Goal: Task Accomplishment & Management: Use online tool/utility

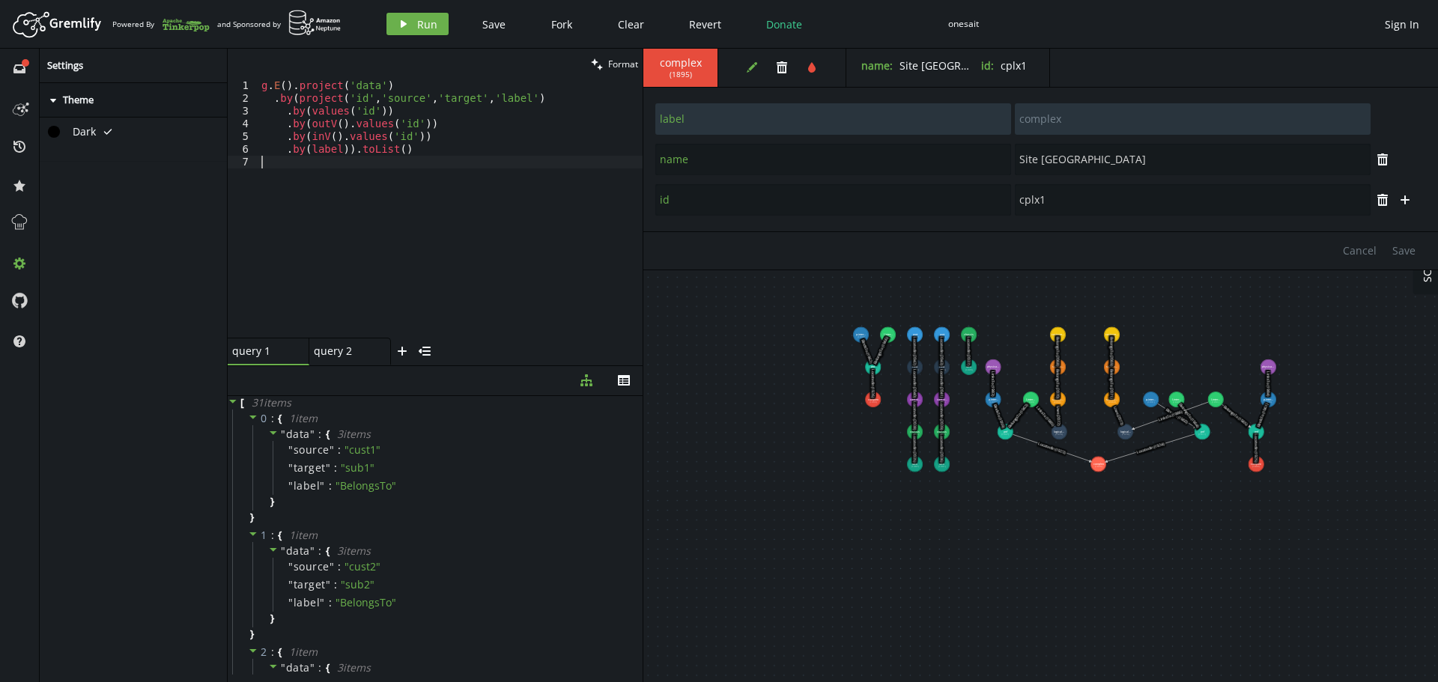
scroll to position [0, 1]
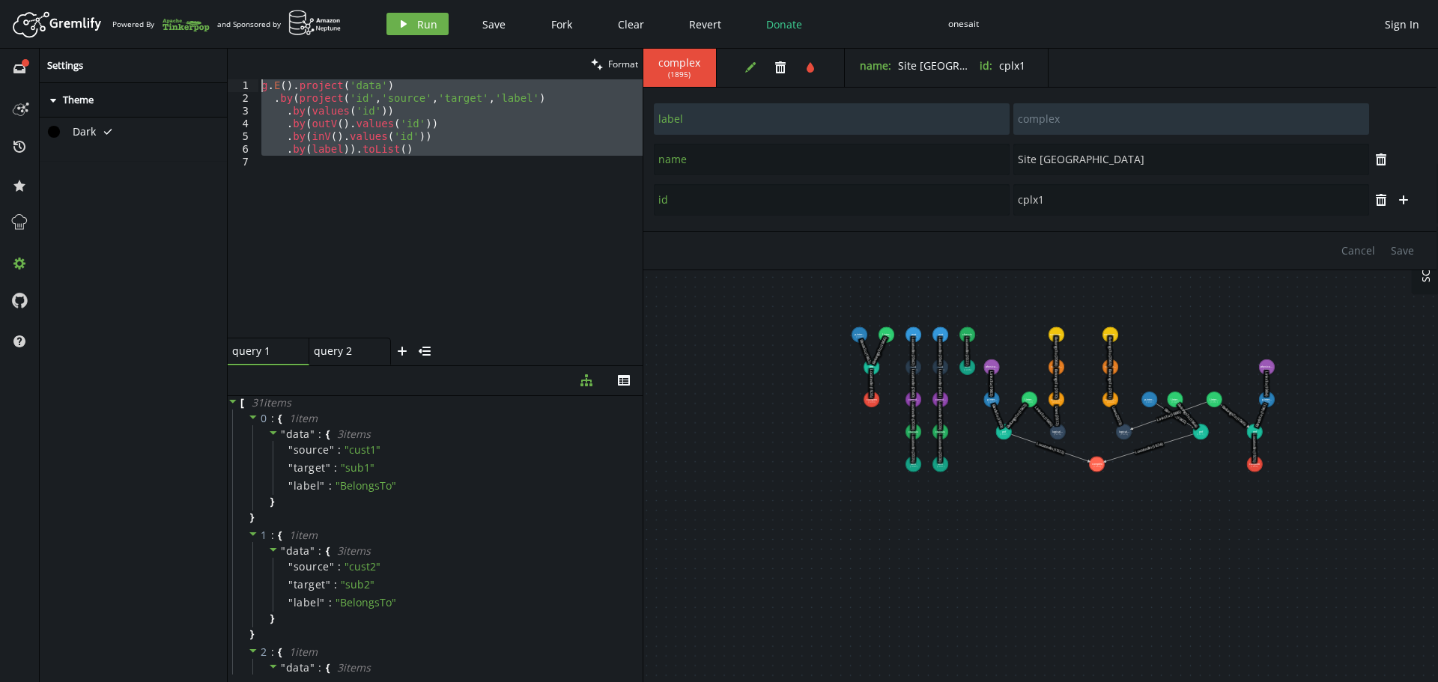
click at [97, 49] on div "full-circle inbox history star cog help Settings caret-right Theme Dark tick cl…" at bounding box center [719, 366] width 1438 height 634
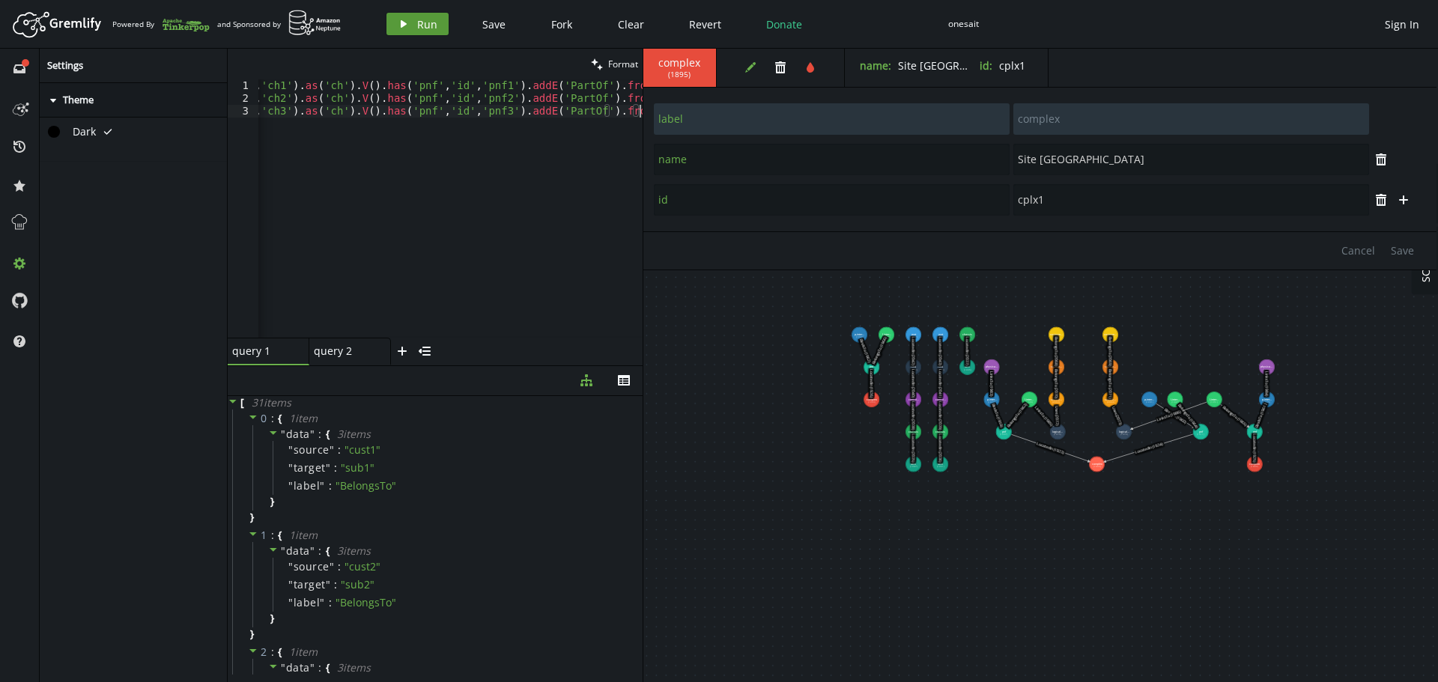
click at [424, 25] on span "Run" at bounding box center [427, 24] width 20 height 14
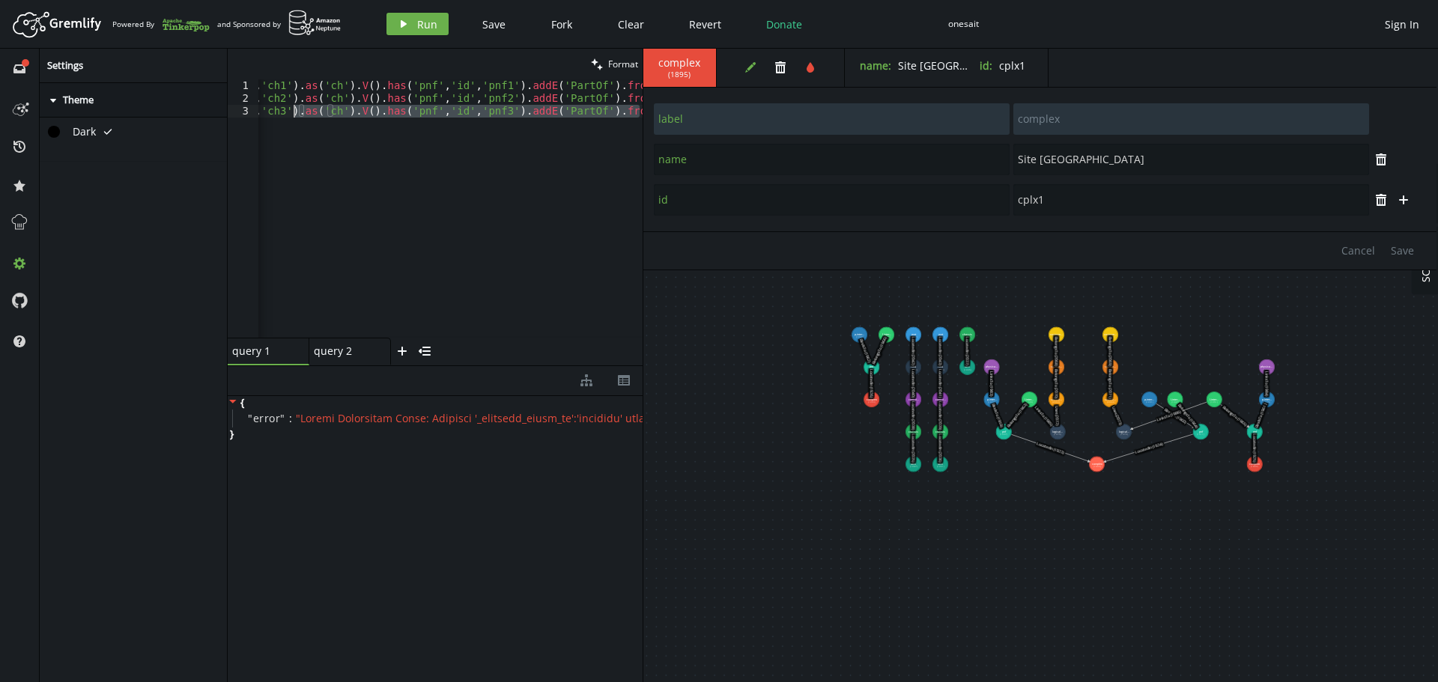
scroll to position [0, 0]
drag, startPoint x: 640, startPoint y: 115, endPoint x: 141, endPoint y: 97, distance: 499.9
click at [141, 97] on div "full-circle inbox history star cog help Settings caret-right Theme Dark tick cl…" at bounding box center [719, 366] width 1438 height 634
drag, startPoint x: 291, startPoint y: 185, endPoint x: 196, endPoint y: 23, distance: 187.3
click at [199, 24] on div "Artboard Created with Sketch. Powered By and Sponsored by play Run Save Fork Cl…" at bounding box center [719, 341] width 1438 height 682
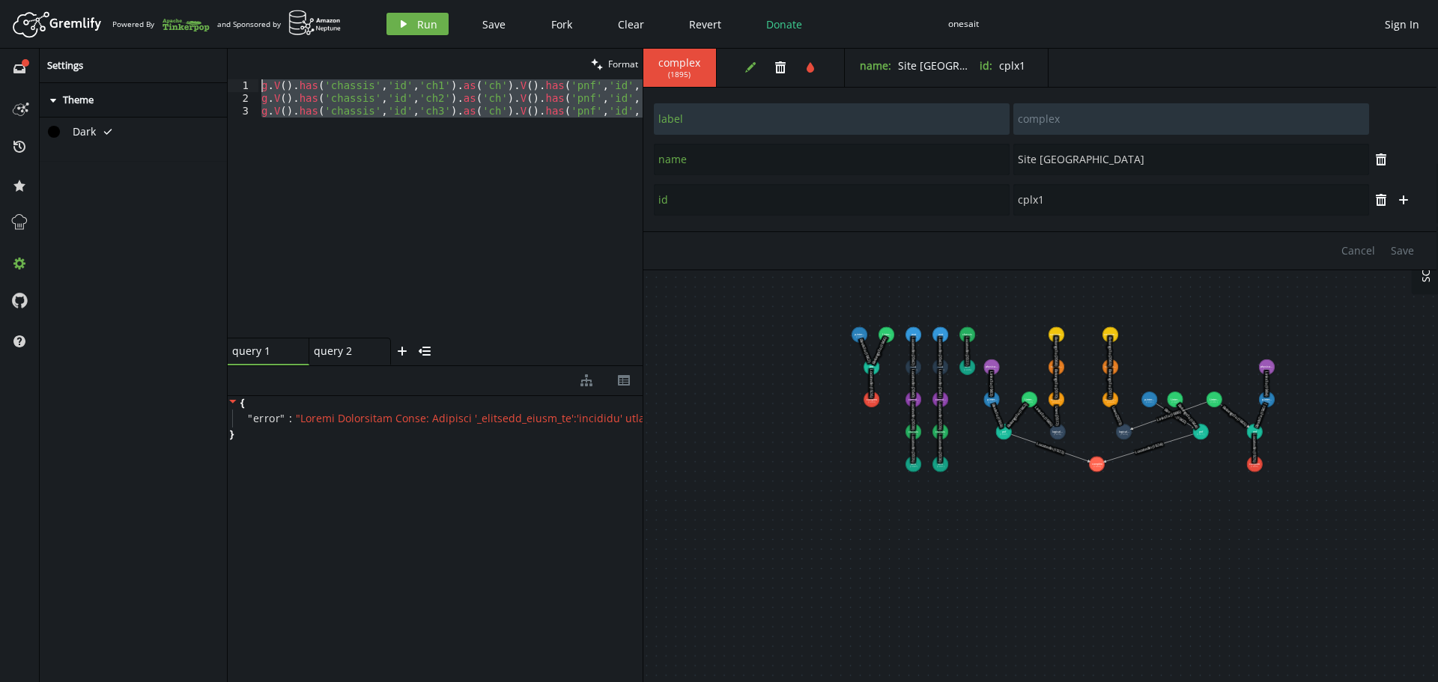
paste textarea
type textarea "g.V().has('chassis','id','ch1').as('ch').V().has('pnf','id','pnf1').addE('PartO…"
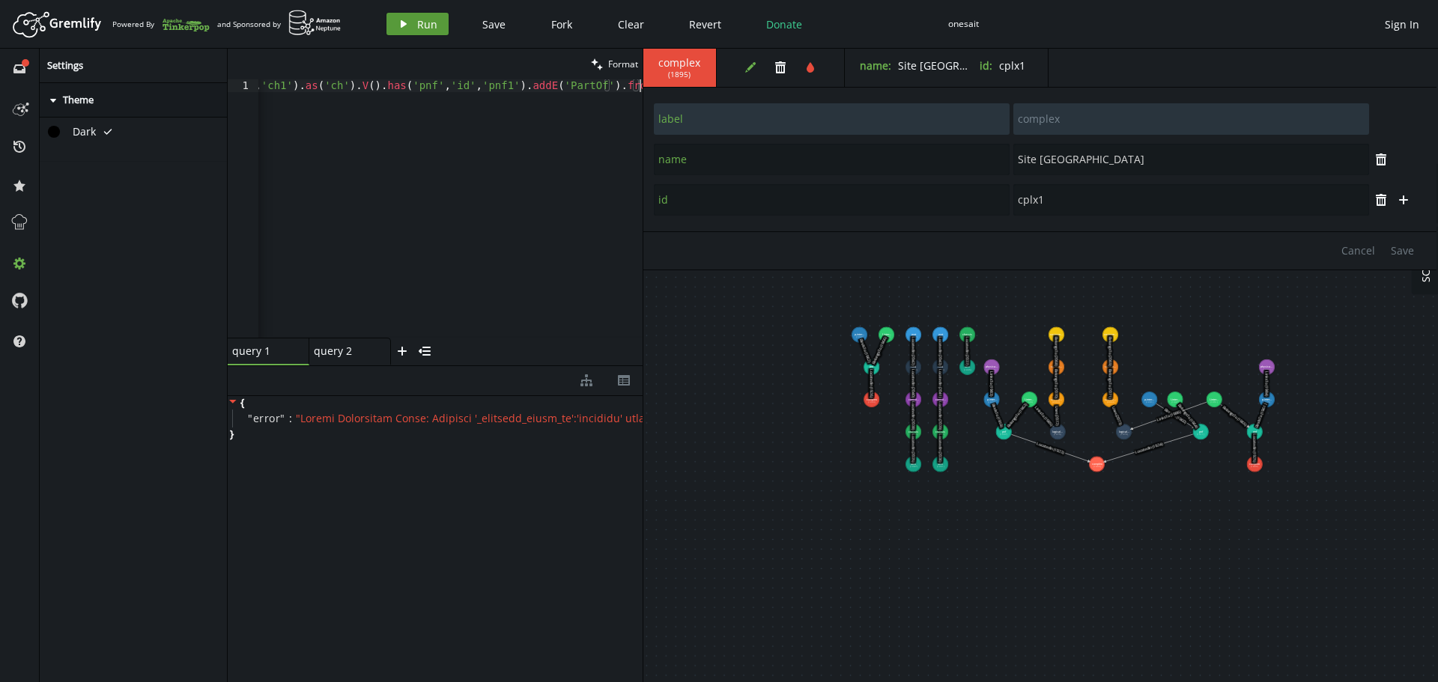
click at [419, 27] on span "Run" at bounding box center [427, 24] width 20 height 14
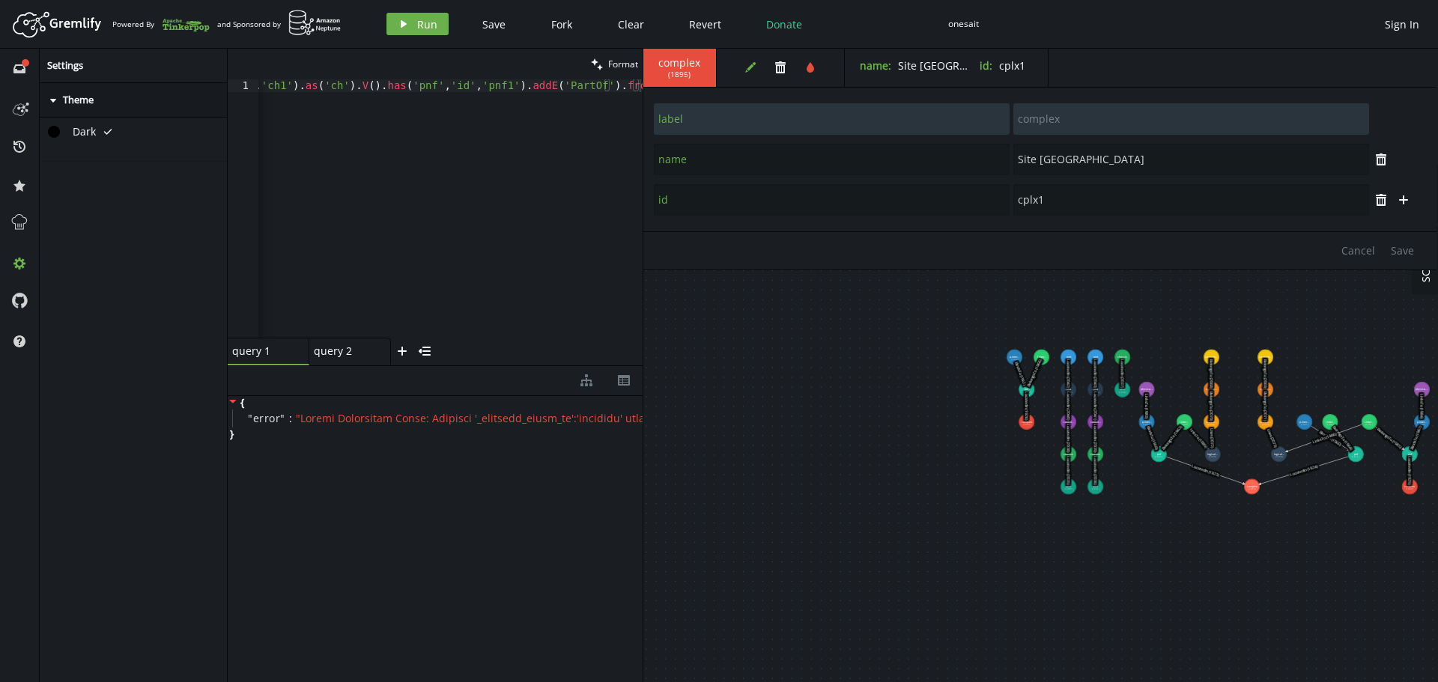
drag, startPoint x: 648, startPoint y: 437, endPoint x: 800, endPoint y: 460, distance: 153.7
click at [20, 67] on icon "inbox" at bounding box center [19, 69] width 12 height 12
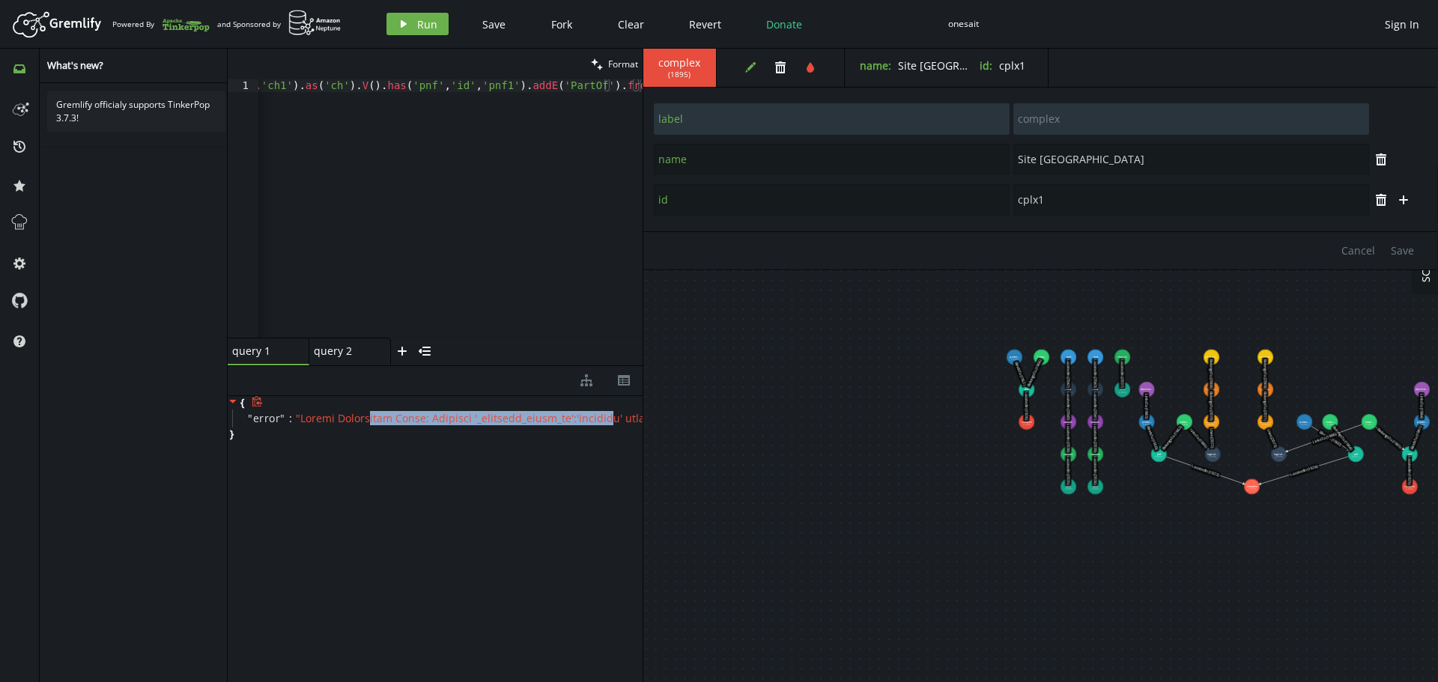
drag, startPoint x: 370, startPoint y: 419, endPoint x: 611, endPoint y: 422, distance: 241.2
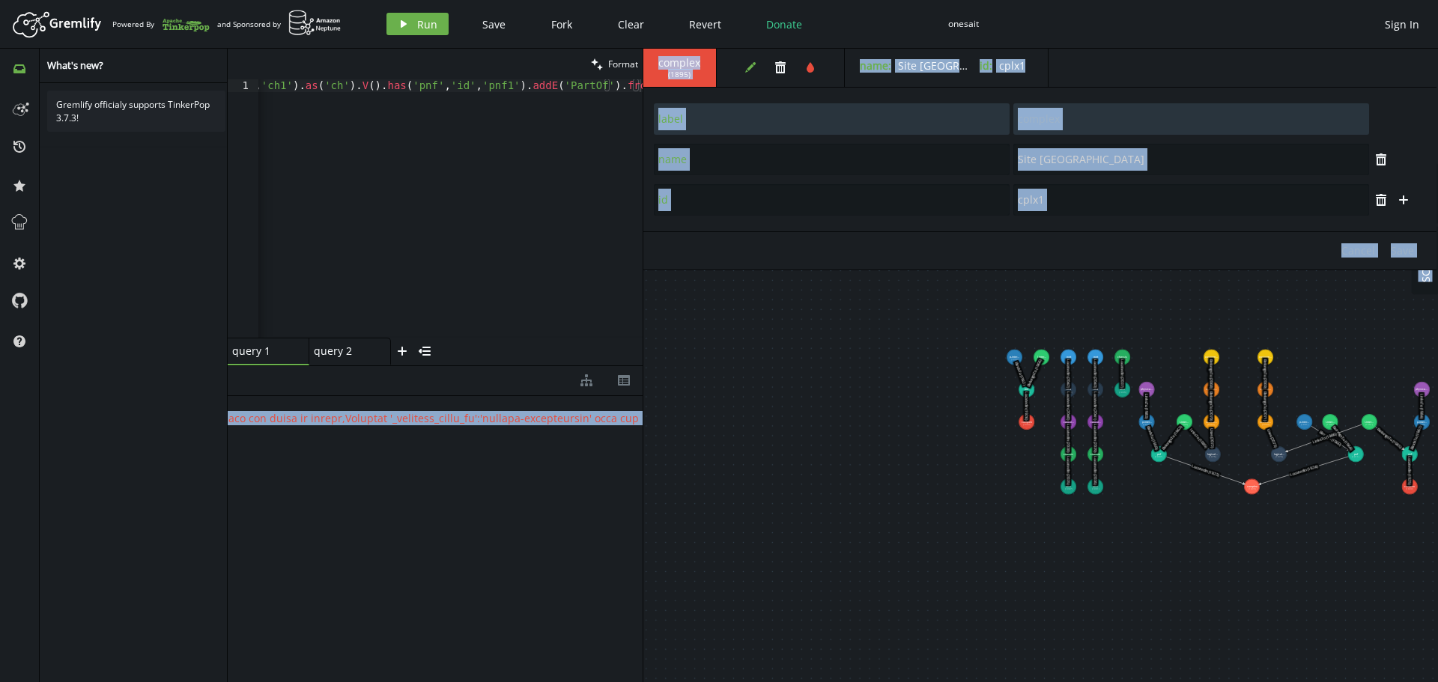
drag, startPoint x: 630, startPoint y: 422, endPoint x: 640, endPoint y: 420, distance: 10.7
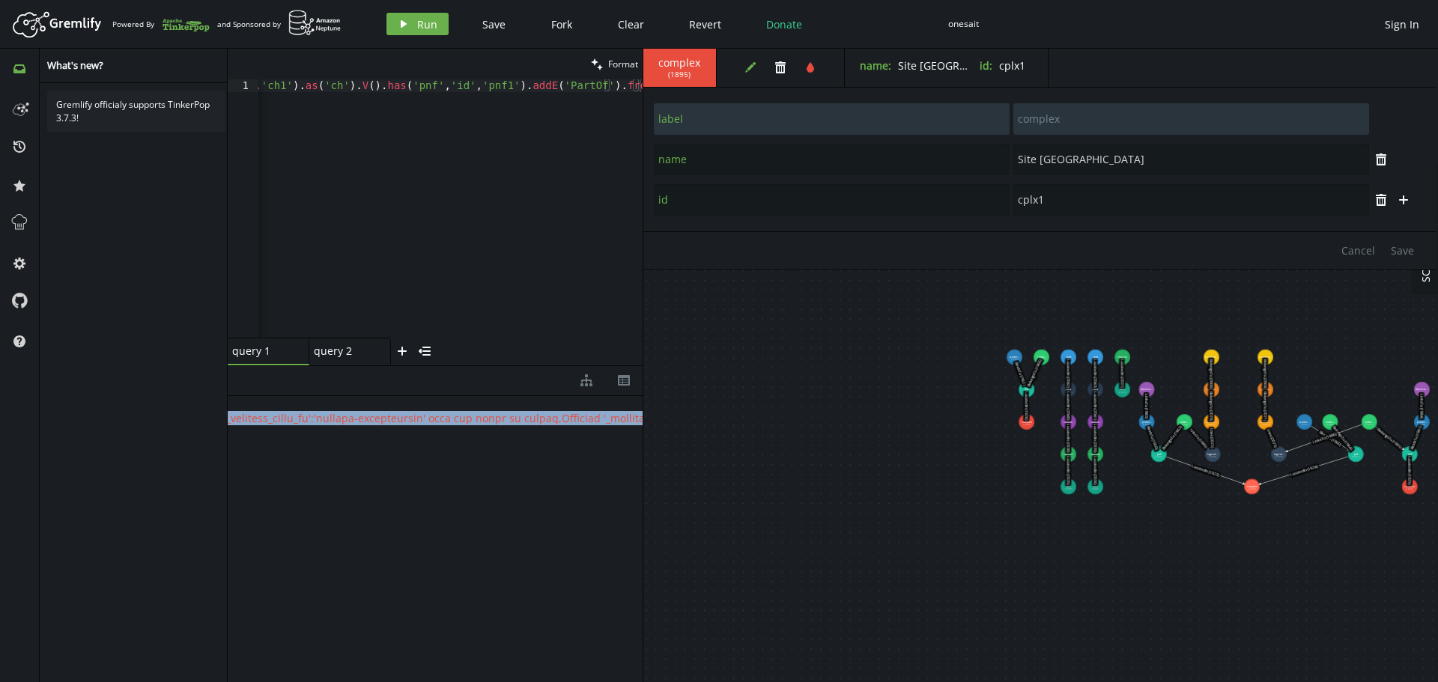
click at [363, 223] on div "g . V ( ) . has ( 'chassis' , 'id' , 'ch1' ) . as ( 'ch' ) . V ( ) . has ( 'pnf…" at bounding box center [371, 218] width 542 height 278
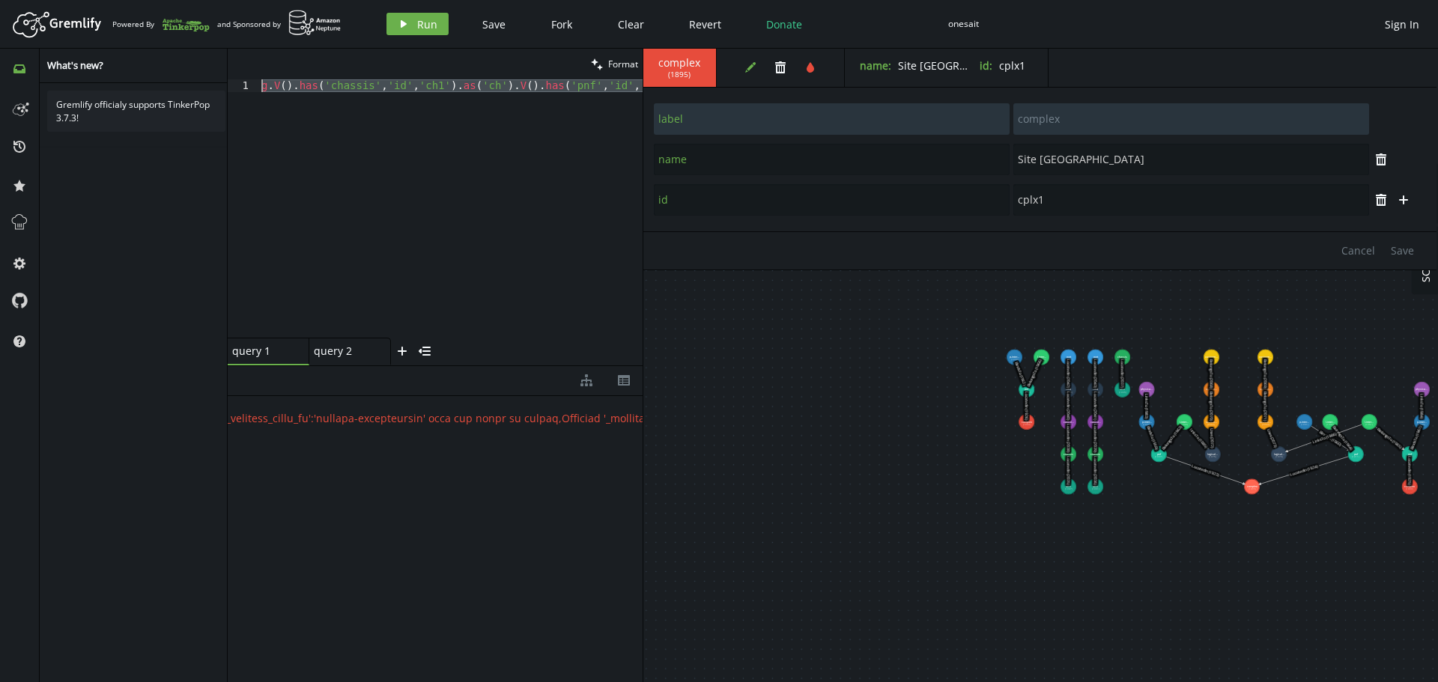
drag, startPoint x: 343, startPoint y: 250, endPoint x: 166, endPoint y: 0, distance: 306.4
click at [166, 0] on div "Artboard Created with Sketch. Powered By and Sponsored by play Run Save Fork Cl…" at bounding box center [719, 341] width 1438 height 682
click at [279, 347] on div "query 1" at bounding box center [262, 351] width 60 height 13
click at [347, 351] on div "query 2" at bounding box center [348, 351] width 60 height 13
click at [332, 206] on div at bounding box center [450, 221] width 384 height 284
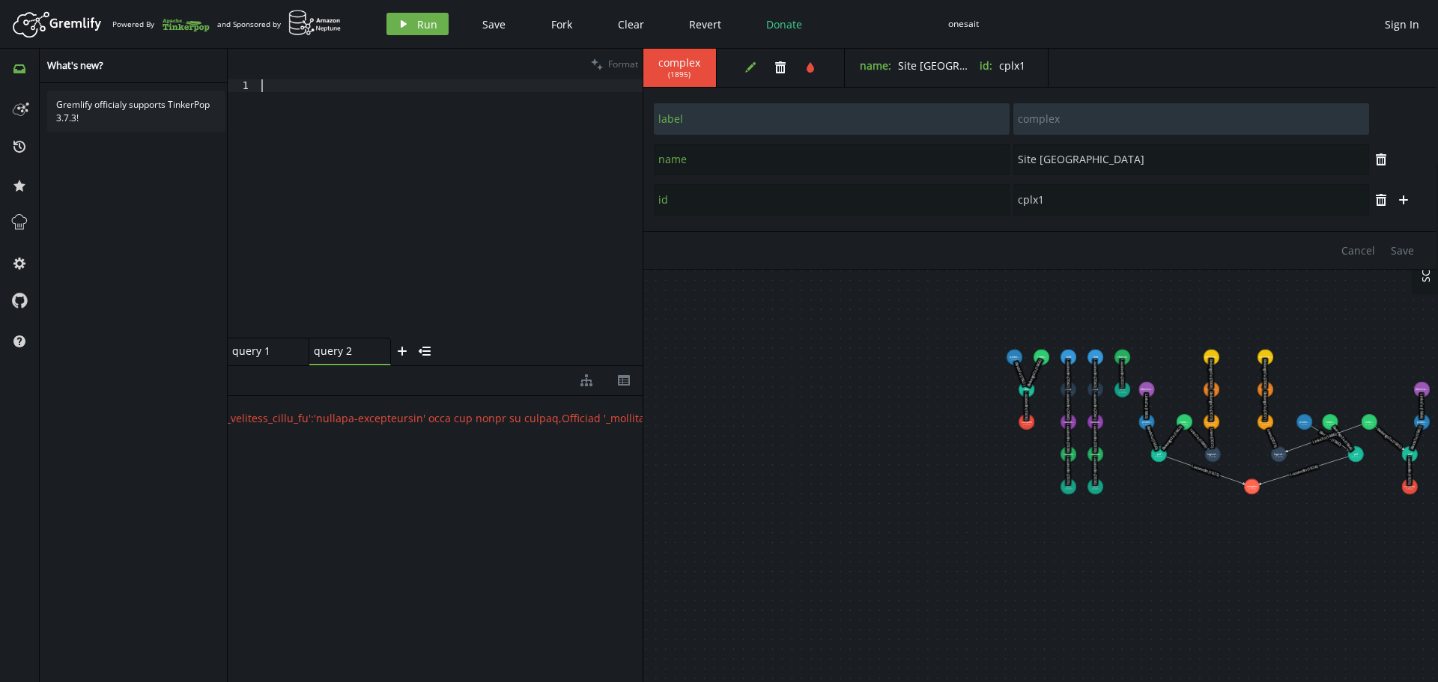
paste textarea "g.V().has('chassis','id','ch1').as('ch').V().has('pnf','id','pnf1').addE('PartO…"
type textarea "g.V().has('chassis','id','ch1').as('ch').V().has('pnf','id','pnf1').addE('PartO…"
click at [428, 26] on span "Run" at bounding box center [427, 24] width 20 height 14
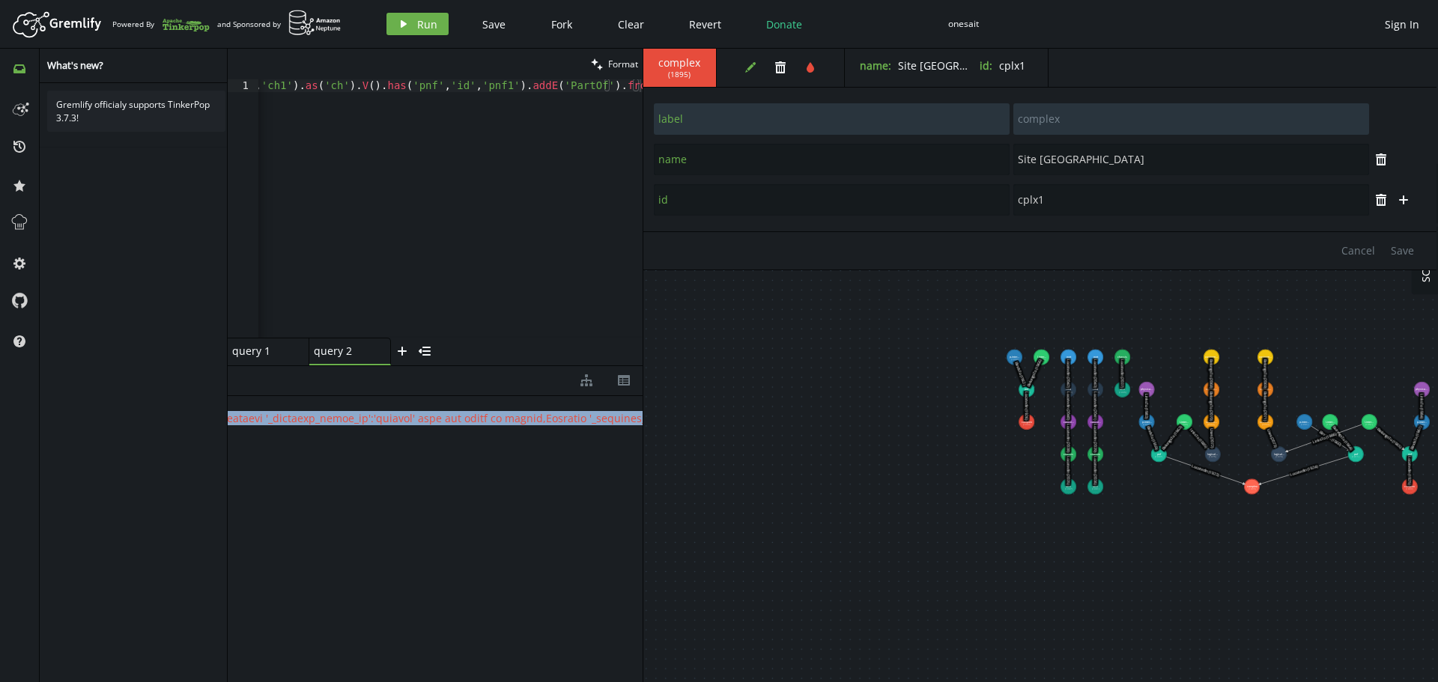
scroll to position [0, 2117]
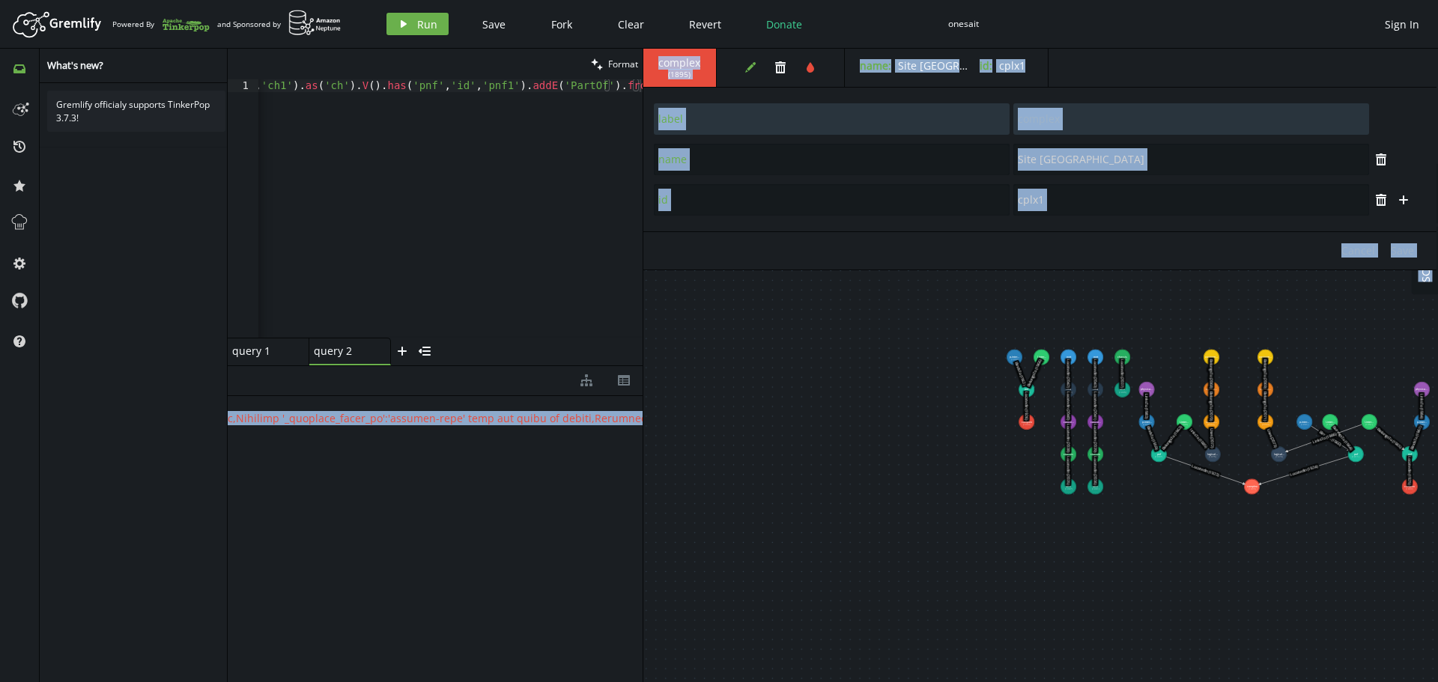
drag, startPoint x: 308, startPoint y: 420, endPoint x: 691, endPoint y: 431, distance: 382.9
click at [691, 431] on div "clean Format g.V().has('chassis','id','ch1').as('ch').V().has('pnf','id','pnf1'…" at bounding box center [833, 366] width 1211 height 634
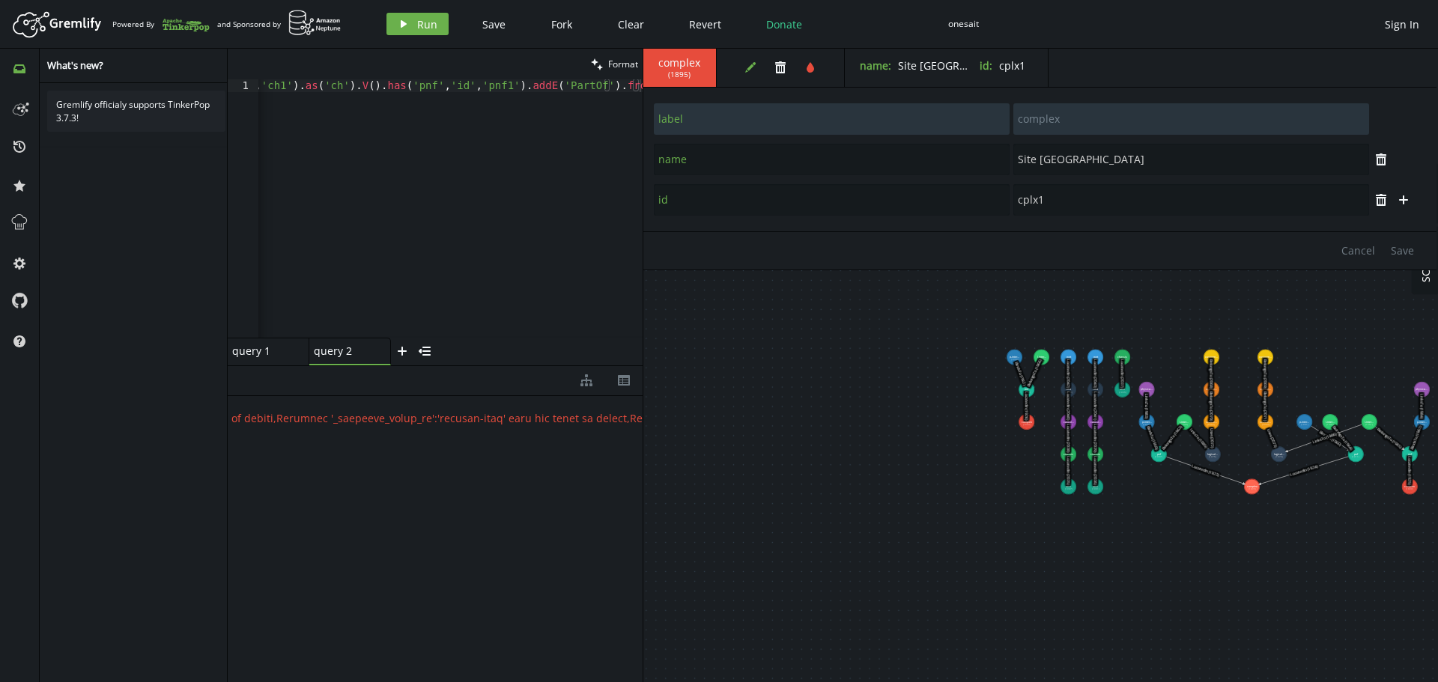
click at [476, 228] on div "g . V ( ) . has ( 'chassis' , 'id' , 'ch1' ) . as ( 'ch' ) . V ( ) . has ( 'pnf…" at bounding box center [371, 218] width 542 height 278
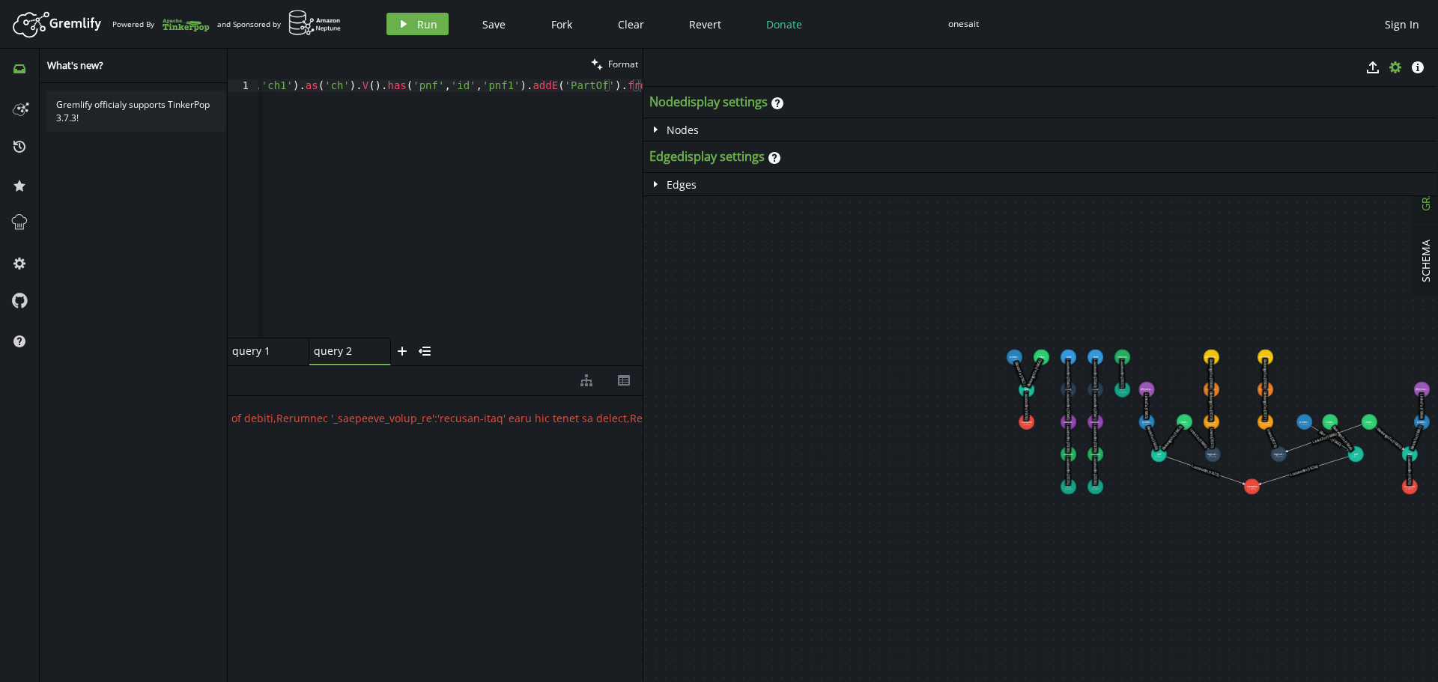
click at [462, 216] on div "g . V ( ) . has ( 'chassis' , 'id' , 'ch1' ) . as ( 'ch' ) . V ( ) . has ( 'pnf…" at bounding box center [371, 218] width 542 height 278
drag, startPoint x: 303, startPoint y: 181, endPoint x: 160, endPoint y: 17, distance: 217.7
click at [161, 18] on div "Artboard Created with Sketch. Powered By and Sponsored by play Run Save Fork Cl…" at bounding box center [719, 341] width 1438 height 682
click at [415, 17] on button "play Run" at bounding box center [418, 24] width 62 height 22
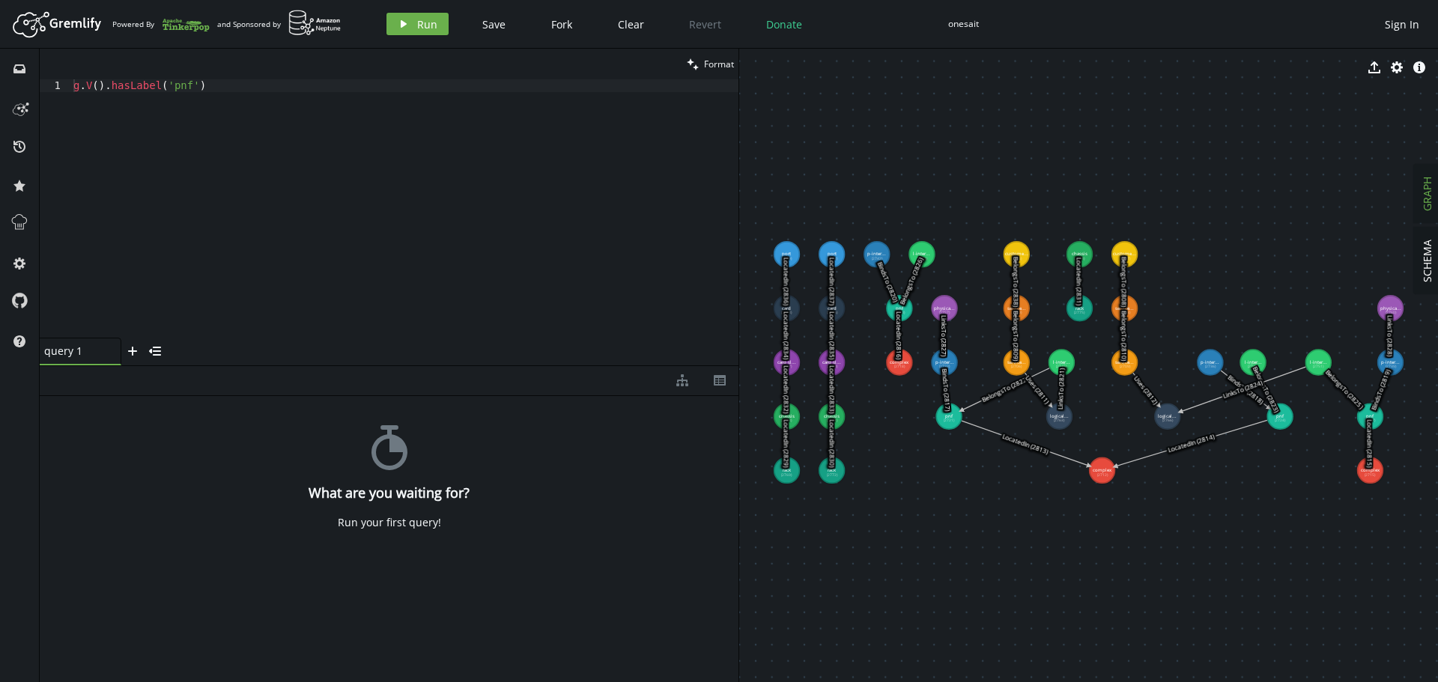
click at [250, 165] on div "g . V ( ) . hasLabel ( 'pnf' )" at bounding box center [404, 221] width 668 height 284
drag, startPoint x: 230, startPoint y: 85, endPoint x: 0, endPoint y: 85, distance: 230.0
click at [0, 85] on div "inbox history star cog help clean Format g.V().hasLabel('pnf') 1 g . V ( ) . ha…" at bounding box center [719, 366] width 1438 height 634
paste textarea "('chassis','id','ch1').as('ch').V().has('pnf','id','pnf1').addE('PartOf').from(…"
type textarea "g.V().has('chassis','id','ch1').as('ch').V().has('pnf','id','pnf1').addE('PartO…"
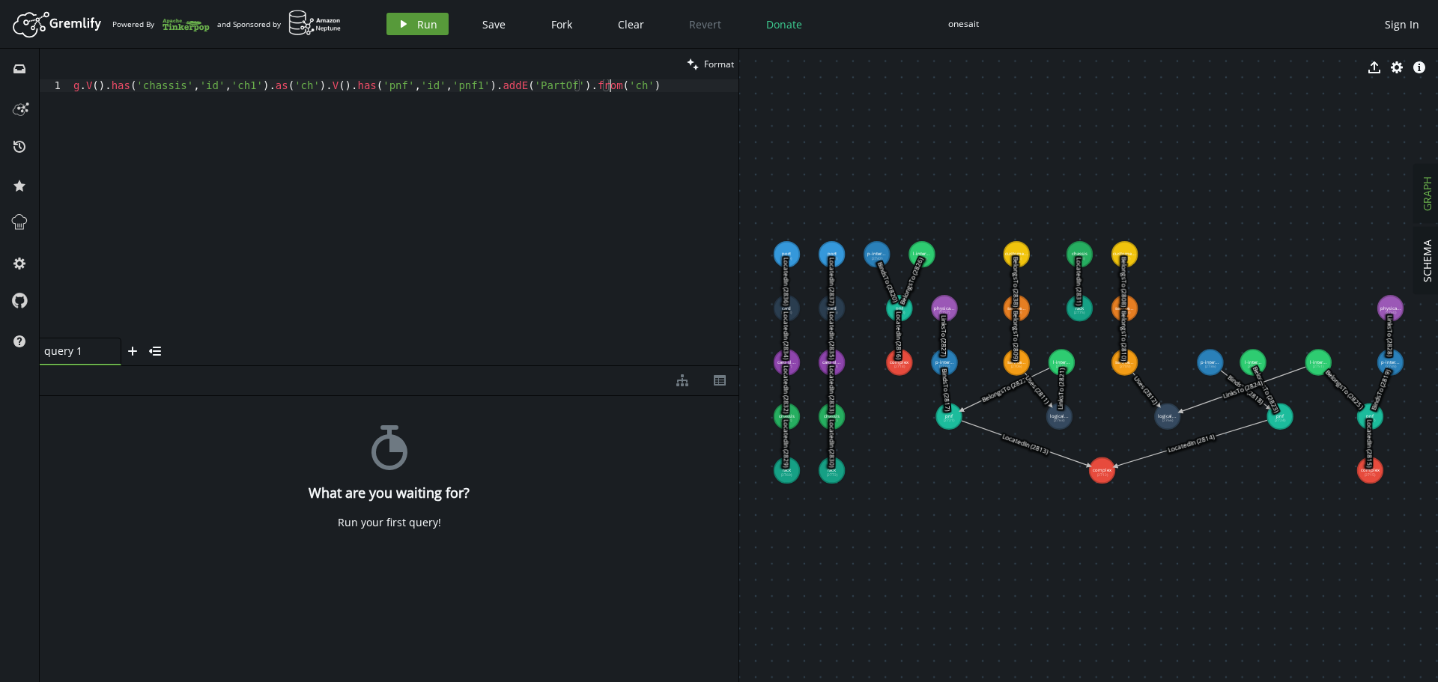
click at [417, 30] on span "Run" at bounding box center [427, 24] width 20 height 14
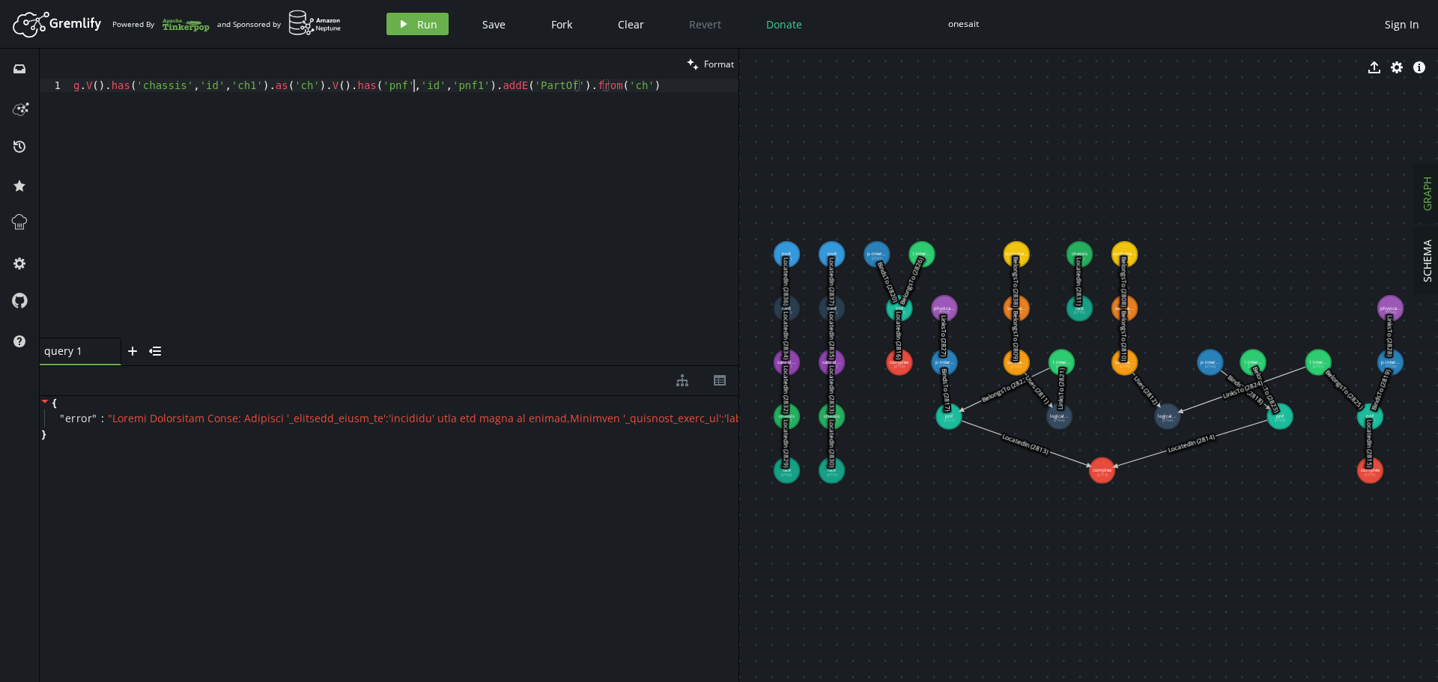
click at [413, 83] on div "g . V ( ) . has ( 'chassis' , 'id' , 'ch1' ) . as ( 'ch' ) . V ( ) . has ( 'pnf…" at bounding box center [404, 221] width 668 height 284
click at [1428, 261] on span "SCHEMA" at bounding box center [1427, 261] width 14 height 43
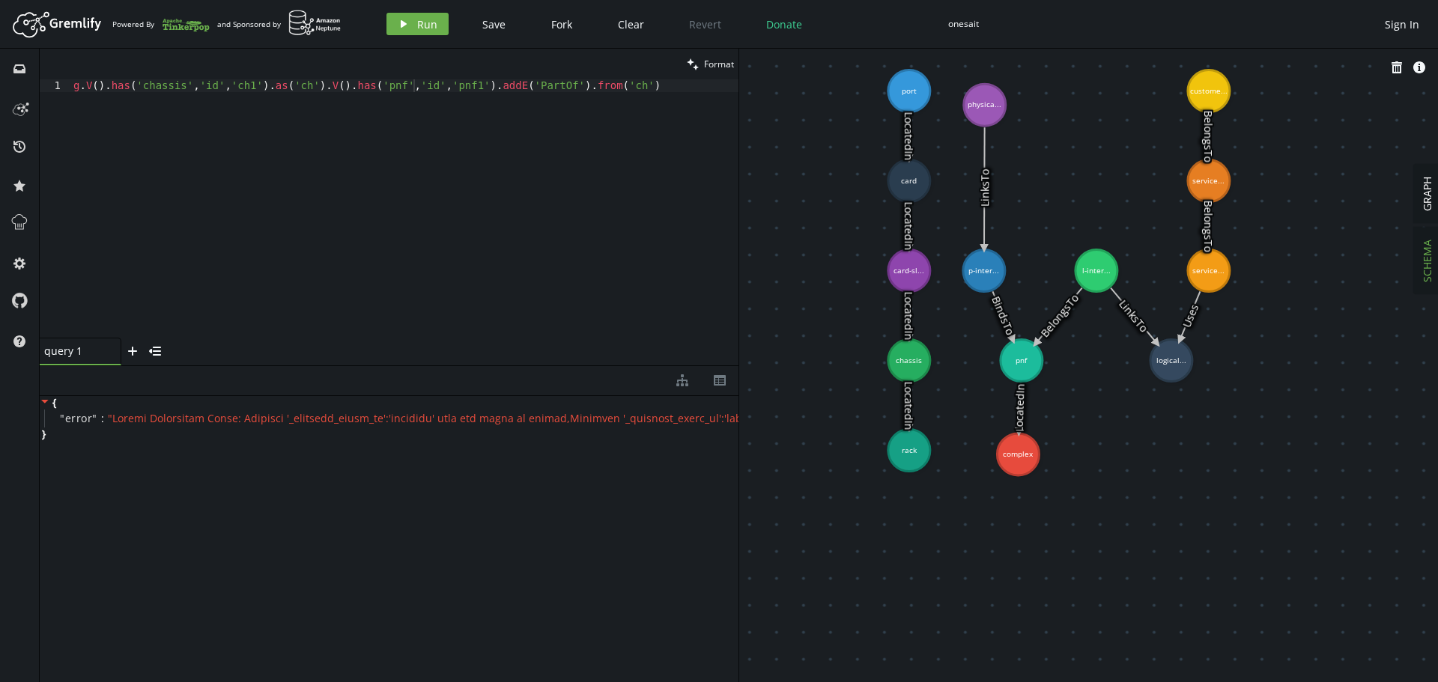
drag, startPoint x: 1103, startPoint y: 405, endPoint x: 1261, endPoint y: 435, distance: 161.0
drag, startPoint x: 923, startPoint y: 280, endPoint x: 910, endPoint y: 268, distance: 17.5
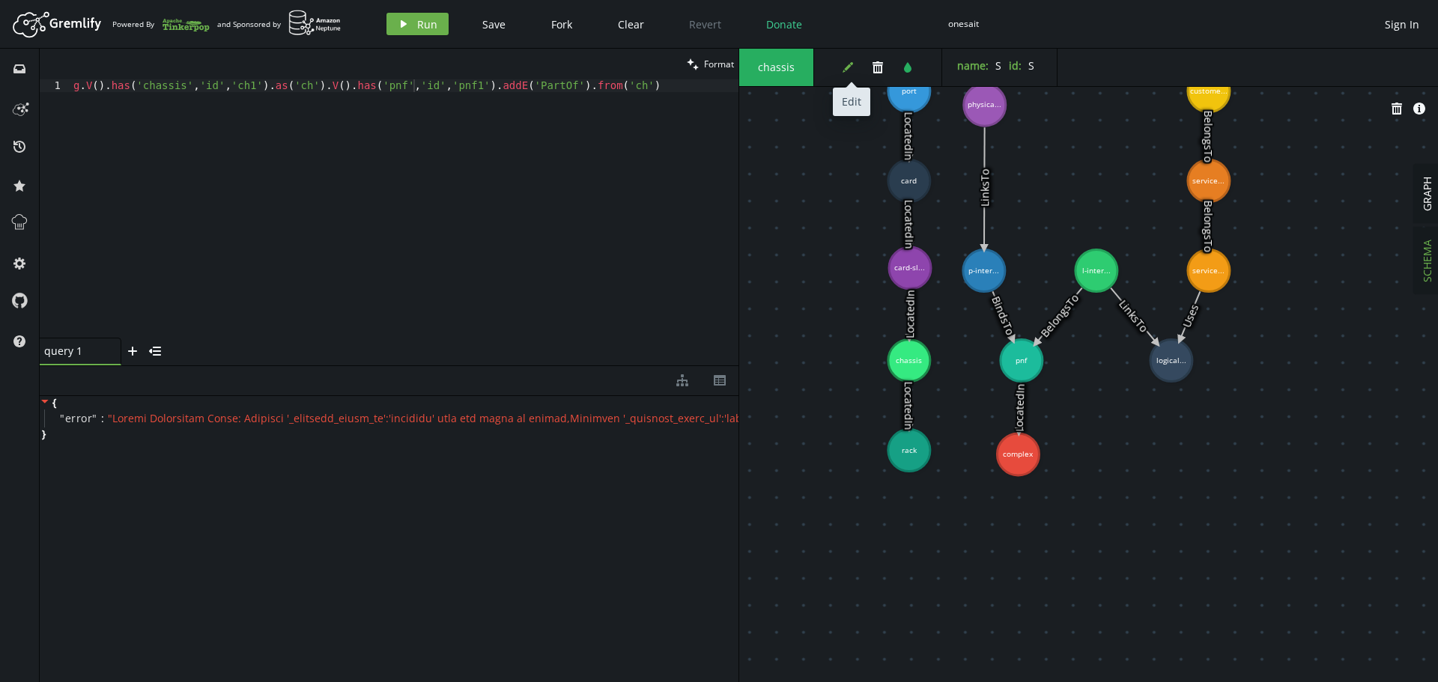
click at [849, 66] on icon "button" at bounding box center [848, 67] width 10 height 10
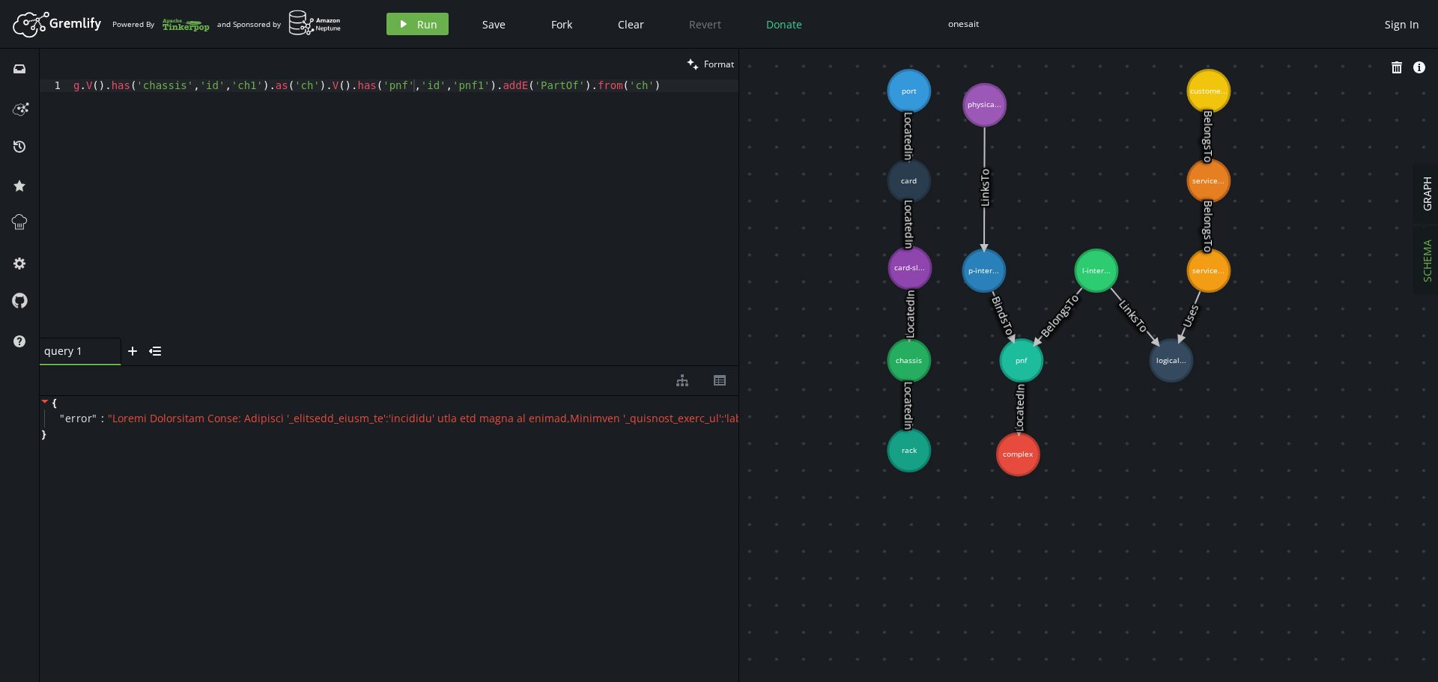
click at [909, 314] on icon at bounding box center [909, 315] width 1 height 48
click at [849, 68] on icon "button" at bounding box center [852, 67] width 10 height 10
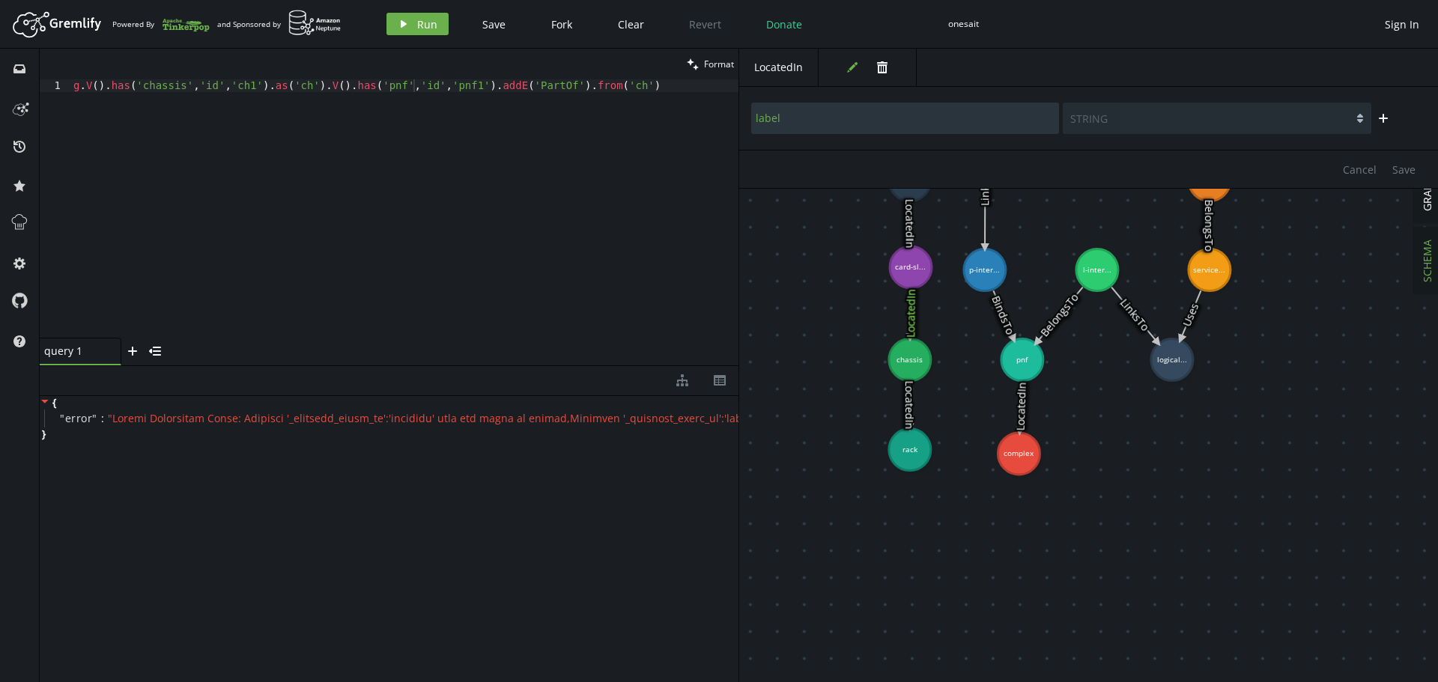
click at [1001, 316] on icon at bounding box center [1003, 315] width 20 height 49
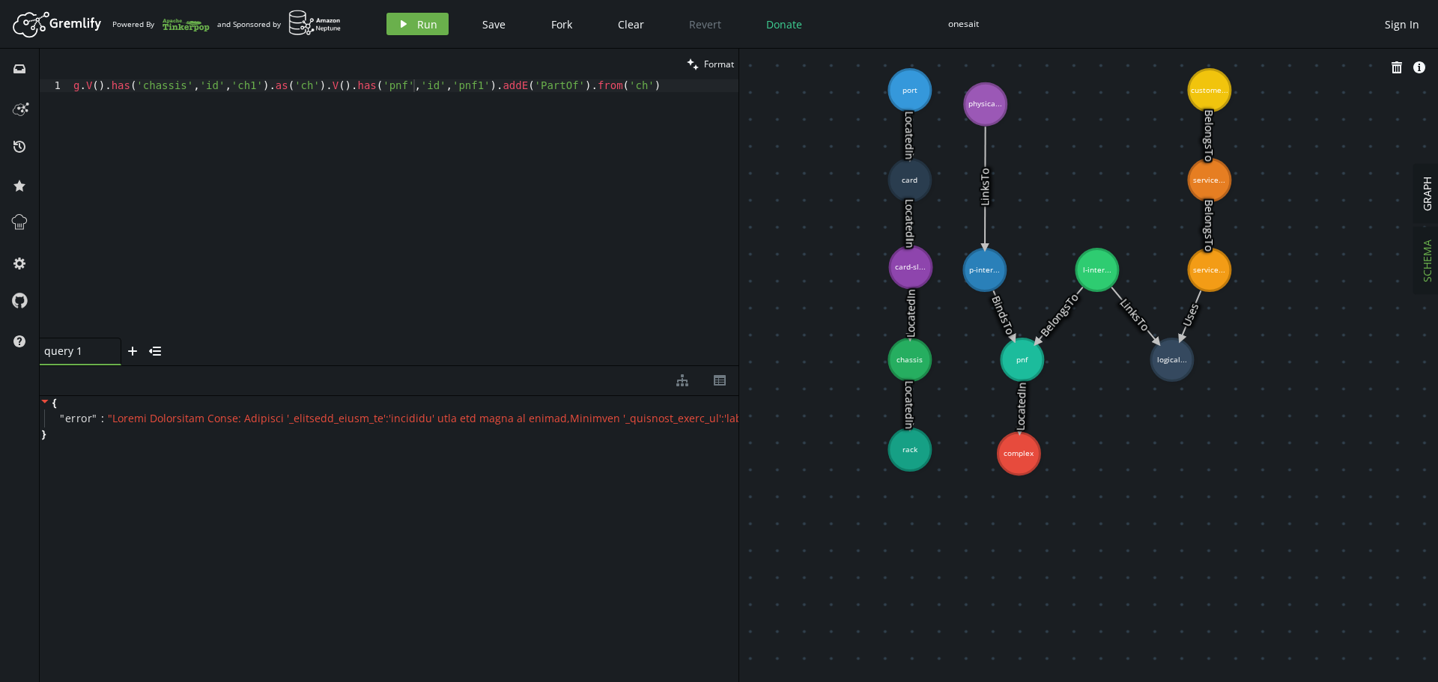
click at [186, 187] on div "g . V ( ) . has ( 'chassis' , 'id' , 'ch1' ) . as ( 'ch' ) . V ( ) . has ( 'pnf…" at bounding box center [404, 221] width 668 height 284
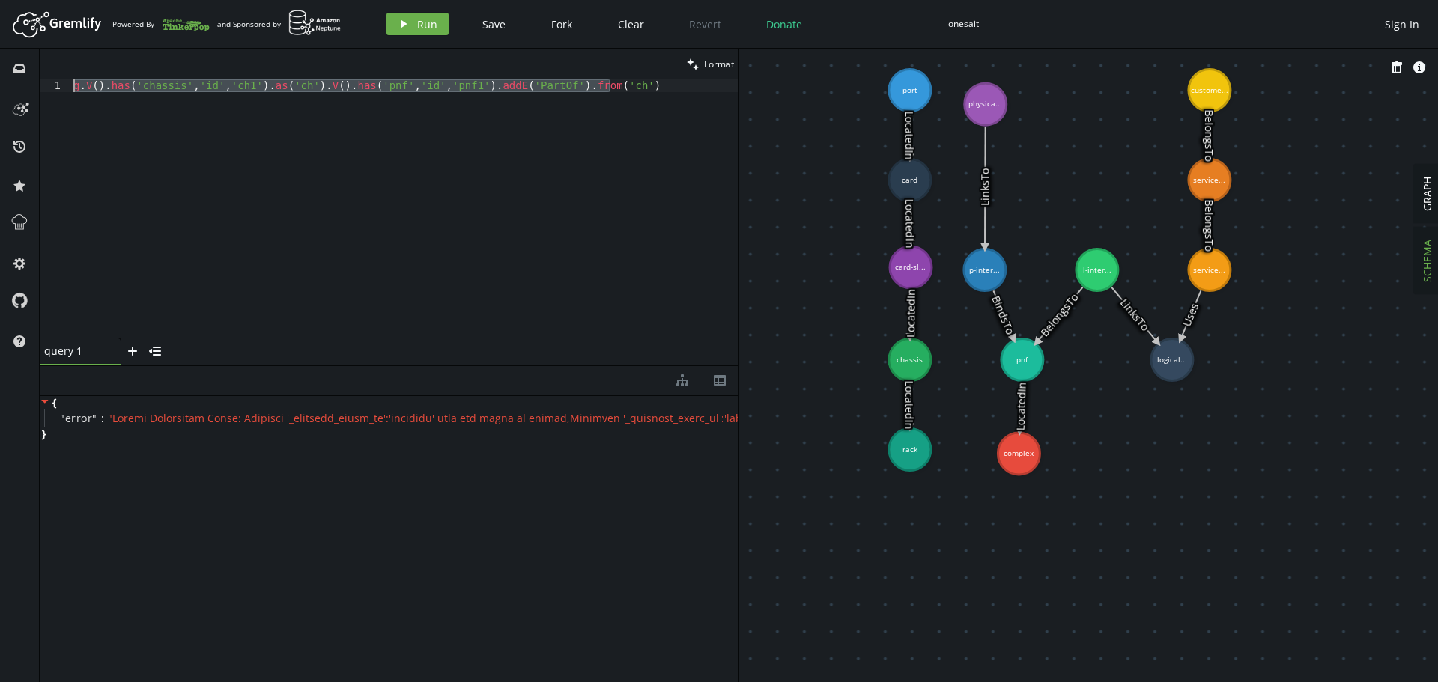
drag, startPoint x: 634, startPoint y: 88, endPoint x: 10, endPoint y: 82, distance: 624.0
click at [21, 85] on div "inbox history star cog help clean Format g.V().has('chassis','id','ch1').as('ch…" at bounding box center [719, 366] width 1438 height 634
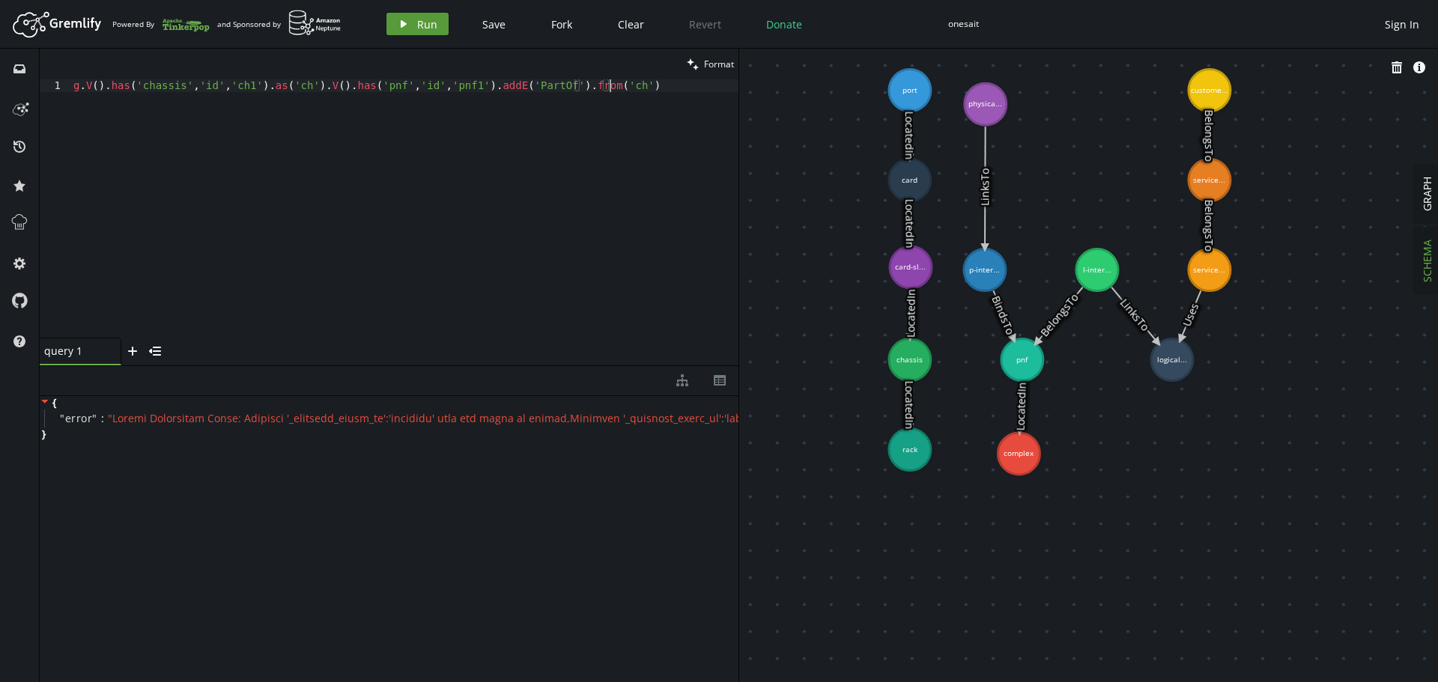
click at [404, 24] on icon "button" at bounding box center [404, 23] width 6 height 7
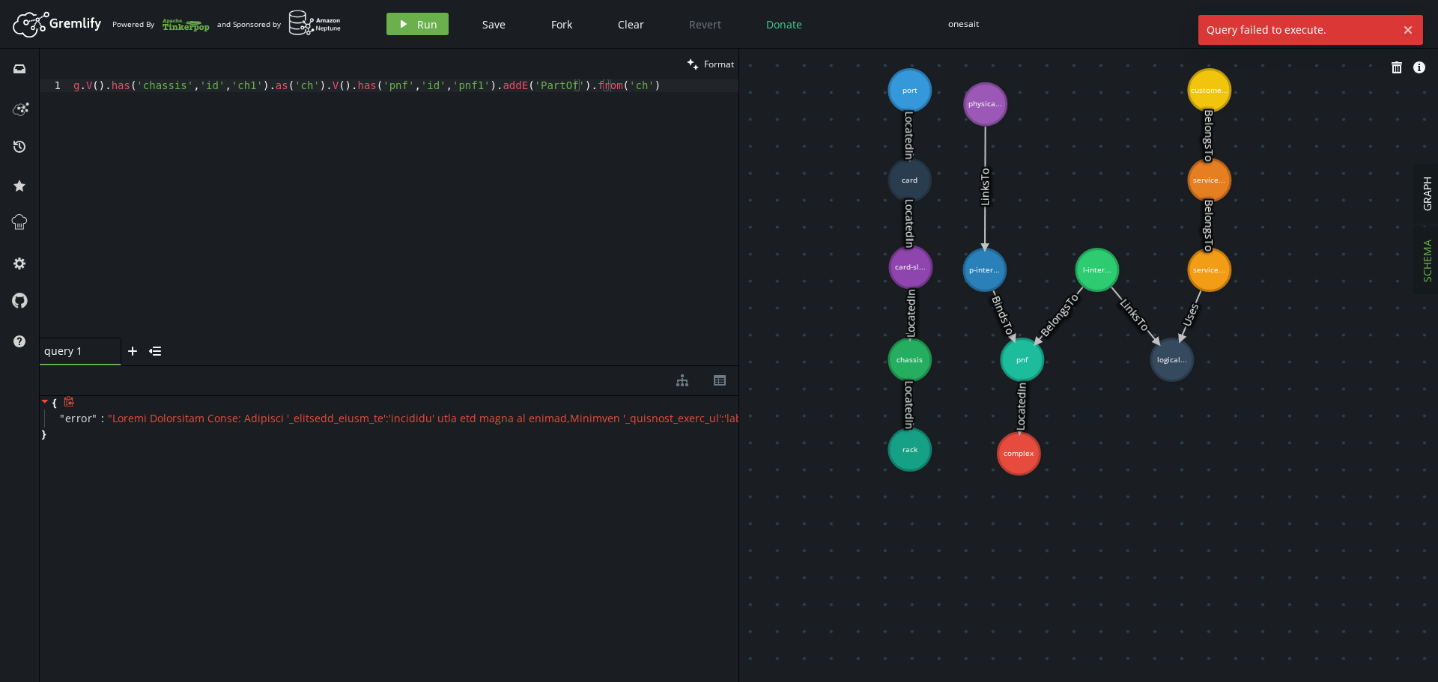
click at [67, 405] on icon at bounding box center [69, 401] width 11 height 11
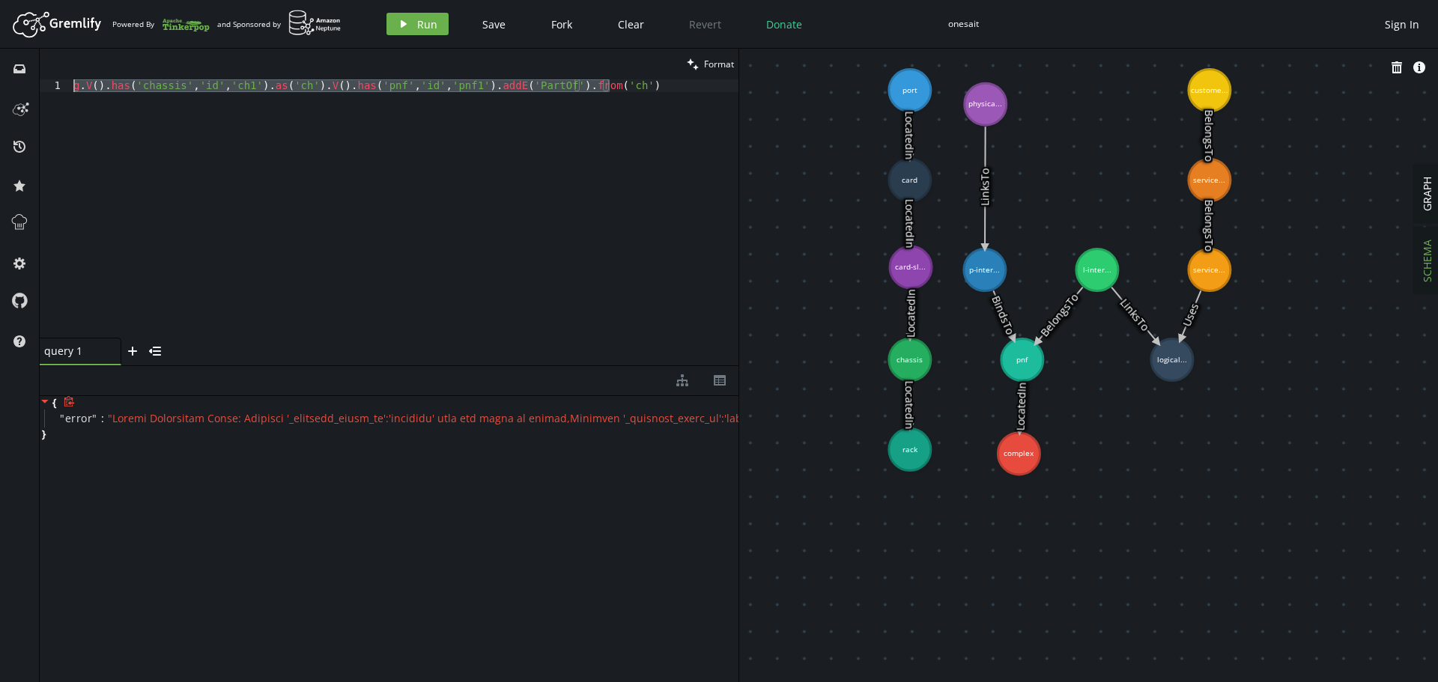
drag, startPoint x: 213, startPoint y: 246, endPoint x: 0, endPoint y: 4, distance: 322.2
click at [0, 4] on div "Artboard Created with Sketch. Powered By and Sponsored by play Run Save Fork Cl…" at bounding box center [719, 341] width 1438 height 682
click at [0, 0] on html "Artboard Created with Sketch. Powered By and Sponsored by play Run Save Fork Cl…" at bounding box center [719, 341] width 1438 height 682
click at [234, 242] on div "g . V ( ) . has ( 'chassis' , 'id' , 'ch1' ) . as ( 'ch' ) . V ( ) . has ( 'pnf…" at bounding box center [404, 208] width 668 height 258
drag, startPoint x: 96, startPoint y: 118, endPoint x: 19, endPoint y: 44, distance: 106.5
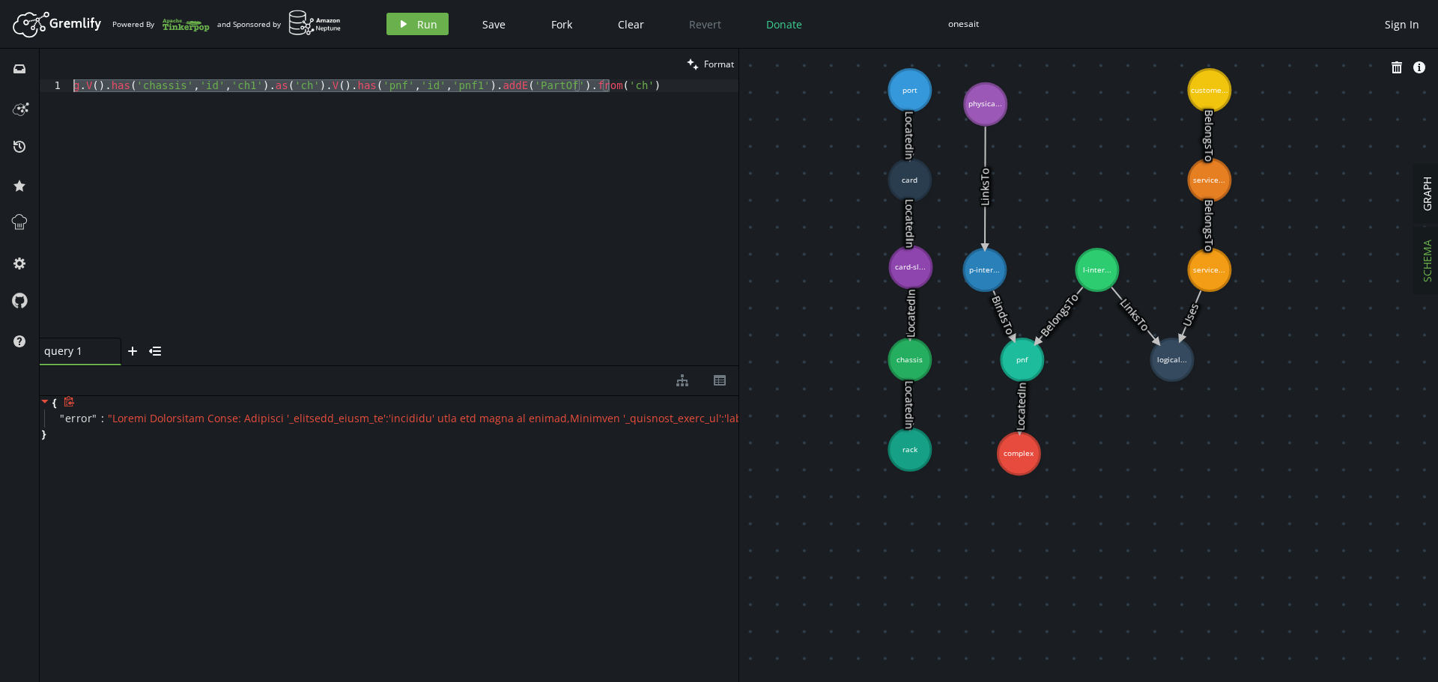
click at [22, 46] on div "Artboard Created with Sketch. Powered By and Sponsored by play Run Save Fork Cl…" at bounding box center [719, 341] width 1438 height 682
paste textarea "rack','id','rack1').addE('LocatedIn"
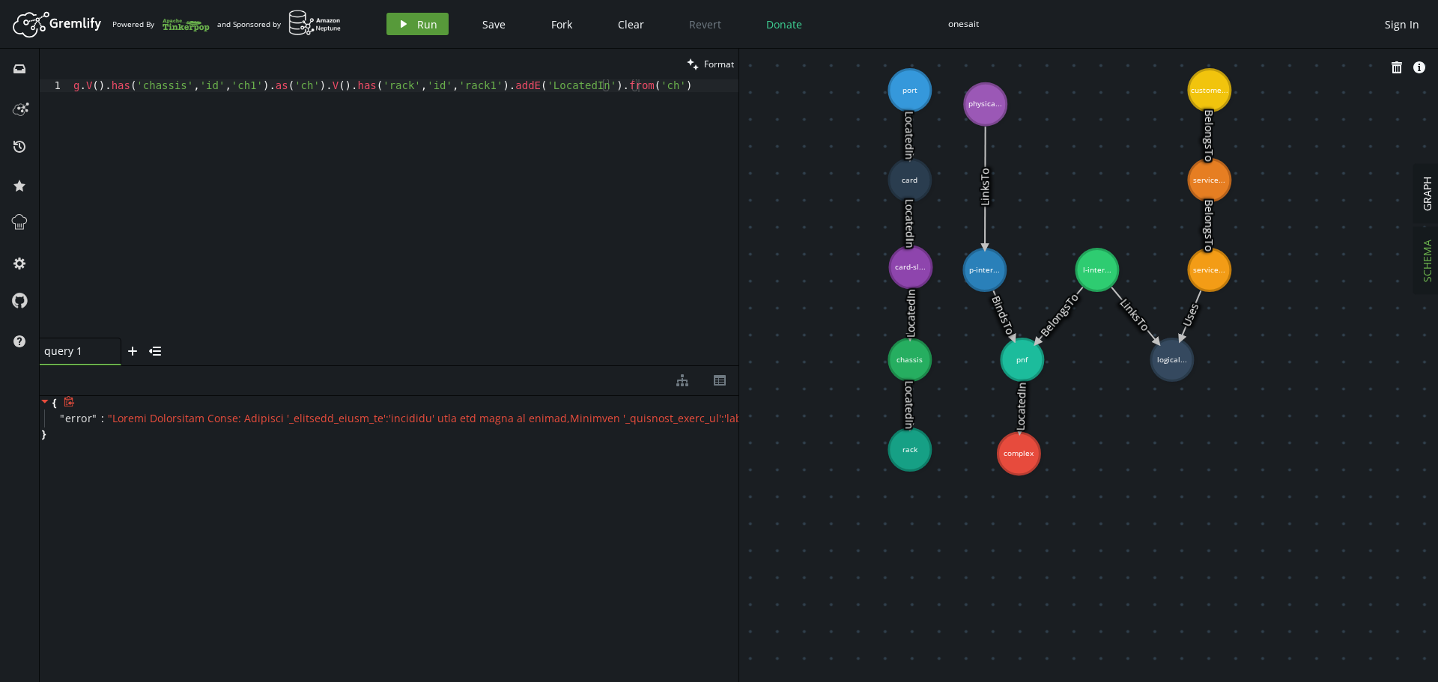
click at [418, 22] on span "Run" at bounding box center [427, 24] width 20 height 14
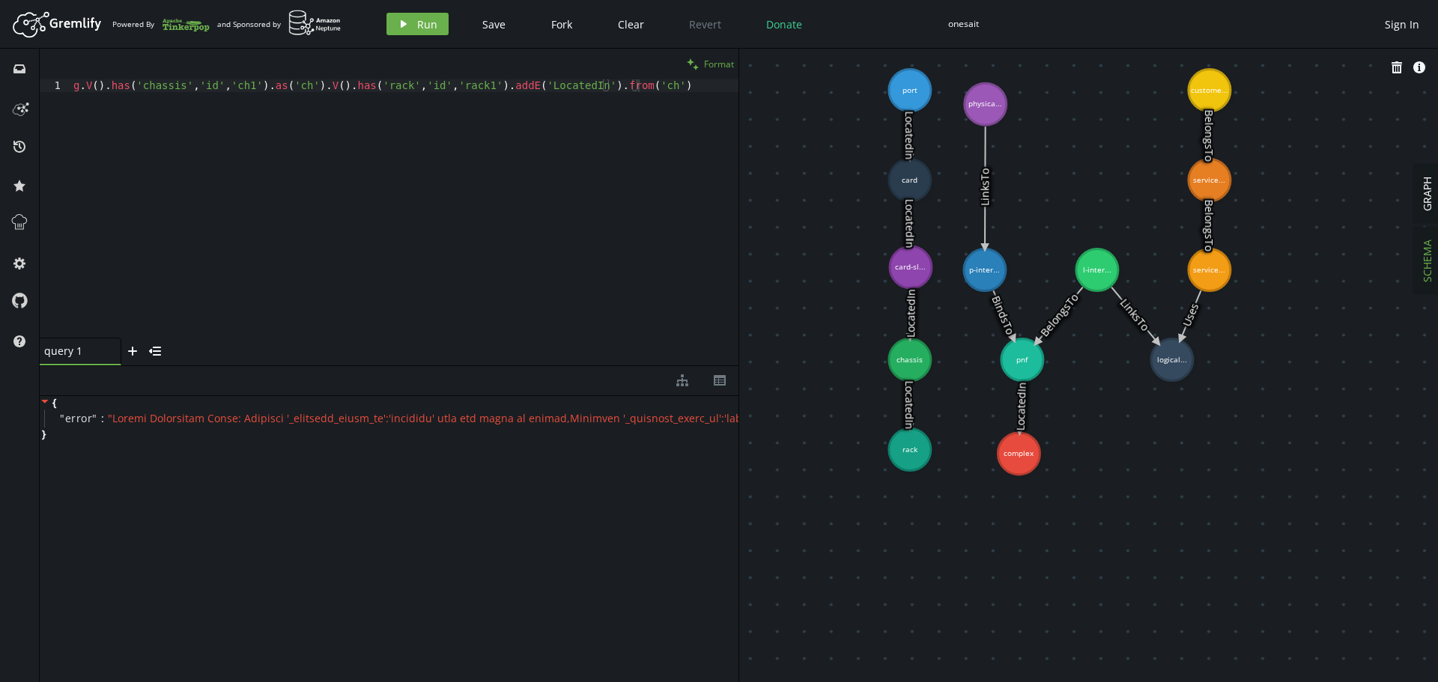
click at [716, 63] on span "Format" at bounding box center [719, 64] width 30 height 13
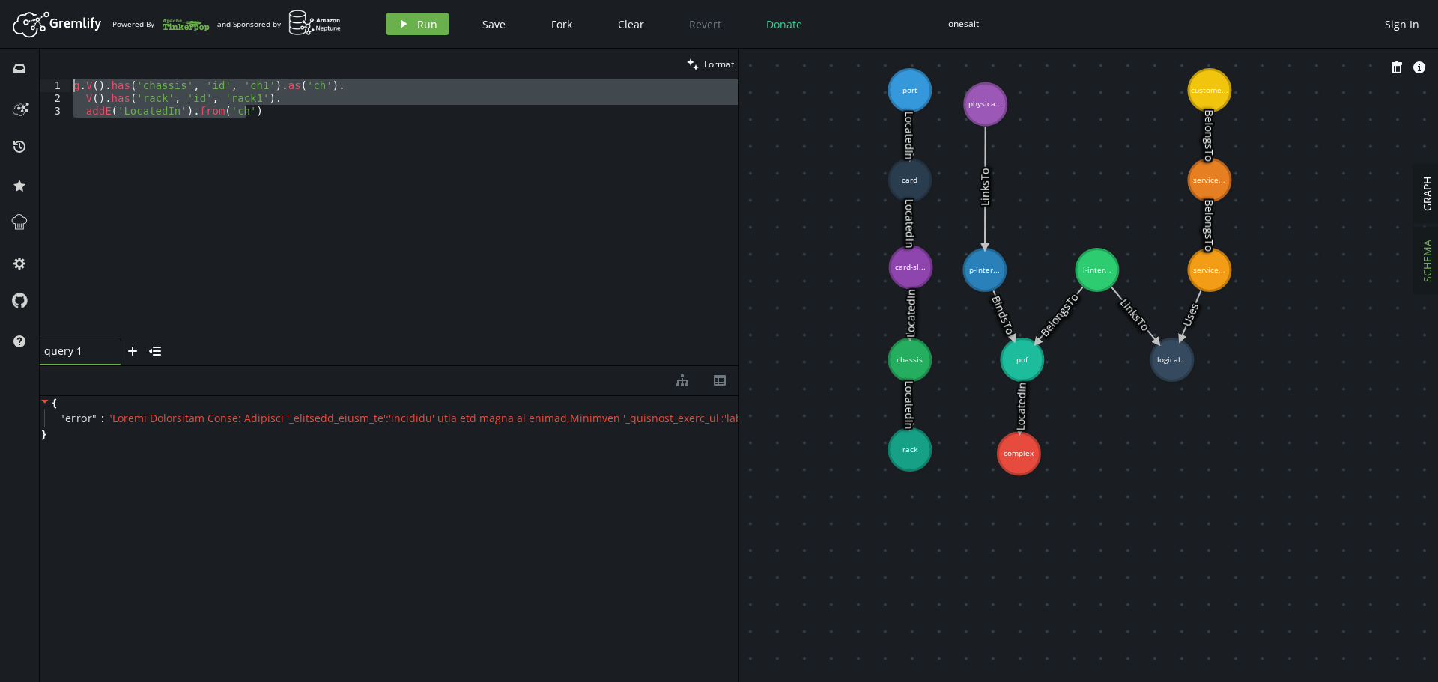
drag, startPoint x: 296, startPoint y: 119, endPoint x: 19, endPoint y: 32, distance: 290.5
click at [0, 34] on div "Artboard Created with Sketch. Powered By and Sponsored by play Run Save Fork Cl…" at bounding box center [719, 341] width 1438 height 682
type textarea "g.V().has('chassis', 'id', 'ch1').as('ch'). V().has('rack', 'id', 'rack1')."
click at [412, 19] on button "play Run" at bounding box center [418, 24] width 62 height 22
click at [619, 20] on span "Clear" at bounding box center [631, 24] width 26 height 14
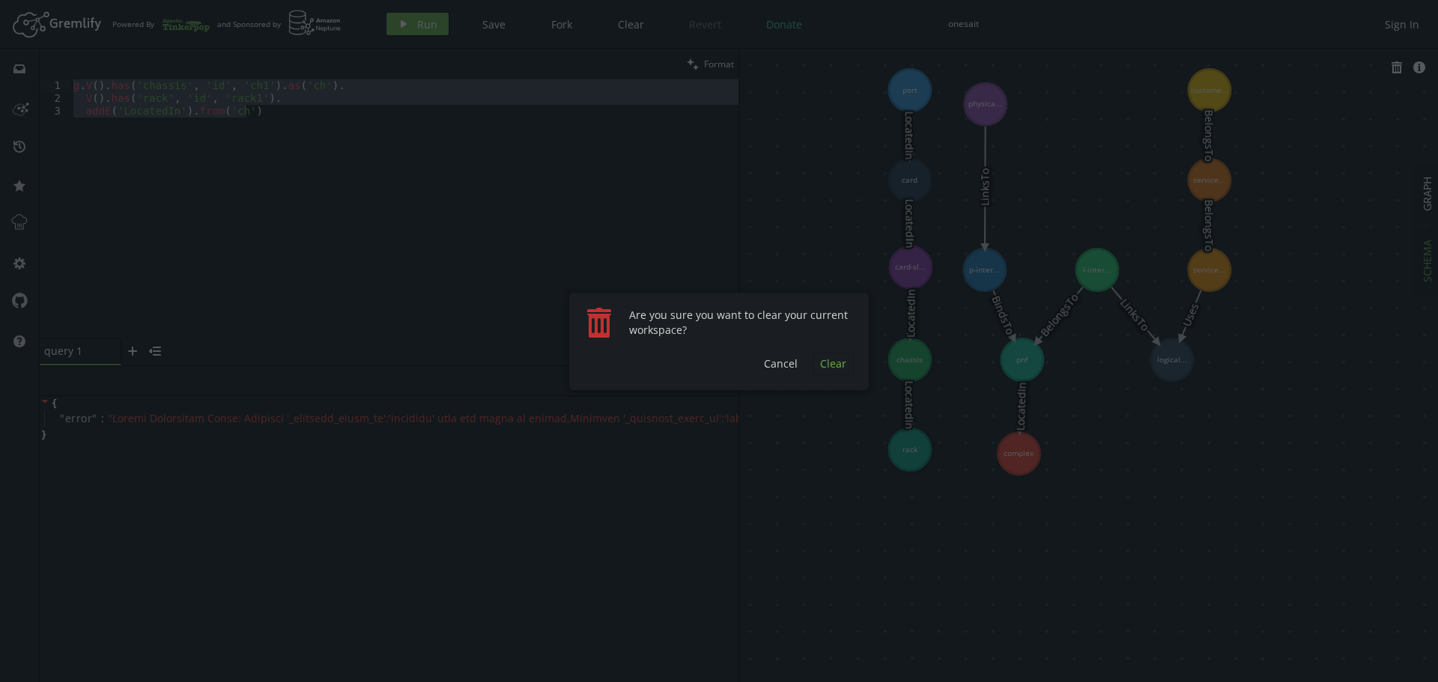
click at [831, 364] on span "Clear" at bounding box center [833, 364] width 26 height 14
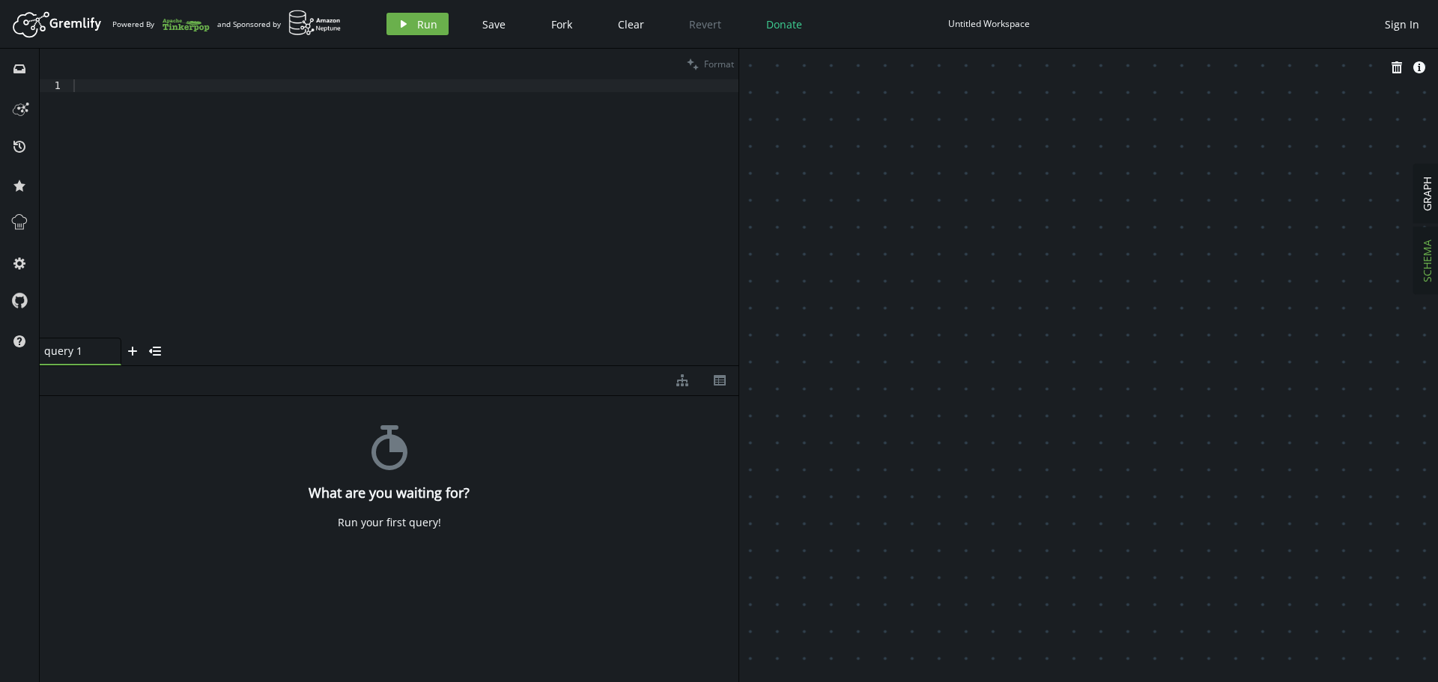
click at [217, 111] on div at bounding box center [404, 221] width 668 height 284
paste textarea "g.addV('complex').property('id','cplx3').property('name','Site Cusco')"
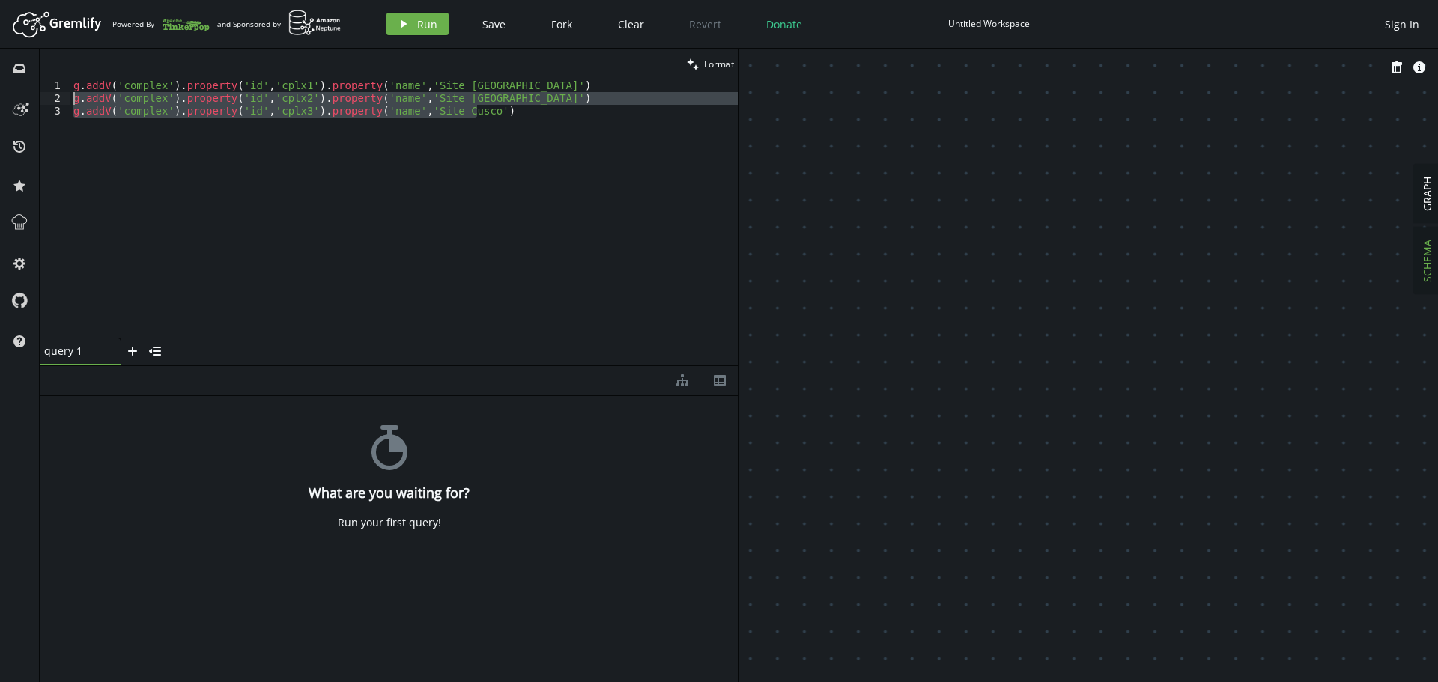
drag, startPoint x: 498, startPoint y: 113, endPoint x: 0, endPoint y: 86, distance: 498.9
click at [0, 86] on div "inbox history star cog help clean Format g.addV('complex').property('id','cplx3…" at bounding box center [719, 366] width 1438 height 634
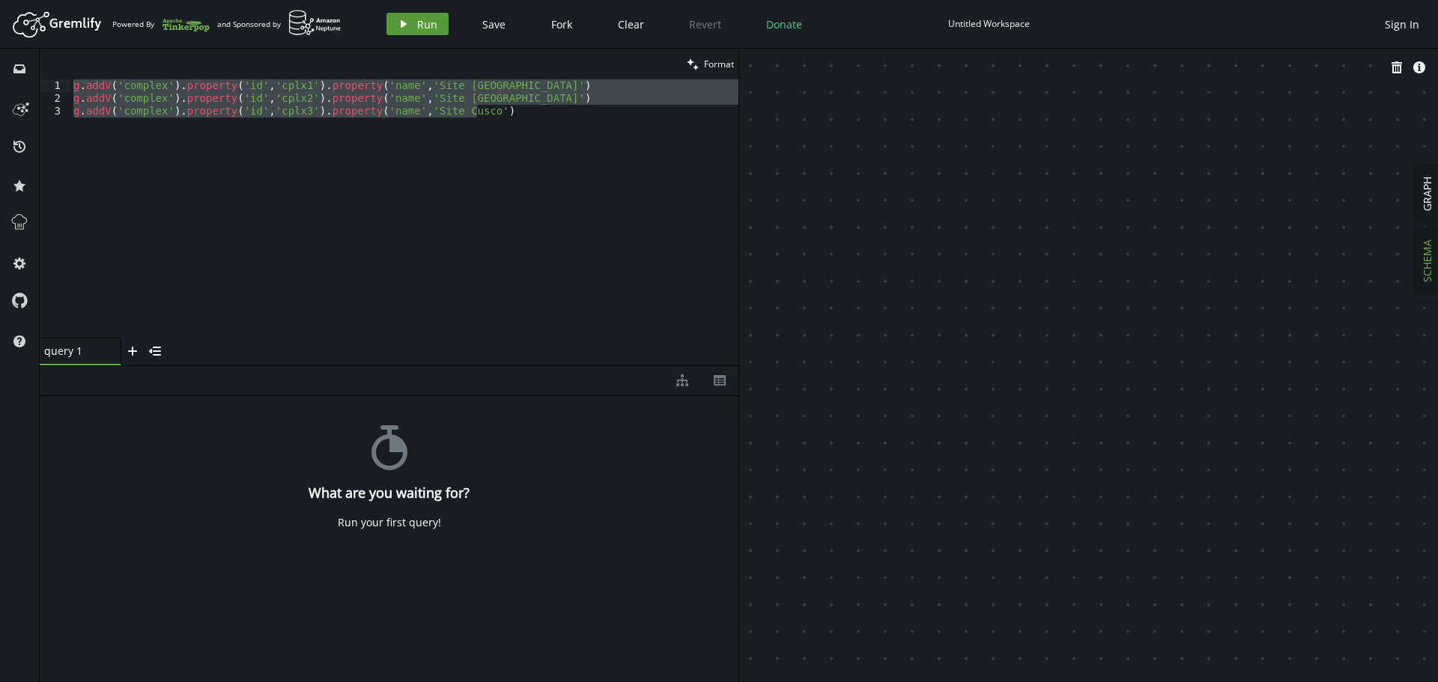
click at [417, 18] on span "Run" at bounding box center [427, 24] width 20 height 14
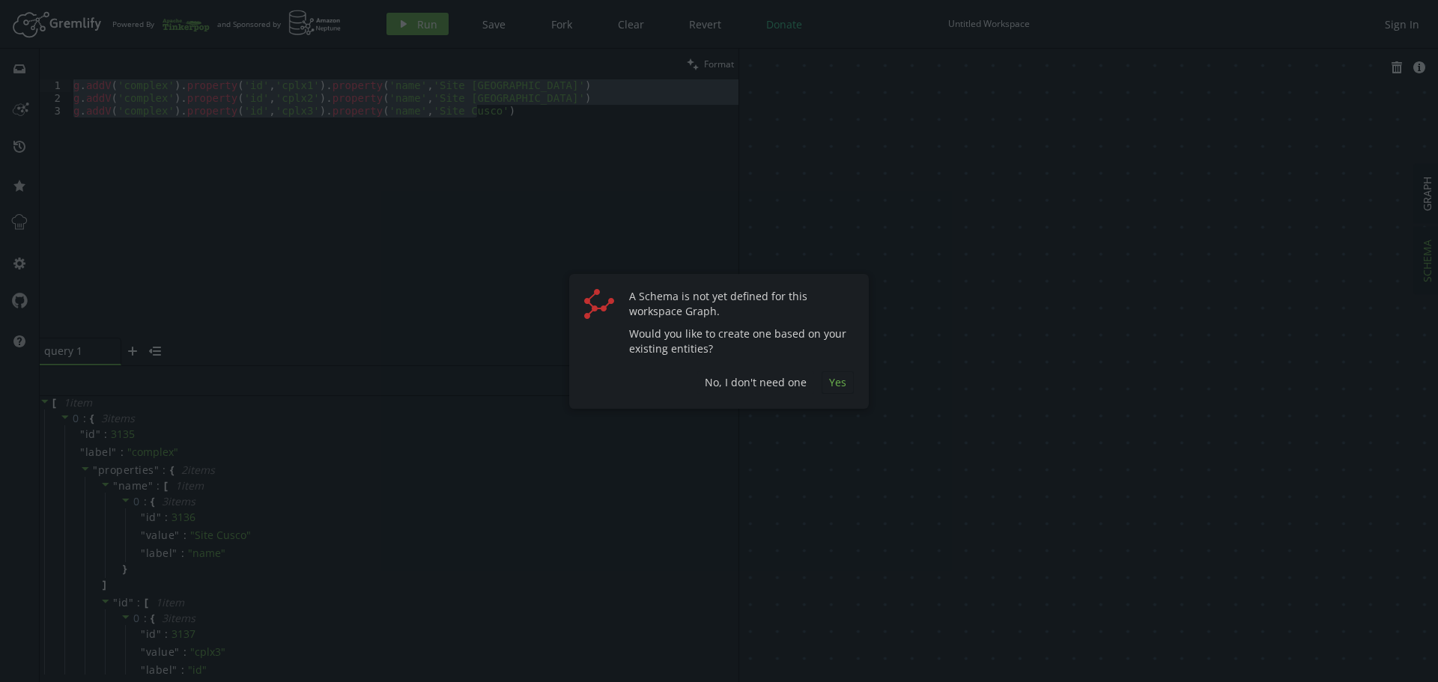
click at [839, 384] on span "Yes" at bounding box center [837, 382] width 17 height 14
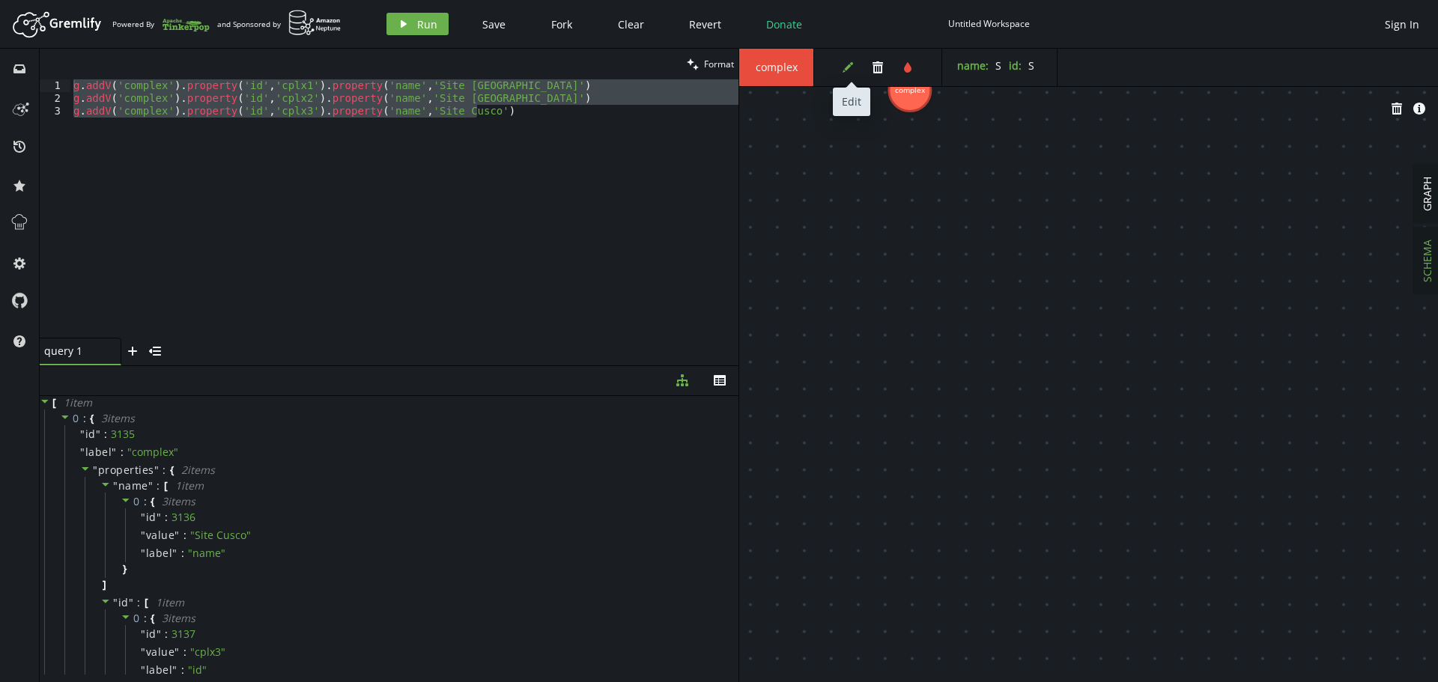
click at [850, 66] on icon "button" at bounding box center [848, 67] width 10 height 10
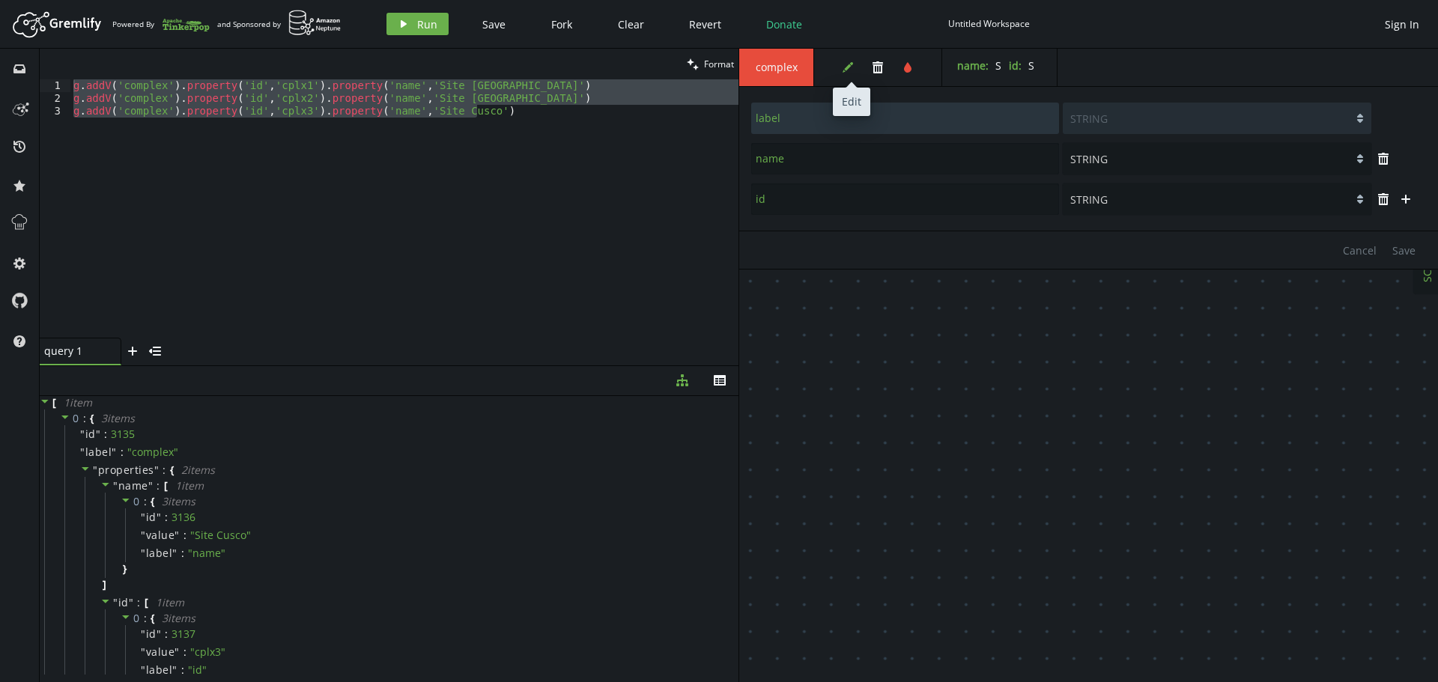
click at [849, 66] on icon "button" at bounding box center [848, 67] width 10 height 10
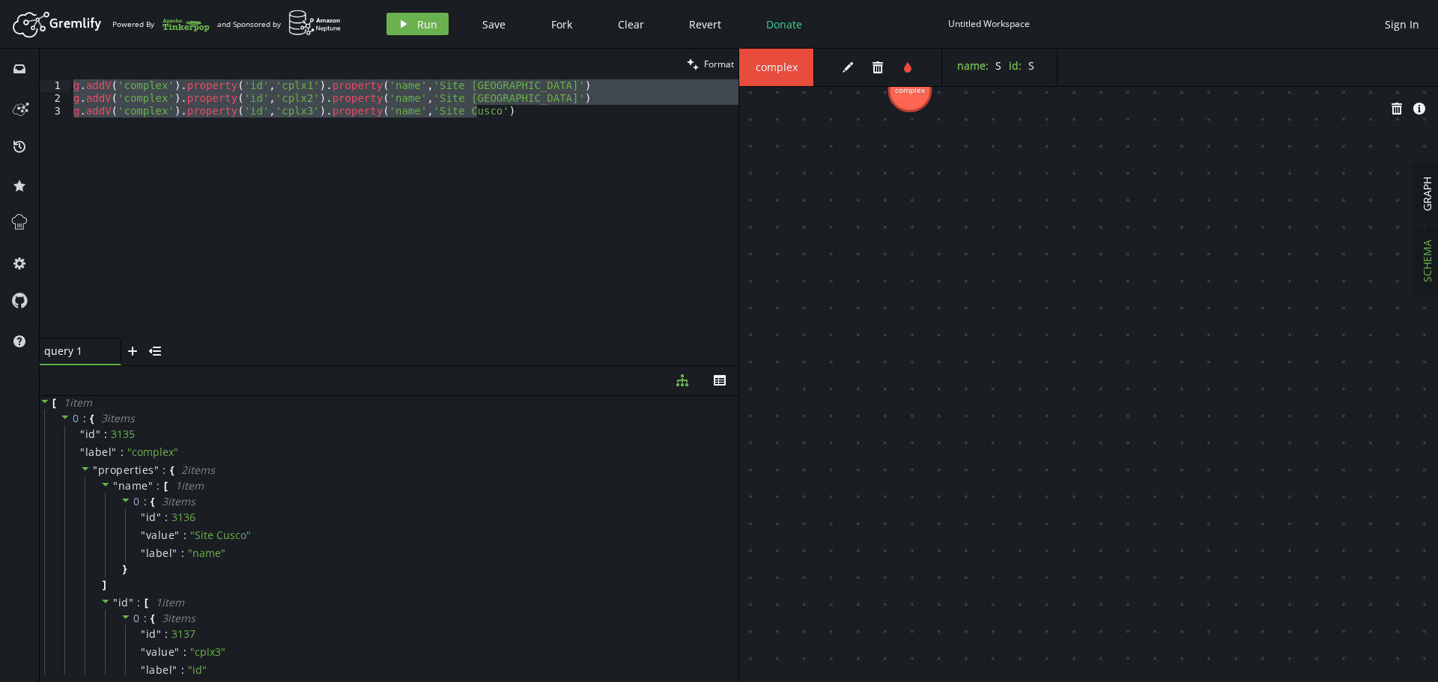
click at [649, 154] on div "g . addV ( 'complex' ) . property ( 'id' , 'cplx1' ) . property ( 'name' , 'Sit…" at bounding box center [404, 208] width 668 height 258
type textarea "g.addV('complex').property('id','cplx3').property('name','Site Cusco')"
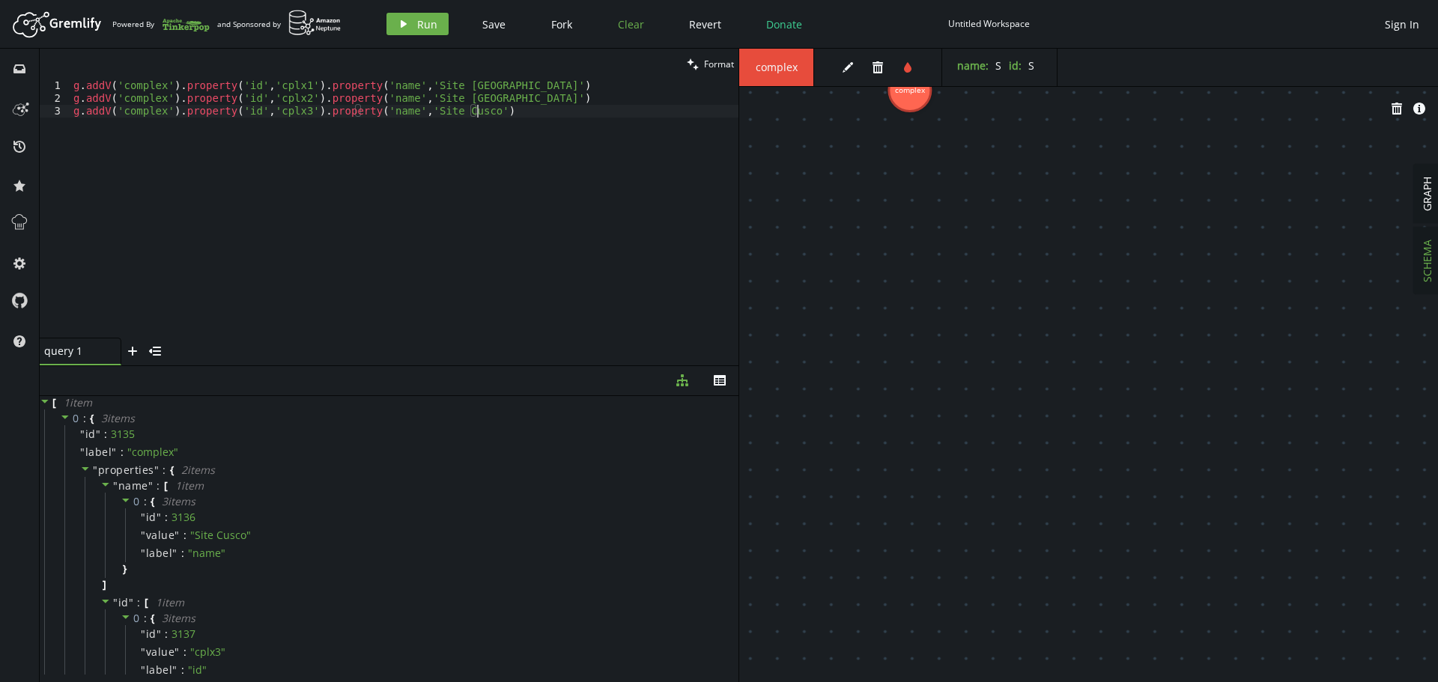
click at [628, 24] on span "Clear" at bounding box center [631, 24] width 26 height 14
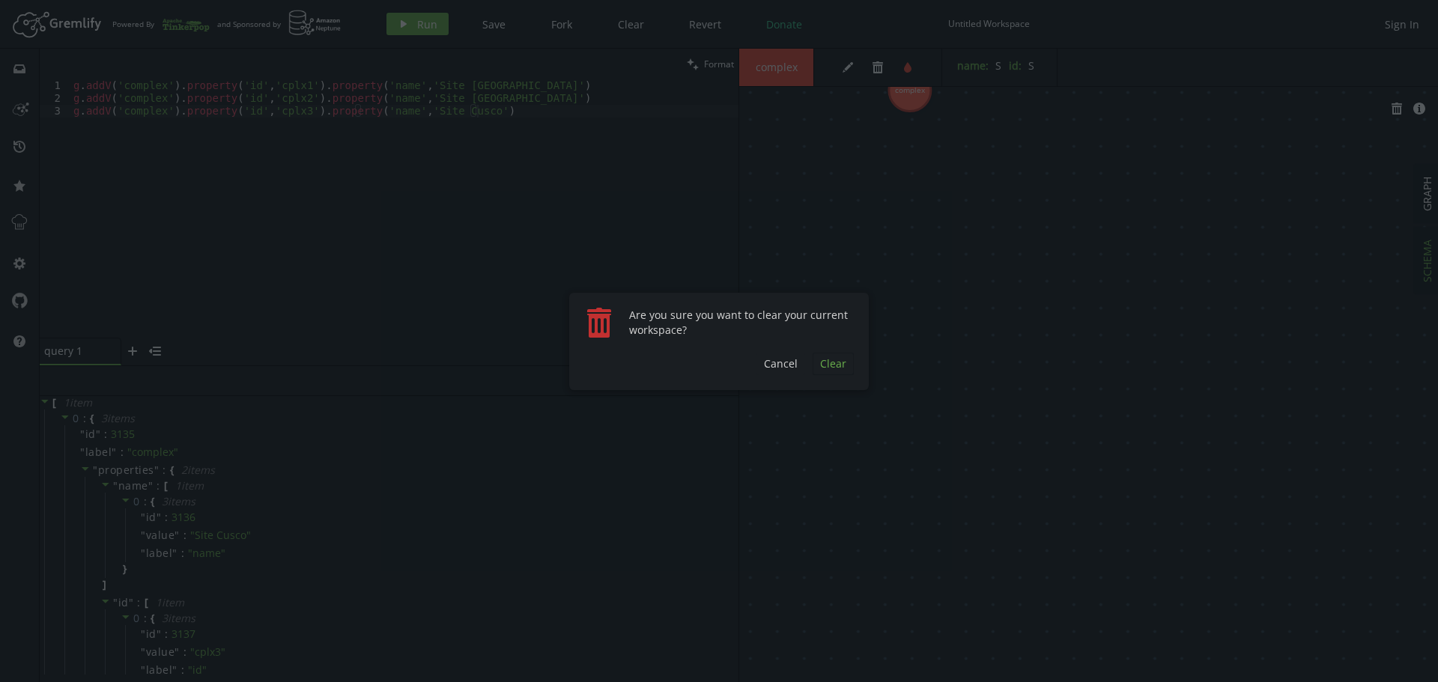
click at [831, 363] on span "Clear" at bounding box center [833, 364] width 26 height 14
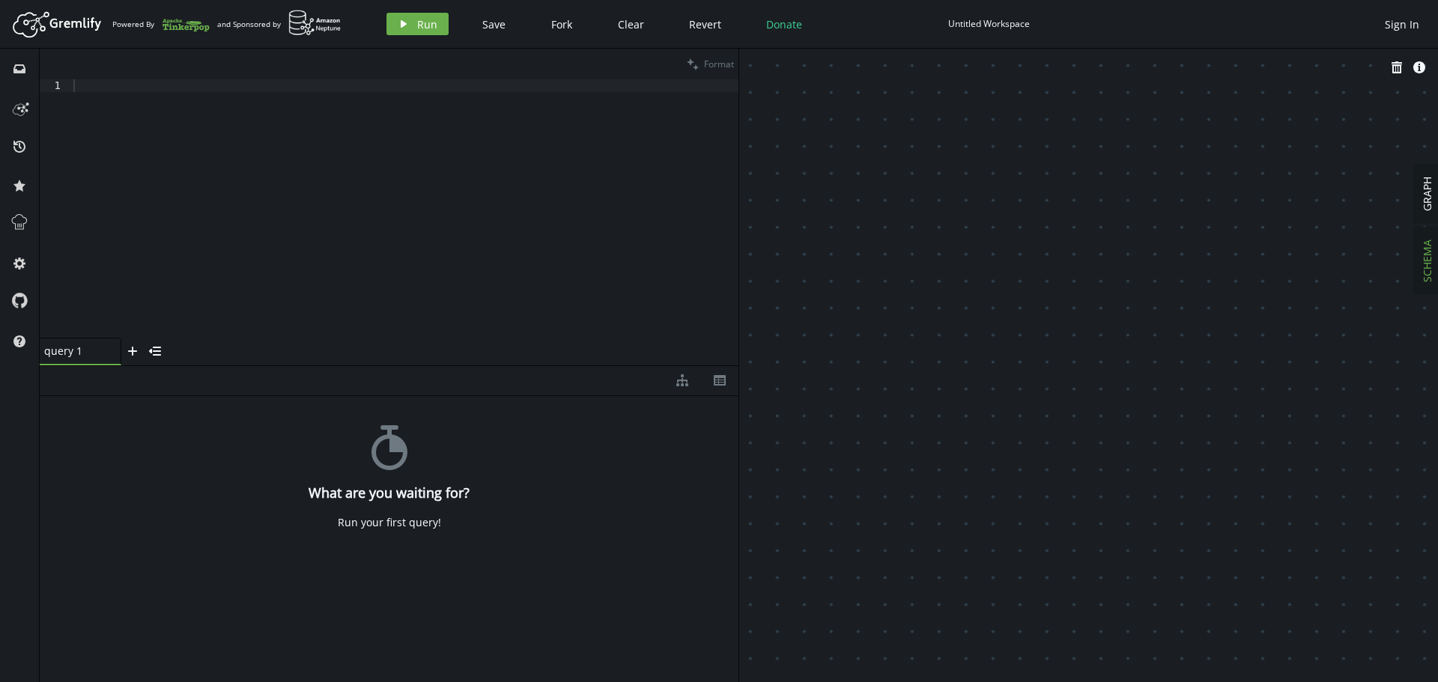
click at [984, 19] on div "Untitled Workspace" at bounding box center [989, 23] width 82 height 11
type input "onesait"
click at [172, 175] on div at bounding box center [404, 221] width 668 height 284
paste textarea "g.addV('complex').property('id','cplx3').property('name','Site Cusco')"
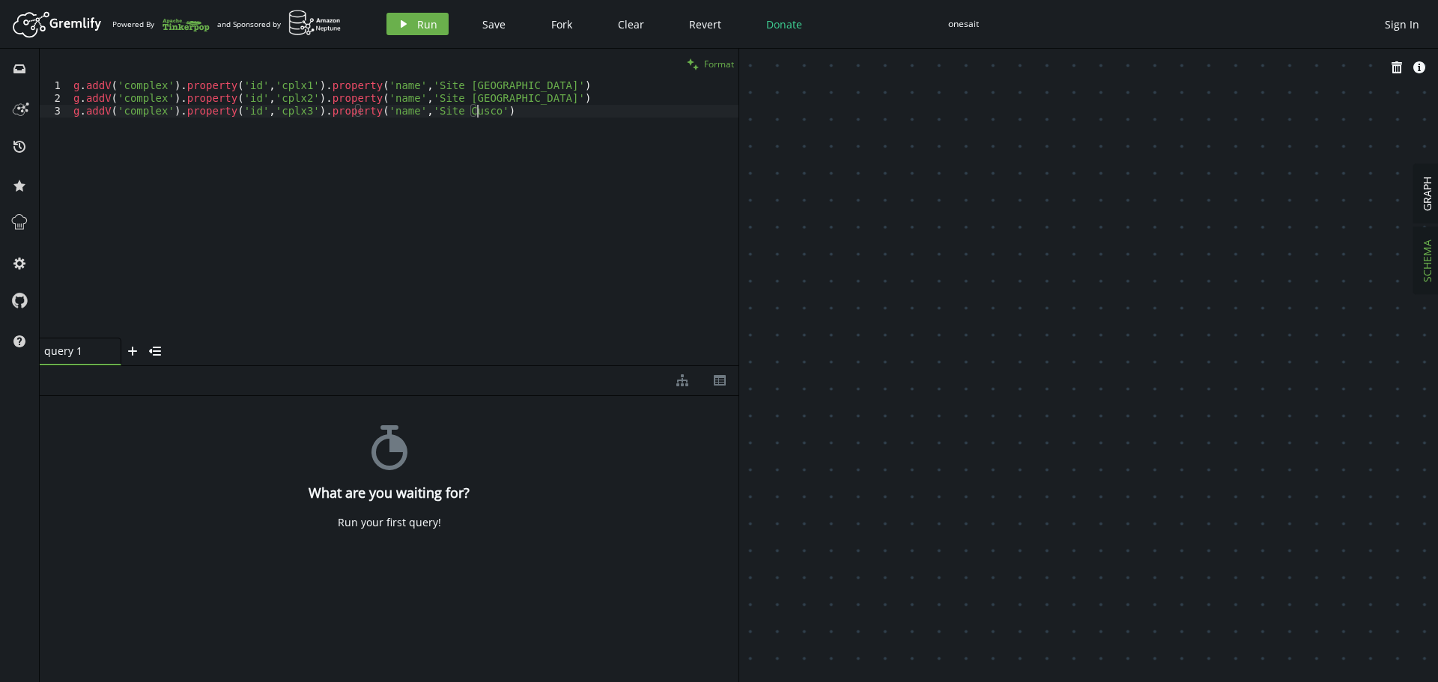
click at [714, 70] on span "Format" at bounding box center [719, 64] width 30 height 13
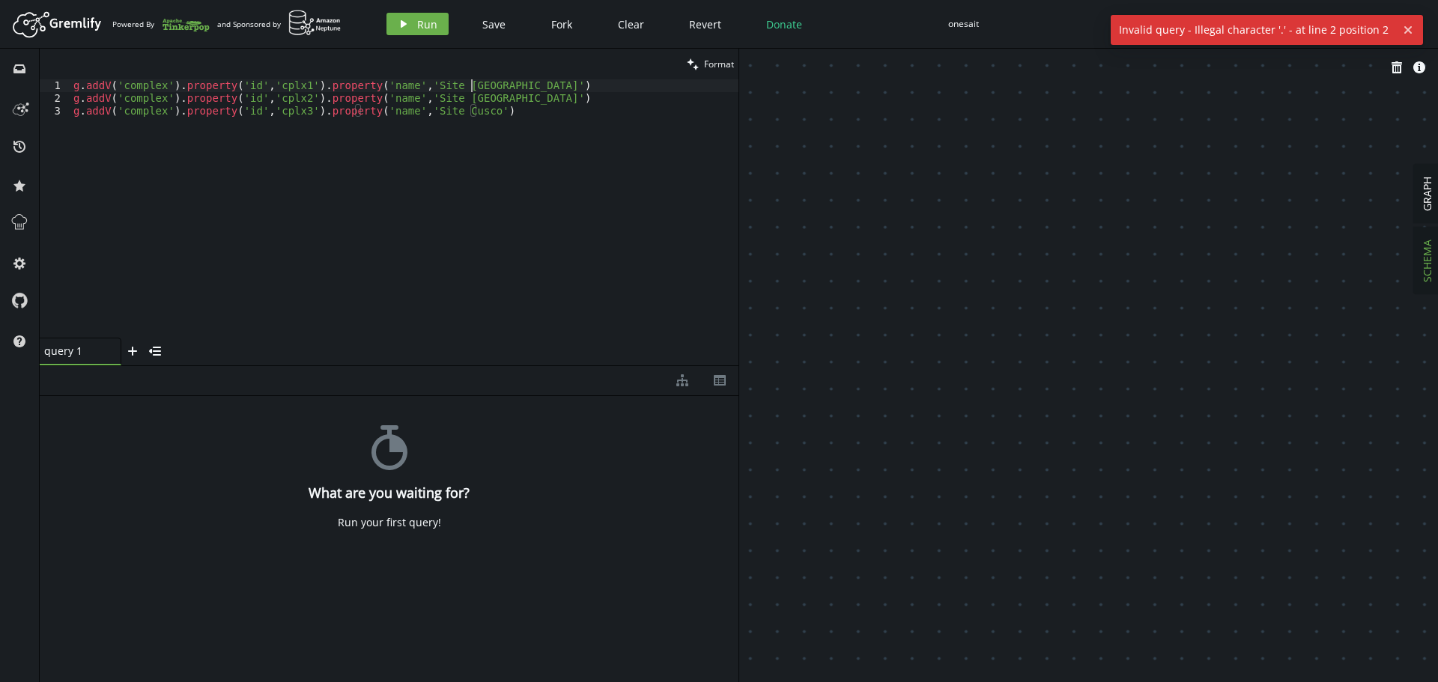
click at [530, 88] on div "g . addV ( 'complex' ) . property ( 'id' , 'cplx1' ) . property ( 'name' , 'Sit…" at bounding box center [404, 221] width 668 height 284
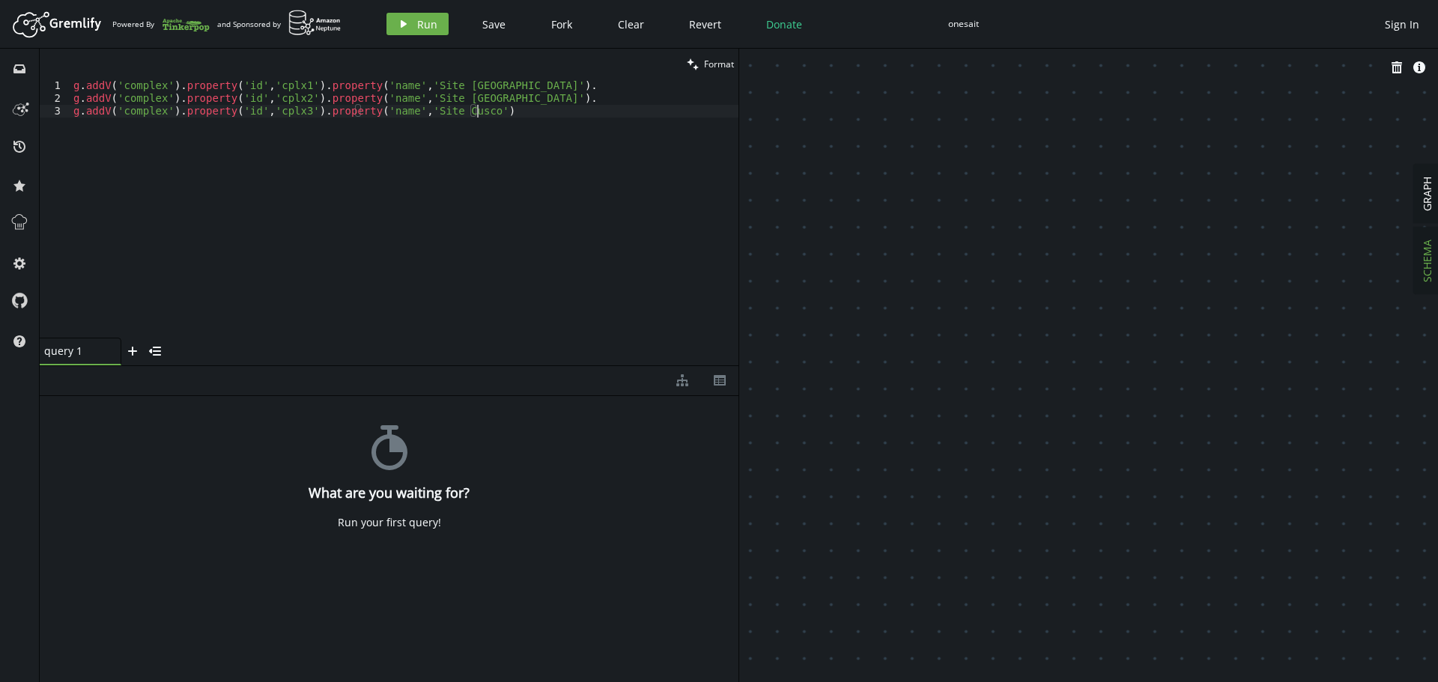
scroll to position [0, 408]
click at [708, 66] on span "Format" at bounding box center [719, 64] width 30 height 13
click at [524, 88] on div "g . addV ( 'complex' ) . property ( 'id' , 'cplx1' ) . property ( 'name' , 'Sit…" at bounding box center [404, 221] width 668 height 284
click at [408, 25] on icon "play" at bounding box center [404, 24] width 12 height 12
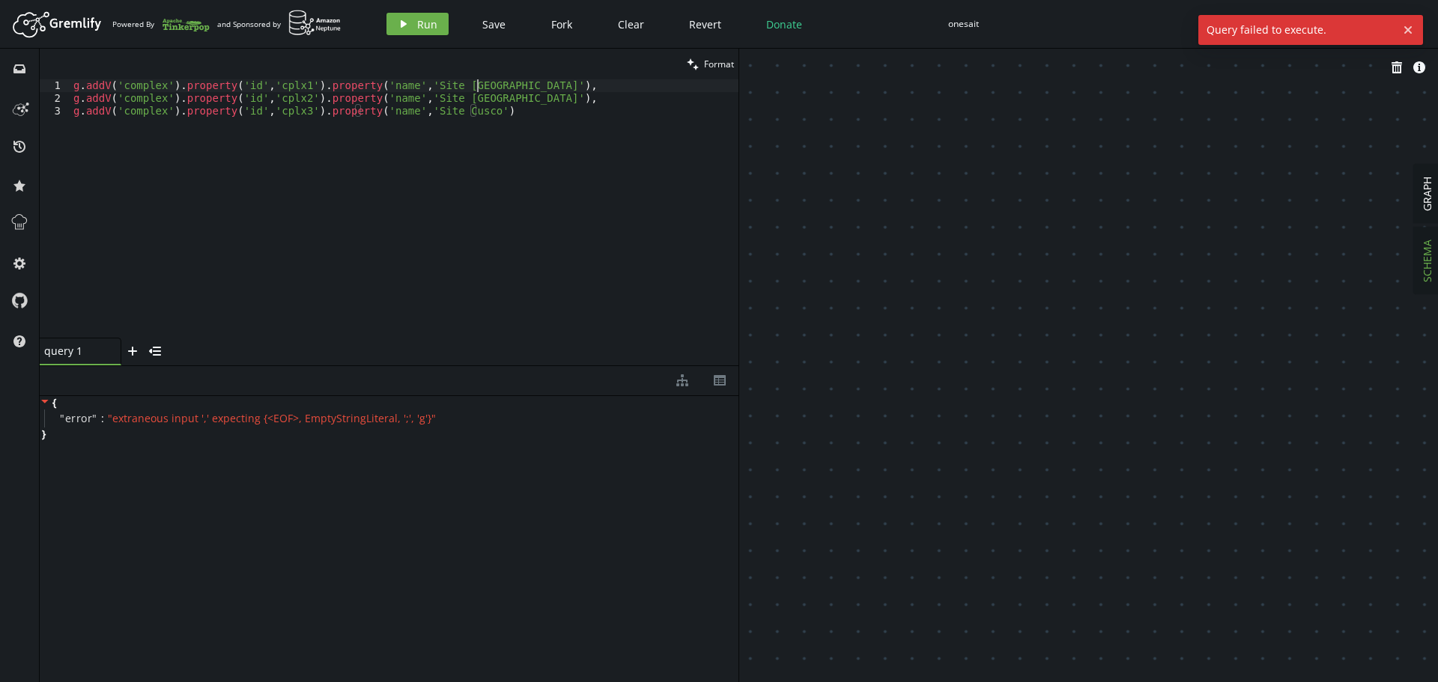
click at [518, 86] on div "g . addV ( 'complex' ) . property ( 'id' , 'cplx1' ) . property ( 'name' , 'Sit…" at bounding box center [404, 221] width 668 height 284
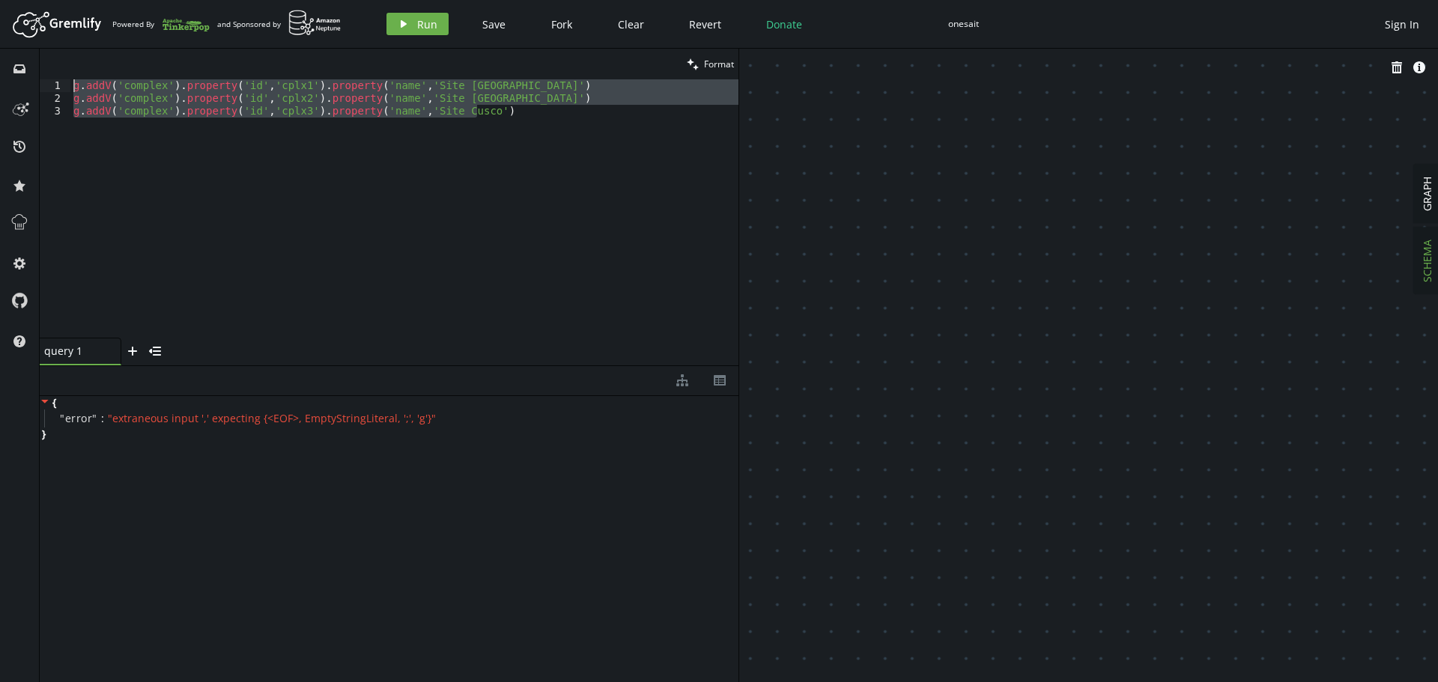
drag, startPoint x: 494, startPoint y: 113, endPoint x: 0, endPoint y: 55, distance: 497.1
click at [0, 58] on div "inbox history star cog help clean Format g.addV('complex').property('id','cplx2…" at bounding box center [719, 366] width 1438 height 634
paste textarea ".addV('complex').property('id','cplx3').property('name','Site Cusco"
type textarea ".addV('complex').property('id','cplx3').property('name','Site Cusco')"
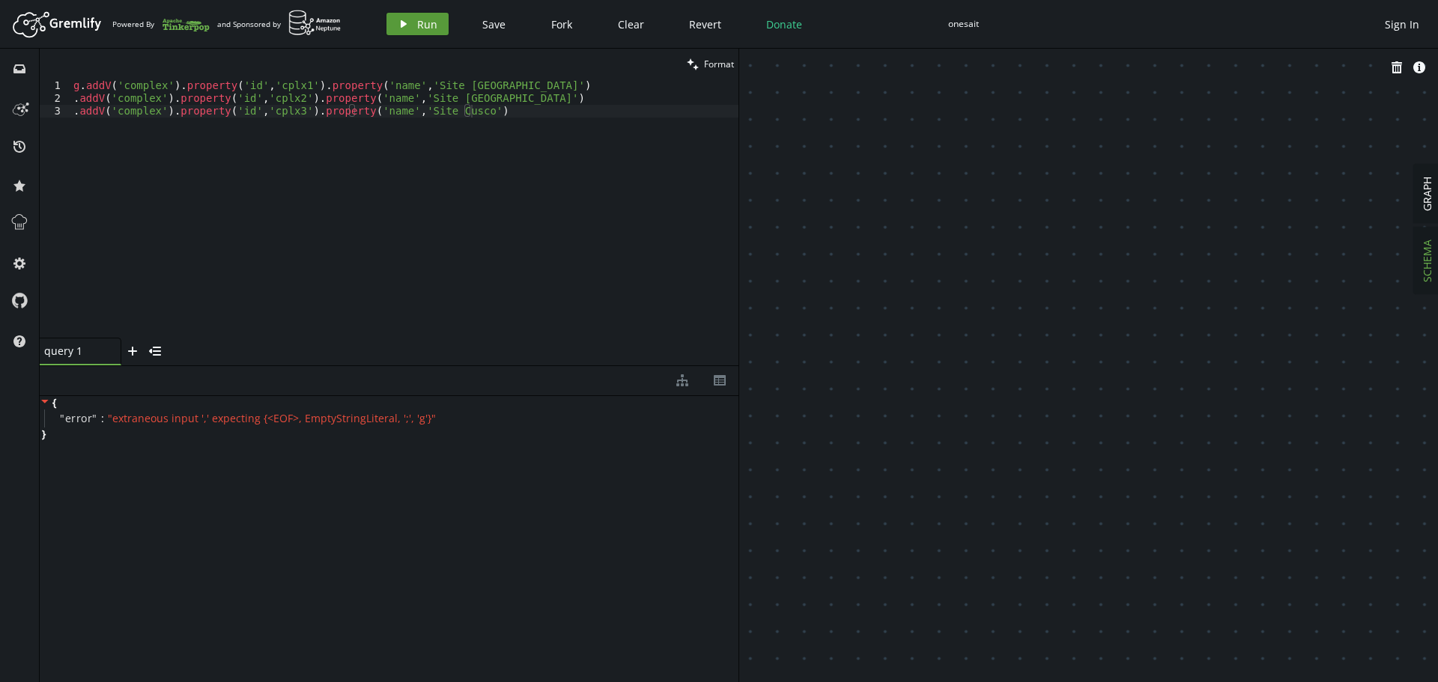
click at [420, 25] on span "Run" at bounding box center [427, 24] width 20 height 14
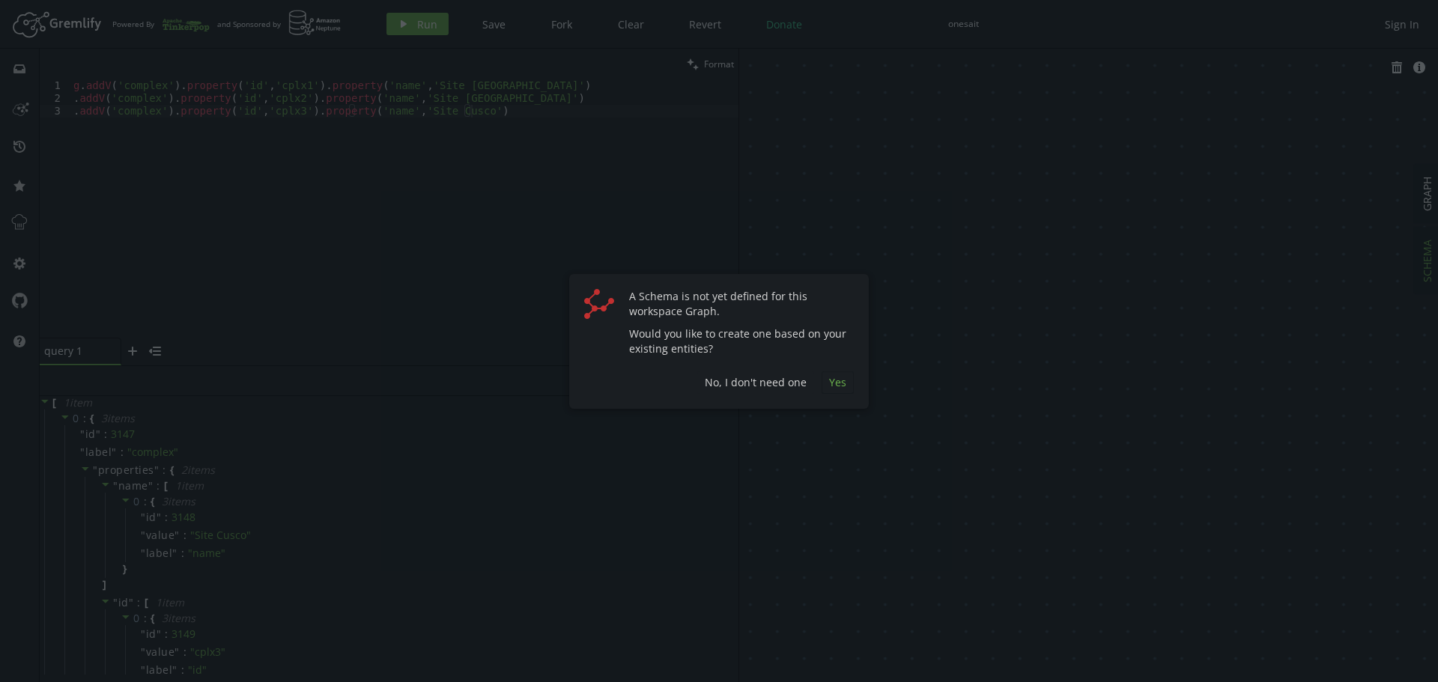
click at [837, 382] on span "Yes" at bounding box center [837, 382] width 17 height 14
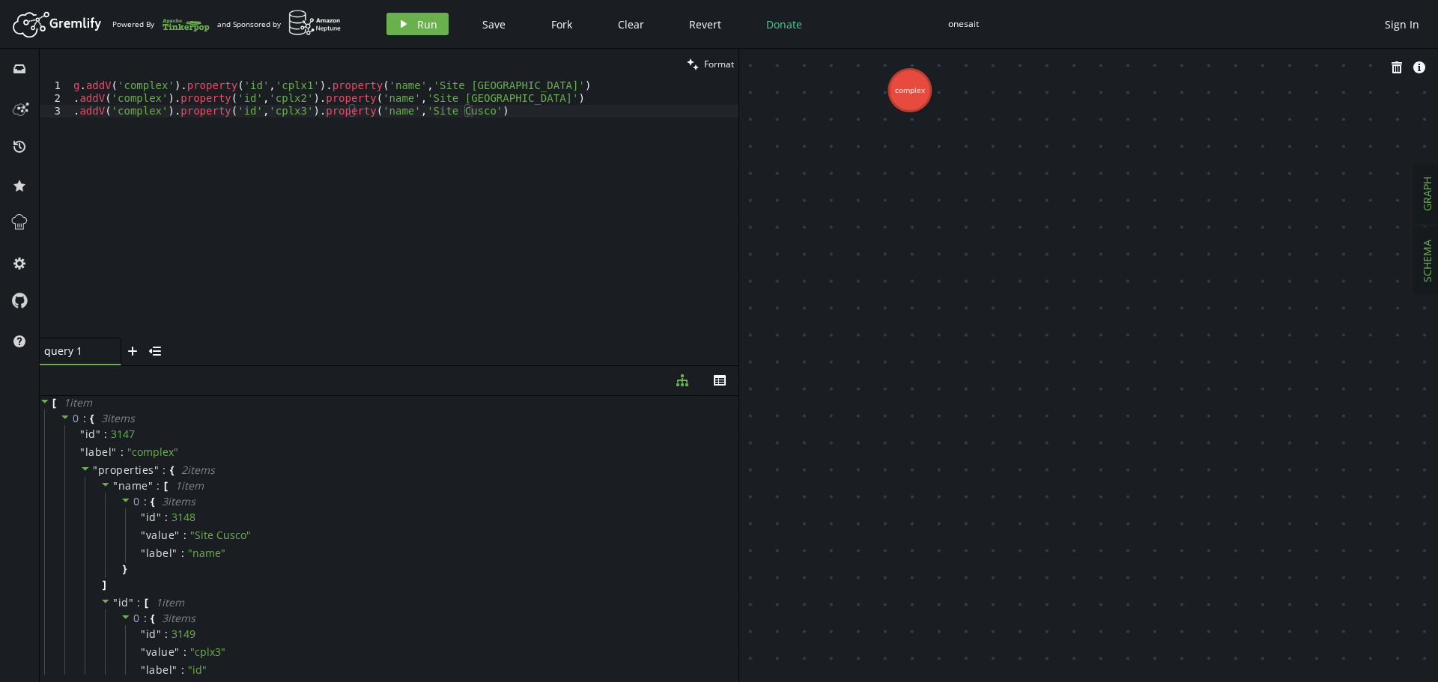
click at [1426, 202] on span "GRAPH" at bounding box center [1427, 194] width 14 height 34
drag, startPoint x: 1002, startPoint y: 214, endPoint x: 1130, endPoint y: 368, distance: 200.0
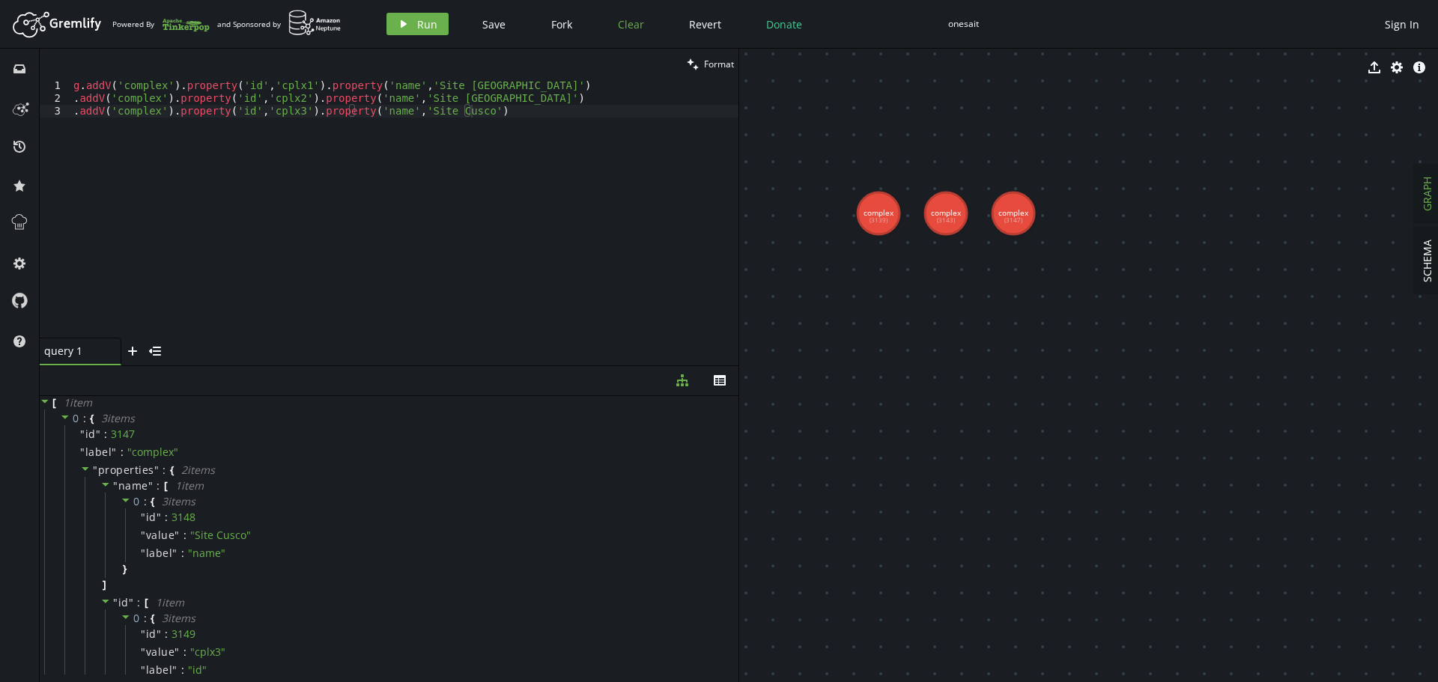
click at [626, 27] on span "Clear" at bounding box center [631, 24] width 26 height 14
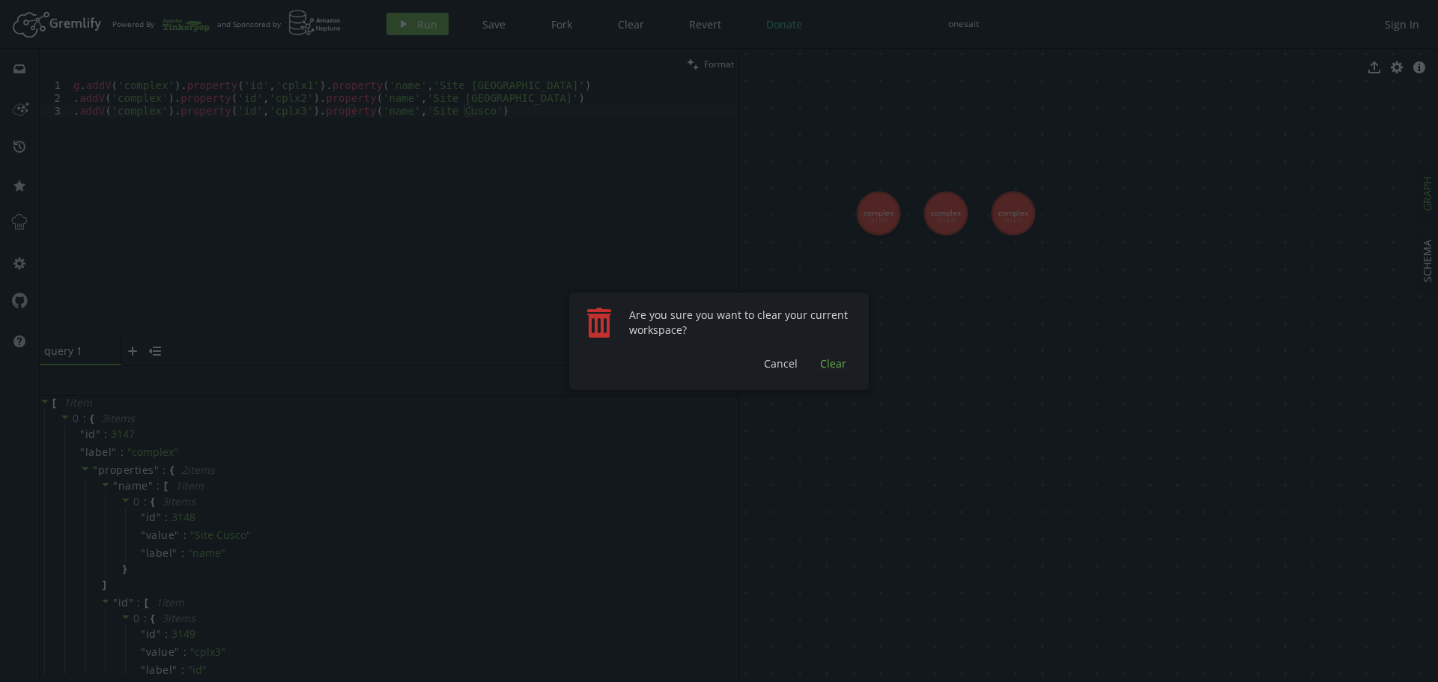
click at [829, 363] on span "Clear" at bounding box center [833, 364] width 26 height 14
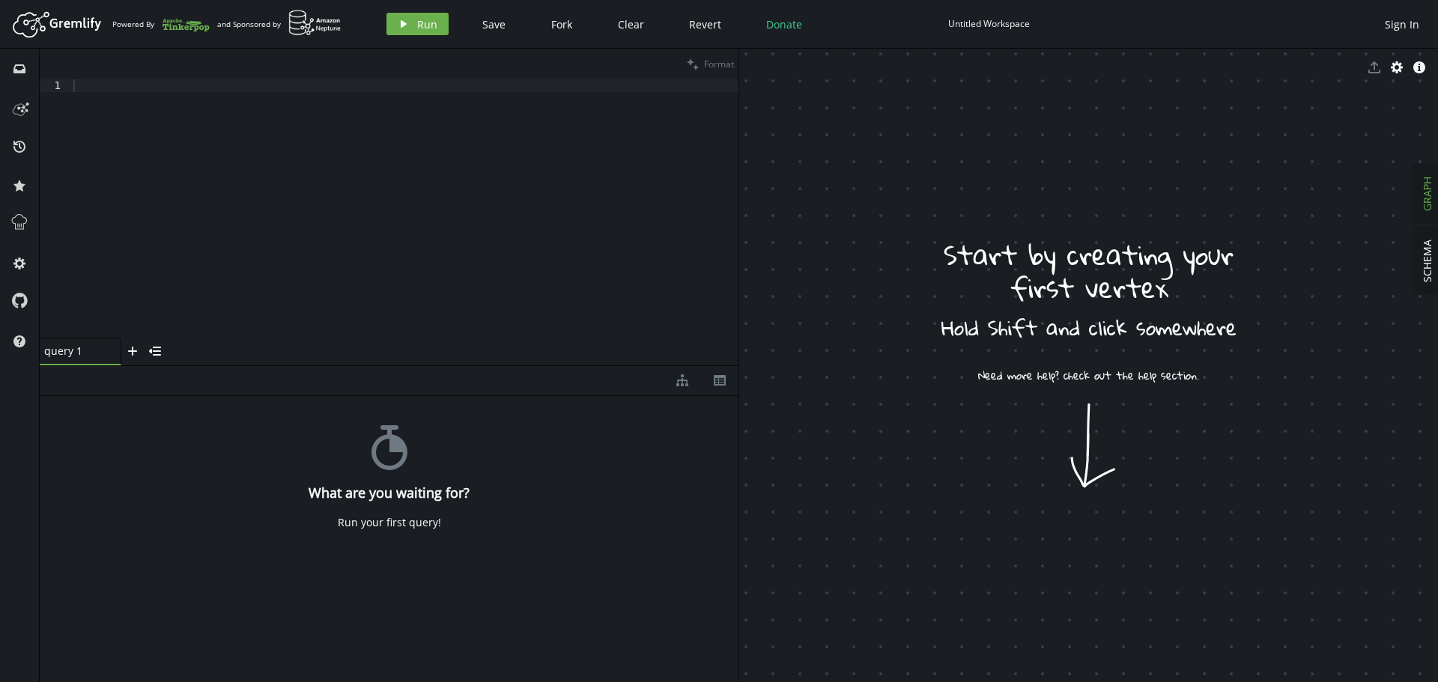
click at [998, 23] on div "Untitled Workspace" at bounding box center [989, 23] width 82 height 11
drag, startPoint x: 431, startPoint y: 161, endPoint x: 419, endPoint y: 156, distance: 13.8
click at [424, 158] on div at bounding box center [404, 221] width 668 height 284
paste textarea ".V().has('pnf','id','pnf4').as('p').V().has('complex','id','cplx3').addE('Locat…"
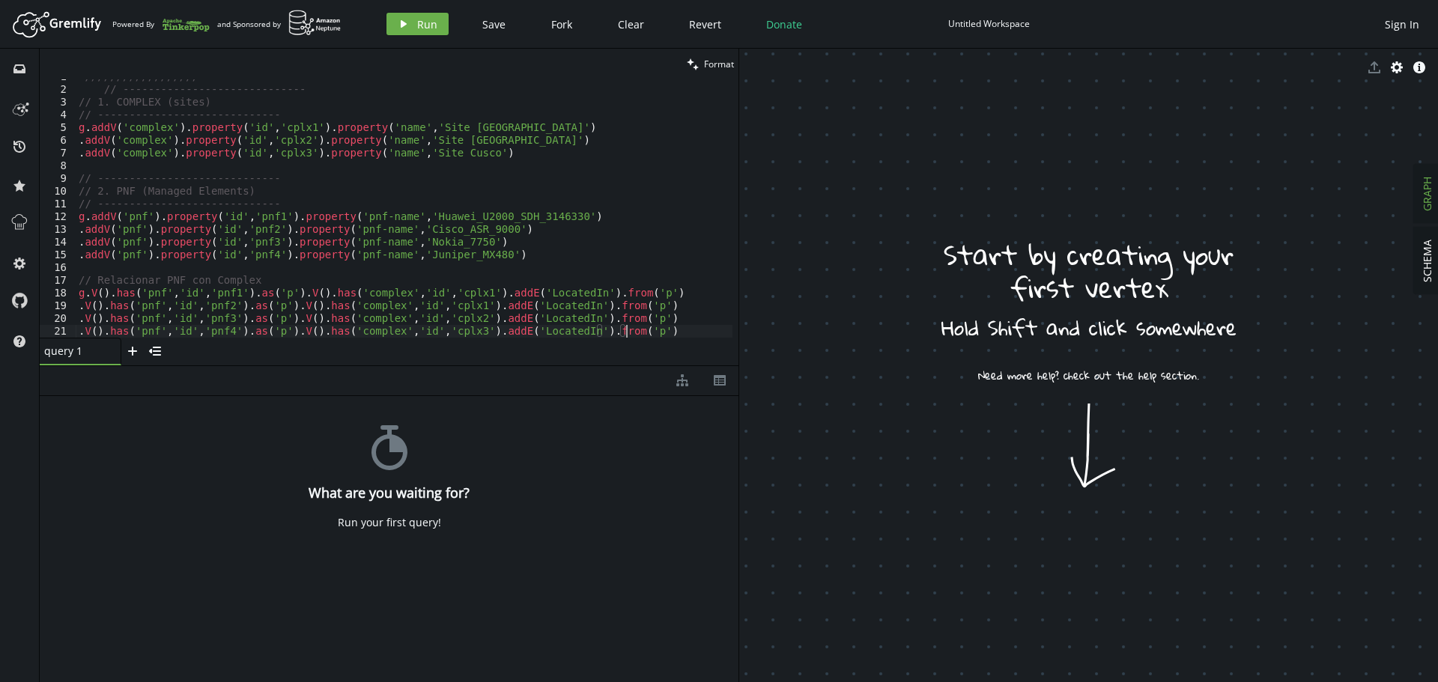
scroll to position [9, 0]
click at [426, 22] on span "Run" at bounding box center [427, 24] width 20 height 14
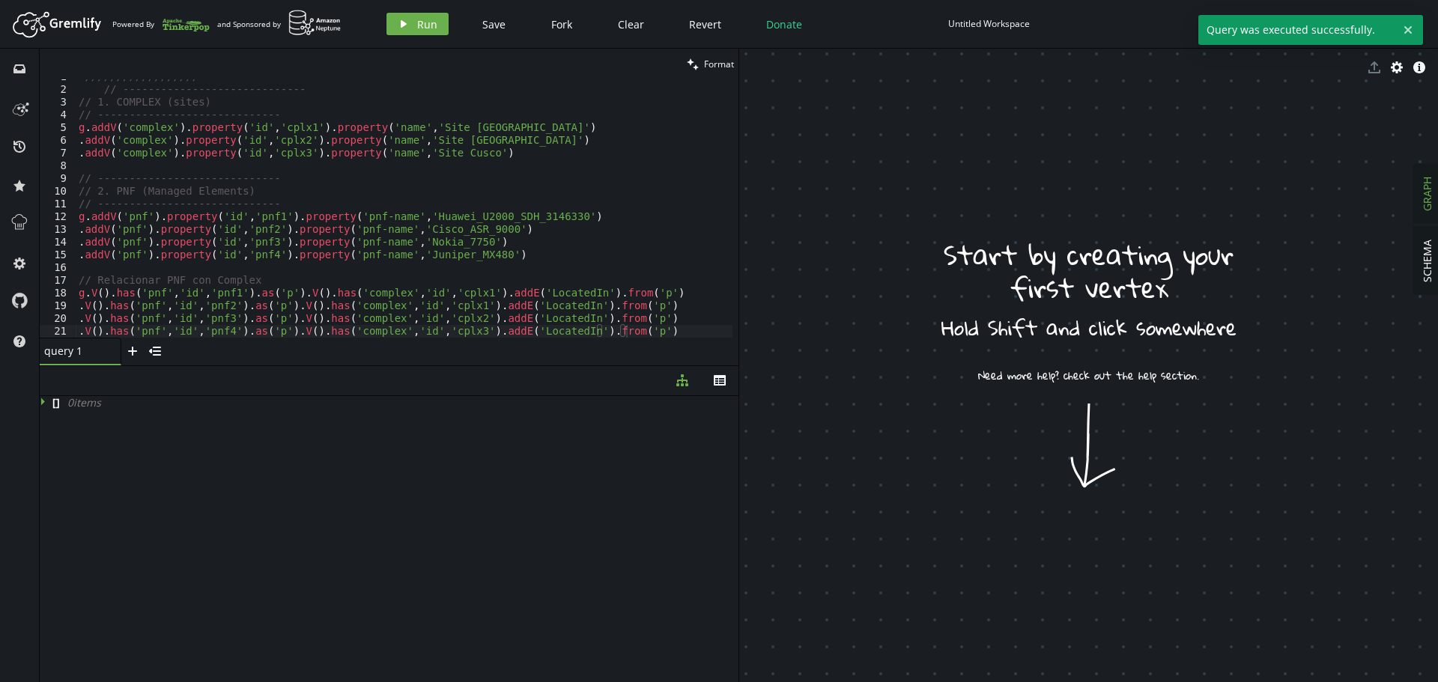
click at [1426, 199] on span "GRAPH" at bounding box center [1427, 194] width 14 height 34
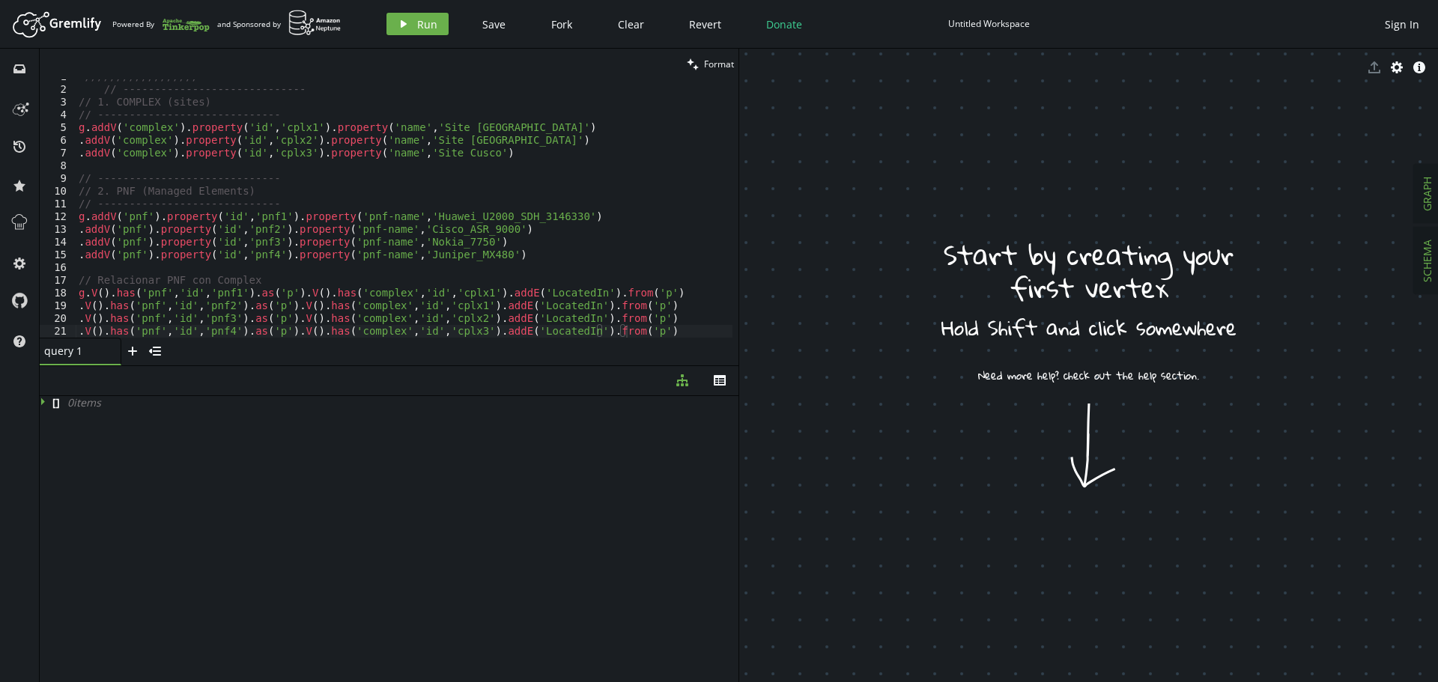
click at [1423, 264] on span "SCHEMA" at bounding box center [1427, 261] width 14 height 43
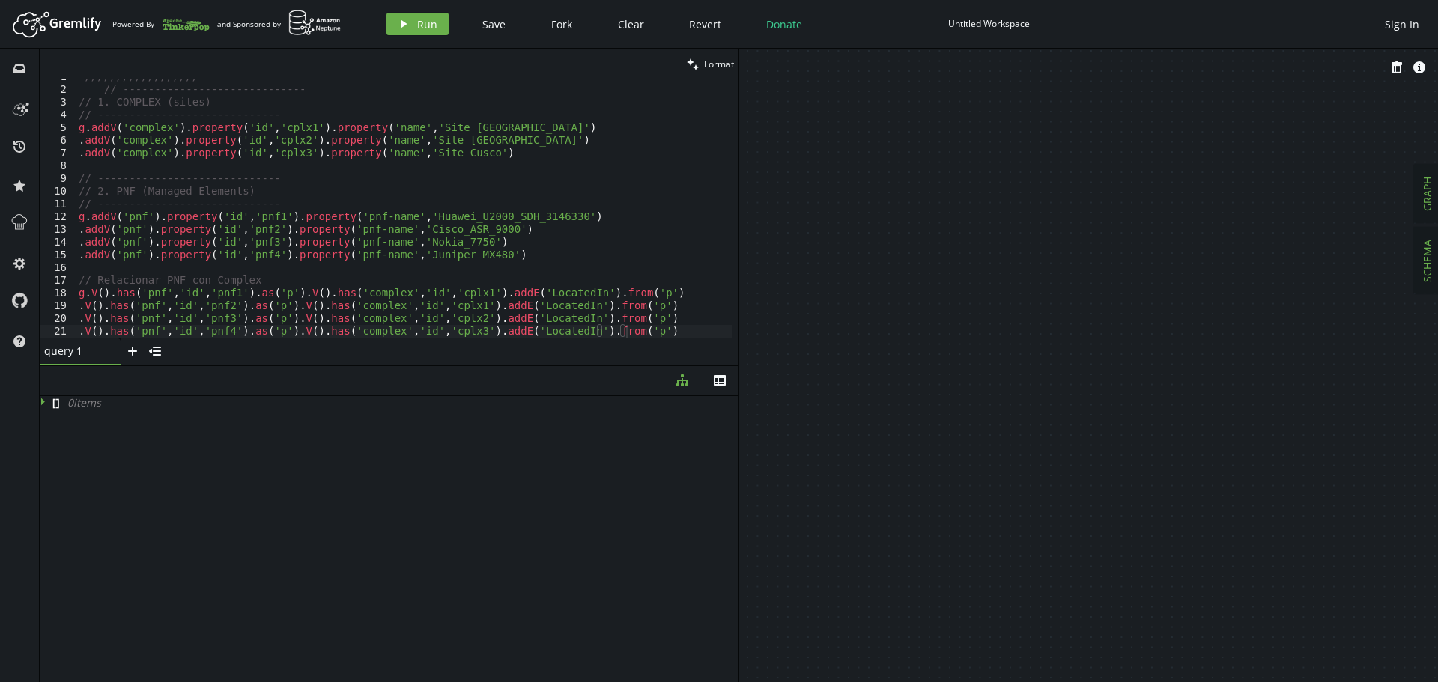
click at [1424, 204] on span "GRAPH" at bounding box center [1427, 194] width 14 height 34
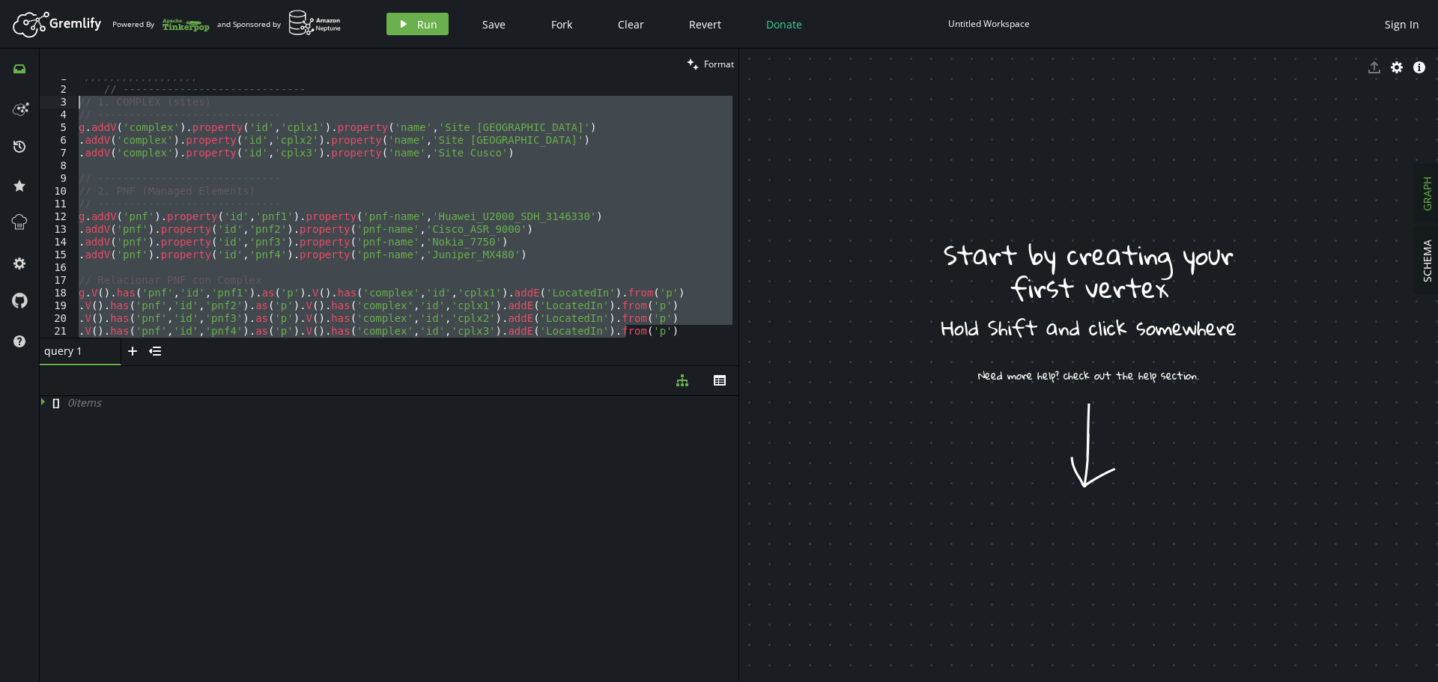
scroll to position [0, 0]
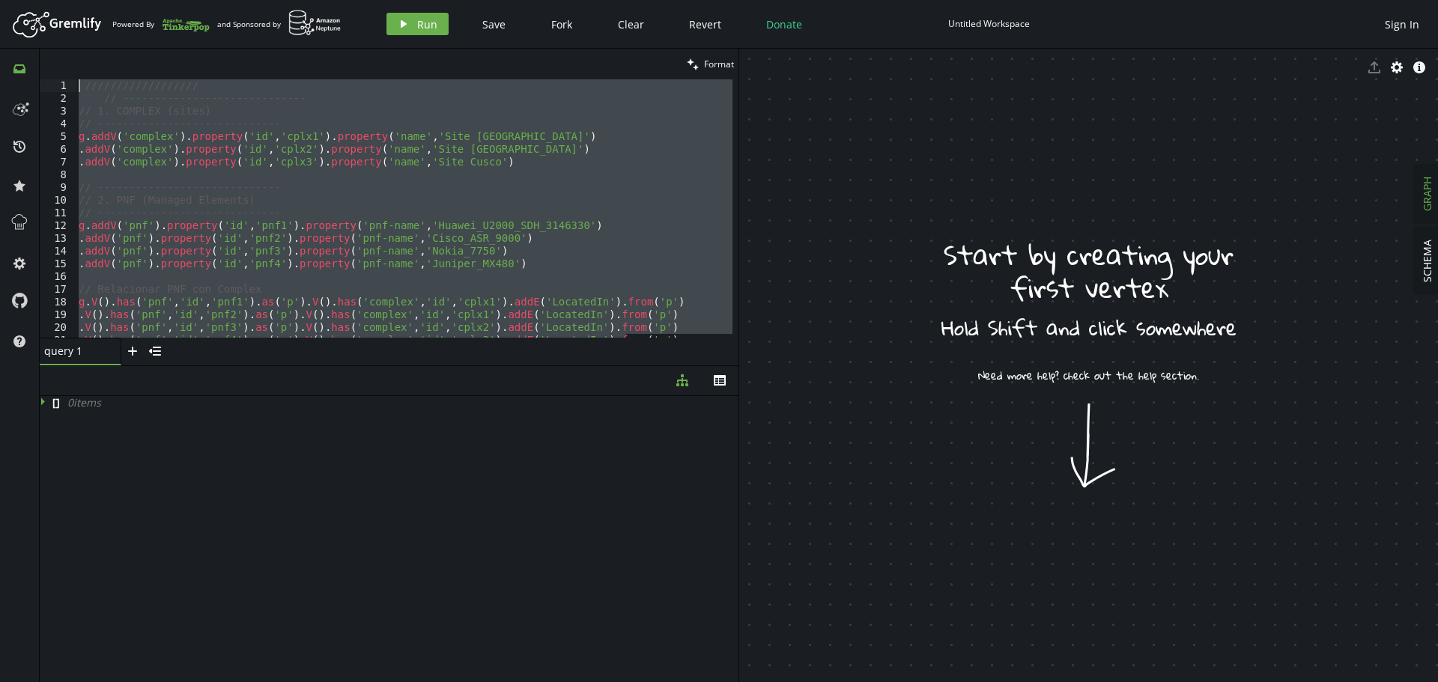
drag, startPoint x: 663, startPoint y: 335, endPoint x: 29, endPoint y: 67, distance: 688.1
click at [30, 67] on div "inbox history star cog help clean Format .V().has('pnf','id','pnf4').as('p').V(…" at bounding box center [719, 366] width 1438 height 634
click at [422, 22] on span "Run" at bounding box center [427, 24] width 20 height 14
click at [1435, 273] on button "SCHEMA" at bounding box center [1427, 261] width 26 height 67
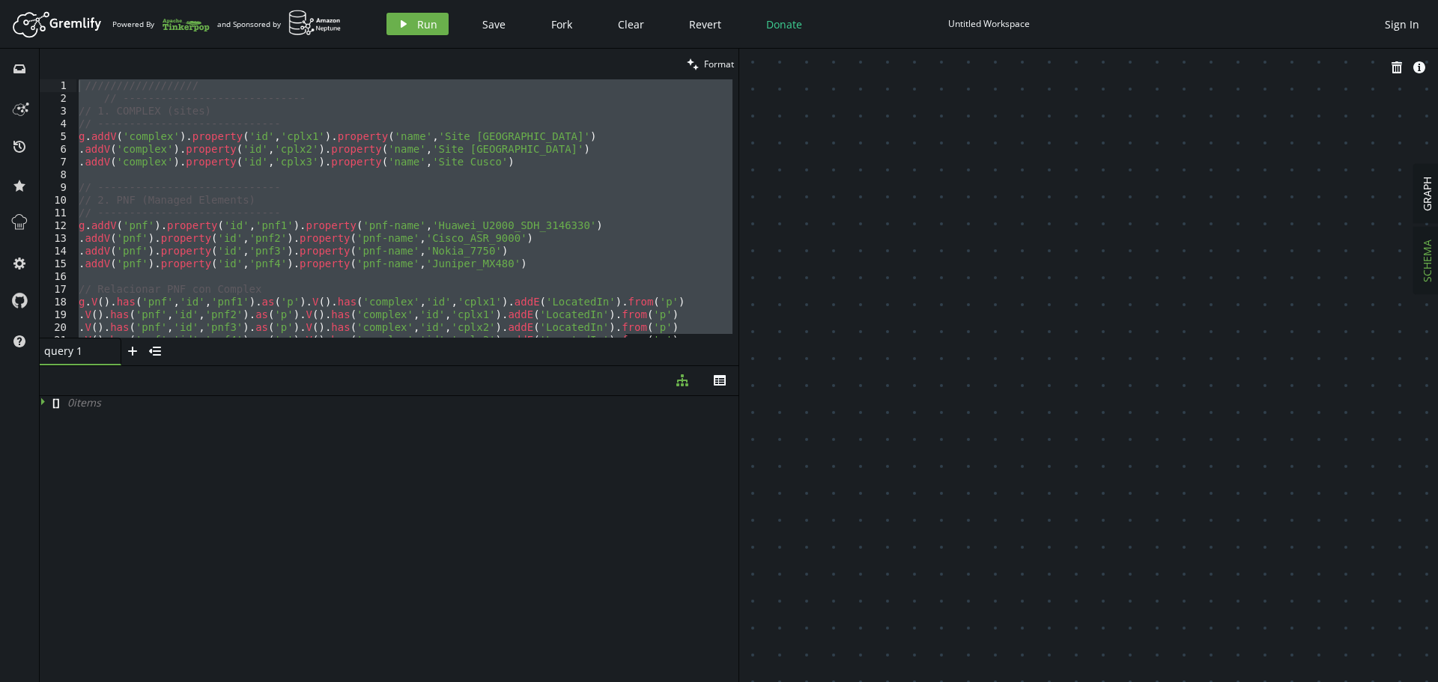
click at [466, 203] on div "////////////////// // ----------------------------- // 1. COMPLEX (sites) // --…" at bounding box center [404, 208] width 657 height 258
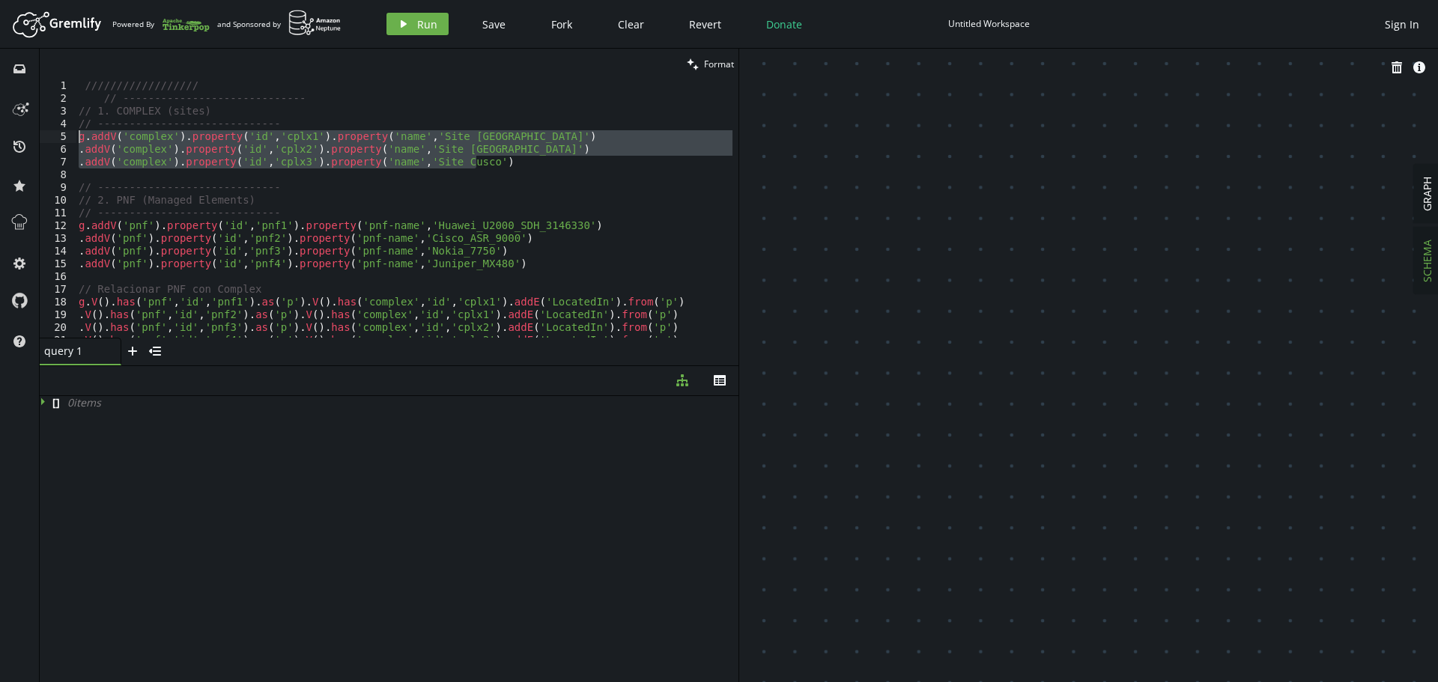
drag, startPoint x: 489, startPoint y: 160, endPoint x: 40, endPoint y: 136, distance: 449.3
click at [42, 136] on div "// 2. PNF (Managed Elements) 1 2 3 4 5 6 7 8 9 10 11 12 13 14 15 16 17 18 19 20…" at bounding box center [389, 208] width 699 height 258
type textarea "g.addV('complex').property('id','cplx1').property('name','Site Lima') .addV('co…"
click at [422, 20] on span "Run" at bounding box center [427, 24] width 20 height 14
click at [1435, 199] on button "GRAPH" at bounding box center [1427, 194] width 26 height 58
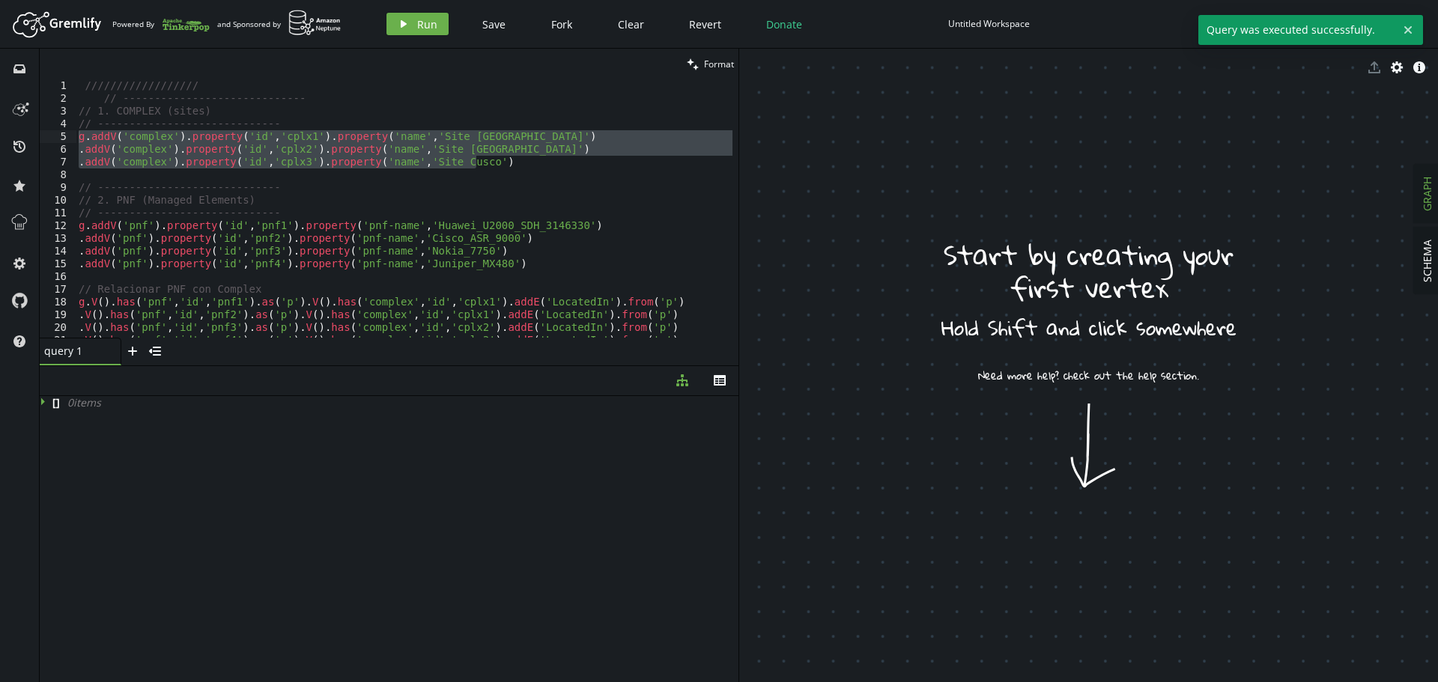
click at [977, 6] on header "Artboard Created with Sketch. Powered By and Sponsored by play Run Save Fork Cl…" at bounding box center [719, 24] width 1438 height 49
click at [966, 22] on div "Untitled Workspace" at bounding box center [989, 23] width 82 height 11
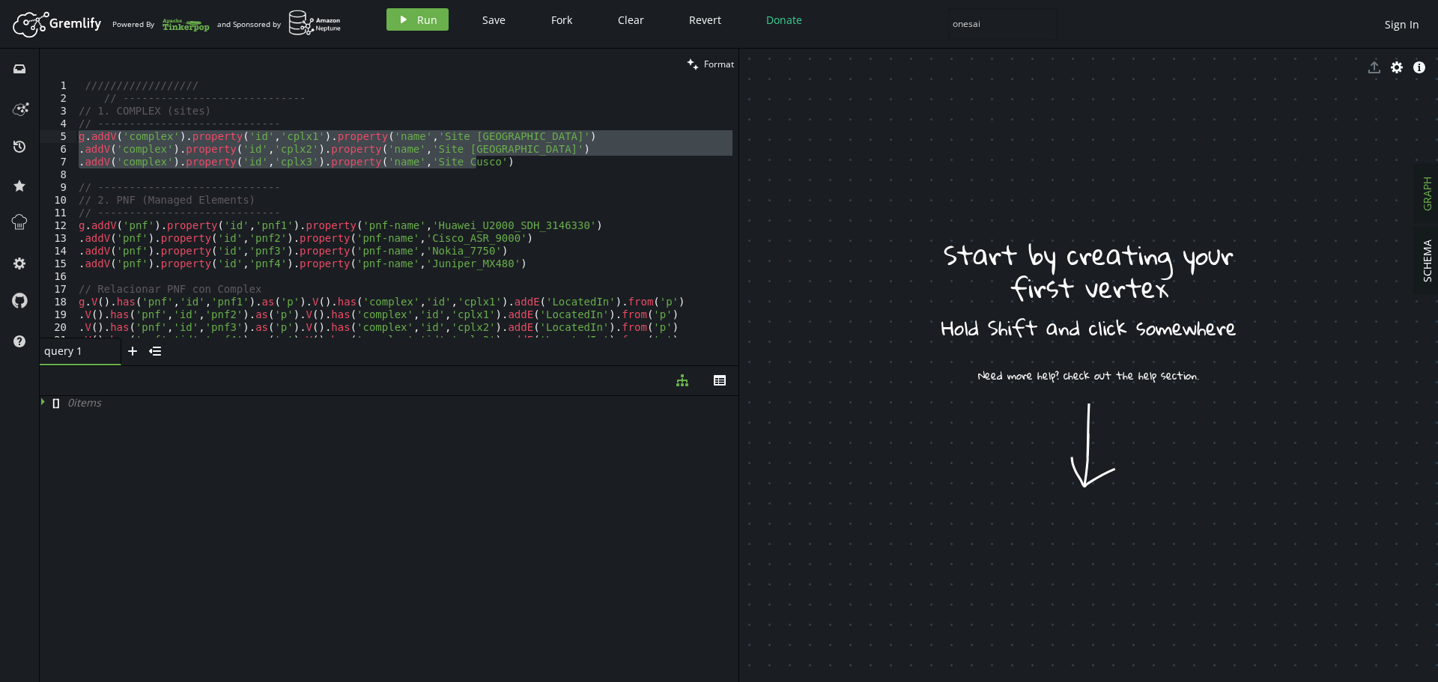
type input "onesait"
click at [507, 165] on div "////////////////// // ----------------------------- // 1. COMPLEX (sites) // --…" at bounding box center [404, 208] width 657 height 258
drag, startPoint x: 359, startPoint y: 161, endPoint x: 4, endPoint y: 136, distance: 355.2
click at [4, 136] on div "inbox history star cog help clean Format .addV('complex').property('id','cplx3'…" at bounding box center [719, 366] width 1438 height 634
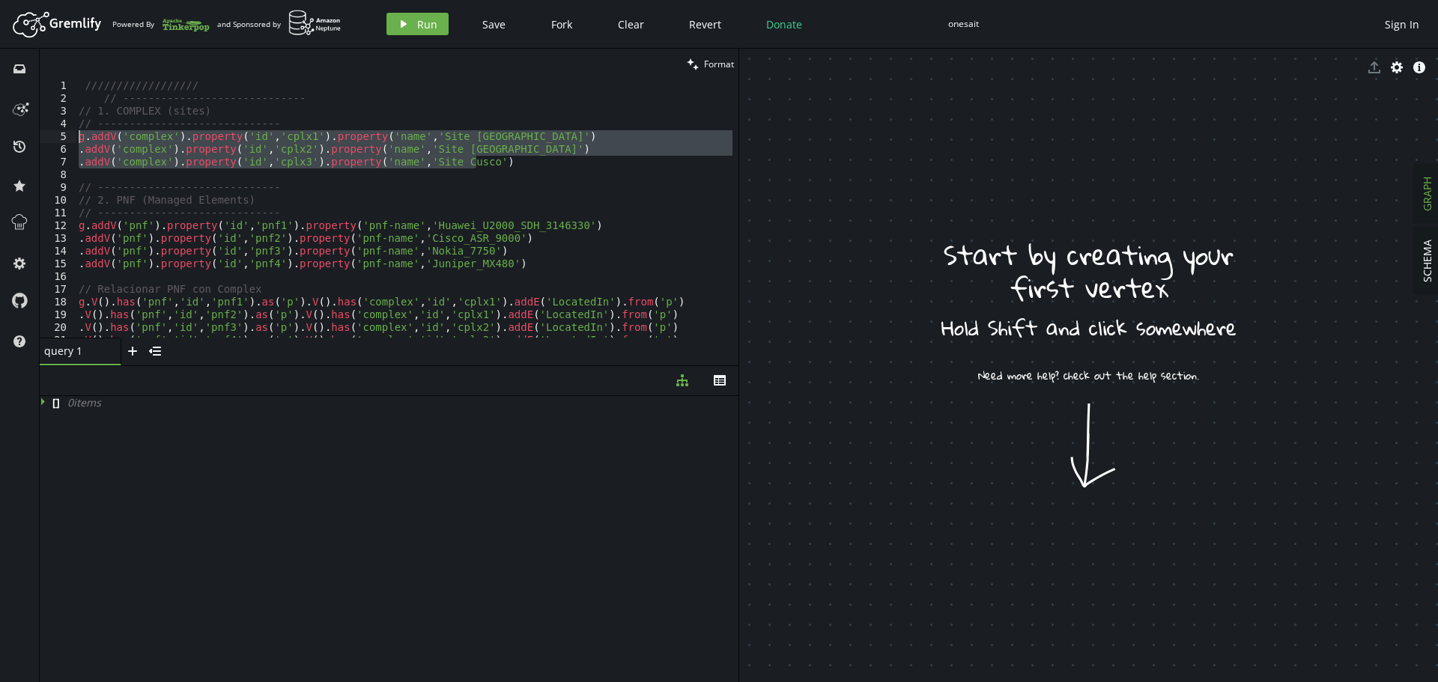
type textarea "g.addV('complex').property('id','cplx1').property('name','Site Lima') .addV('co…"
click at [401, 25] on icon "button" at bounding box center [404, 23] width 6 height 7
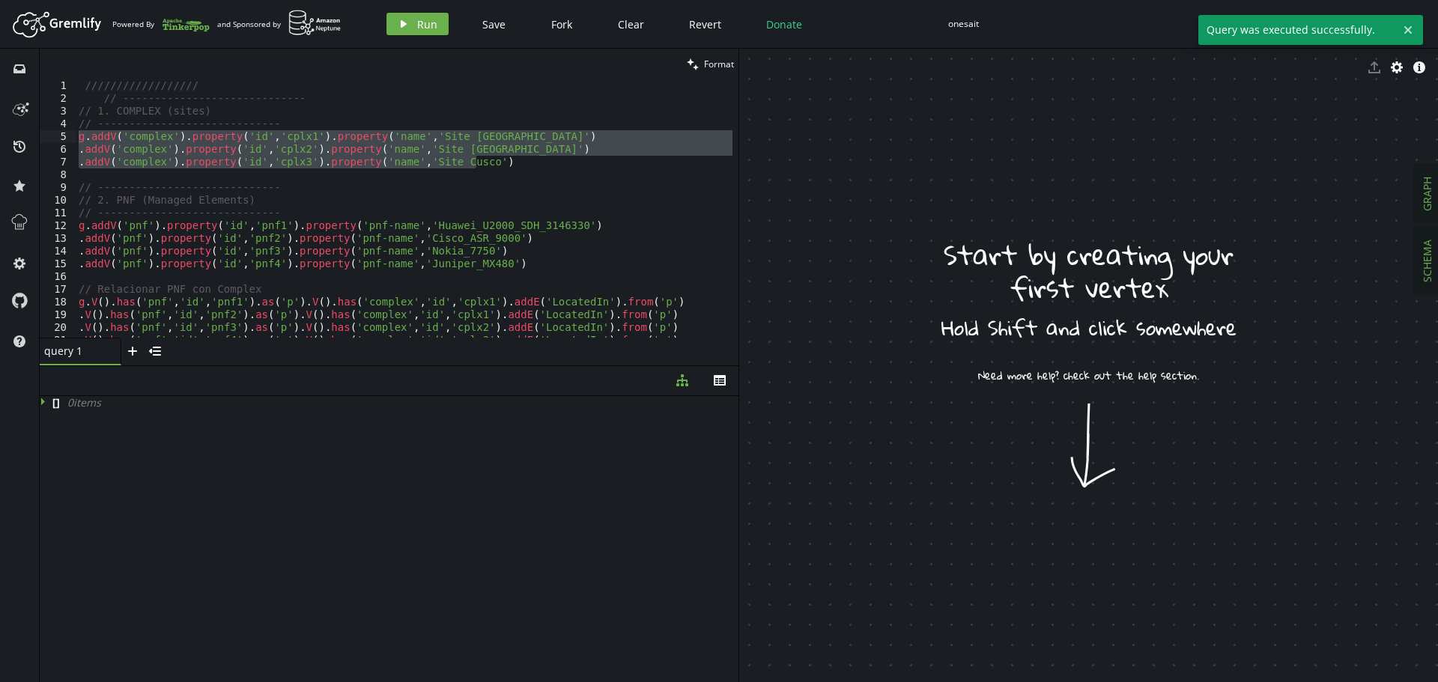
click at [1429, 258] on span "SCHEMA" at bounding box center [1427, 261] width 14 height 43
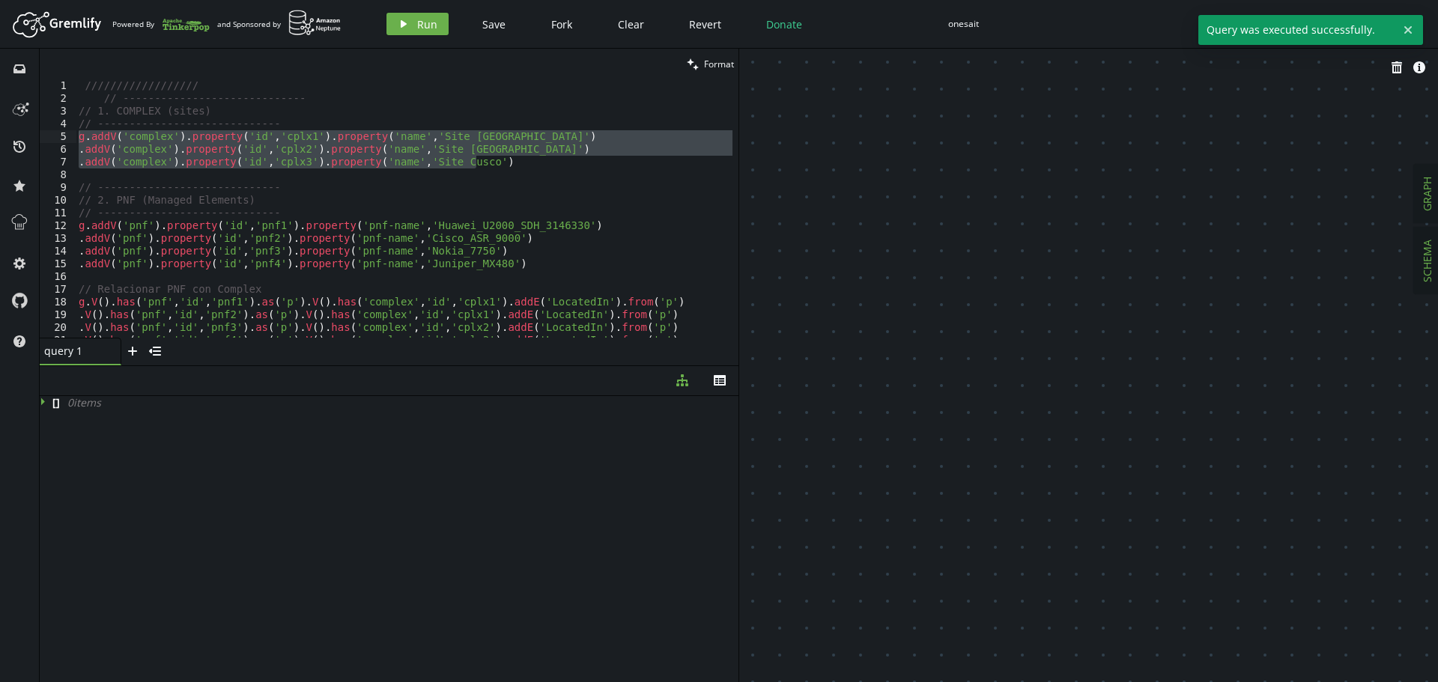
click at [1432, 195] on span "GRAPH" at bounding box center [1427, 194] width 14 height 34
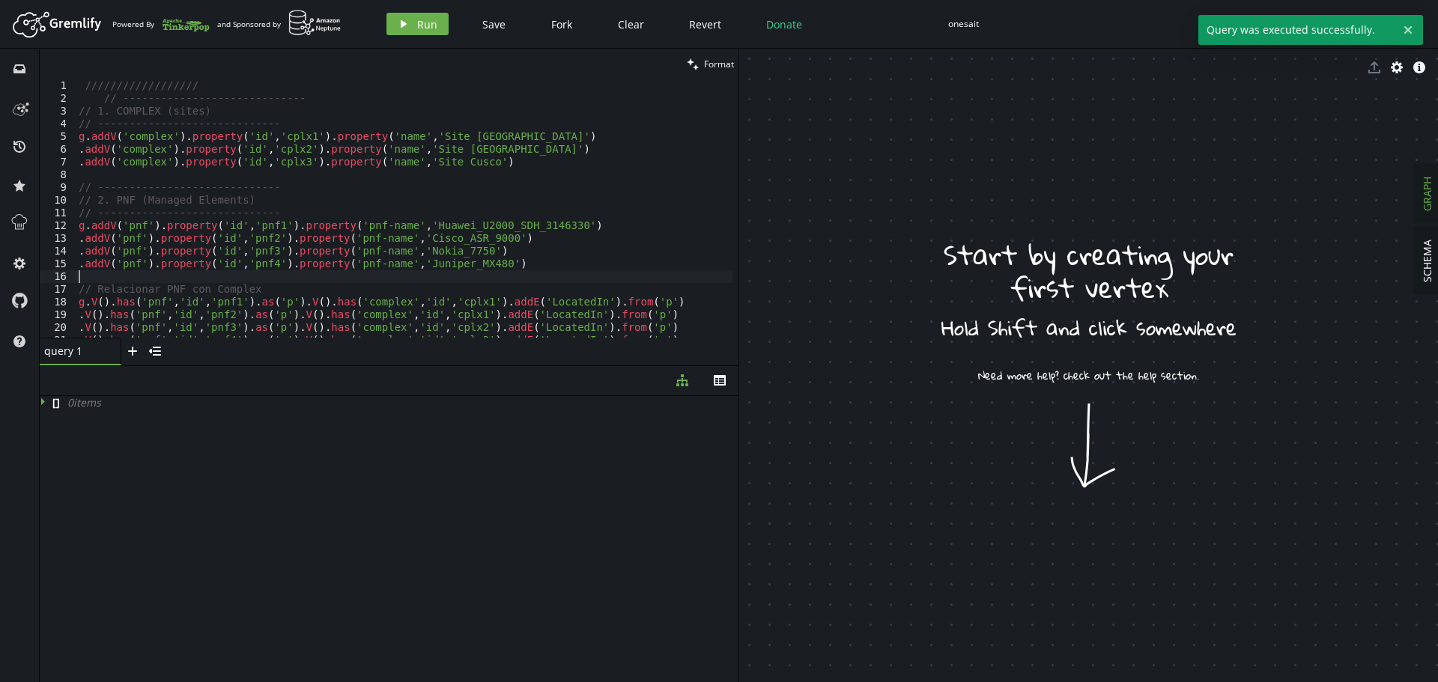
click at [593, 282] on div "////////////////// // ----------------------------- // 1. COMPLEX (sites) // --…" at bounding box center [404, 221] width 657 height 284
click at [626, 26] on span "Clear" at bounding box center [631, 24] width 26 height 14
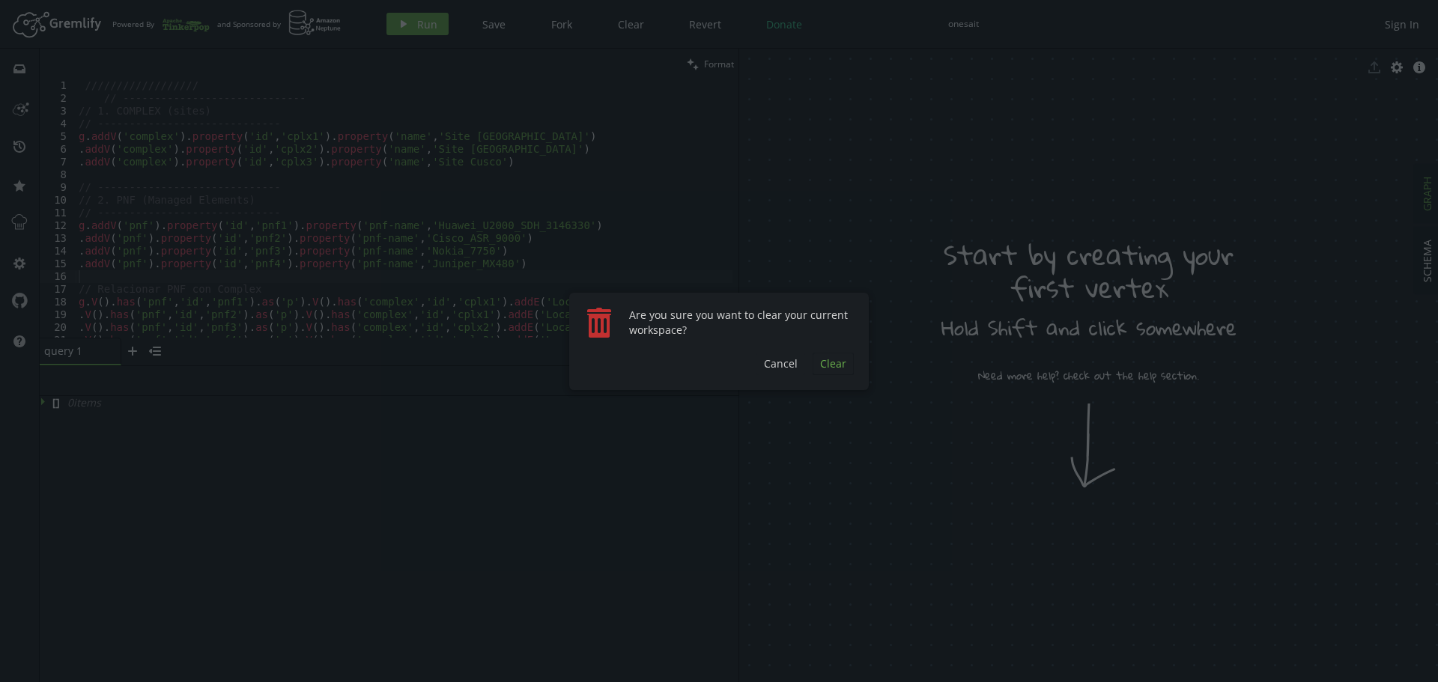
click at [831, 364] on span "Clear" at bounding box center [833, 364] width 26 height 14
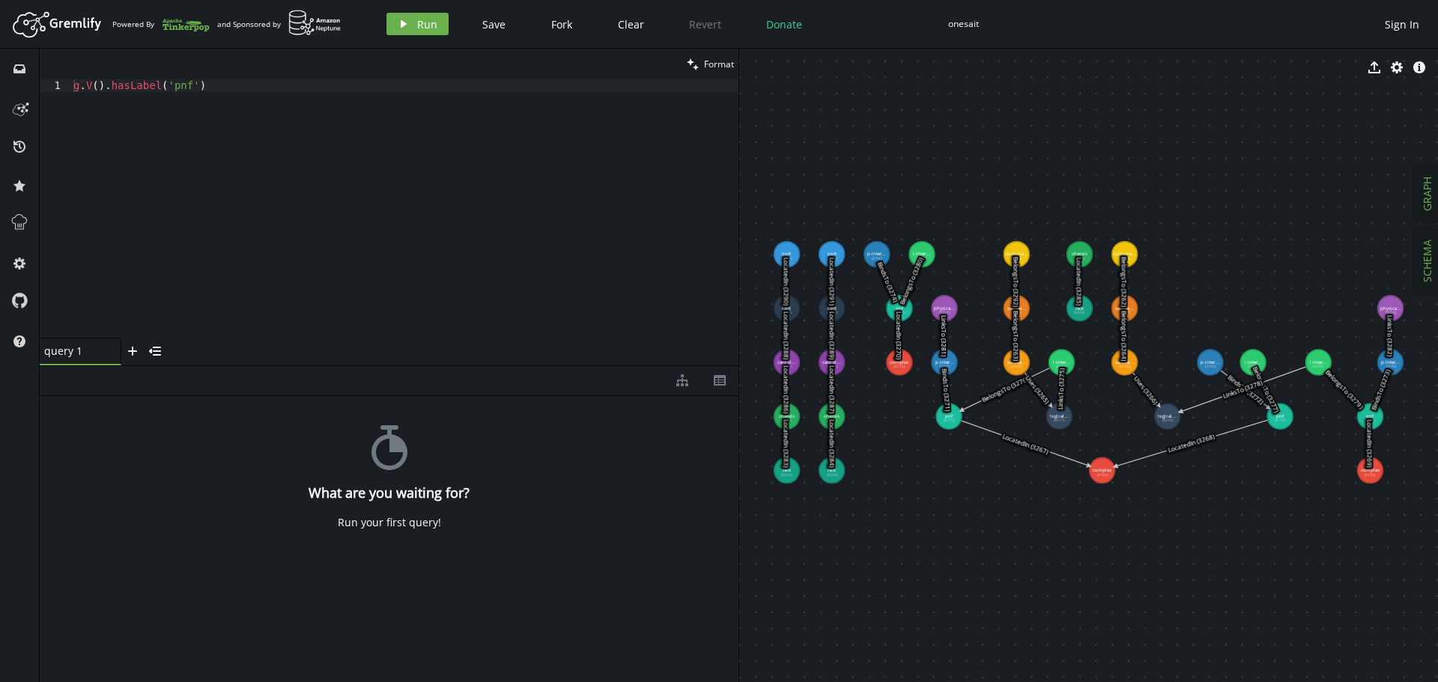
click at [1423, 271] on span "SCHEMA" at bounding box center [1427, 261] width 14 height 43
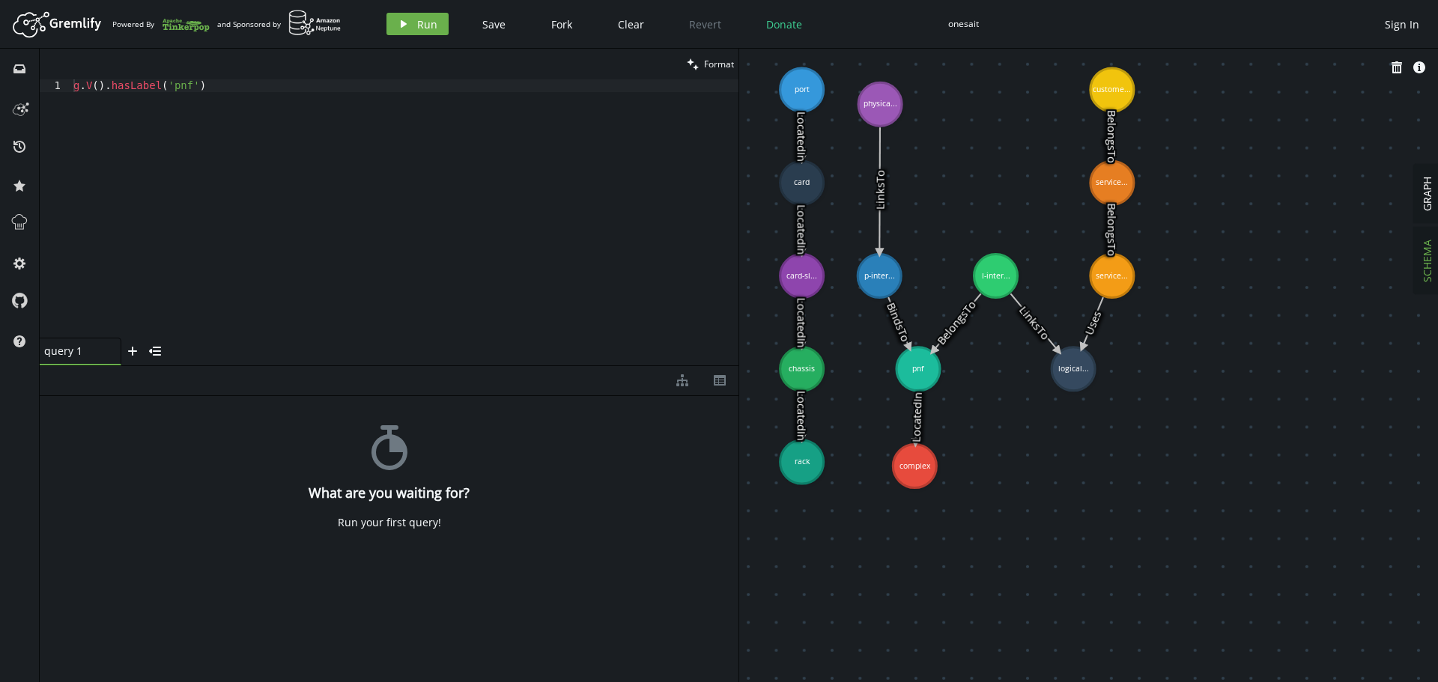
click at [1423, 271] on span "SCHEMA" at bounding box center [1427, 261] width 14 height 43
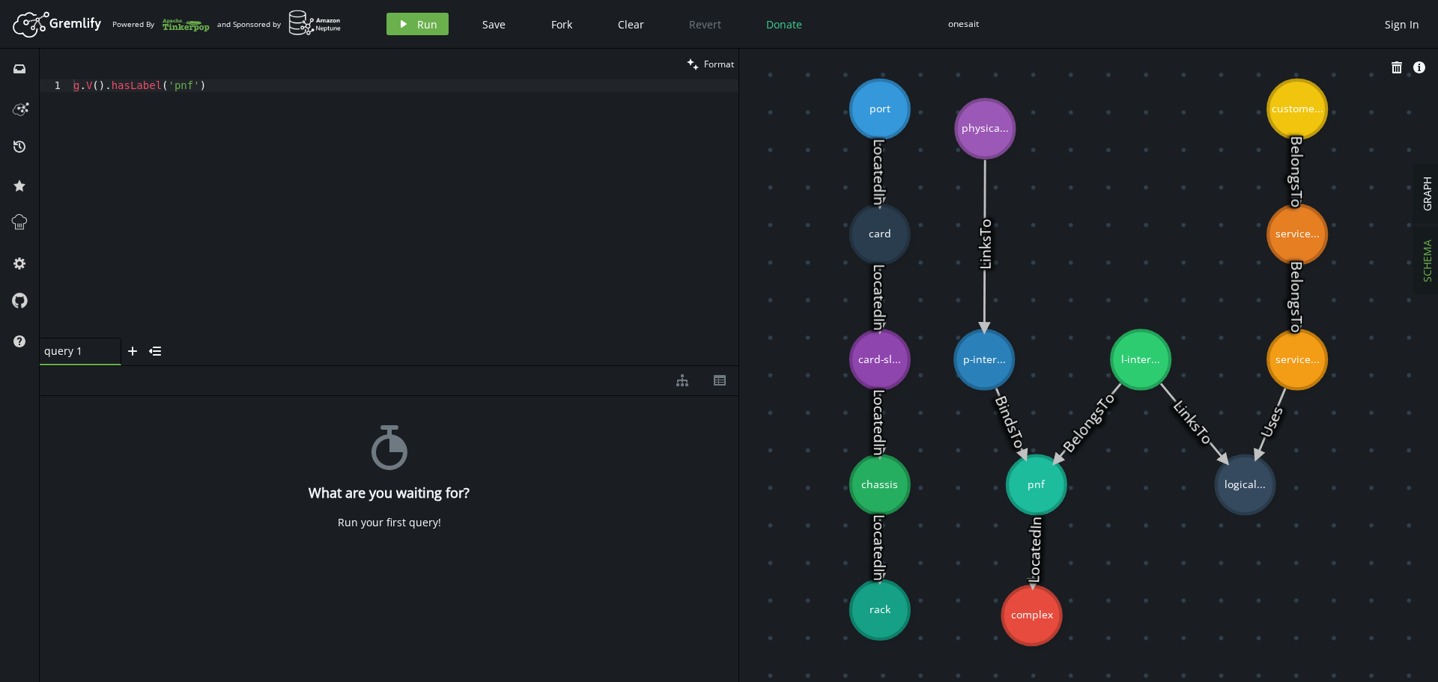
click at [995, 25] on div "play Run Save Fork Clear Revert Donate onesait Sign In" at bounding box center [903, 24] width 1048 height 22
click at [987, 19] on div "play Run Save Fork Clear Revert Donate onesait Sign In" at bounding box center [903, 24] width 1048 height 22
click at [634, 19] on span "Clear" at bounding box center [631, 24] width 26 height 14
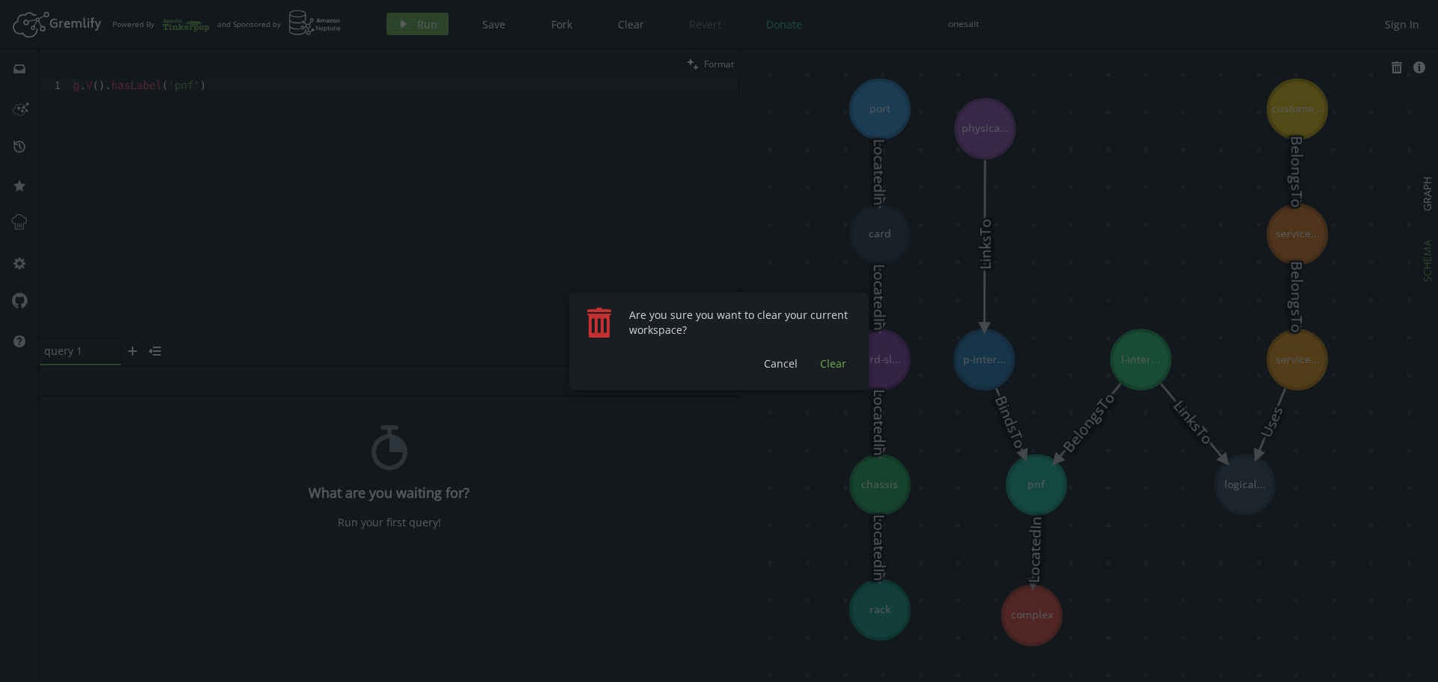
click at [829, 365] on span "Clear" at bounding box center [833, 364] width 26 height 14
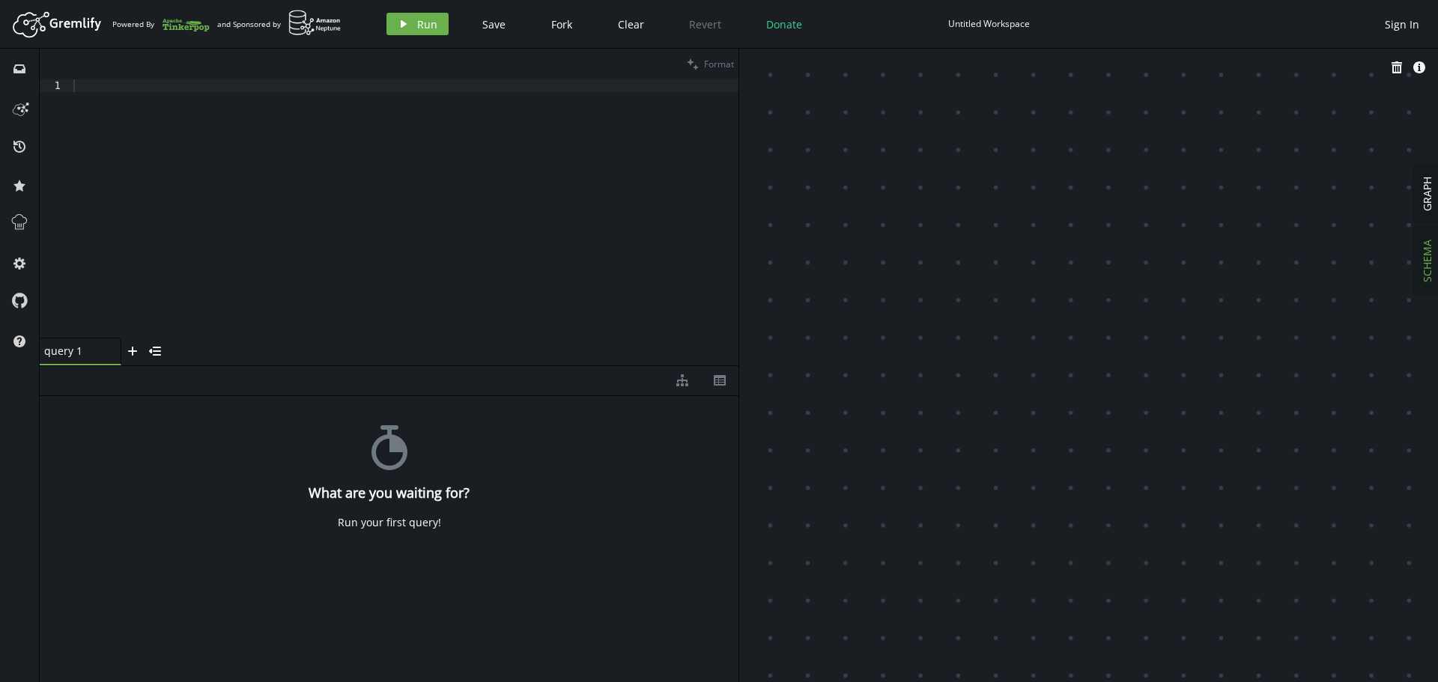
click at [978, 22] on div "Untitled Workspace" at bounding box center [989, 23] width 82 height 11
type input "onesait2"
click at [374, 139] on div at bounding box center [404, 221] width 668 height 284
paste textarea ".V().has('pnf','id','pnf4').as('p').V().has('complex','id','cplx3').addE('Locat…"
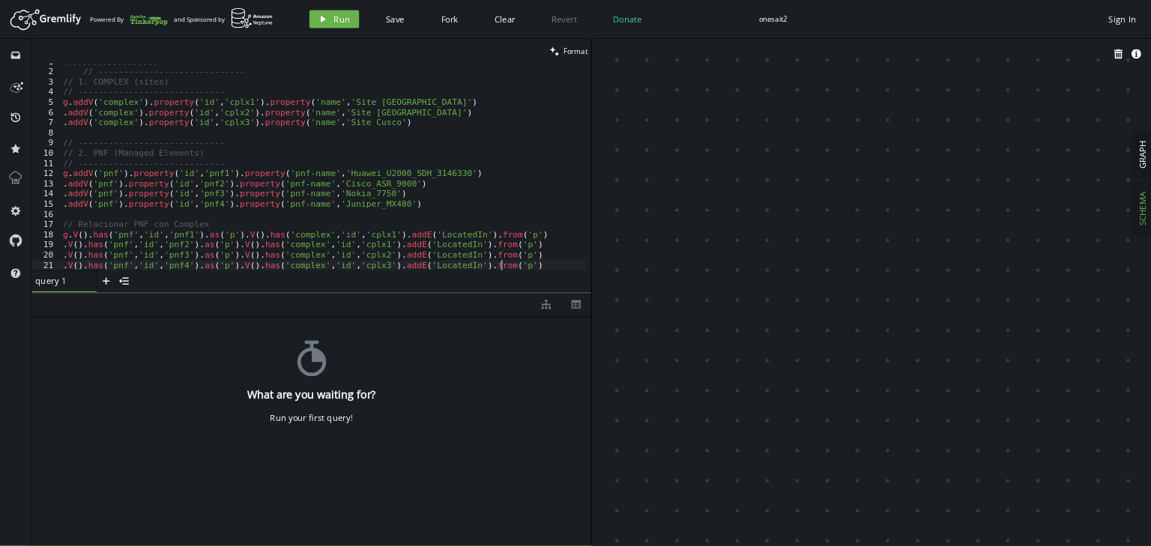
scroll to position [9, 0]
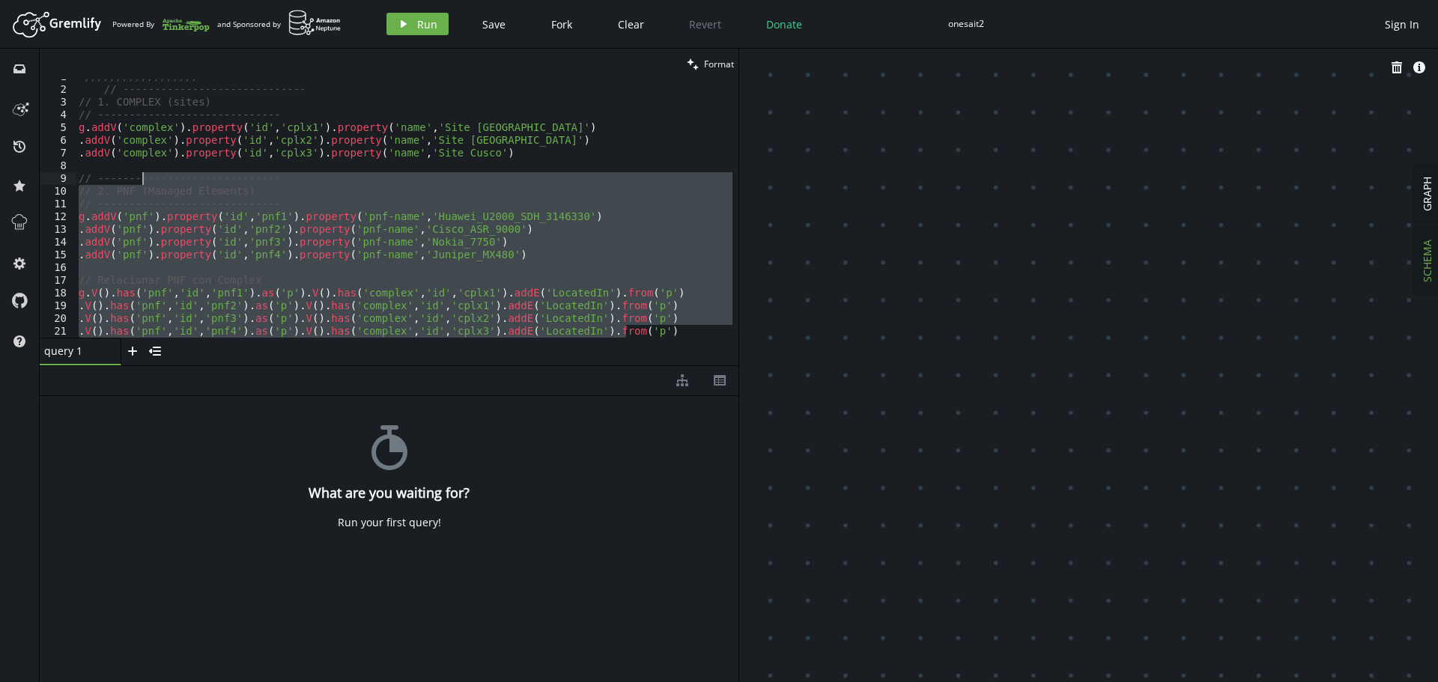
drag, startPoint x: 638, startPoint y: 333, endPoint x: 142, endPoint y: 172, distance: 522.1
click at [142, 172] on div "////////////////// // ----------------------------- // 1. COMPLEX (sites) // --…" at bounding box center [404, 212] width 657 height 284
type textarea "// ----------------------------- // 2. PNF (Managed Elements)"
click at [254, 168] on div "////////////////// // ----------------------------- // 1. COMPLEX (sites) // --…" at bounding box center [404, 212] width 657 height 284
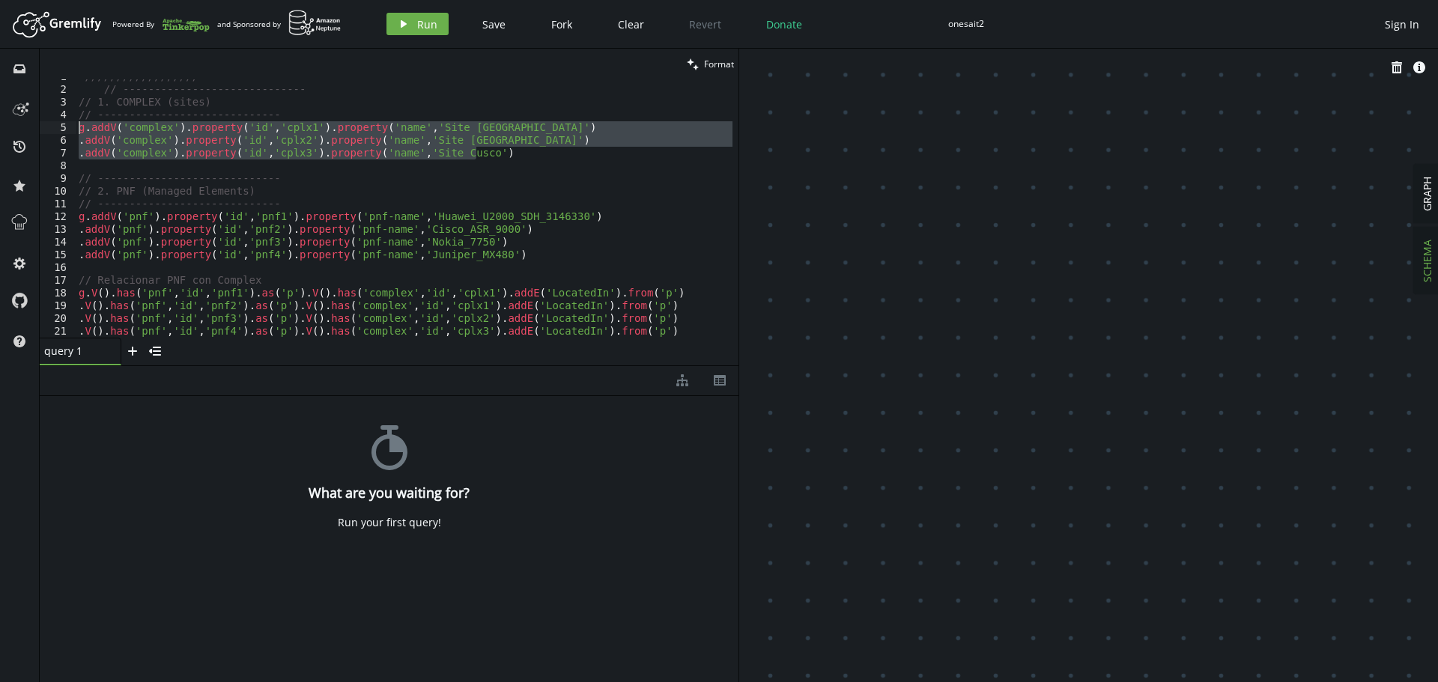
drag, startPoint x: 487, startPoint y: 151, endPoint x: 61, endPoint y: 125, distance: 426.3
click at [61, 125] on div "1 2 3 4 5 6 7 8 9 10 11 12 13 14 15 16 17 18 19 20 21 ////////////////// // ---…" at bounding box center [389, 208] width 699 height 258
click at [415, 22] on button "play Run" at bounding box center [418, 24] width 62 height 22
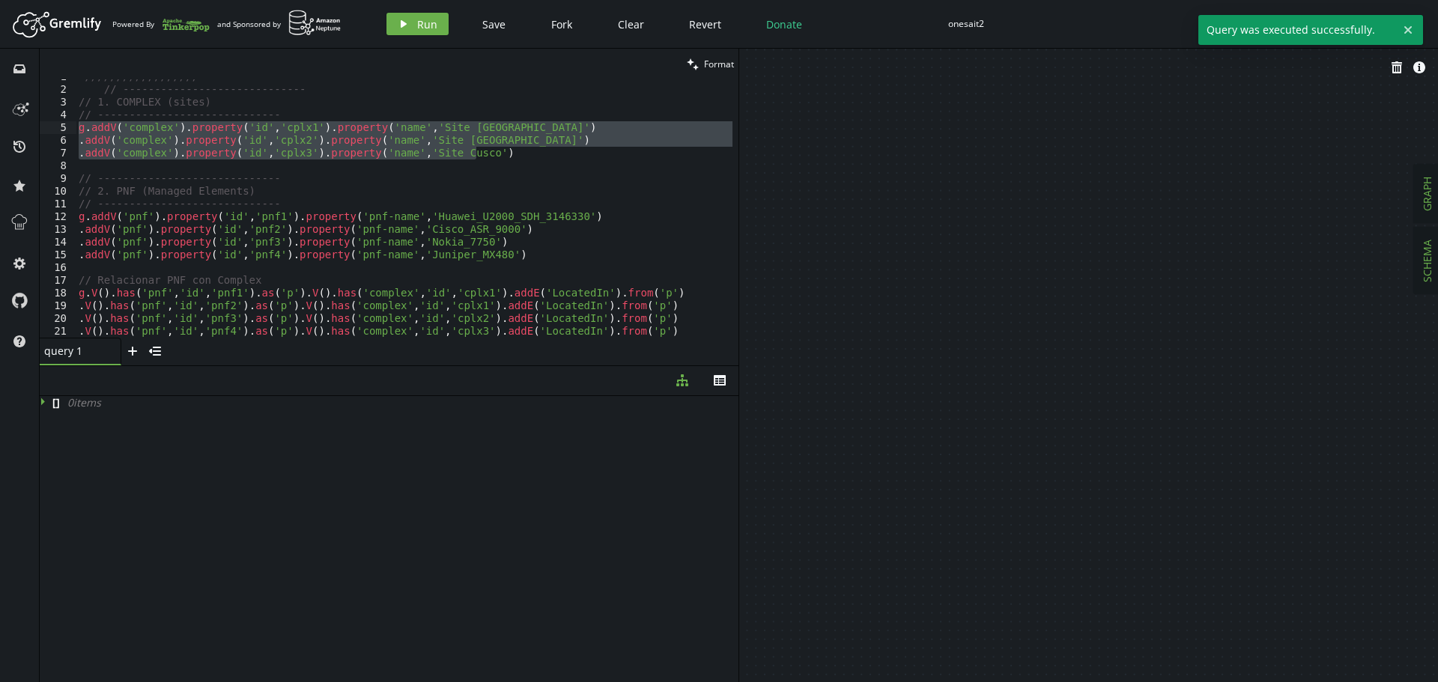
click at [1426, 199] on span "GRAPH" at bounding box center [1427, 194] width 14 height 34
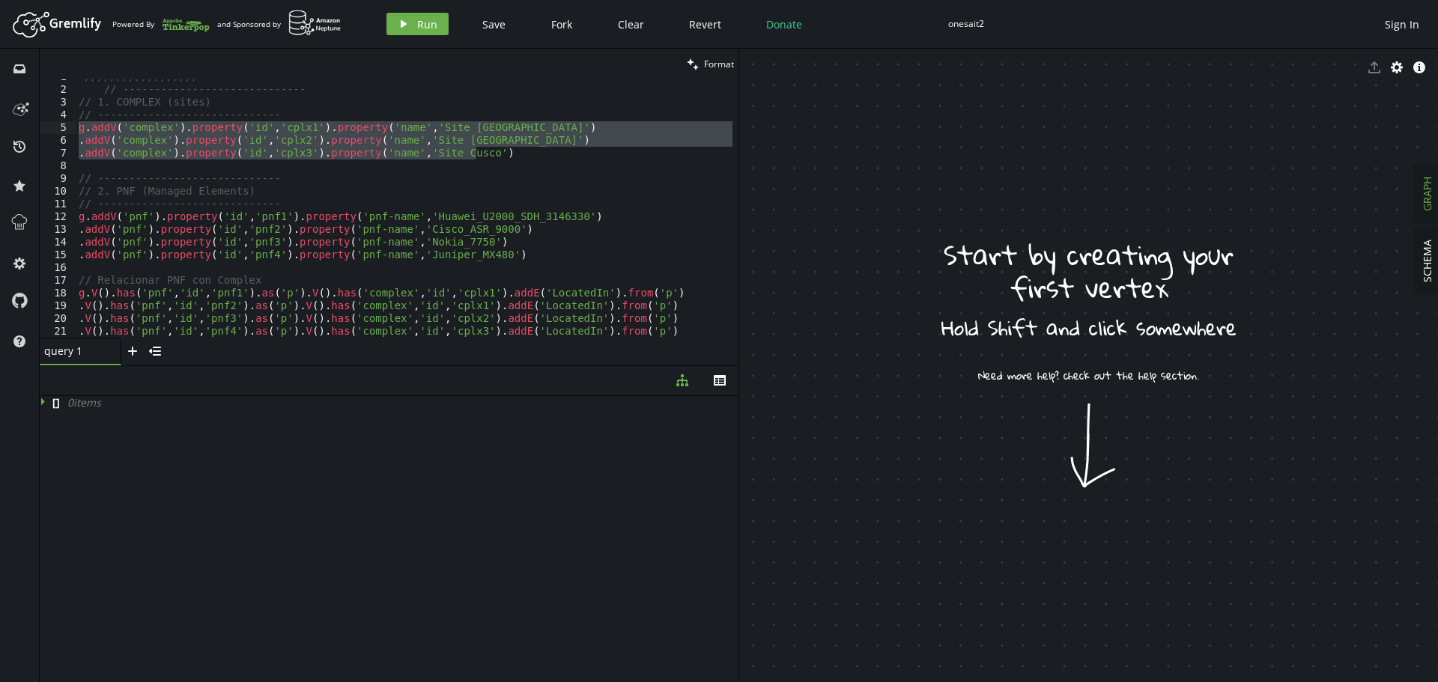
drag, startPoint x: 167, startPoint y: 186, endPoint x: 106, endPoint y: 171, distance: 62.5
click at [155, 184] on div "////////////////// // ----------------------------- // 1. COMPLEX (sites) // --…" at bounding box center [404, 212] width 657 height 284
type textarea "// ----------------------------- // 2. PNF (Managed Elements)"
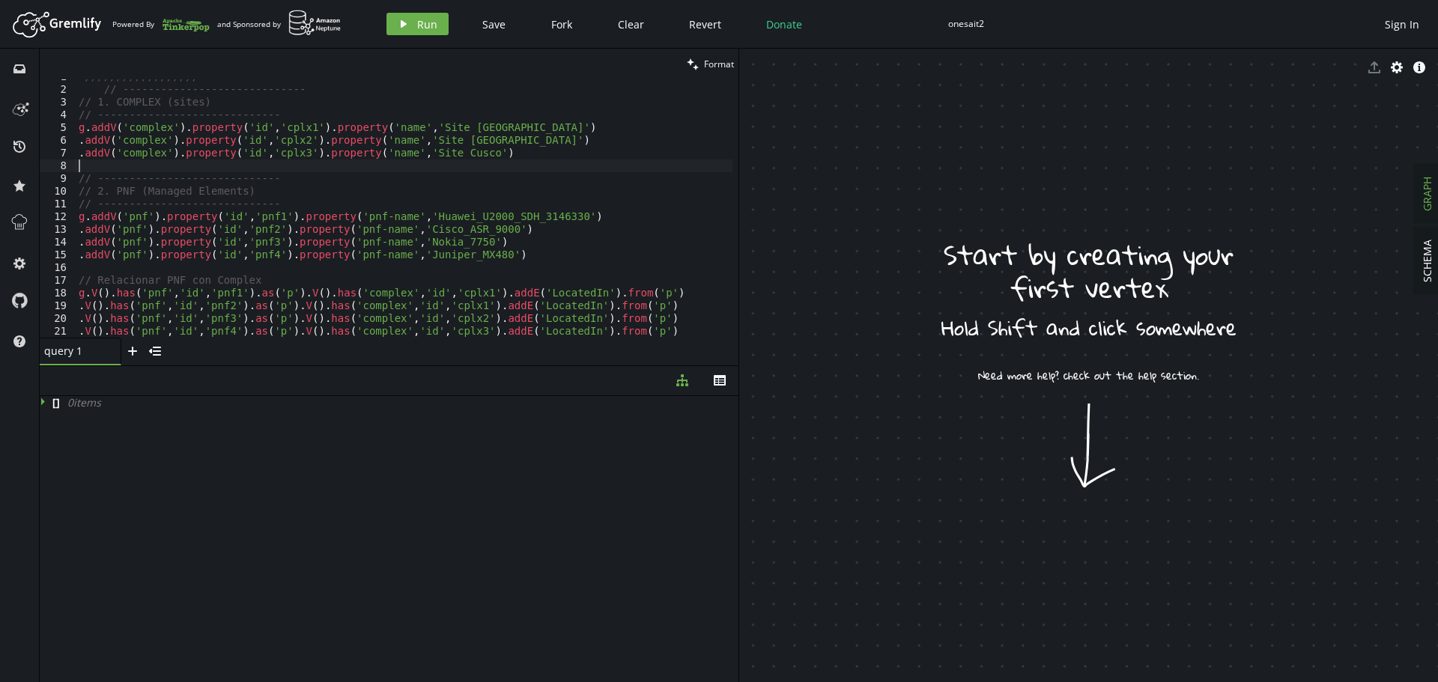
click at [89, 167] on div "////////////////// // ----------------------------- // 1. COMPLEX (sites) // --…" at bounding box center [404, 212] width 657 height 284
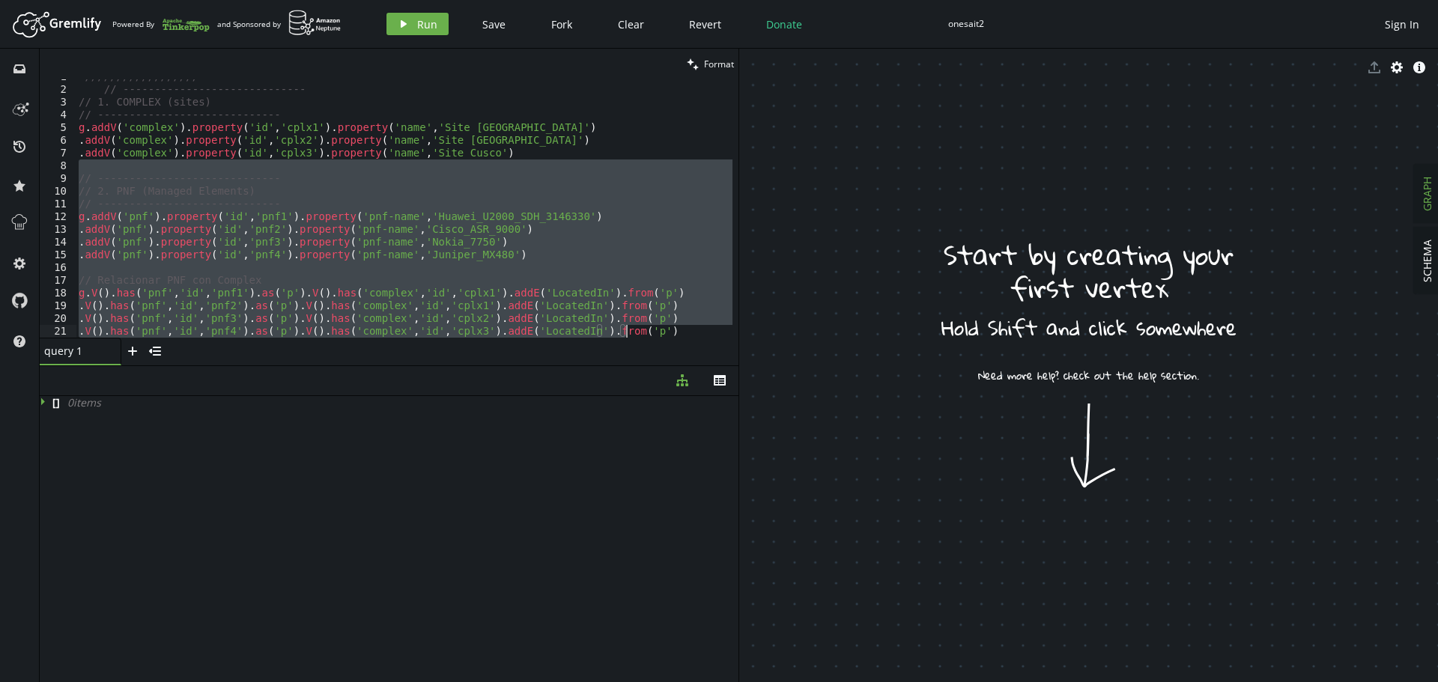
drag, startPoint x: 89, startPoint y: 167, endPoint x: 639, endPoint y: 333, distance: 574.4
click at [638, 333] on div "////////////////// // ----------------------------- // 1. COMPLEX (sites) // --…" at bounding box center [404, 212] width 657 height 284
type textarea ".V().has('pnf','id','pnf3').as('p').V().has('complex','id','cplx2').addE('Locat…"
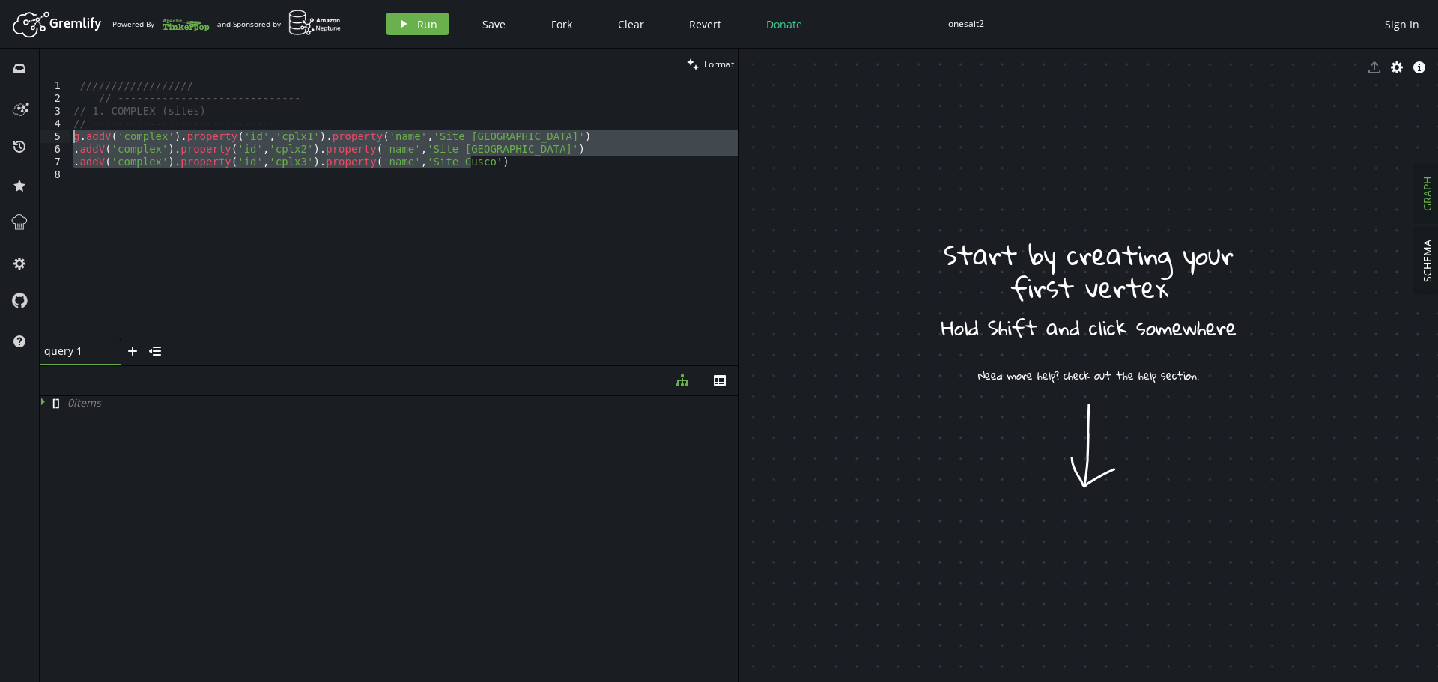
drag, startPoint x: 524, startPoint y: 164, endPoint x: 0, endPoint y: 109, distance: 527.2
click at [0, 116] on div "inbox history star cog help clean Format 1 2 3 4 5 6 7 8 ////////////////// // …" at bounding box center [719, 366] width 1438 height 634
type textarea "// 1. COMPLEX (sites) // -----------------------------"
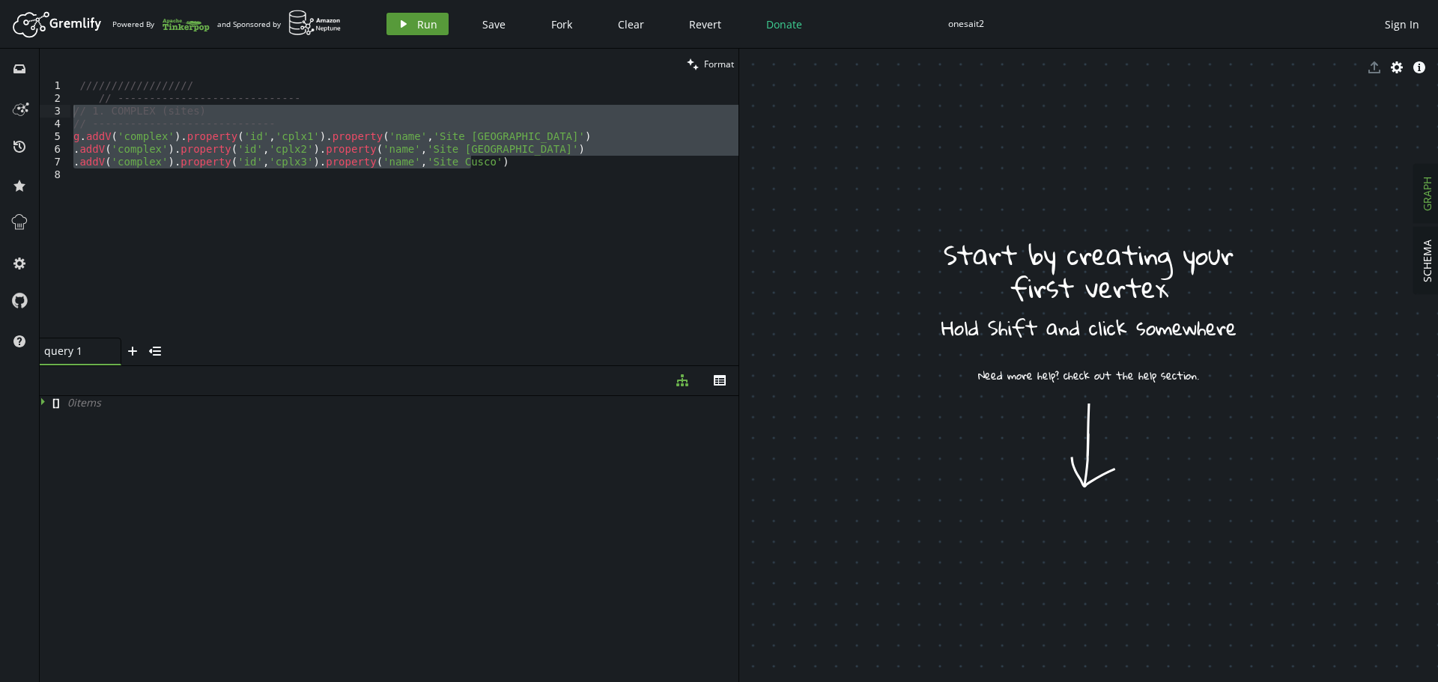
click at [418, 18] on span "Run" at bounding box center [427, 24] width 20 height 14
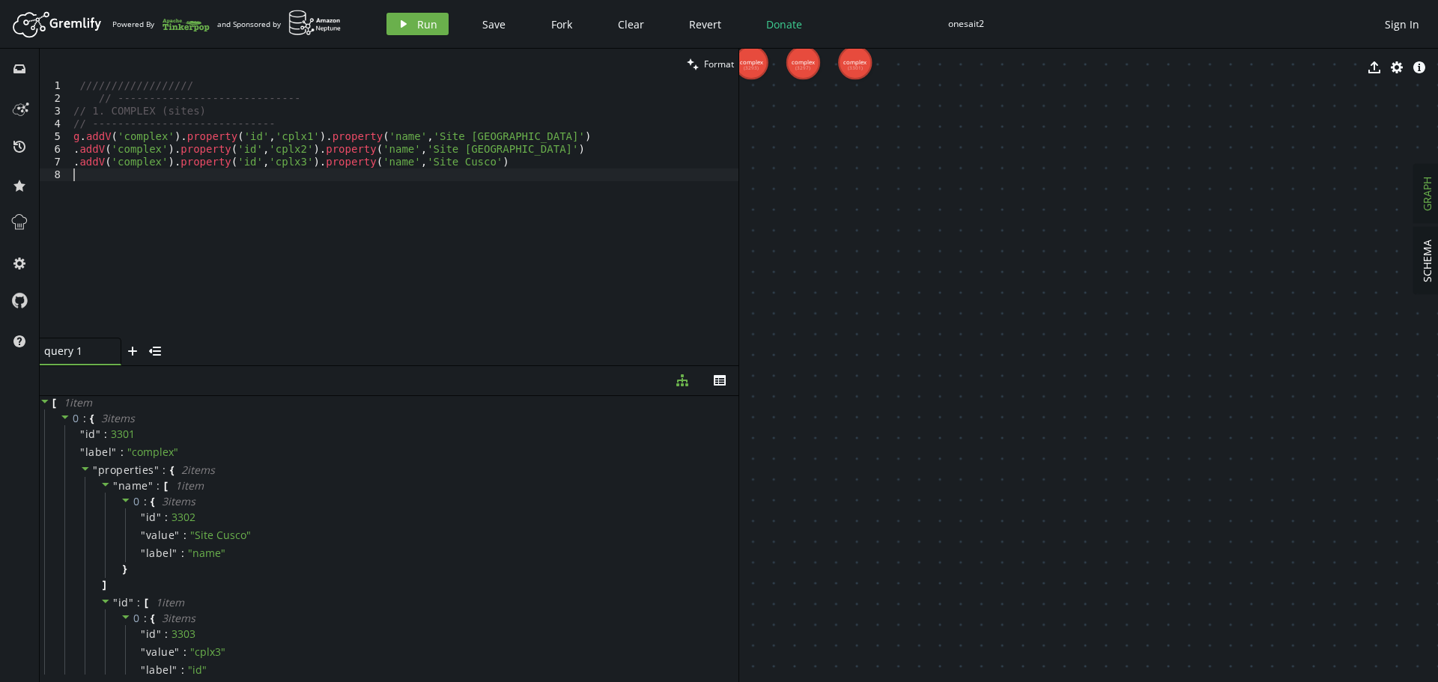
click at [332, 270] on div "////////////////// // ----------------------------- // 1. COMPLEX (sites) // --…" at bounding box center [404, 221] width 668 height 284
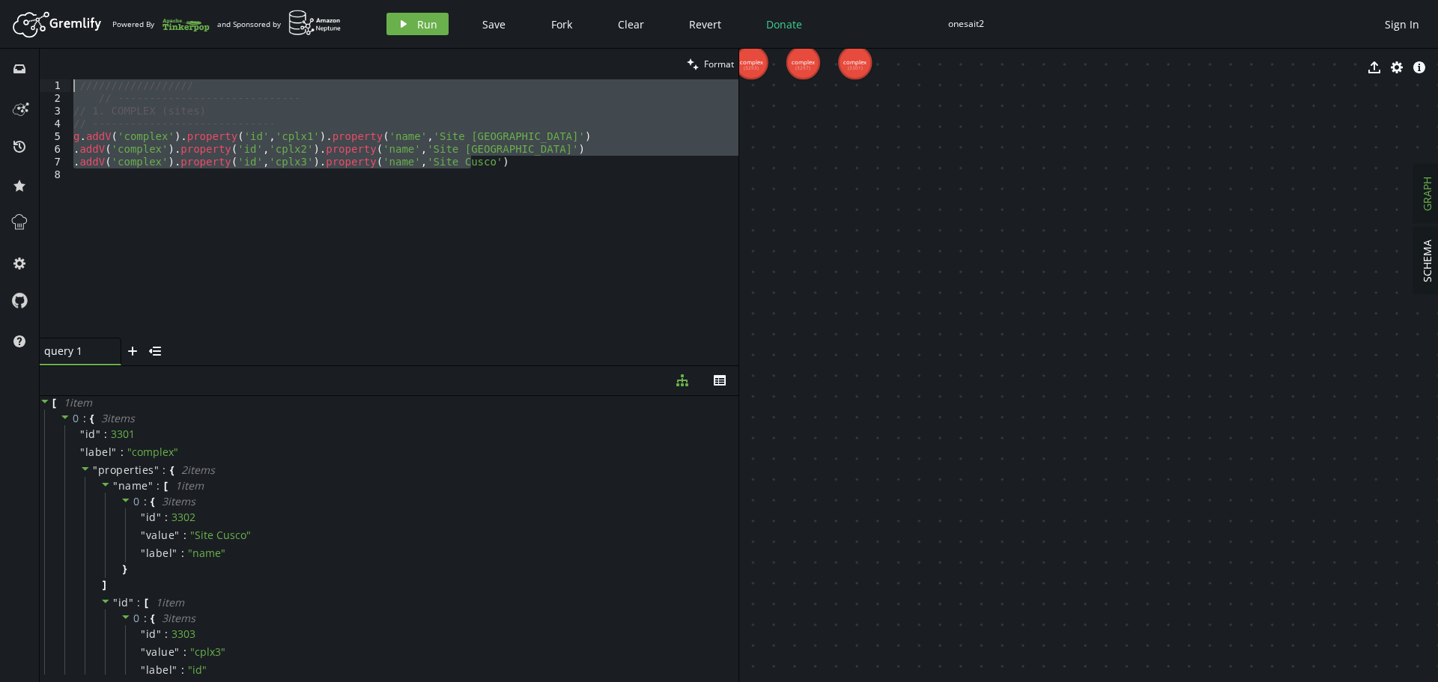
drag, startPoint x: 503, startPoint y: 166, endPoint x: 0, endPoint y: 54, distance: 515.6
click at [0, 63] on div "inbox history star cog help clean Format 1 2 3 4 5 6 7 8 ////////////////// // …" at bounding box center [719, 366] width 1438 height 634
paste textarea ".addV('pnf').property('id','pnf4').property('pnf-name','Juniper_MX480')"
type textarea ".addV('pnf').property('id','pnf4').property('pnf-name','Juniper_MX480')"
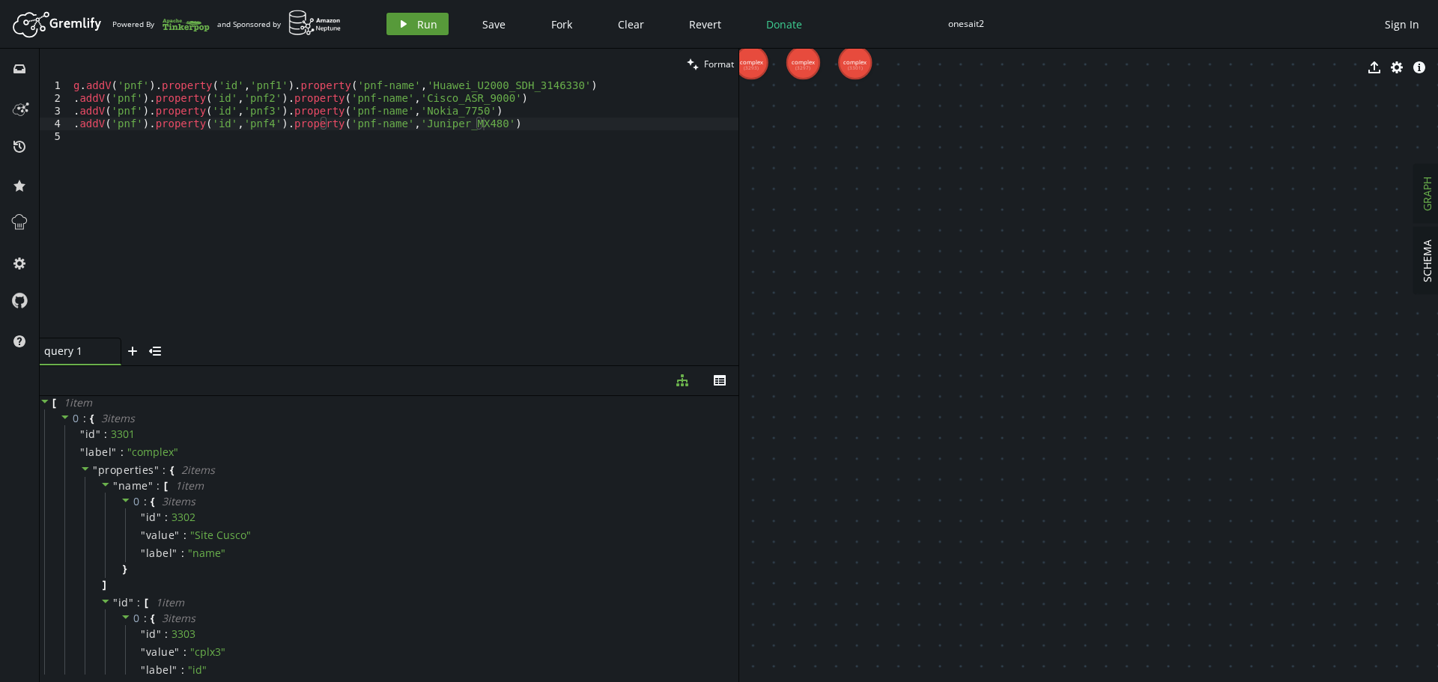
click at [413, 16] on button "play Run" at bounding box center [418, 24] width 62 height 22
drag, startPoint x: 303, startPoint y: 223, endPoint x: 295, endPoint y: 218, distance: 9.1
click at [303, 223] on div "g . addV ( 'pnf' ) . property ( 'id' , 'pnf1' ) . property ( 'pnf-name' , 'Huaw…" at bounding box center [404, 221] width 668 height 284
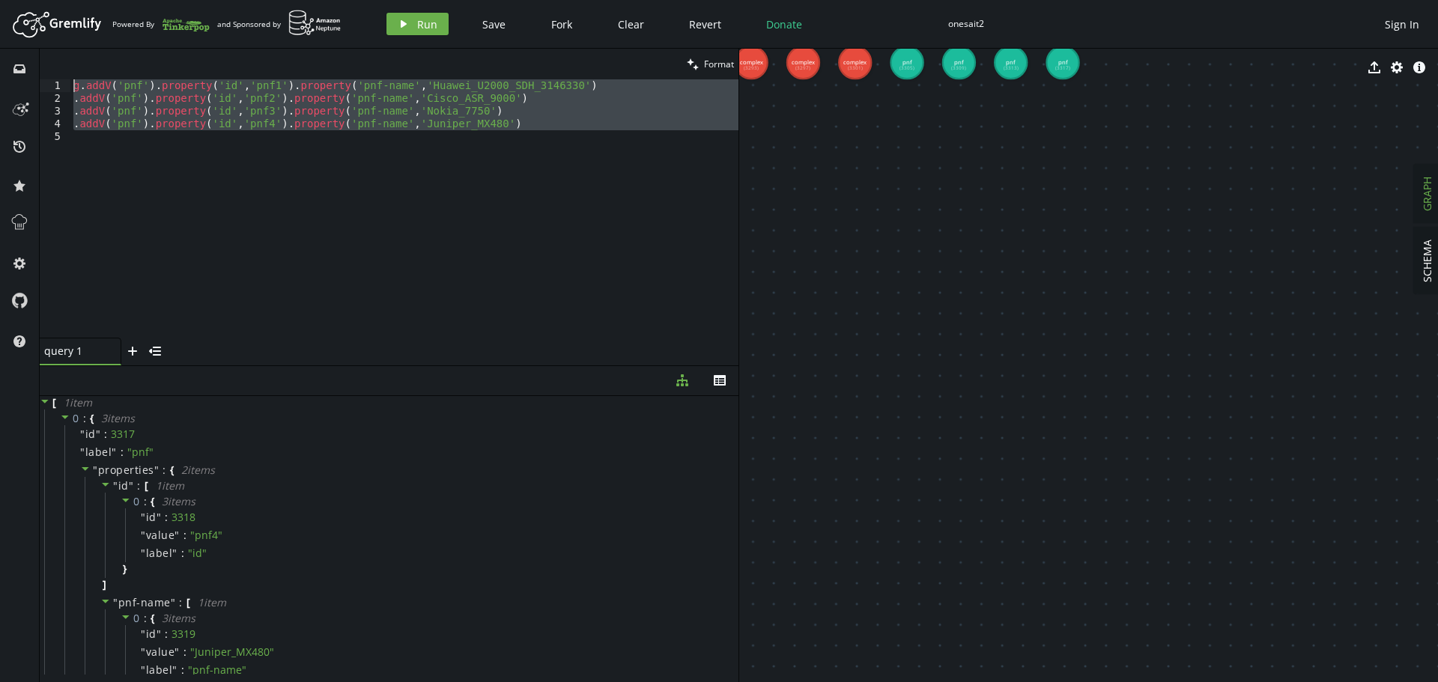
drag, startPoint x: 243, startPoint y: 208, endPoint x: 11, endPoint y: 8, distance: 306.5
click at [13, 10] on div "Artboard Created with Sketch. Powered By and Sponsored by play Run Save Fork Cl…" at bounding box center [719, 341] width 1438 height 682
paste textarea ".V().has('pnf','id','pnf4').as('p').V().has('complex','id','cplx3').addE('Locat…"
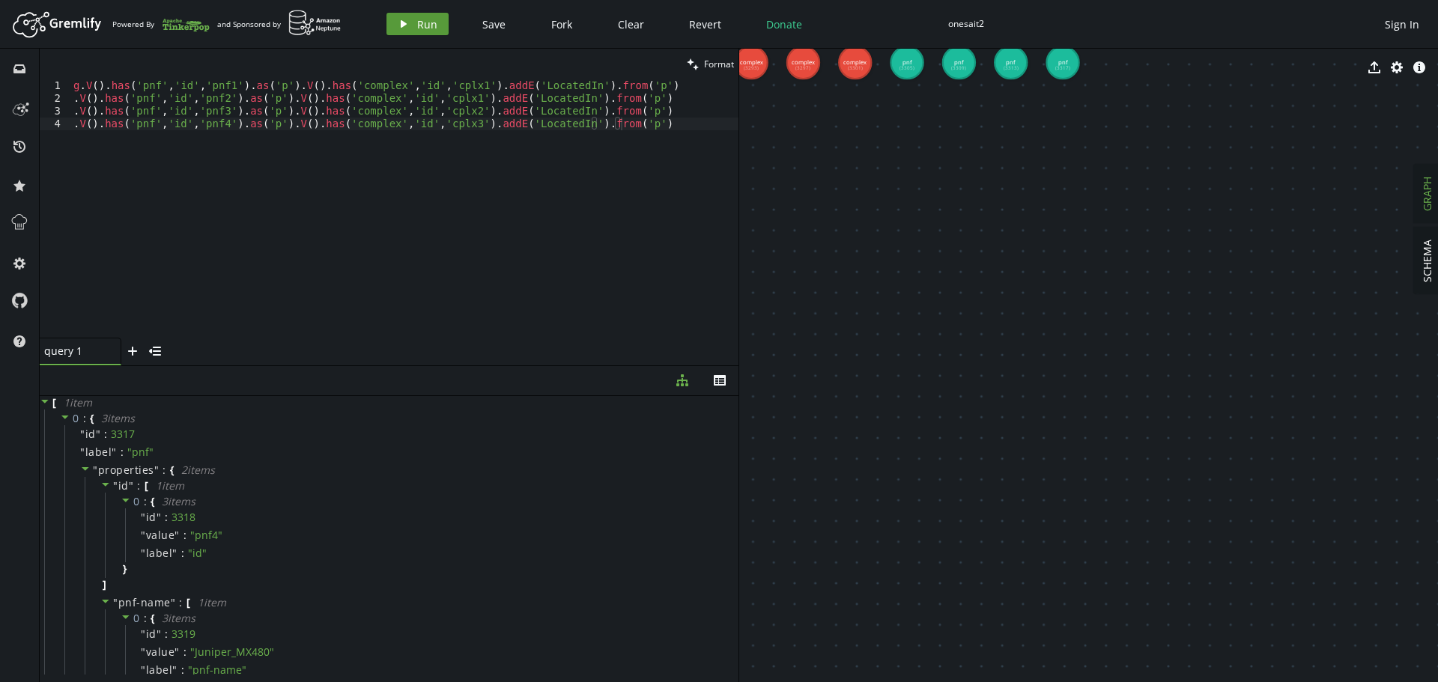
click at [417, 27] on span "Run" at bounding box center [427, 24] width 20 height 14
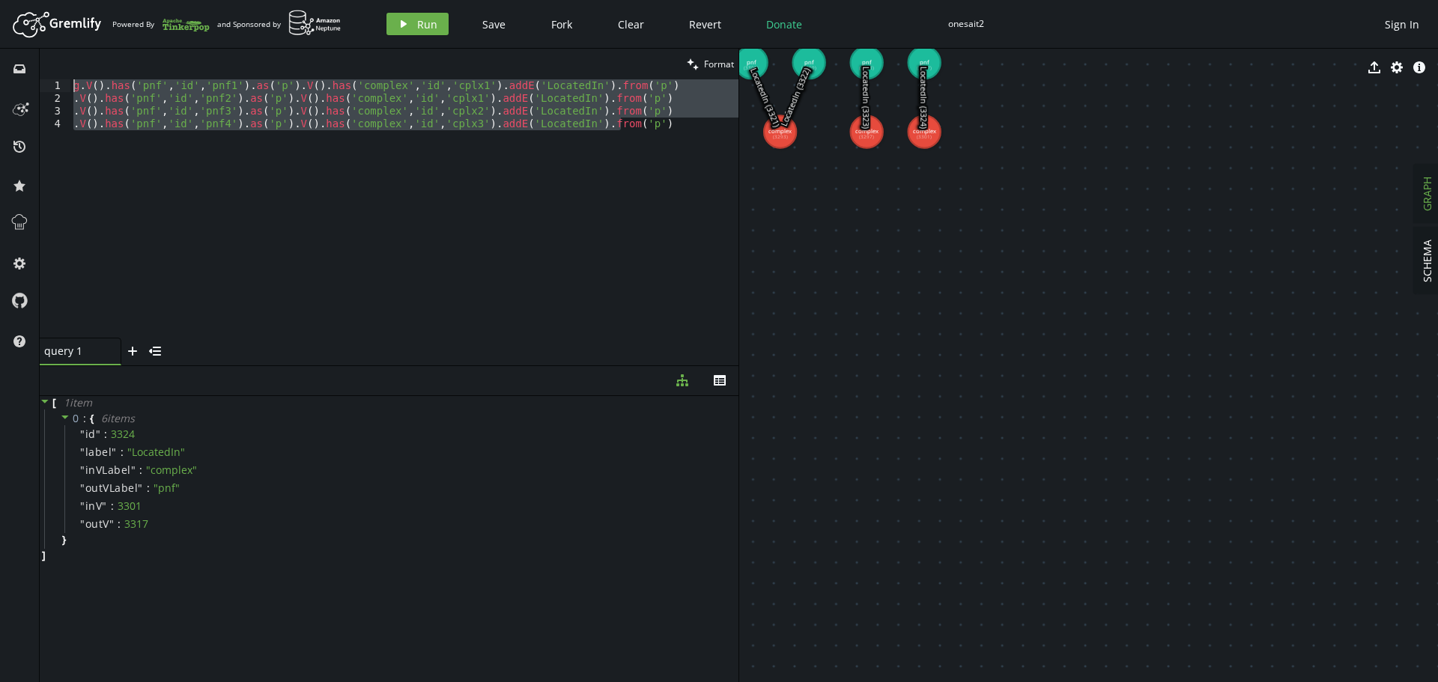
drag, startPoint x: 131, startPoint y: 160, endPoint x: 0, endPoint y: 16, distance: 194.6
click at [0, 19] on div "Artboard Created with Sketch. Powered By and Sponsored by play Run Save Fork Cl…" at bounding box center [719, 341] width 1438 height 682
paste textarea ".addV('p-interface').property('id','pif4').property('name','Eth1/0/2"
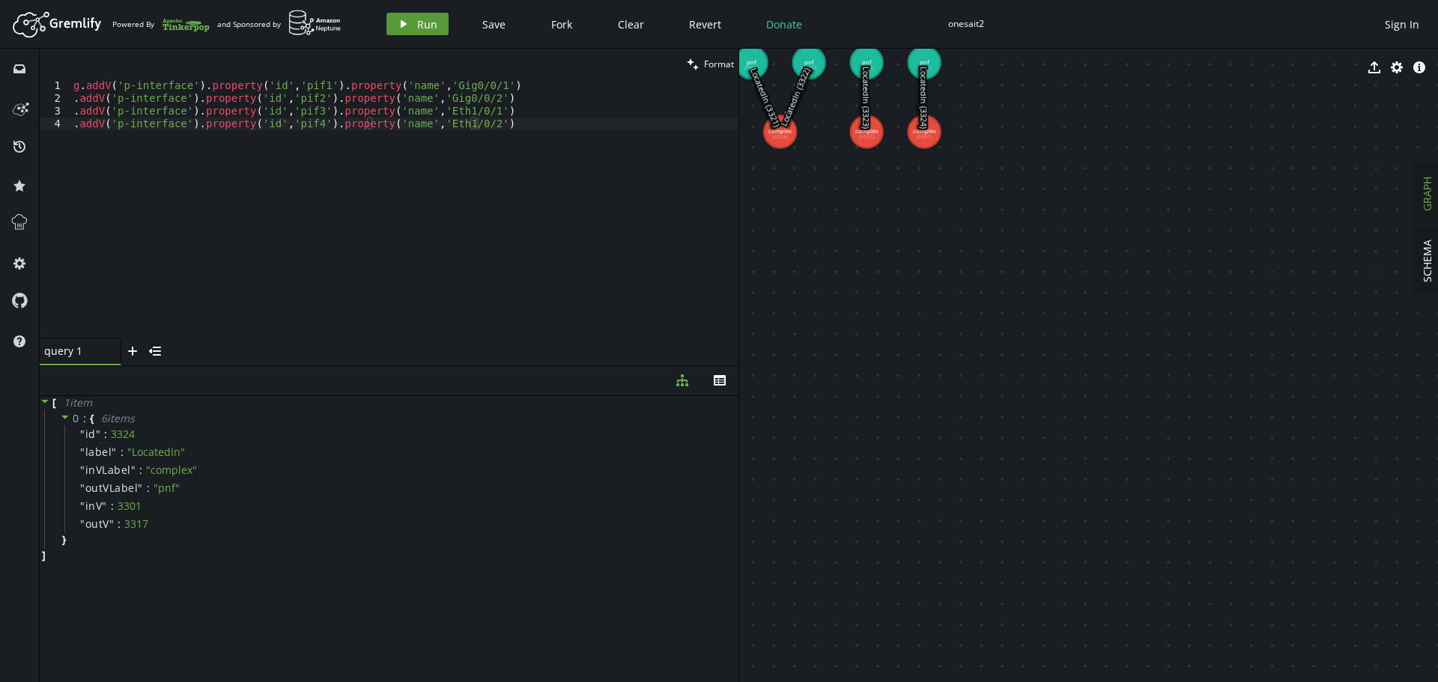
click at [417, 24] on span "Run" at bounding box center [427, 24] width 20 height 14
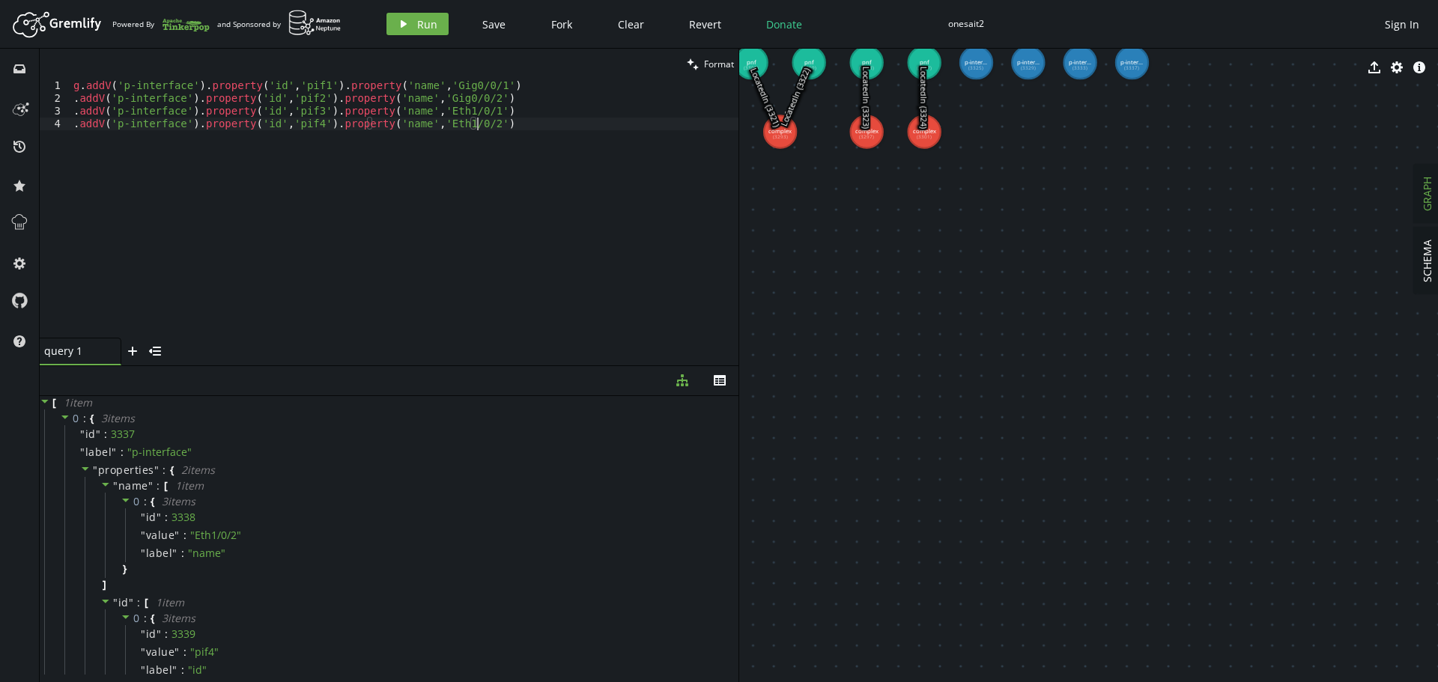
click at [255, 248] on div "g . addV ( 'p-interface' ) . property ( 'id' , 'pif1' ) . property ( 'name' , '…" at bounding box center [404, 221] width 668 height 284
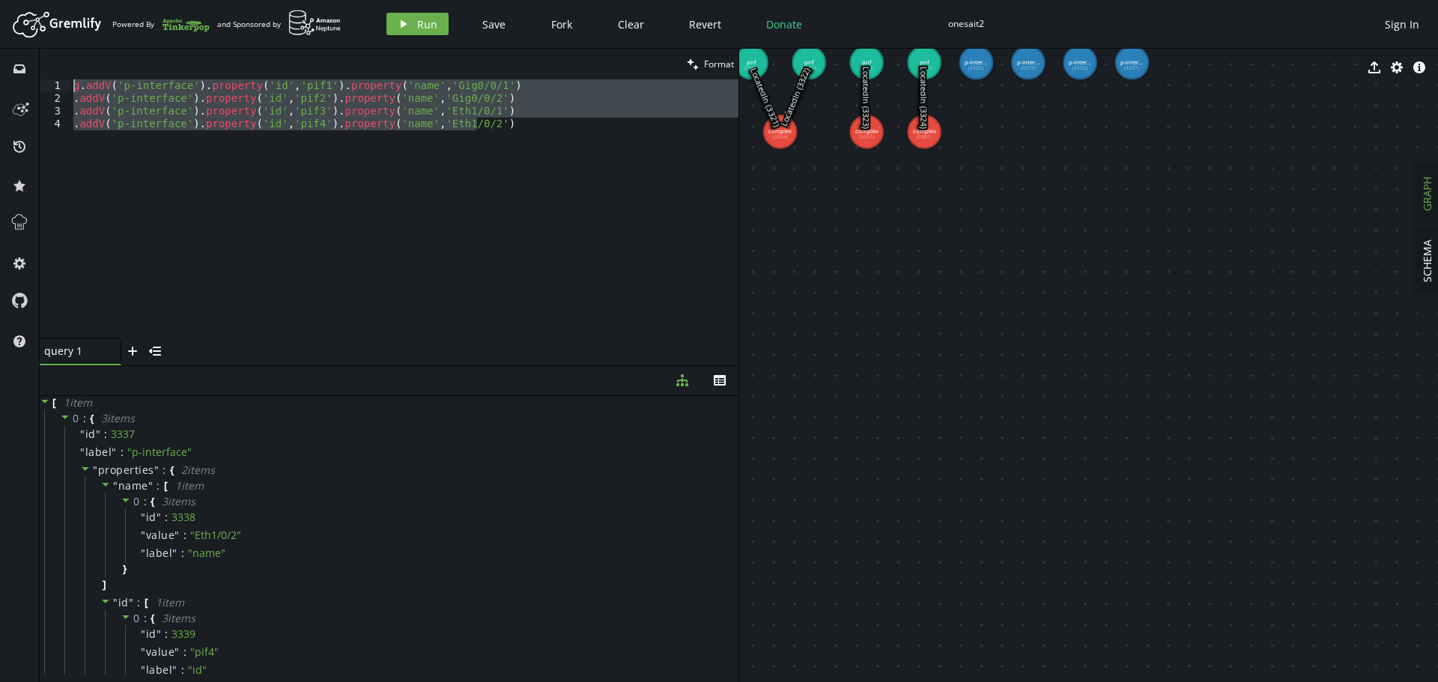
drag, startPoint x: 496, startPoint y: 132, endPoint x: 0, endPoint y: 59, distance: 501.2
click at [0, 60] on div "inbox history star cog help clean Format .addV('p-interface').property('id','pi…" at bounding box center [719, 366] width 1438 height 634
paste textarea ".addV('l-interface').property('id','lif4').property('name','CTP_4"
type textarea ".addV('l-interface').property('id','lif4').property('name','CTP_4')"
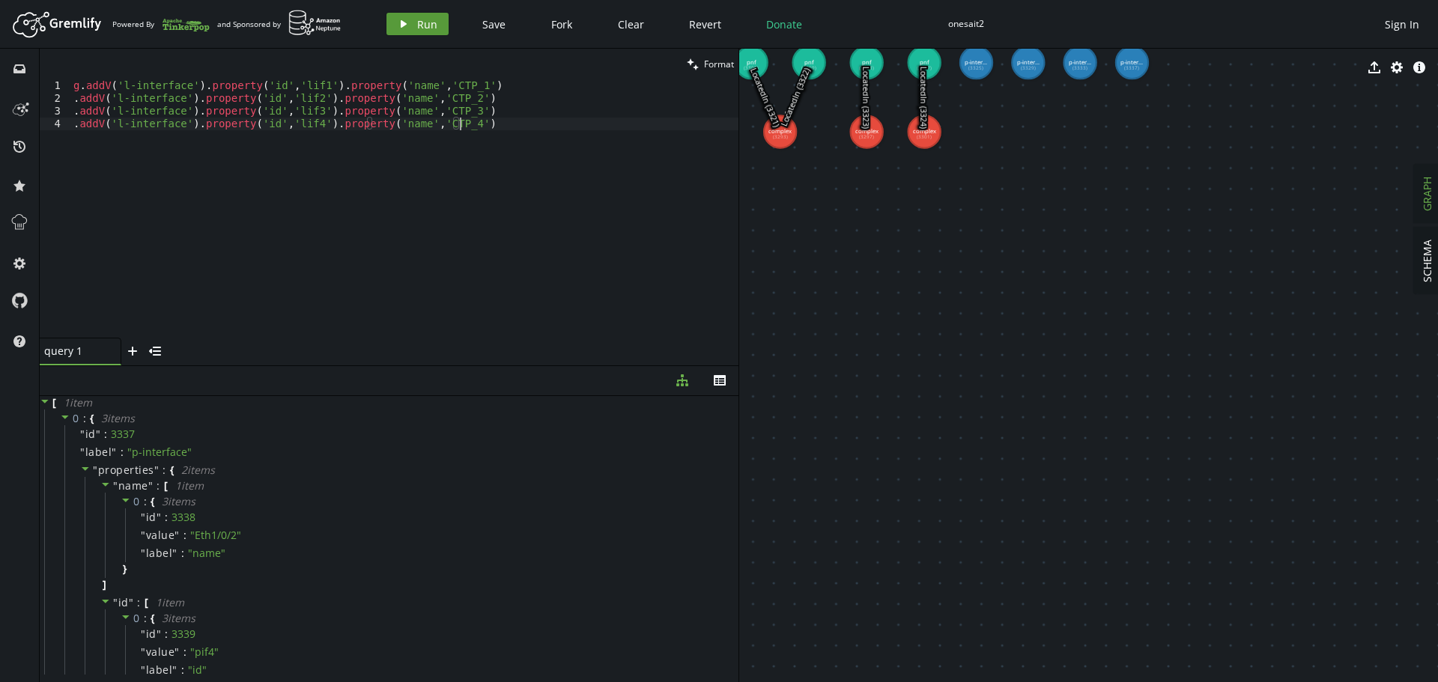
click at [414, 19] on button "play Run" at bounding box center [418, 24] width 62 height 22
click at [625, 25] on span "Clear" at bounding box center [631, 24] width 26 height 14
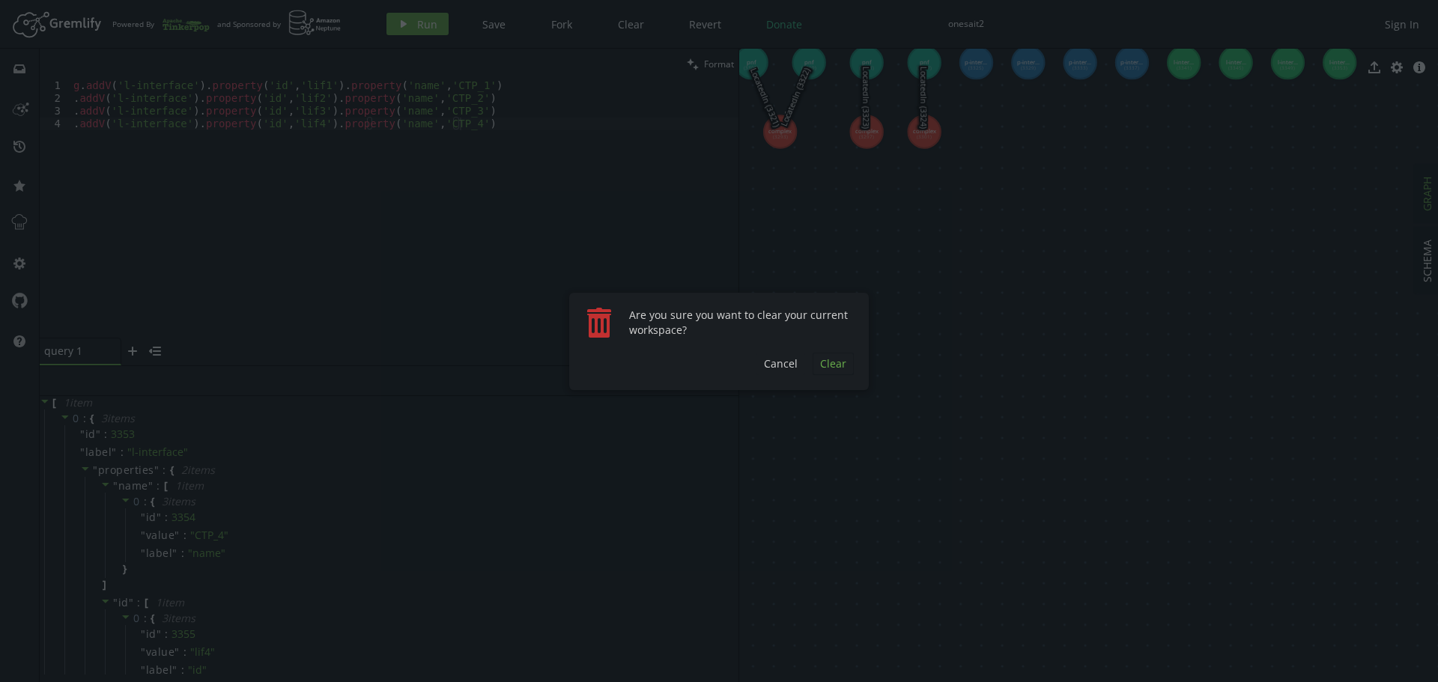
click at [831, 362] on span "Clear" at bounding box center [833, 364] width 26 height 14
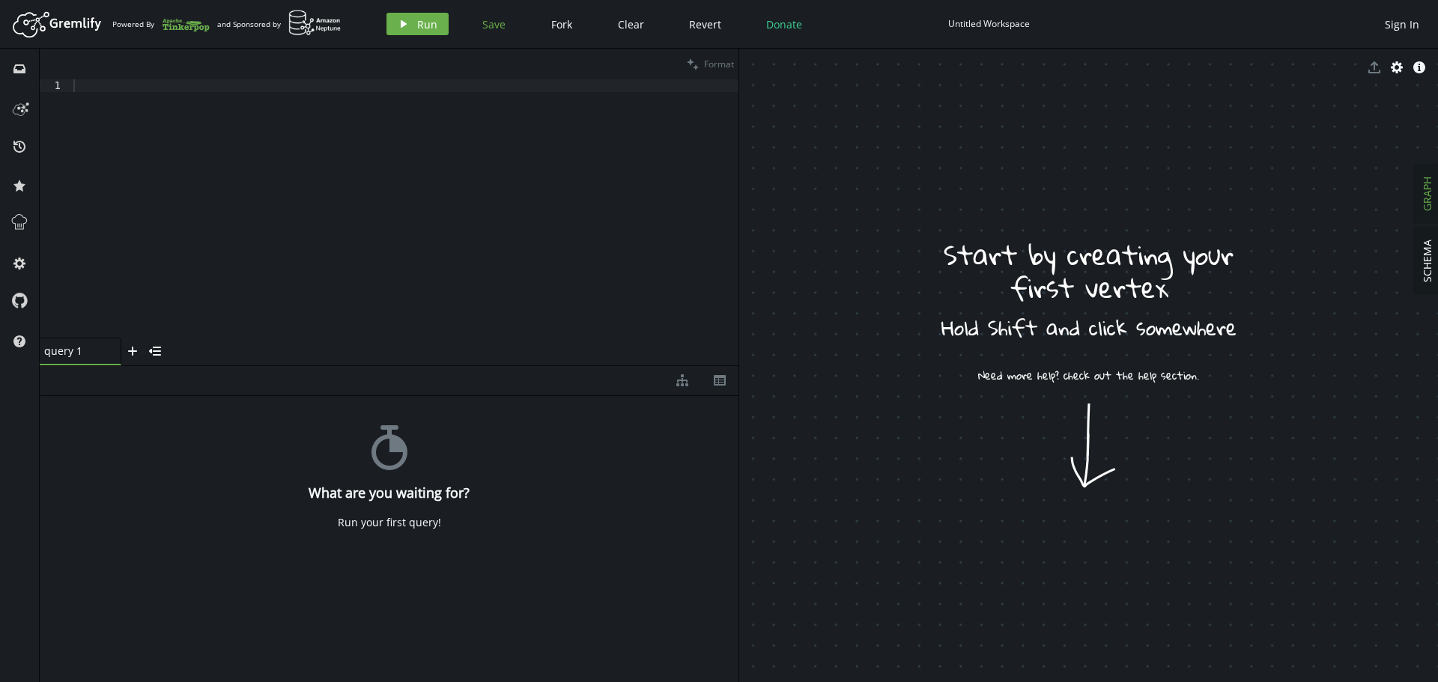
click at [500, 26] on button "Save" at bounding box center [494, 24] width 46 height 22
click at [991, 31] on div "Untitled Workspace" at bounding box center [989, 24] width 82 height 22
click at [987, 27] on div "Untitled Workspace" at bounding box center [989, 23] width 82 height 11
type input "onesait4"
click at [548, 101] on div at bounding box center [404, 221] width 668 height 284
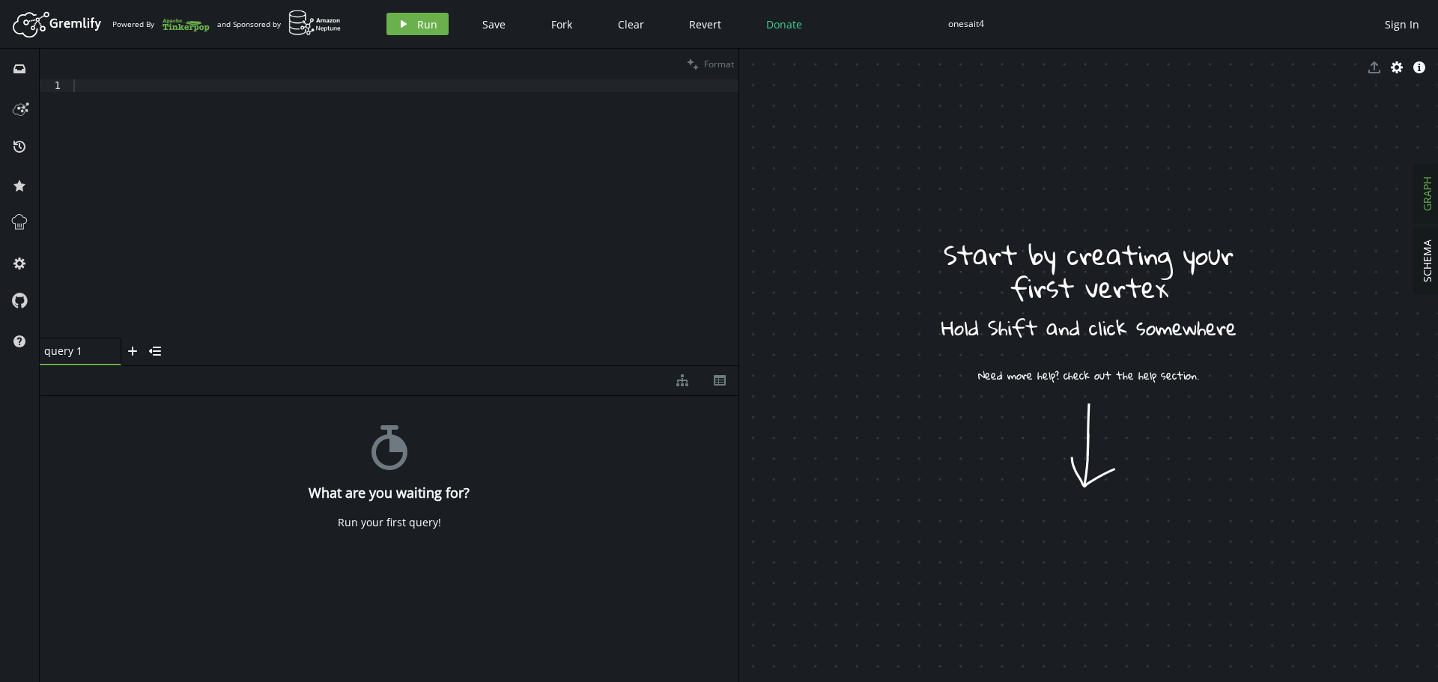
click at [113, 89] on div at bounding box center [404, 221] width 668 height 284
paste textarea ".addV('complex').property('id','cplx3').property('name','Site Cusco')"
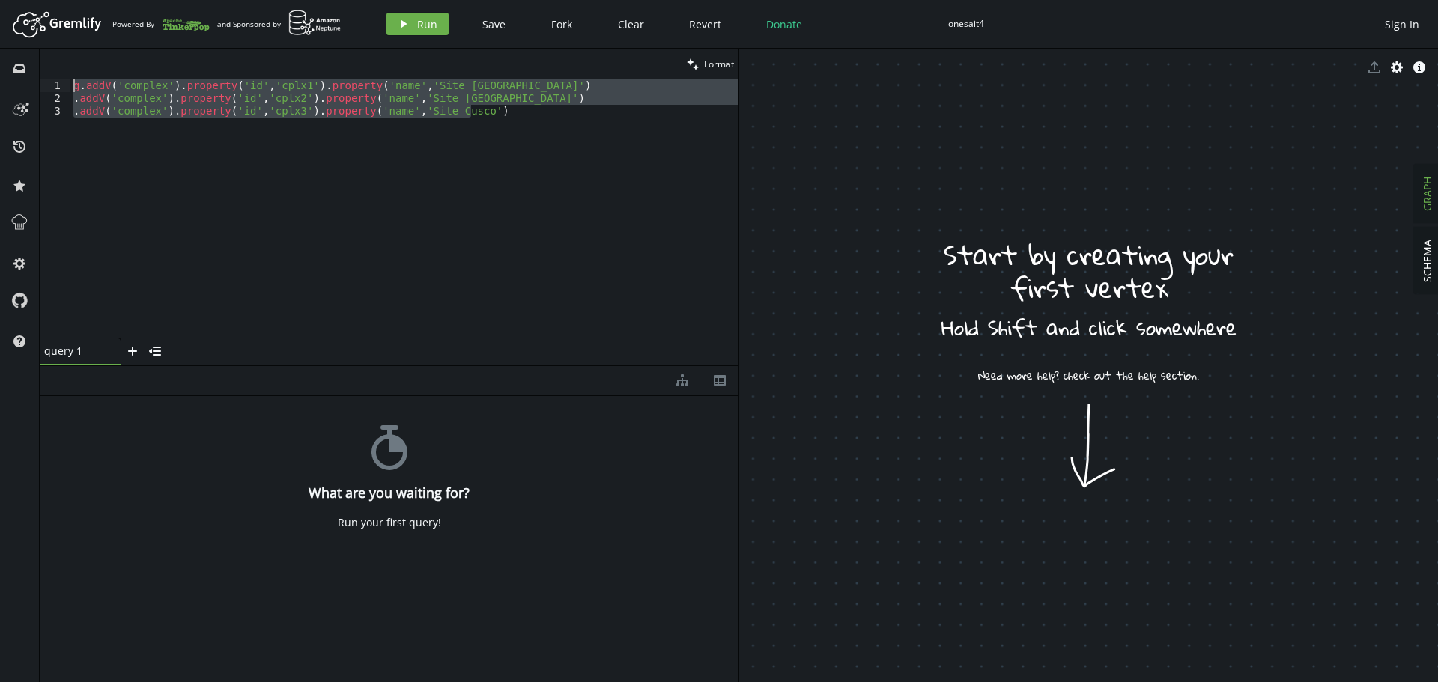
drag, startPoint x: 255, startPoint y: 84, endPoint x: 113, endPoint y: 64, distance: 143.8
click at [0, 53] on div "inbox history star cog help clean Format .addV('complex').property('id','cplx3'…" at bounding box center [719, 366] width 1438 height 634
click at [417, 25] on span "Run" at bounding box center [427, 24] width 20 height 14
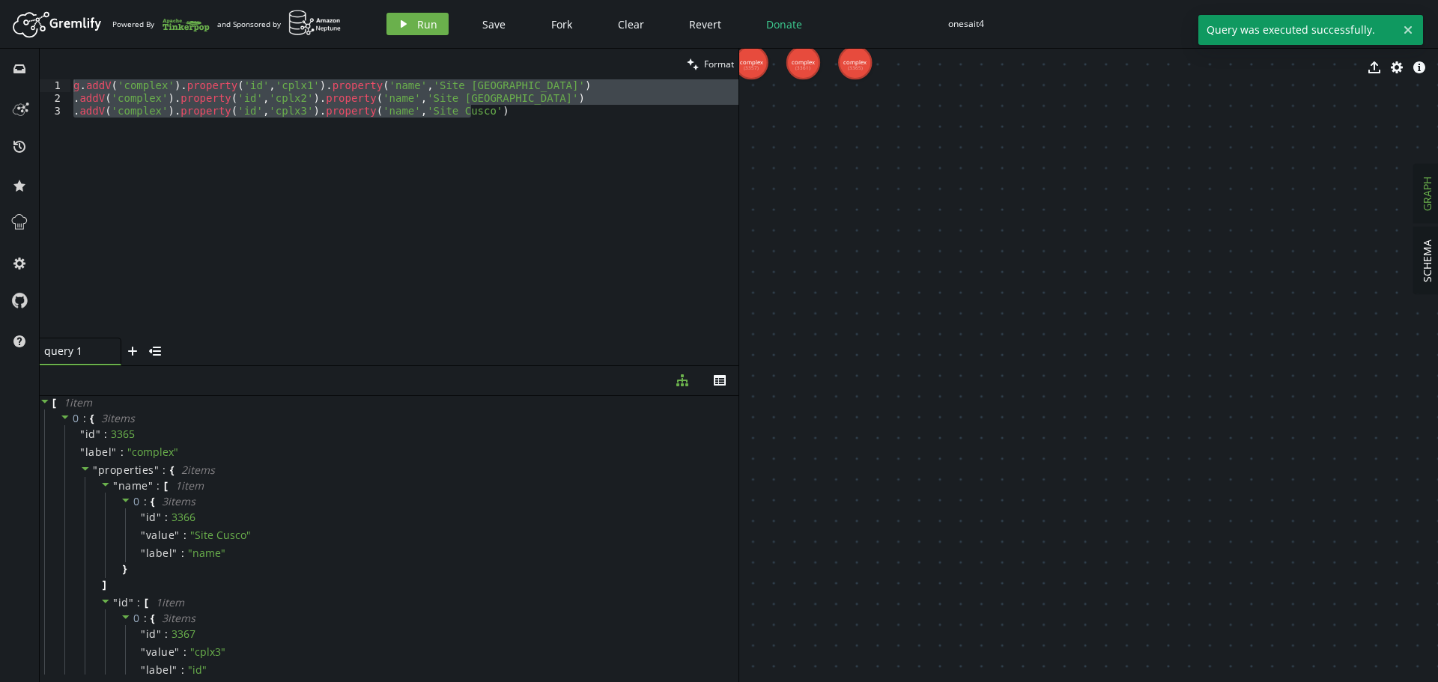
click at [476, 170] on div "g . addV ( 'complex' ) . property ( 'id' , 'cplx1' ) . property ( 'name' , 'Sit…" at bounding box center [404, 208] width 668 height 258
drag, startPoint x: 498, startPoint y: 115, endPoint x: 0, endPoint y: 58, distance: 501.4
click at [0, 58] on div "inbox history star cog help clean Format .addV('complex').property('id','cplx3'…" at bounding box center [719, 366] width 1438 height 634
paste textarea ".addV('pnf').property('id','pnf4').property('pnf-name','Juniper_MX480').propert…"
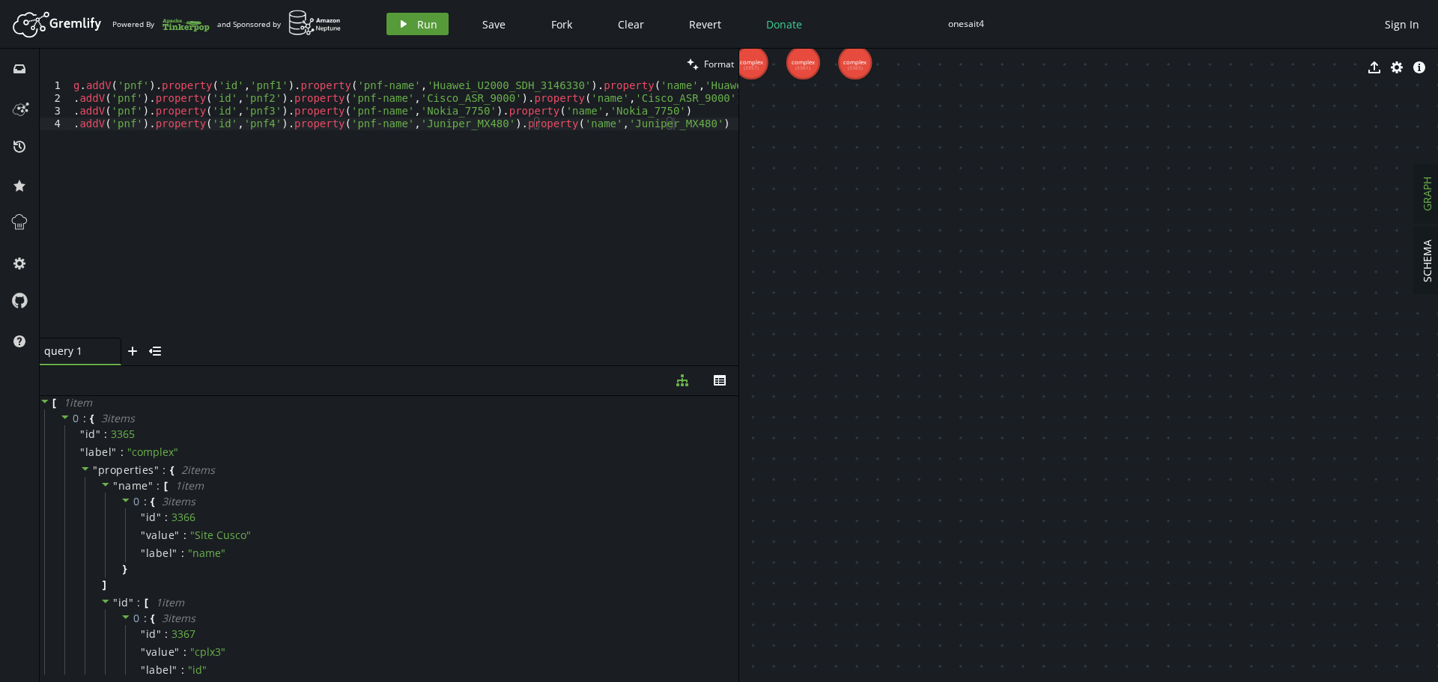
click at [422, 25] on span "Run" at bounding box center [427, 24] width 20 height 14
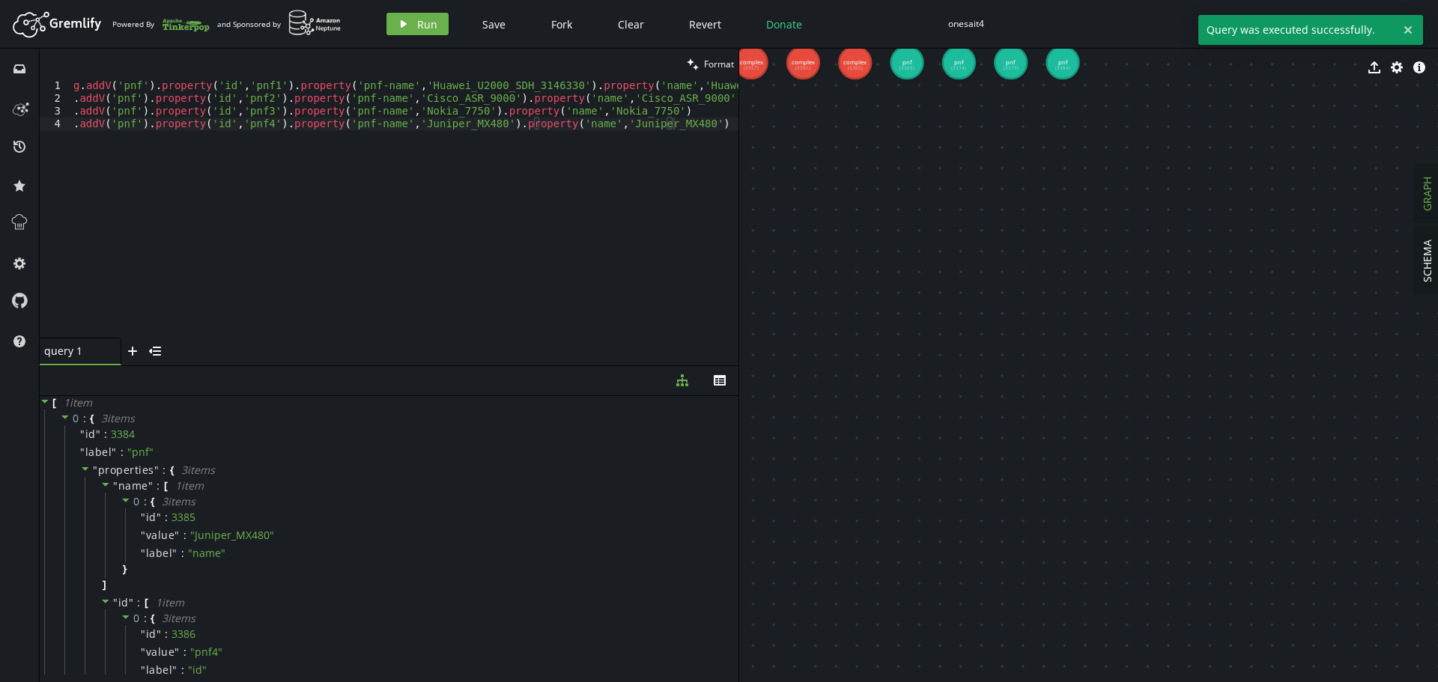
drag, startPoint x: 345, startPoint y: 201, endPoint x: 361, endPoint y: 205, distance: 16.4
click at [345, 201] on div "g . addV ( 'pnf' ) . property ( 'id' , 'pnf1' ) . property ( 'pnf-name' , 'Huaw…" at bounding box center [439, 218] width 739 height 278
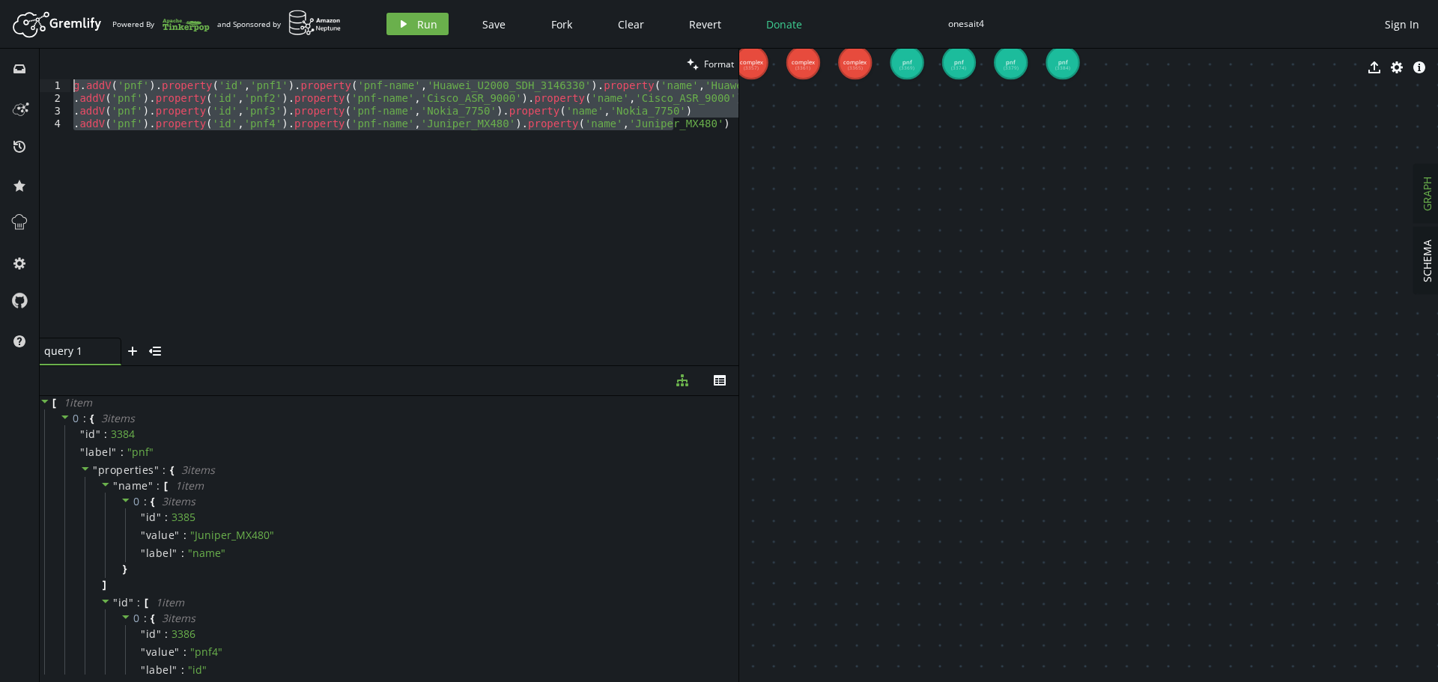
drag, startPoint x: 688, startPoint y: 124, endPoint x: 0, endPoint y: 59, distance: 691.5
click at [0, 60] on div "inbox history star cog help clean Format .addV('pnf').property('id','pnf4').pro…" at bounding box center [719, 366] width 1438 height 634
paste textarea ".V().has('pnf','id','pnf4').as('p').V().has('complex','id','cplx3').addE('Locat…"
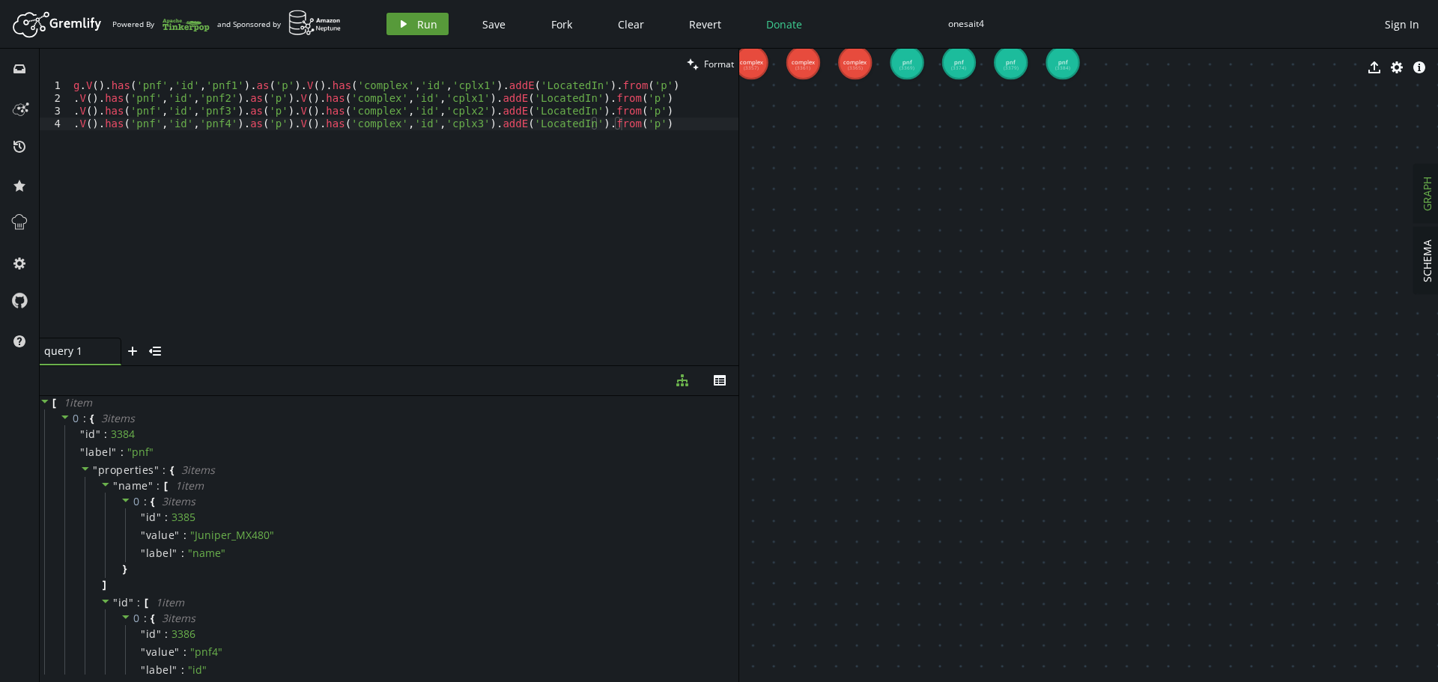
click at [410, 22] on button "play Run" at bounding box center [418, 24] width 62 height 22
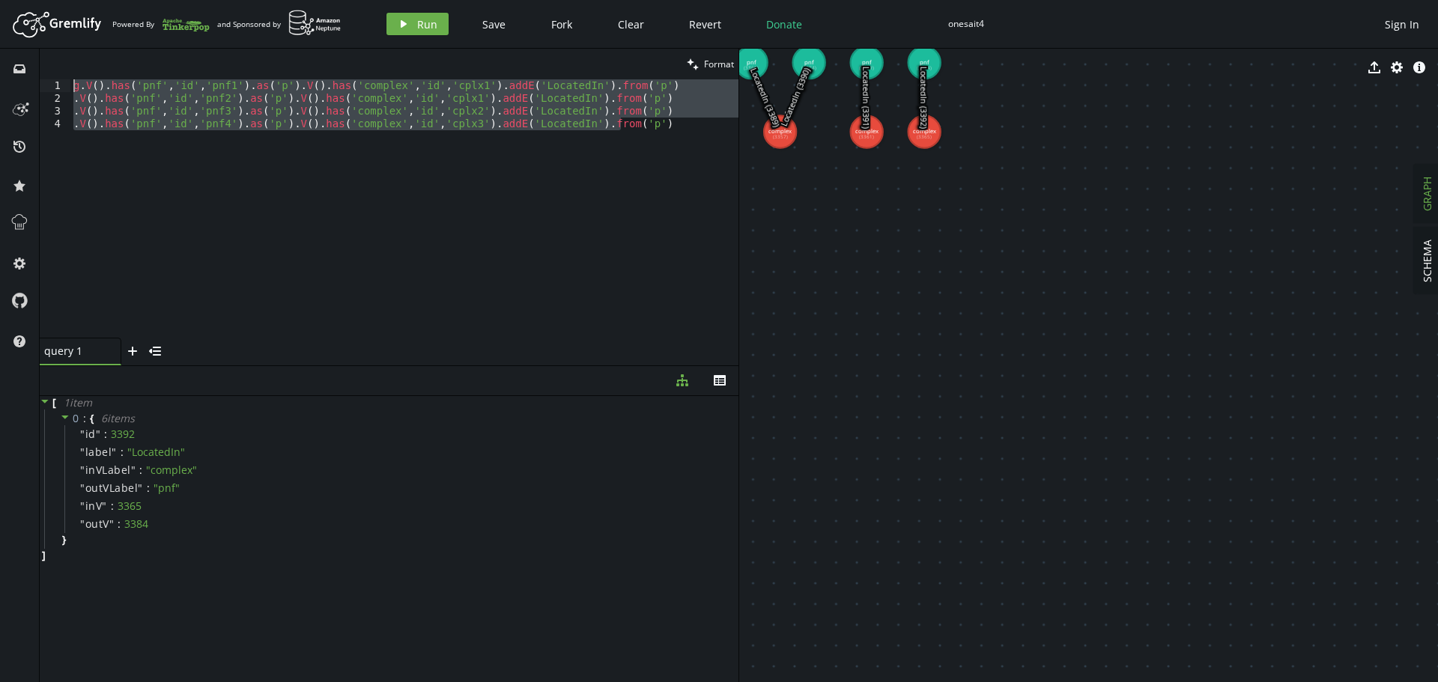
drag, startPoint x: 659, startPoint y: 133, endPoint x: 0, endPoint y: 75, distance: 661.7
click at [0, 75] on div "inbox history star cog help clean Format .V().has('pnf','id','pnf4').as('p').V(…" at bounding box center [719, 366] width 1438 height 634
paste textarea ".addV('p-interface').property('id','pif14').property('name','Eth1/0/2"
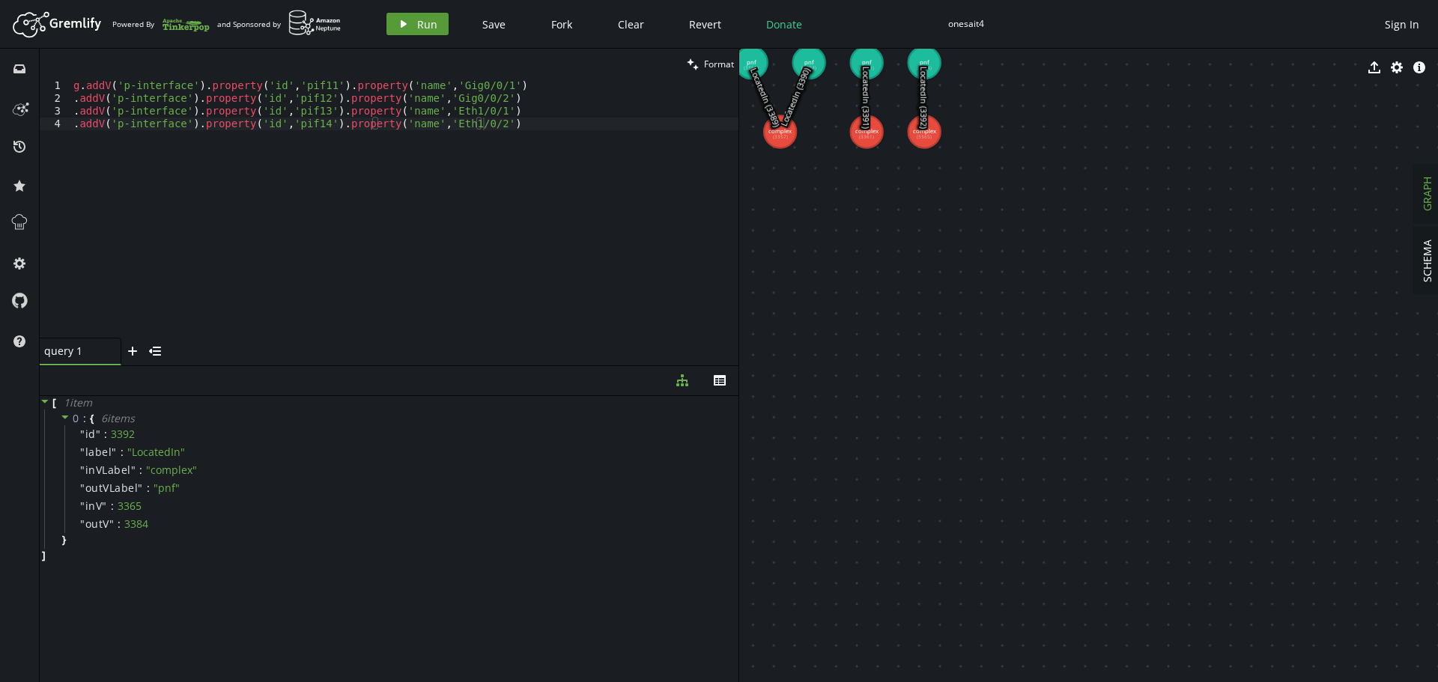
click at [416, 22] on button "play Run" at bounding box center [418, 24] width 62 height 22
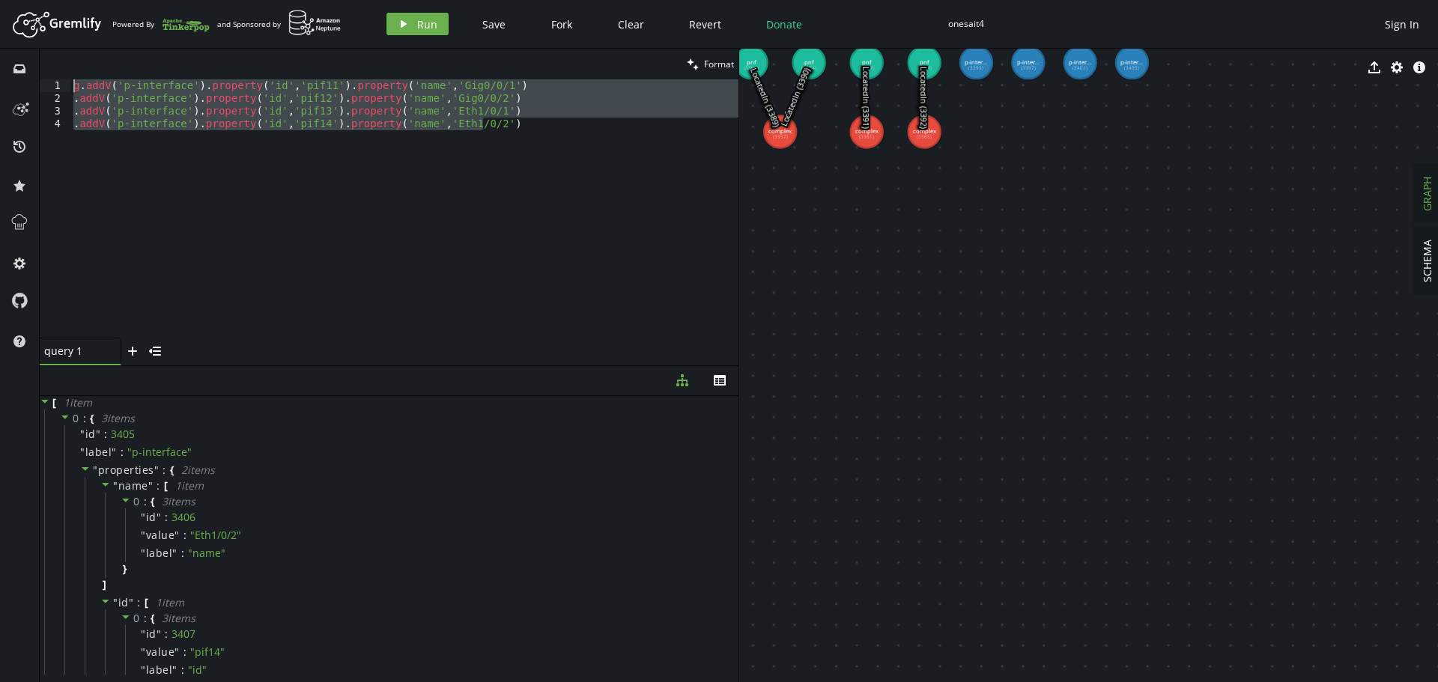
drag, startPoint x: 496, startPoint y: 130, endPoint x: 0, endPoint y: 70, distance: 499.4
click at [0, 70] on div "inbox history star cog help clean Format .addV('p-interface').property('id','pi…" at bounding box center [719, 366] width 1438 height 634
paste textarea ".addV('p-interface').property('id','pif24').property('name','Eth1"
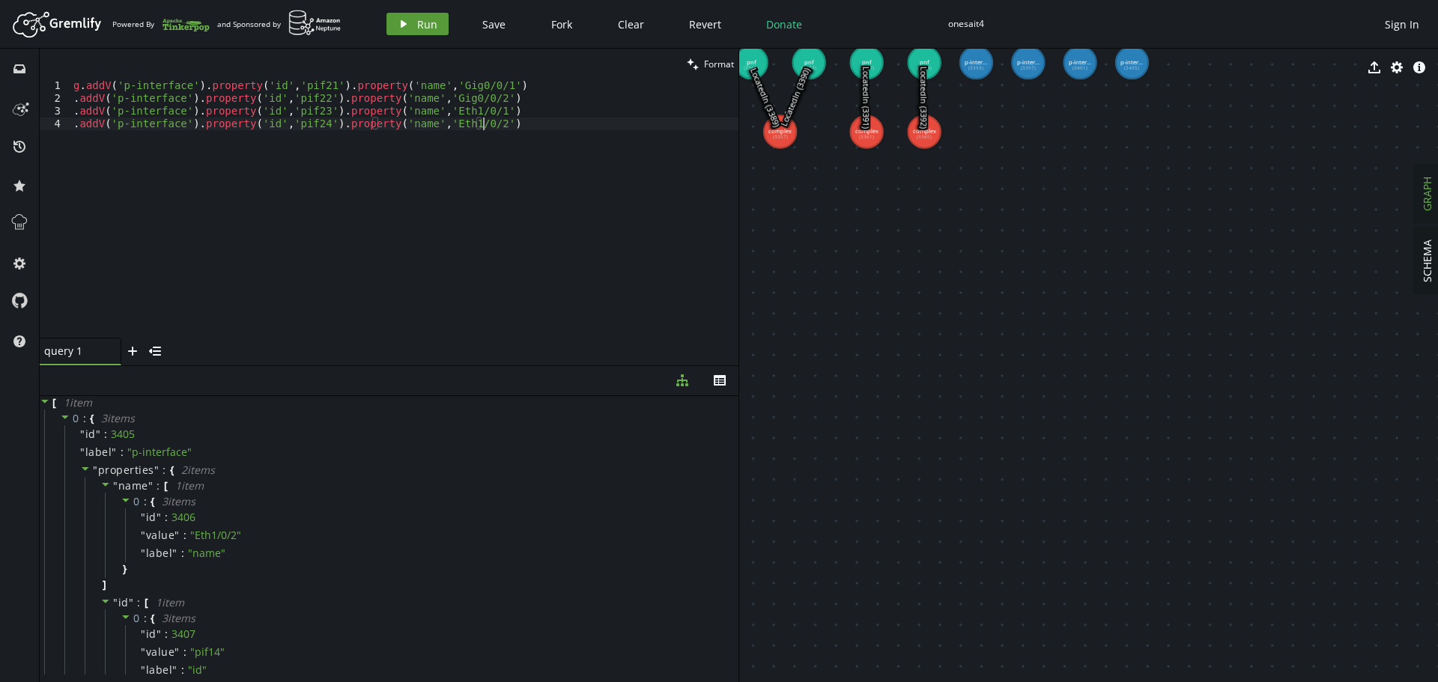
click at [421, 25] on span "Run" at bounding box center [427, 24] width 20 height 14
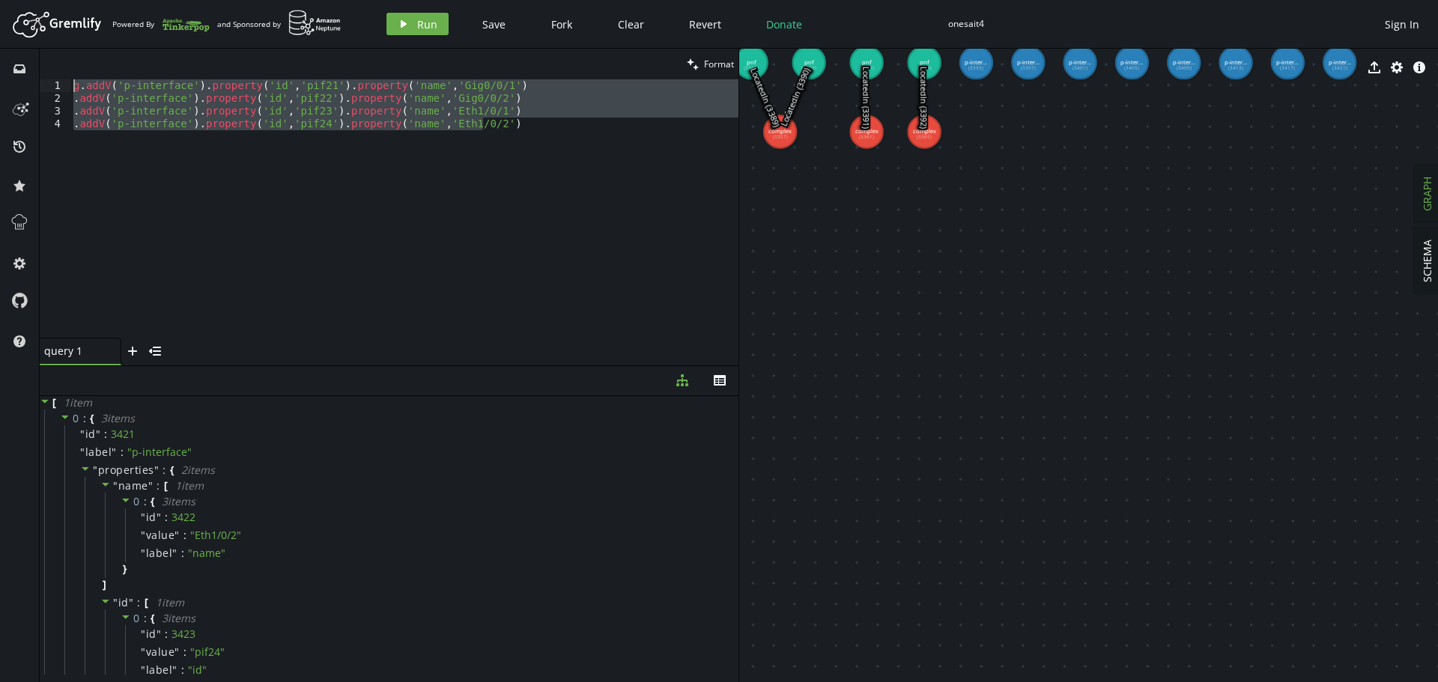
drag, startPoint x: 504, startPoint y: 130, endPoint x: 0, endPoint y: 78, distance: 506.9
click at [0, 78] on div "inbox history star cog help clean Format .addV('p-interface').property('id','pi…" at bounding box center [719, 366] width 1438 height 634
paste textarea ".addV('p-interface').property('id','pif34').property('name','Eth1"
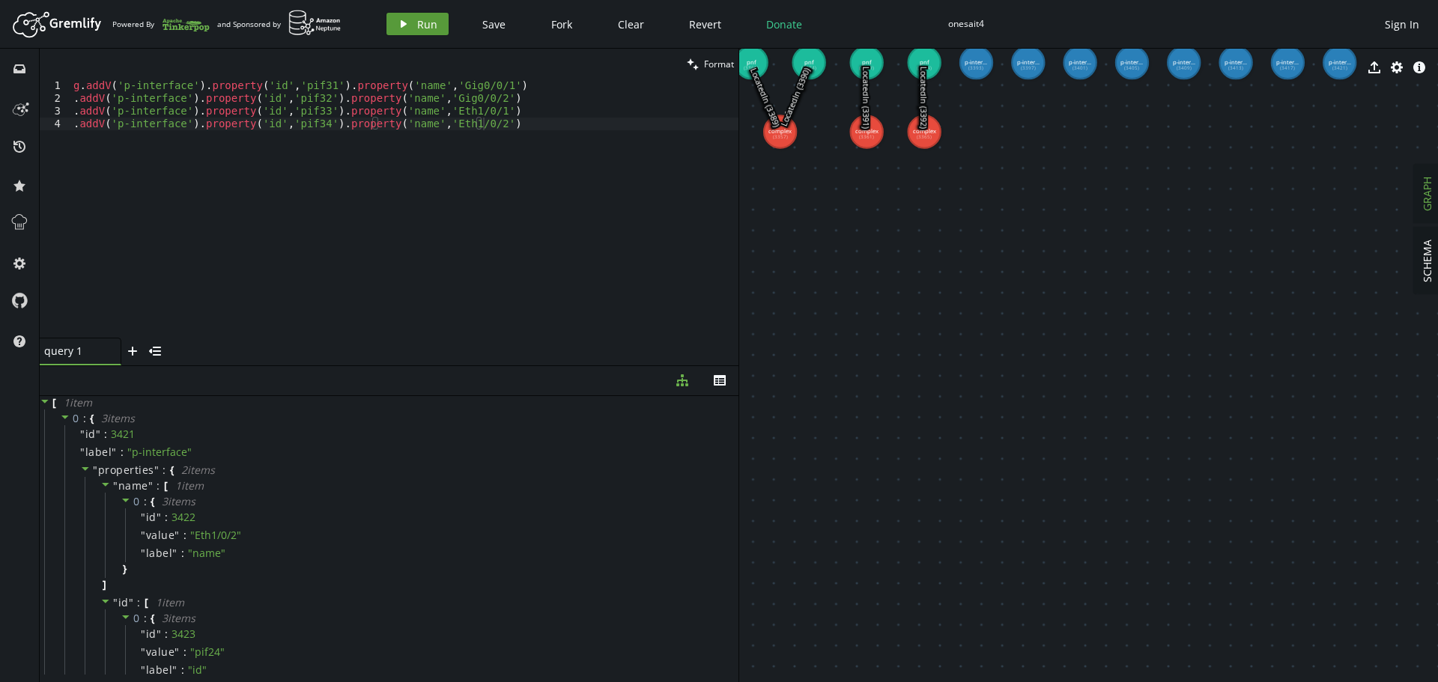
click at [422, 20] on span "Run" at bounding box center [427, 24] width 20 height 14
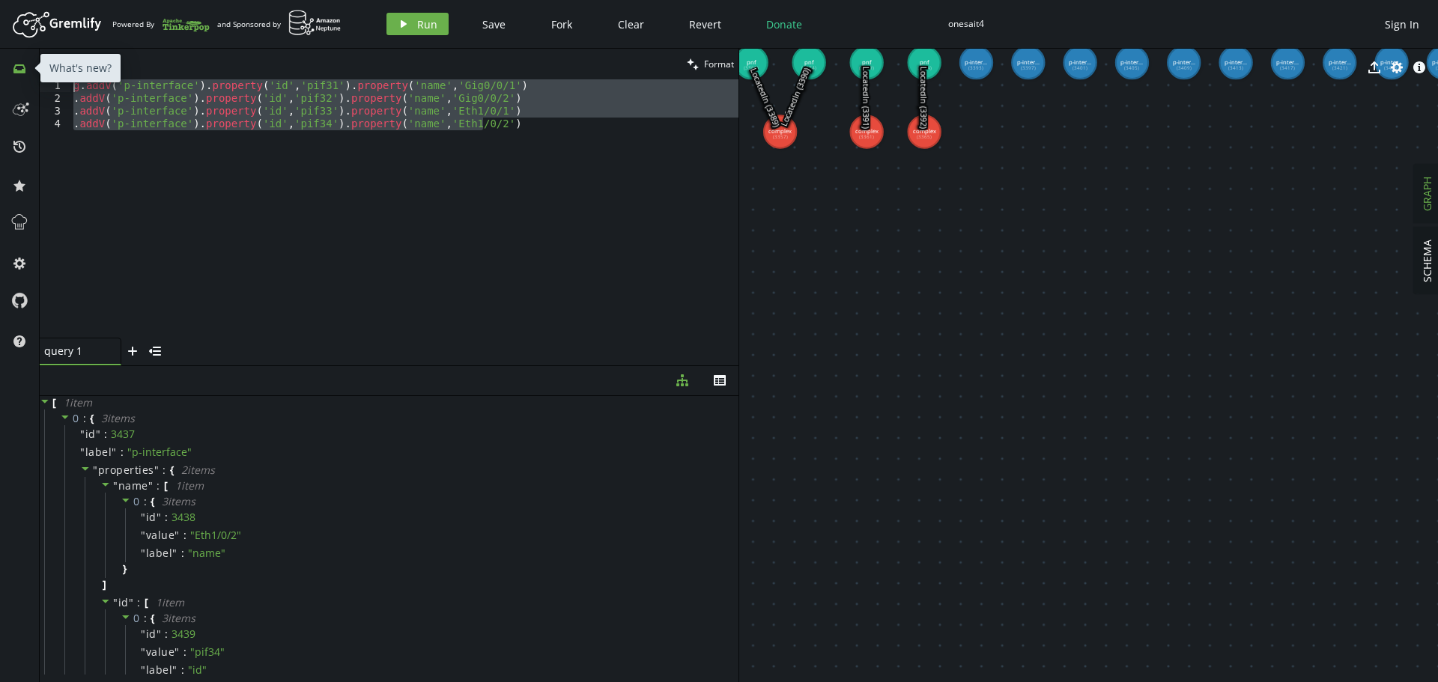
drag, startPoint x: 508, startPoint y: 130, endPoint x: 17, endPoint y: 71, distance: 494.1
click at [19, 71] on div "inbox history star cog help clean Format .addV('p-interface').property('id','pi…" at bounding box center [719, 366] width 1438 height 634
paste textarea ".addV('p-interface').property('id','pif44').property('name','Eth1"
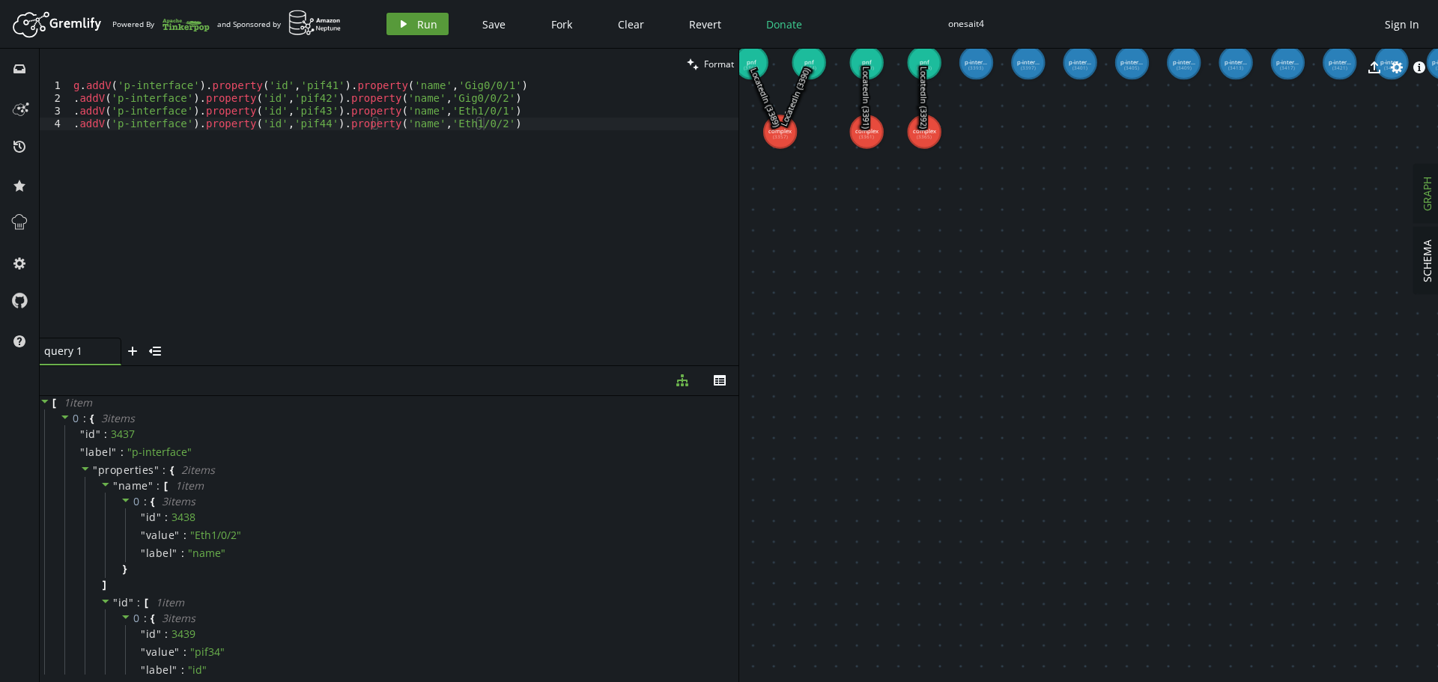
click at [411, 22] on button "play Run" at bounding box center [418, 24] width 62 height 22
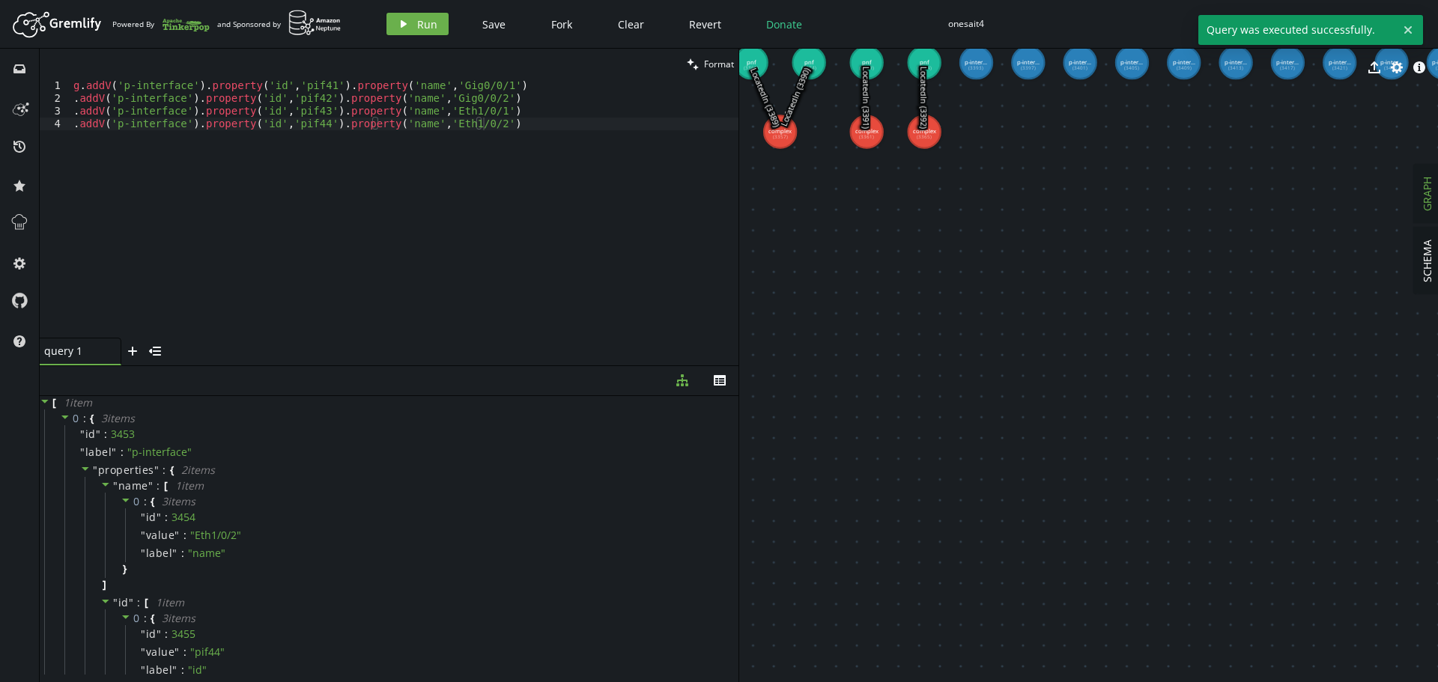
click at [509, 133] on div "g . addV ( 'p-interface' ) . property ( 'id' , 'pif41' ) . property ( 'name' , …" at bounding box center [404, 221] width 668 height 284
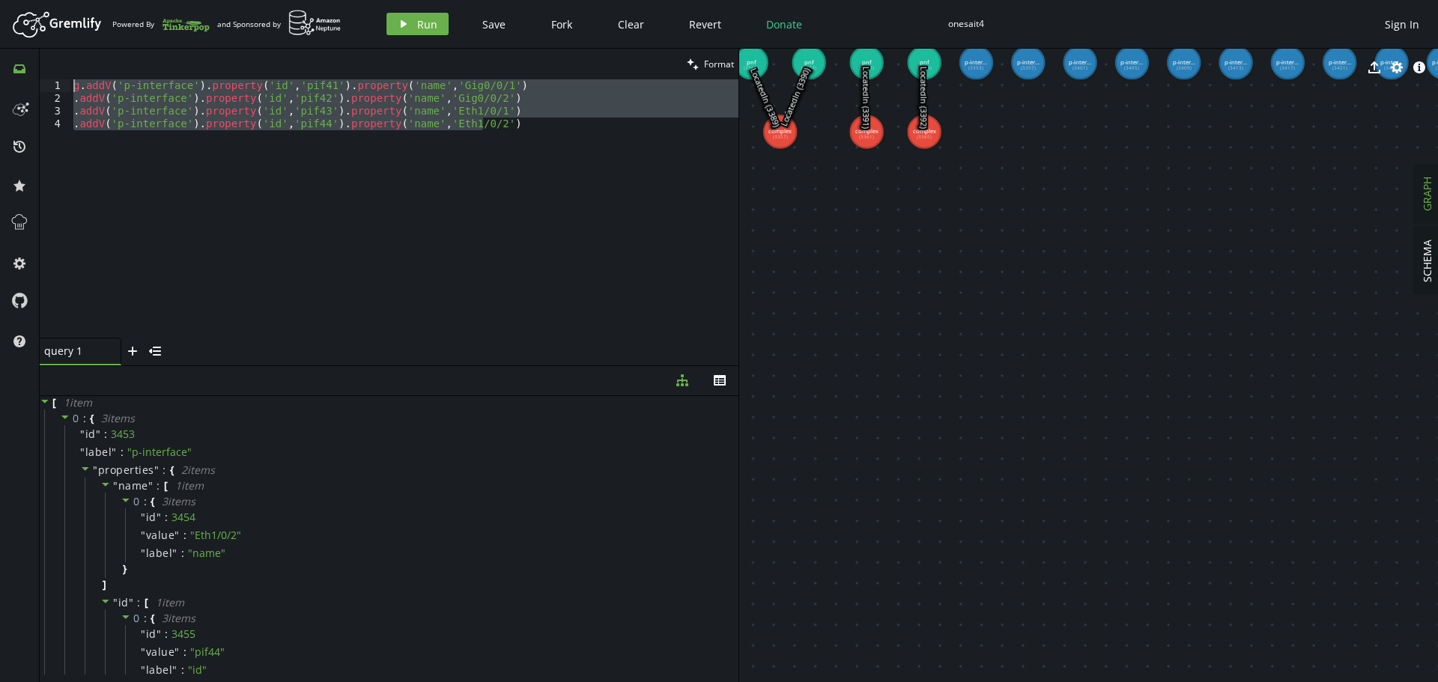
drag, startPoint x: 515, startPoint y: 124, endPoint x: 19, endPoint y: 77, distance: 498.9
click at [19, 77] on div "inbox history star cog help clean Format .addV('p-interface').property('id','pi…" at bounding box center [719, 366] width 1438 height 634
paste textarea ".addV('l-interface').property('id','lif4').property('name','CTP_4"
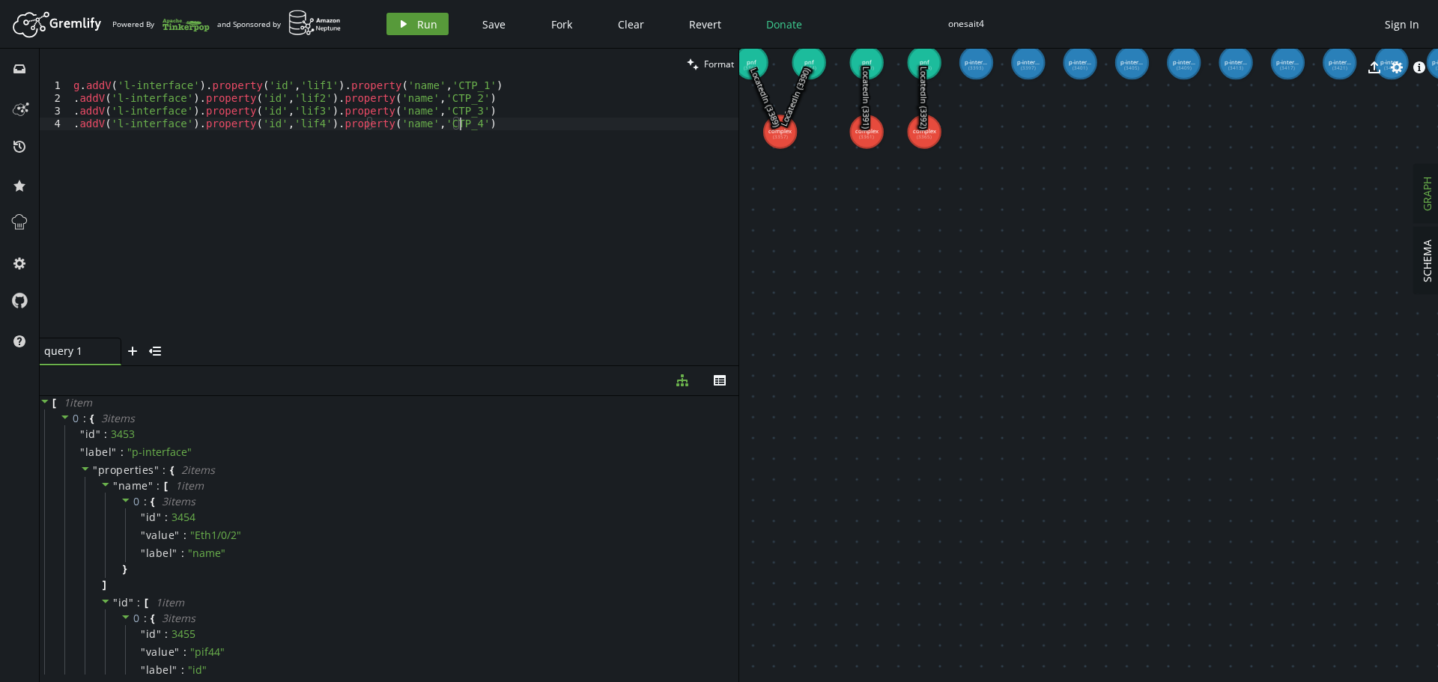
click at [405, 23] on icon "play" at bounding box center [404, 24] width 12 height 12
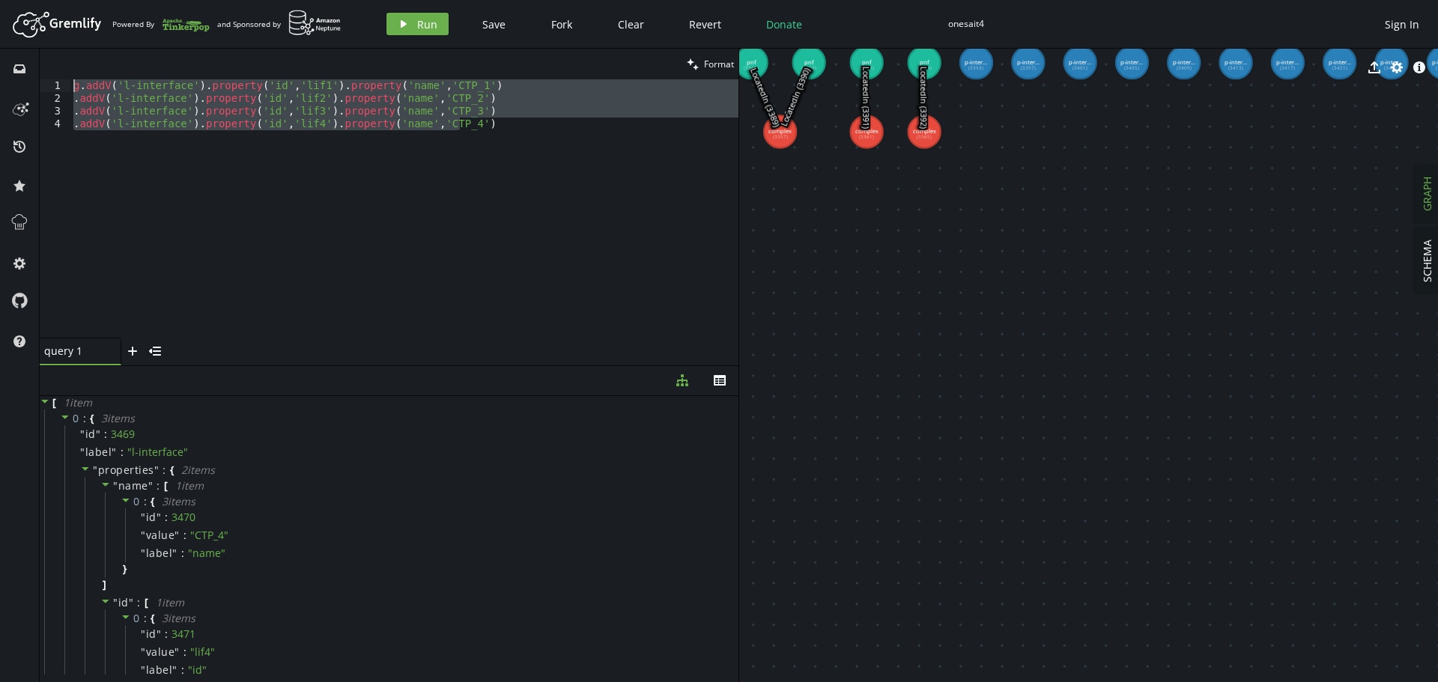
drag, startPoint x: 473, startPoint y: 127, endPoint x: 40, endPoint y: 79, distance: 435.7
click at [40, 79] on div "clean Format .addV('l-interface').property('id','lif4').property('name','CTP_4'…" at bounding box center [389, 207] width 699 height 317
paste textarea ".V().has('p-interface','id','pif14').as('pi').V().has('pnf','id','pnf1').addE('…"
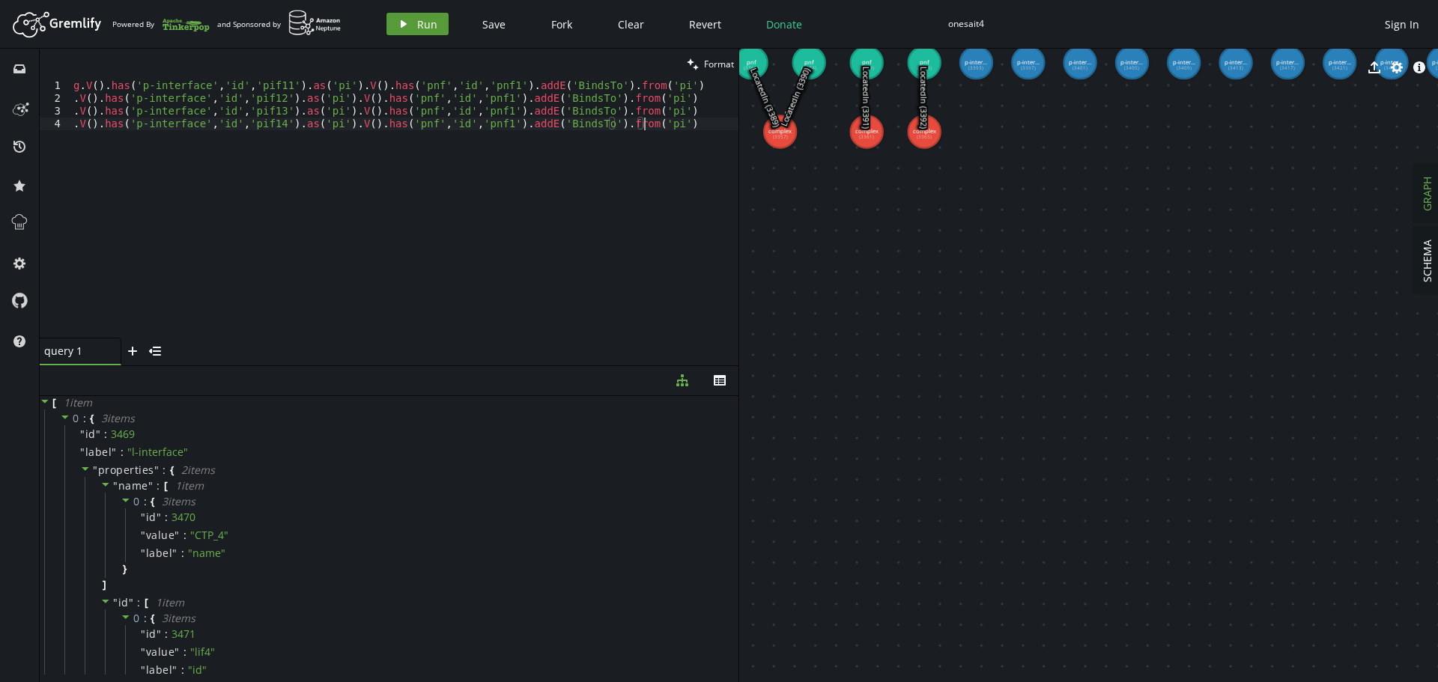
click at [420, 22] on span "Run" at bounding box center [427, 24] width 20 height 14
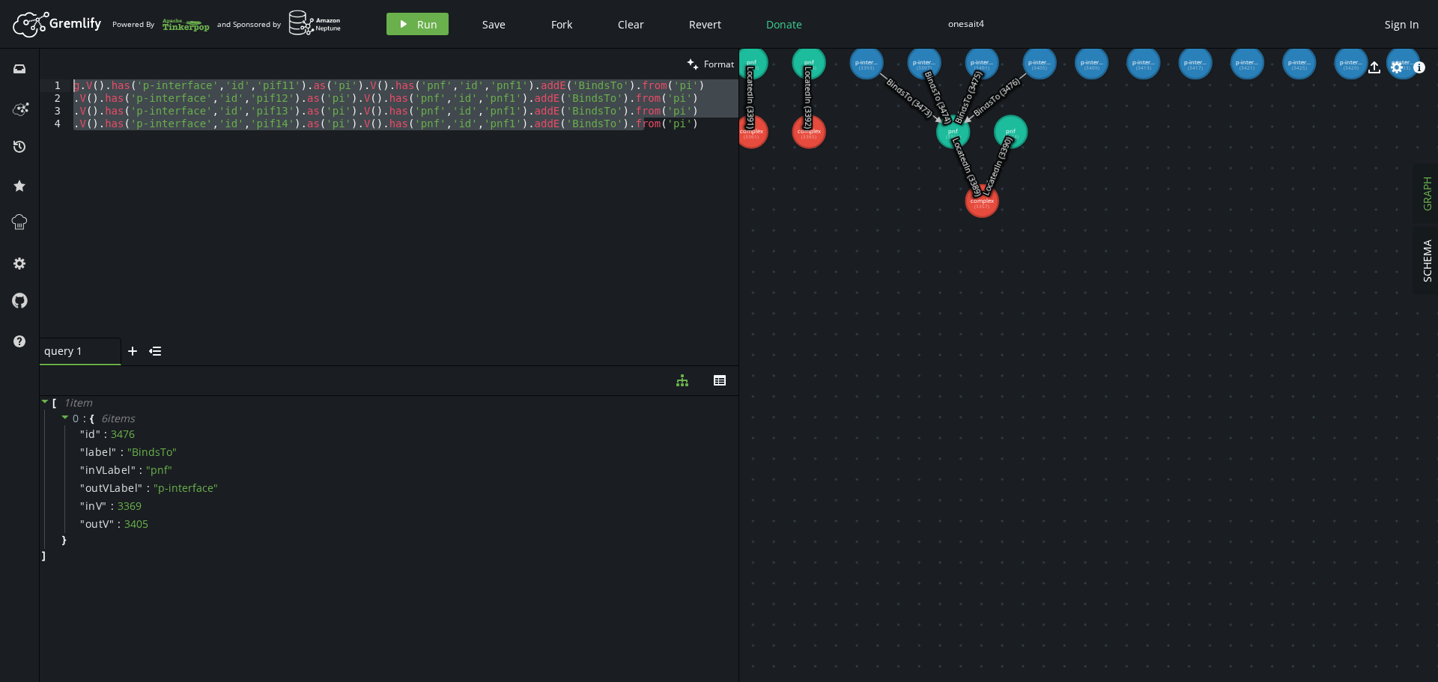
drag, startPoint x: 653, startPoint y: 127, endPoint x: 0, endPoint y: 78, distance: 655.1
click at [0, 78] on div "inbox history star cog help clean Format .V().has('p-interface','id','pif14').a…" at bounding box center [719, 366] width 1438 height 634
paste textarea ".V().has('p-interface','id','pif24').as('pi').V().has('pnf','id','pnf2"
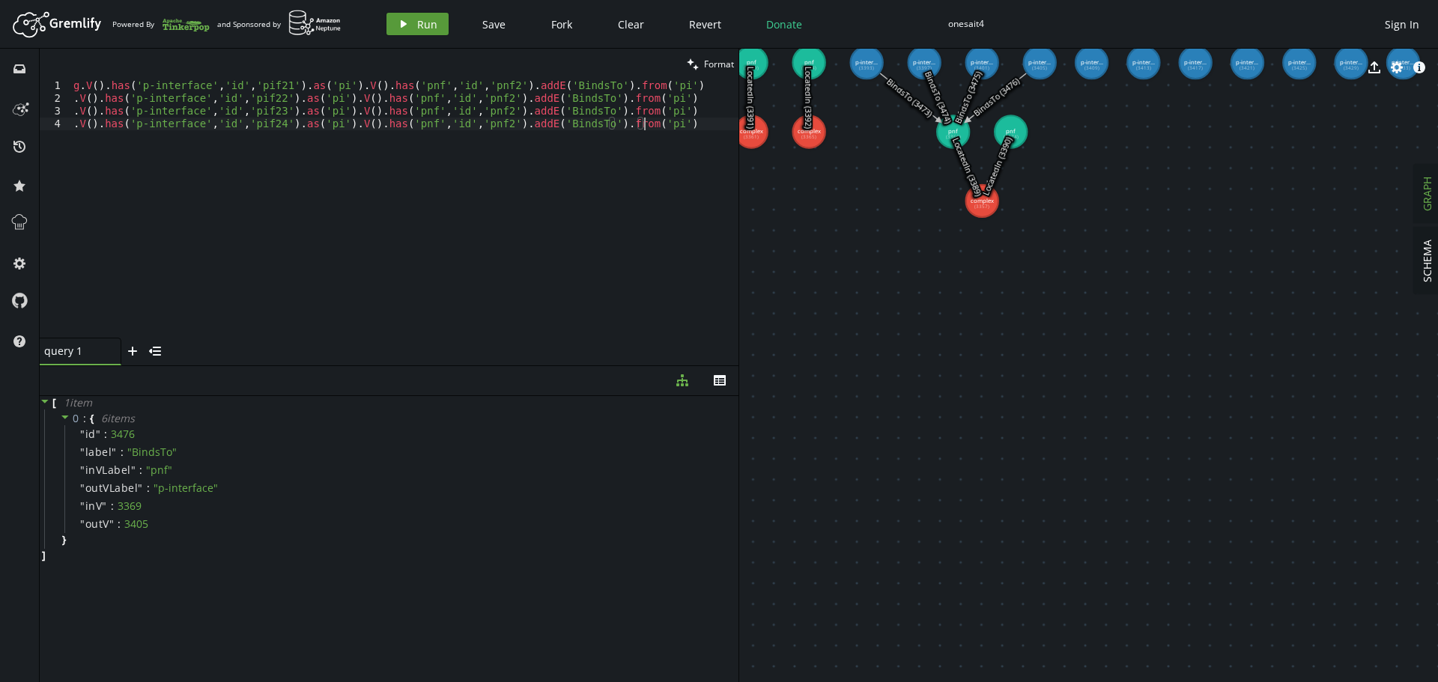
click at [422, 30] on span "Run" at bounding box center [427, 24] width 20 height 14
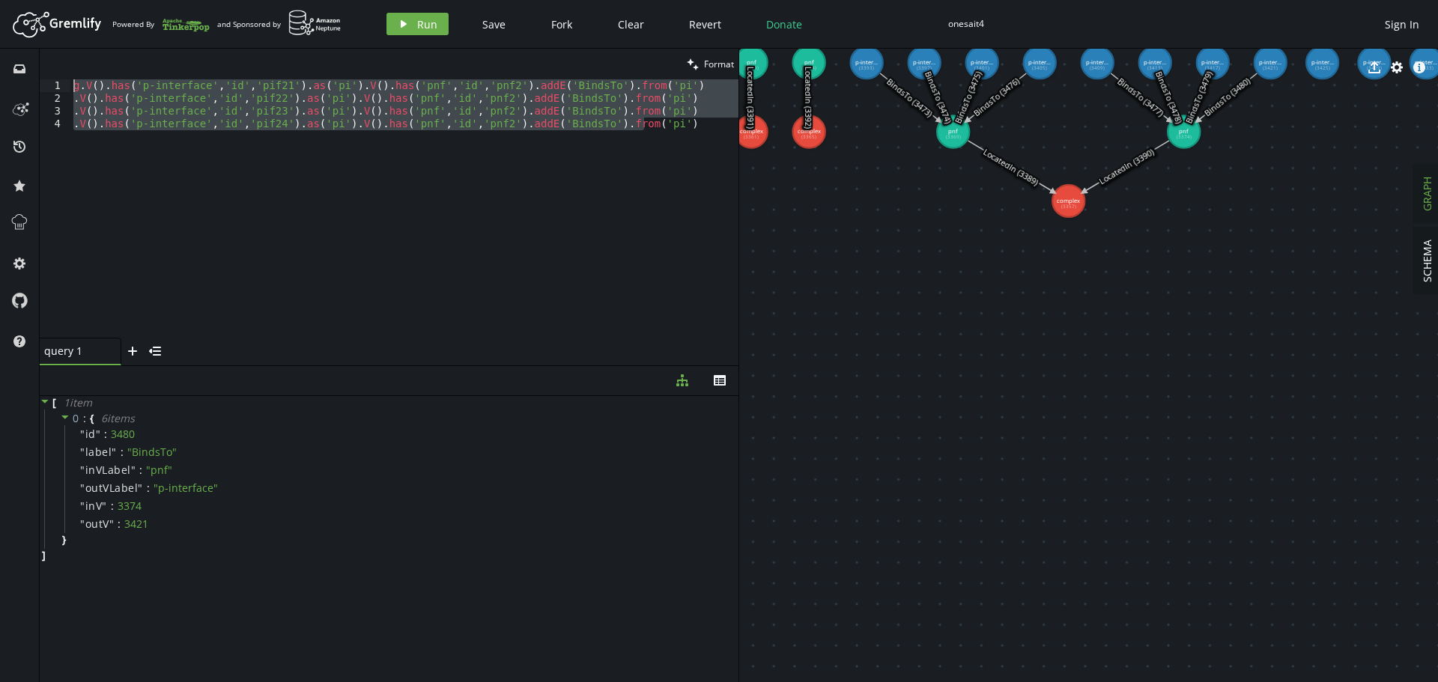
drag, startPoint x: 652, startPoint y: 126, endPoint x: 0, endPoint y: 64, distance: 654.6
click at [0, 64] on div "inbox history star cog help clean Format .V().has('p-interface','id','pif24').a…" at bounding box center [719, 366] width 1438 height 634
paste textarea ".V().has('p-interface','id','pif34').as('pi').V().has('pnf','id','pnf3"
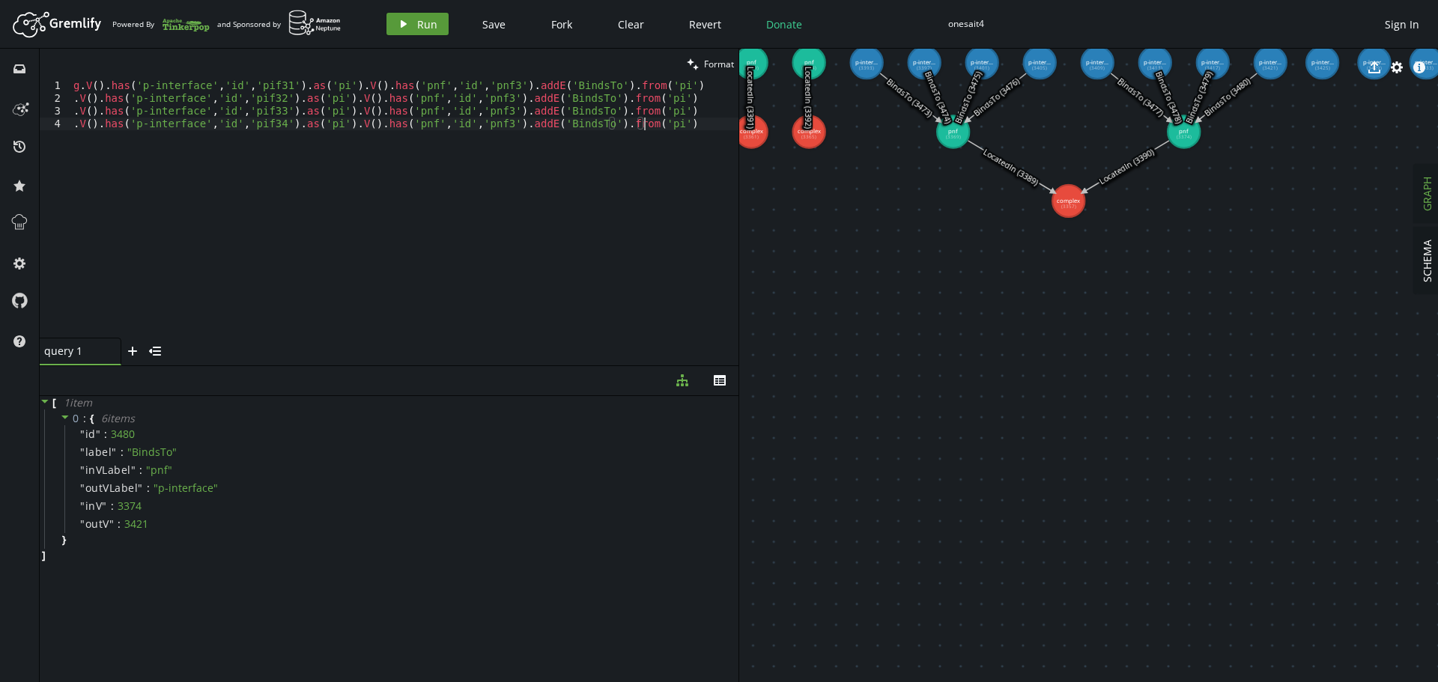
click at [413, 23] on button "play Run" at bounding box center [418, 24] width 62 height 22
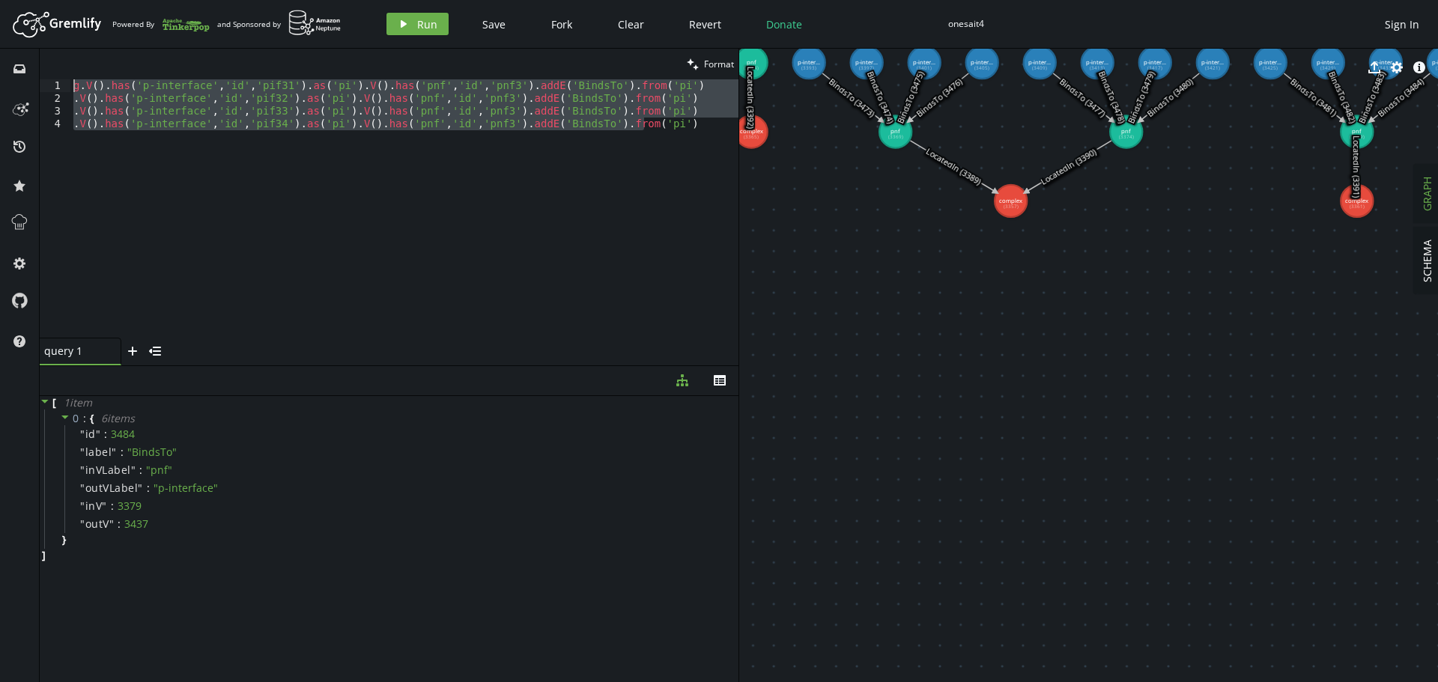
drag, startPoint x: 661, startPoint y: 130, endPoint x: 0, endPoint y: 83, distance: 662.4
click at [0, 83] on div "inbox history star cog help clean Format .V().has('p-interface','id','pif34').a…" at bounding box center [719, 366] width 1438 height 634
paste textarea ".V().has('p-interface','id','pif44').as('pi').V().has('pnf','id','pnf4"
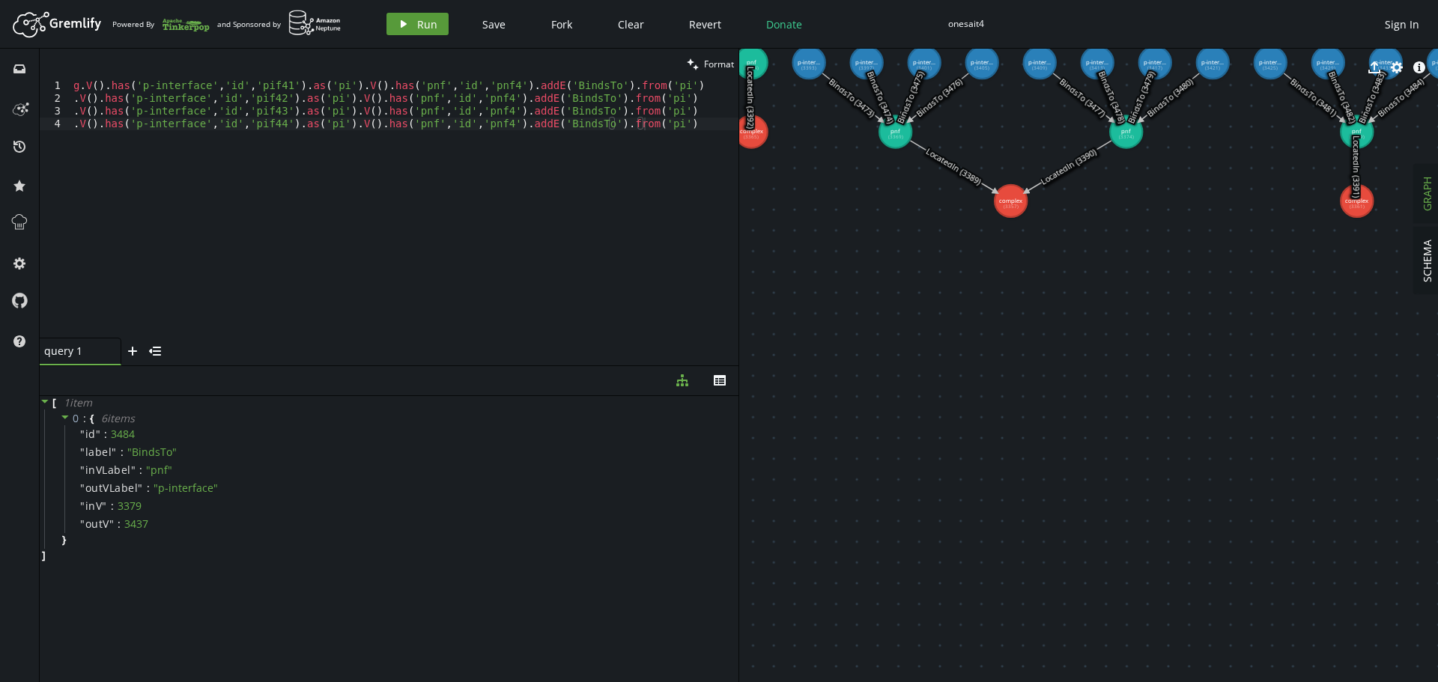
click at [417, 25] on span "Run" at bounding box center [427, 24] width 20 height 14
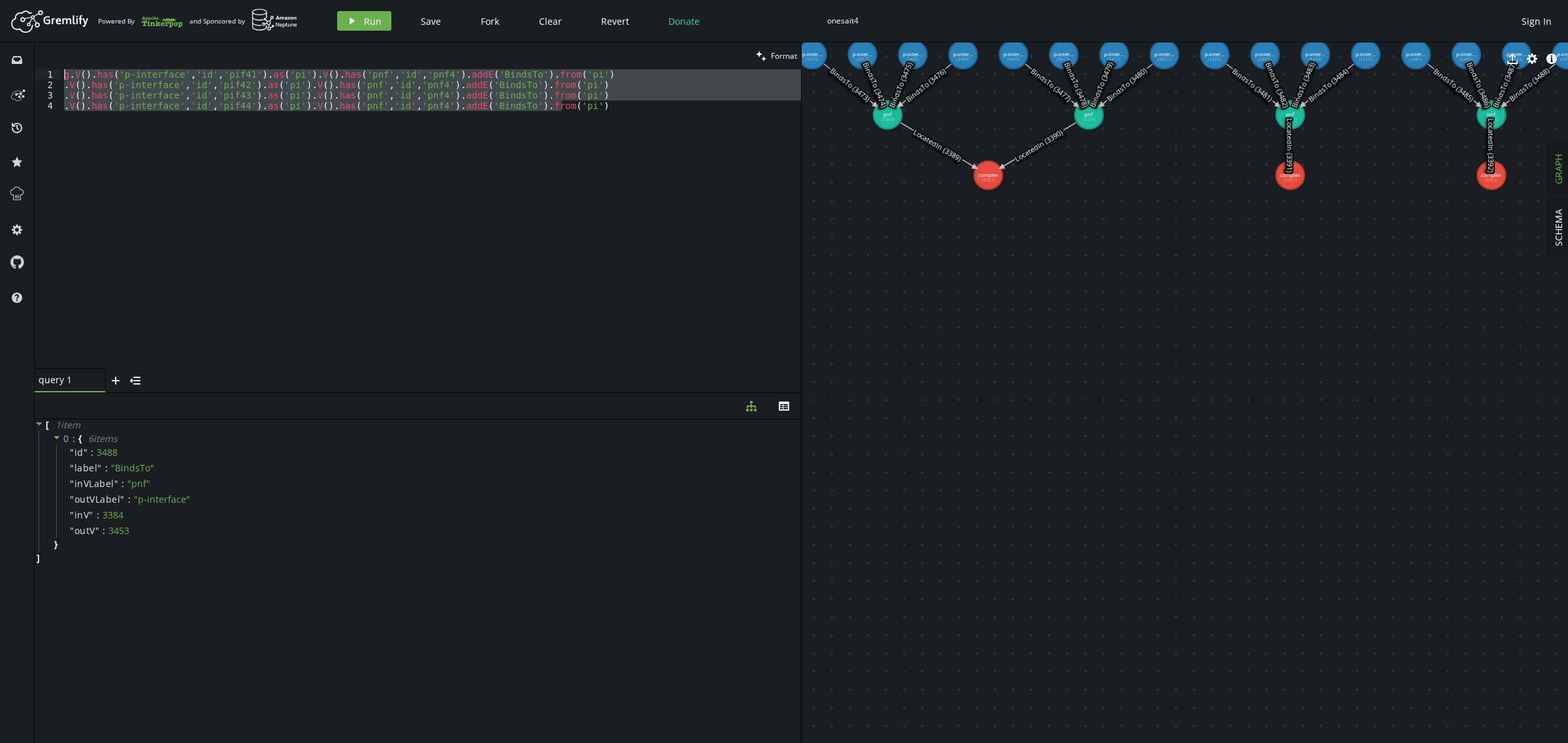
drag, startPoint x: 591, startPoint y: 103, endPoint x: 28, endPoint y: 77, distance: 563.6
click at [30, 77] on div "inbox history star cog help clean Format .V().has('p-interface','id','pif44').a…" at bounding box center [784, 393] width 1568 height 701
paste textarea ".V().has('l-interface','id','lif4').as('li').V().has('pnf','id','pnf41').addE('…"
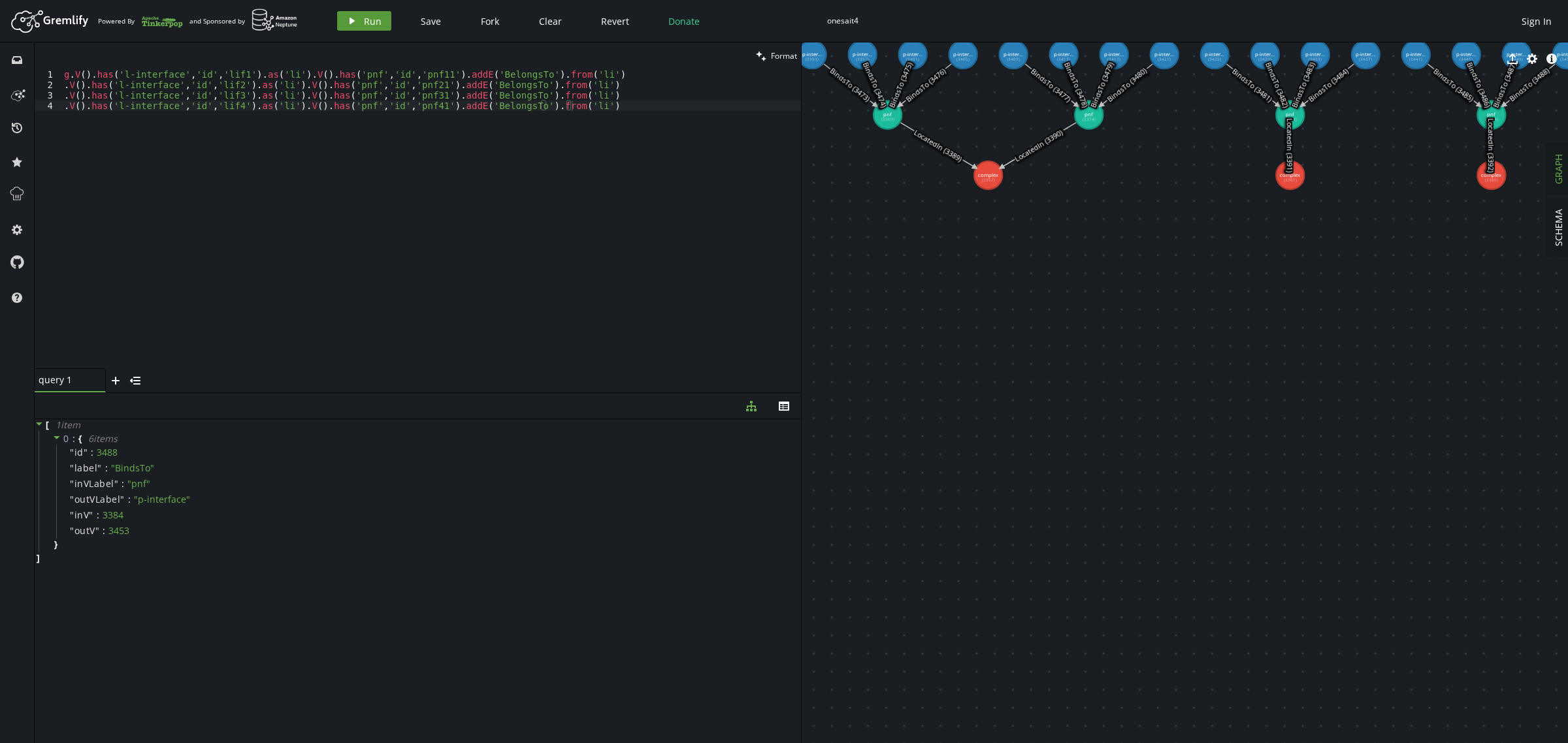
click at [361, 20] on button "play Run" at bounding box center [365, 21] width 54 height 19
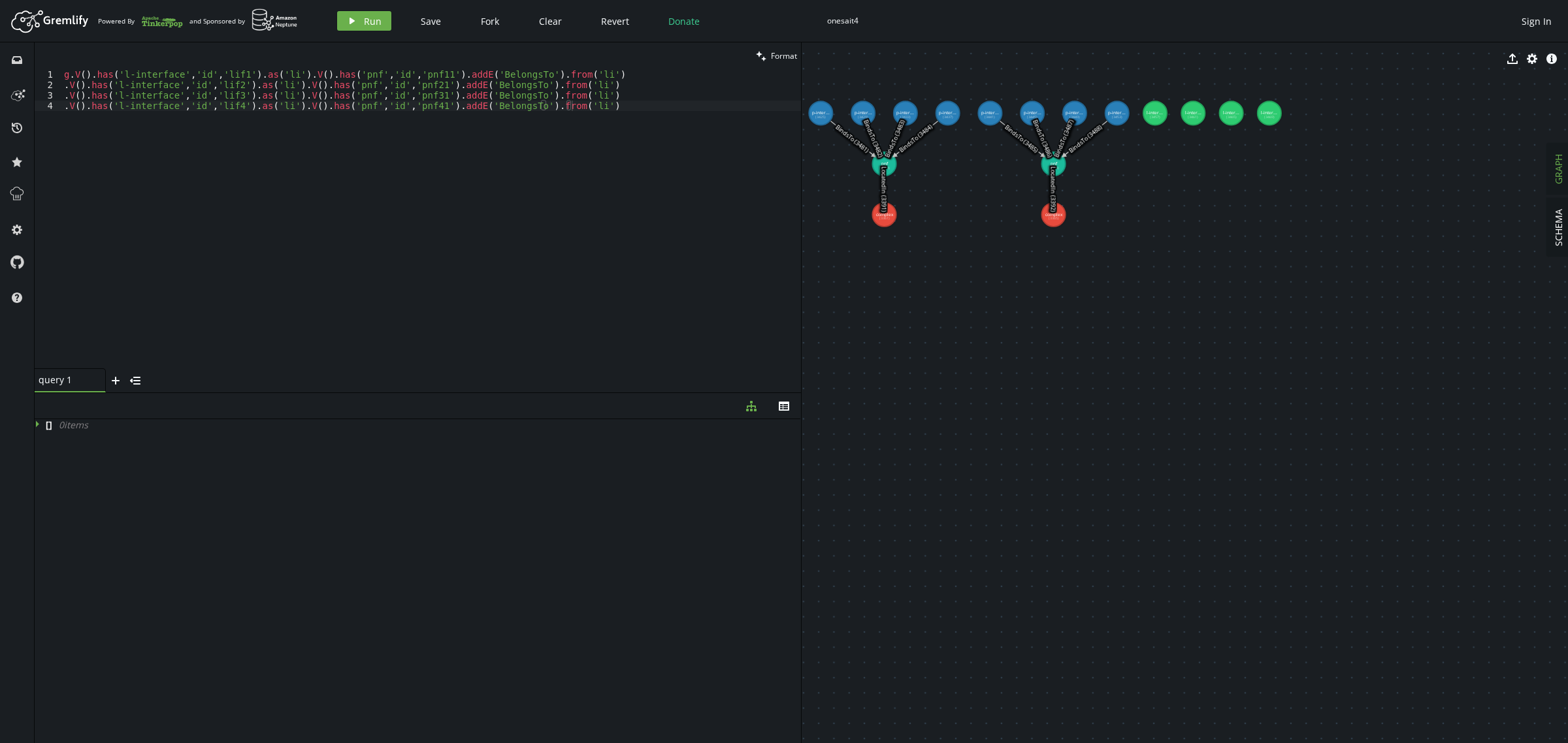
drag, startPoint x: 1458, startPoint y: 342, endPoint x: 1102, endPoint y: 345, distance: 356.0
click at [928, 61] on icon "trash" at bounding box center [929, 58] width 10 height 10
click at [929, 58] on icon "trash" at bounding box center [929, 58] width 10 height 10
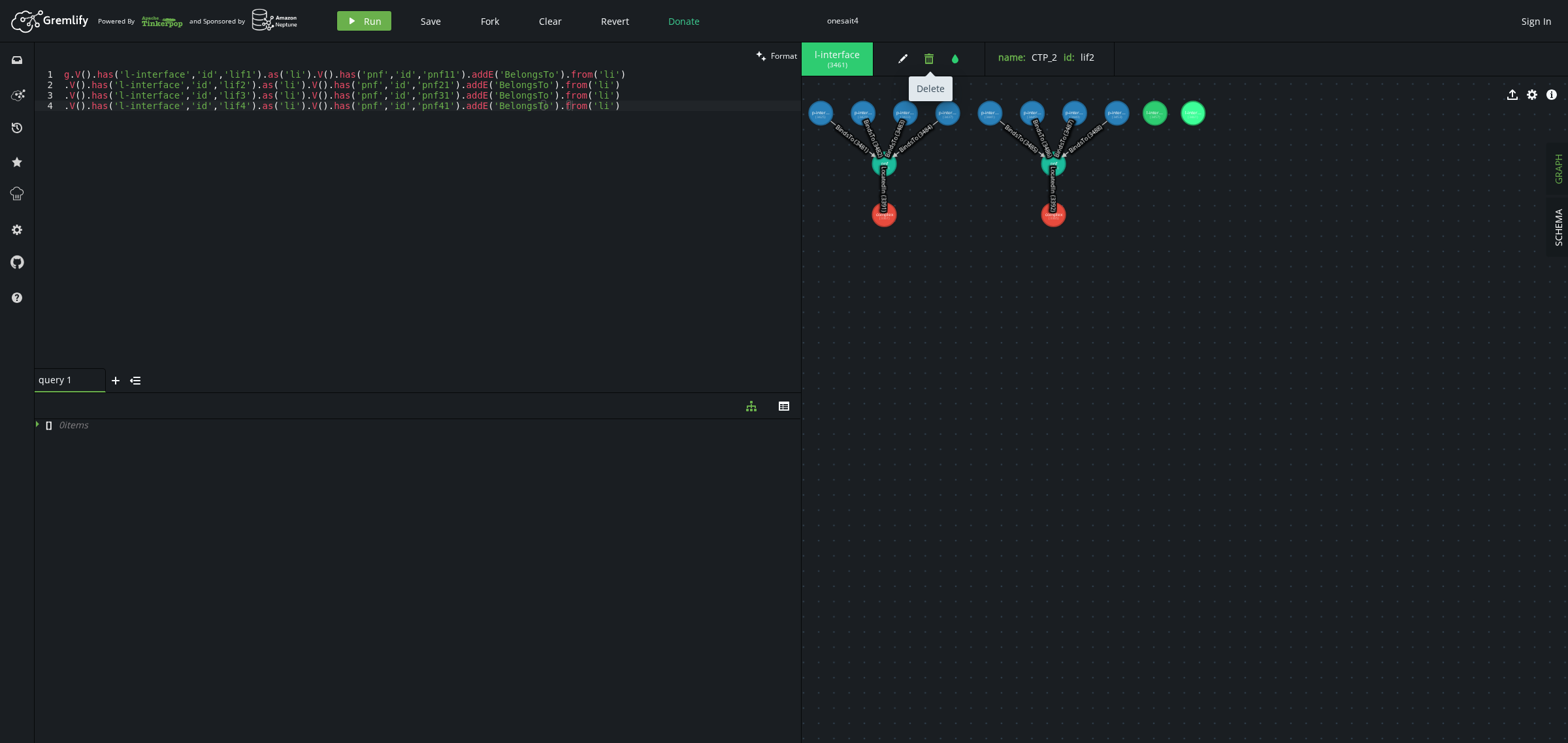
click at [930, 58] on icon "button" at bounding box center [929, 58] width 9 height 10
click at [928, 59] on icon "trash" at bounding box center [929, 58] width 10 height 10
click at [675, 161] on div "g . V ( ) . has ( 'l-interface' , 'id' , 'lif1' ) . as ( 'li' ) . V ( ) . has (…" at bounding box center [431, 229] width 740 height 321
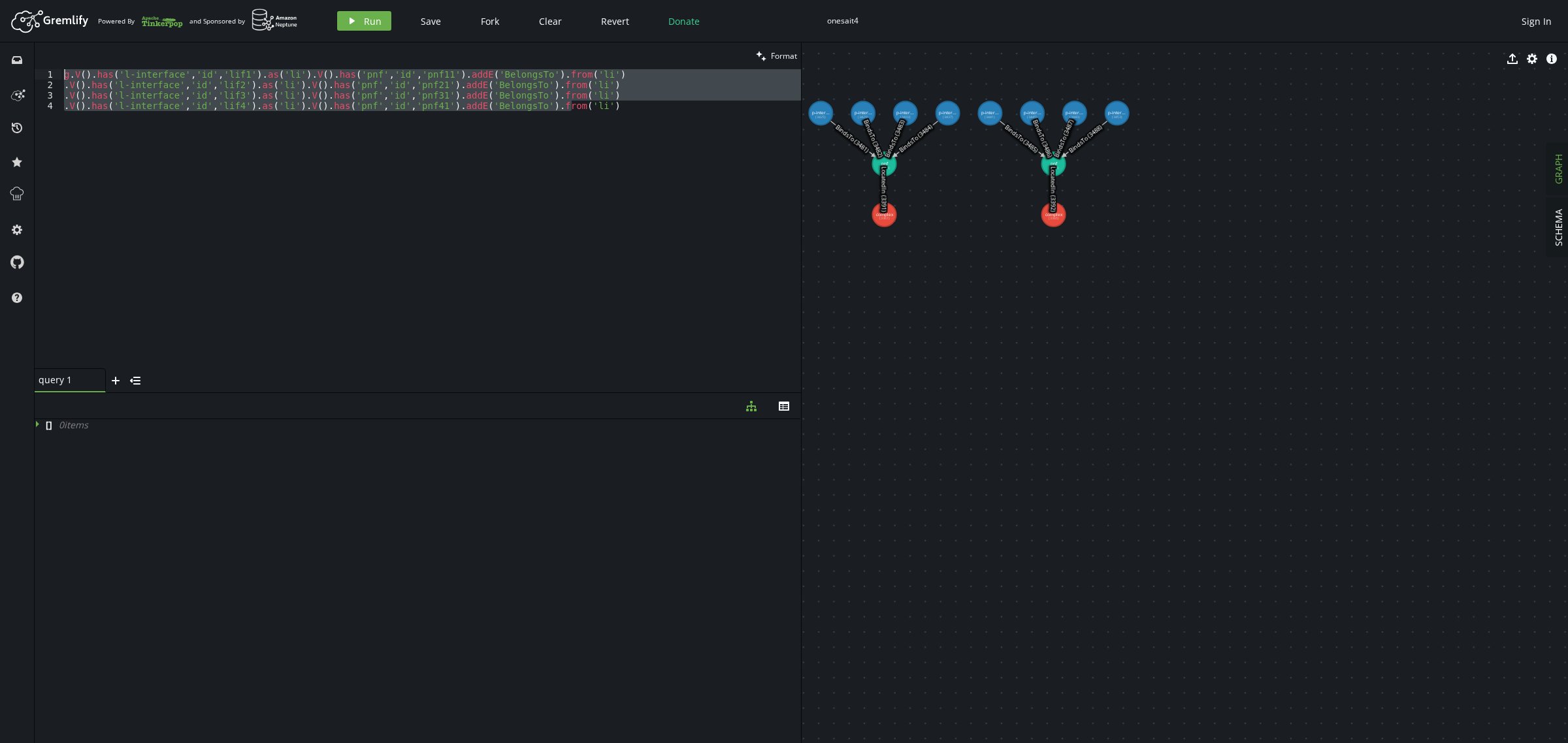
drag, startPoint x: 598, startPoint y: 105, endPoint x: 0, endPoint y: 35, distance: 602.1
click at [0, 35] on div "Artboard Created with Sketch. Powered By and Sponsored by play Run Save Fork Cl…" at bounding box center [784, 372] width 1568 height 743
paste textarea ".V().has('l-interface','id','lif41').as('li').V().has('pnf','id','pnf4"
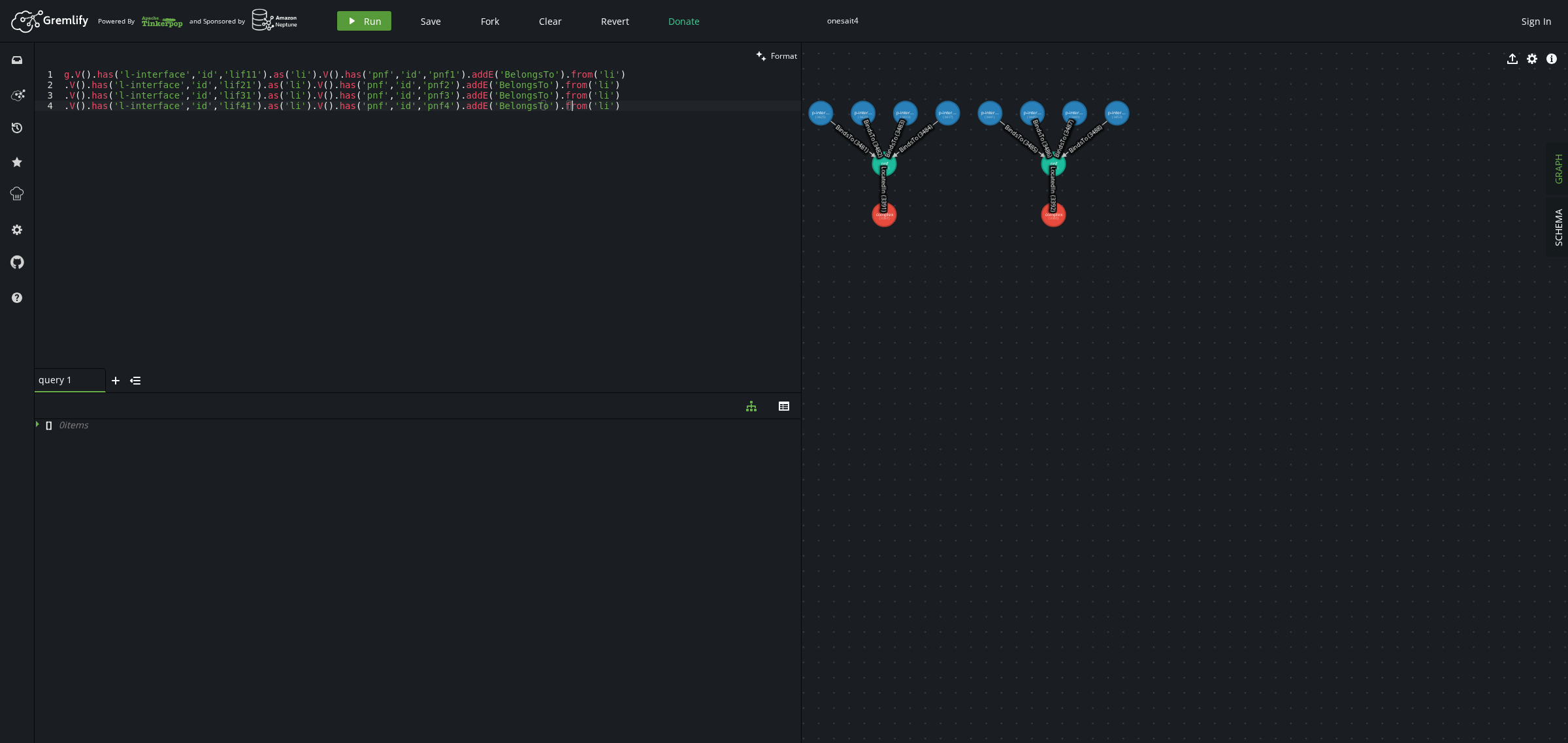
click at [364, 24] on span "Run" at bounding box center [372, 21] width 17 height 12
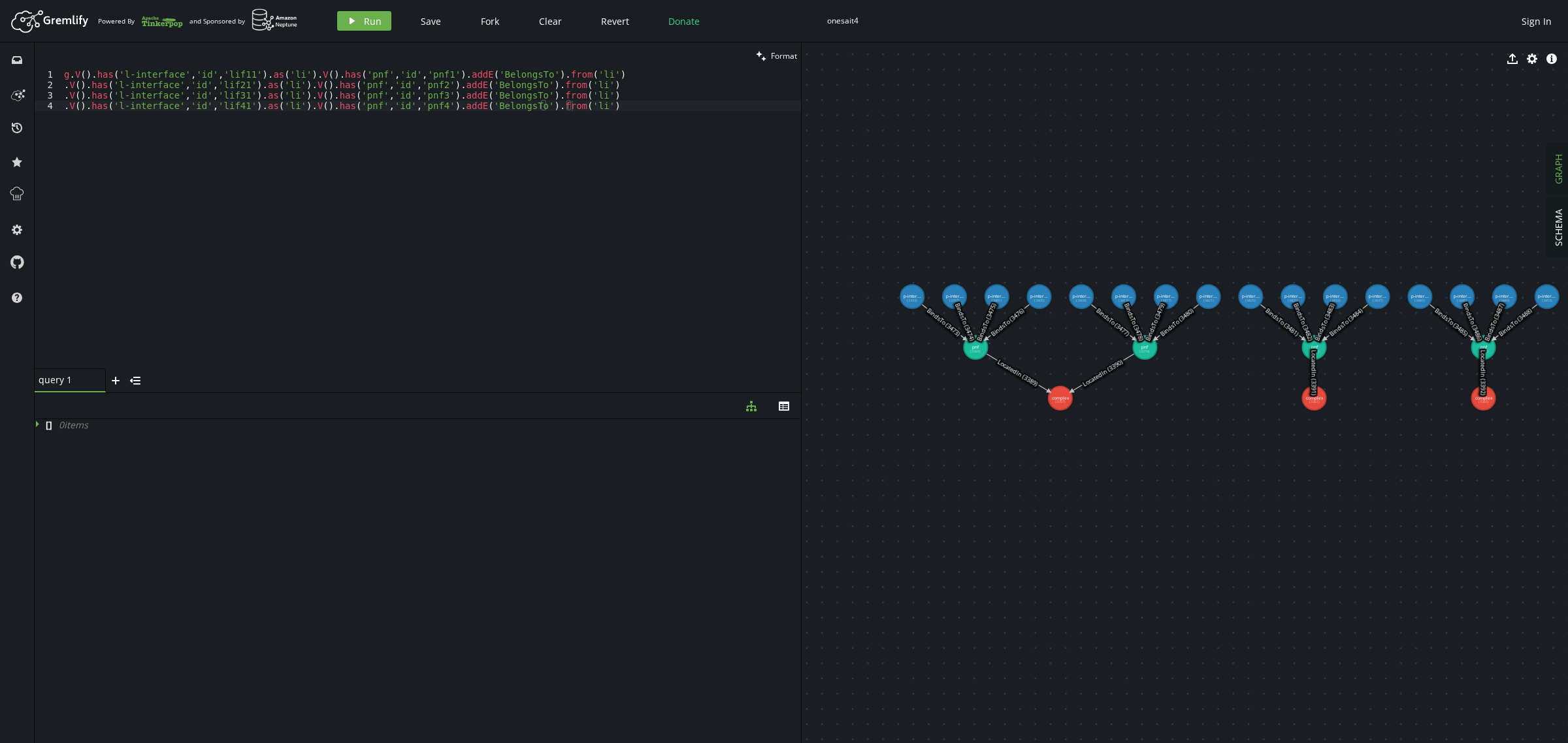
drag, startPoint x: 993, startPoint y: 184, endPoint x: 1423, endPoint y: 368, distance: 467.7
click at [602, 103] on div "g . V ( ) . has ( 'l-interface' , 'id' , 'lif11' ) . as ( 'li' ) . V ( ) . has …" at bounding box center [431, 229] width 740 height 321
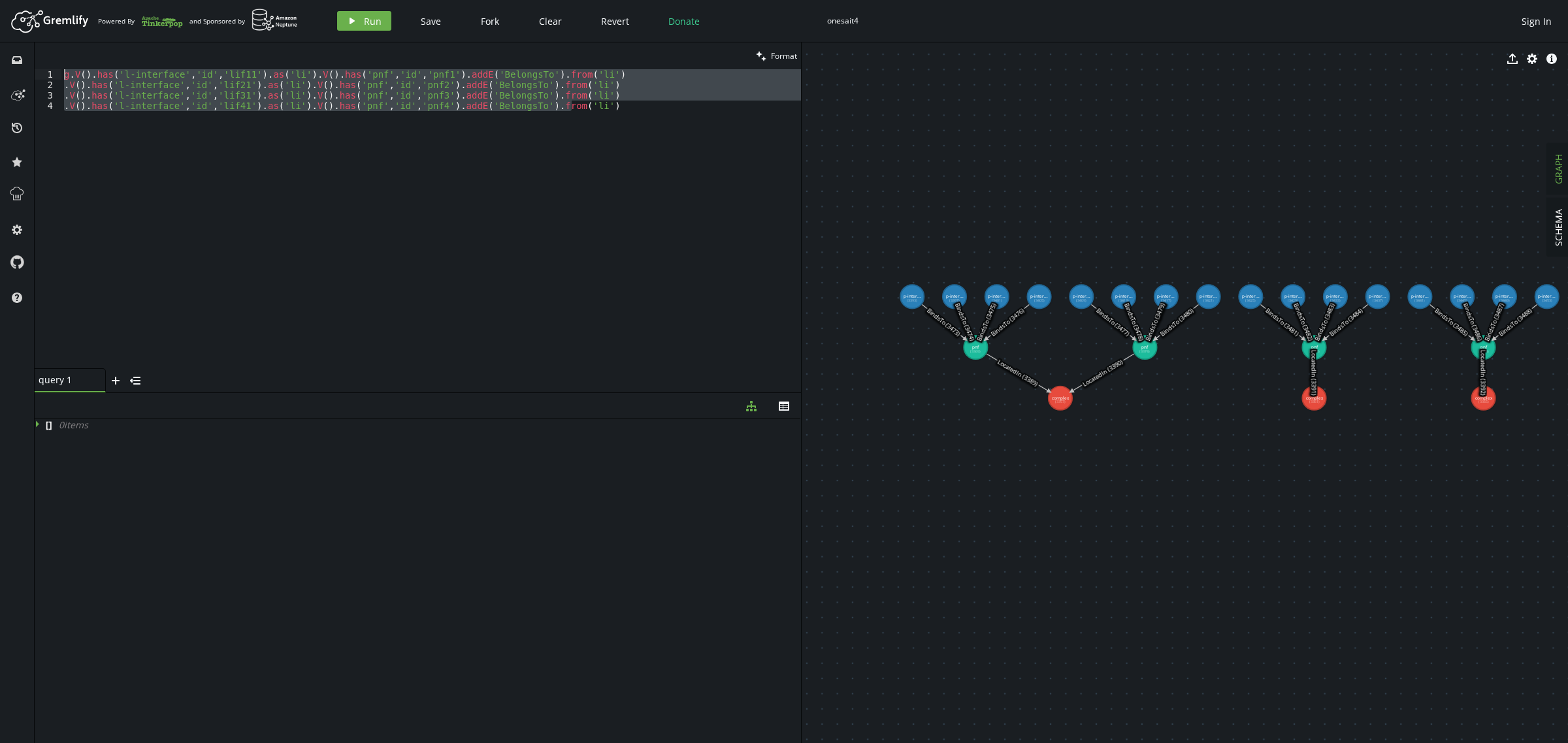
drag, startPoint x: 616, startPoint y: 105, endPoint x: 0, endPoint y: 62, distance: 617.5
click at [0, 62] on div "inbox history star cog help clean Format .V().has('l-interface','id','lif41').a…" at bounding box center [784, 393] width 1568 height 701
paste textarea ".addV('l-interface').property('id','lif41').property('name','CTP_41"
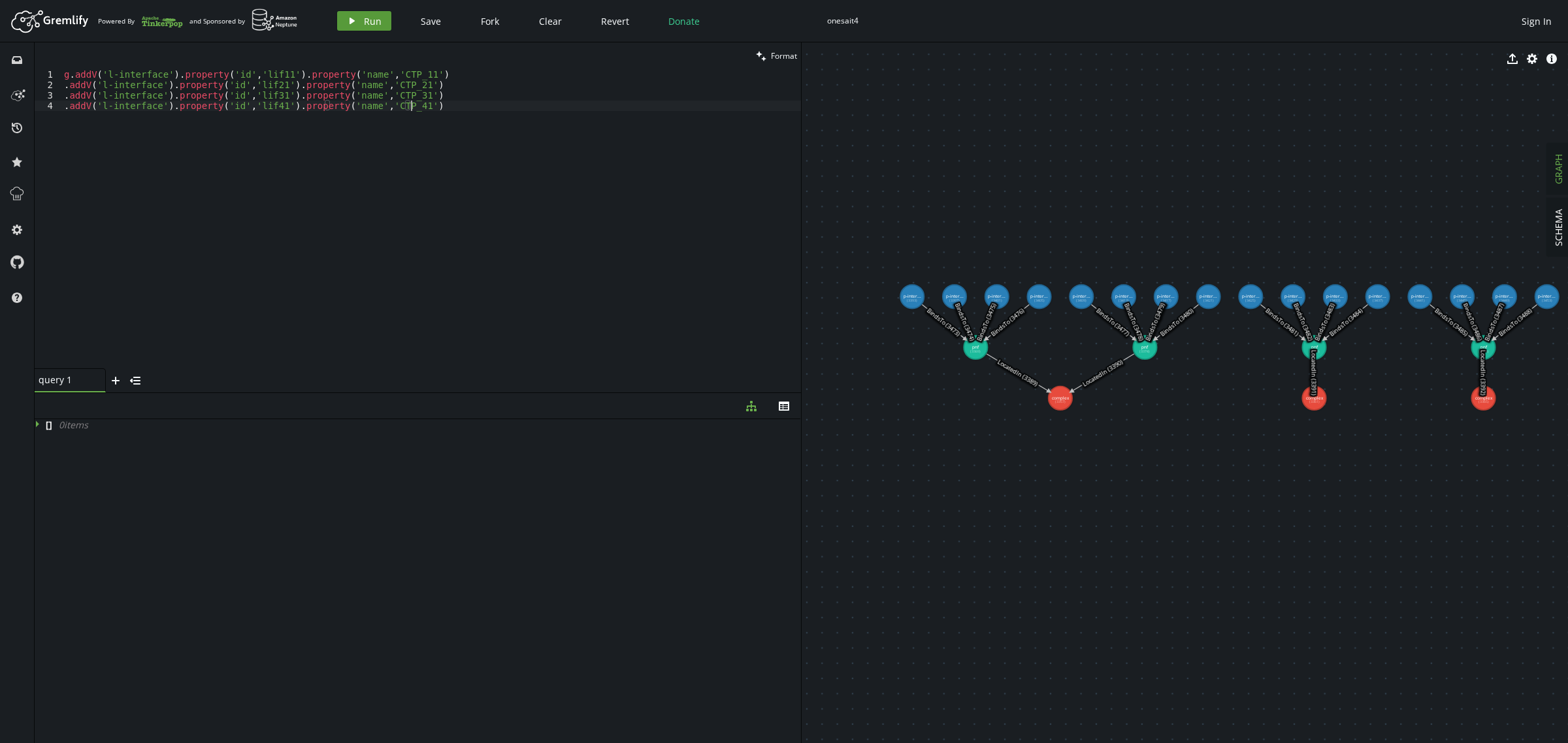
click at [353, 24] on icon "play" at bounding box center [352, 21] width 10 height 10
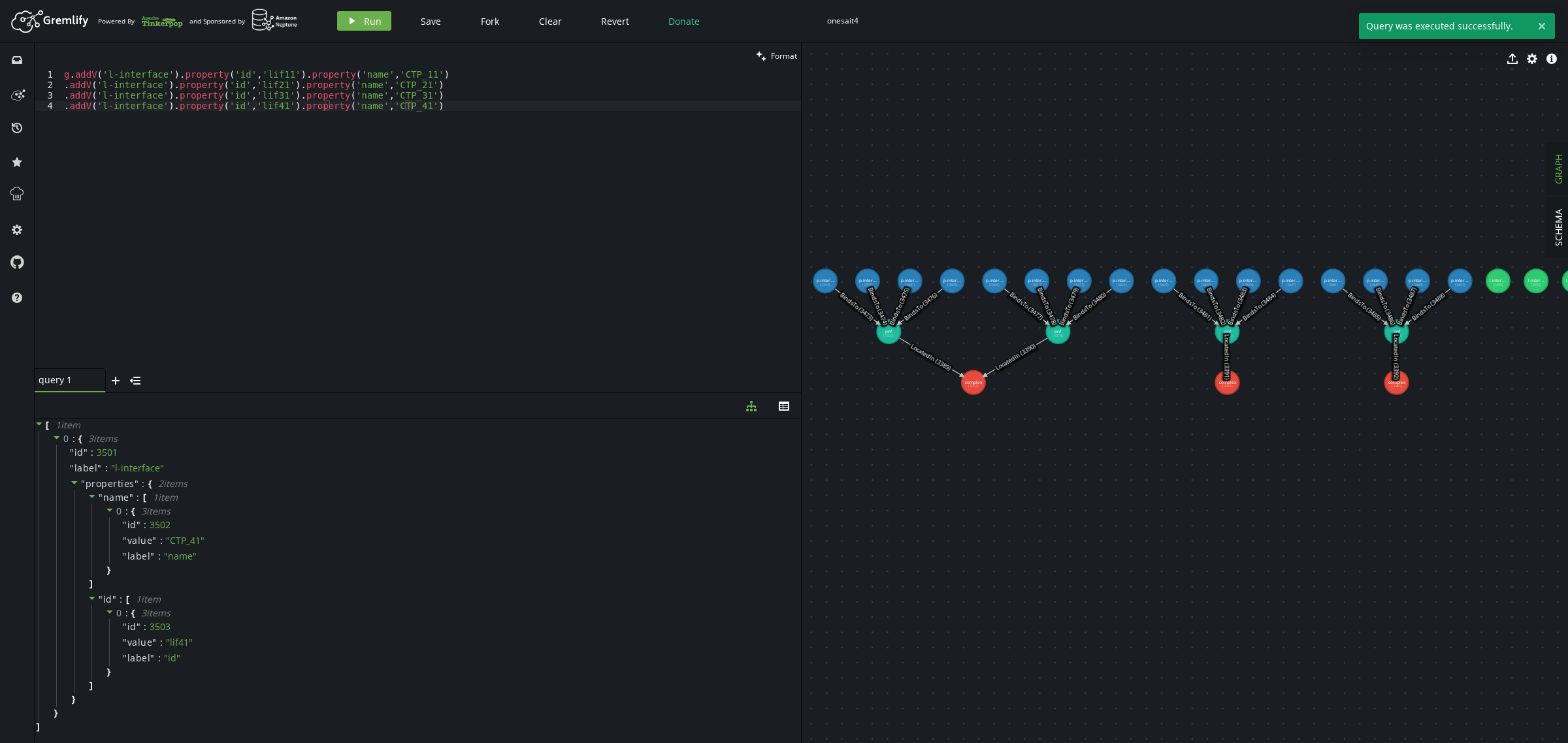
drag, startPoint x: 1289, startPoint y: 503, endPoint x: 1202, endPoint y: 487, distance: 88.5
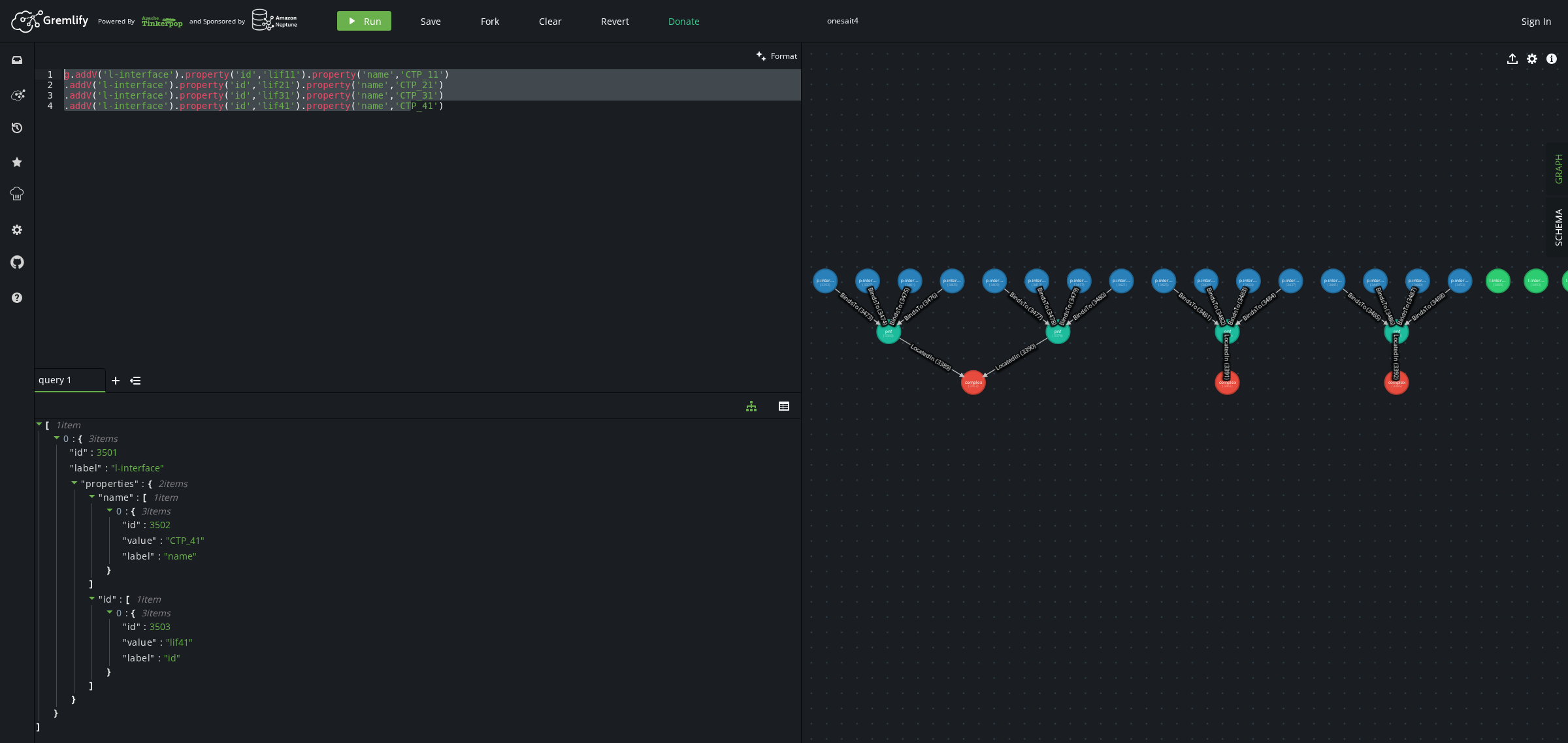
drag, startPoint x: 416, startPoint y: 106, endPoint x: 0, endPoint y: 62, distance: 418.3
click at [0, 62] on div "inbox history star cog help clean Format .addV('l-interface').property('id','li…" at bounding box center [784, 393] width 1568 height 701
paste textarea ".V().has('l-interface','id','lif41').as('li').V().has('pnf','id','pnf4').addE('…"
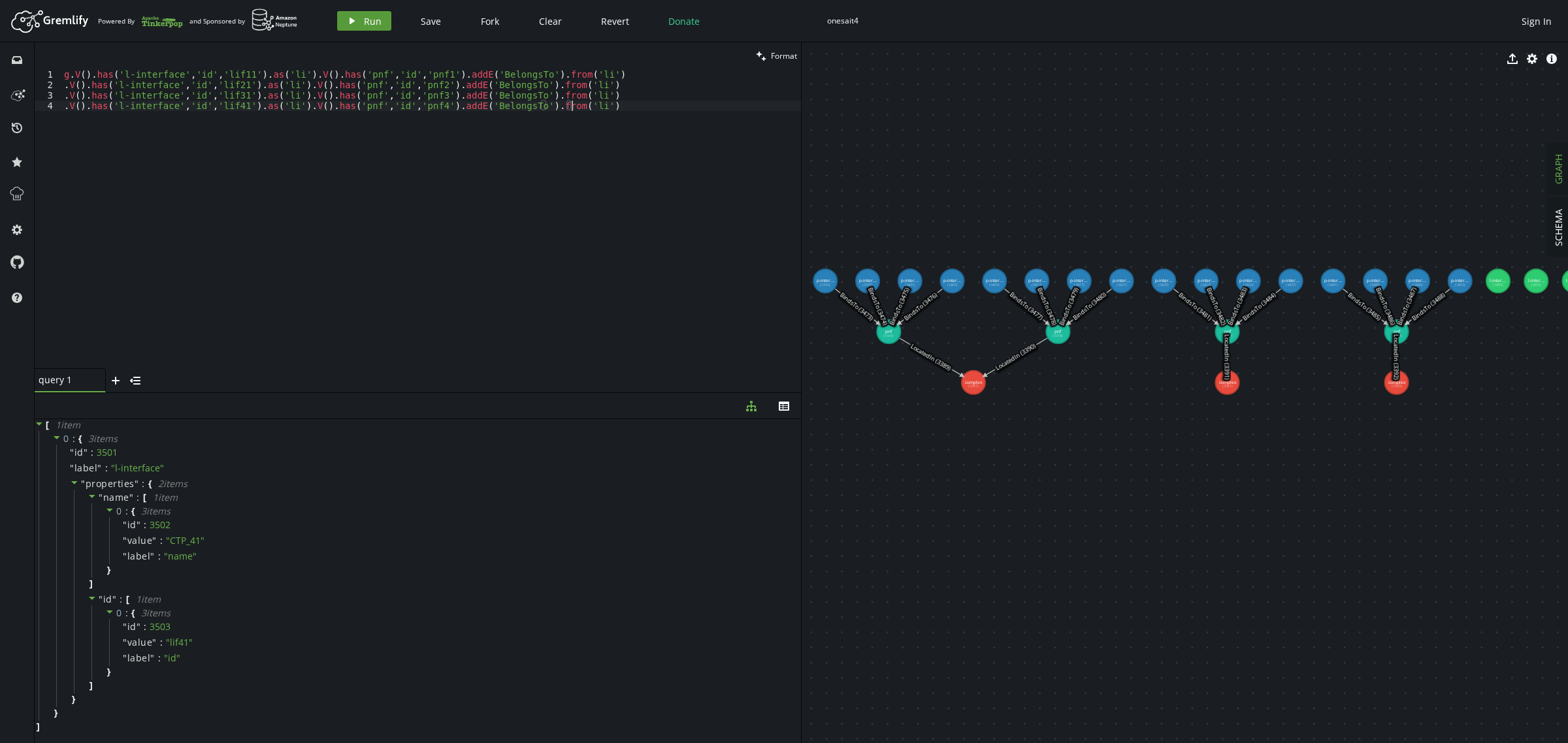
click at [358, 20] on button "play Run" at bounding box center [365, 21] width 54 height 19
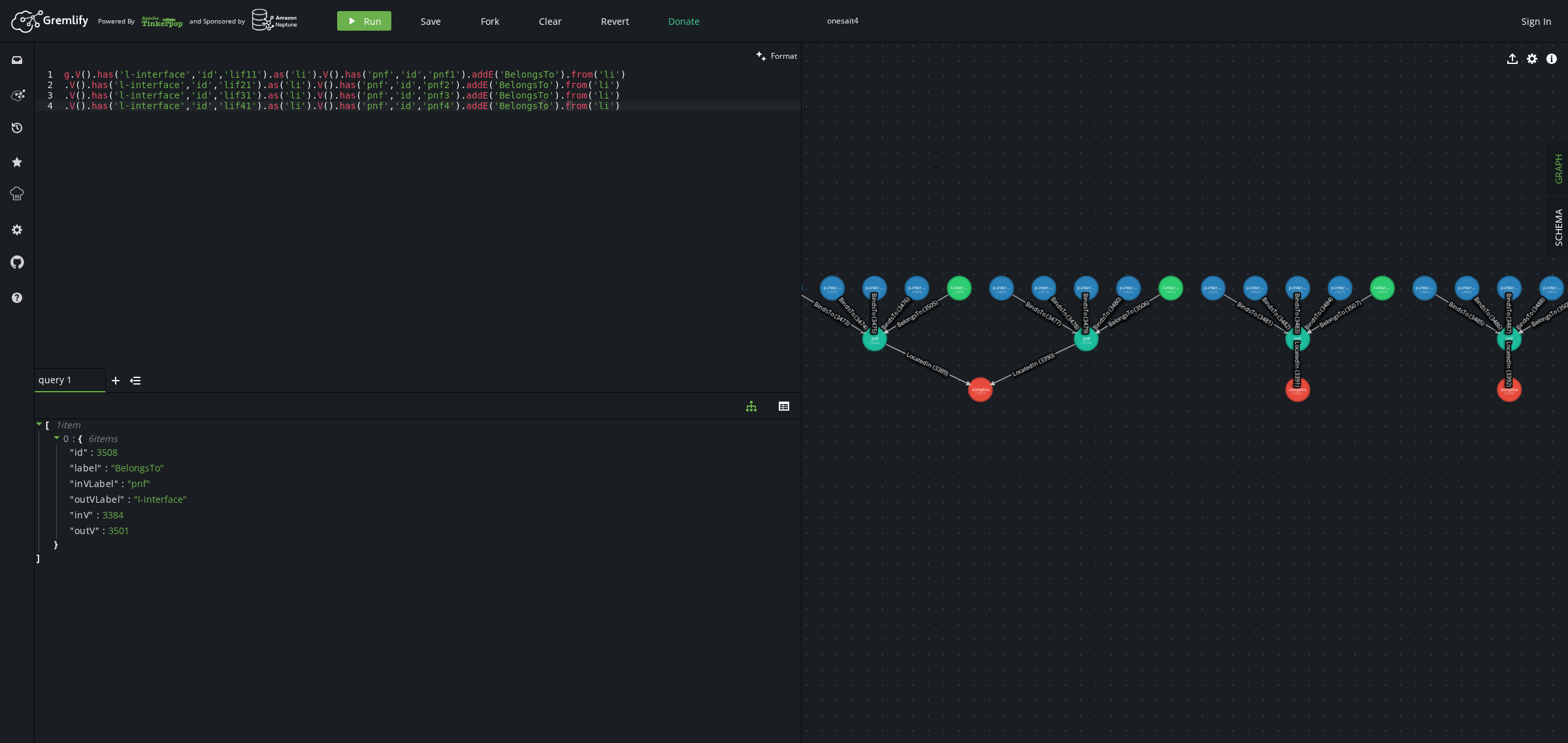
drag, startPoint x: 1160, startPoint y: 533, endPoint x: 1122, endPoint y: 540, distance: 38.6
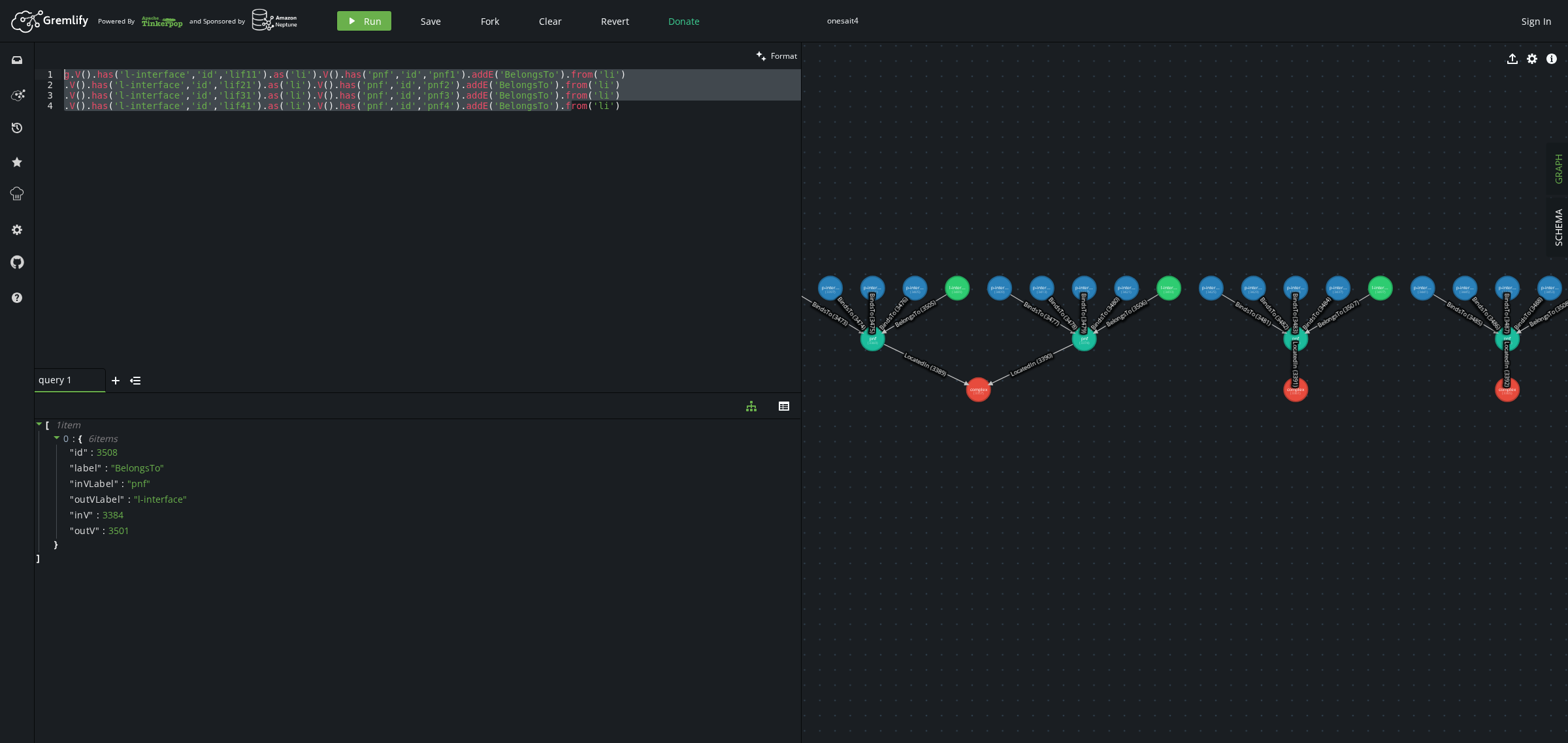
drag, startPoint x: 591, startPoint y: 106, endPoint x: 0, endPoint y: 58, distance: 592.9
click at [0, 58] on div "inbox history star cog help clean Format .V().has('l-interface','id','lif41').a…" at bounding box center [784, 393] width 1568 height 701
paste textarea ".addV('physical-link').property('id','plink2').property('name','Enlace Arequipa…"
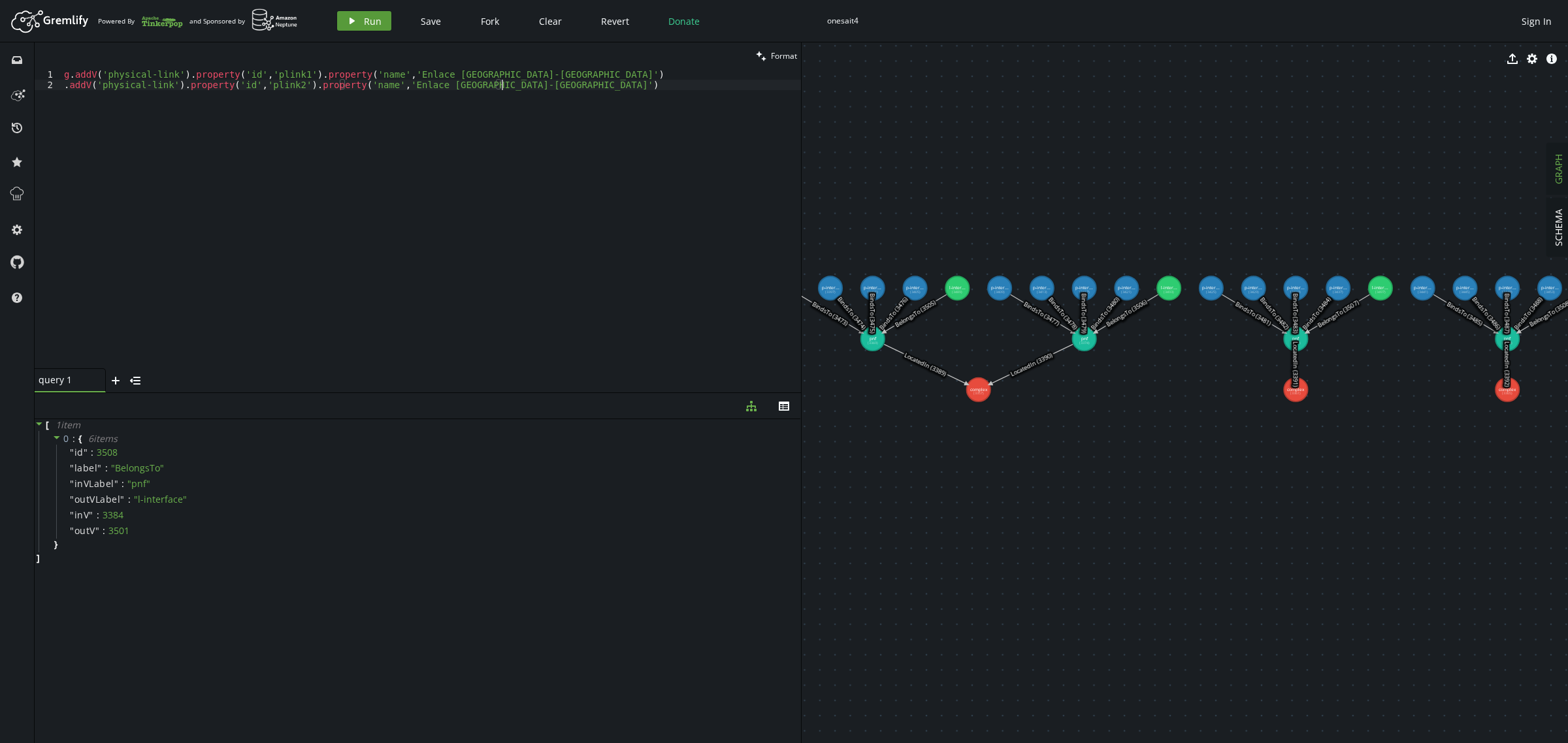
click at [358, 21] on button "play Run" at bounding box center [365, 21] width 54 height 19
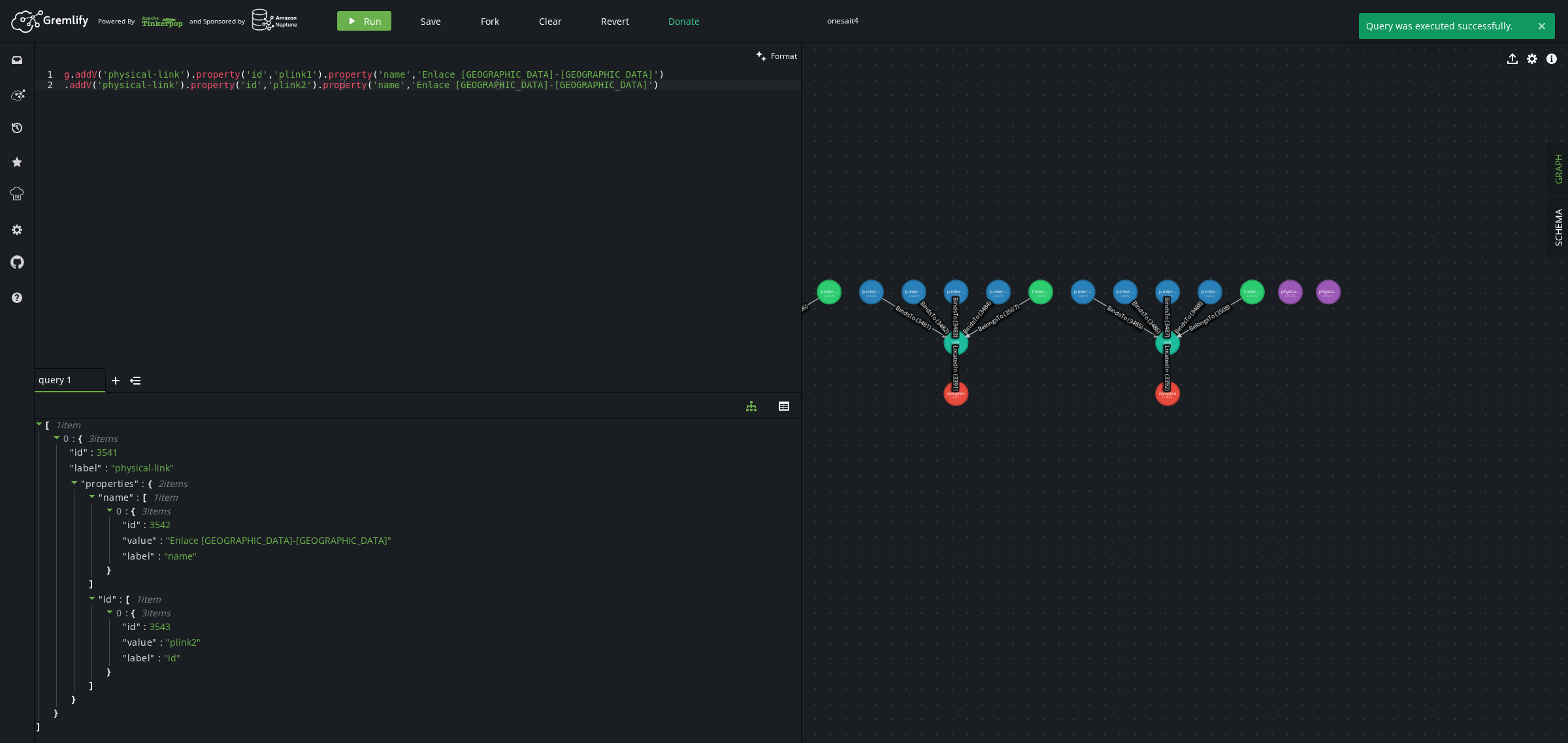
drag, startPoint x: 1244, startPoint y: 610, endPoint x: 904, endPoint y: 615, distance: 340.0
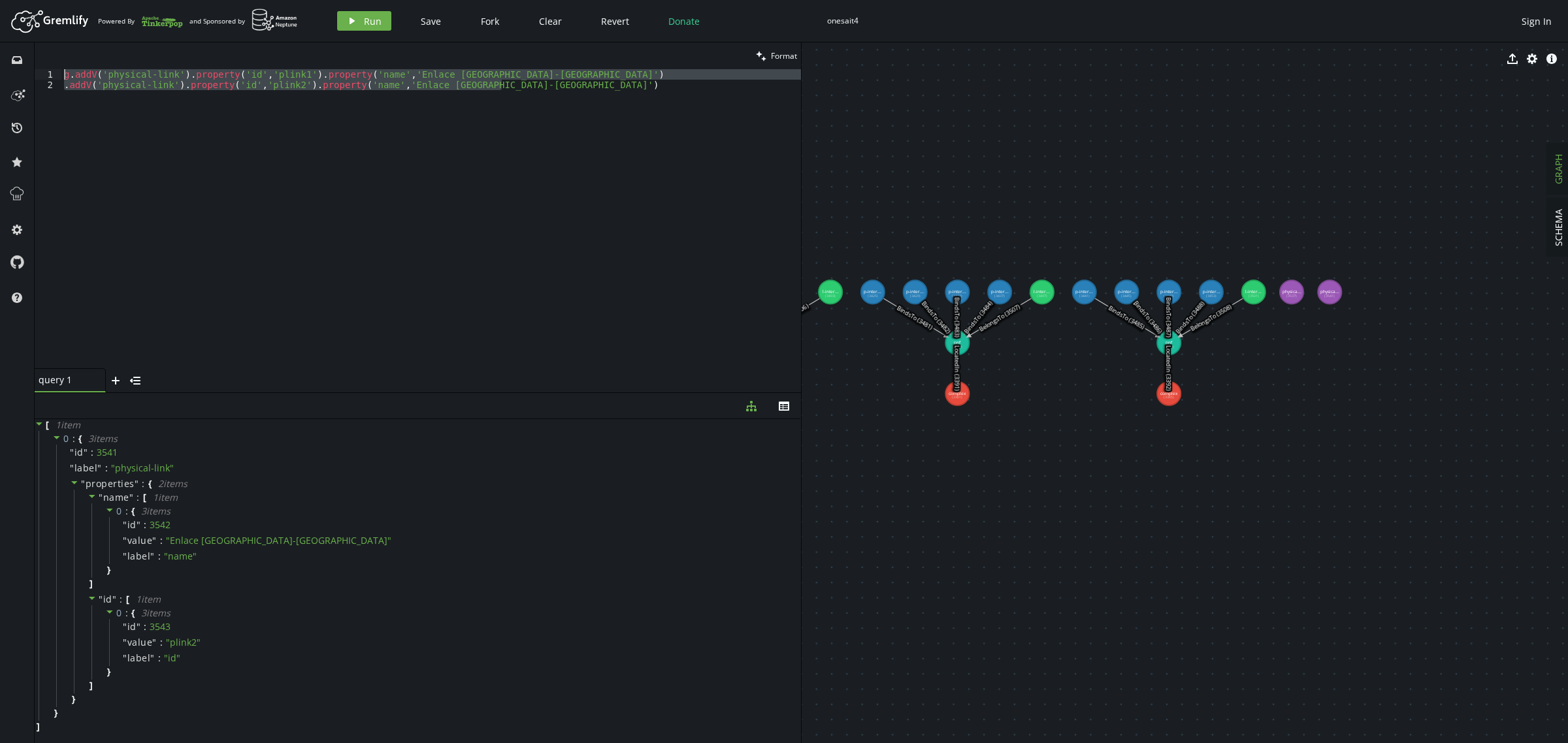
drag, startPoint x: 513, startPoint y: 92, endPoint x: 0, endPoint y: 56, distance: 514.3
click at [0, 56] on div "inbox history star cog help clean Format .addV('physical-link').property('id','…" at bounding box center [784, 393] width 1568 height 701
paste textarea ".V().has('physical-link','id','plink2').as('pl').V().has('p-interface','id','pi…"
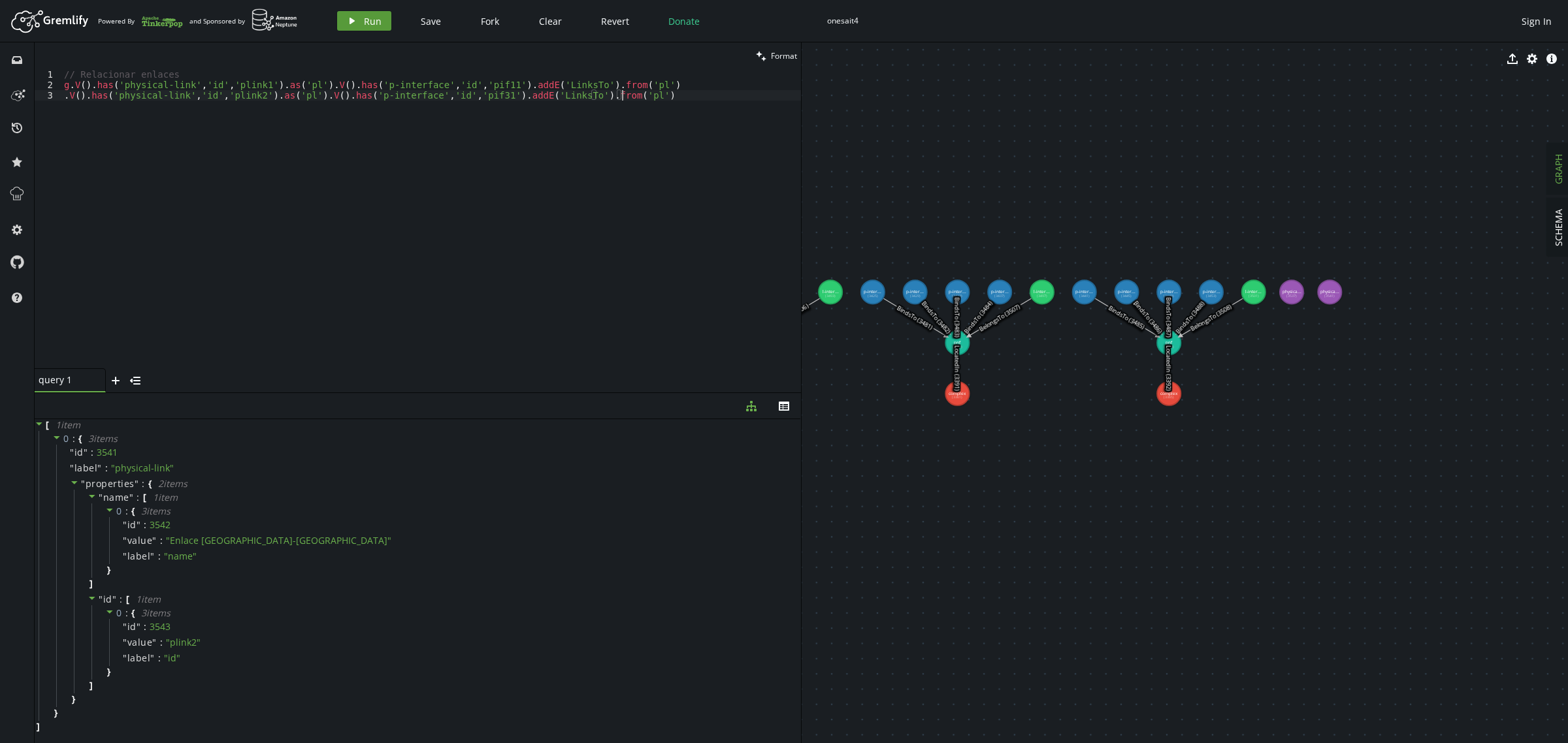
click at [366, 23] on span "Run" at bounding box center [372, 21] width 17 height 12
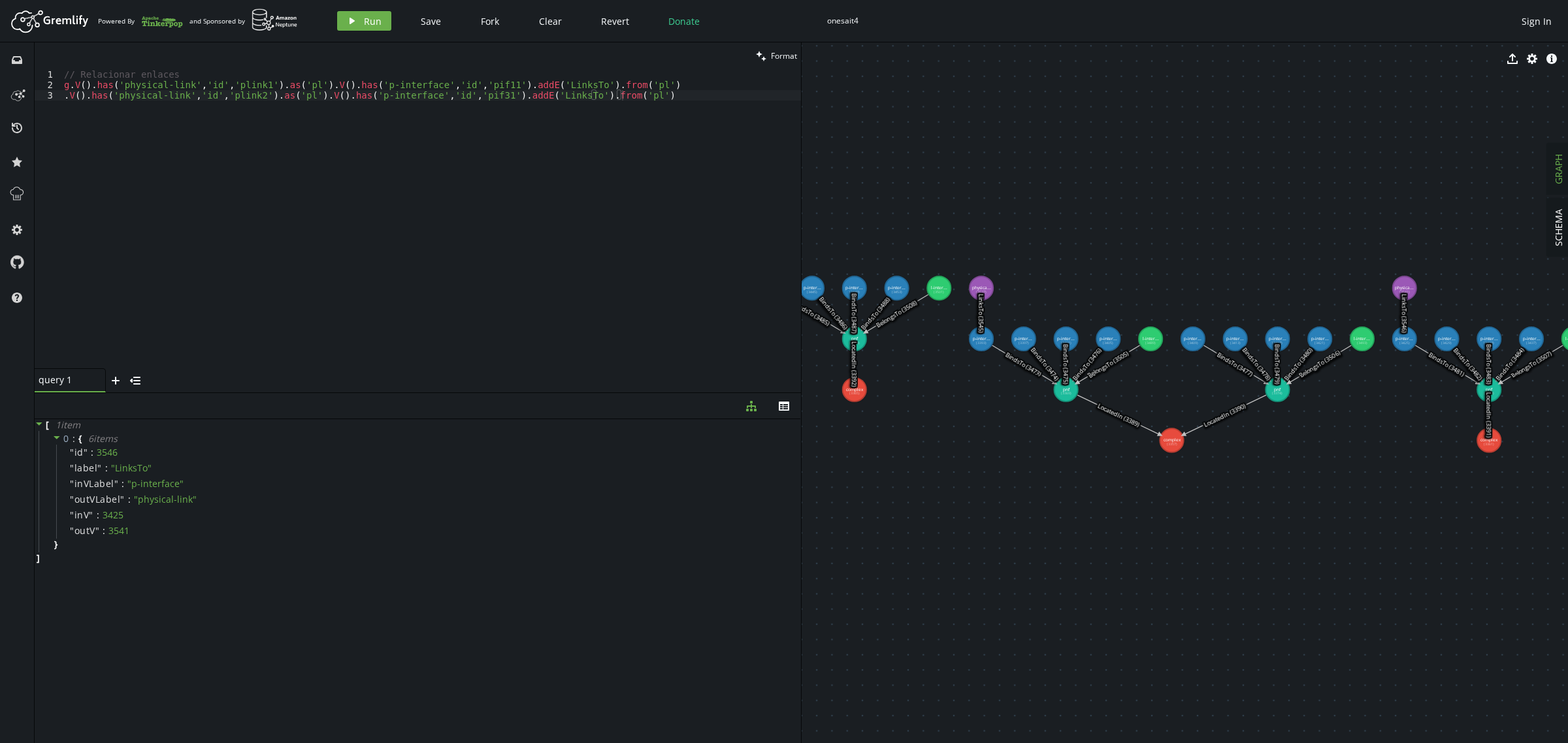
drag, startPoint x: 938, startPoint y: 569, endPoint x: 1258, endPoint y: 565, distance: 320.0
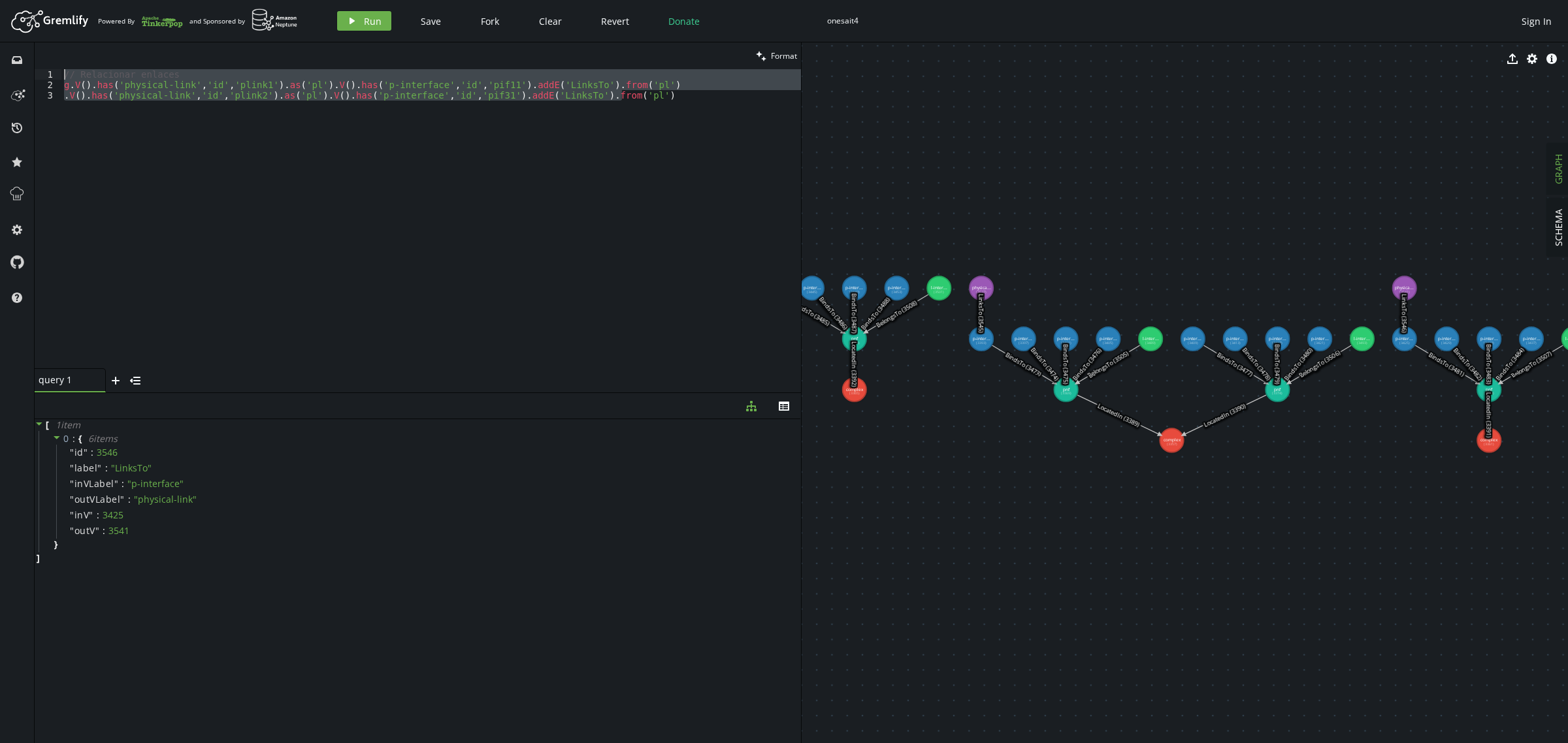
drag, startPoint x: 636, startPoint y: 100, endPoint x: 3, endPoint y: 69, distance: 633.8
click at [3, 69] on div "inbox history star cog help clean Format .V().has('physical-link','id','plink2'…" at bounding box center [784, 393] width 1568 height 701
paste textarea ".addV('logical-link').property('id','llink2').property('name','Circuito Lógico 2"
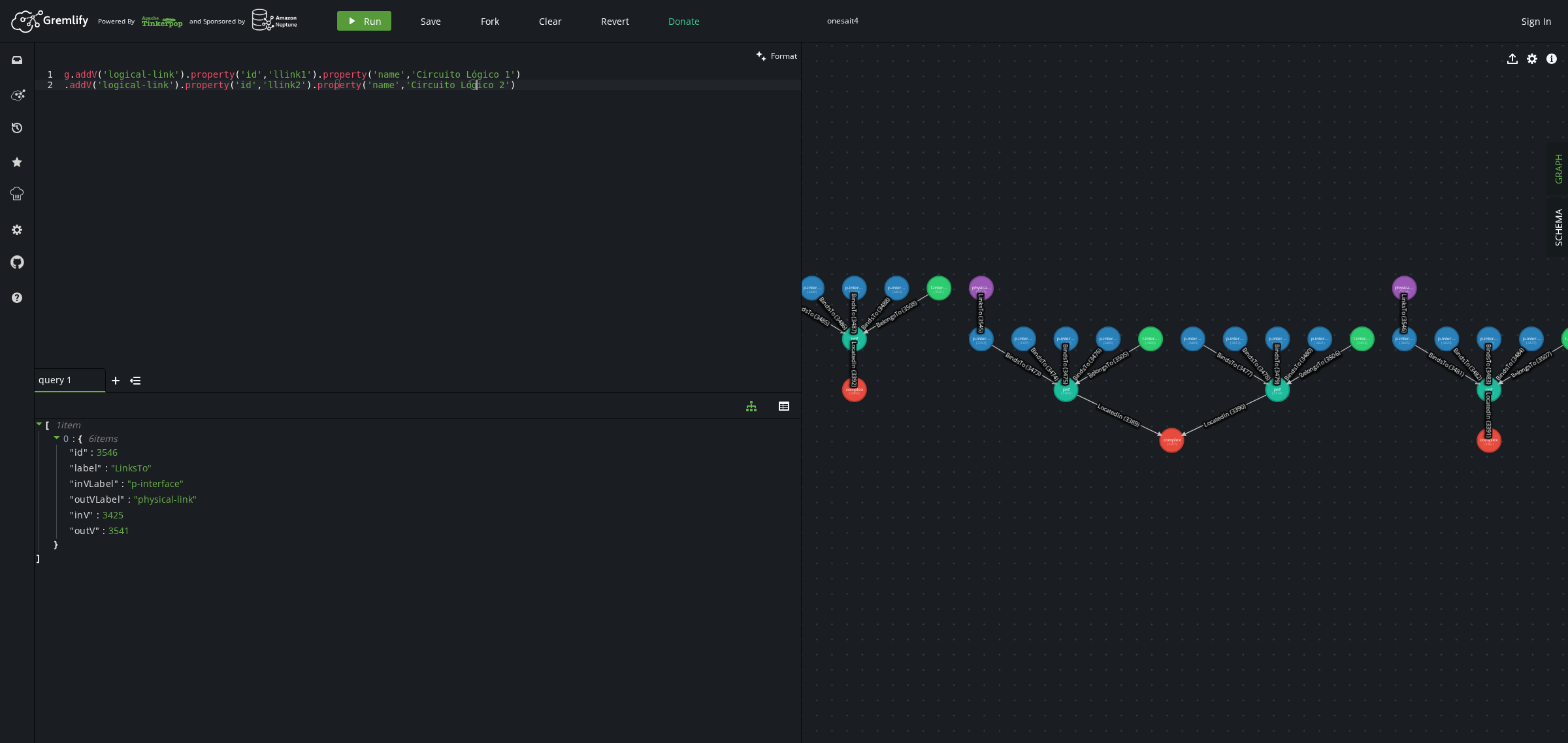
click at [353, 17] on icon "play" at bounding box center [352, 21] width 10 height 10
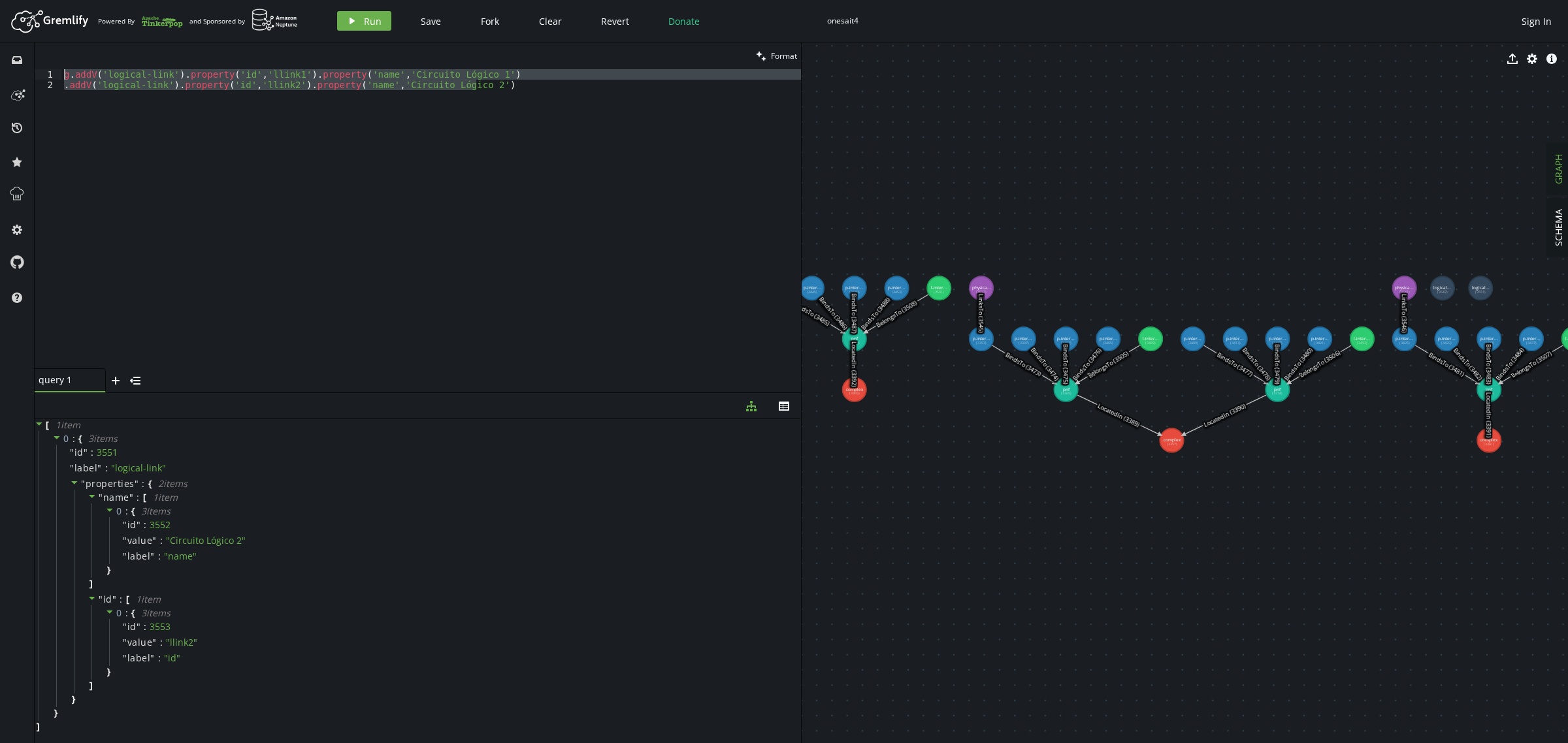
drag, startPoint x: 501, startPoint y: 85, endPoint x: 0, endPoint y: 43, distance: 502.8
click at [0, 43] on div "inbox history star cog help clean Format .addV('logical-link').property('id','l…" at bounding box center [784, 393] width 1568 height 701
paste textarea ".V().has('l-interface','id','lif31').as('li').V().has('logical-link','id','llin…"
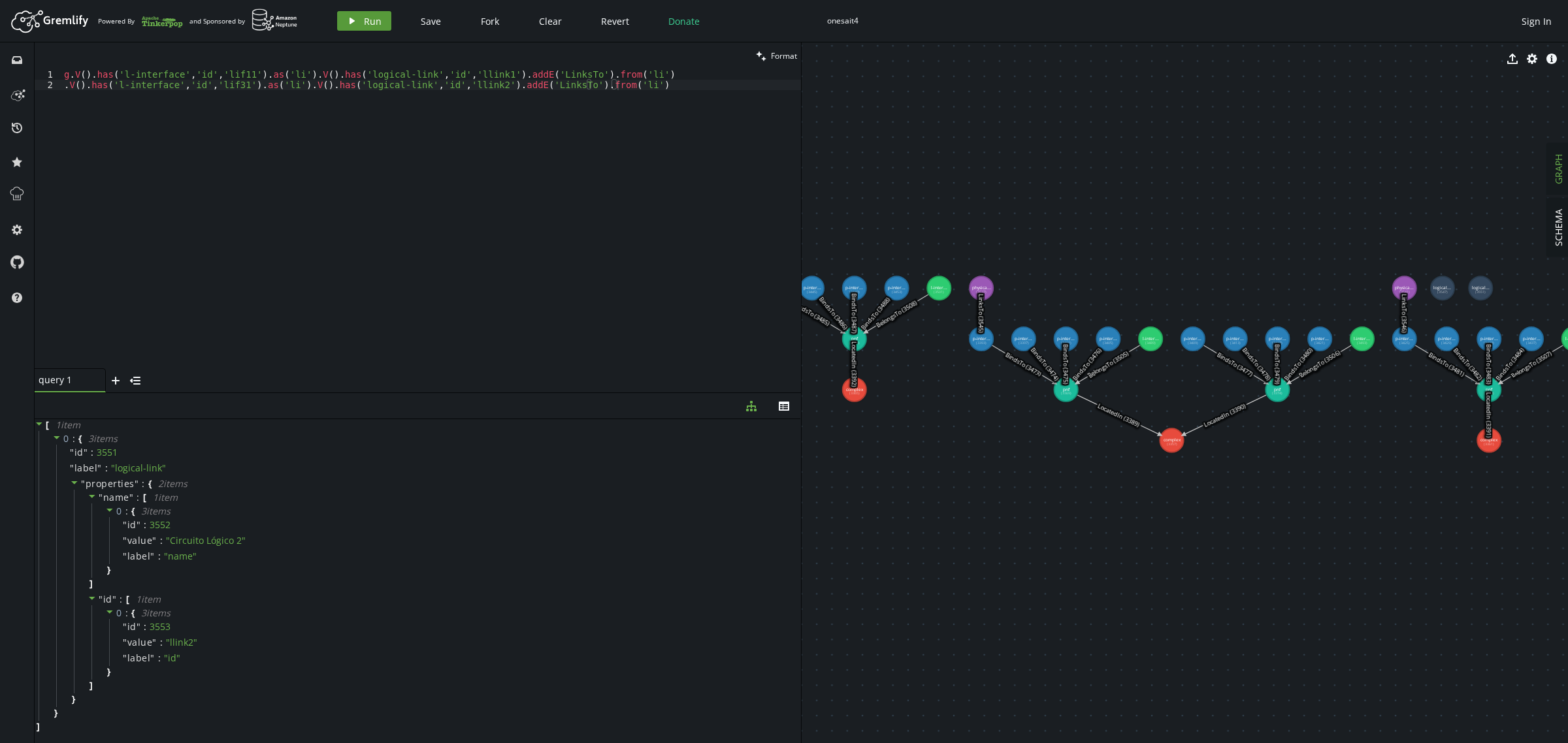
click at [358, 15] on button "play Run" at bounding box center [365, 21] width 54 height 19
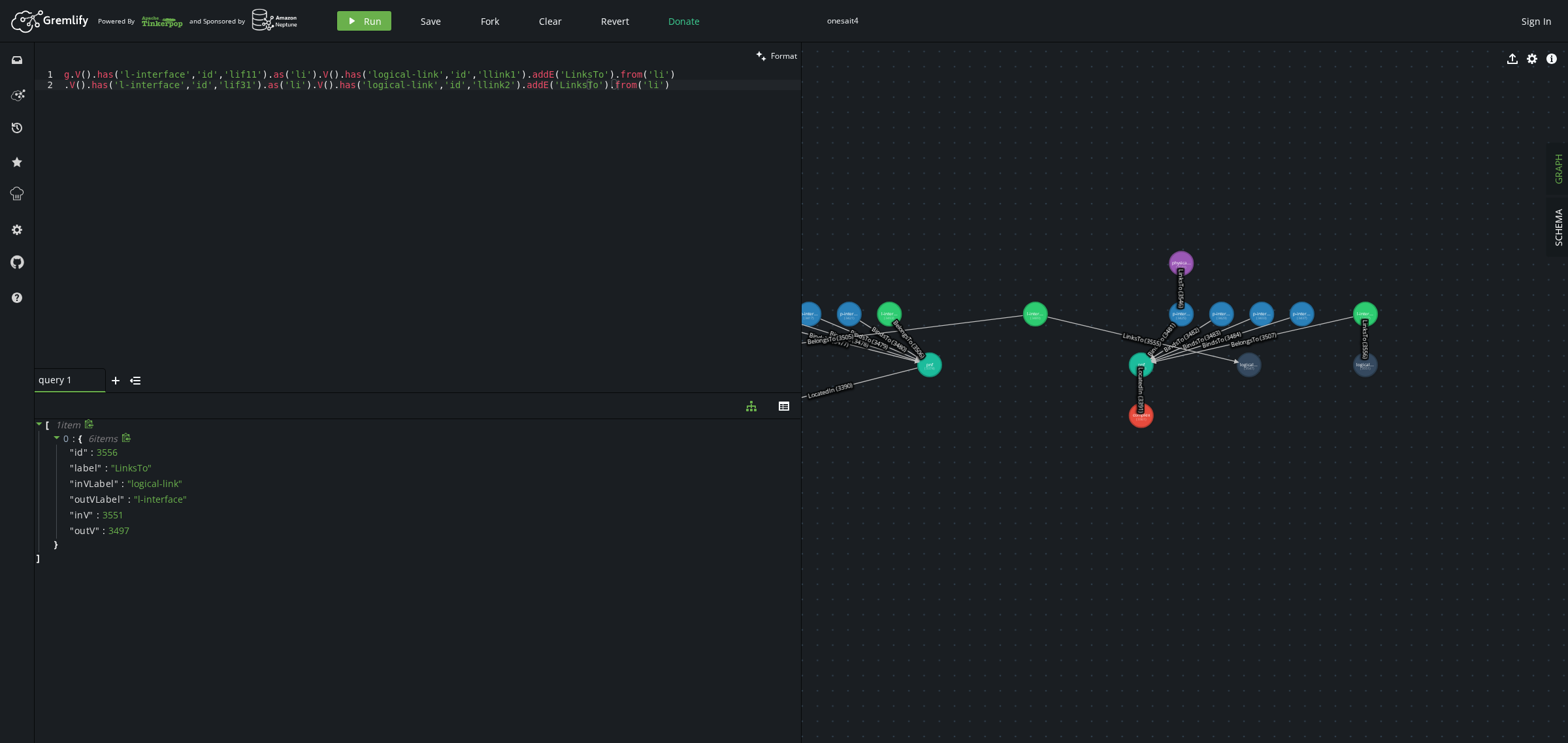
drag, startPoint x: 1199, startPoint y: 567, endPoint x: 758, endPoint y: 542, distance: 441.7
click at [758, 542] on div "clean Format .V().has('l-interface','id','lif31').as('li').V().has('logical-lin…" at bounding box center [801, 393] width 1533 height 701
drag, startPoint x: 1249, startPoint y: 371, endPoint x: 1033, endPoint y: 373, distance: 216.0
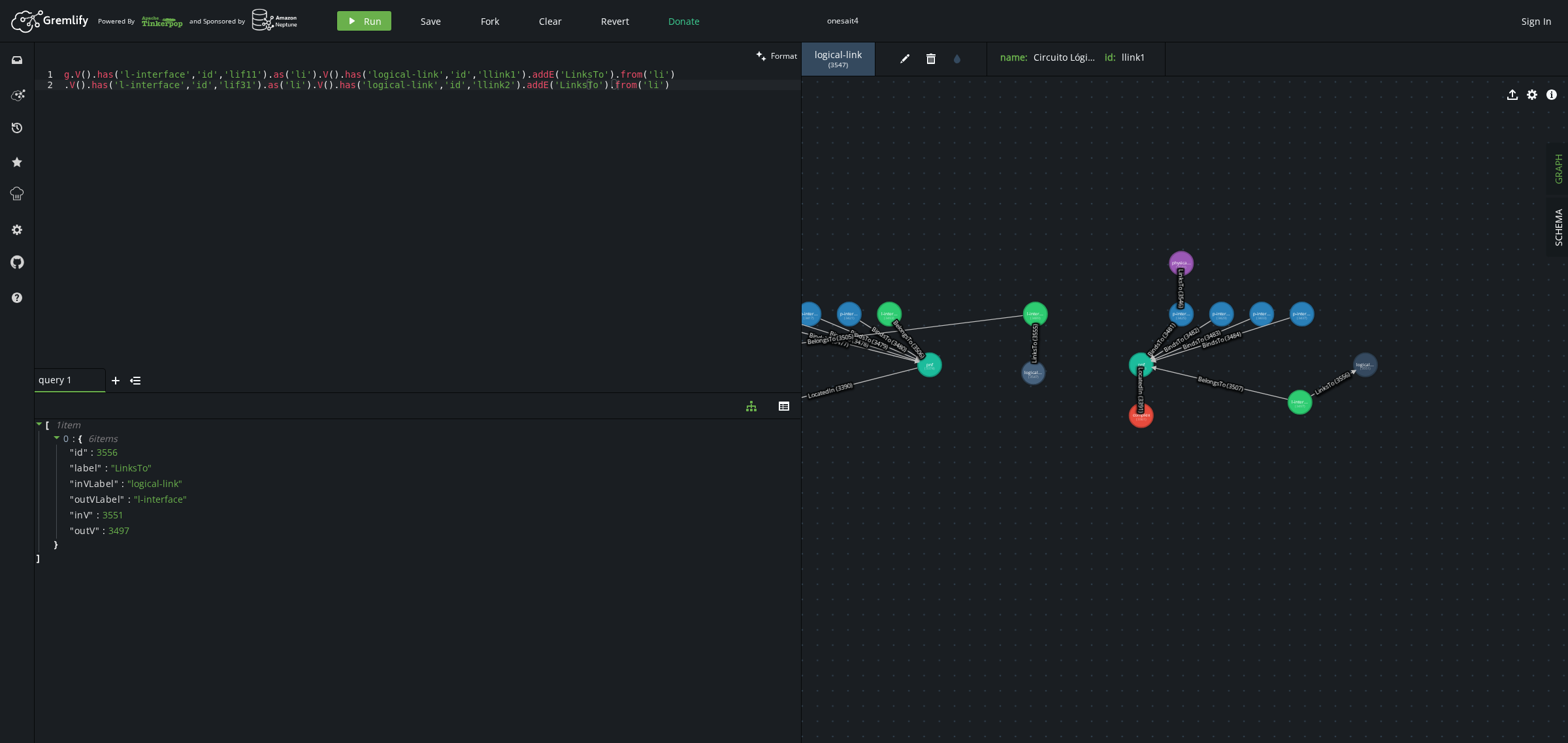
drag, startPoint x: 1370, startPoint y: 314, endPoint x: 1300, endPoint y: 402, distance: 112.4
drag, startPoint x: 1364, startPoint y: 365, endPoint x: 1395, endPoint y: 368, distance: 31.1
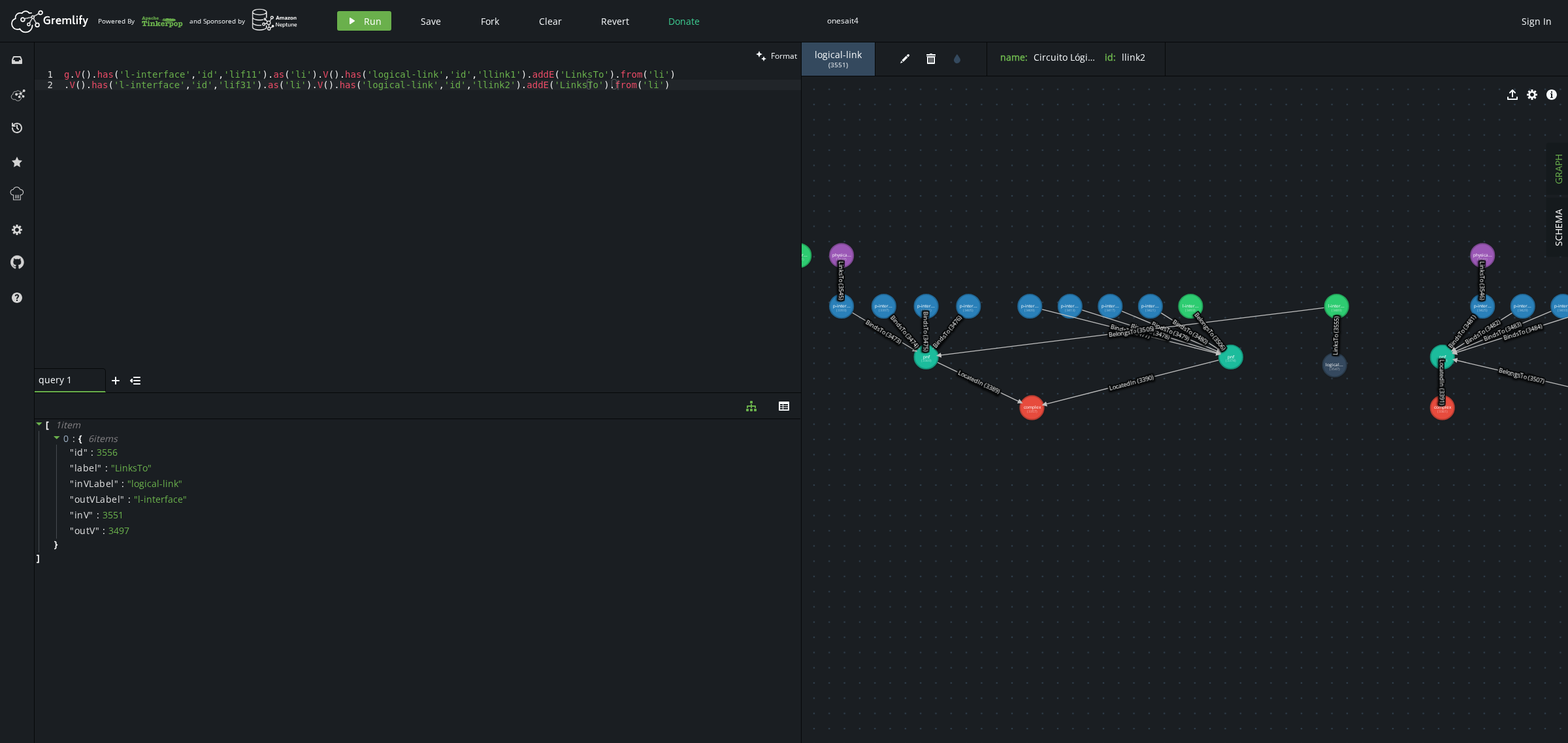
drag, startPoint x: 978, startPoint y: 578, endPoint x: 1278, endPoint y: 566, distance: 300.2
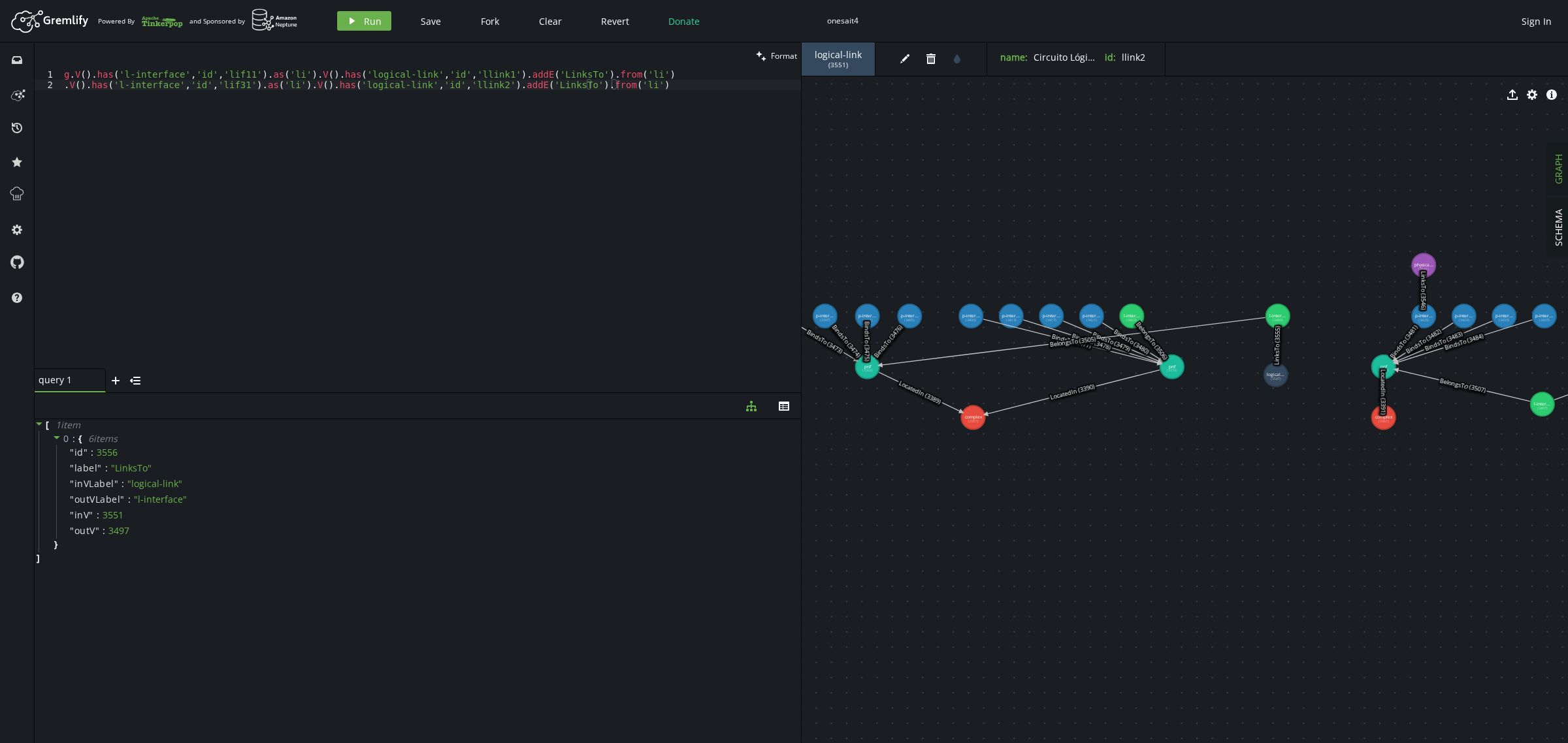
drag, startPoint x: 986, startPoint y: 536, endPoint x: 928, endPoint y: 550, distance: 59.7
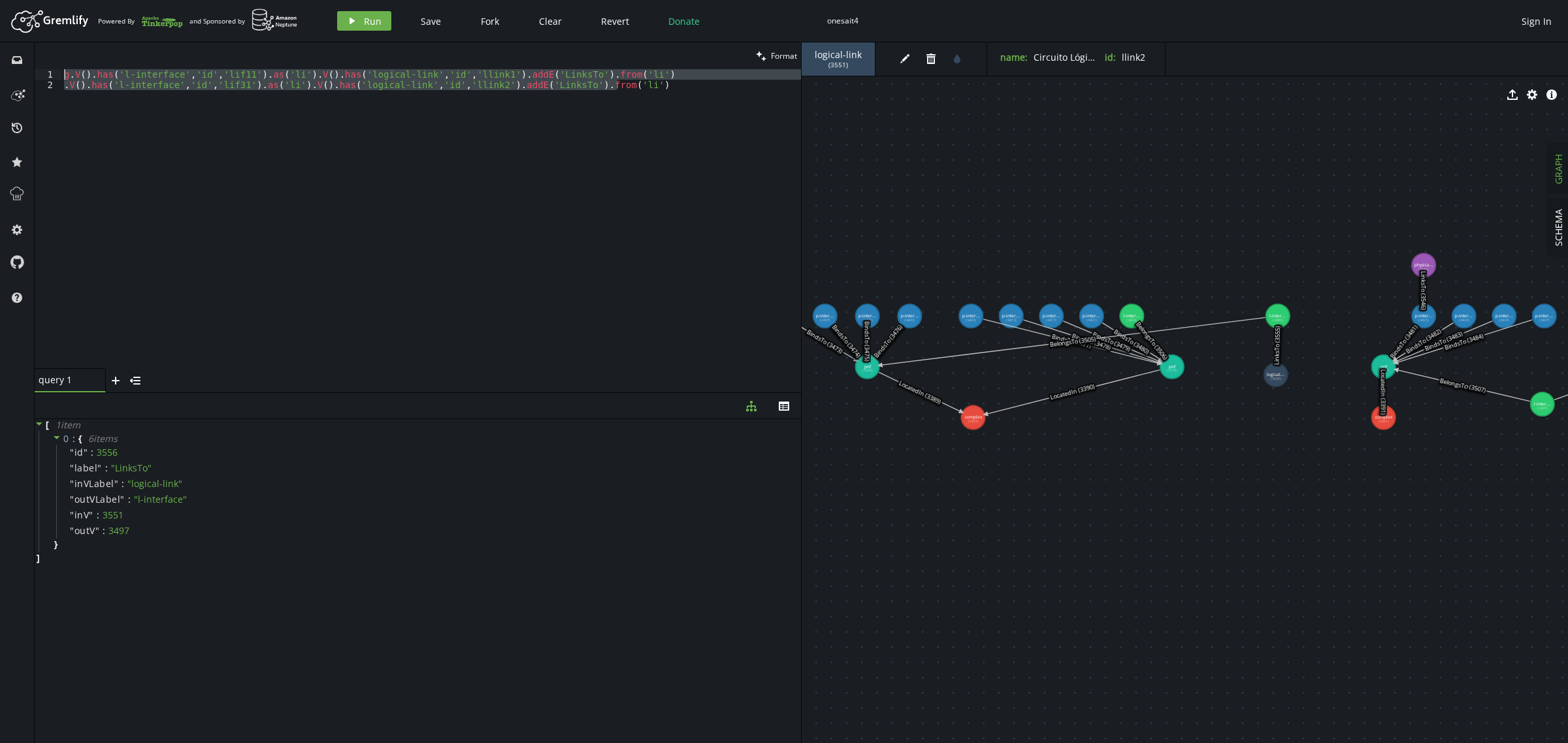
drag, startPoint x: 637, startPoint y: 90, endPoint x: 5, endPoint y: 69, distance: 632.3
click at [5, 69] on div "inbox history star cog help clean Format .V().has('l-interface','id','lif31').a…" at bounding box center [784, 393] width 1568 height 701
paste textarea ".V().has('chassis','id','ch3').as('ch').V().has('rack','id','rack3').addE('Loca…"
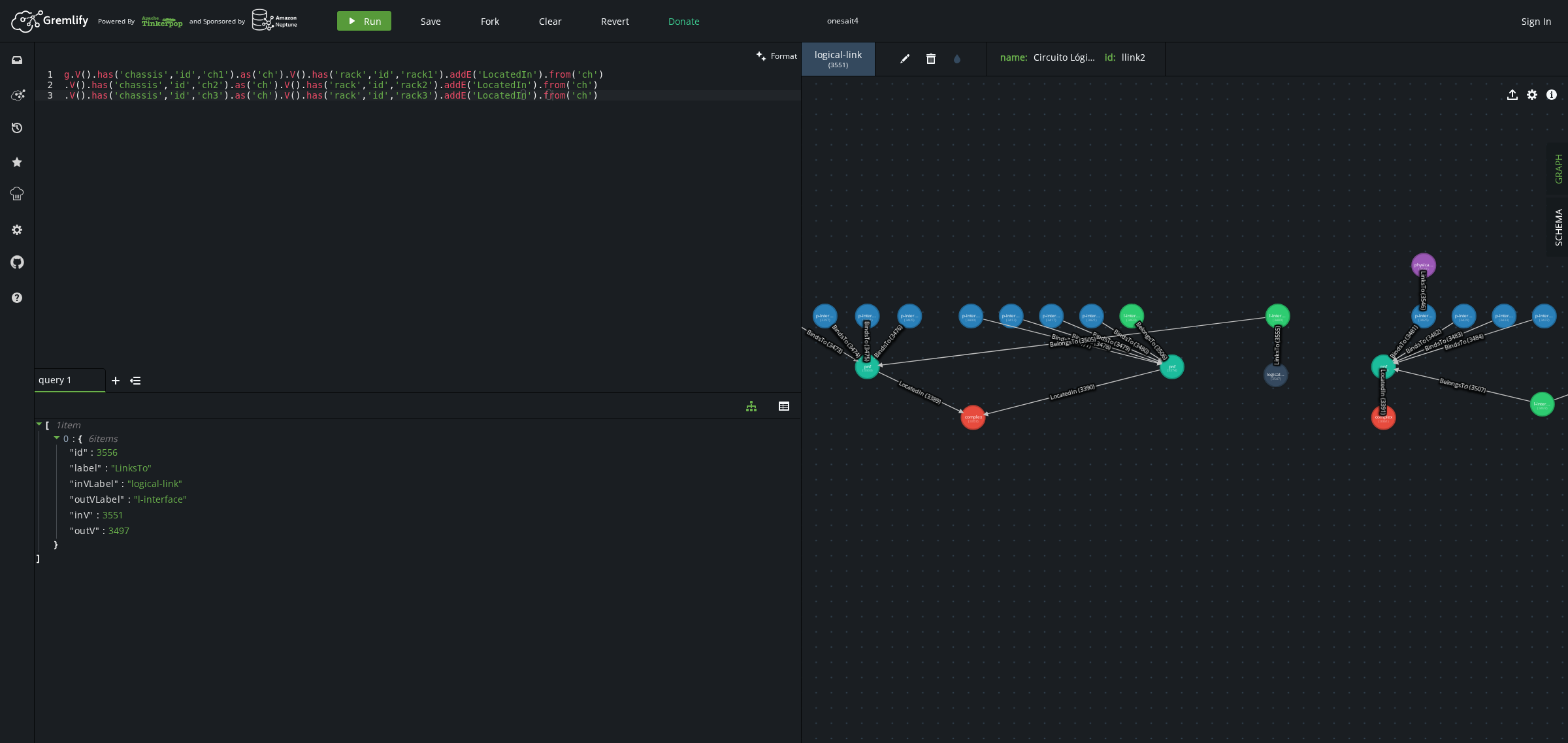
click at [358, 20] on button "play Run" at bounding box center [365, 21] width 54 height 19
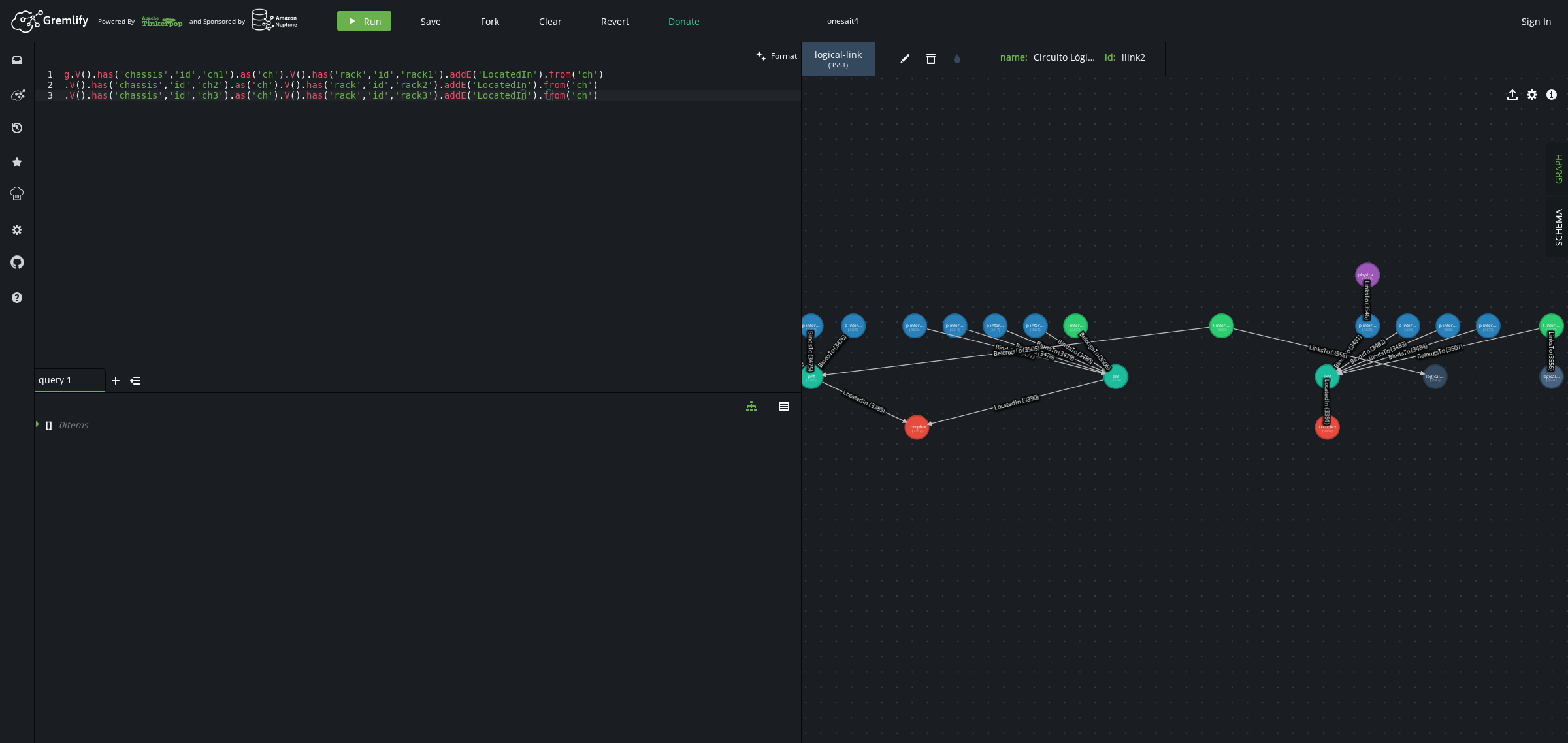
drag, startPoint x: 1347, startPoint y: 560, endPoint x: 1293, endPoint y: 569, distance: 54.7
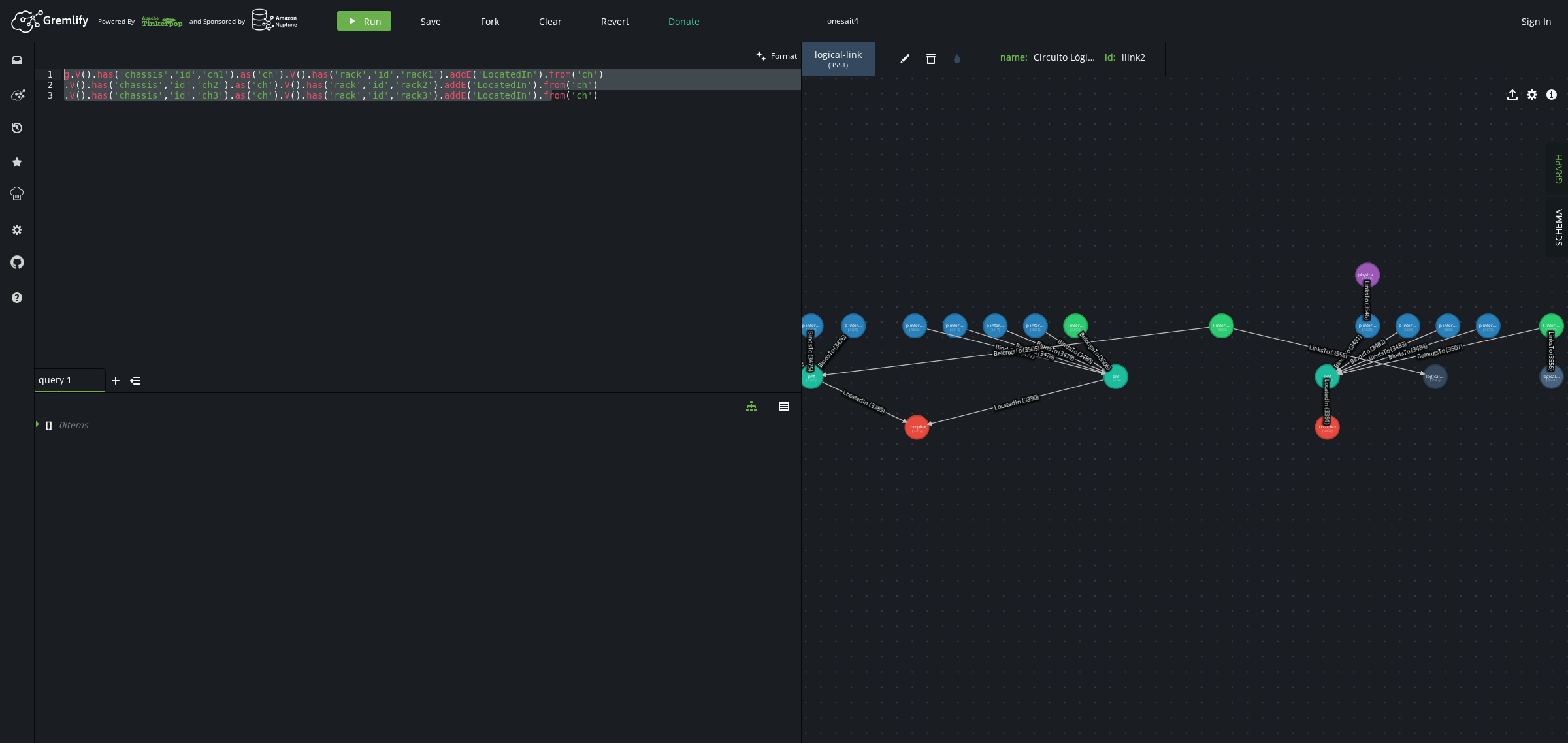
drag, startPoint x: 576, startPoint y: 95, endPoint x: 0, endPoint y: 69, distance: 576.6
click at [0, 69] on div "inbox history star cog help clean Format .V().has('chassis','id','ch3').as('ch'…" at bounding box center [784, 393] width 1568 height 701
paste textarea ".addV('rack').property('id','rack3').property('name','Rack Cusco 1"
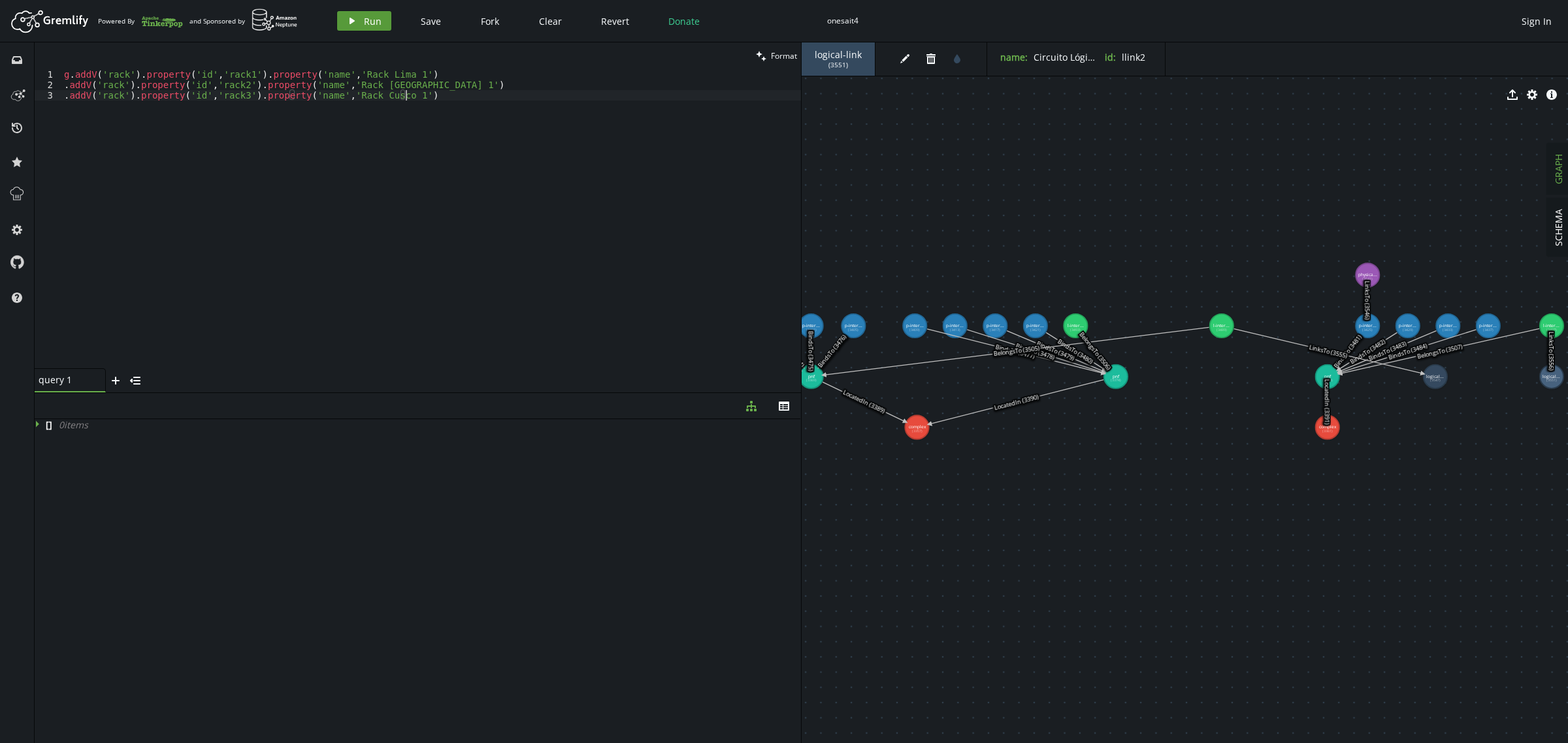
click at [358, 22] on button "play Run" at bounding box center [365, 21] width 54 height 19
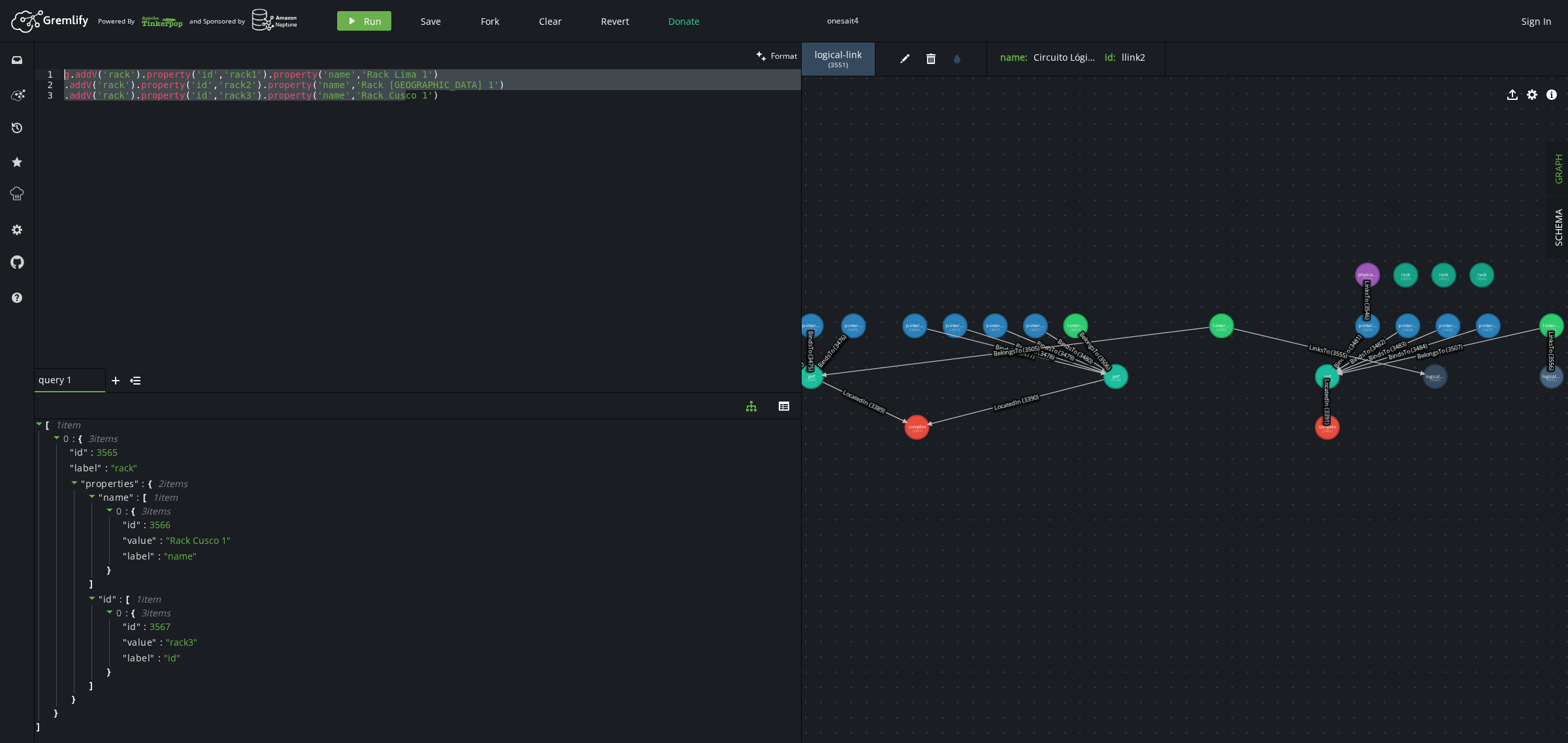
drag, startPoint x: 418, startPoint y: 102, endPoint x: 0, endPoint y: 71, distance: 419.1
click at [0, 71] on div "inbox history star cog help clean Format .addV('rack').property('id','rack3').p…" at bounding box center [784, 393] width 1568 height 701
paste textarea ".addV('chassis').property('id','ch3').property('name','Chasis C"
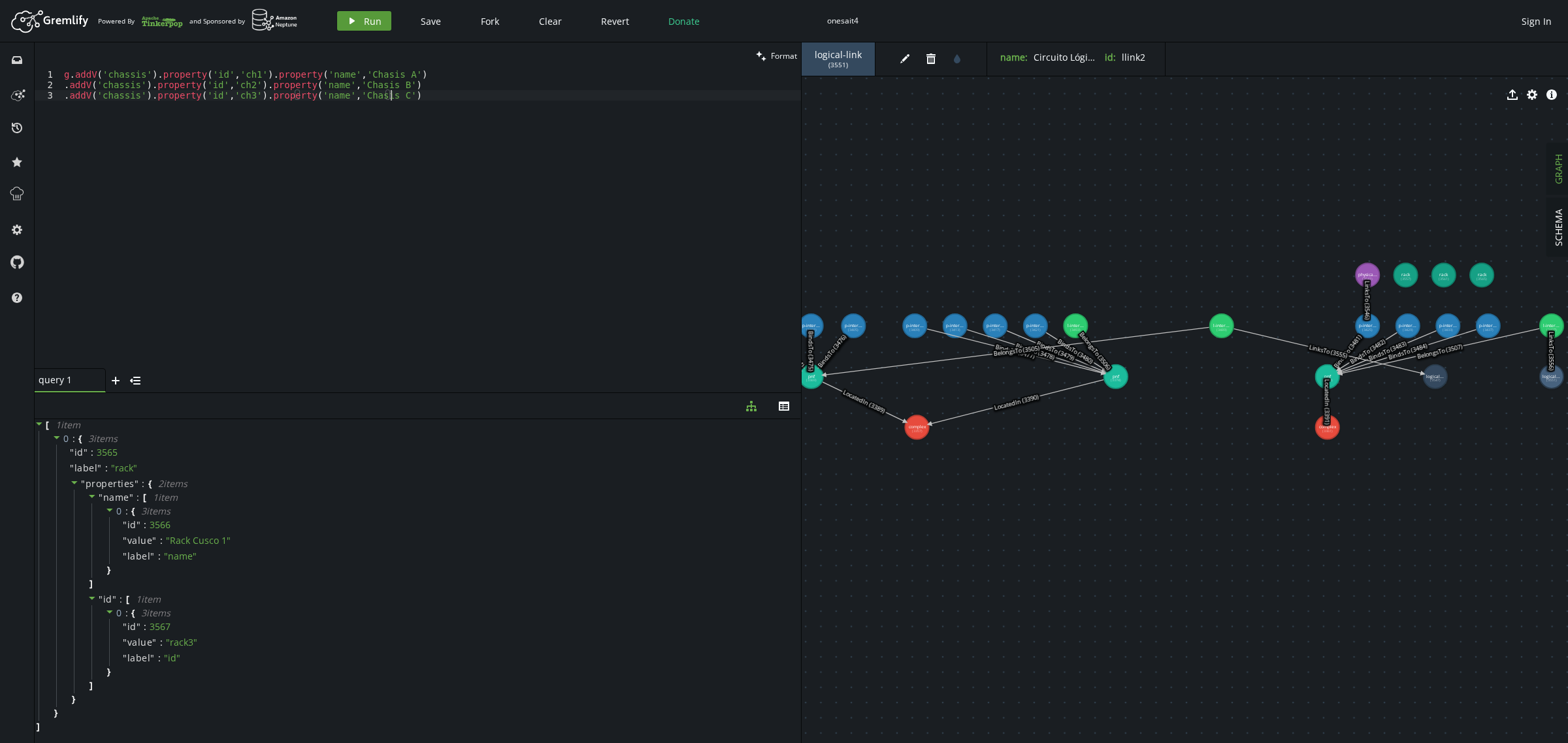
click at [367, 20] on span "Run" at bounding box center [372, 21] width 17 height 12
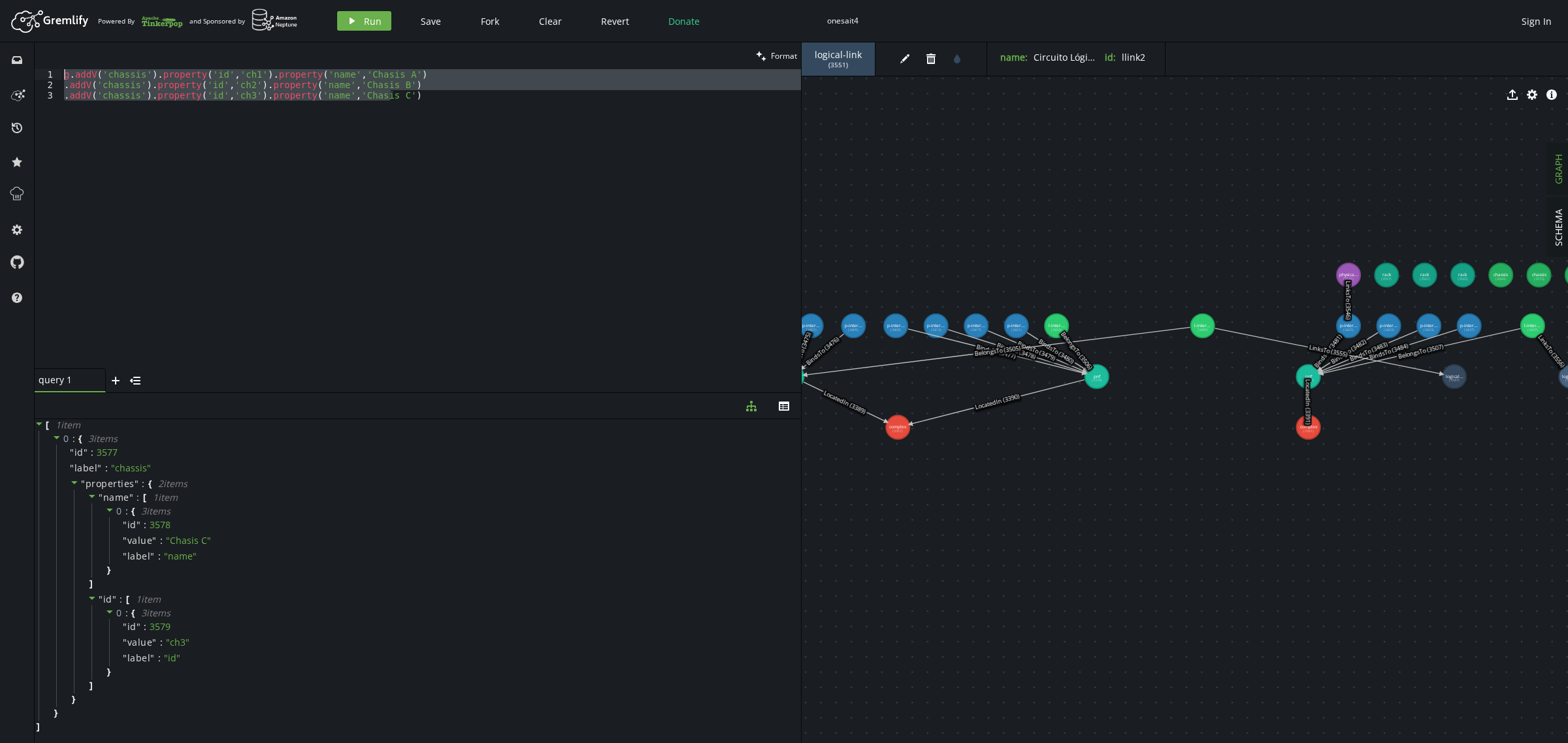
drag, startPoint x: 397, startPoint y: 103, endPoint x: 0, endPoint y: 44, distance: 401.4
click at [0, 44] on div "inbox history star cog help clean Format .addV('chassis').property('id','ch3').…" at bounding box center [784, 393] width 1568 height 701
paste textarea ".addV('card-slot').property('id','slot2').property('name','Slot 2"
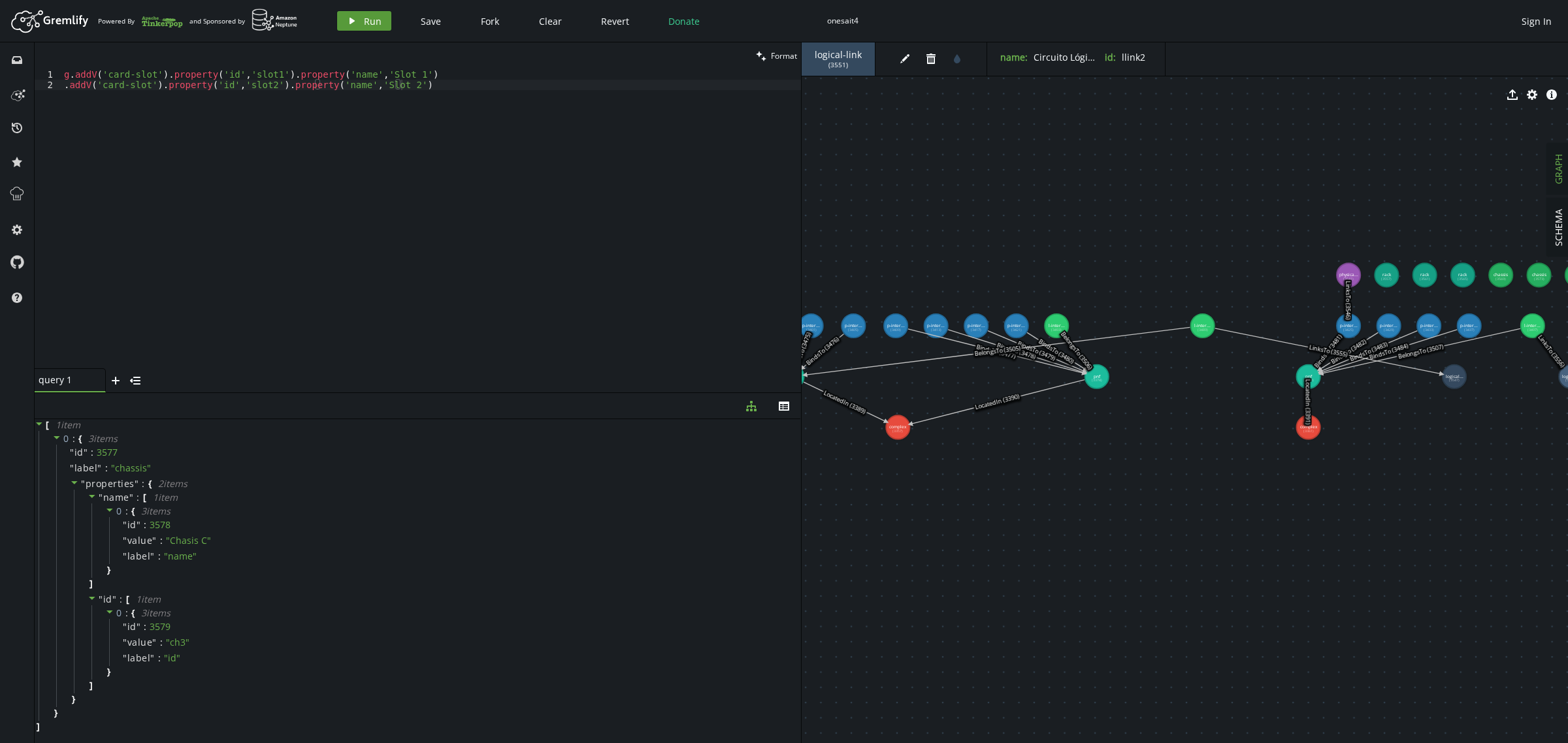
click at [353, 17] on icon "play" at bounding box center [352, 21] width 10 height 10
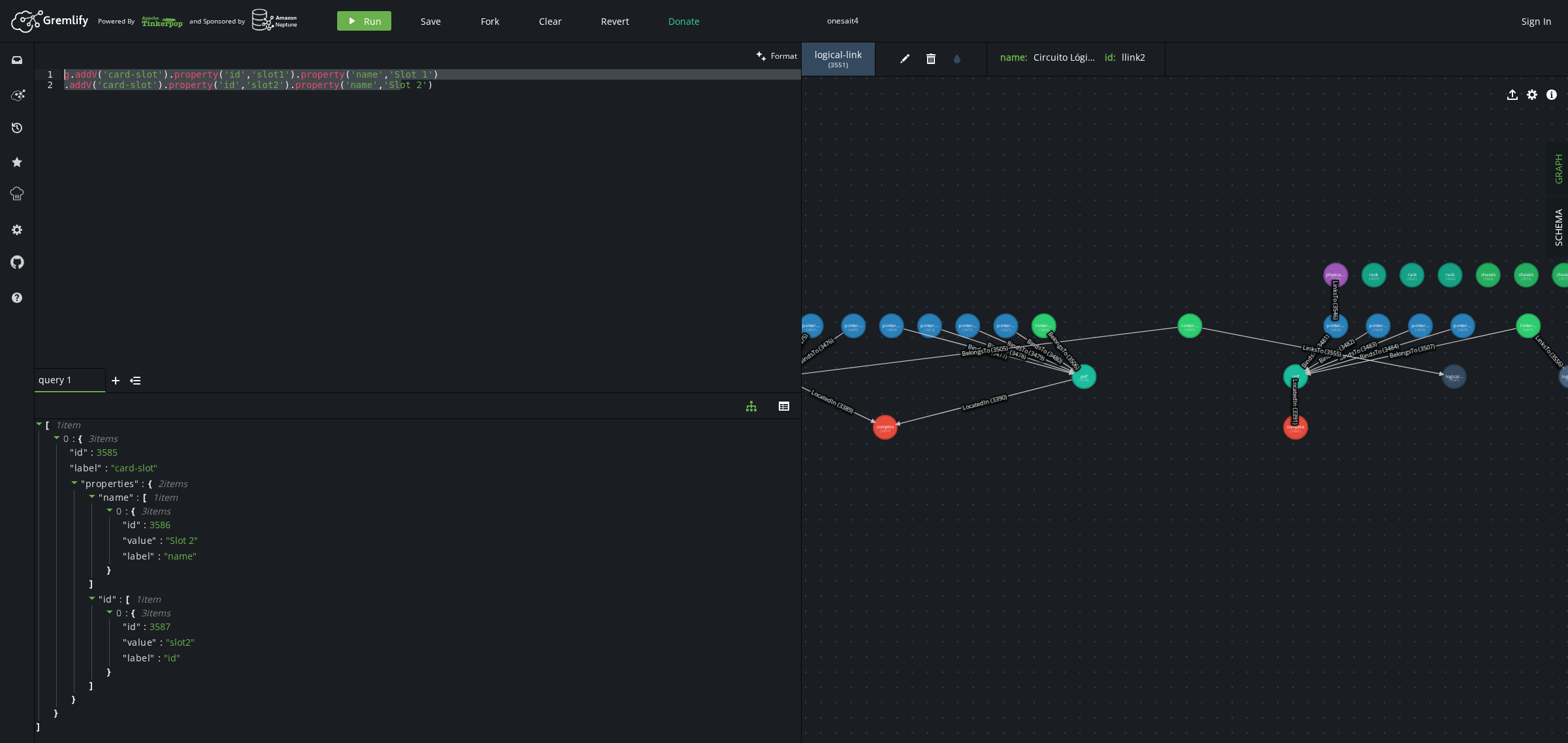
drag, startPoint x: 413, startPoint y: 89, endPoint x: 0, endPoint y: 66, distance: 413.6
click at [0, 66] on div "inbox history star cog help clean Format .addV('card-slot').property('id','slot…" at bounding box center [784, 393] width 1568 height 701
paste textarea ".addV('card').property('id','card2').property('name','Tarjeta 1GE"
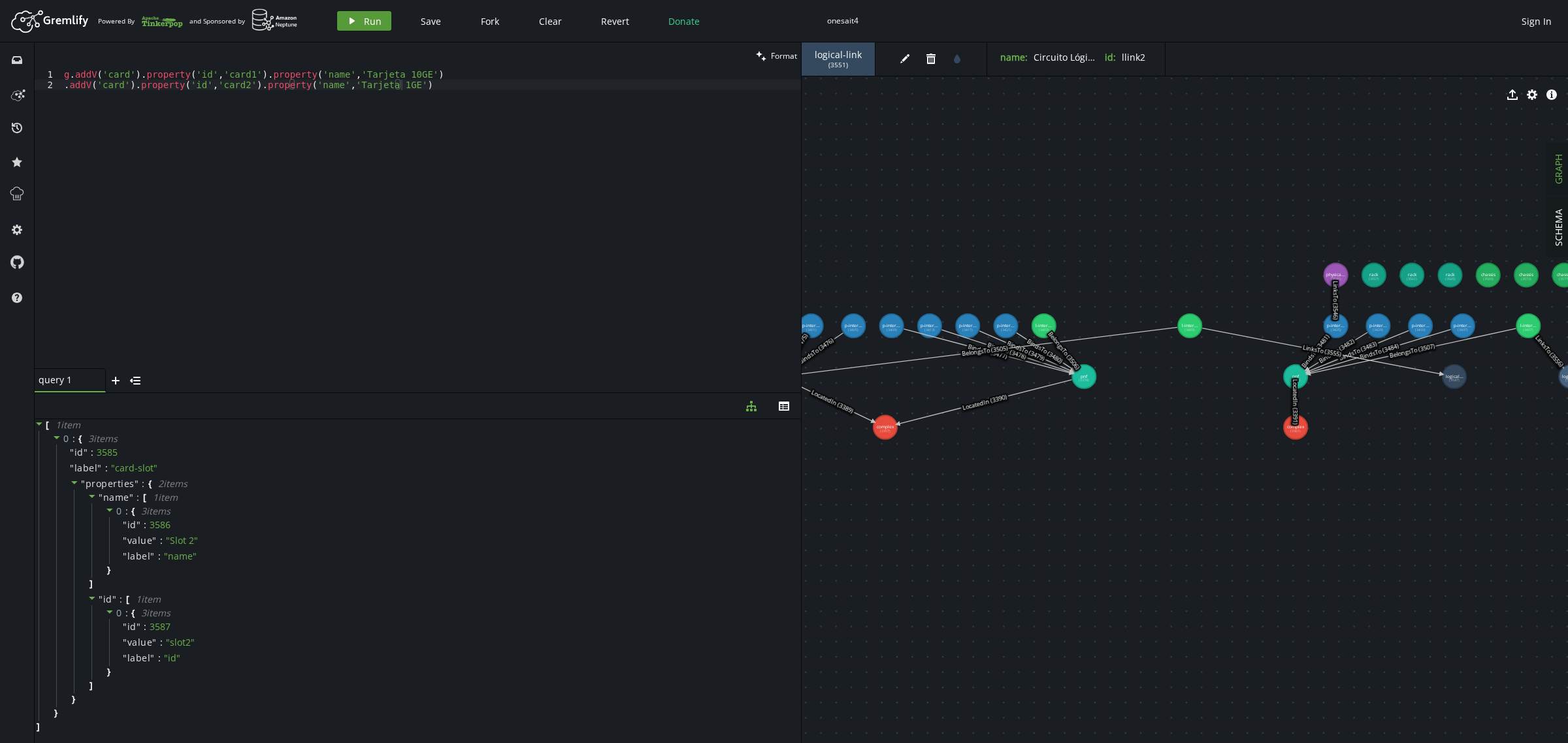
click at [364, 24] on span "Run" at bounding box center [372, 21] width 17 height 12
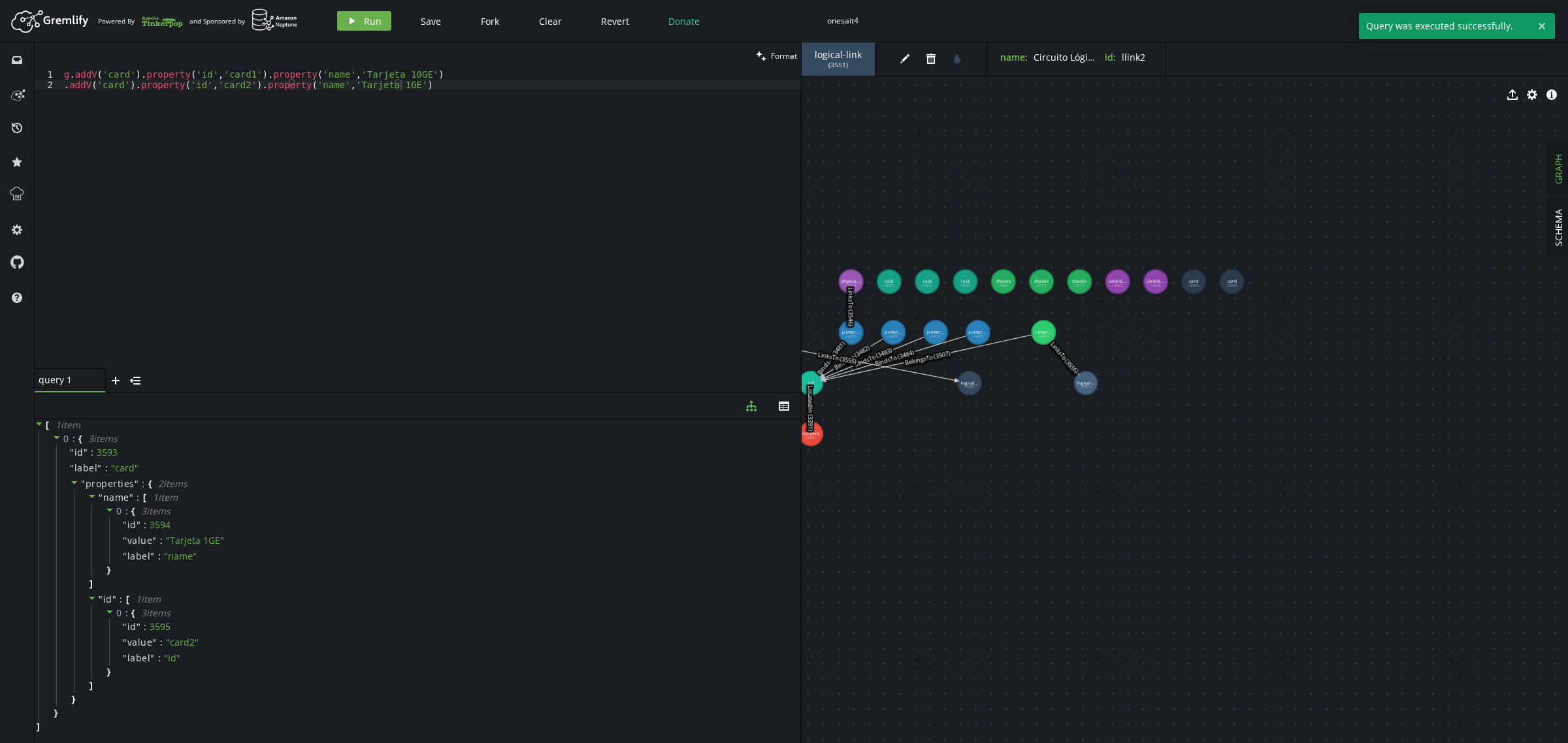
drag, startPoint x: 1463, startPoint y: 590, endPoint x: 978, endPoint y: 595, distance: 485.0
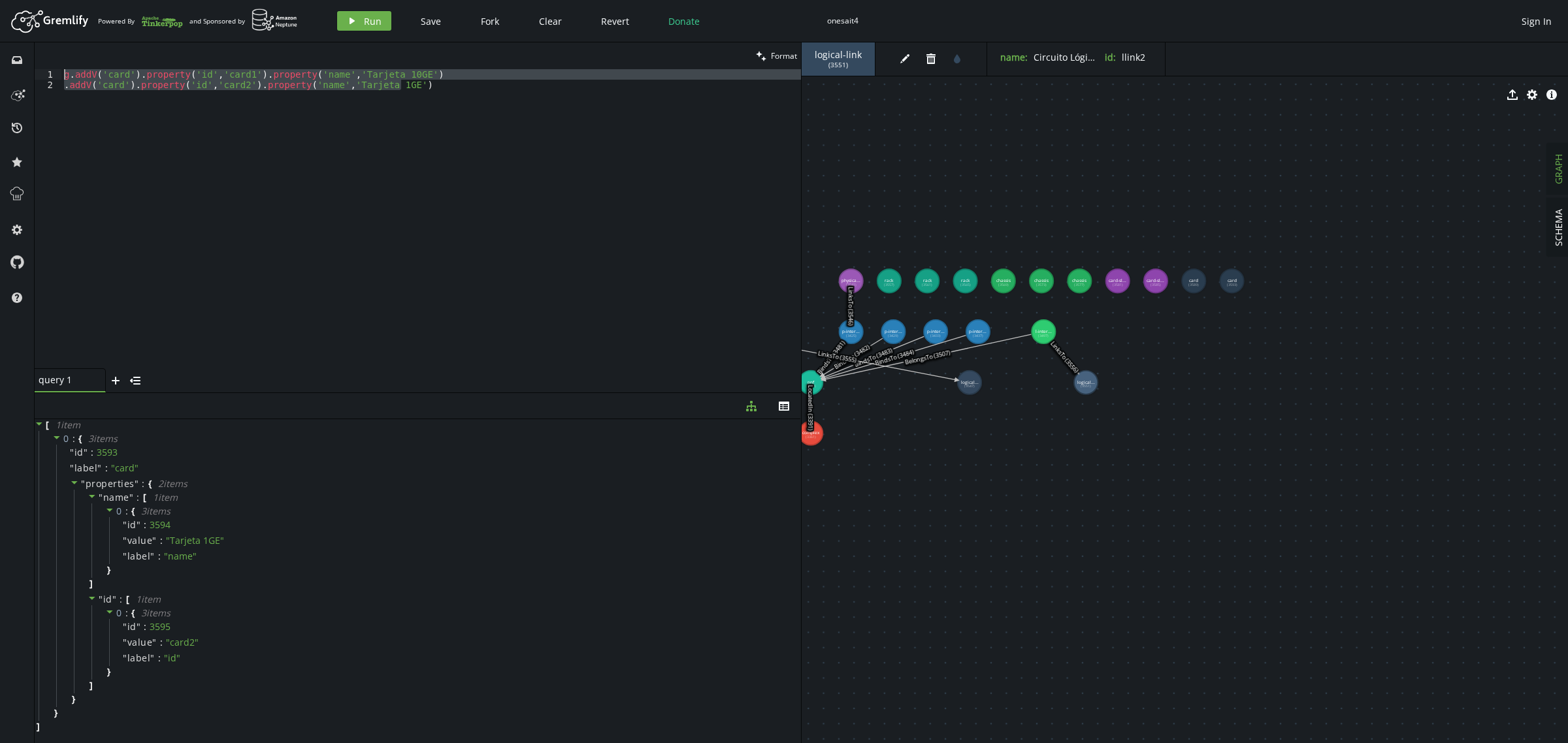
drag, startPoint x: 417, startPoint y: 87, endPoint x: 0, endPoint y: 57, distance: 418.1
click at [0, 57] on div "inbox history star cog help clean Format .addV('card').property('id','card2').p…" at bounding box center [784, 393] width 1568 height 701
paste textarea ".addV('port').property('id','port2').property('name','Port GE1/0/2"
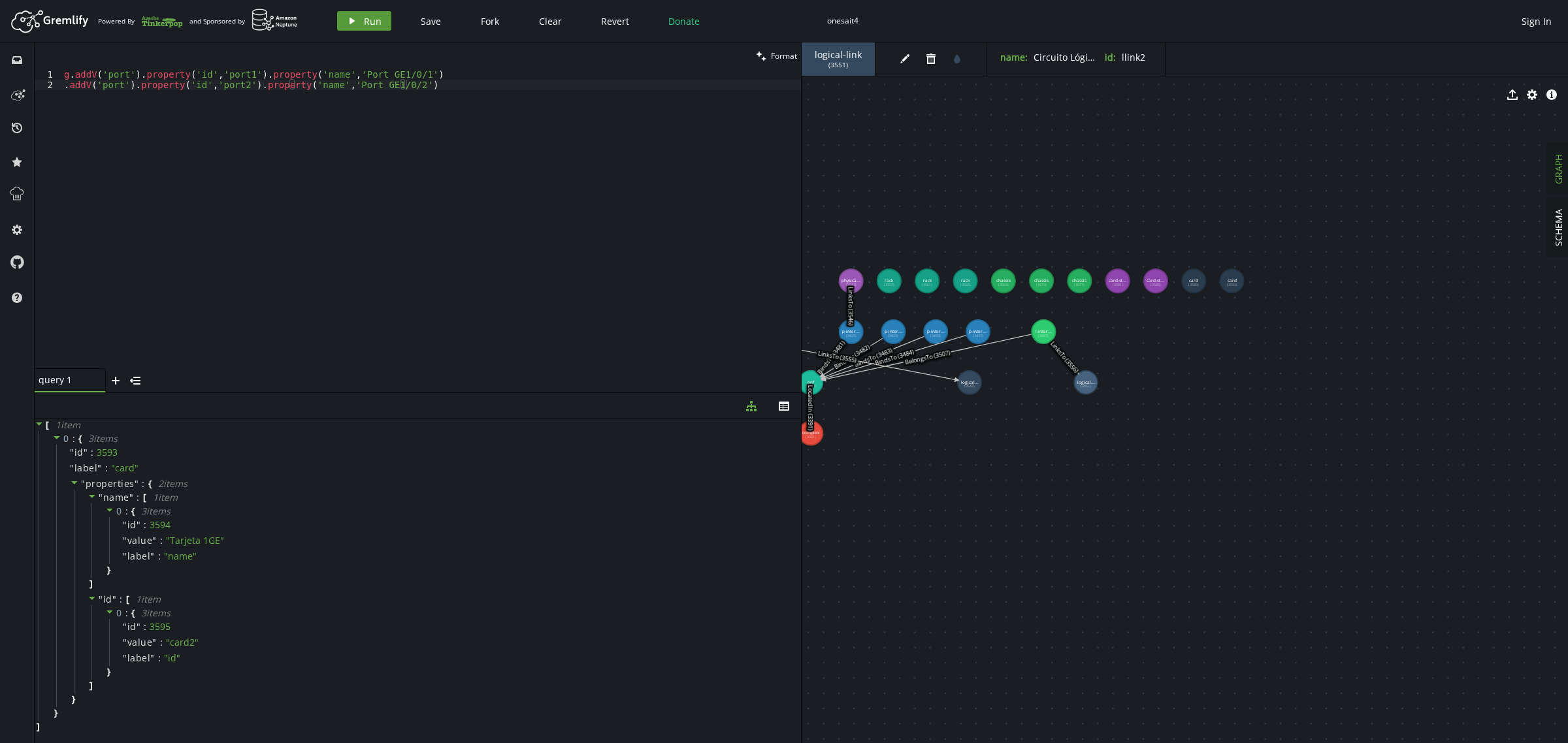
click at [351, 21] on icon "button" at bounding box center [352, 20] width 5 height 6
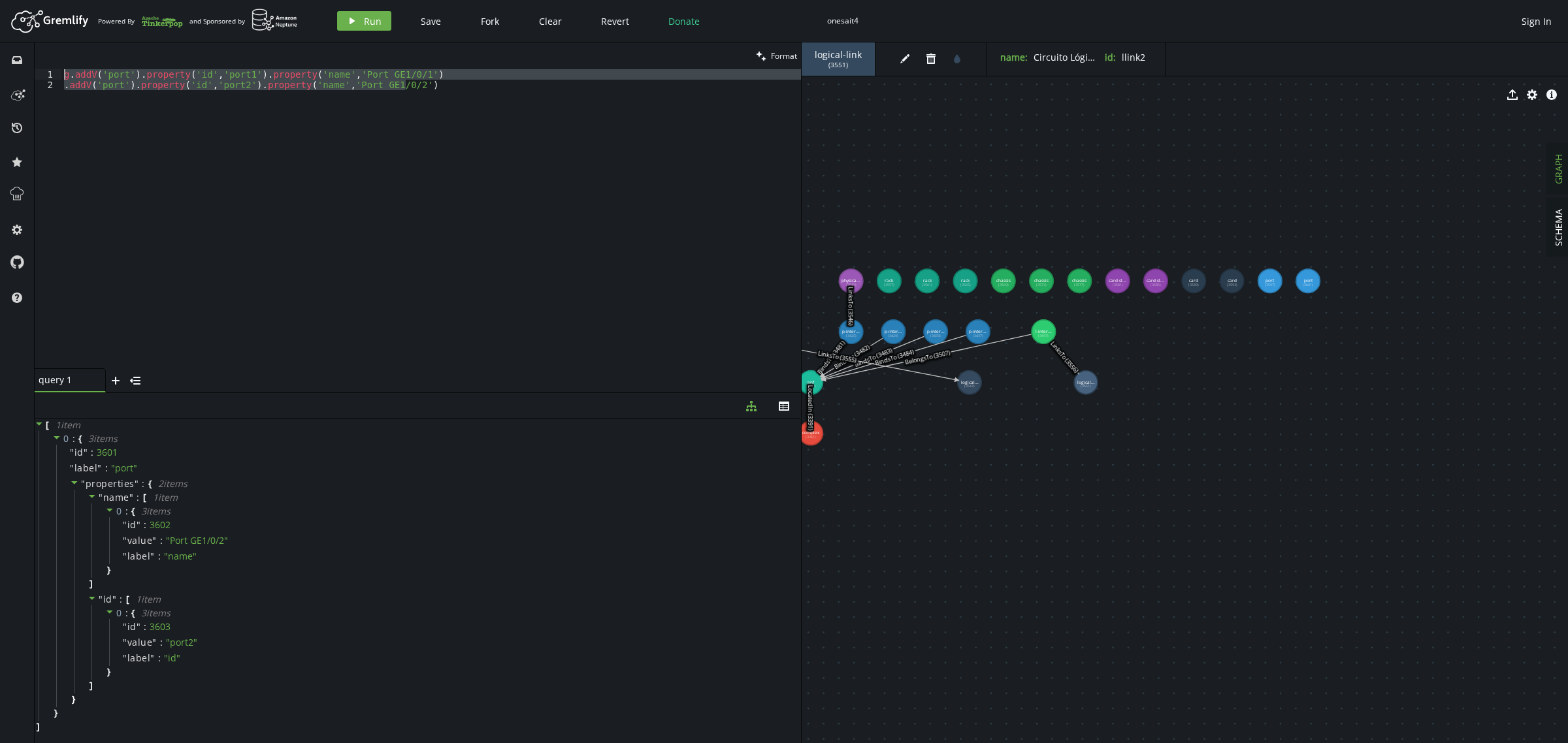
drag, startPoint x: 409, startPoint y: 87, endPoint x: 0, endPoint y: 40, distance: 411.7
click at [0, 43] on div "inbox history star cog help clean Format .addV('port').property('id','port2').p…" at bounding box center [784, 393] width 1568 height 701
paste textarea ".V().has('chassis','id','ch3').as('ch').V().has('rack','id','rack3').addE('Loca…"
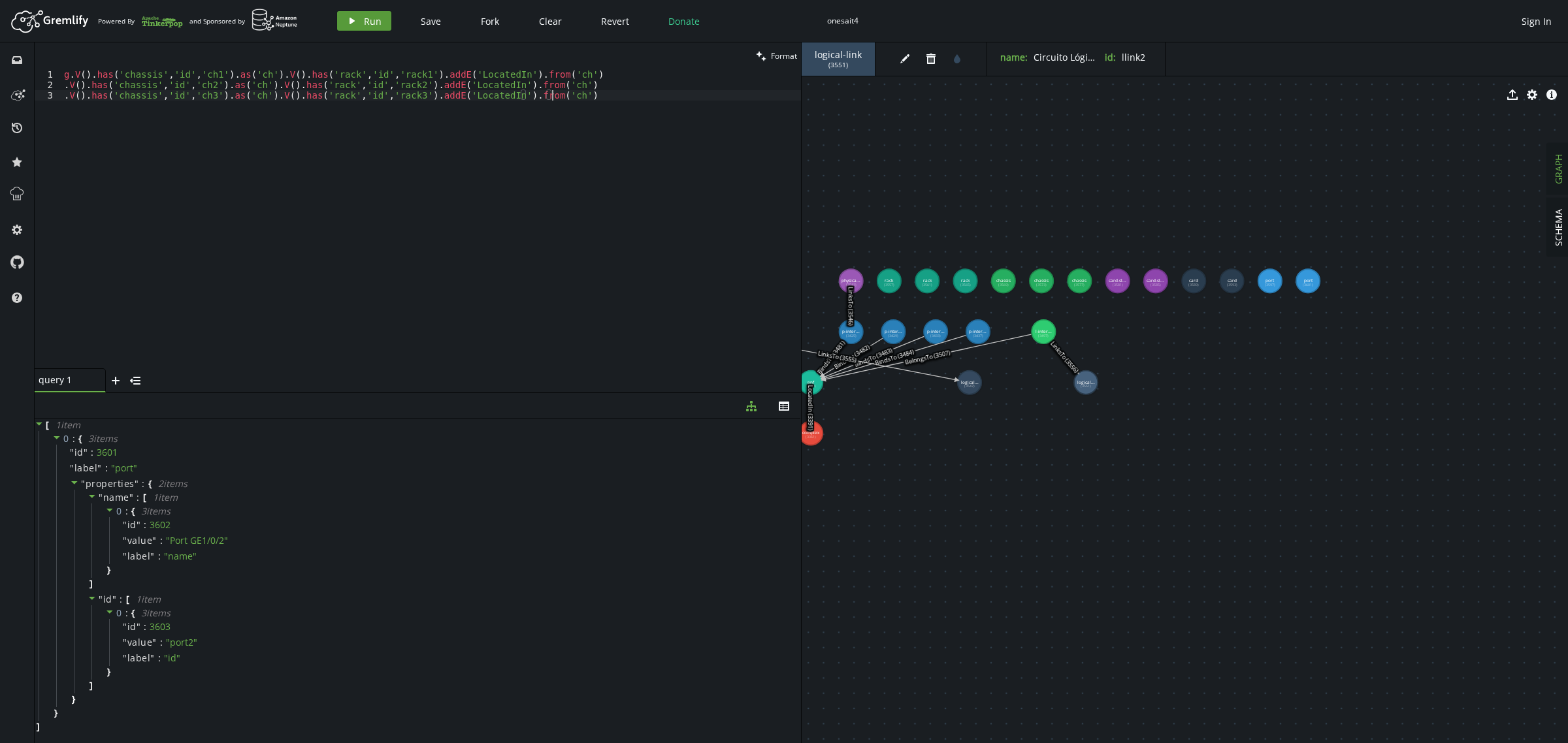
click at [357, 21] on button "play Run" at bounding box center [365, 21] width 54 height 19
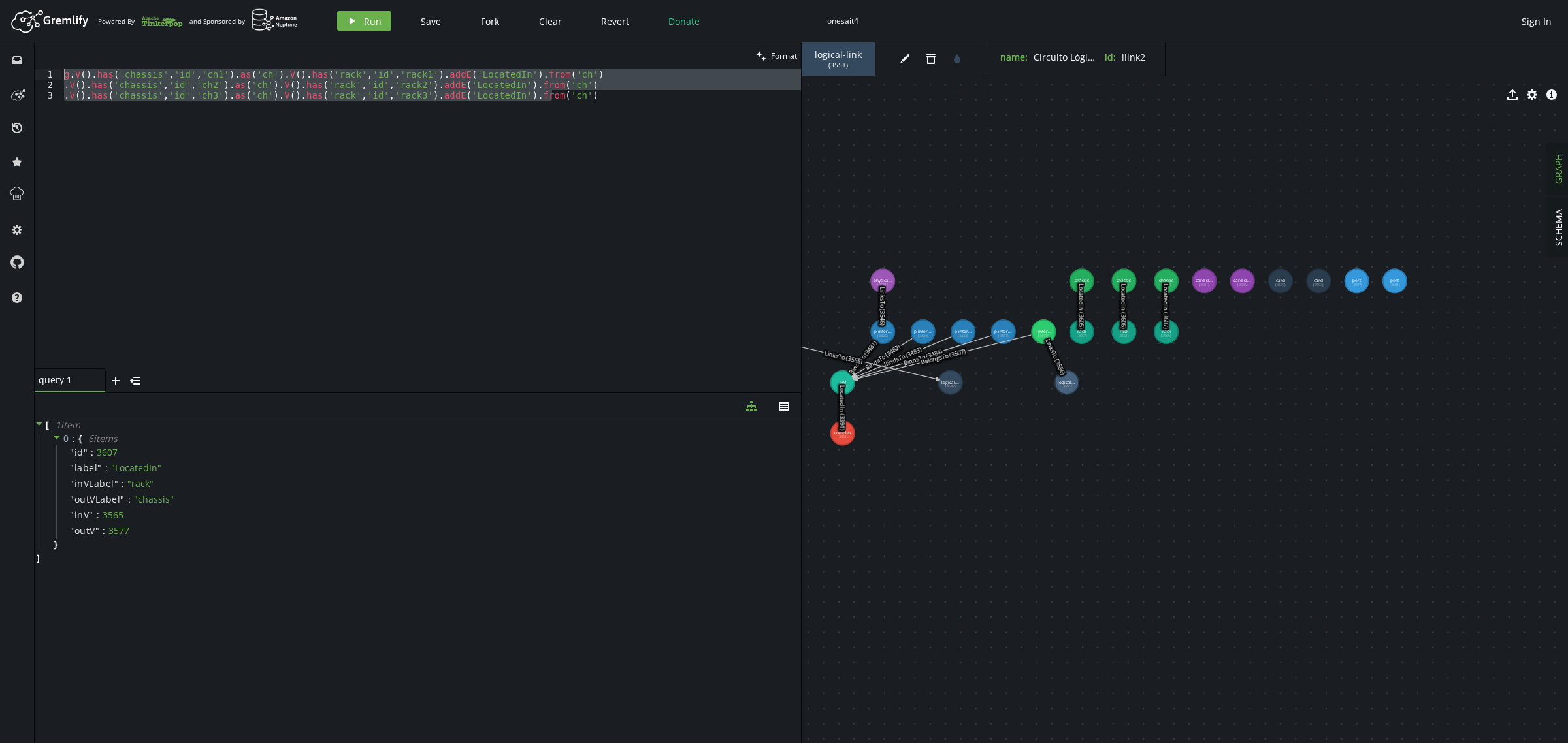
drag, startPoint x: 572, startPoint y: 92, endPoint x: 0, endPoint y: 66, distance: 572.6
click at [0, 66] on div "inbox history star cog help clean Format .V().has('chassis','id','ch3').as('ch'…" at bounding box center [784, 393] width 1568 height 701
paste textarea ".V().has('chassis','id','ch3').as('ch').V().has('pnf','id','pnf3').addE('PartOf"
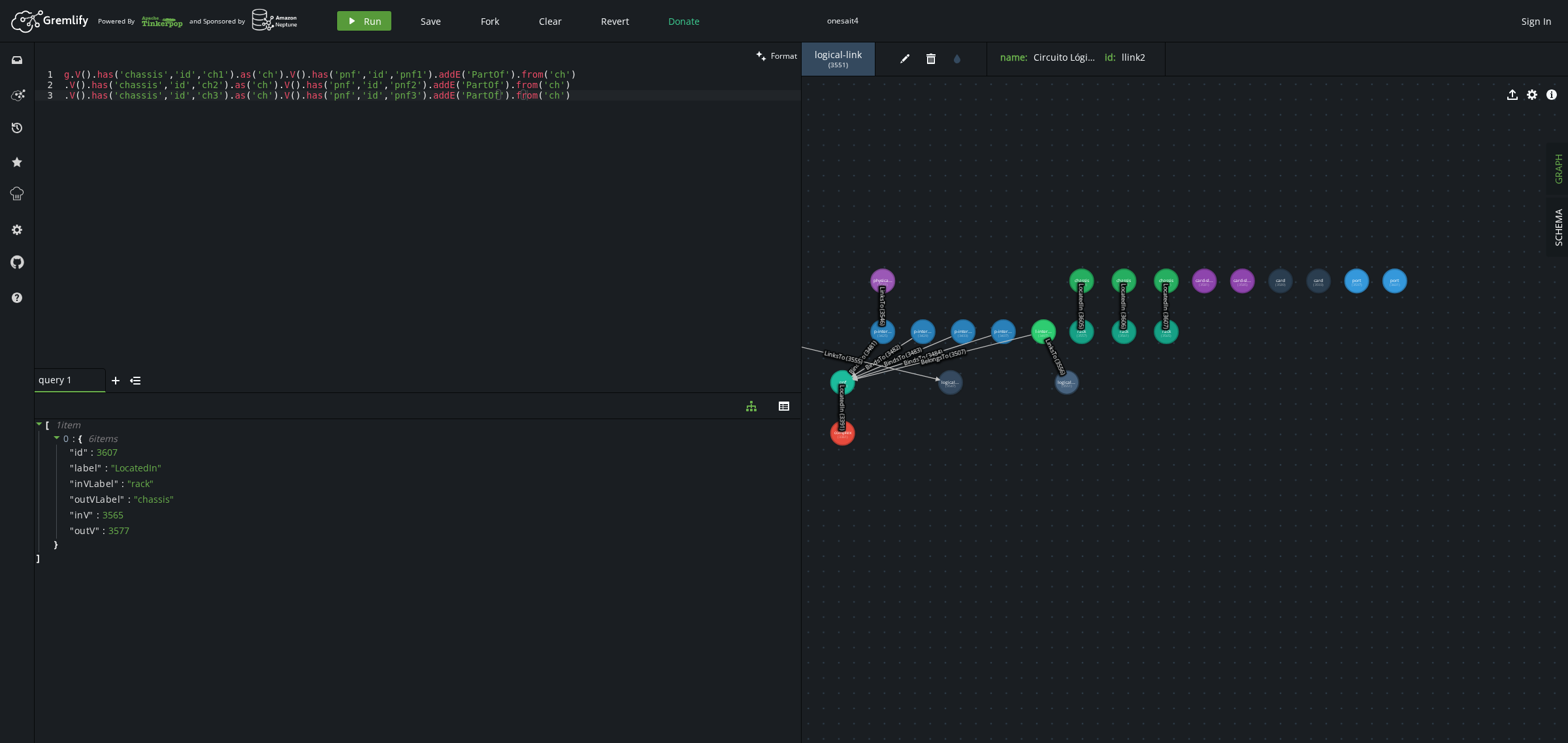
click at [365, 22] on span "Run" at bounding box center [372, 21] width 17 height 12
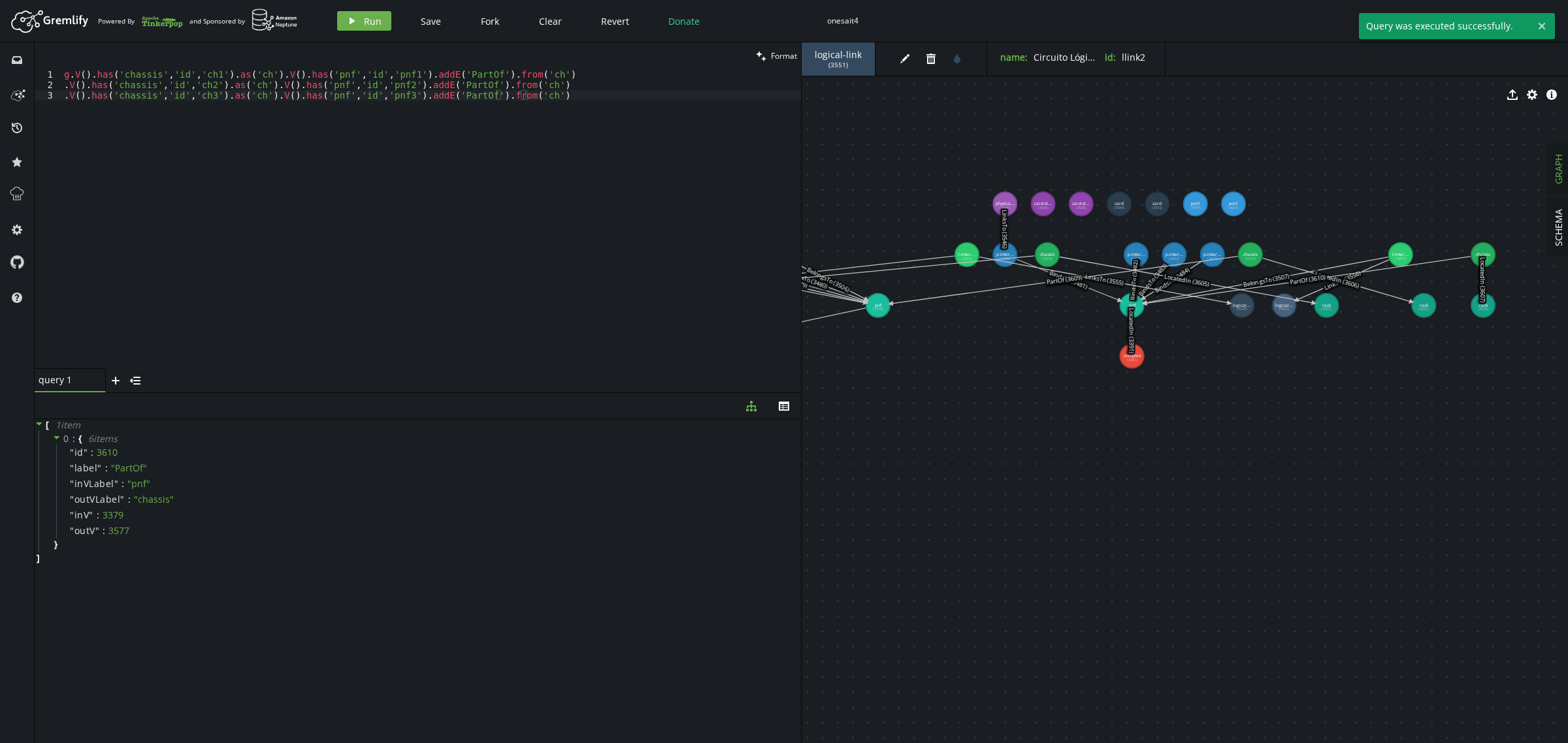
drag, startPoint x: 900, startPoint y: 606, endPoint x: 1069, endPoint y: 522, distance: 188.7
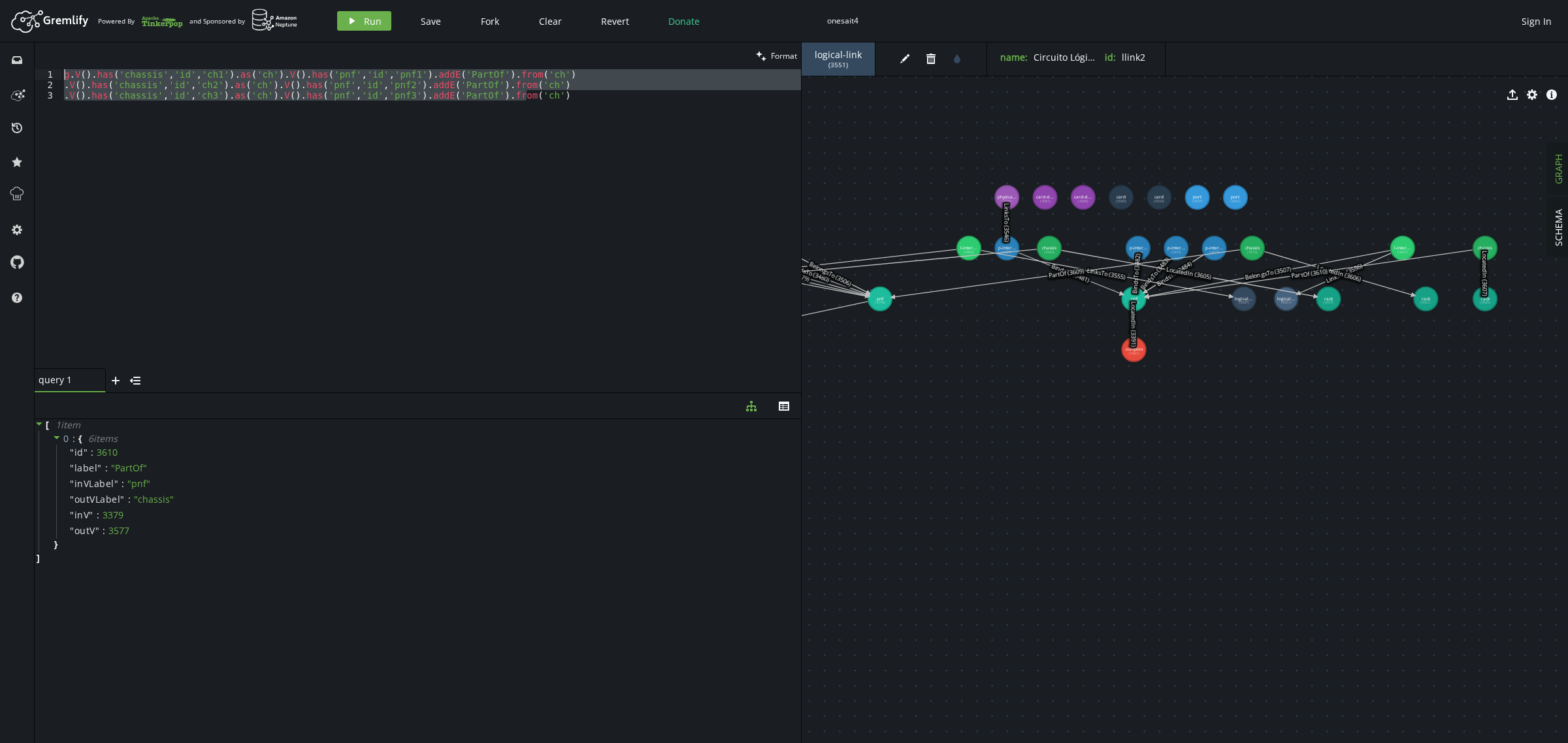
drag, startPoint x: 540, startPoint y: 95, endPoint x: 0, endPoint y: 54, distance: 541.6
click at [0, 54] on div "inbox history star cog help clean Format .V().has('chassis','id','ch3').as('ch'…" at bounding box center [784, 393] width 1568 height 701
paste textarea ".V().has('card-slot','id','slot2').as('sl').V().has('chassis','id','ch2').addE(…"
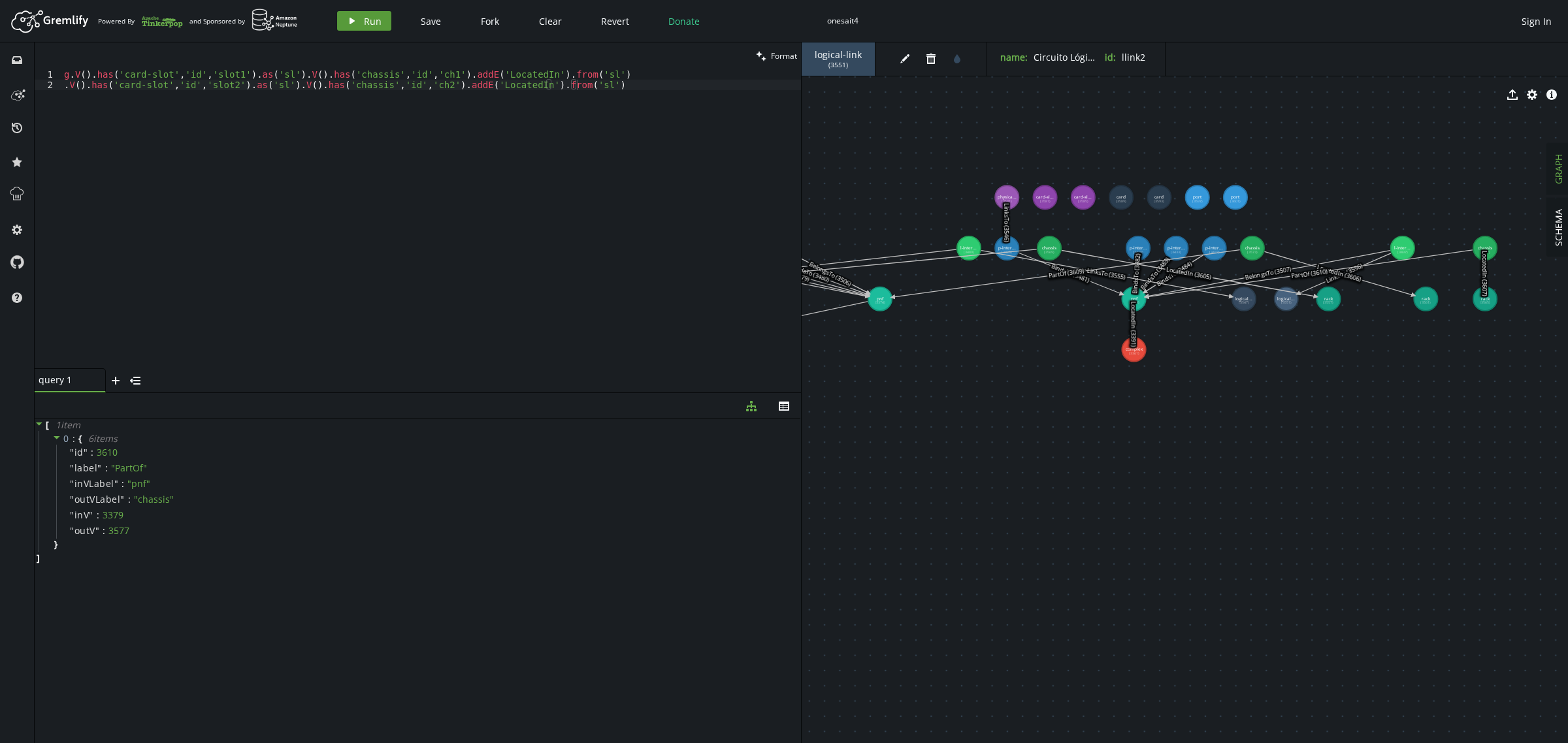
click at [360, 22] on button "play Run" at bounding box center [365, 21] width 54 height 19
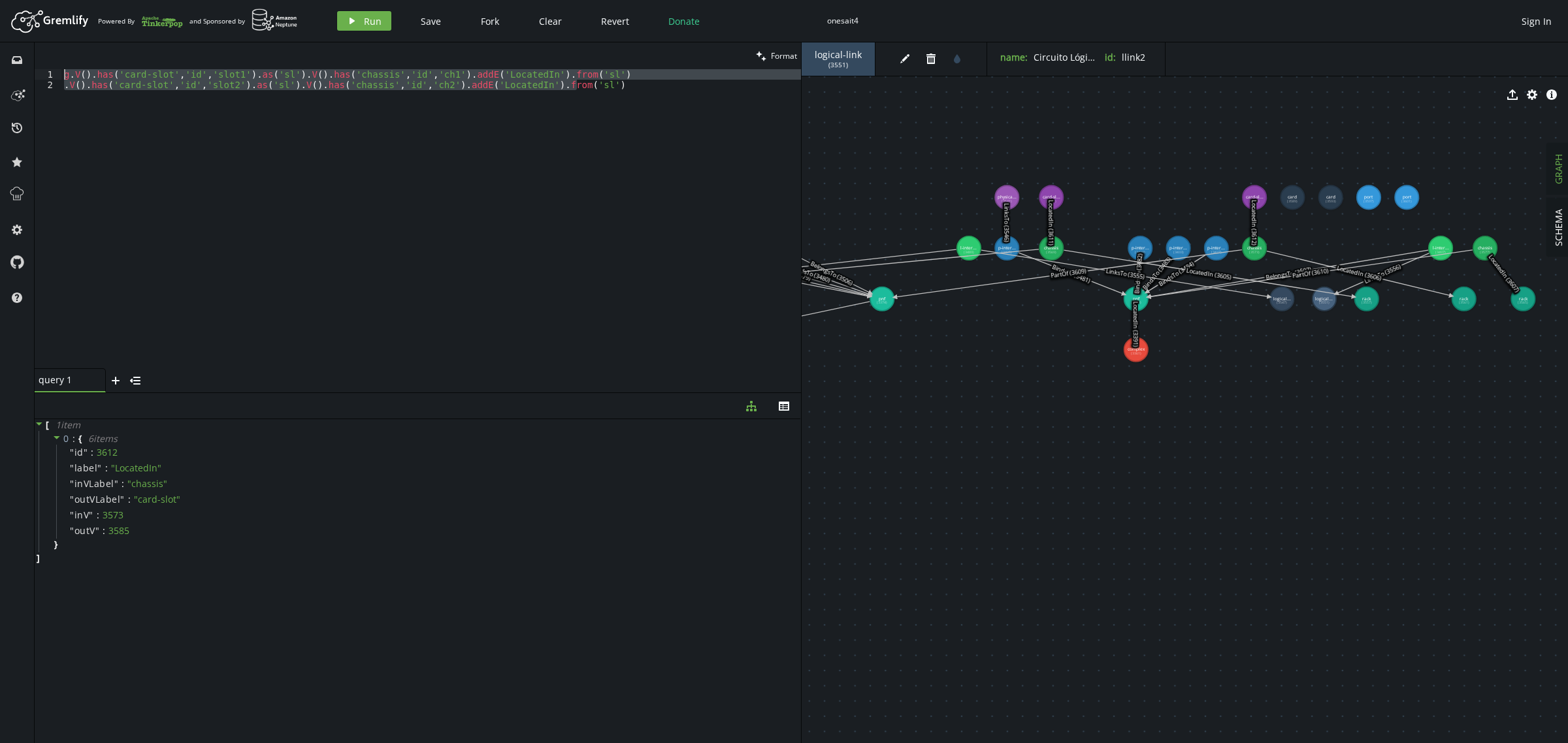
drag, startPoint x: 610, startPoint y: 92, endPoint x: 0, endPoint y: 46, distance: 611.7
click at [0, 46] on div "inbox history star cog help clean Format .V().has('card-slot','id','slot2').as(…" at bounding box center [784, 393] width 1568 height 701
paste textarea ".V().has('card','id','card2').as('cd').V().has('card-slot','id','slot2').addE('…"
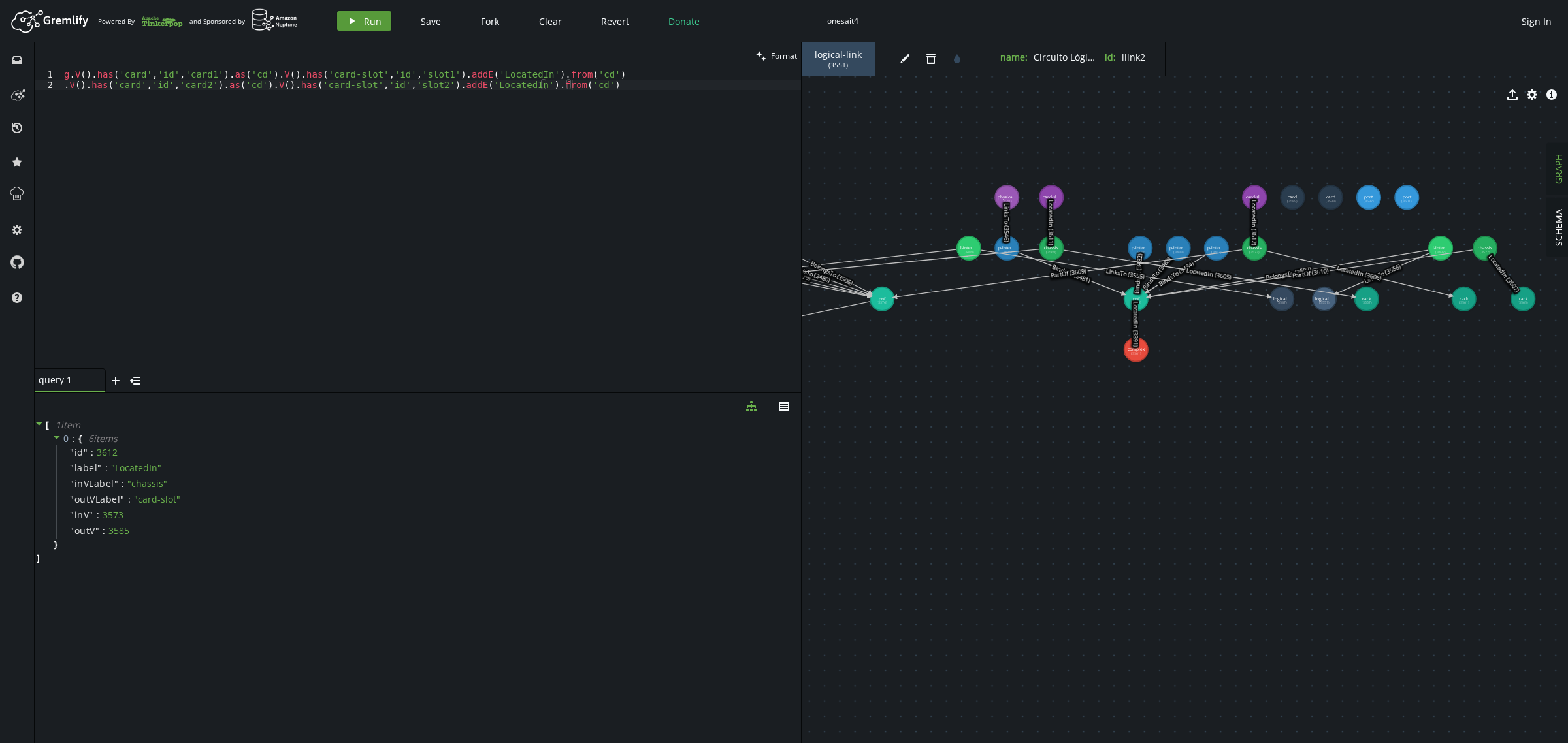
click at [361, 17] on button "play Run" at bounding box center [365, 21] width 54 height 19
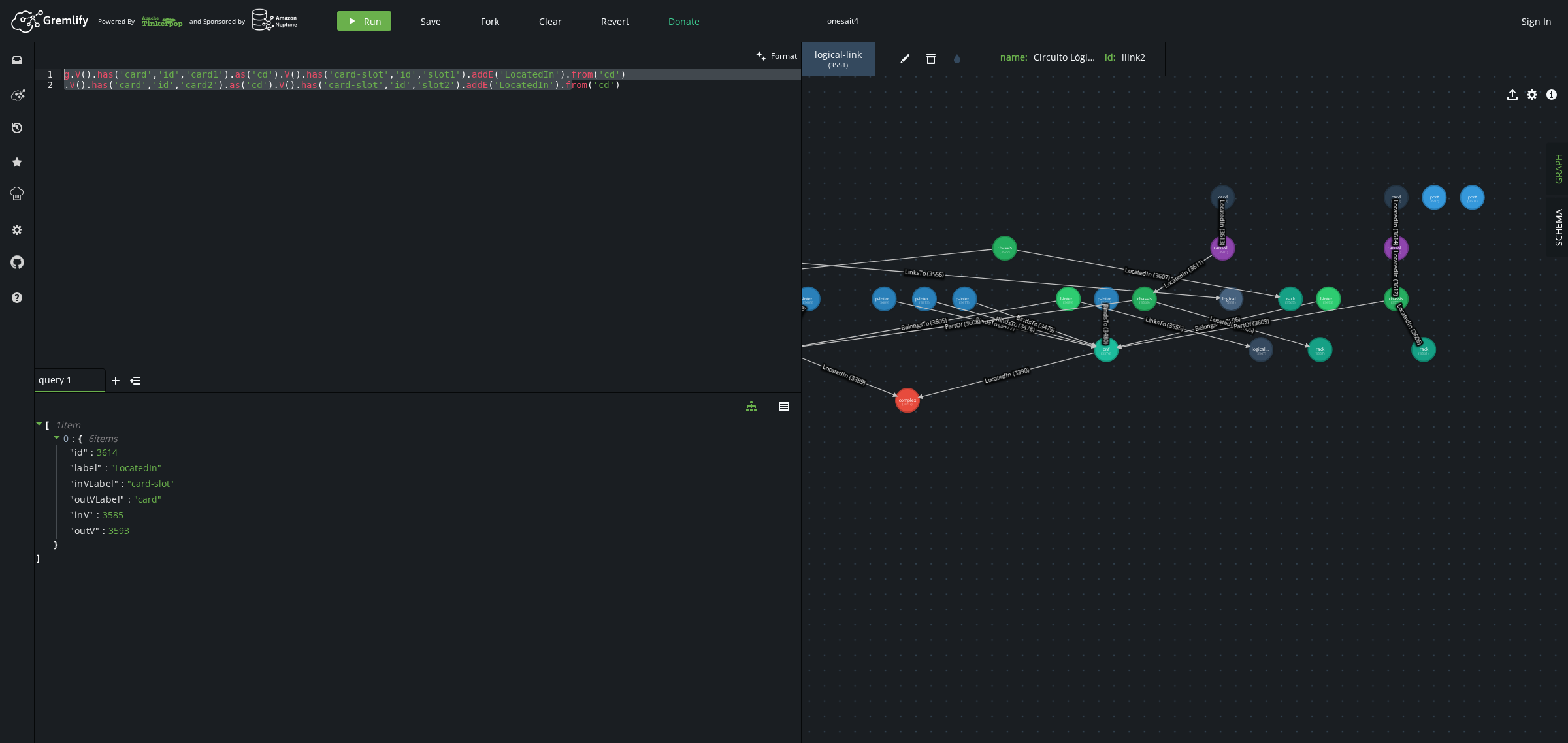
drag, startPoint x: 599, startPoint y: 89, endPoint x: 13, endPoint y: 48, distance: 587.4
click at [17, 50] on div "inbox history star cog help clean Format .V().has('card','id','card2').as('cd')…" at bounding box center [784, 393] width 1568 height 701
paste textarea ".V().has('port','id','port2').as('pt').V().has('card','id','card2').addE('Locat…"
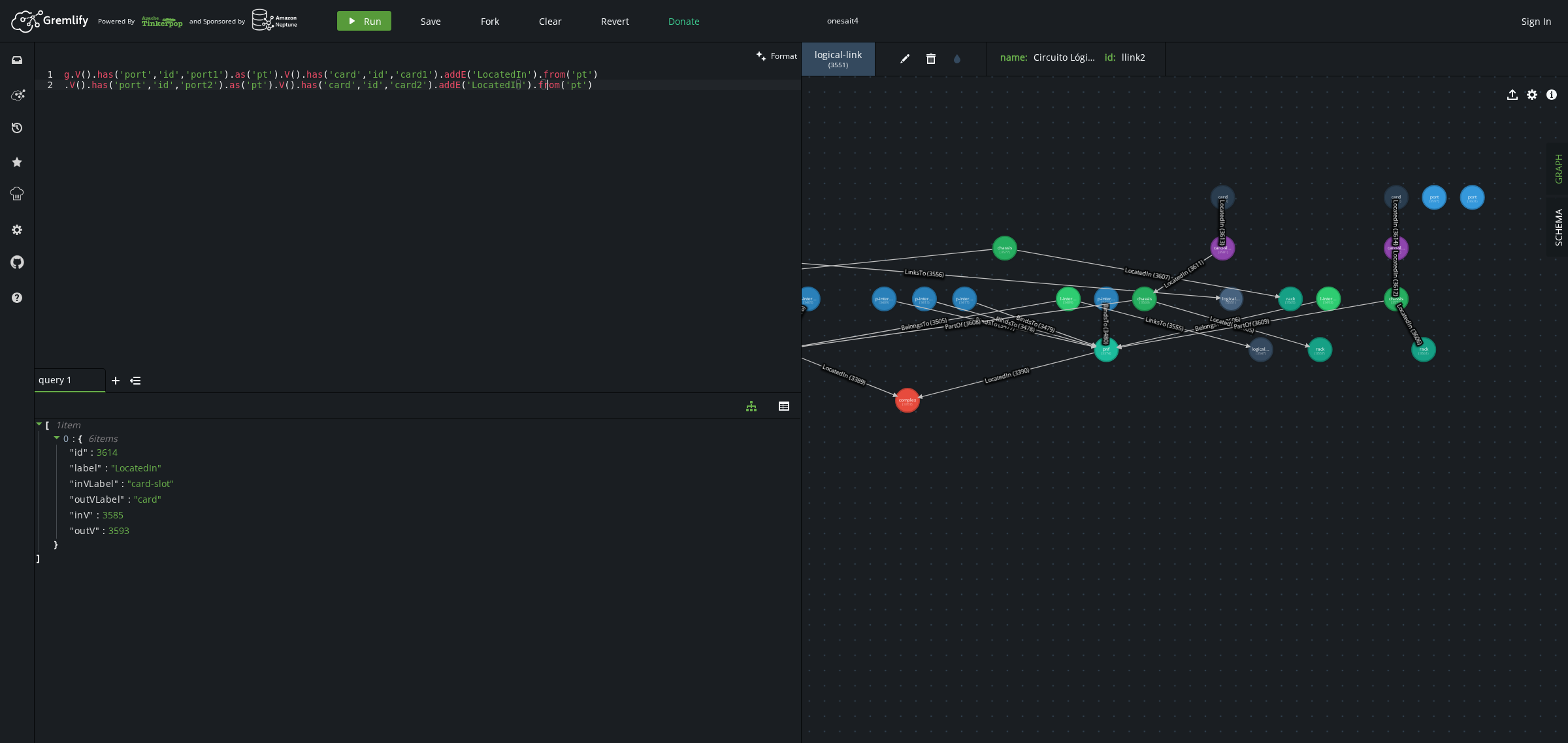
click at [358, 17] on button "play Run" at bounding box center [365, 21] width 54 height 19
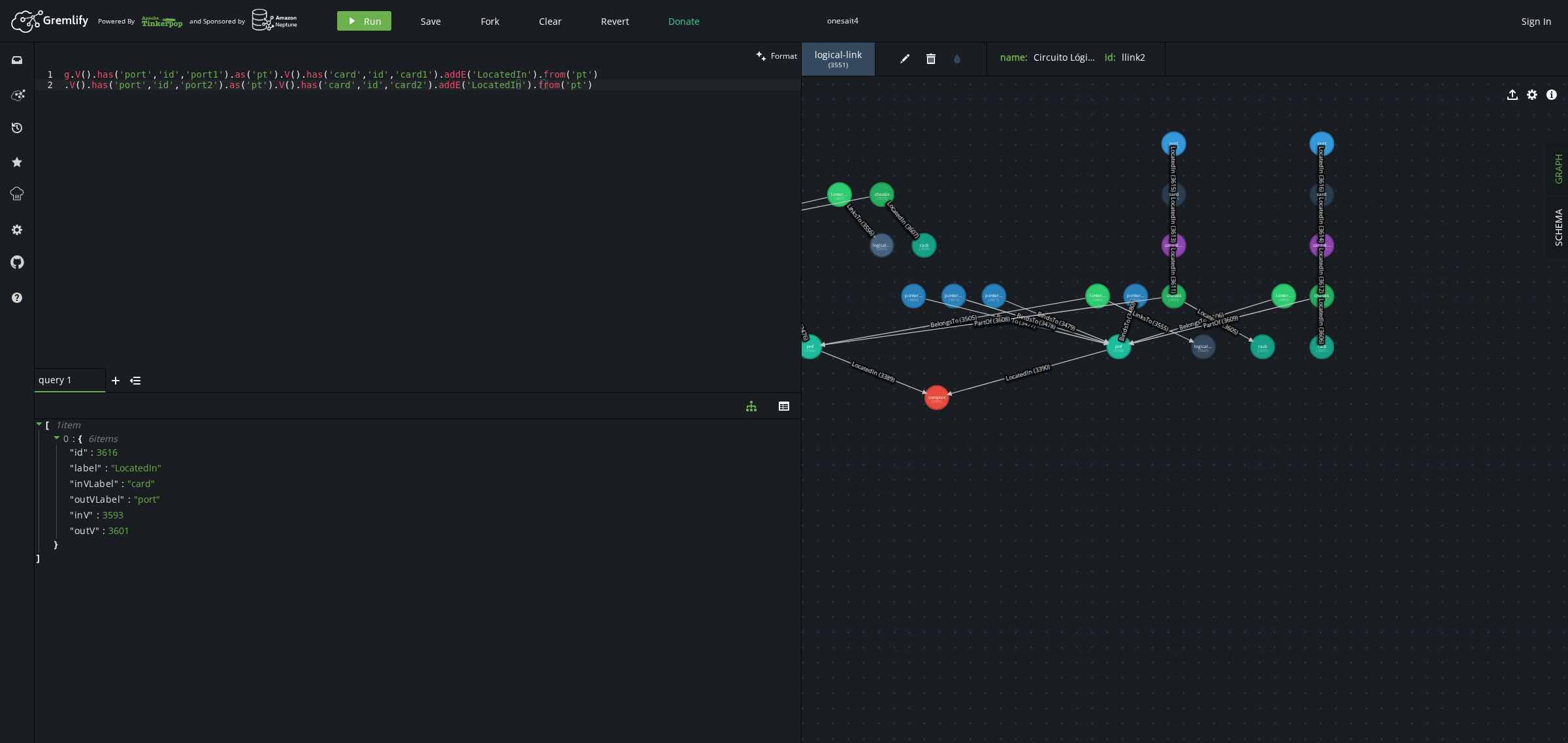
drag, startPoint x: 942, startPoint y: 578, endPoint x: 1087, endPoint y: 525, distance: 154.4
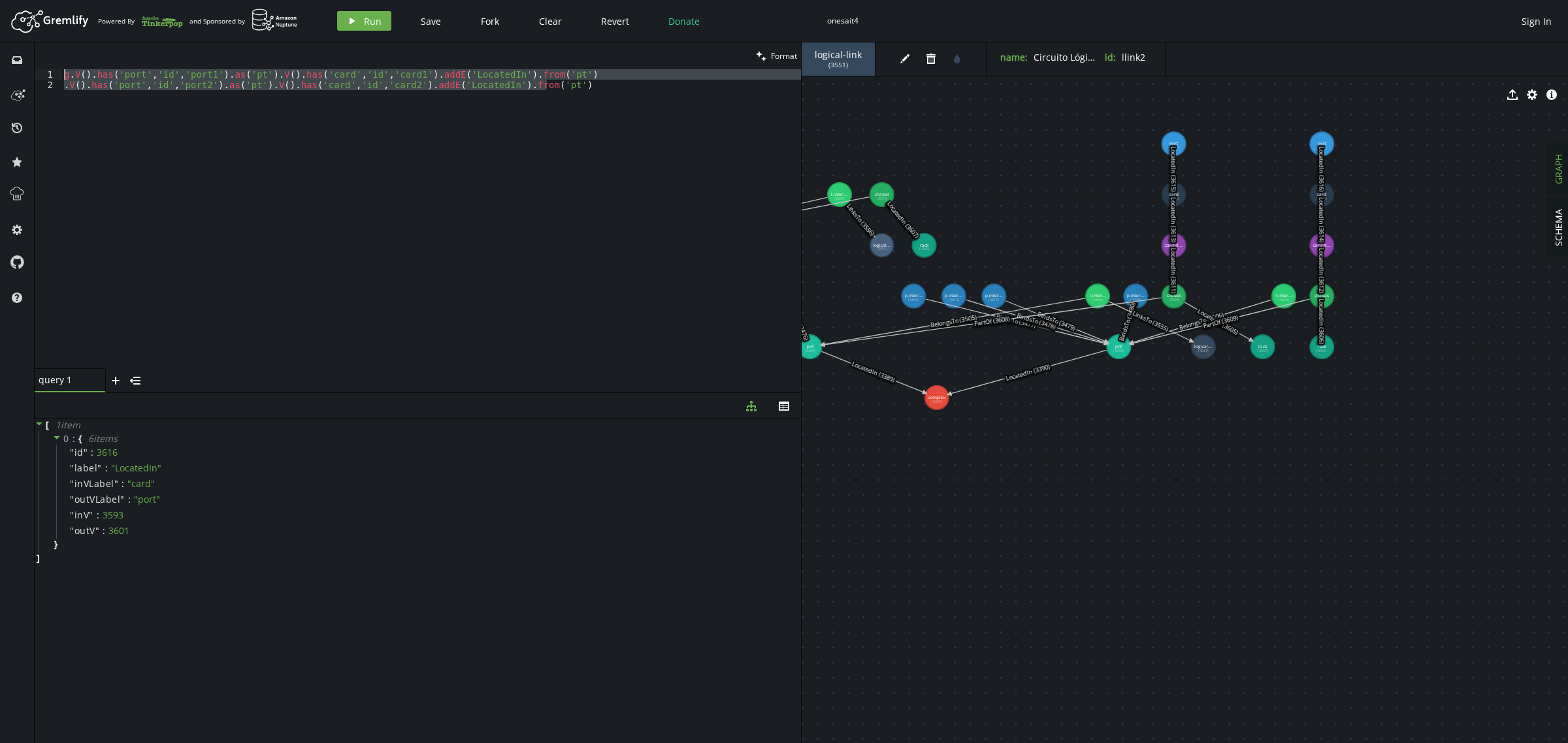
drag, startPoint x: 562, startPoint y: 88, endPoint x: 0, endPoint y: 54, distance: 563.0
click at [0, 54] on div "inbox history star cog help clean Format .V().has('port','id','port2').as('pt')…" at bounding box center [784, 393] width 1568 height 701
paste textarea ".addV('customer').property('id','cust2').property('name','Empresa Y"
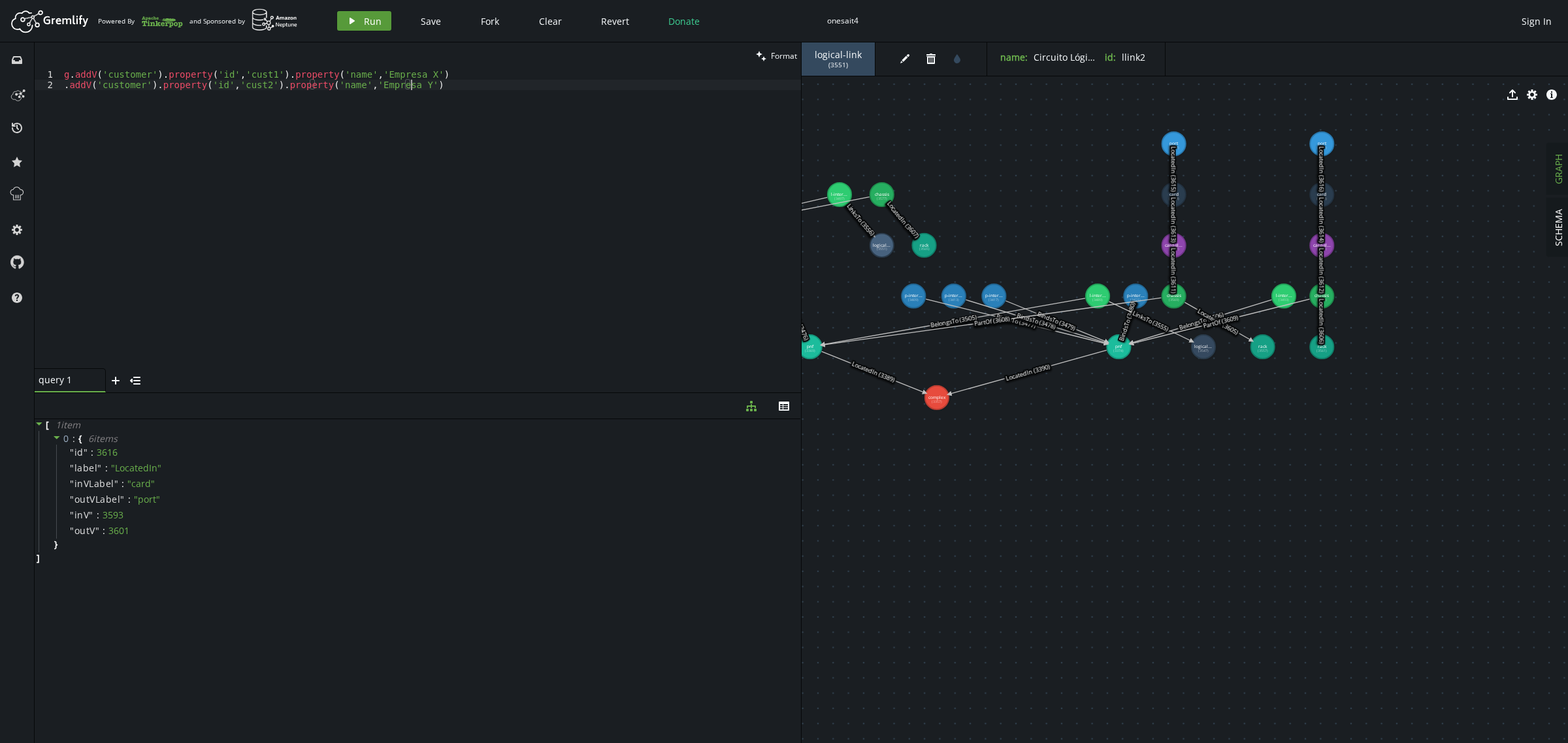
click at [354, 26] on button "play Run" at bounding box center [365, 21] width 54 height 19
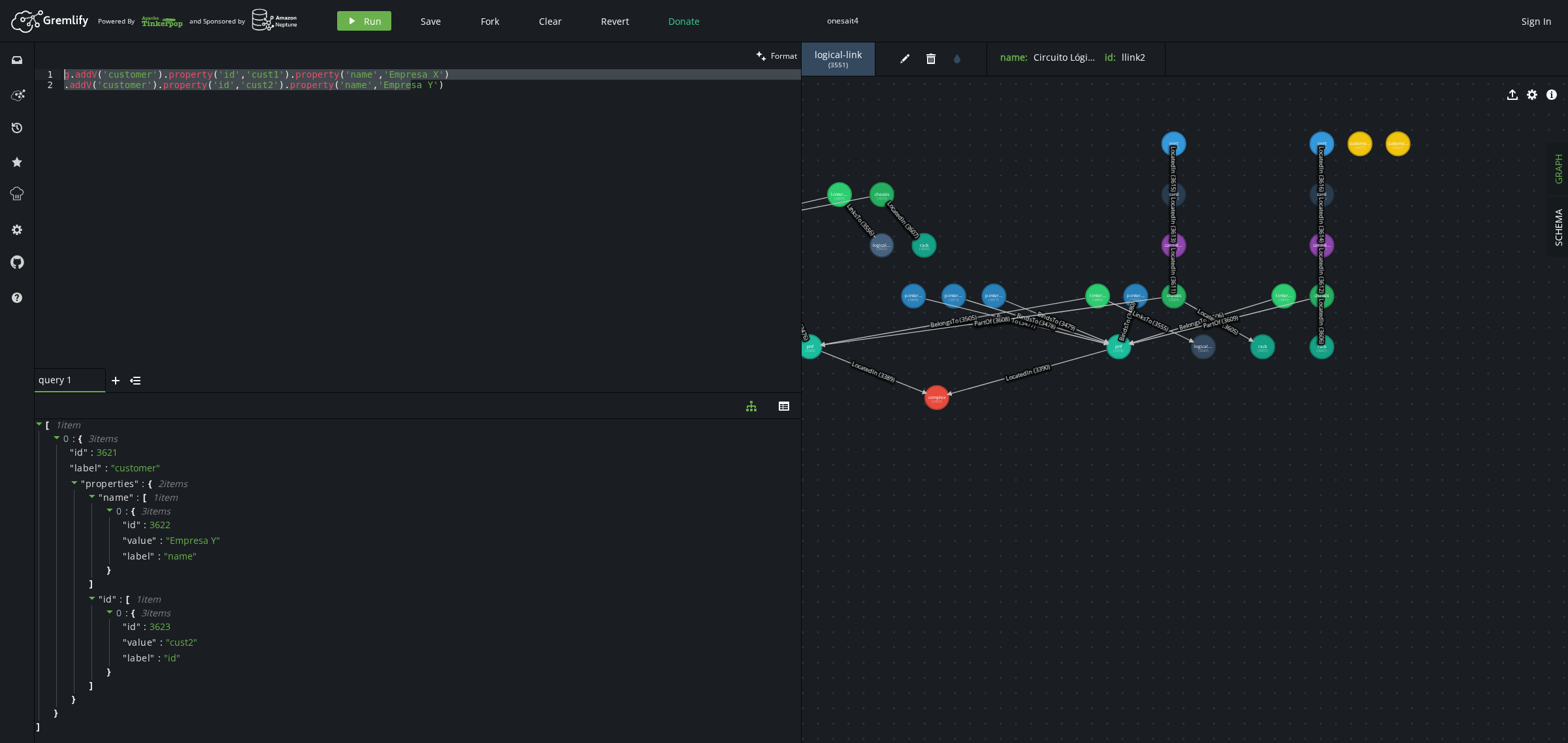
drag, startPoint x: 420, startPoint y: 86, endPoint x: 0, endPoint y: 70, distance: 420.3
click at [1, 70] on div "inbox history star cog help clean Format .addV('customer').property('id','cust2…" at bounding box center [784, 393] width 1568 height 701
paste textarea ".addV('service-subscription').property('id','sub2').property('name','Suscripció…"
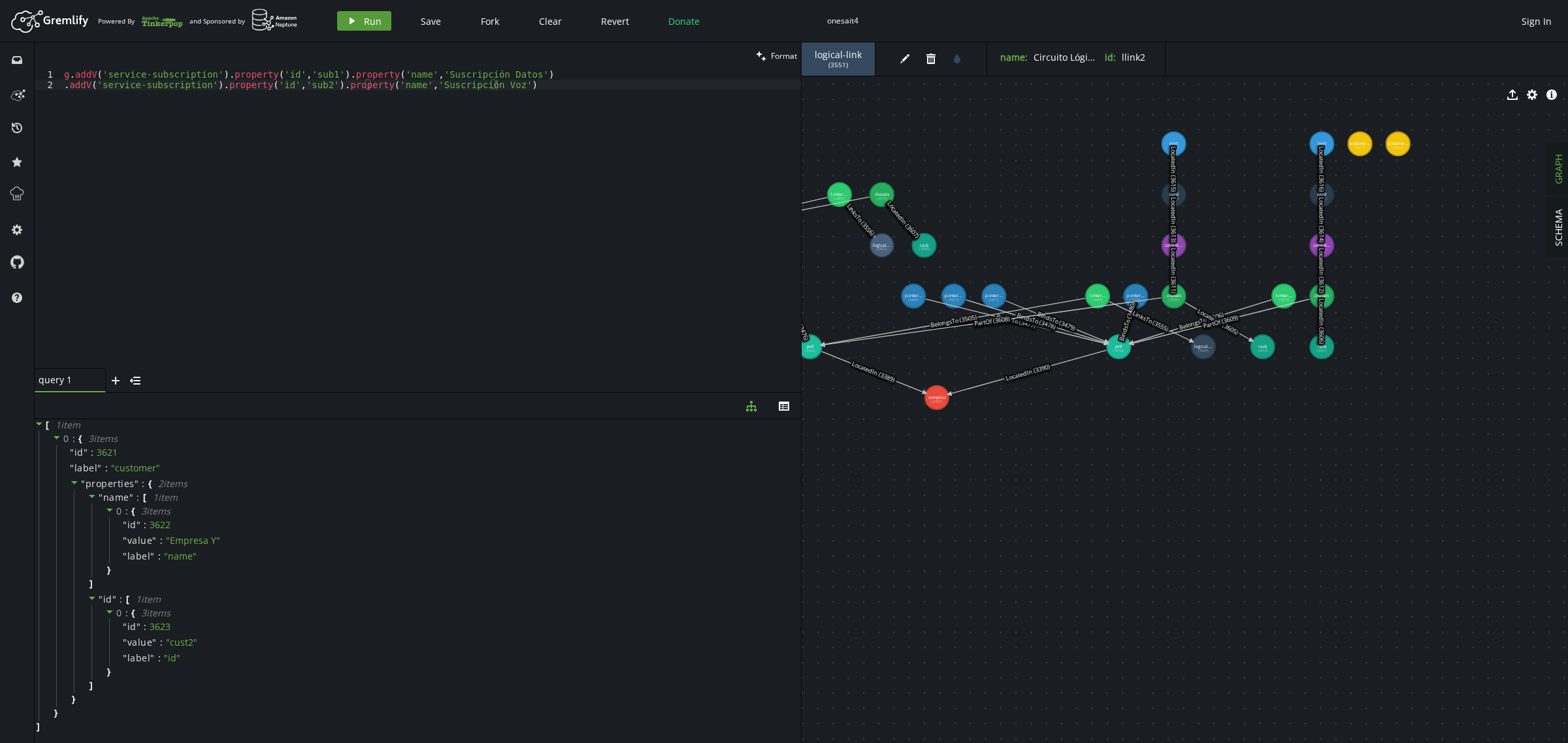
click at [369, 22] on span "Run" at bounding box center [372, 21] width 17 height 12
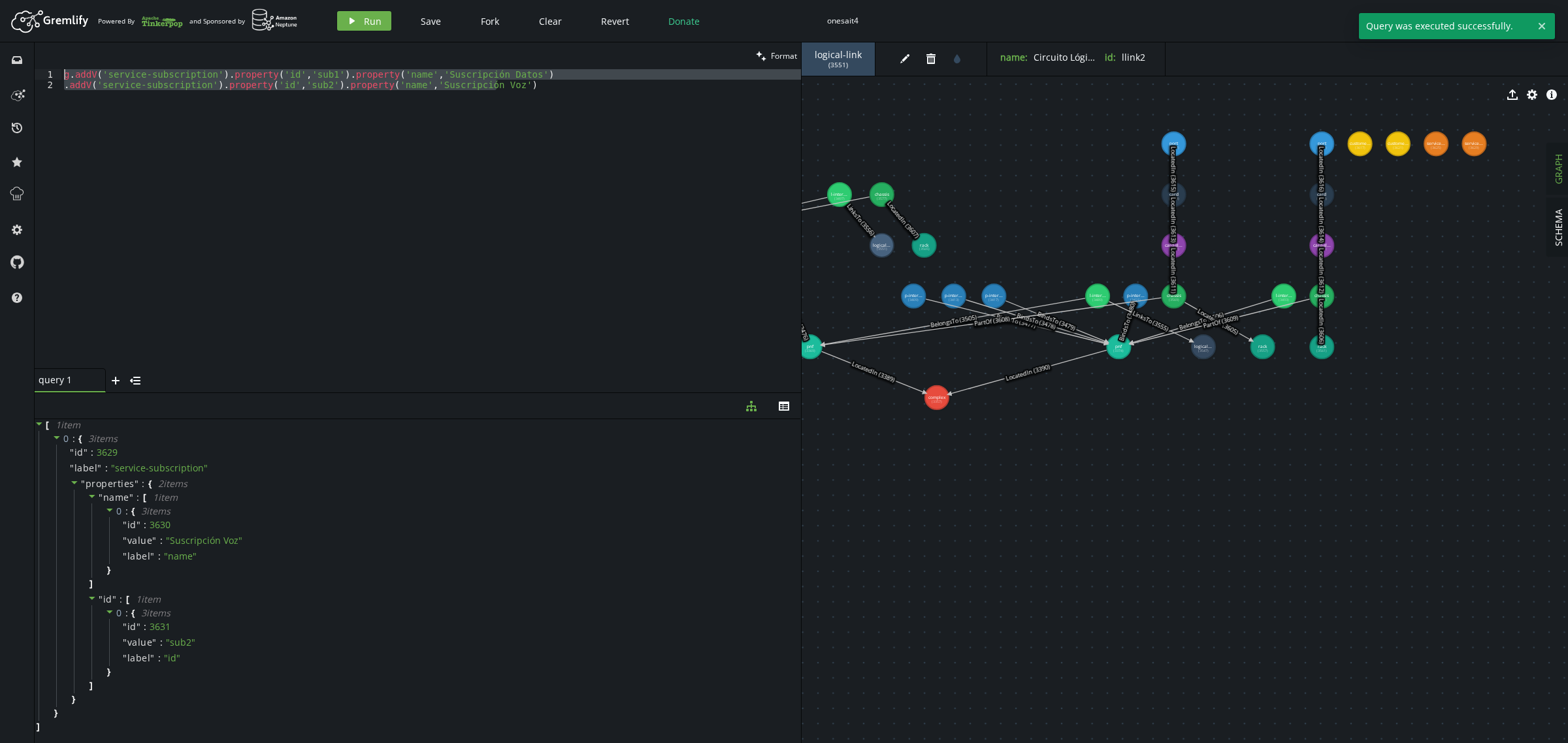
drag, startPoint x: 508, startPoint y: 92, endPoint x: 20, endPoint y: 71, distance: 488.5
click at [20, 72] on div "inbox history star cog help clean Format .addV('service-subscription').property…" at bounding box center [784, 393] width 1568 height 701
paste textarea ".addV('service-instance').property('id','svc2').property('name','Servicio SIP T…"
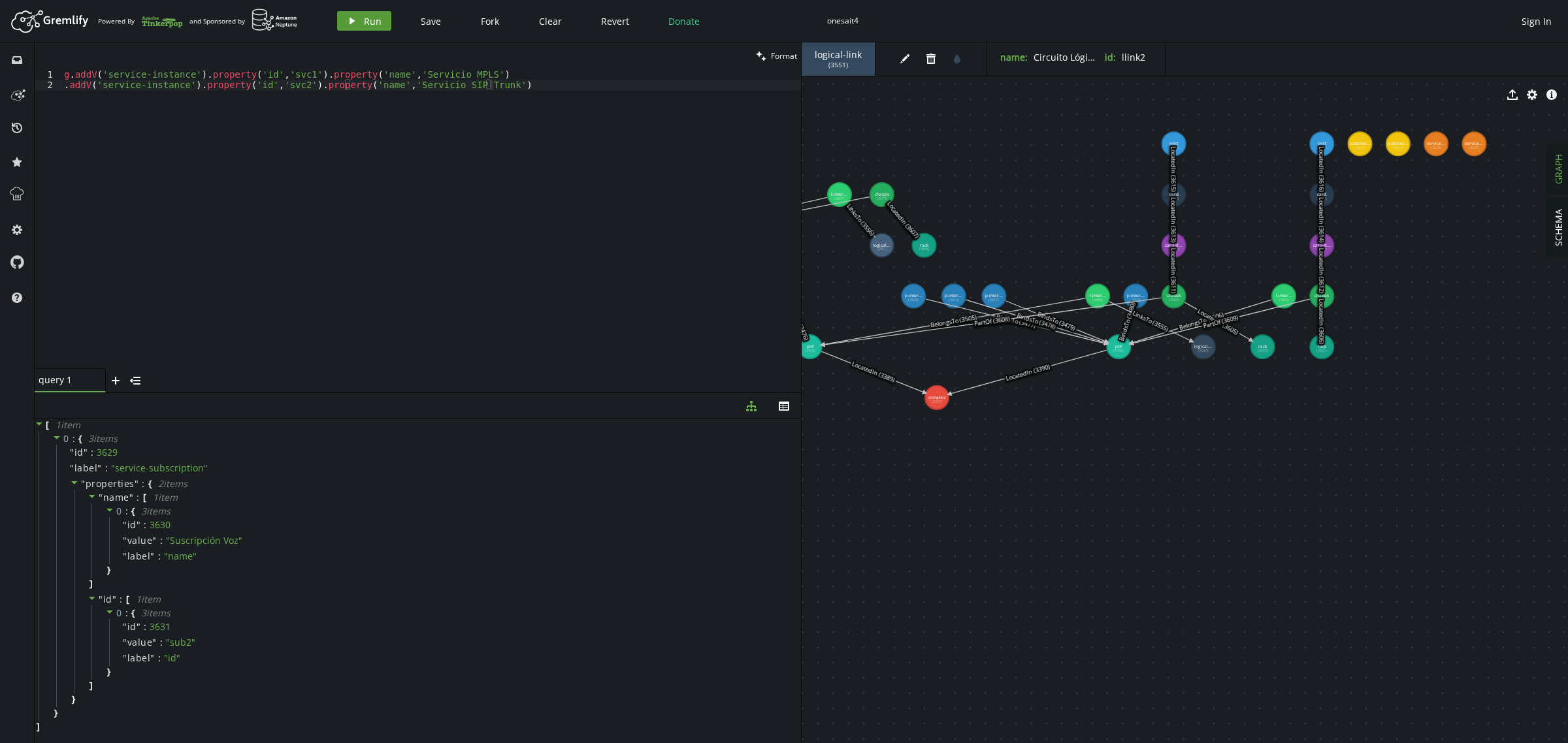
click at [364, 24] on span "Run" at bounding box center [372, 21] width 17 height 12
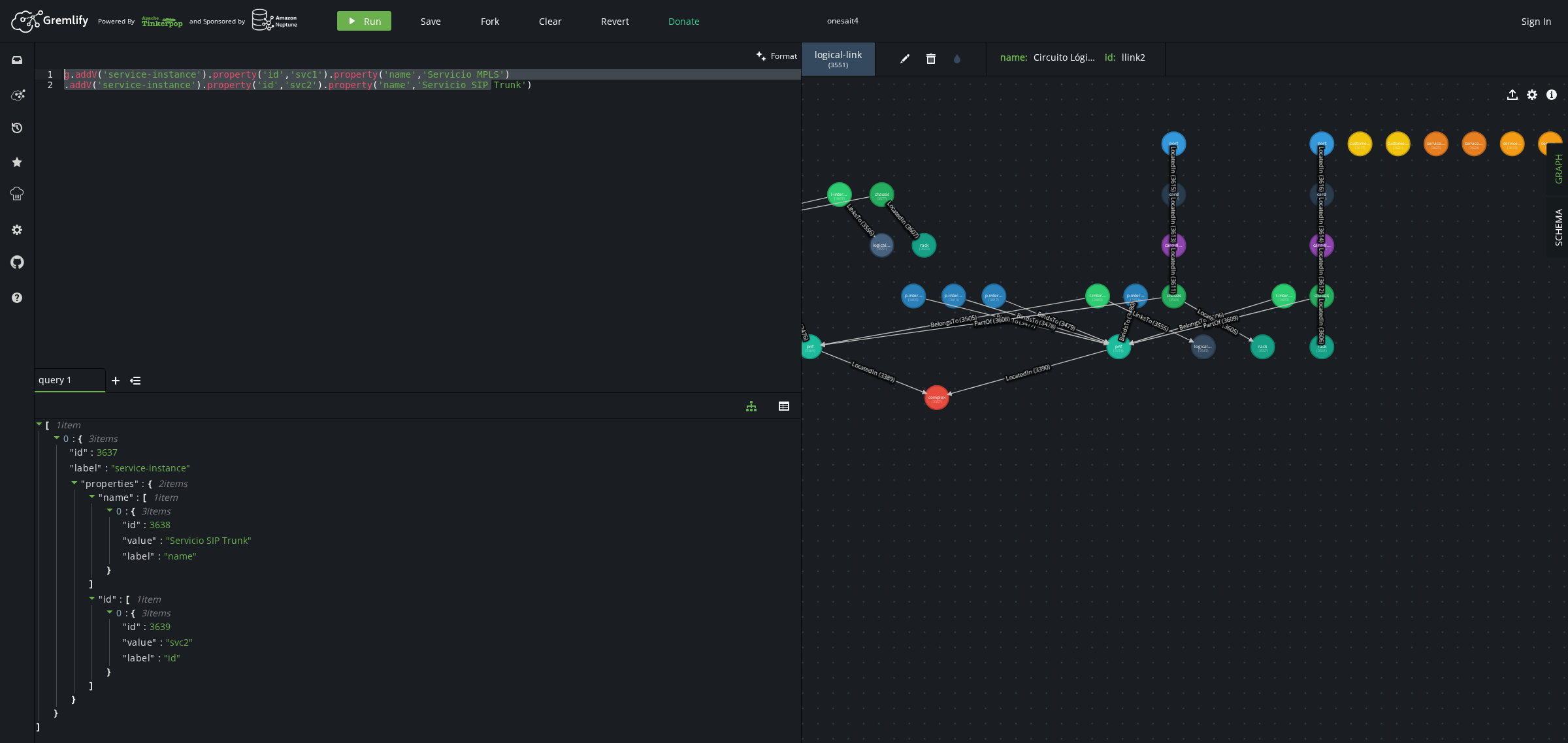
drag, startPoint x: 503, startPoint y: 87, endPoint x: 0, endPoint y: 72, distance: 503.2
click at [0, 72] on div "inbox history star cog help clean Format .addV('service-instance').property('id…" at bounding box center [784, 393] width 1568 height 701
paste textarea ".V().has('customer','id','cust2').as('c').V().has('service-subscription','id','…"
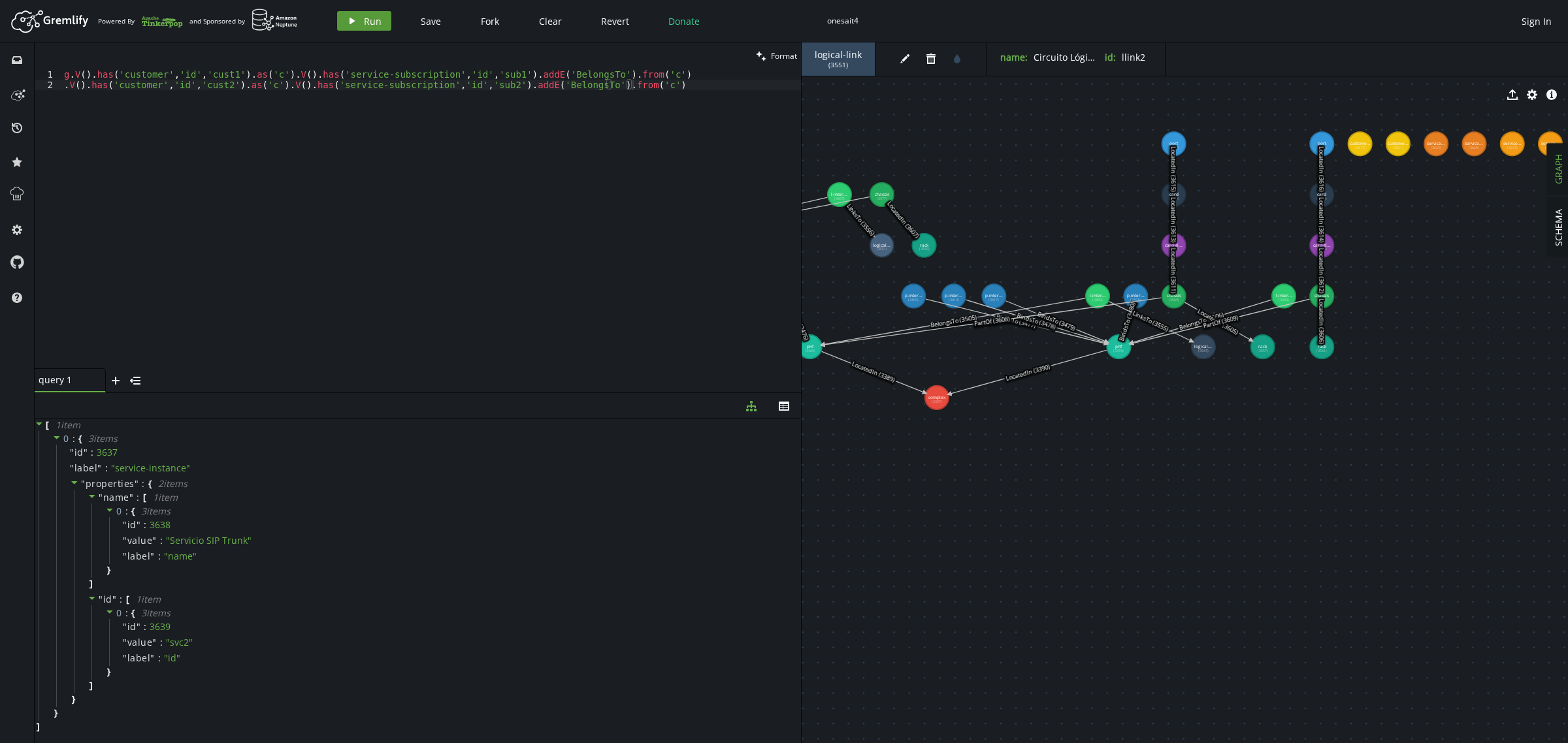
click at [368, 19] on span "Run" at bounding box center [372, 21] width 17 height 12
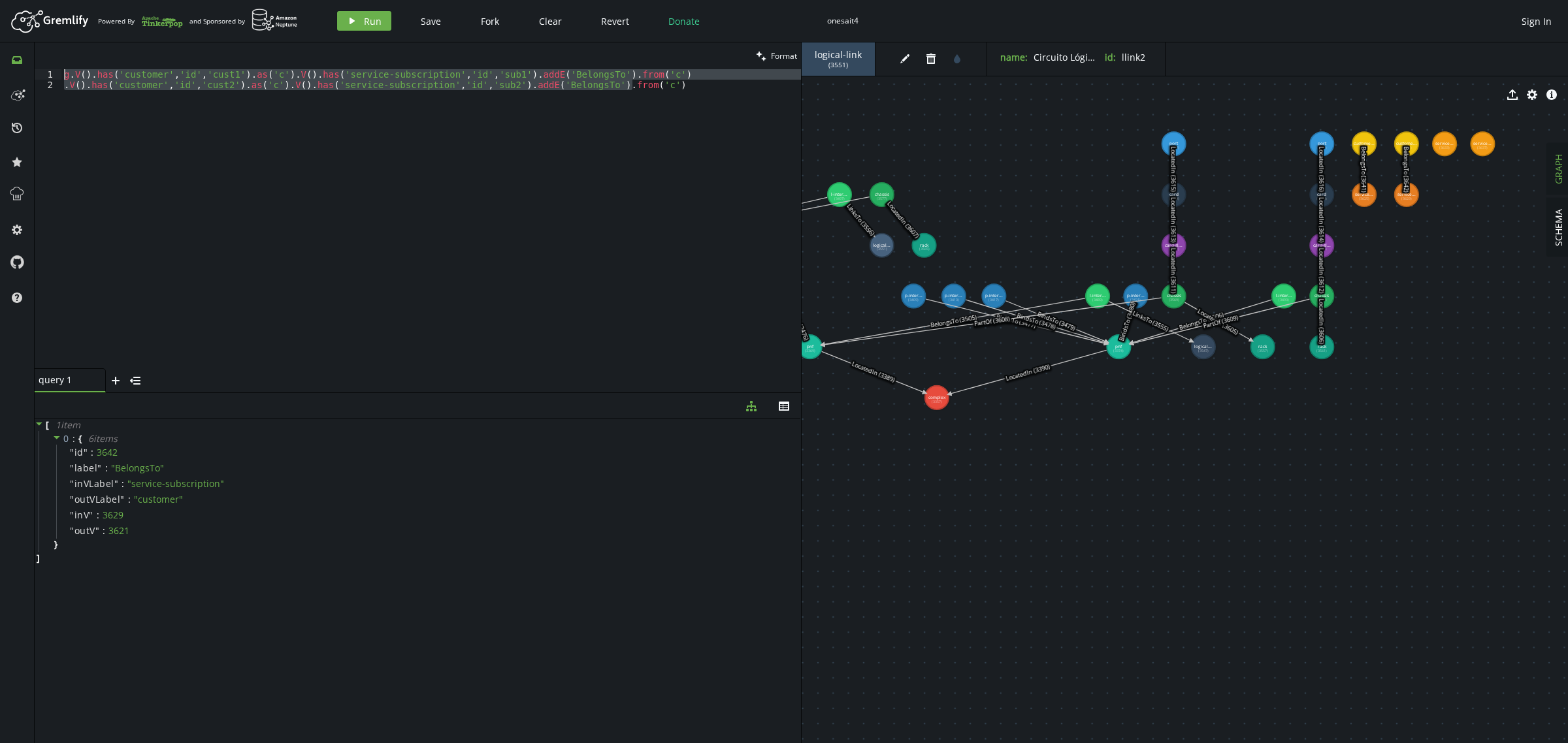
drag, startPoint x: 615, startPoint y: 89, endPoint x: 17, endPoint y: 50, distance: 599.3
click at [19, 50] on div "inbox history star cog help clean Format .V().has('customer','id','cust2').as('…" at bounding box center [784, 393] width 1568 height 701
paste textarea ".V().has('service-subscription','id','sub2').as('s').V().has('service-instance'…"
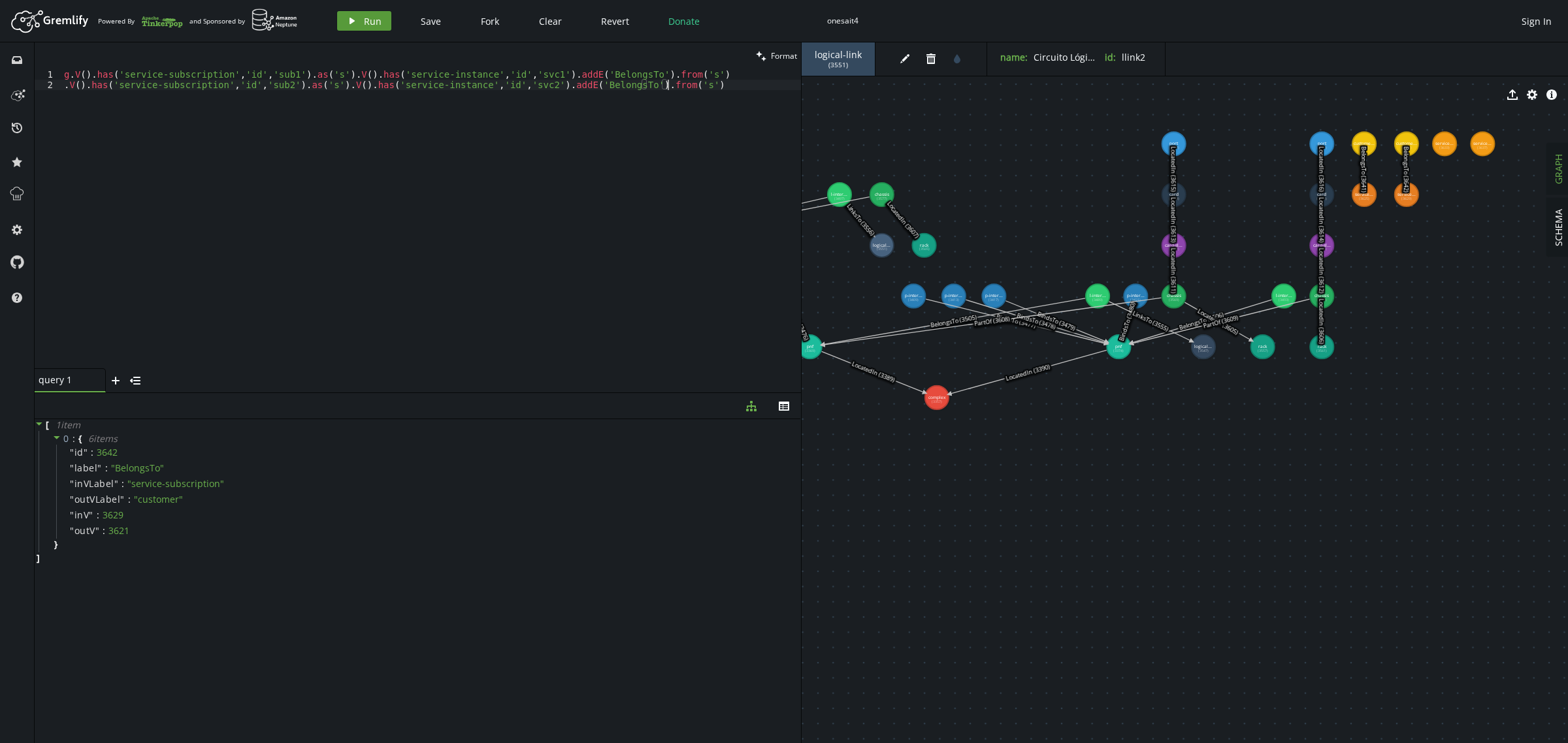
click at [356, 28] on button "play Run" at bounding box center [365, 21] width 54 height 19
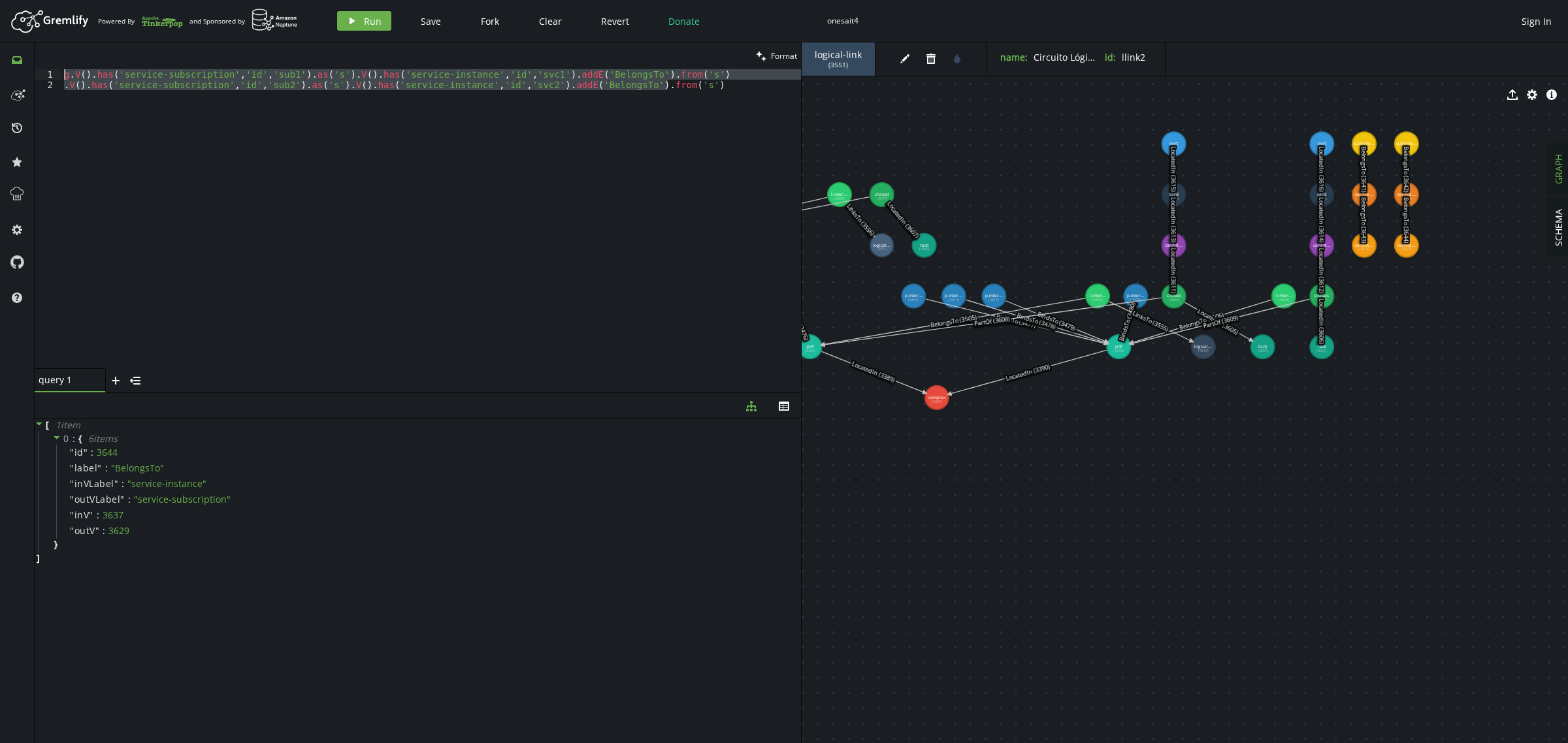
drag, startPoint x: 606, startPoint y: 89, endPoint x: 11, endPoint y: 57, distance: 595.9
click at [15, 58] on div "inbox history star cog help clean Format .V().has('service-subscription','id','…" at bounding box center [784, 393] width 1568 height 701
paste textarea ".V().has('service-instance','id','svc2').as('si').V().has('logical-link','id','…"
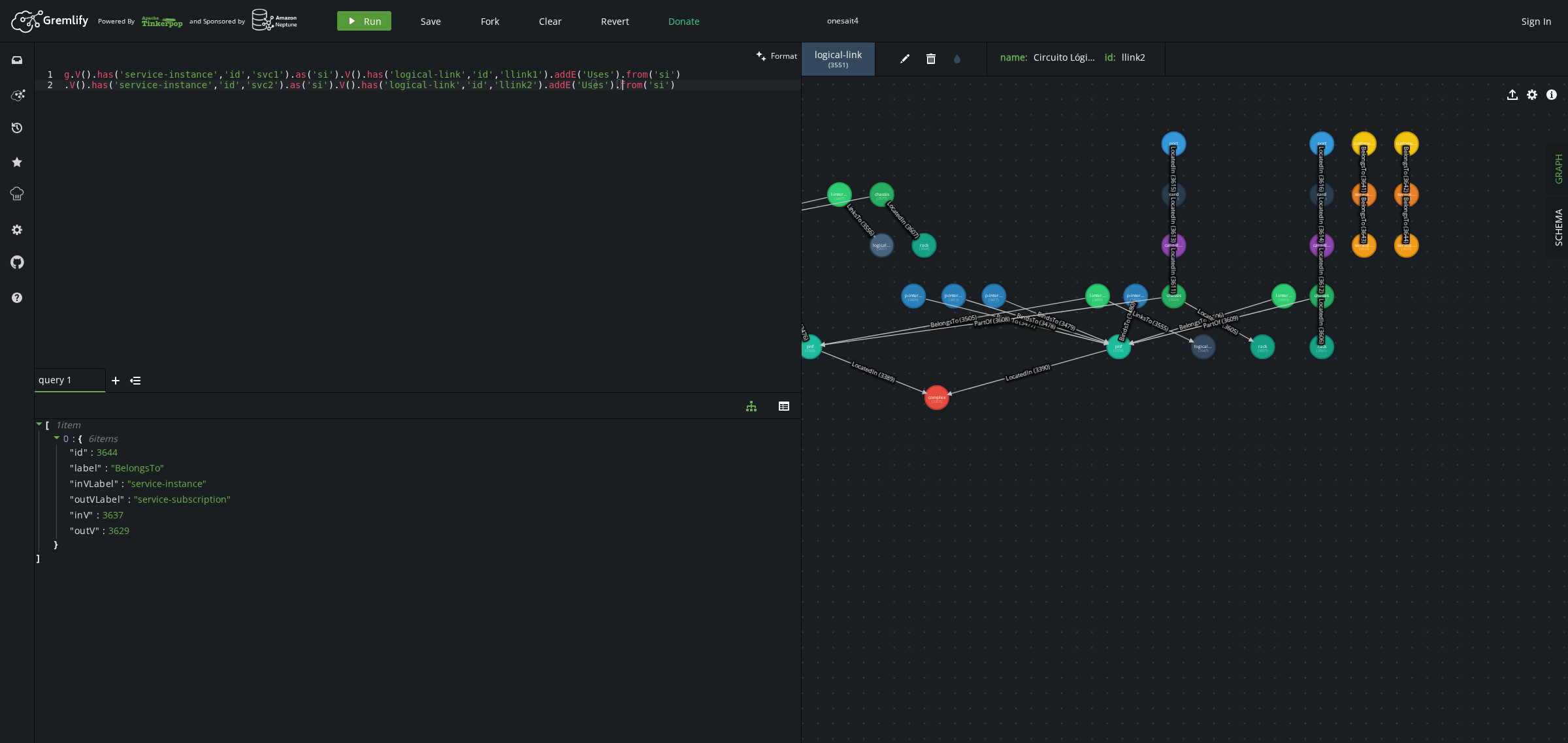
click at [365, 24] on span "Run" at bounding box center [372, 21] width 17 height 12
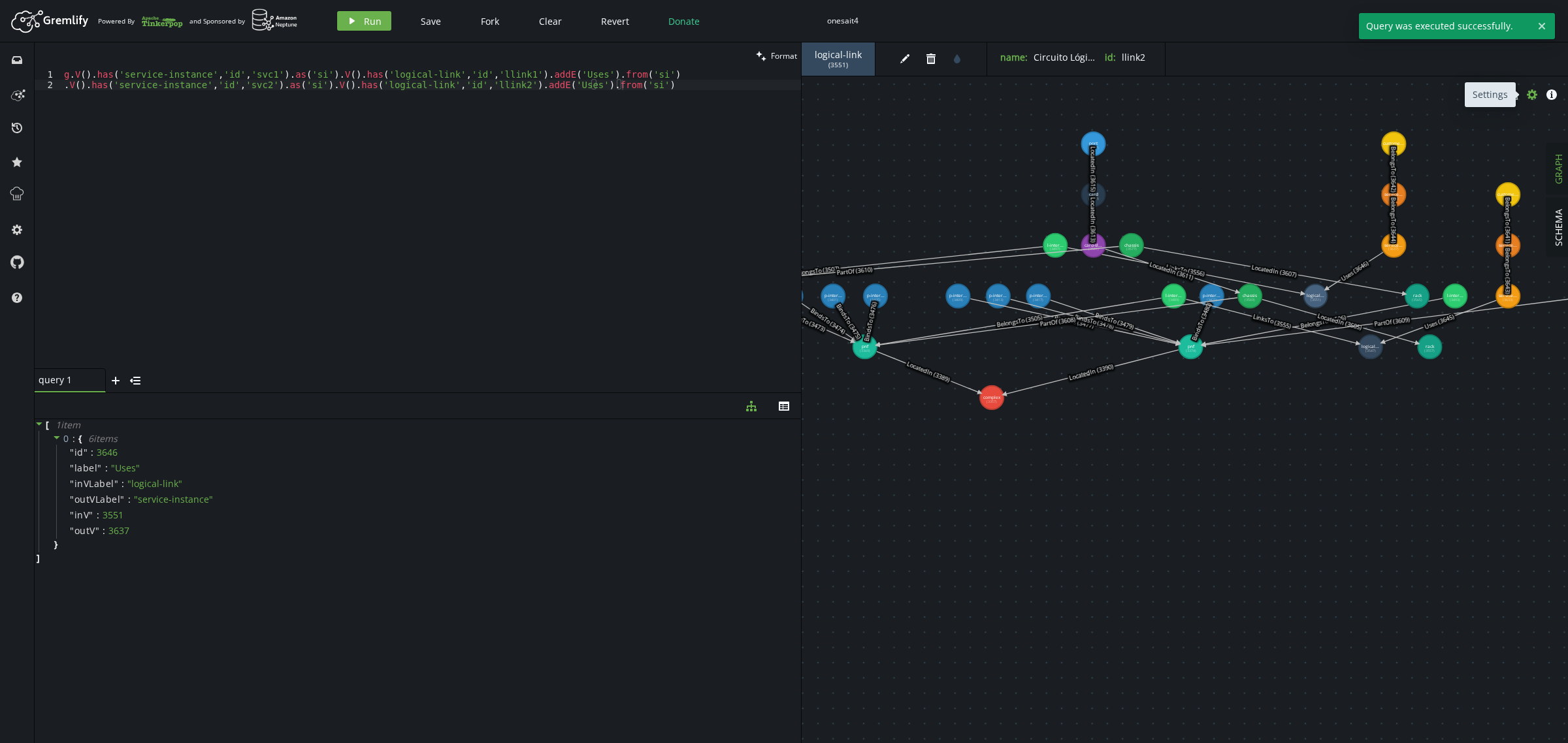
click at [1254, 96] on icon "cog" at bounding box center [1532, 95] width 10 height 10
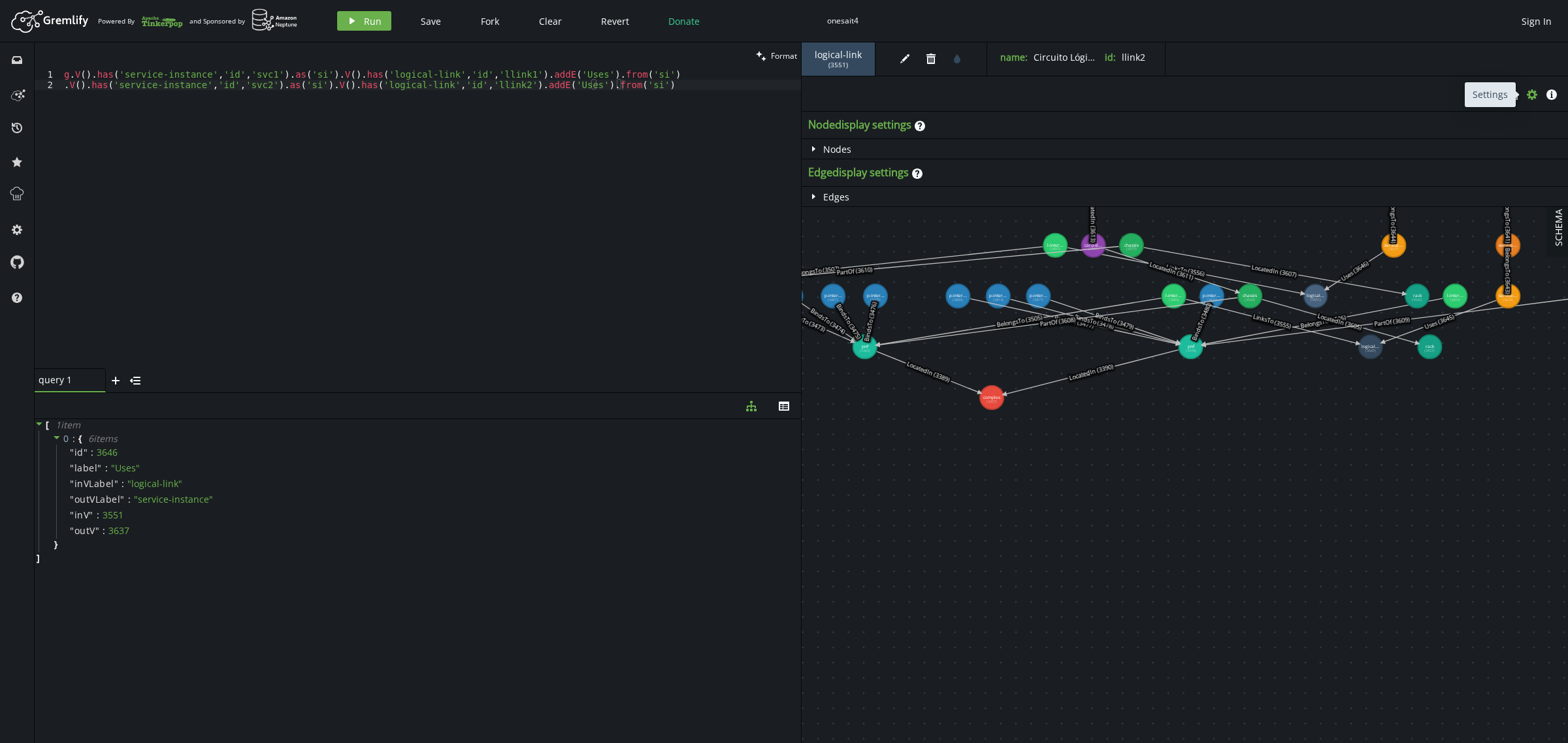
click at [1254, 96] on icon "cog" at bounding box center [1532, 95] width 10 height 10
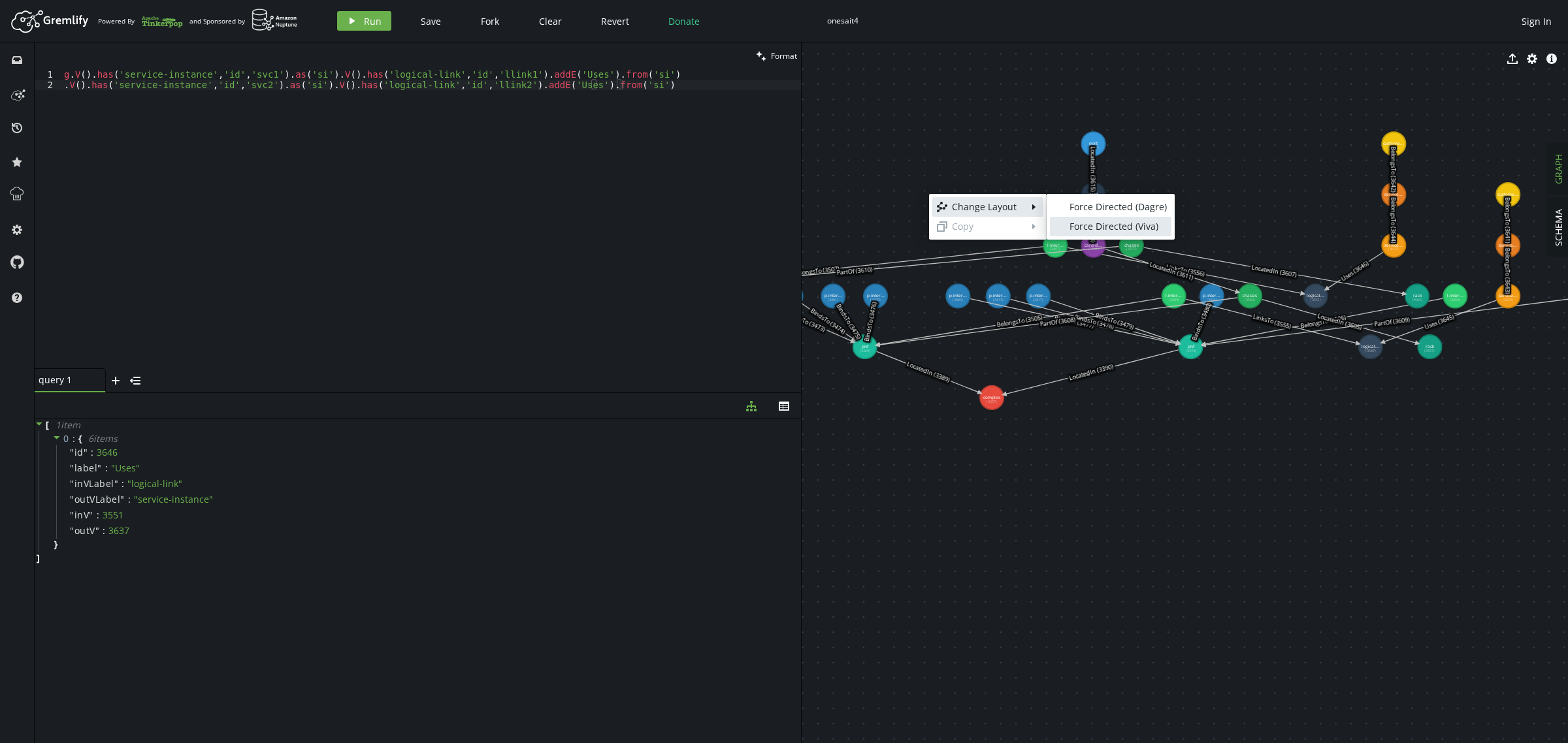
click at [1101, 229] on div "Force Directed (Viva)" at bounding box center [1118, 226] width 98 height 13
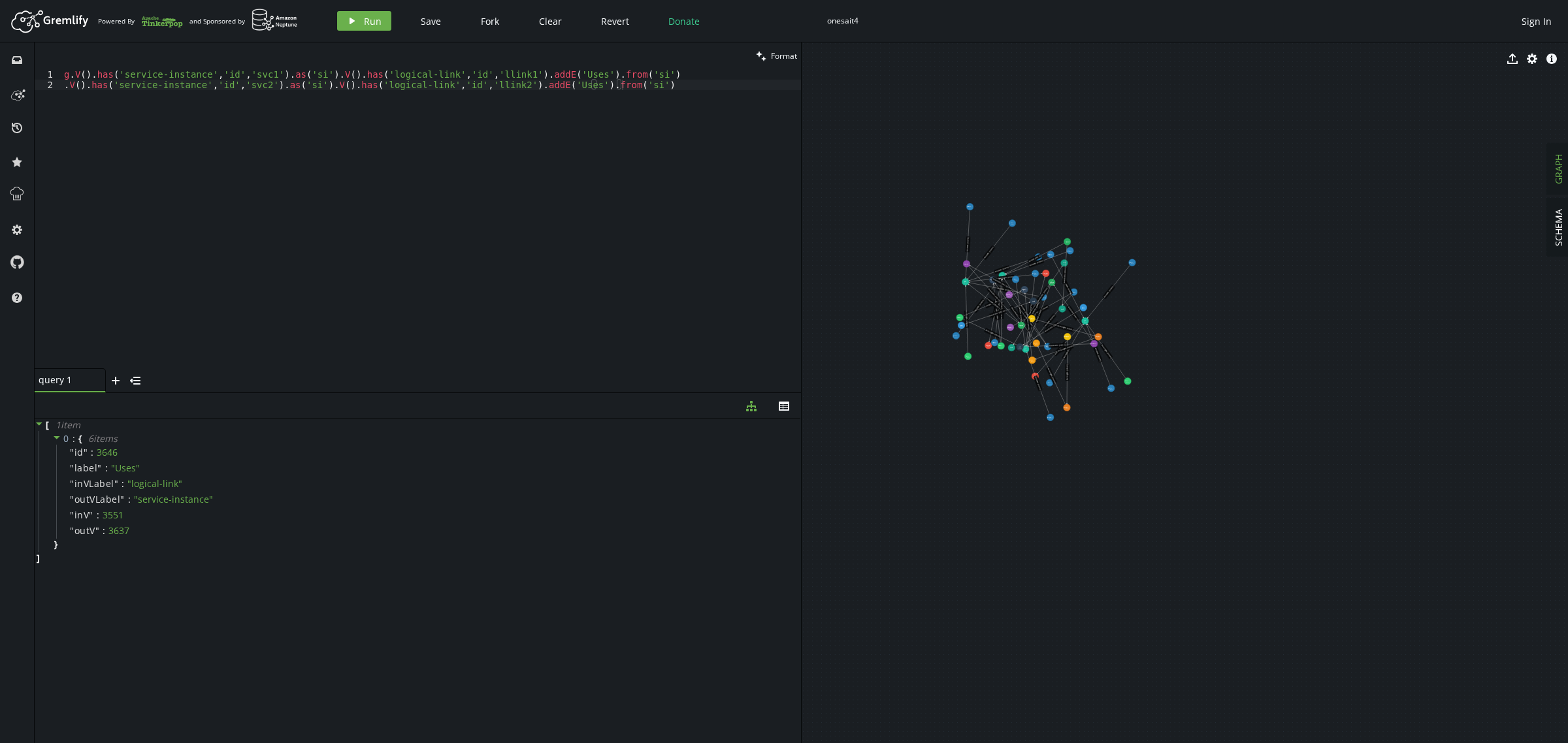
drag, startPoint x: 986, startPoint y: 384, endPoint x: 1203, endPoint y: 386, distance: 217.0
click at [1059, 345] on div "Force Directed (Dagre)" at bounding box center [1091, 346] width 98 height 13
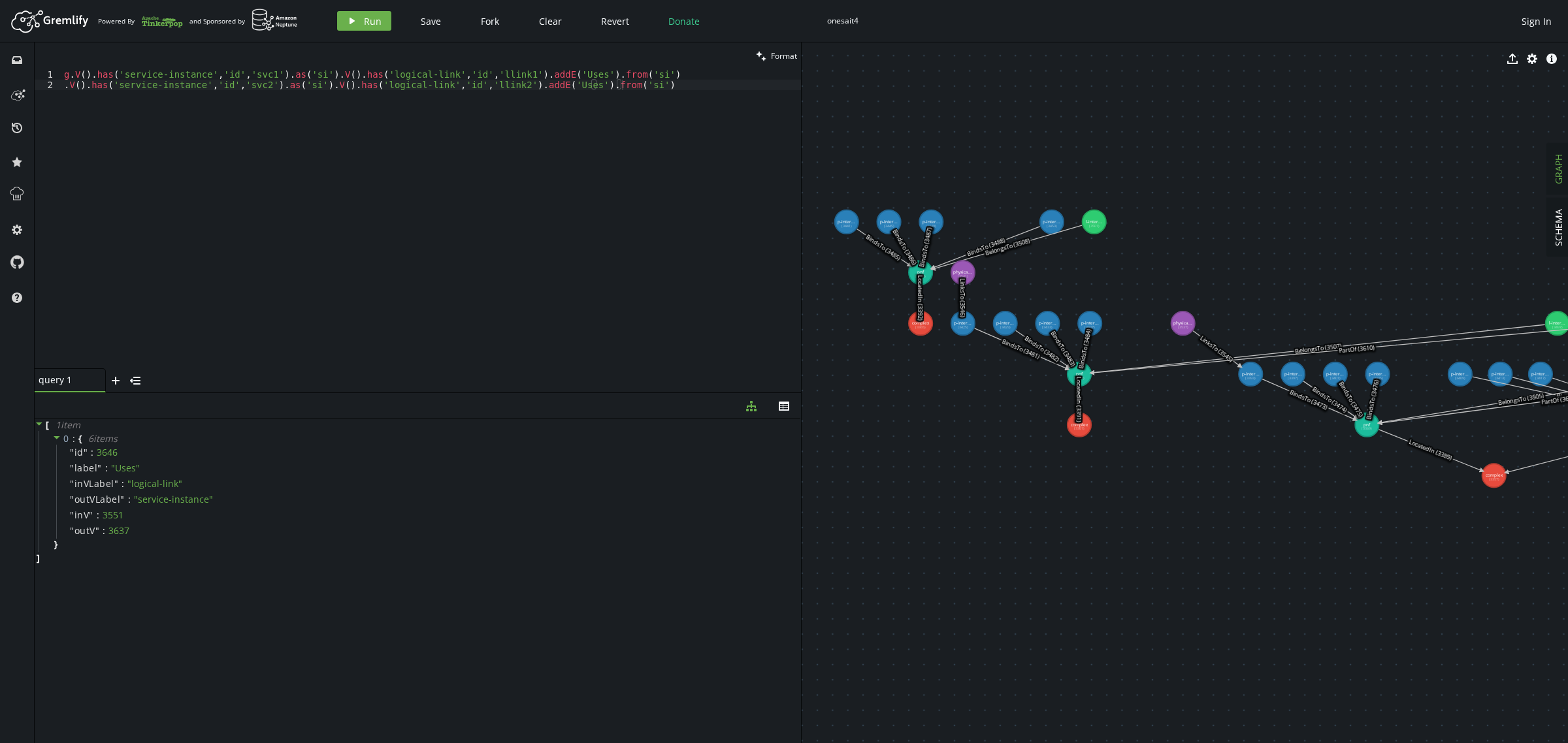
drag, startPoint x: 1142, startPoint y: 426, endPoint x: 1164, endPoint y: 449, distance: 31.8
drag, startPoint x: 841, startPoint y: 220, endPoint x: 825, endPoint y: 226, distance: 17.1
drag, startPoint x: 893, startPoint y: 226, endPoint x: 846, endPoint y: 196, distance: 55.8
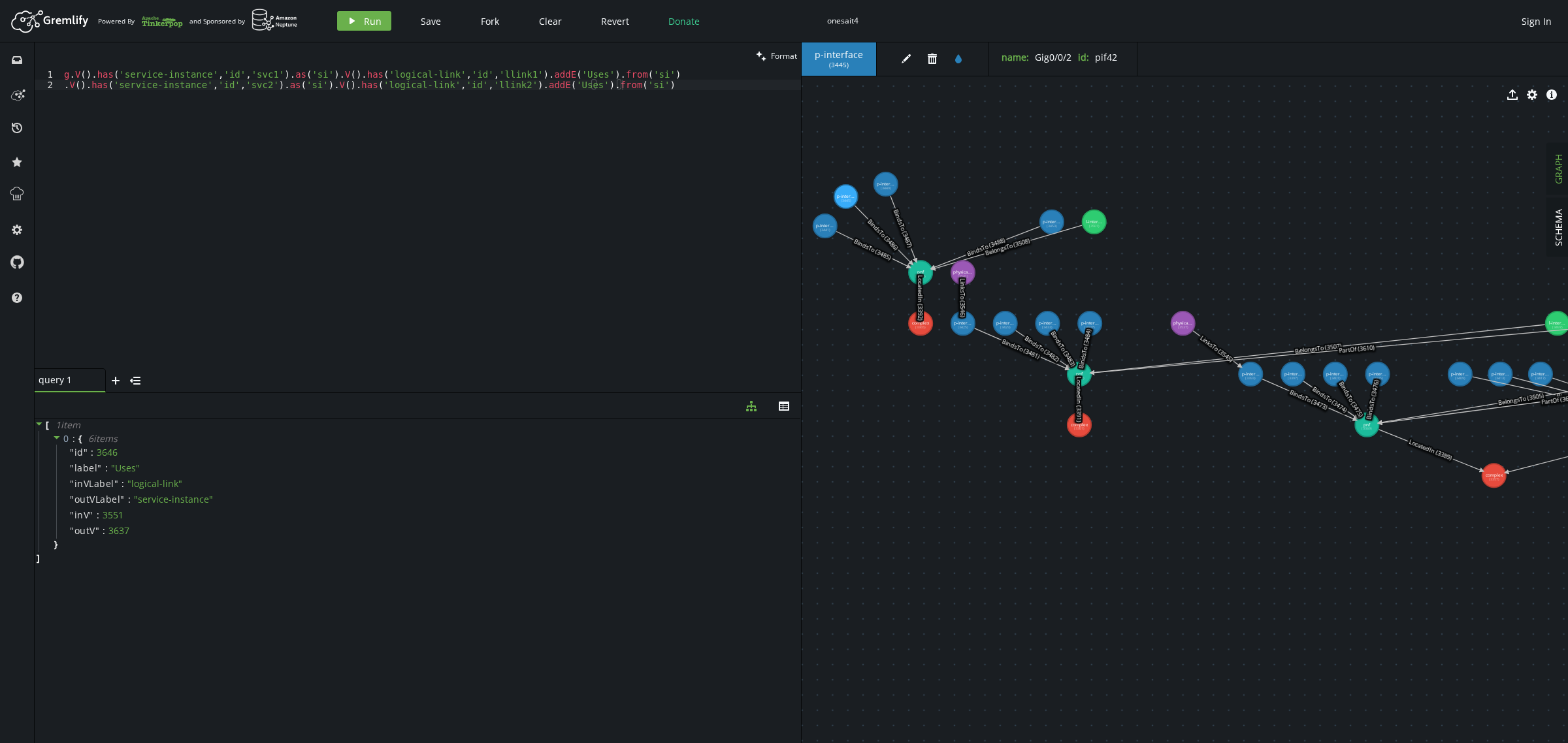
drag, startPoint x: 929, startPoint y: 220, endPoint x: 886, endPoint y: 184, distance: 56.1
drag, startPoint x: 1053, startPoint y: 222, endPoint x: 951, endPoint y: 183, distance: 109.2
drag, startPoint x: 1088, startPoint y: 227, endPoint x: 1018, endPoint y: 190, distance: 79.2
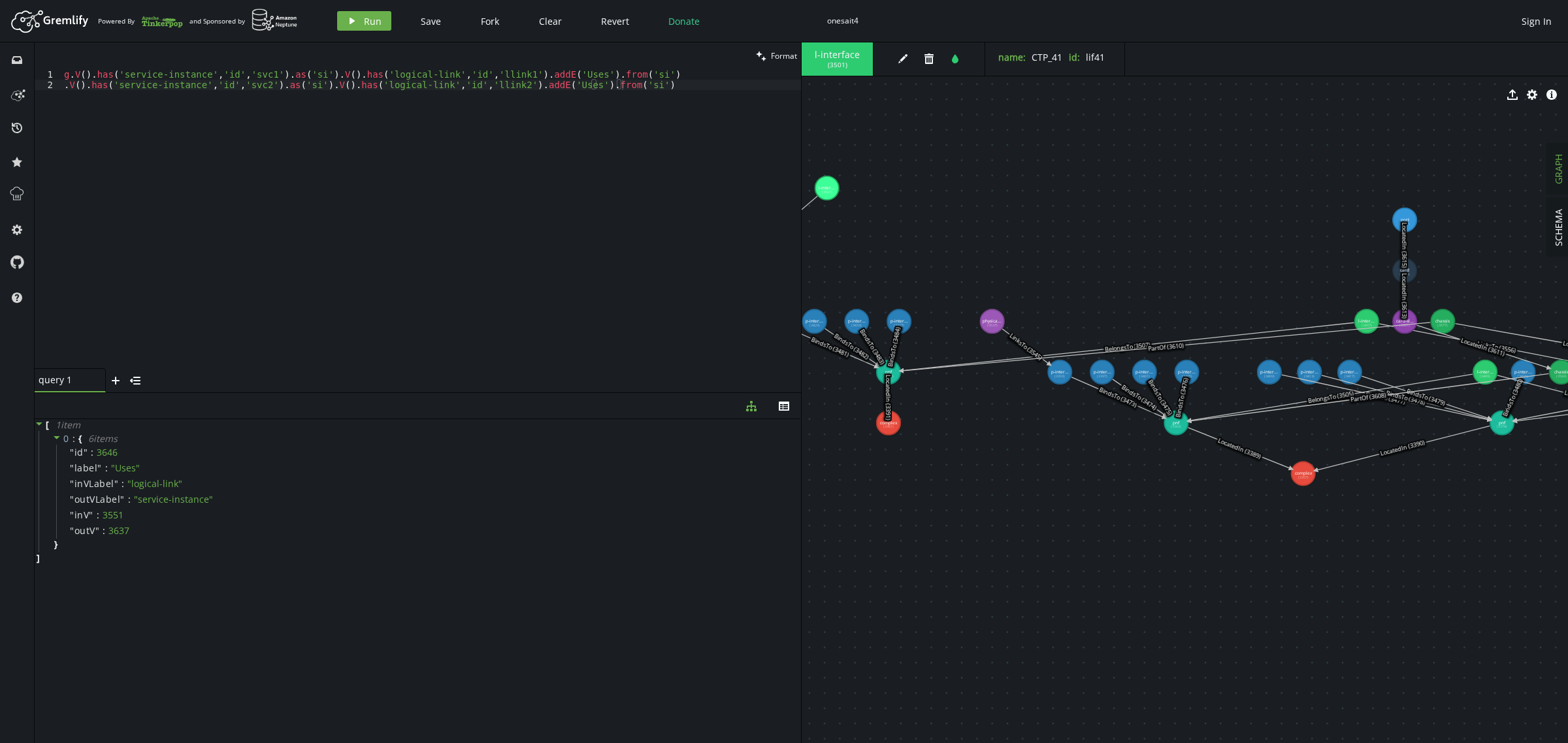
drag, startPoint x: 1142, startPoint y: 508, endPoint x: 949, endPoint y: 507, distance: 193.0
drag, startPoint x: 1366, startPoint y: 317, endPoint x: 996, endPoint y: 201, distance: 387.8
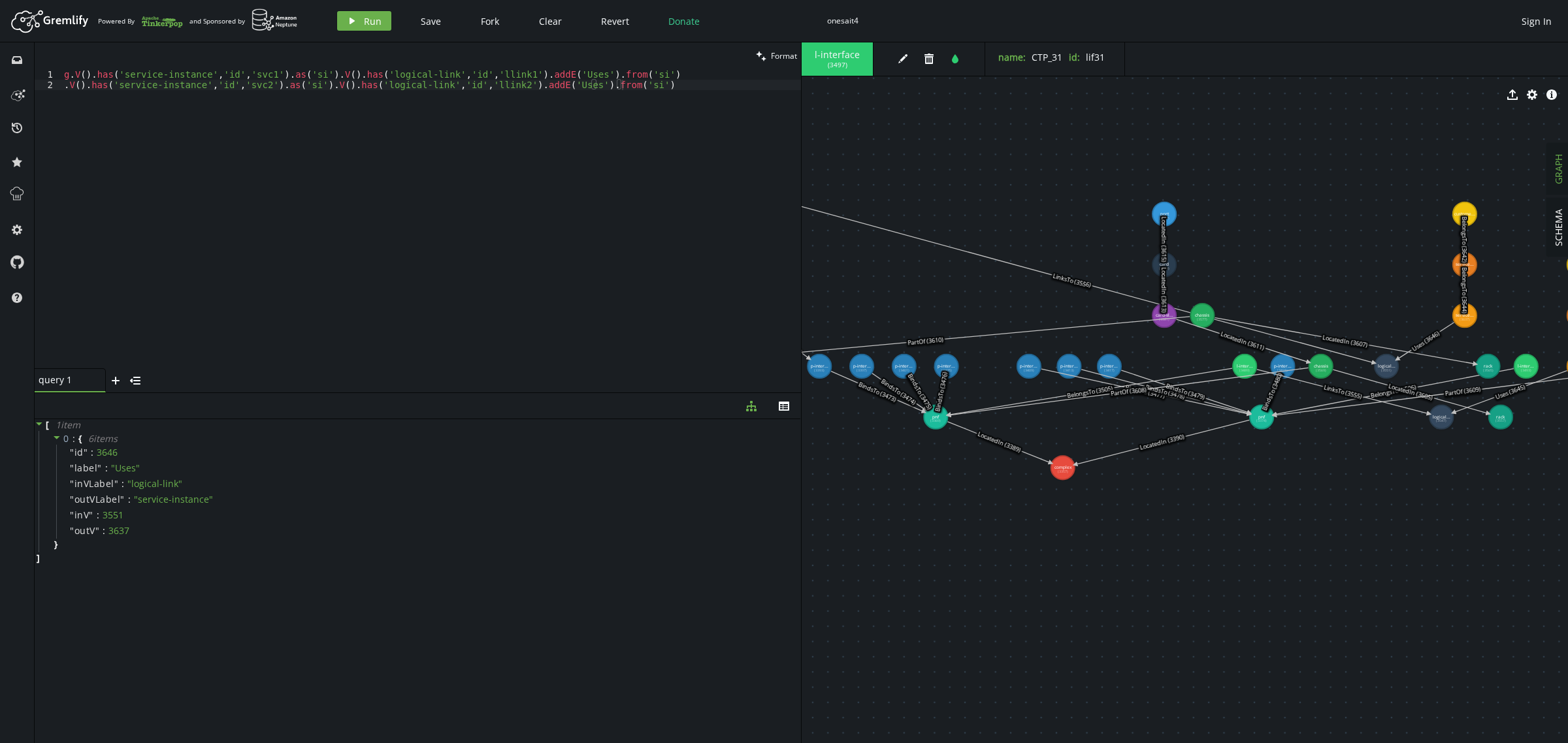
drag, startPoint x: 1180, startPoint y: 598, endPoint x: 928, endPoint y: 596, distance: 252.0
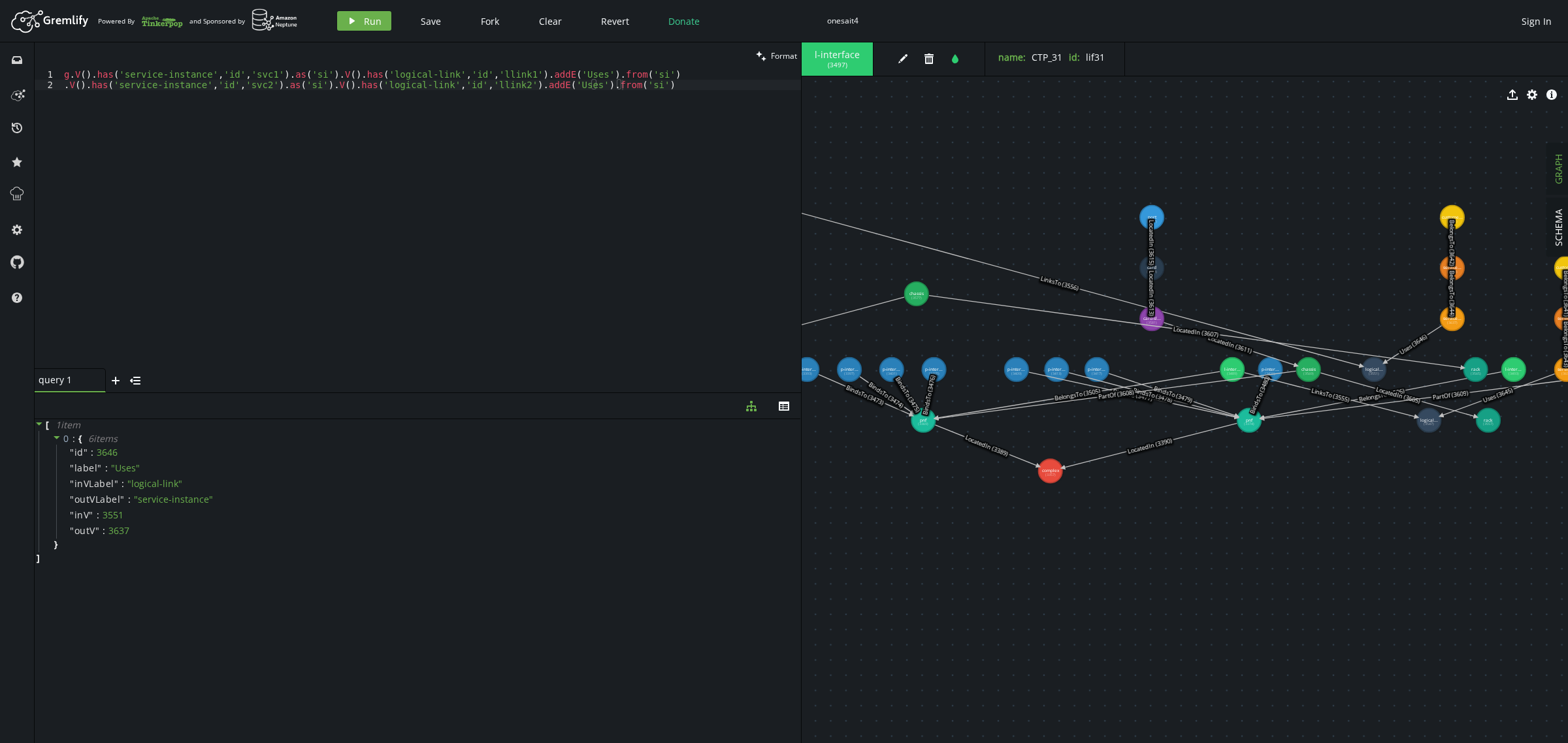
drag, startPoint x: 1194, startPoint y: 317, endPoint x: 917, endPoint y: 294, distance: 278.0
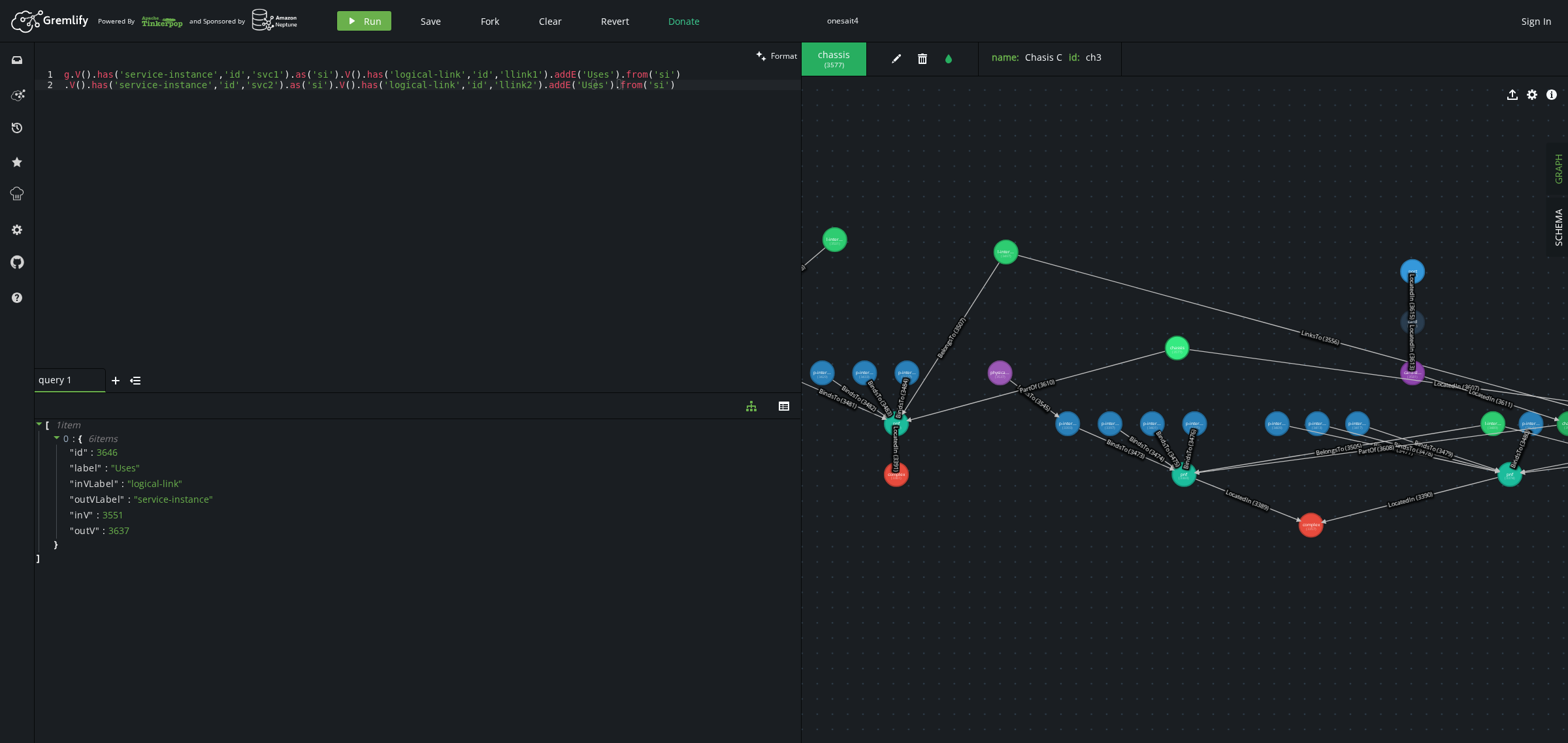
drag, startPoint x: 965, startPoint y: 629, endPoint x: 1222, endPoint y: 693, distance: 264.8
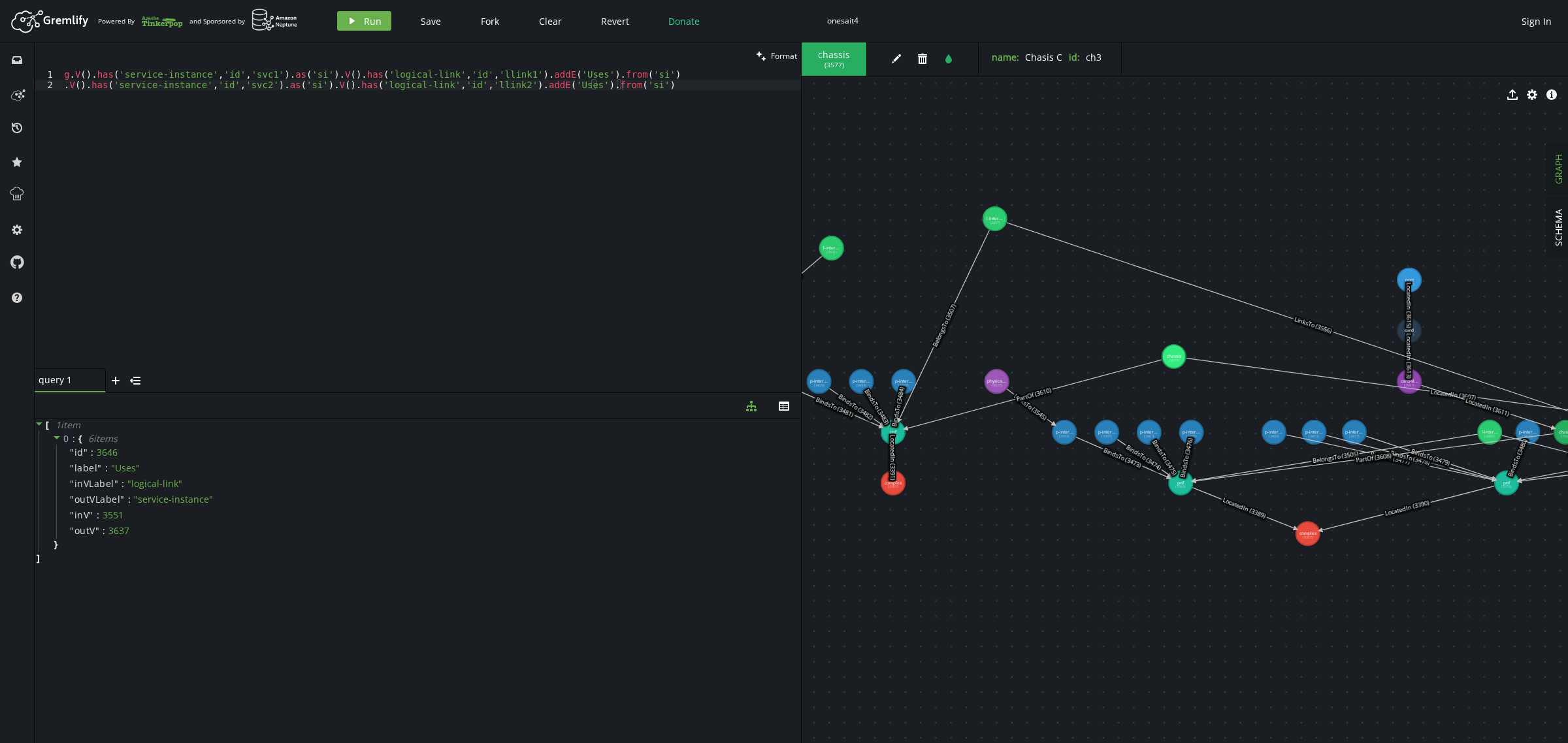
drag, startPoint x: 1000, startPoint y: 259, endPoint x: 993, endPoint y: 215, distance: 44.6
drag, startPoint x: 1173, startPoint y: 358, endPoint x: 987, endPoint y: 514, distance: 242.8
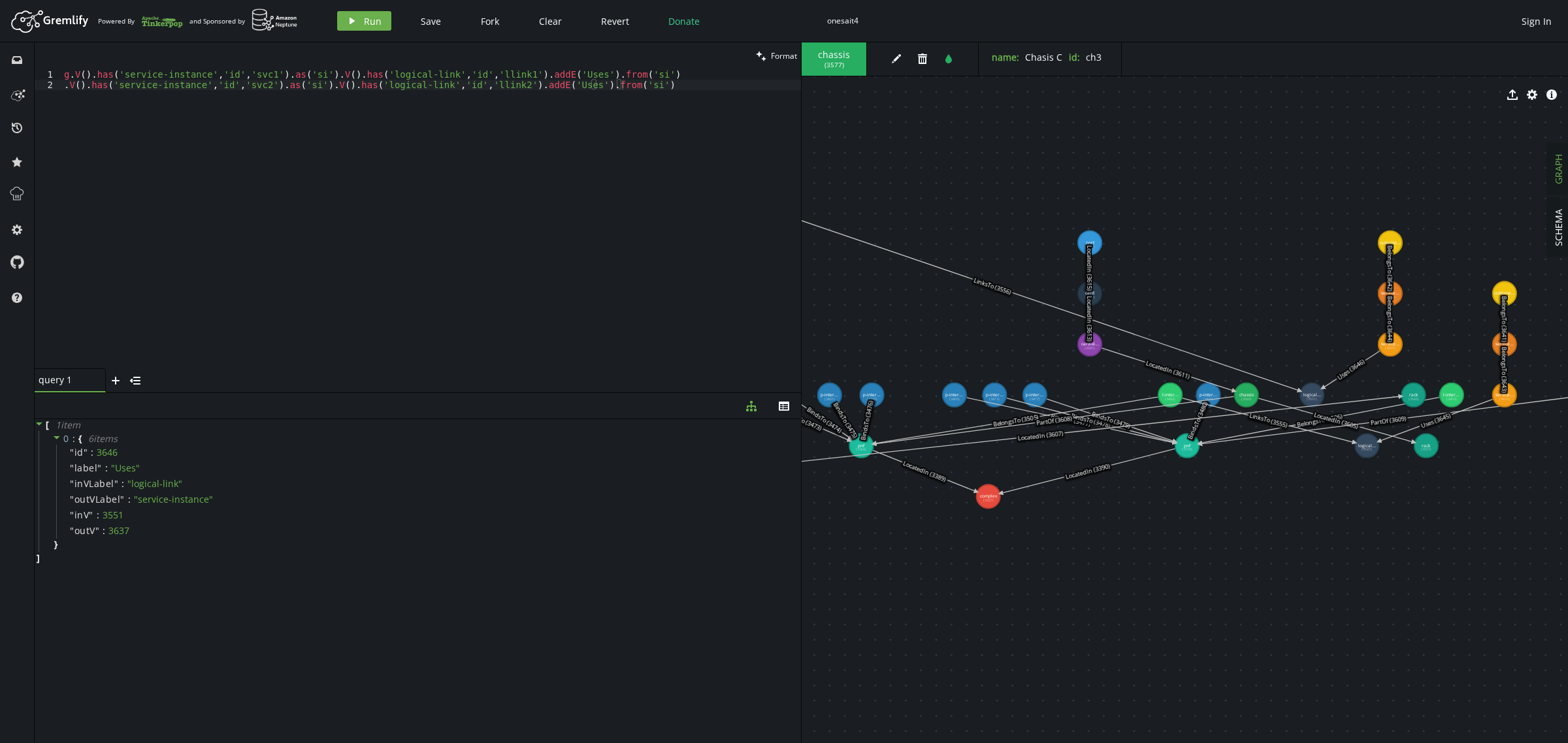
drag, startPoint x: 1168, startPoint y: 622, endPoint x: 1064, endPoint y: 573, distance: 115.0
drag, startPoint x: 1412, startPoint y: 397, endPoint x: 912, endPoint y: 562, distance: 526.5
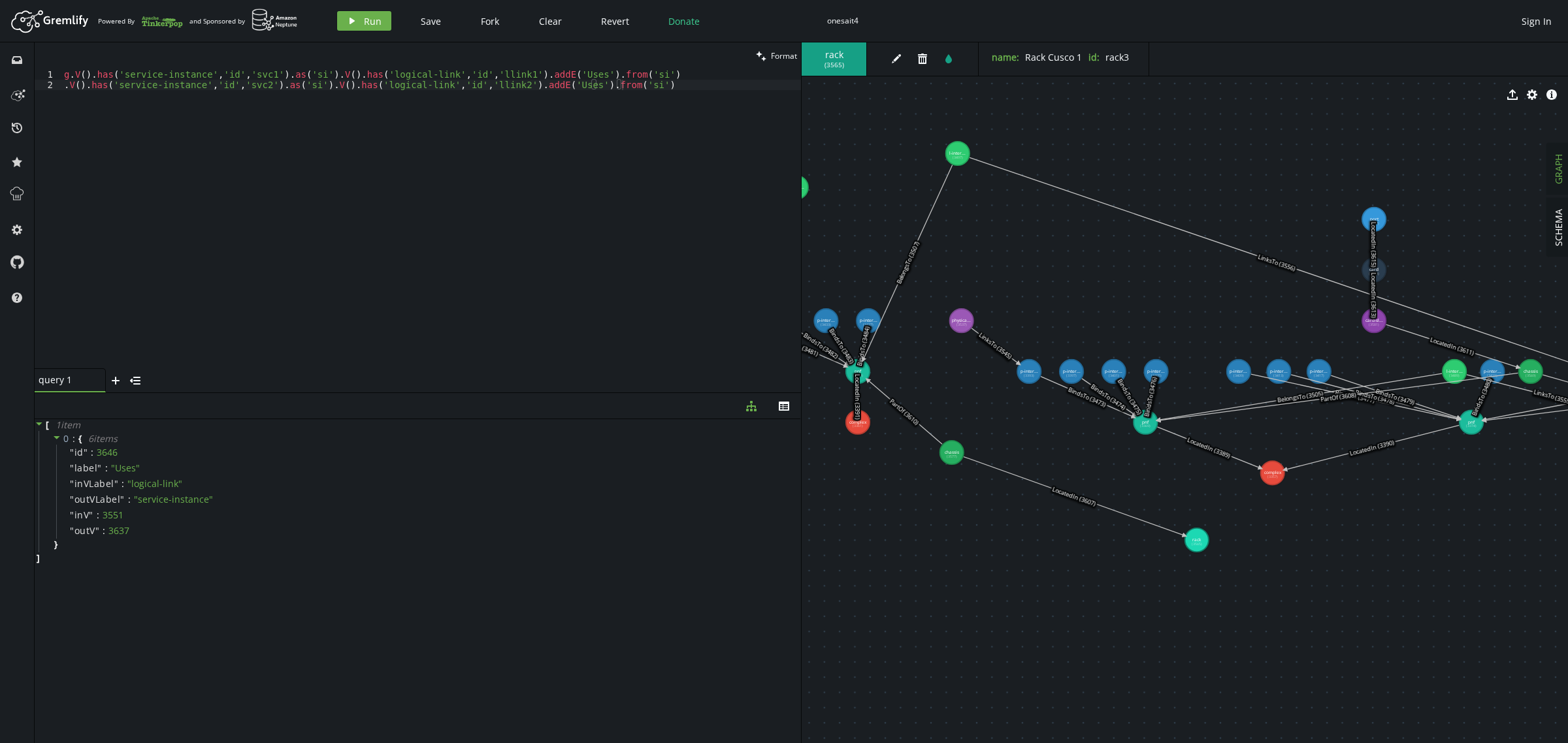
drag, startPoint x: 985, startPoint y: 634, endPoint x: 1254, endPoint y: 610, distance: 270.1
drag, startPoint x: 1199, startPoint y: 540, endPoint x: 1086, endPoint y: 527, distance: 113.7
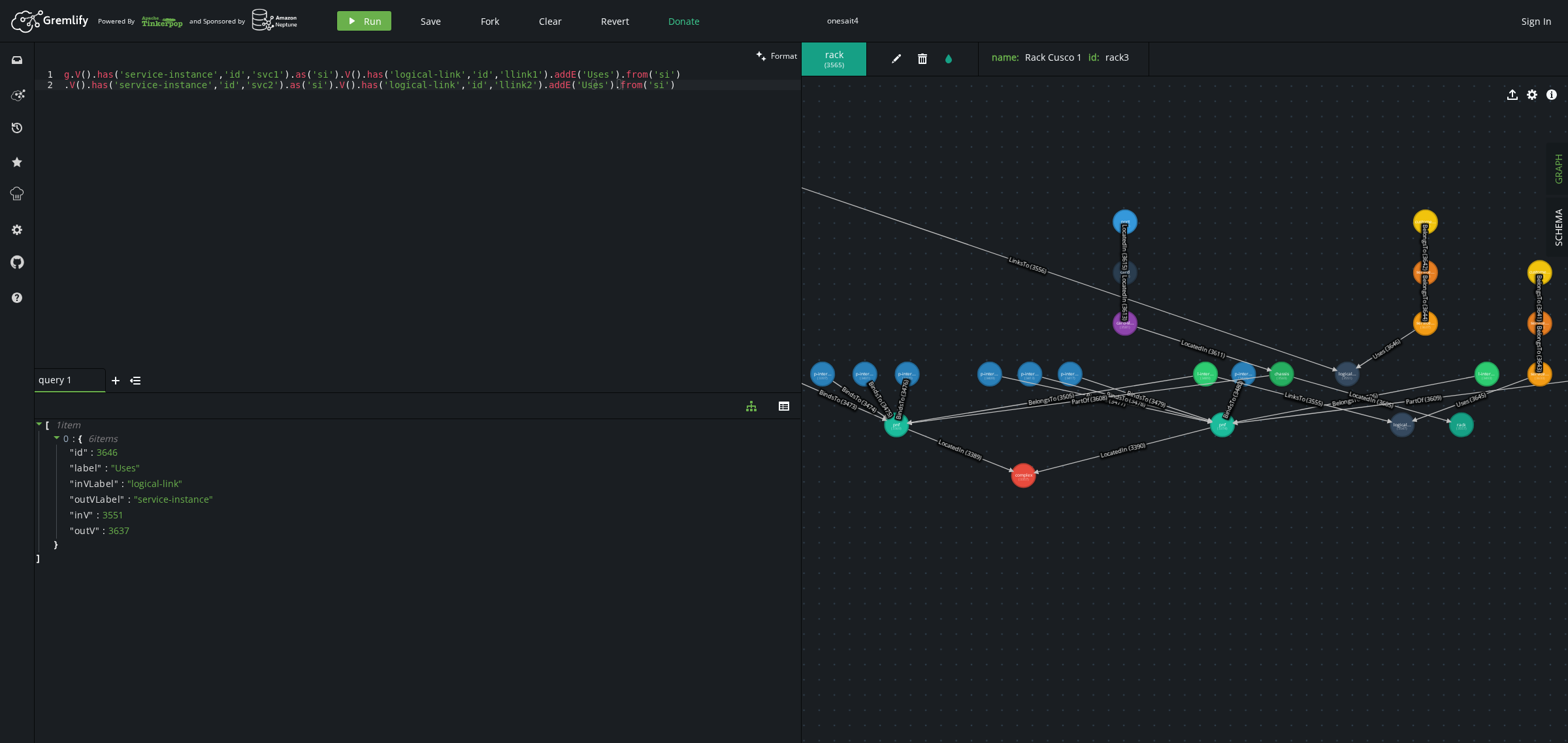
drag, startPoint x: 1250, startPoint y: 573, endPoint x: 961, endPoint y: 579, distance: 289.1
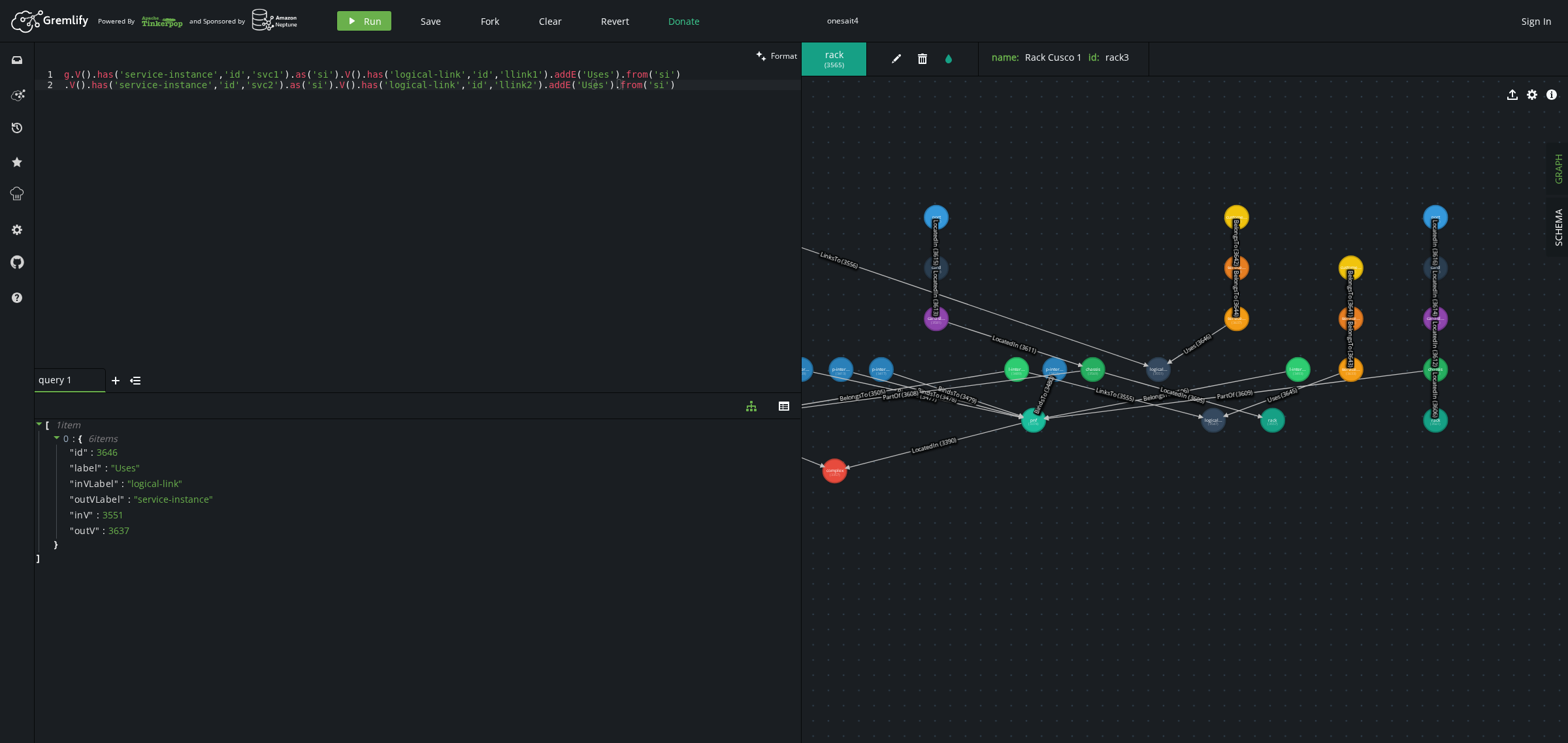
drag, startPoint x: 1242, startPoint y: 585, endPoint x: 1093, endPoint y: 578, distance: 149.2
drag, startPoint x: 1438, startPoint y: 421, endPoint x: 1435, endPoint y: 504, distance: 83.1
drag, startPoint x: 1439, startPoint y: 373, endPoint x: 1098, endPoint y: 496, distance: 362.5
drag, startPoint x: 1438, startPoint y: 508, endPoint x: 1165, endPoint y: 558, distance: 277.5
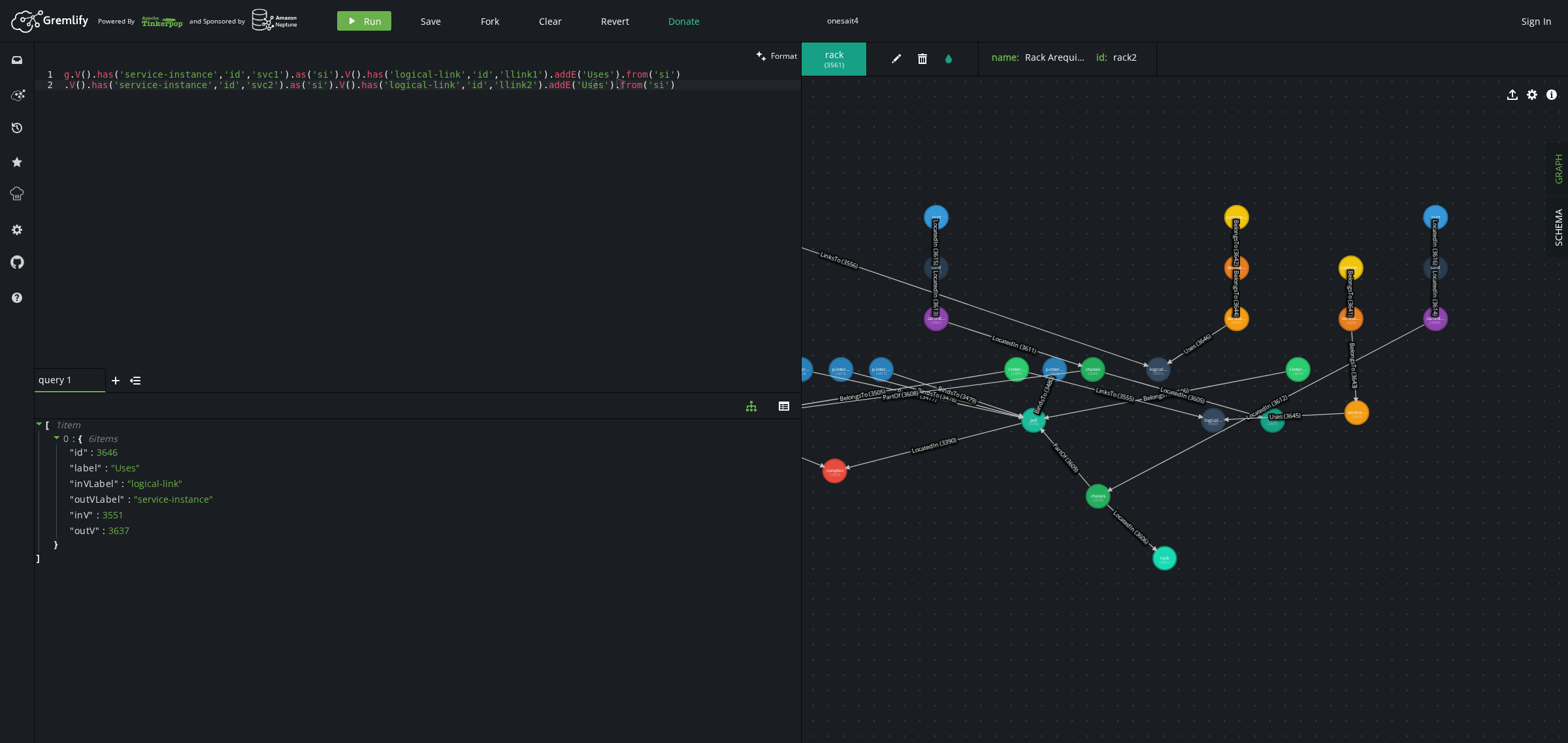
drag, startPoint x: 1353, startPoint y: 373, endPoint x: 1362, endPoint y: 396, distance: 24.7
drag, startPoint x: 1437, startPoint y: 322, endPoint x: 1218, endPoint y: 509, distance: 288.0
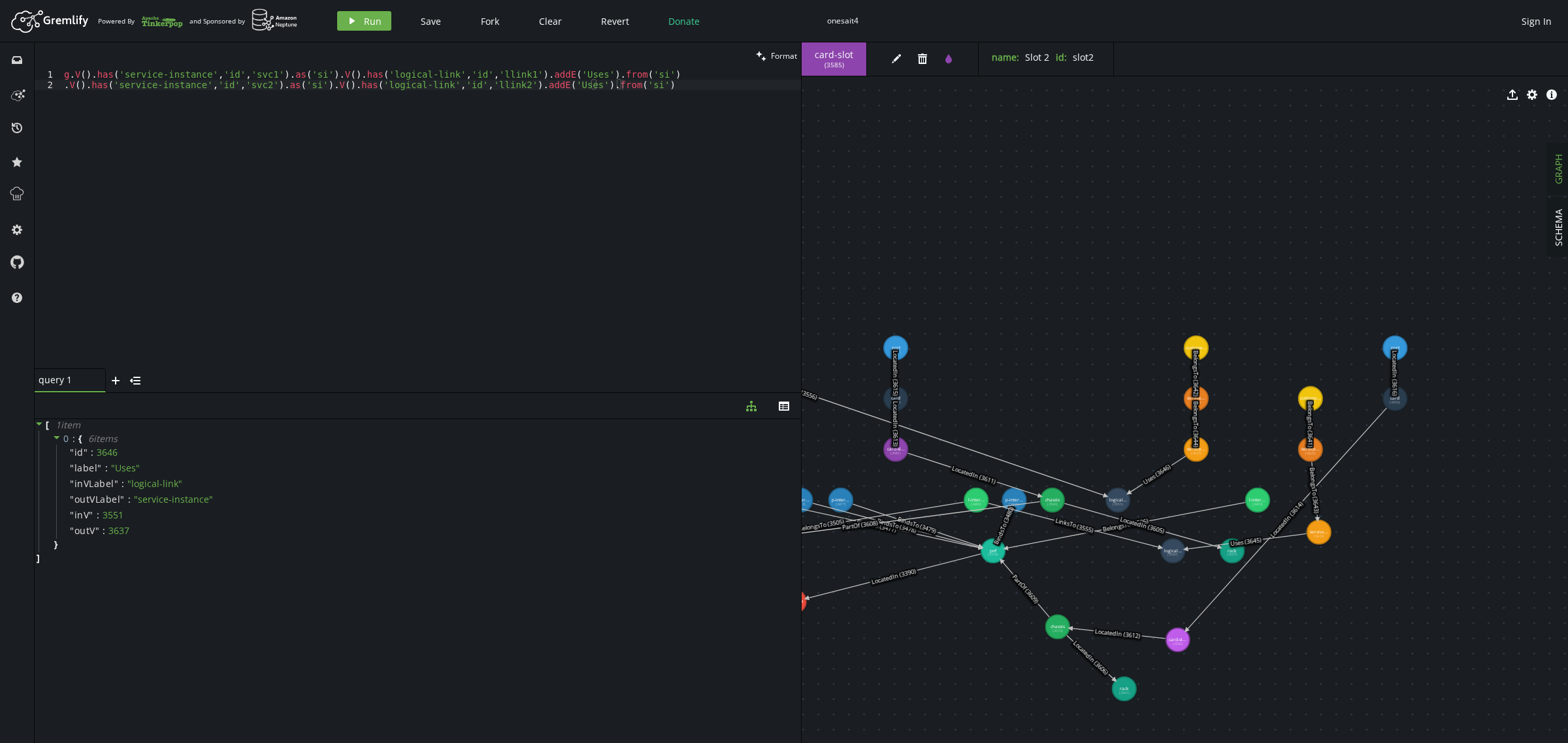
drag, startPoint x: 1438, startPoint y: 264, endPoint x: 1388, endPoint y: 286, distance: 54.6
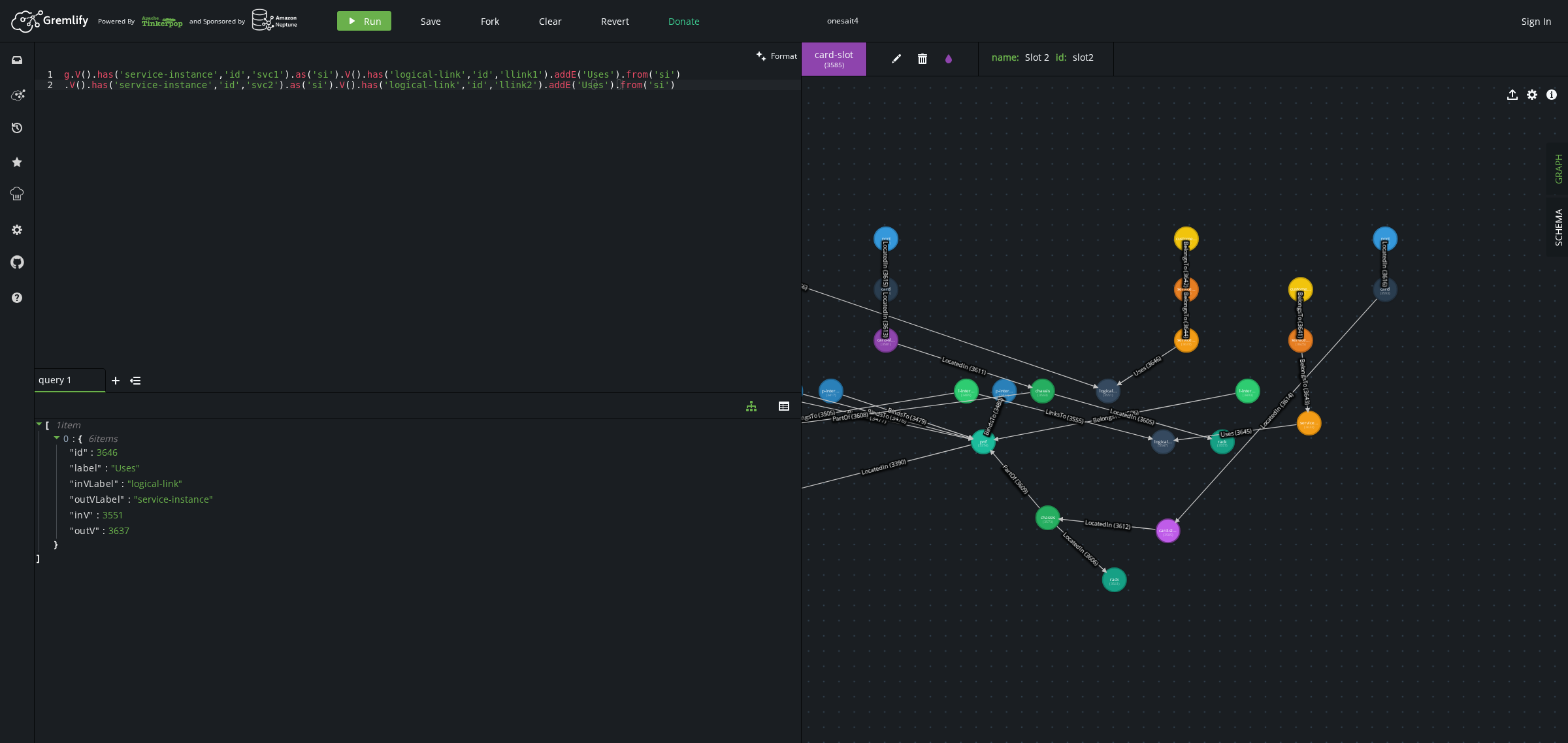
click at [1254, 286] on text "LocatedIn (3616)" at bounding box center [1386, 264] width 9 height 45
drag, startPoint x: 1394, startPoint y: 293, endPoint x: 1274, endPoint y: 543, distance: 277.3
drag, startPoint x: 1389, startPoint y: 242, endPoint x: 1346, endPoint y: 560, distance: 320.9
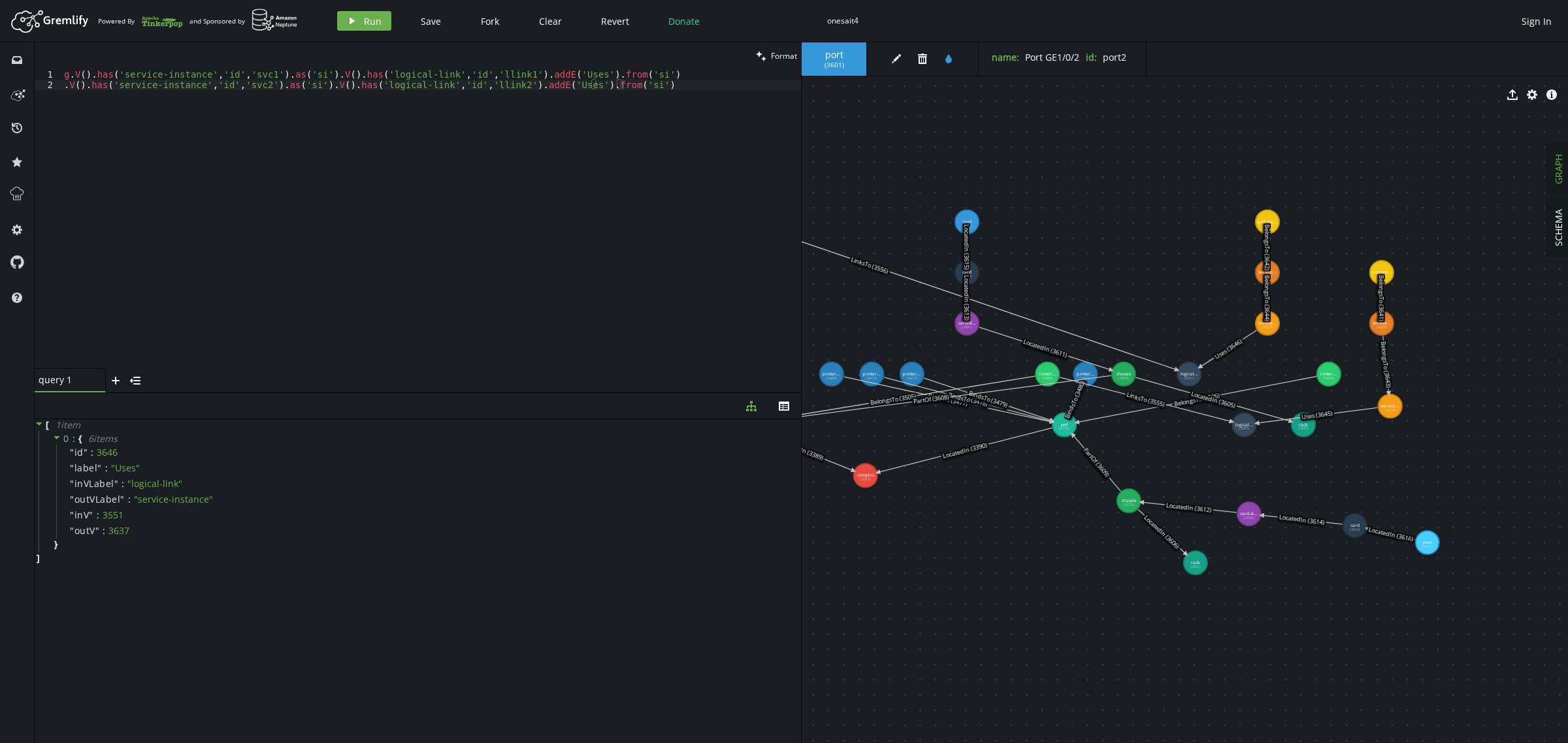
drag, startPoint x: 1108, startPoint y: 658, endPoint x: 1196, endPoint y: 631, distance: 92.0
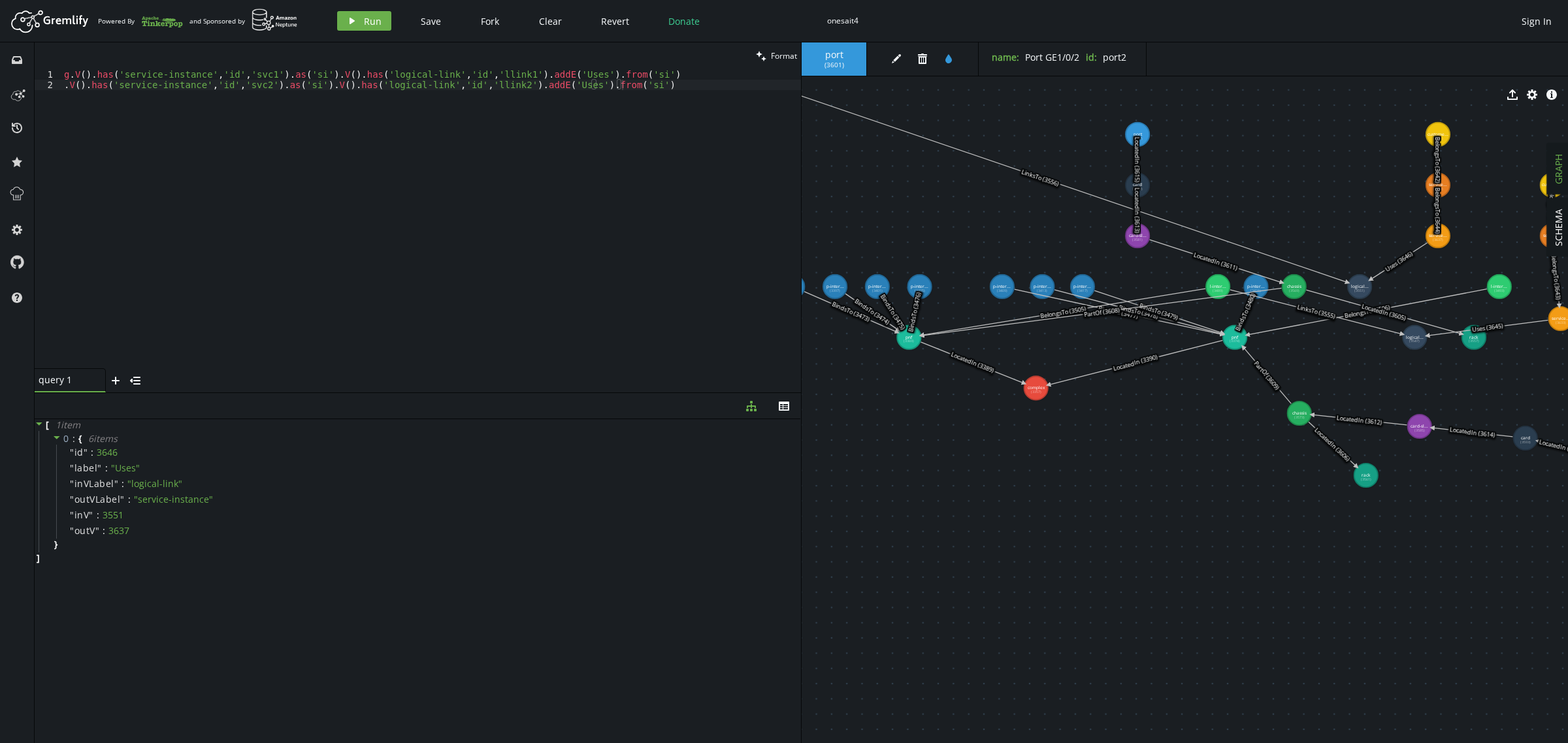
drag, startPoint x: 1049, startPoint y: 562, endPoint x: 1217, endPoint y: 475, distance: 189.2
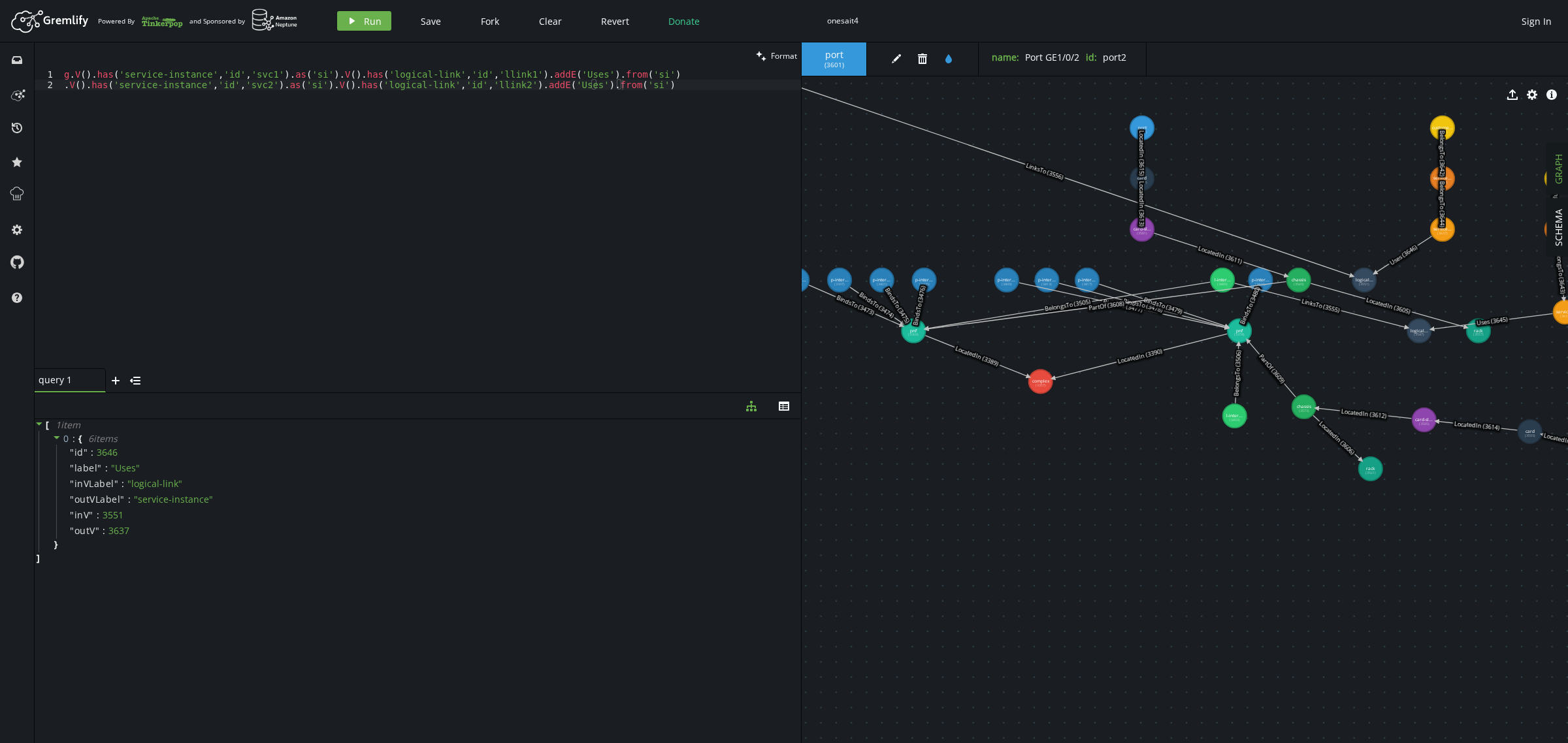
drag, startPoint x: 1498, startPoint y: 278, endPoint x: 1235, endPoint y: 416, distance: 297.0
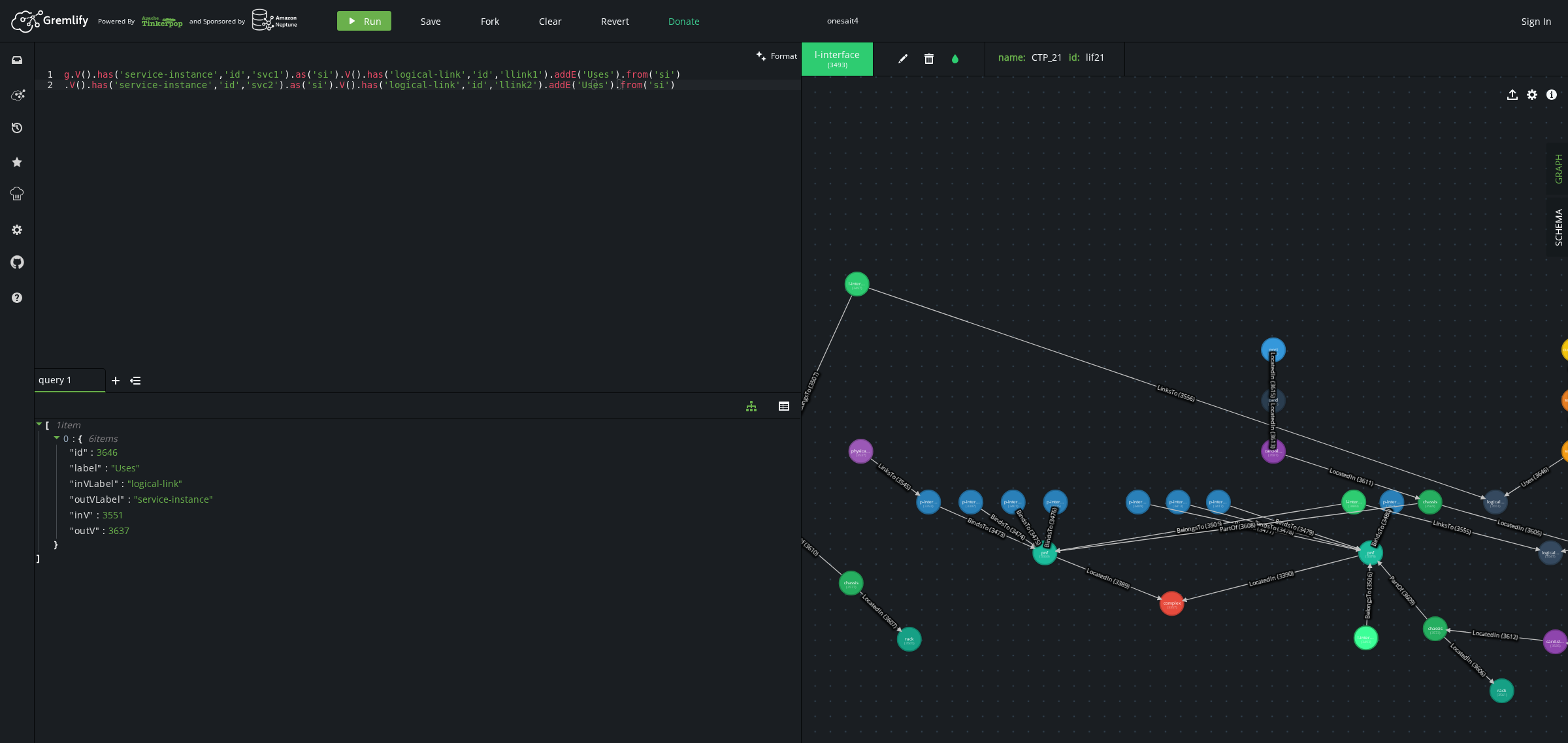
drag, startPoint x: 1115, startPoint y: 499, endPoint x: 1308, endPoint y: 717, distance: 291.2
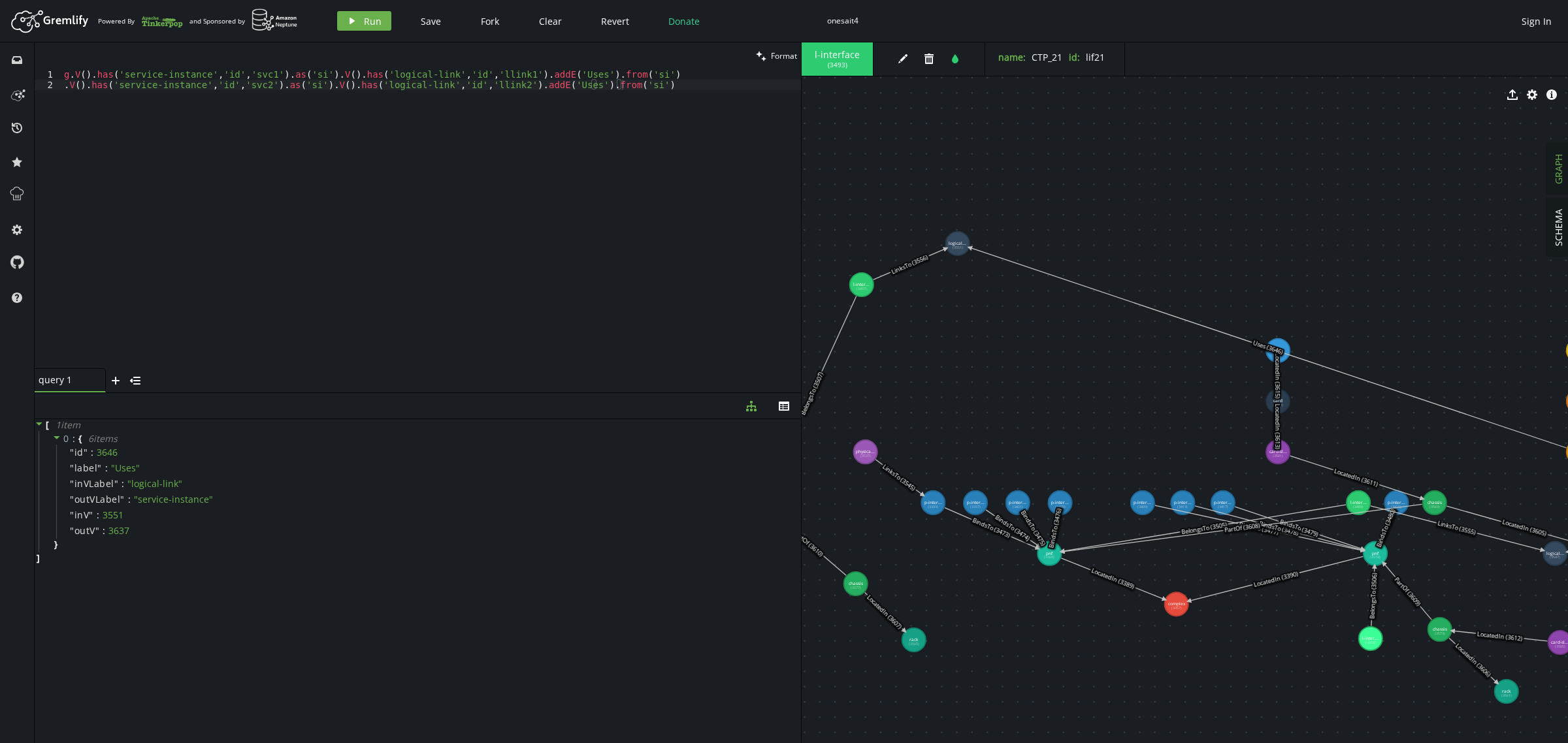
drag, startPoint x: 1398, startPoint y: 387, endPoint x: 959, endPoint y: 247, distance: 460.8
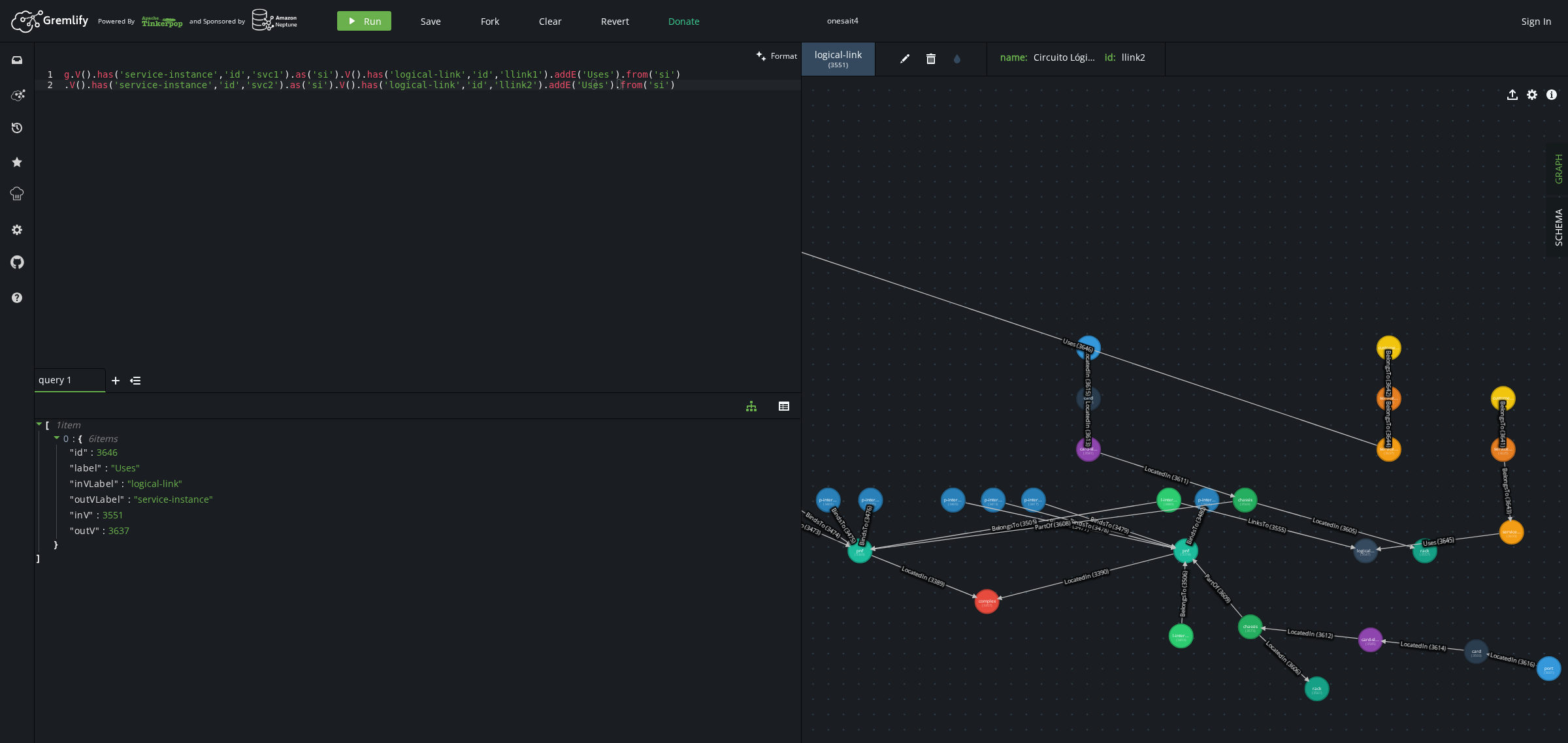
drag, startPoint x: 1076, startPoint y: 409, endPoint x: 885, endPoint y: 406, distance: 191.0
drag, startPoint x: 1388, startPoint y: 456, endPoint x: 890, endPoint y: 211, distance: 555.0
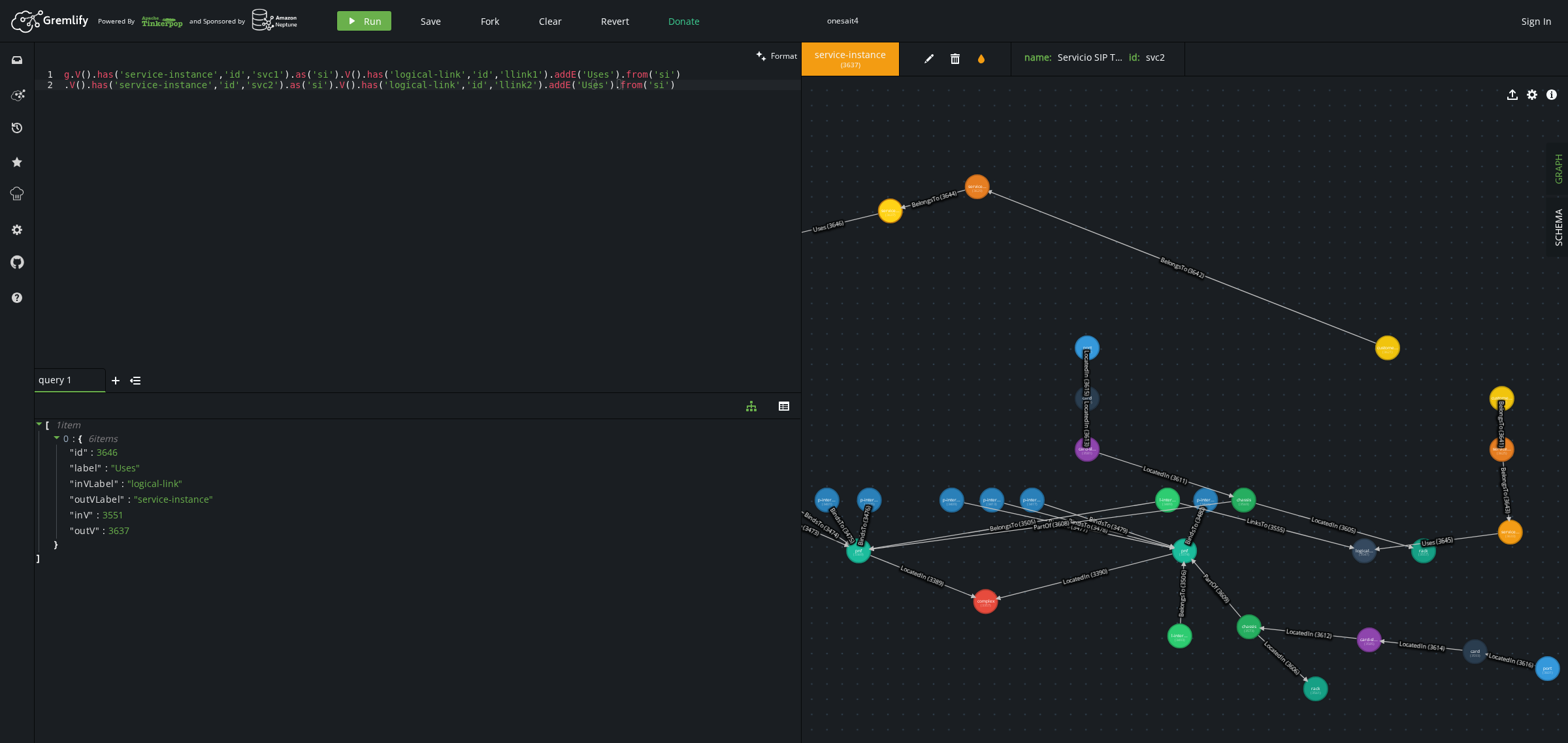
drag, startPoint x: 1387, startPoint y: 400, endPoint x: 975, endPoint y: 187, distance: 463.8
drag, startPoint x: 1392, startPoint y: 347, endPoint x: 1053, endPoint y: 174, distance: 380.6
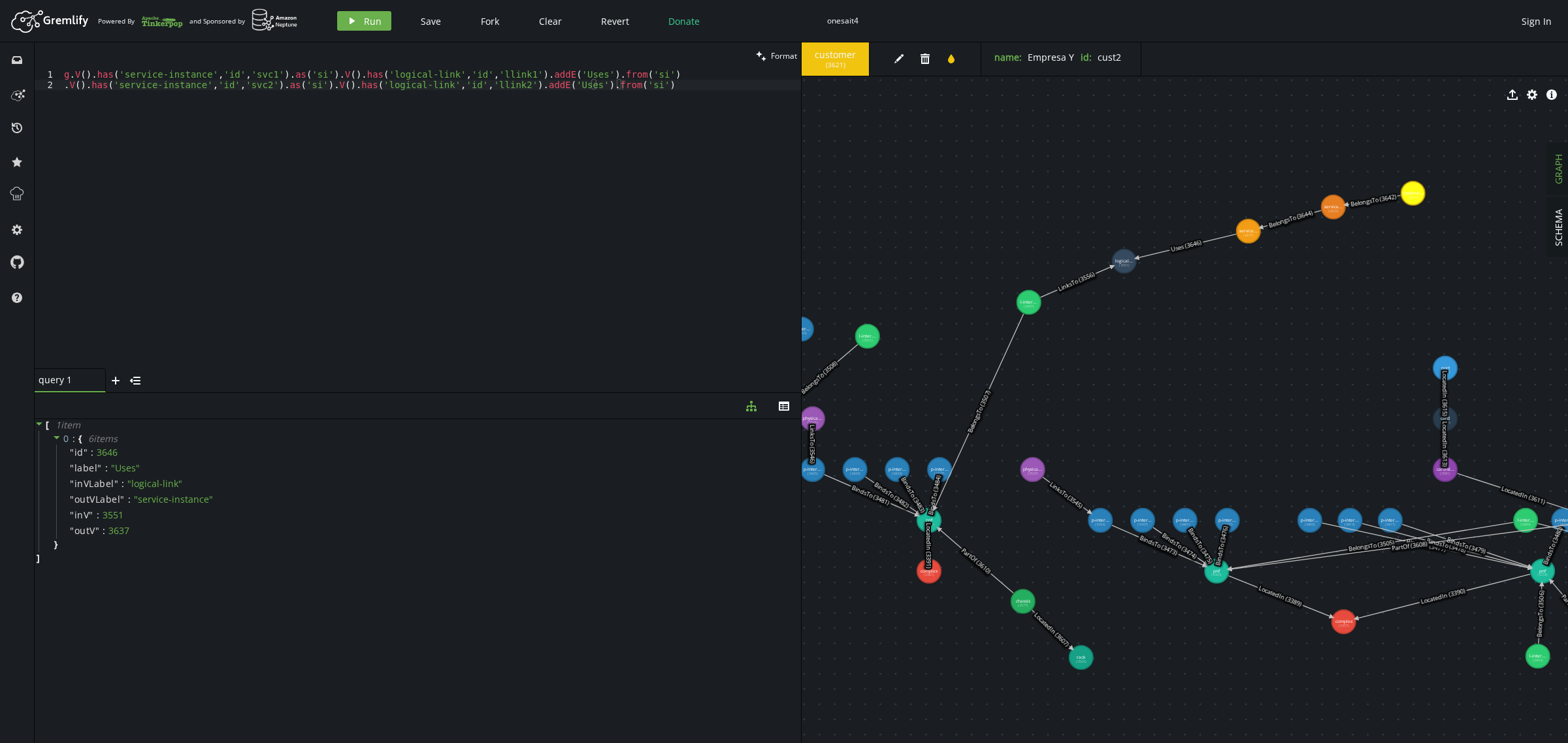
drag, startPoint x: 945, startPoint y: 301, endPoint x: 1308, endPoint y: 322, distance: 363.6
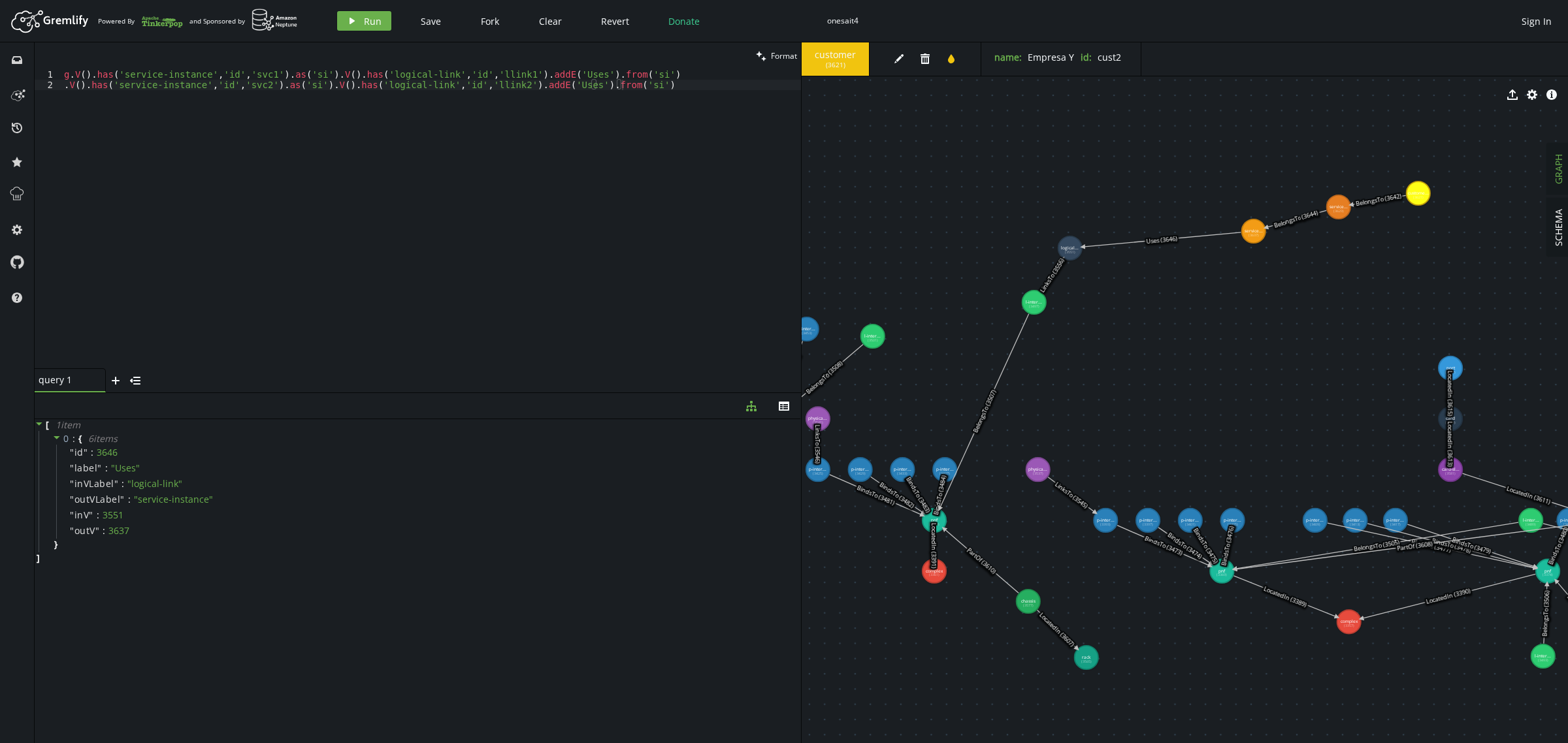
drag, startPoint x: 1125, startPoint y: 262, endPoint x: 1070, endPoint y: 249, distance: 56.5
drag, startPoint x: 1251, startPoint y: 235, endPoint x: 1114, endPoint y: 220, distance: 137.8
drag, startPoint x: 1340, startPoint y: 209, endPoint x: 1153, endPoint y: 184, distance: 188.7
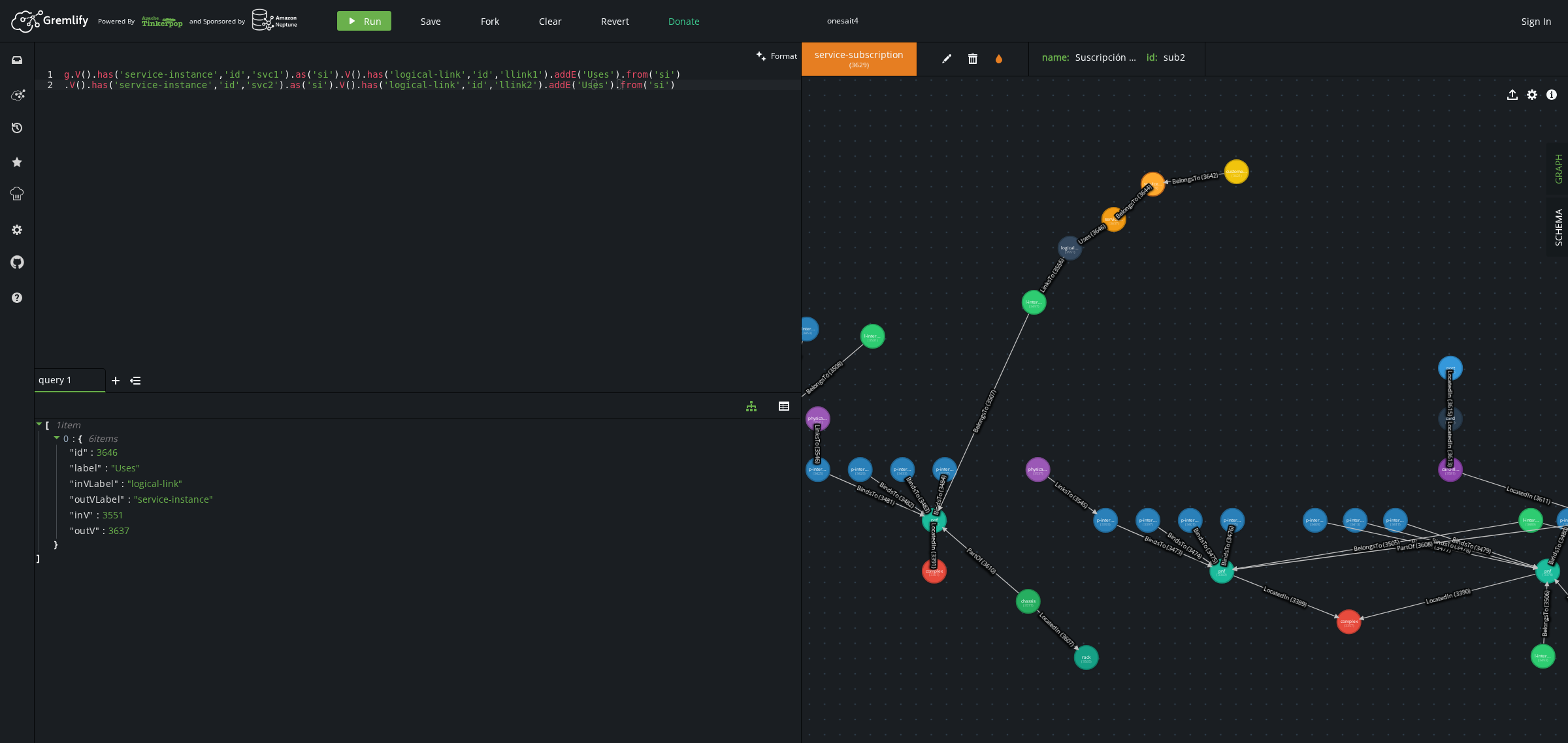
drag, startPoint x: 1421, startPoint y: 197, endPoint x: 1228, endPoint y: 194, distance: 193.0
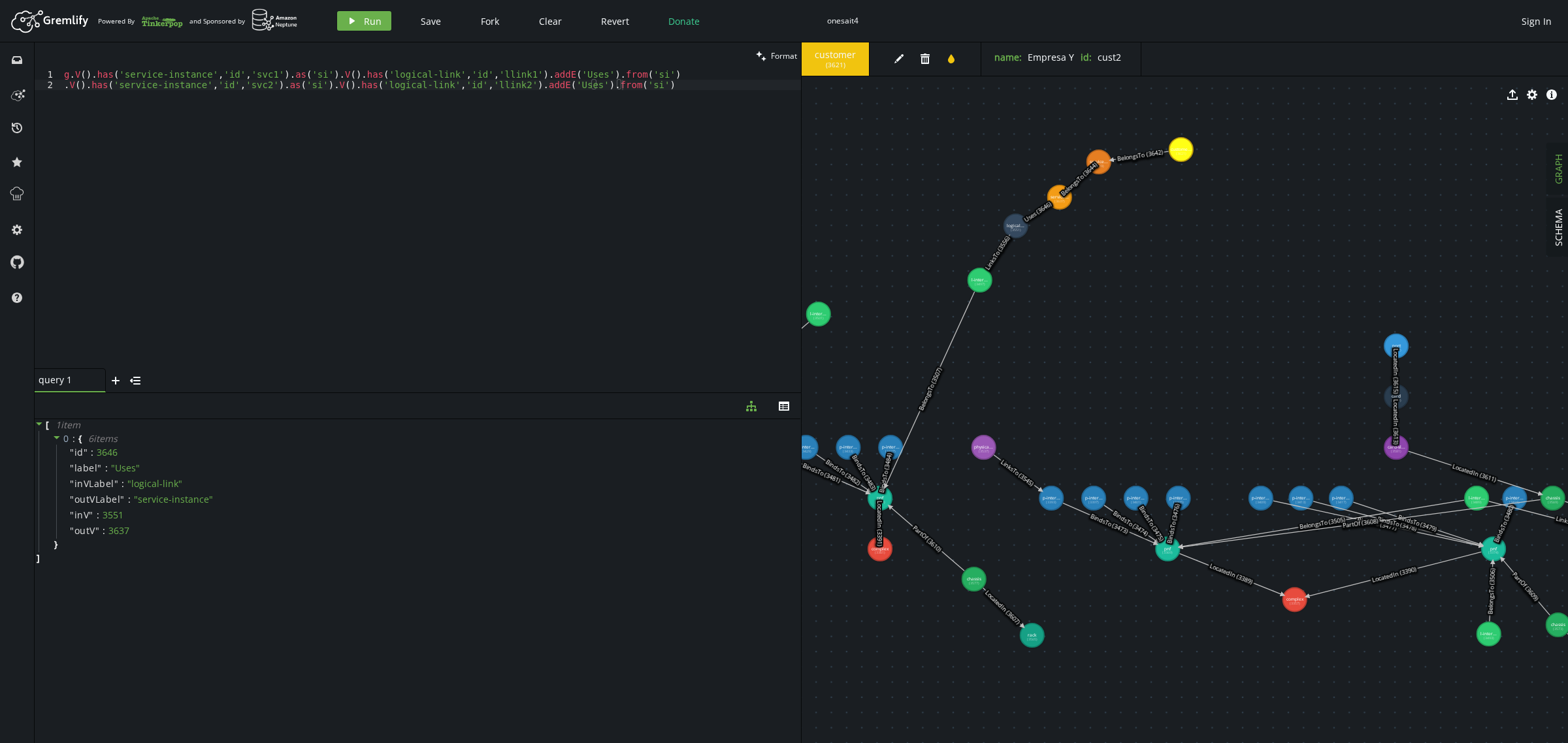
drag, startPoint x: 1241, startPoint y: 383, endPoint x: 1187, endPoint y: 357, distance: 59.9
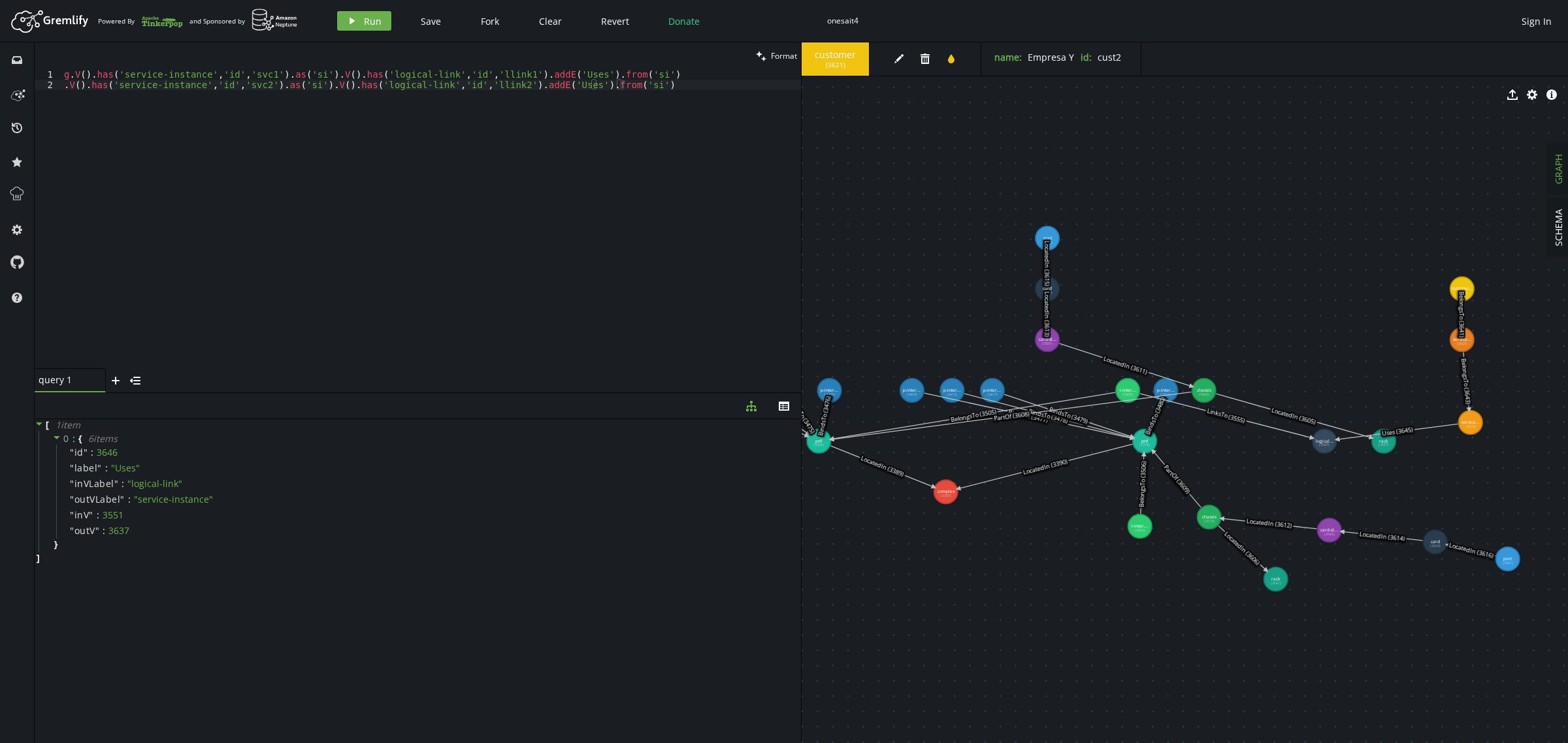
drag, startPoint x: 1220, startPoint y: 386, endPoint x: 876, endPoint y: 281, distance: 359.7
drag, startPoint x: 1047, startPoint y: 337, endPoint x: 1196, endPoint y: 318, distance: 150.2
drag, startPoint x: 1046, startPoint y: 291, endPoint x: 1194, endPoint y: 269, distance: 149.6
drag, startPoint x: 1042, startPoint y: 238, endPoint x: 1190, endPoint y: 227, distance: 148.4
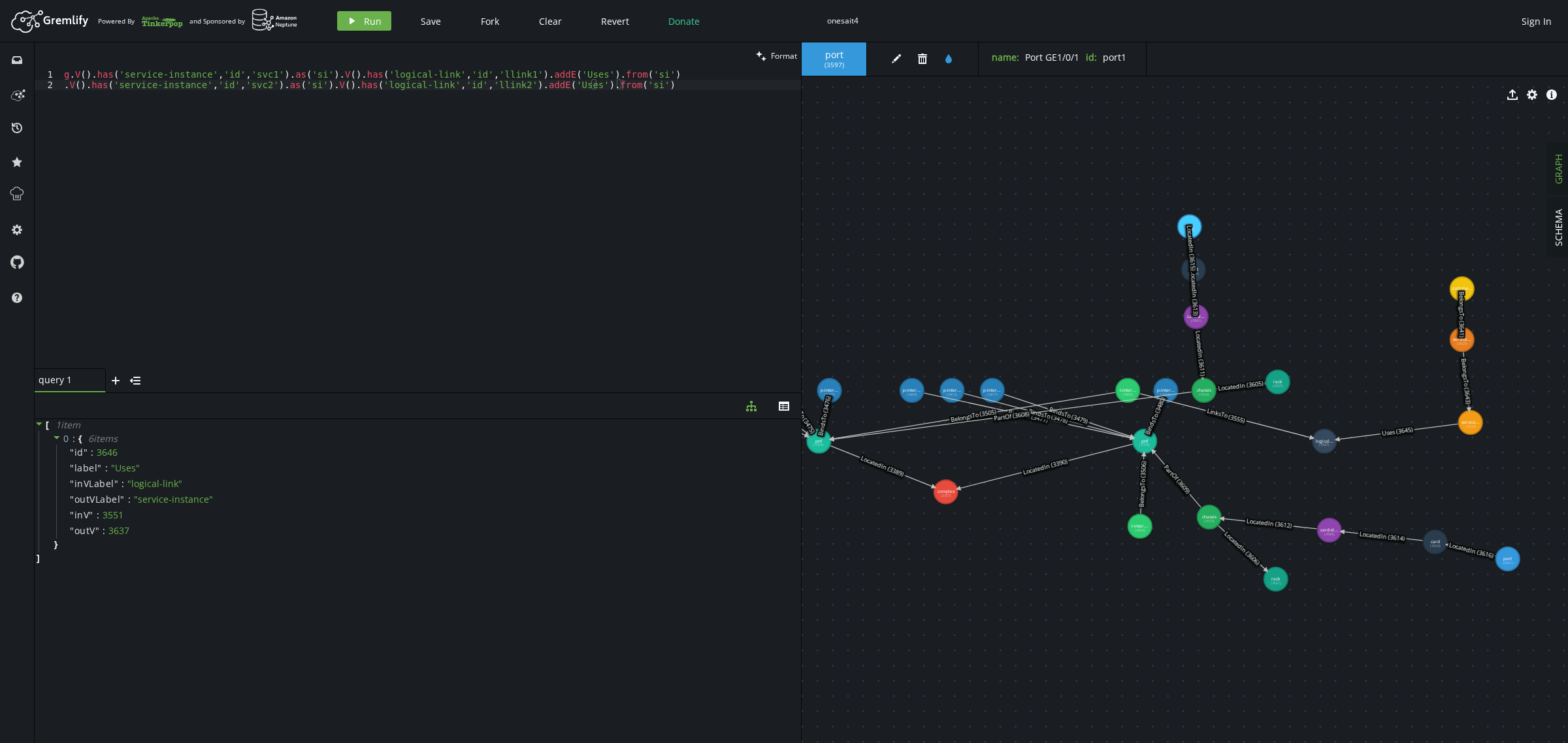
drag, startPoint x: 1381, startPoint y: 444, endPoint x: 1278, endPoint y: 382, distance: 120.2
drag, startPoint x: 1126, startPoint y: 389, endPoint x: 937, endPoint y: 317, distance: 202.2
drag, startPoint x: 1251, startPoint y: 378, endPoint x: 965, endPoint y: 275, distance: 304.0
drag, startPoint x: 1357, startPoint y: 370, endPoint x: 985, endPoint y: 233, distance: 396.4
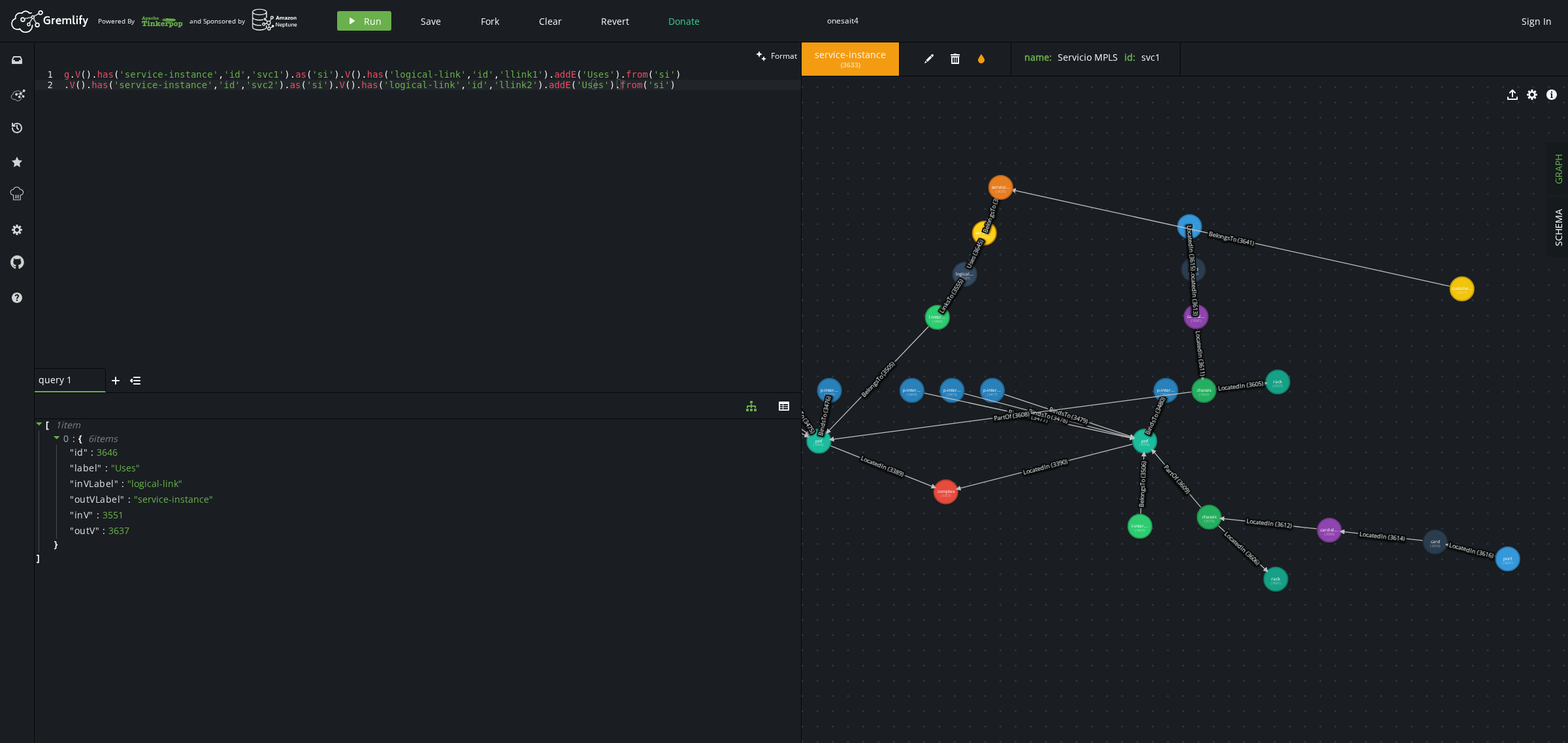
drag, startPoint x: 1467, startPoint y: 341, endPoint x: 999, endPoint y: 187, distance: 492.7
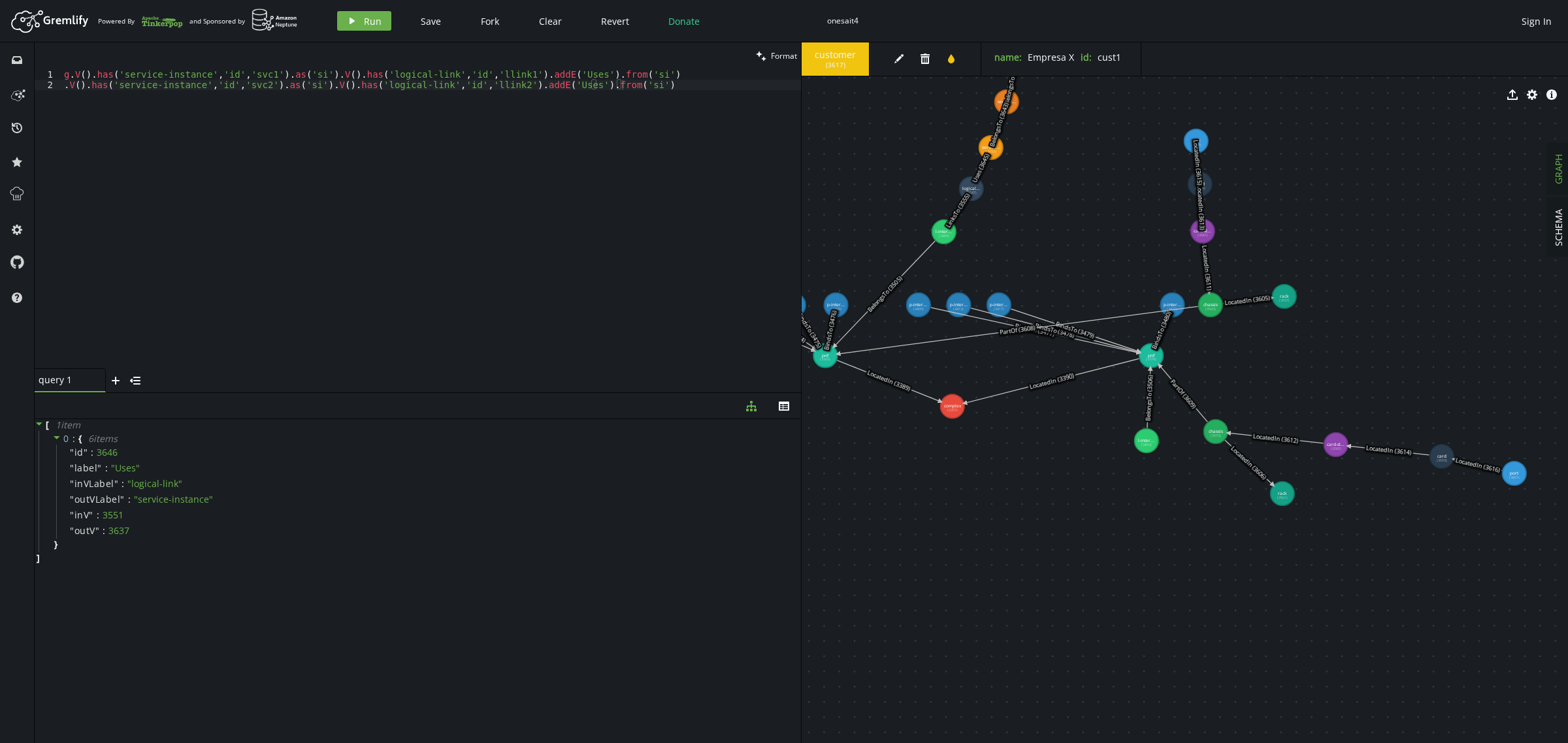
drag, startPoint x: 876, startPoint y: 275, endPoint x: 879, endPoint y: 189, distance: 86.1
drag, startPoint x: 1150, startPoint y: 357, endPoint x: 1186, endPoint y: 361, distance: 36.2
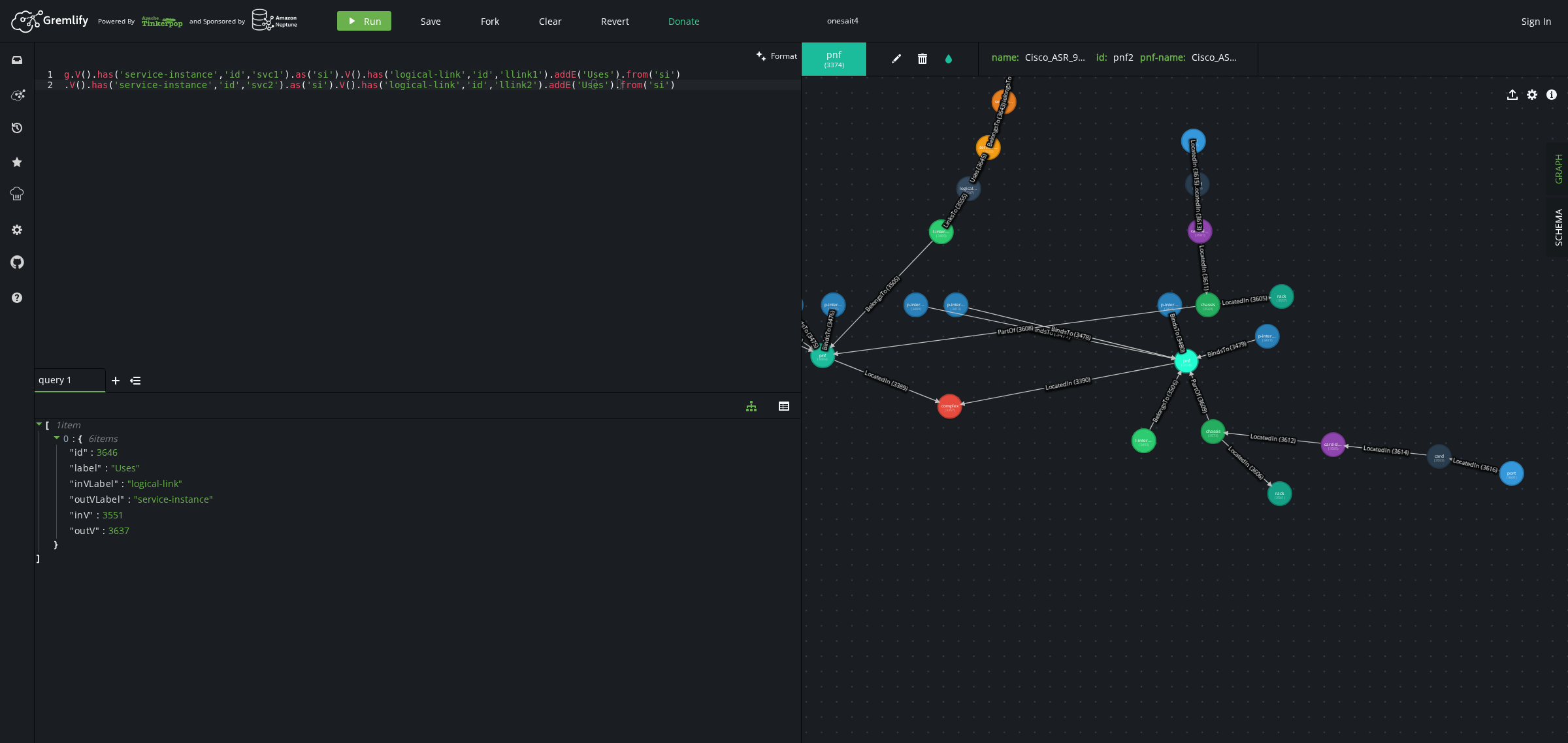
drag, startPoint x: 998, startPoint y: 302, endPoint x: 1267, endPoint y: 337, distance: 271.3
drag, startPoint x: 961, startPoint y: 303, endPoint x: 1272, endPoint y: 361, distance: 316.4
drag, startPoint x: 917, startPoint y: 310, endPoint x: 1274, endPoint y: 400, distance: 368.2
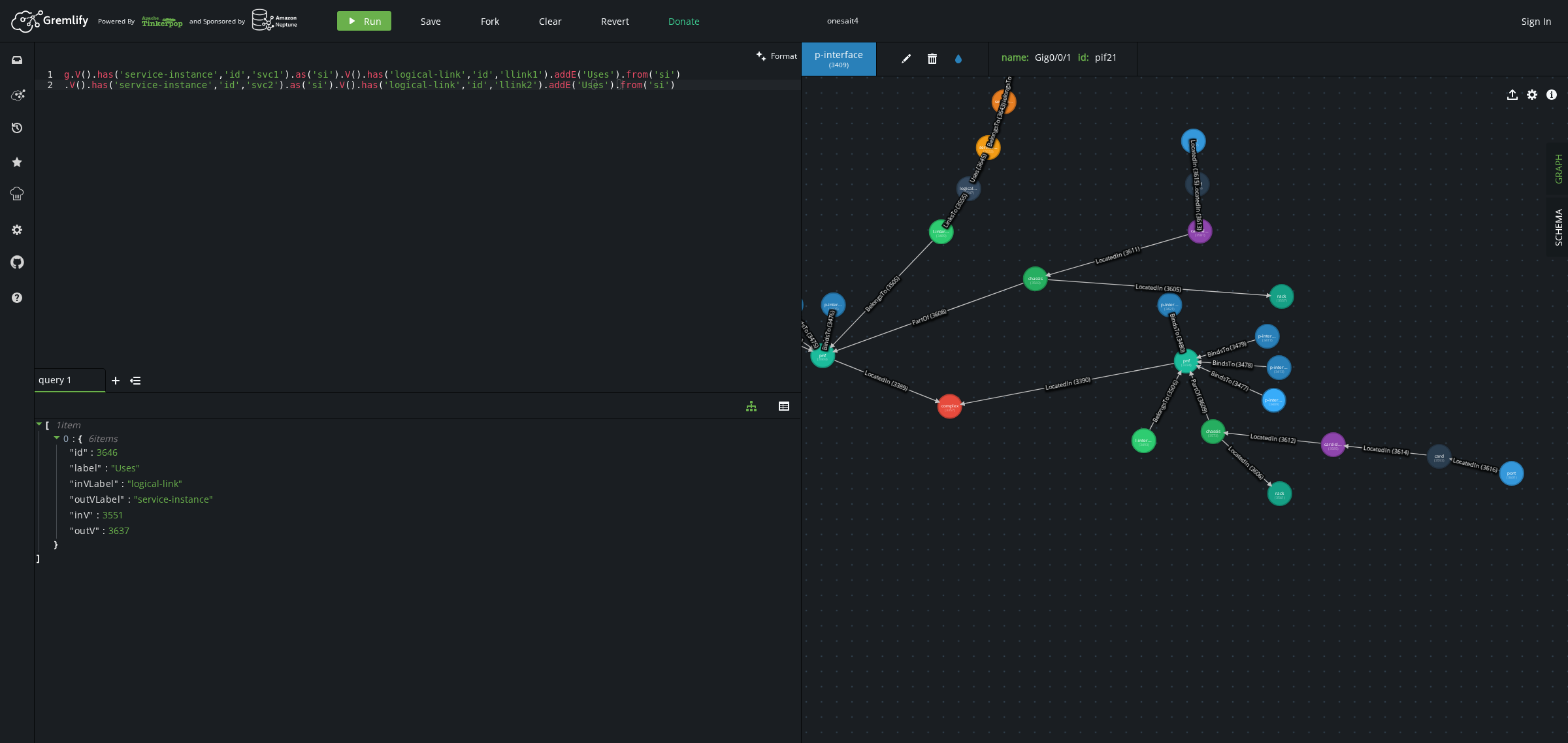
drag, startPoint x: 1158, startPoint y: 283, endPoint x: 1035, endPoint y: 279, distance: 123.1
drag, startPoint x: 1196, startPoint y: 233, endPoint x: 1102, endPoint y: 230, distance: 94.0
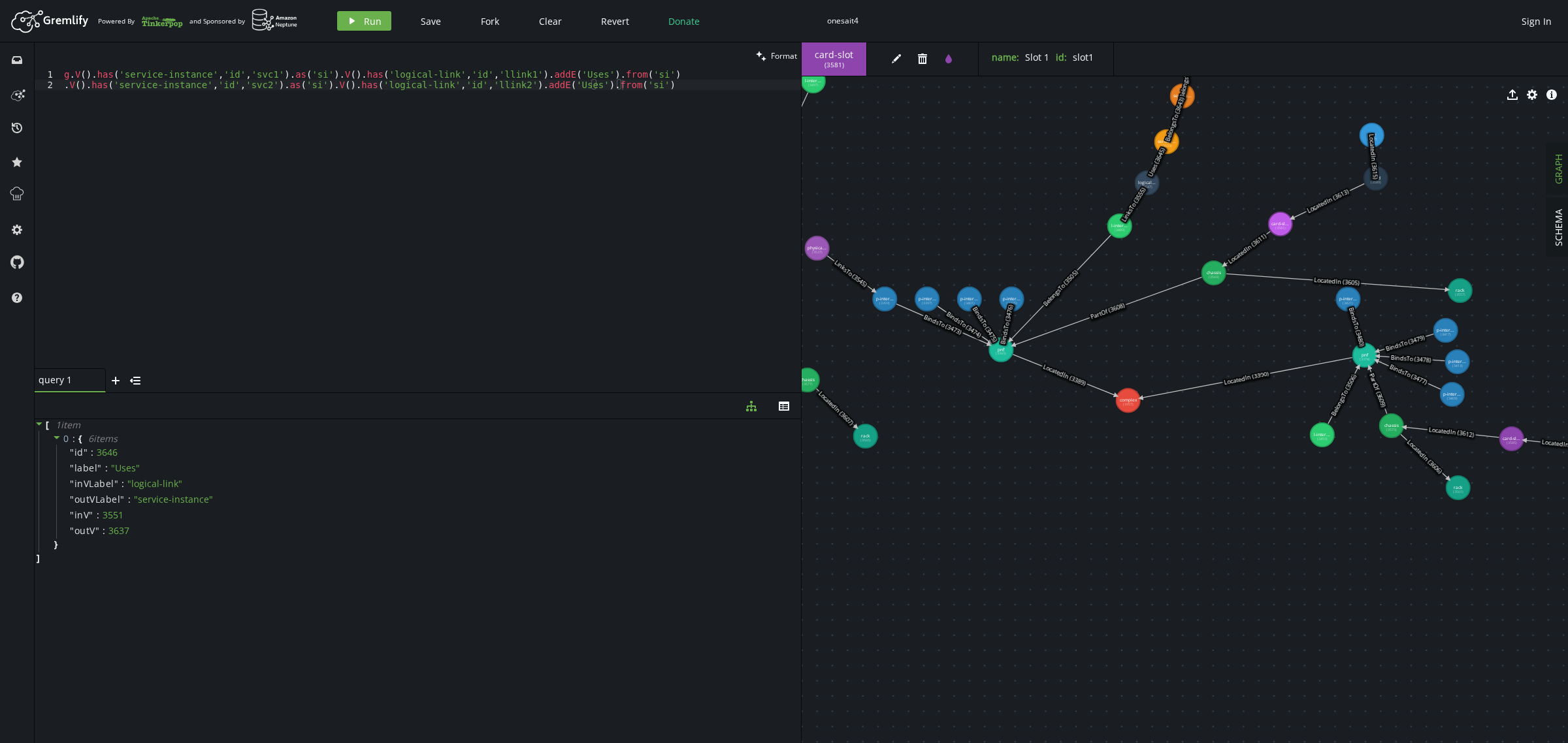
drag, startPoint x: 1053, startPoint y: 495, endPoint x: 1181, endPoint y: 492, distance: 128.0
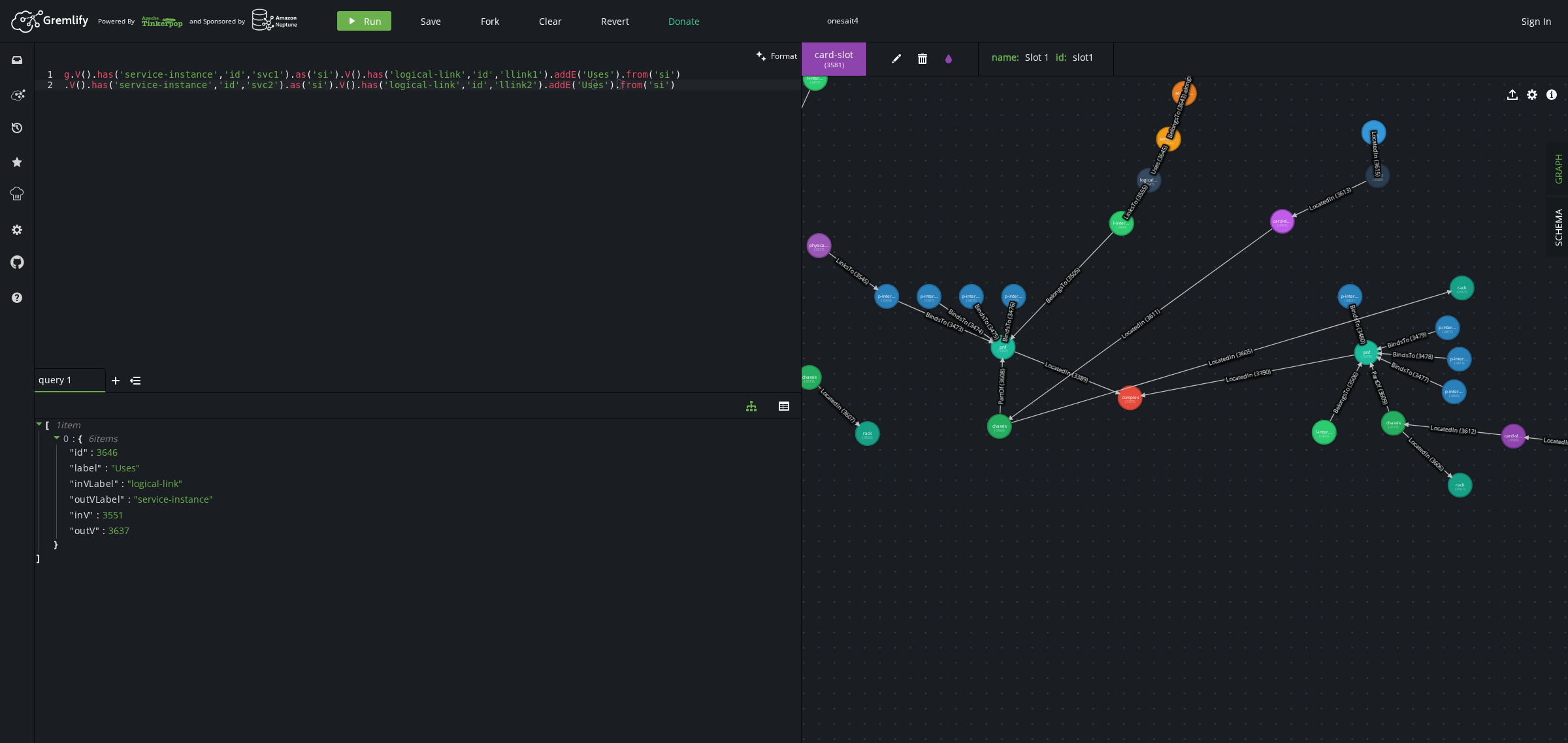
drag, startPoint x: 1220, startPoint y: 276, endPoint x: 999, endPoint y: 426, distance: 267.1
drag, startPoint x: 1287, startPoint y: 220, endPoint x: 1012, endPoint y: 472, distance: 373.0
drag, startPoint x: 1379, startPoint y: 181, endPoint x: 1040, endPoint y: 527, distance: 484.4
drag, startPoint x: 1376, startPoint y: 135, endPoint x: 1078, endPoint y: 575, distance: 531.4
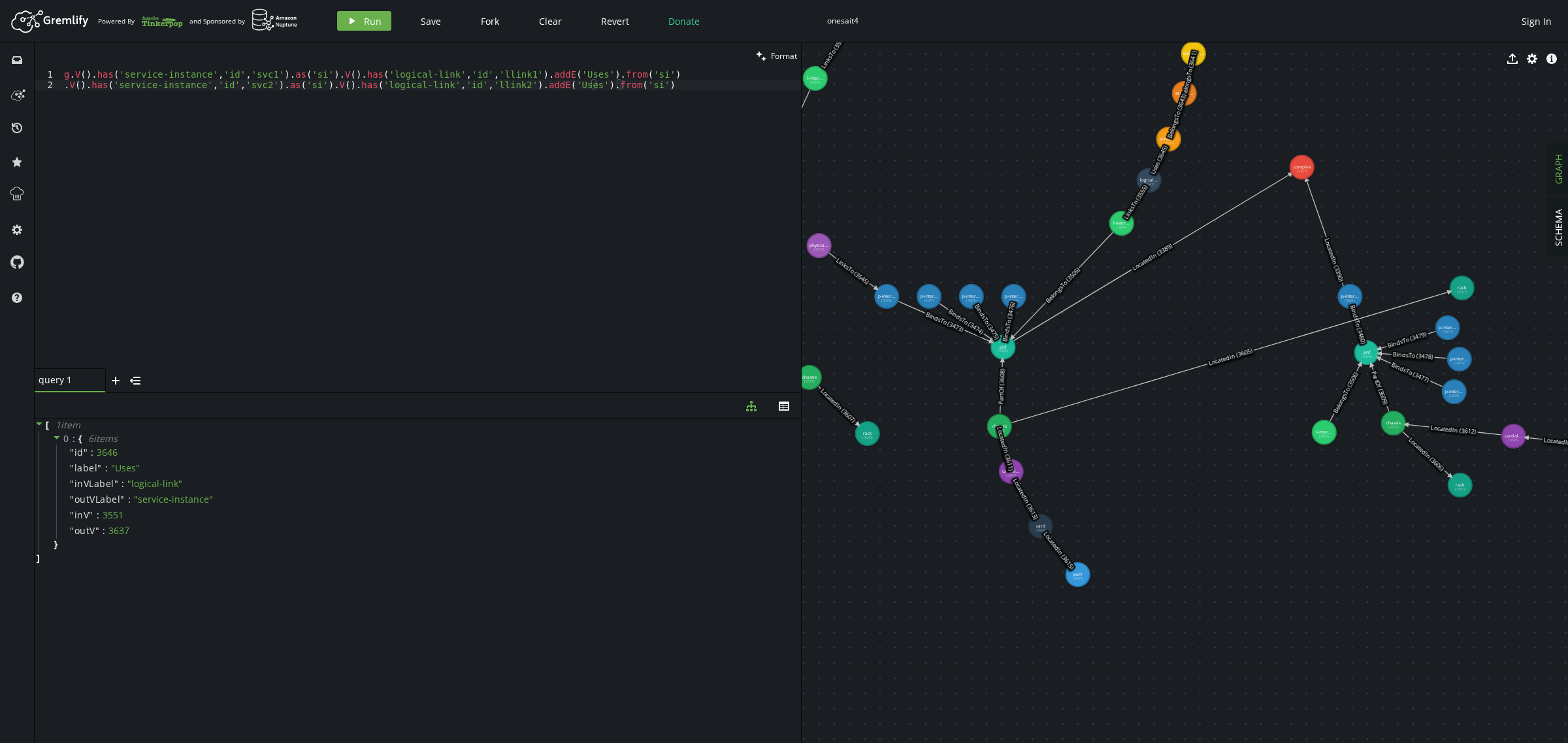
drag, startPoint x: 1135, startPoint y: 402, endPoint x: 1302, endPoint y: 167, distance: 288.3
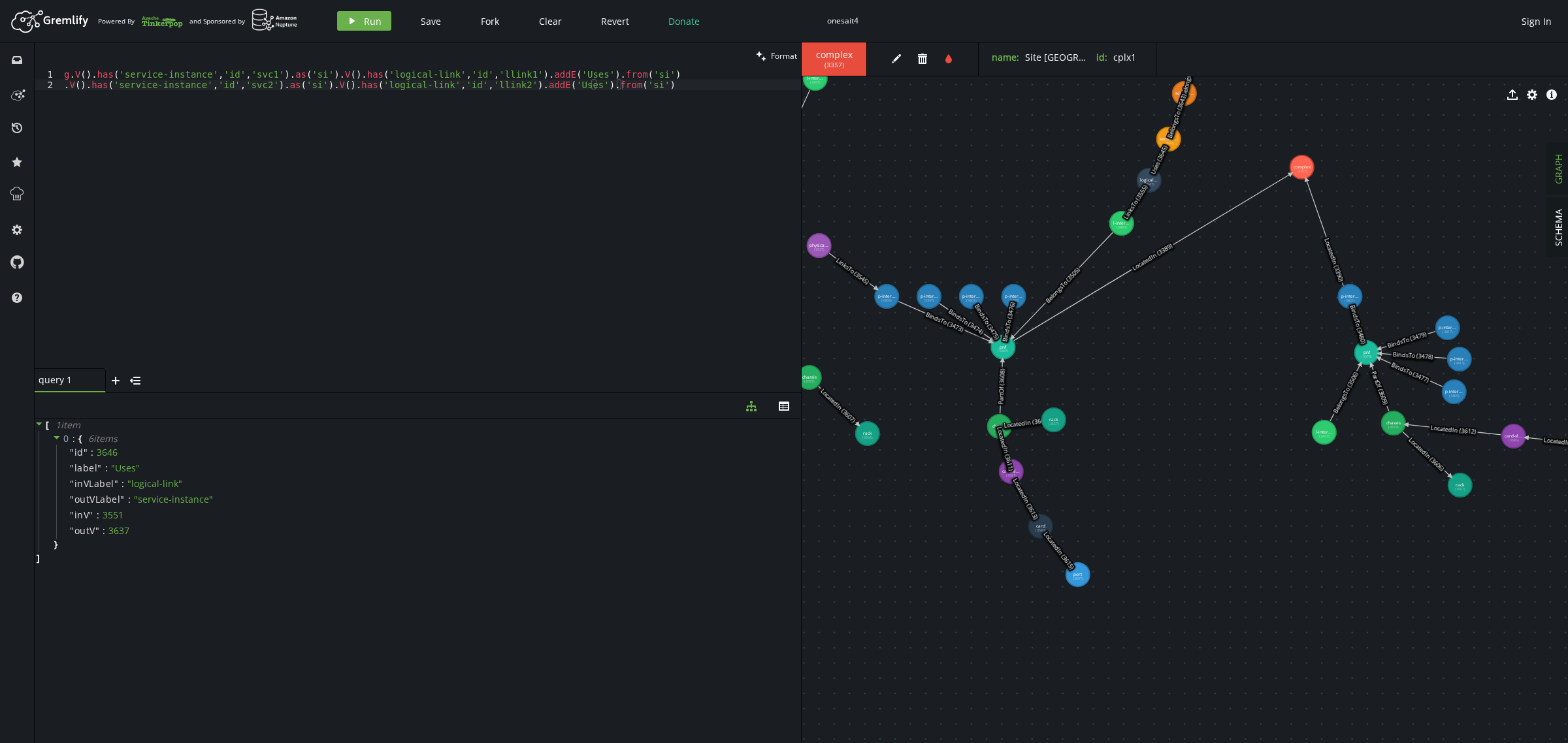
drag, startPoint x: 1456, startPoint y: 285, endPoint x: 1053, endPoint y: 420, distance: 425.0
drag, startPoint x: 1298, startPoint y: 174, endPoint x: 1207, endPoint y: 340, distance: 189.3
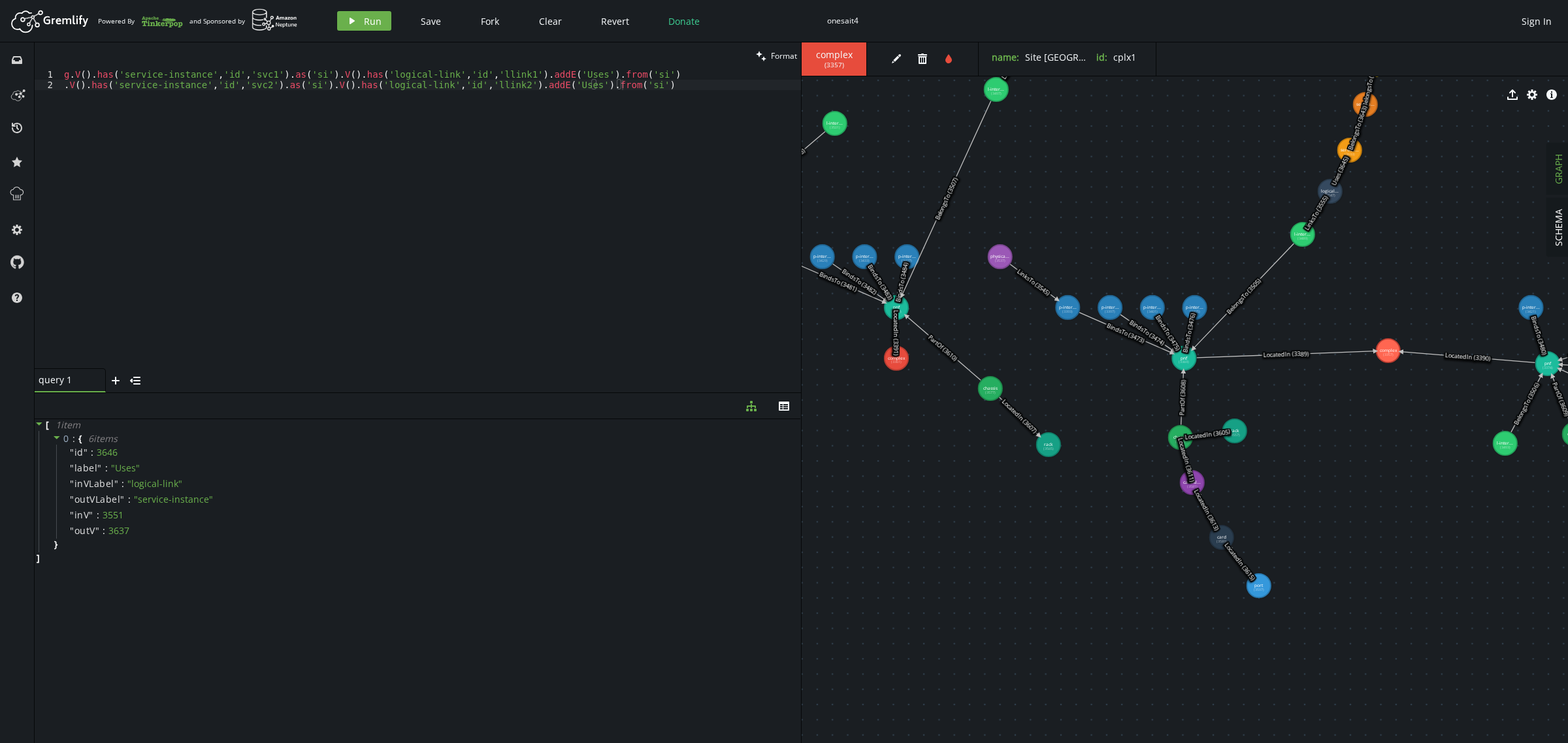
drag, startPoint x: 1210, startPoint y: 569, endPoint x: 1405, endPoint y: 582, distance: 195.4
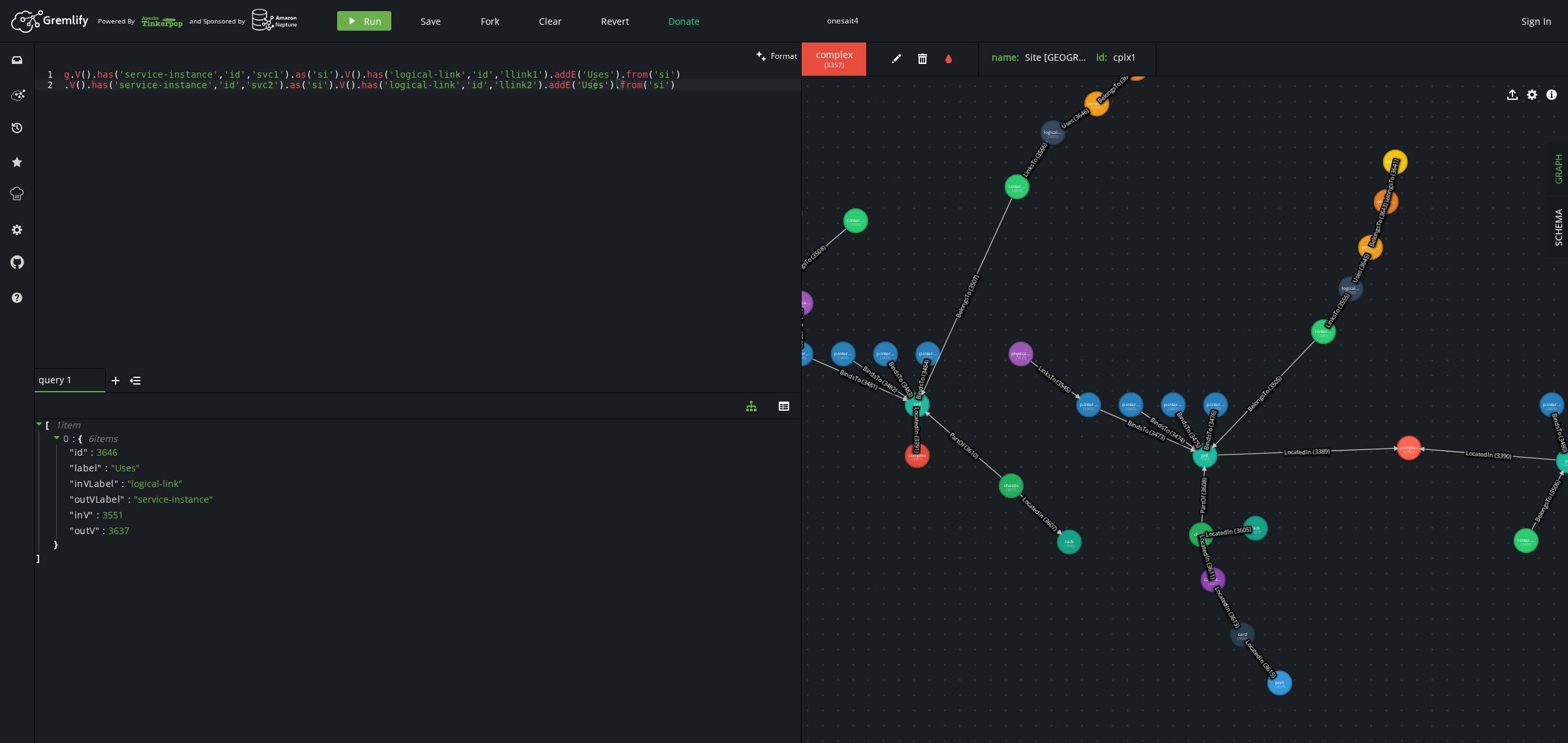
drag, startPoint x: 1019, startPoint y: 618, endPoint x: 1014, endPoint y: 722, distance: 104.1
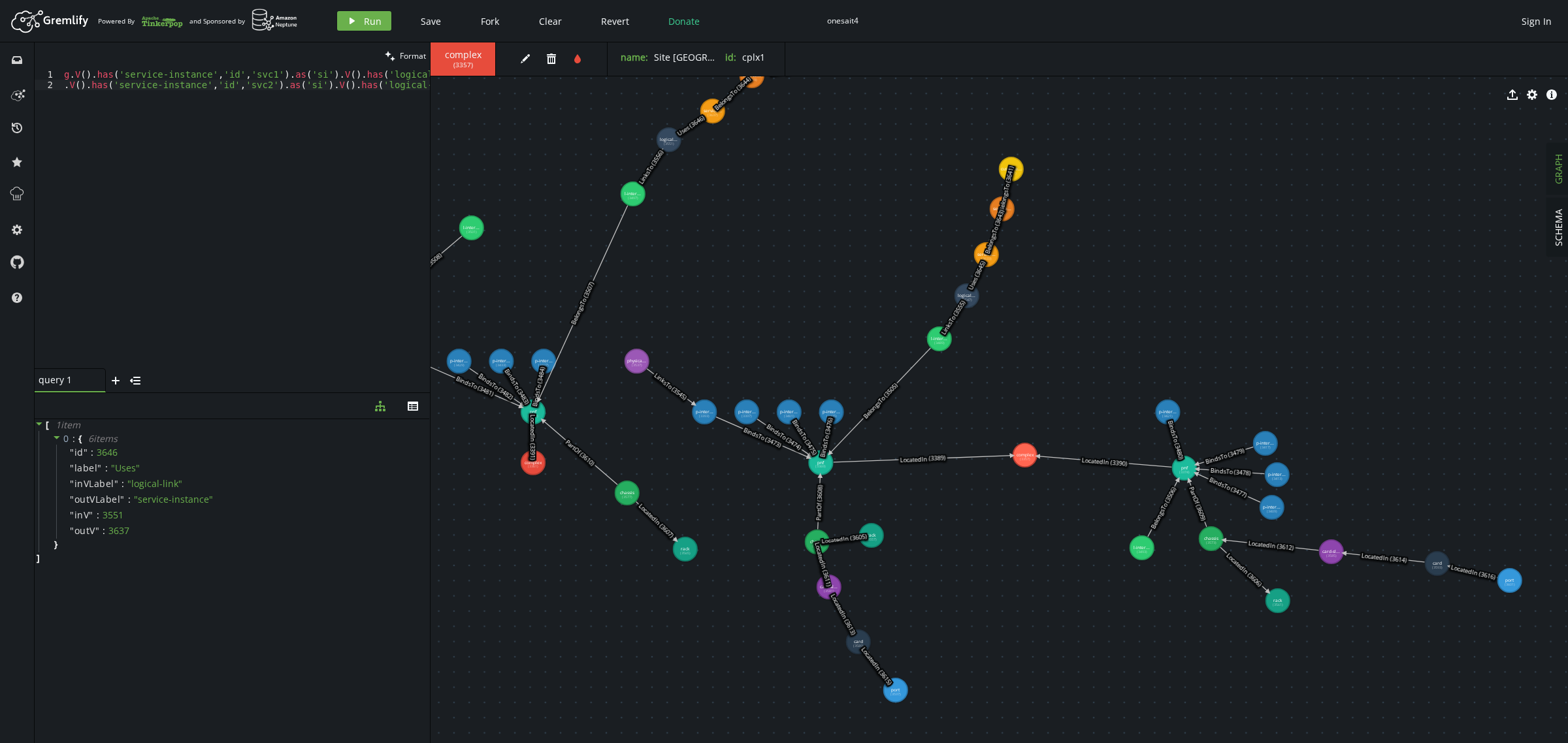
drag, startPoint x: 801, startPoint y: 307, endPoint x: 430, endPoint y: 318, distance: 371.2
click at [430, 318] on div at bounding box center [430, 393] width 1 height 701
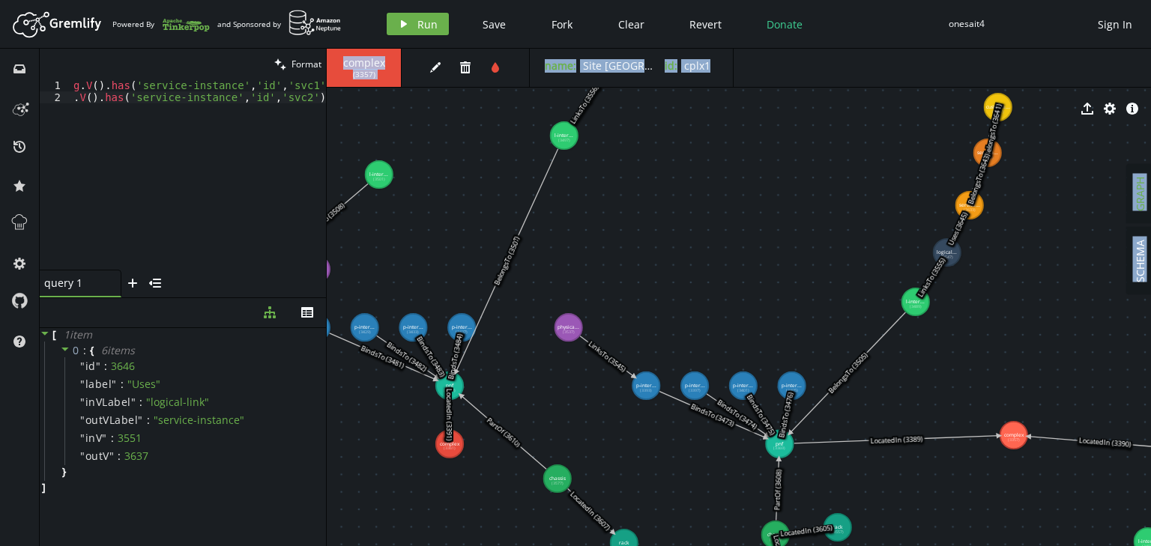
drag, startPoint x: 816, startPoint y: 398, endPoint x: 818, endPoint y: 332, distance: 66.0
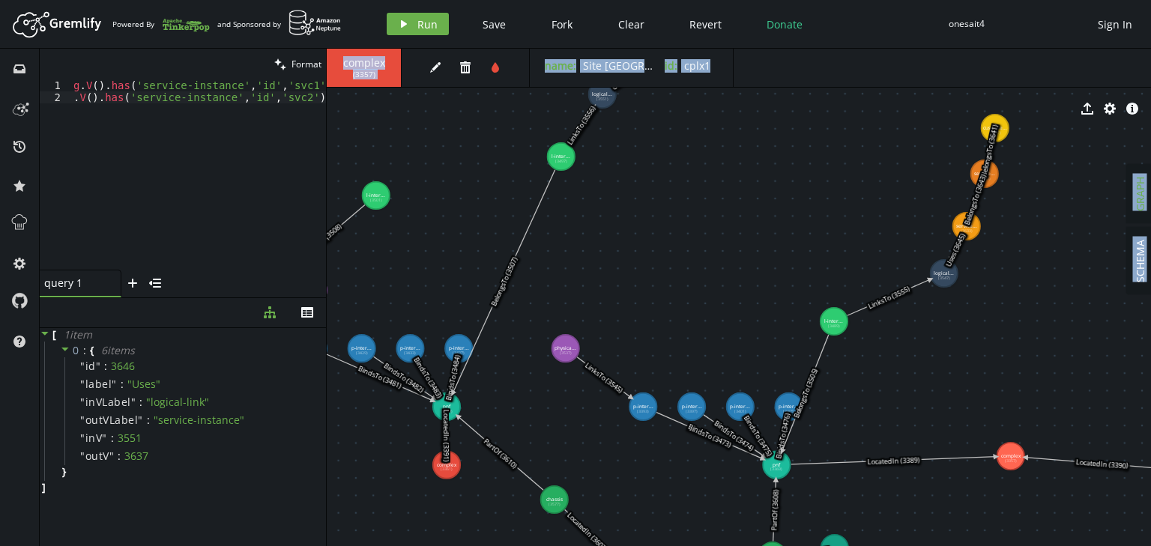
drag, startPoint x: 906, startPoint y: 324, endPoint x: 834, endPoint y: 321, distance: 72.7
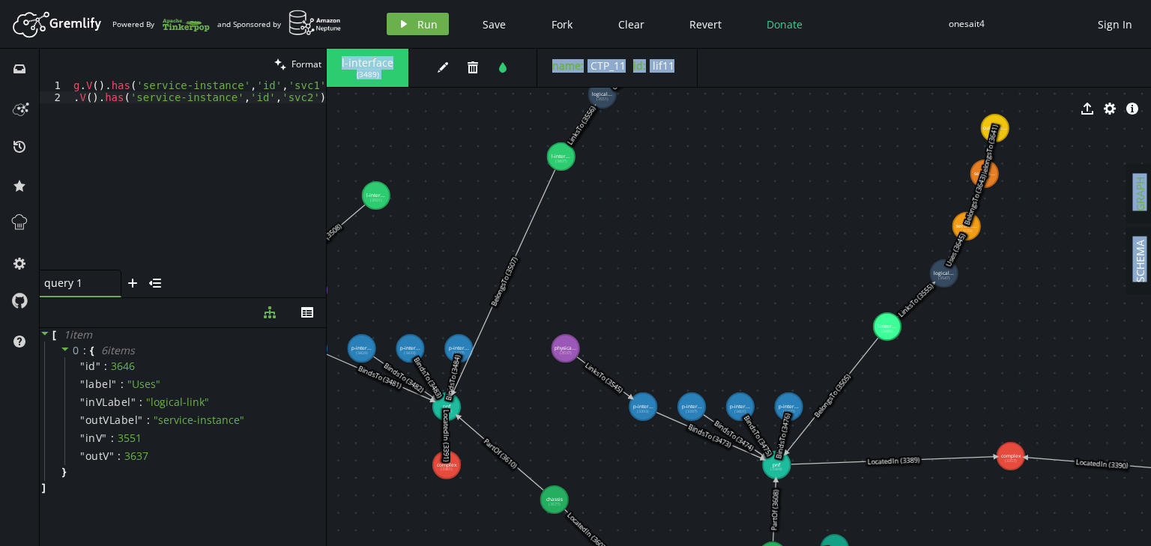
drag, startPoint x: 838, startPoint y: 321, endPoint x: 887, endPoint y: 327, distance: 49.1
drag, startPoint x: 563, startPoint y: 350, endPoint x: 590, endPoint y: 340, distance: 28.7
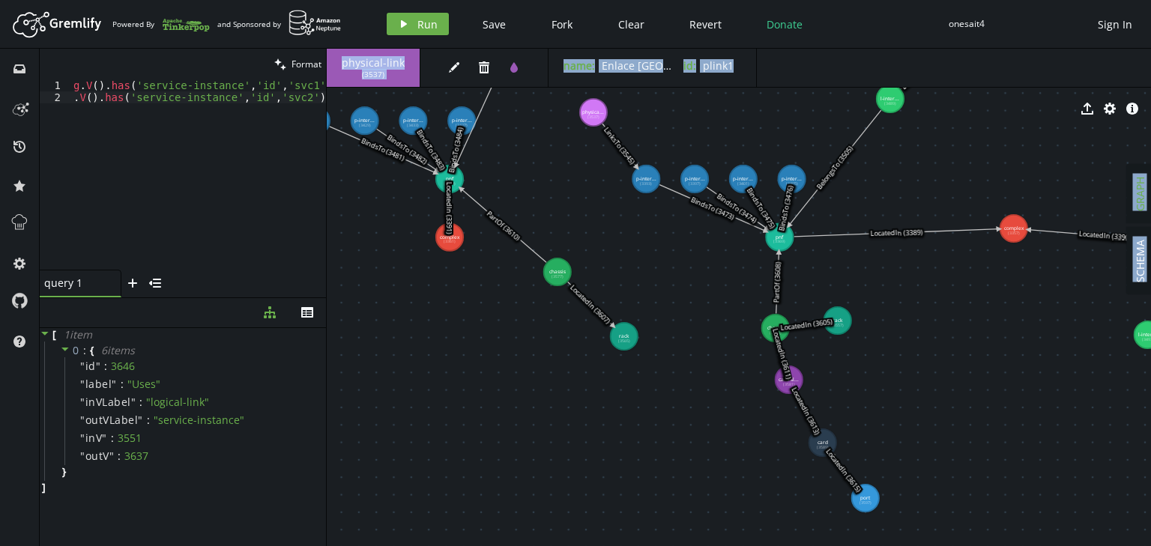
drag, startPoint x: 731, startPoint y: 506, endPoint x: 734, endPoint y: 284, distance: 221.8
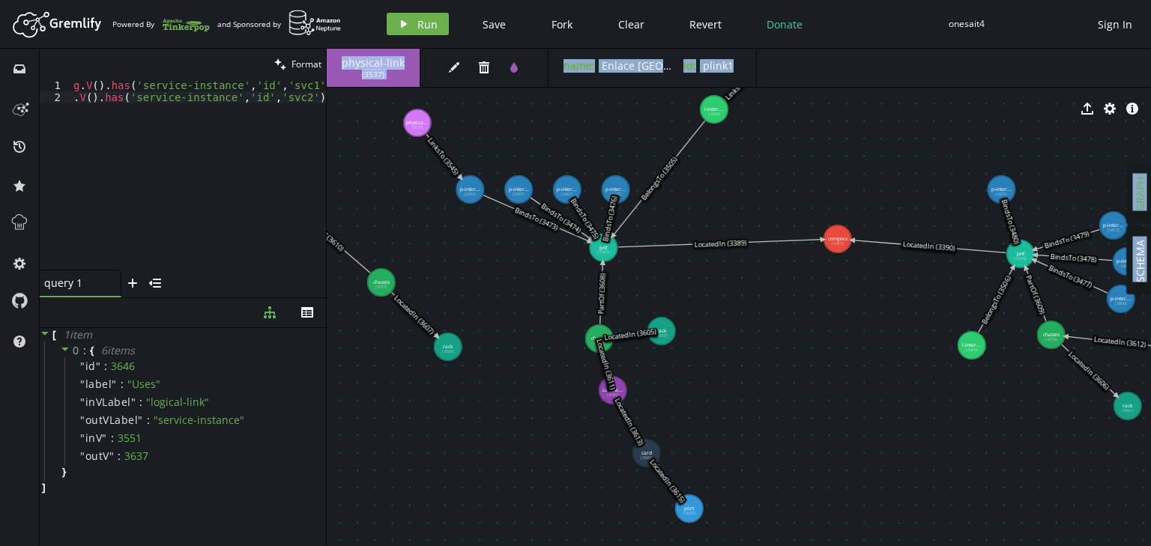
drag, startPoint x: 997, startPoint y: 354, endPoint x: 821, endPoint y: 366, distance: 176.4
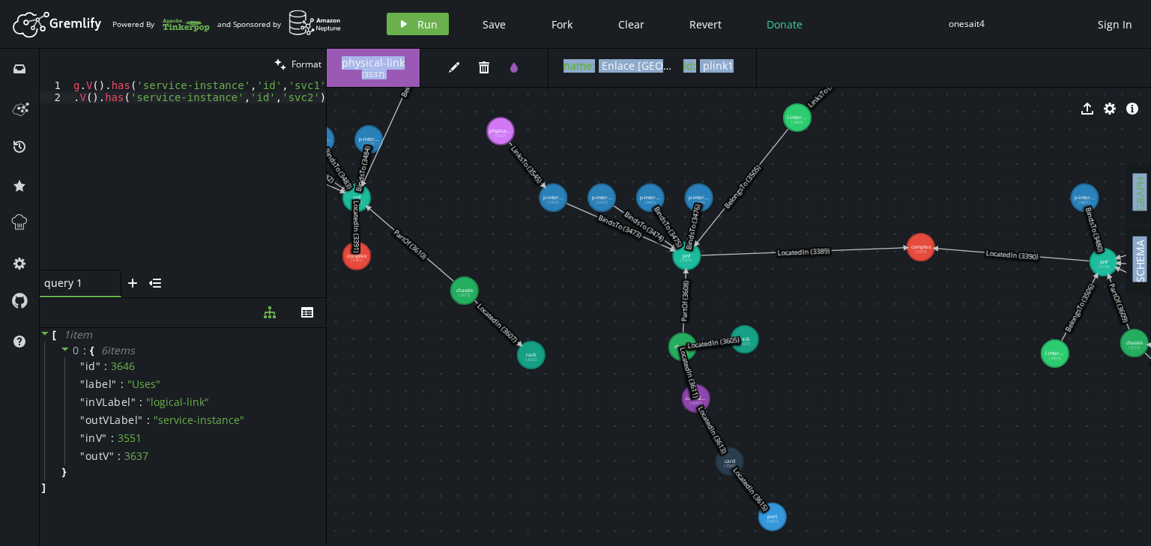
drag, startPoint x: 473, startPoint y: 279, endPoint x: 557, endPoint y: 287, distance: 83.6
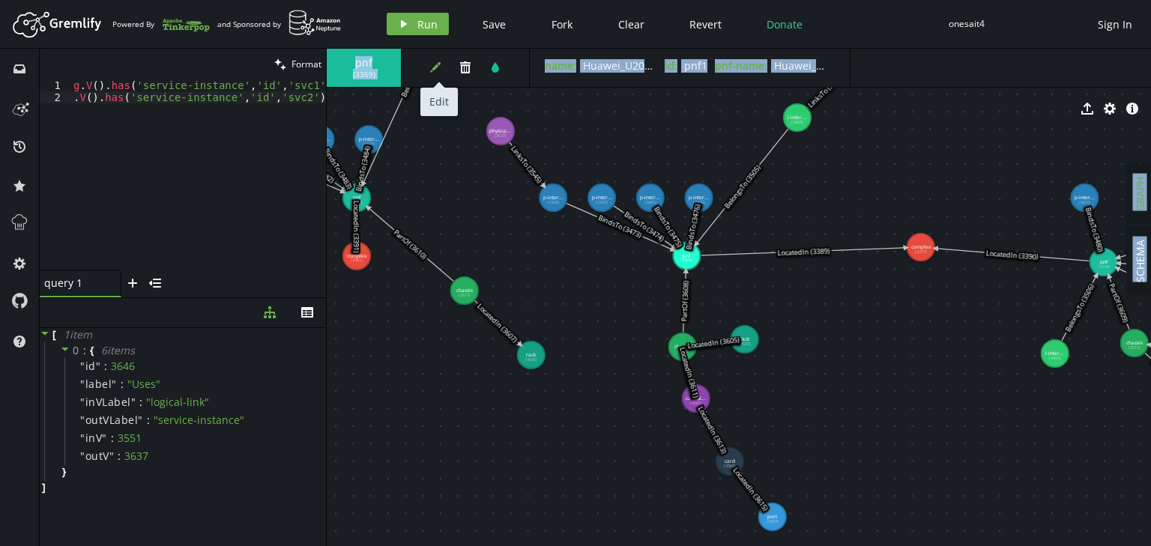
click at [434, 63] on icon "edit" at bounding box center [435, 67] width 12 height 12
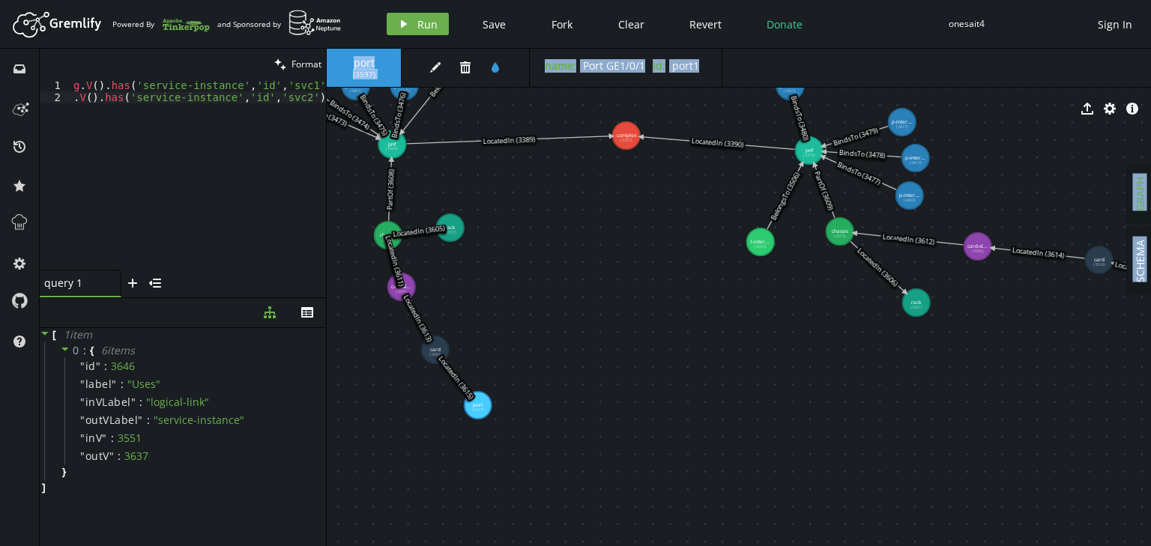
drag, startPoint x: 954, startPoint y: 462, endPoint x: 660, endPoint y: 351, distance: 314.8
drag, startPoint x: 978, startPoint y: 246, endPoint x: 834, endPoint y: 296, distance: 152.3
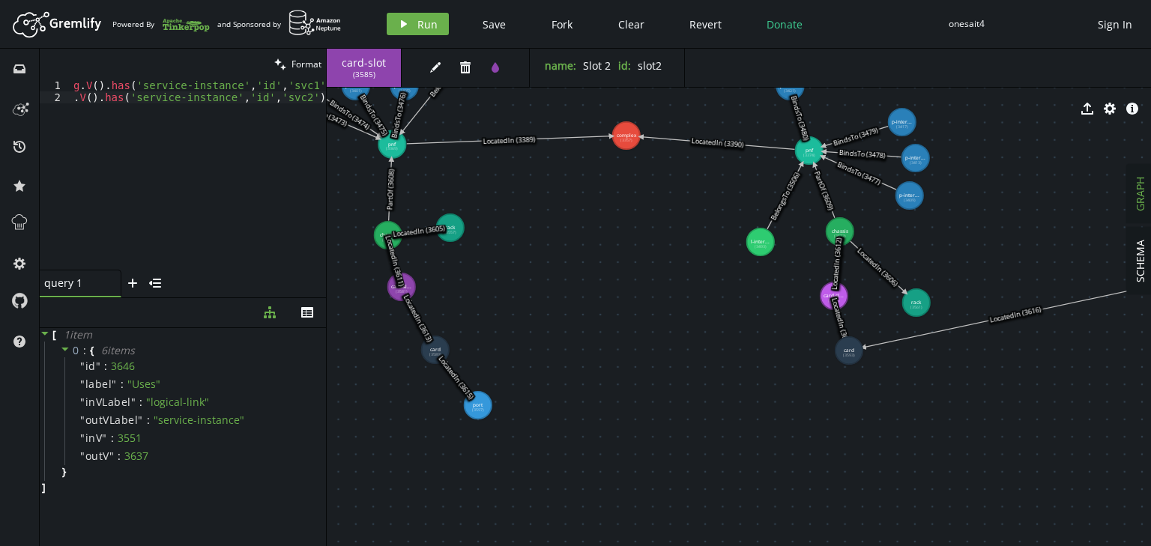
drag, startPoint x: 1097, startPoint y: 267, endPoint x: 849, endPoint y: 351, distance: 261.8
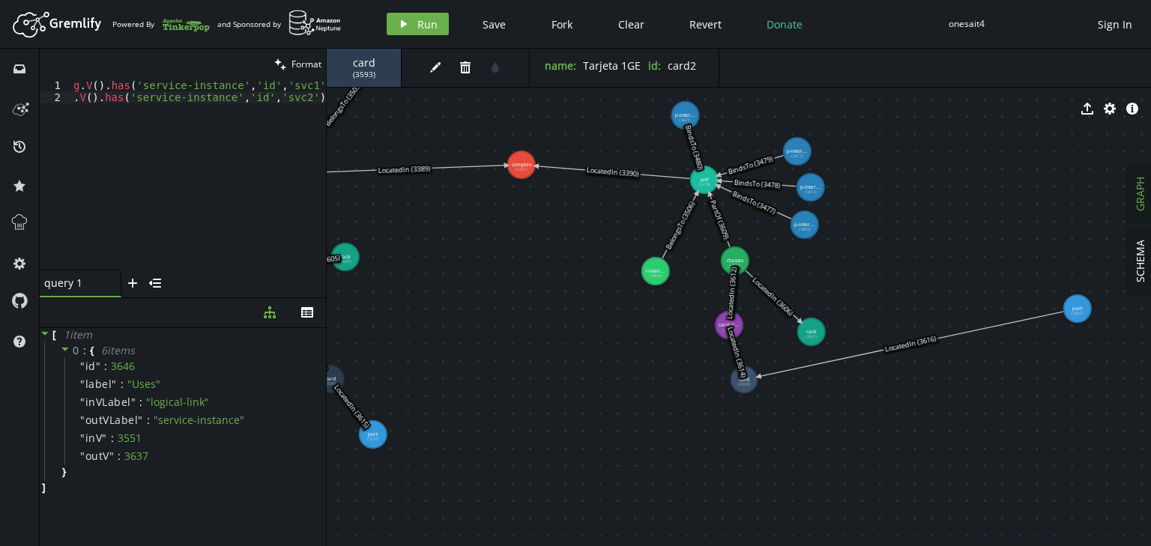
drag, startPoint x: 983, startPoint y: 401, endPoint x: 878, endPoint y: 430, distance: 108.9
drag, startPoint x: 1076, startPoint y: 312, endPoint x: 755, endPoint y: 423, distance: 340.2
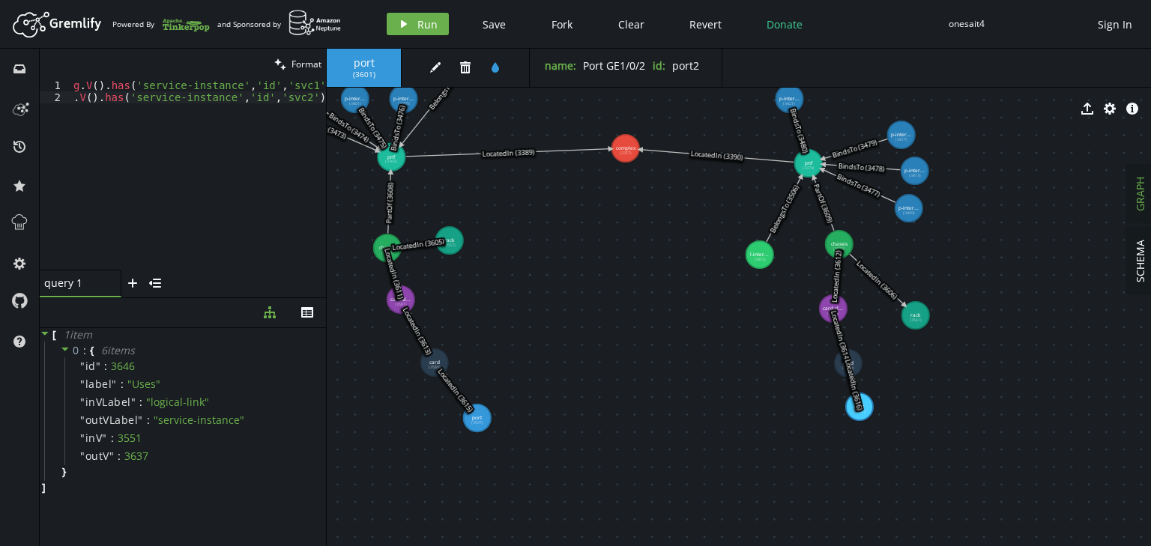
drag, startPoint x: 611, startPoint y: 454, endPoint x: 718, endPoint y: 425, distance: 110.8
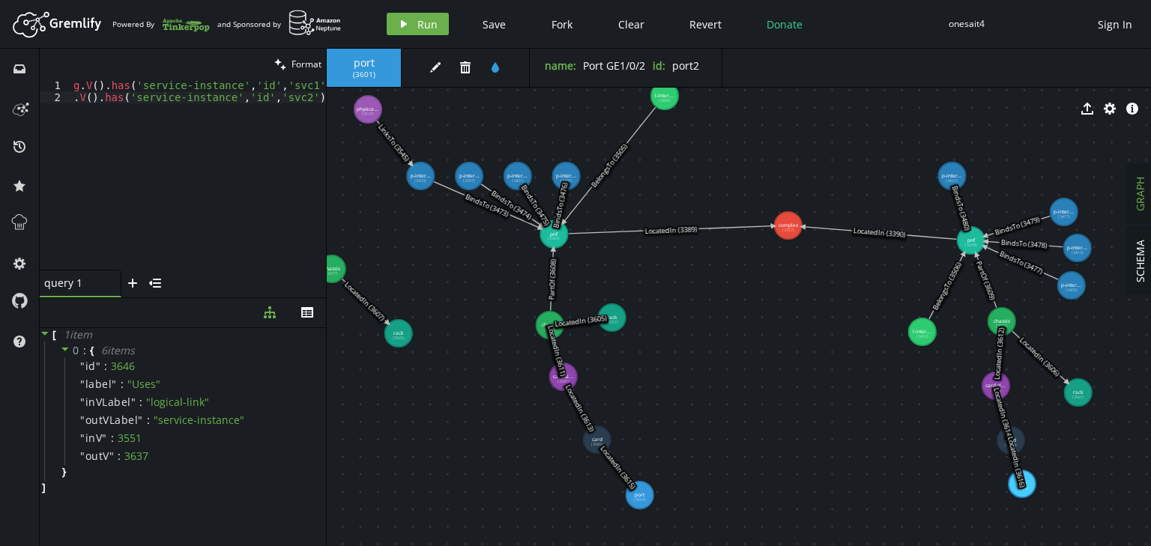
drag, startPoint x: 681, startPoint y: 336, endPoint x: 842, endPoint y: 411, distance: 177.6
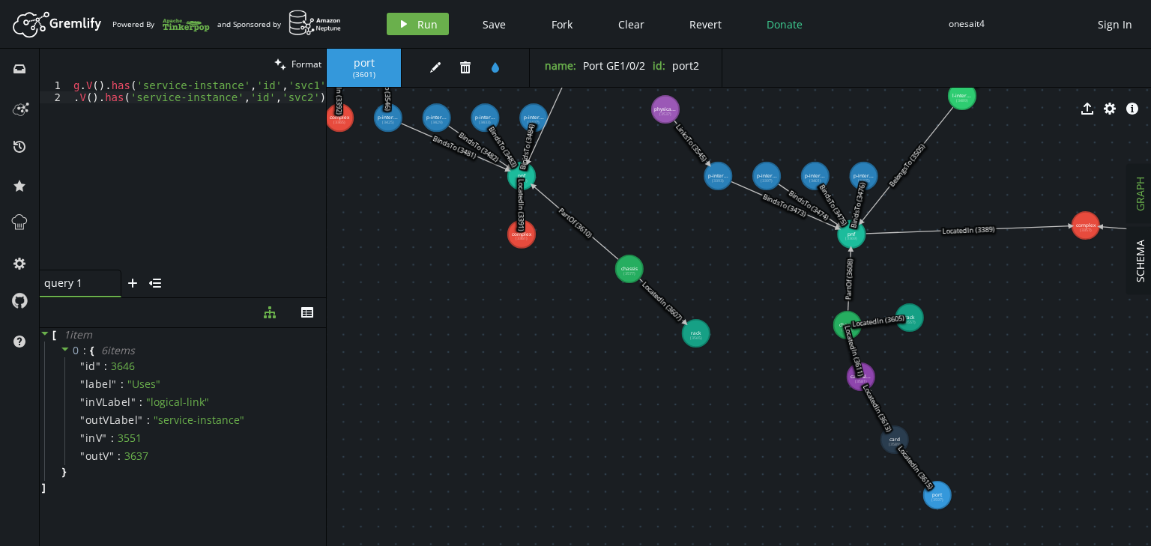
drag, startPoint x: 491, startPoint y: 399, endPoint x: 778, endPoint y: 399, distance: 286.2
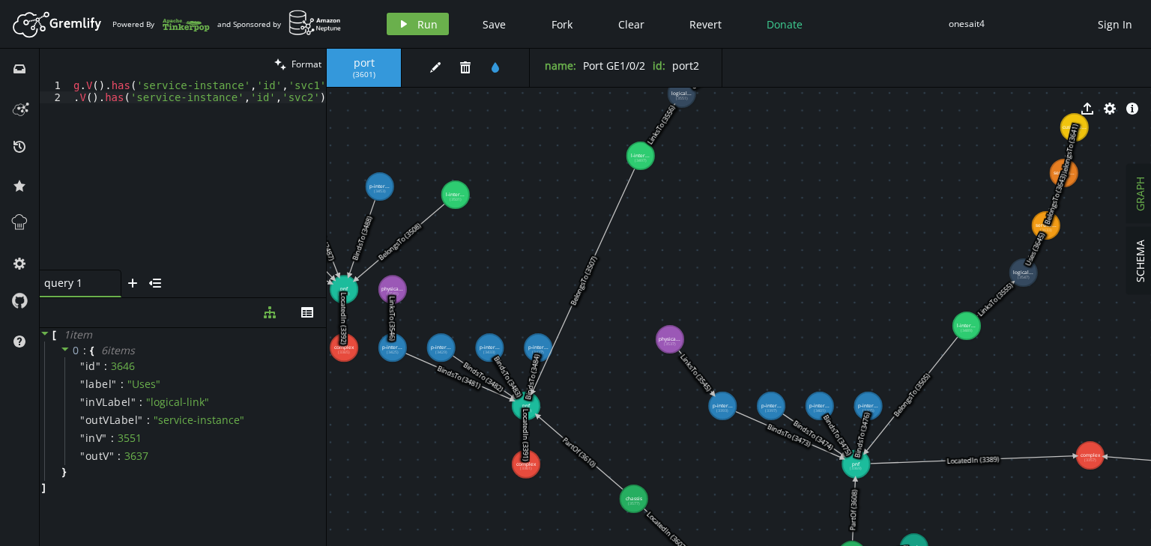
drag, startPoint x: 550, startPoint y: 381, endPoint x: 518, endPoint y: 654, distance: 274.6
click at [518, 546] on html "Artboard Created with Sketch. Powered By and Sponsored by play Run Save Fork Cl…" at bounding box center [575, 273] width 1151 height 546
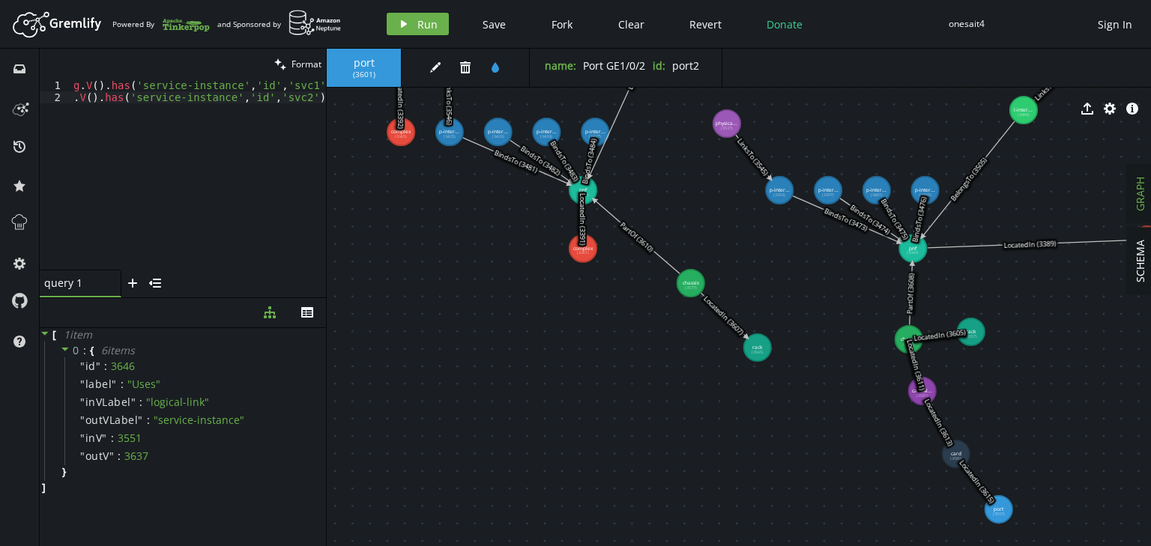
drag, startPoint x: 576, startPoint y: 463, endPoint x: 668, endPoint y: 203, distance: 275.8
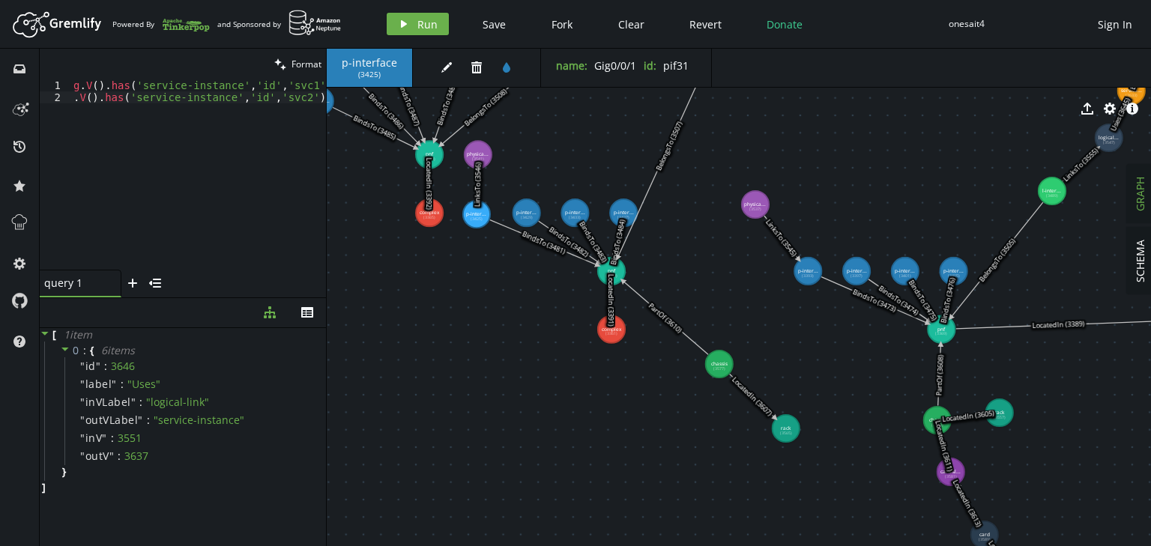
drag, startPoint x: 449, startPoint y: 204, endPoint x: 485, endPoint y: 298, distance: 101.0
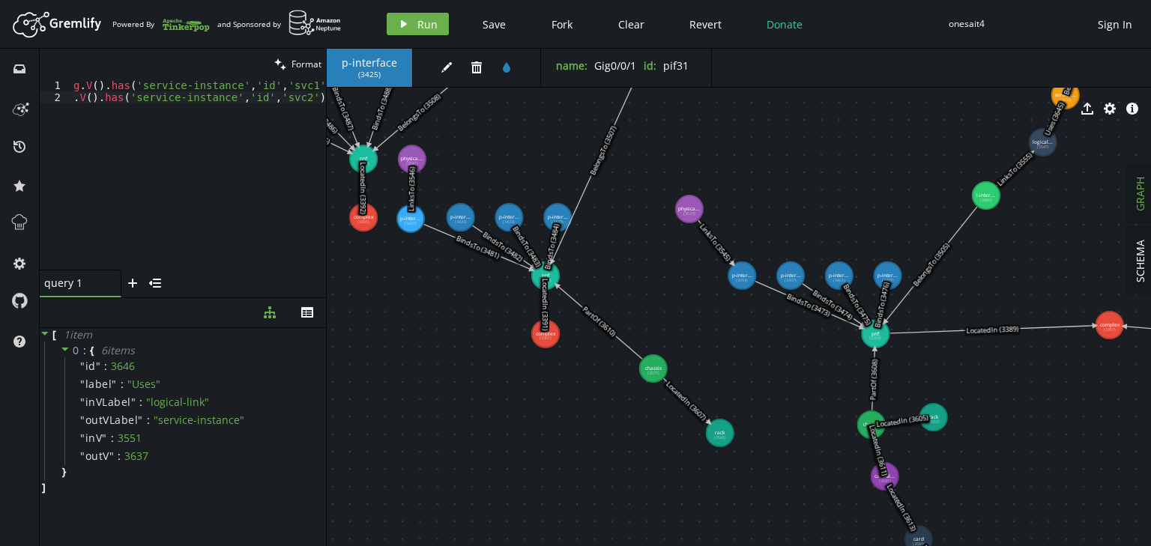
drag, startPoint x: 479, startPoint y: 353, endPoint x: 548, endPoint y: 359, distance: 68.4
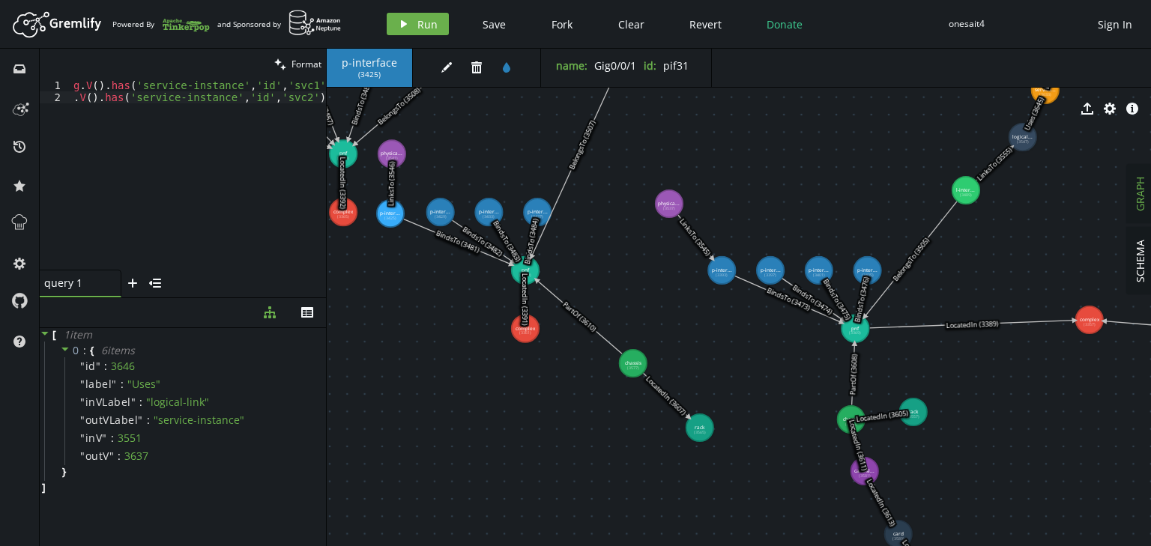
drag, startPoint x: 777, startPoint y: 466, endPoint x: 758, endPoint y: 465, distance: 18.7
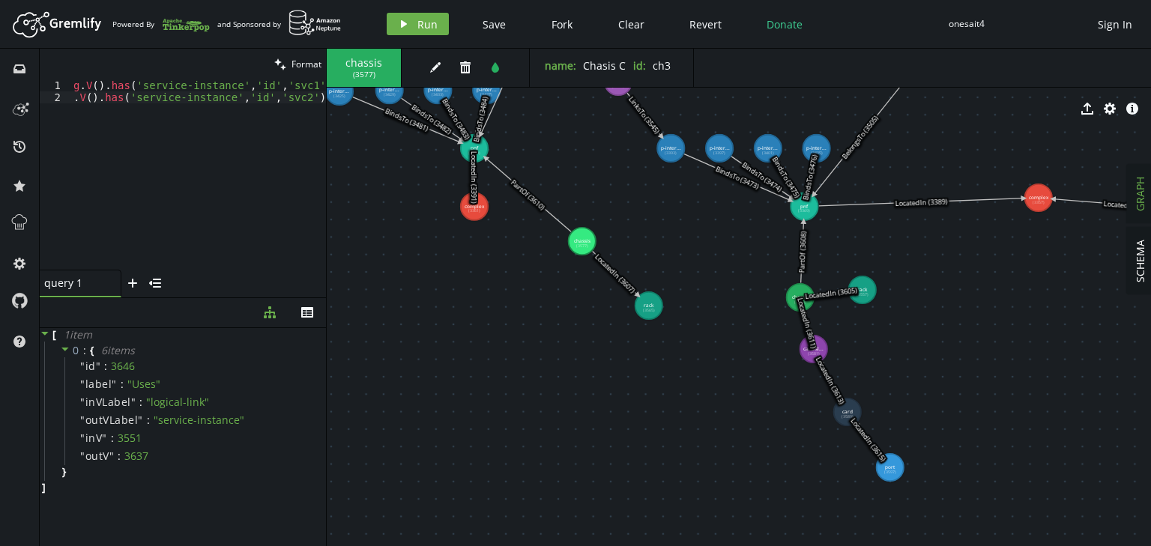
drag, startPoint x: 989, startPoint y: 479, endPoint x: 935, endPoint y: 352, distance: 138.3
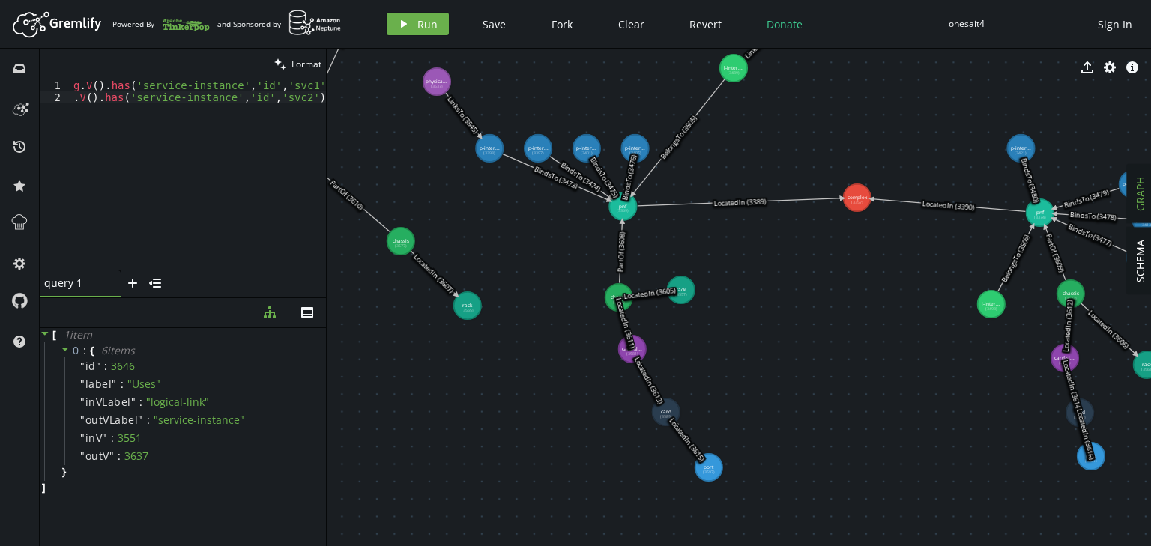
drag, startPoint x: 981, startPoint y: 368, endPoint x: 822, endPoint y: 374, distance: 158.9
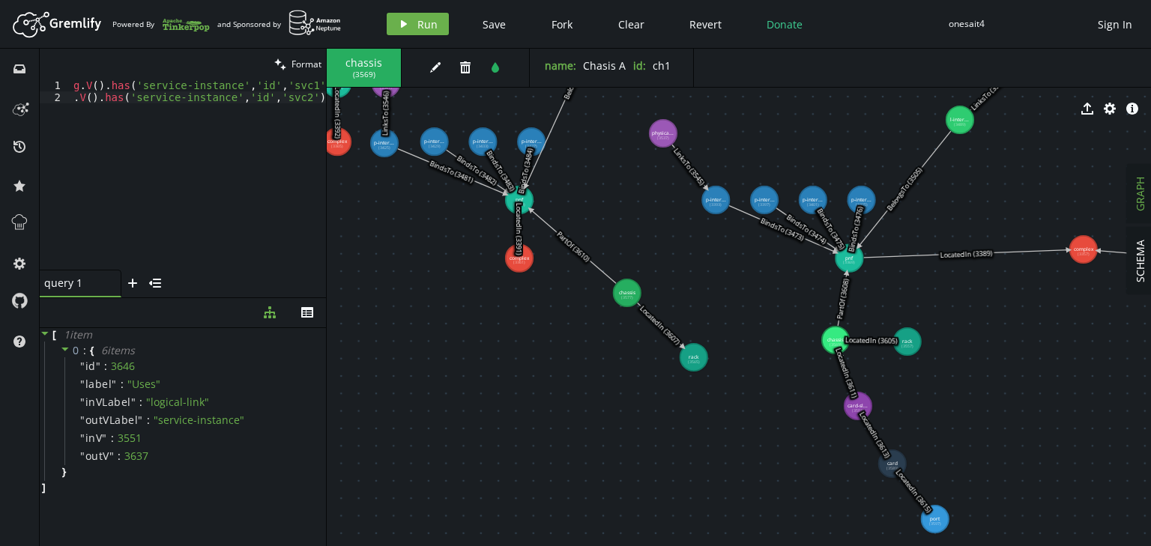
drag, startPoint x: 528, startPoint y: 375, endPoint x: 728, endPoint y: 408, distance: 202.8
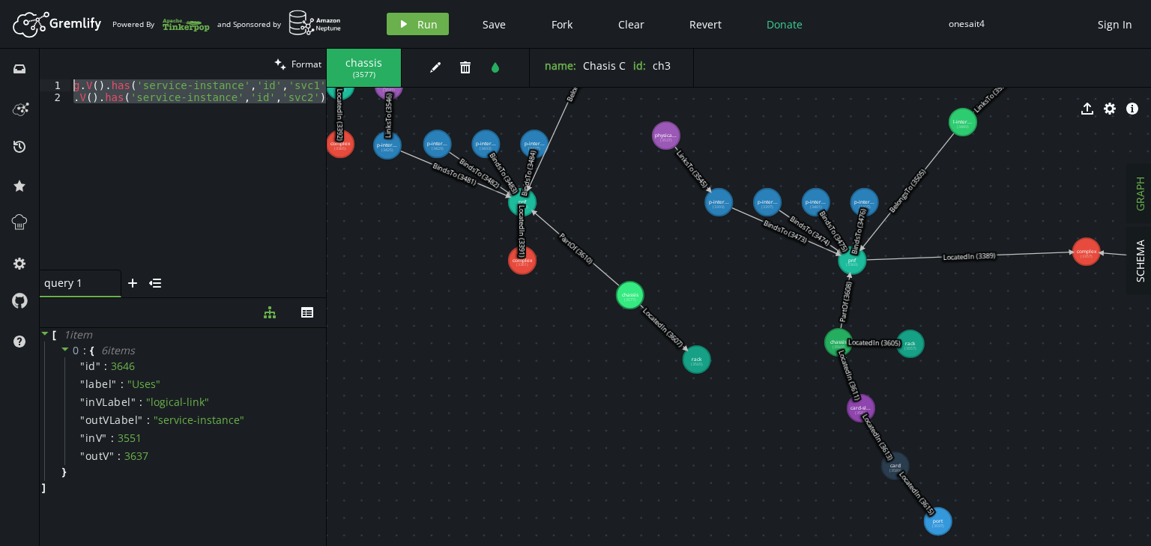
drag, startPoint x: 124, startPoint y: 166, endPoint x: 4, endPoint y: 31, distance: 180.4
click at [5, 31] on div "Artboard Created with Sketch. Powered By and Sponsored by play Run Save Fork Cl…" at bounding box center [575, 273] width 1151 height 546
paste textarea ".addV('card-slot').property('id','slot3').property('name','Slot 3"
type textarea ".addV('card-slot').property('id','slot3').property('name','Slot 3')"
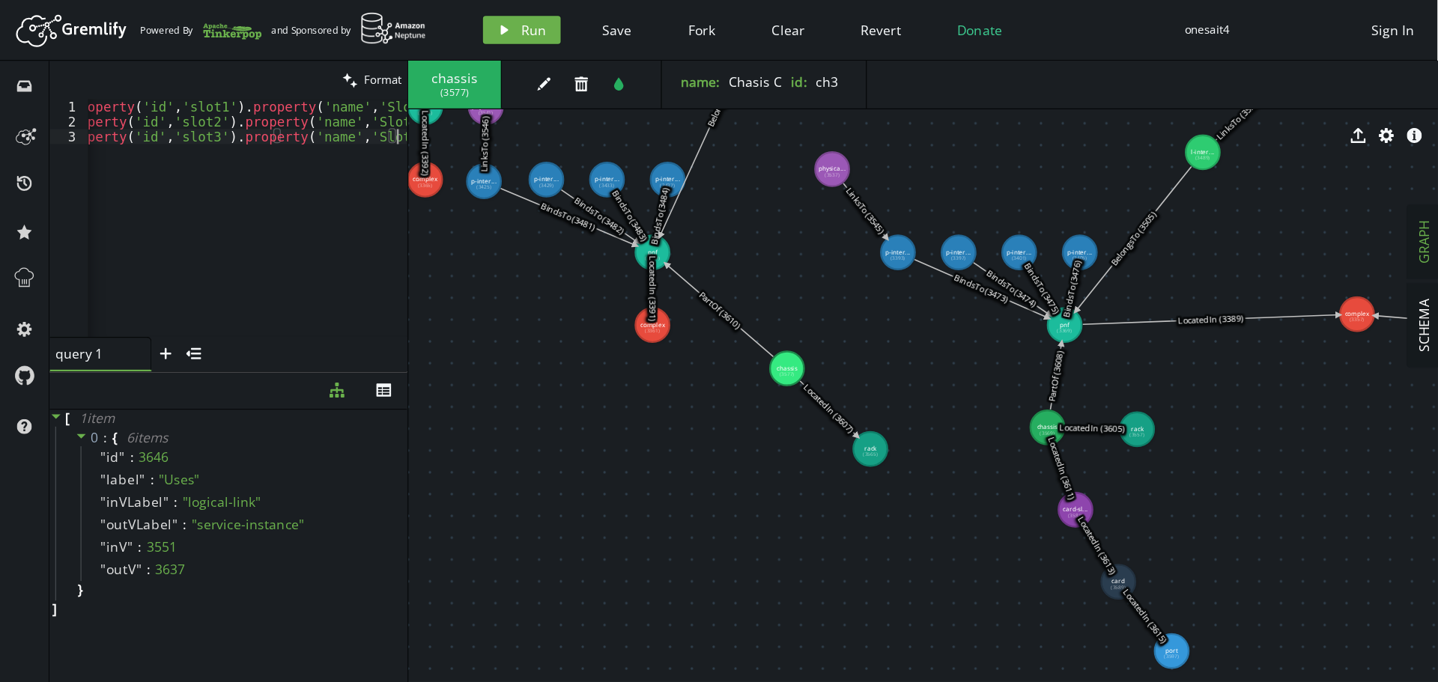
scroll to position [0, 142]
click at [420, 23] on span "Run" at bounding box center [427, 24] width 20 height 14
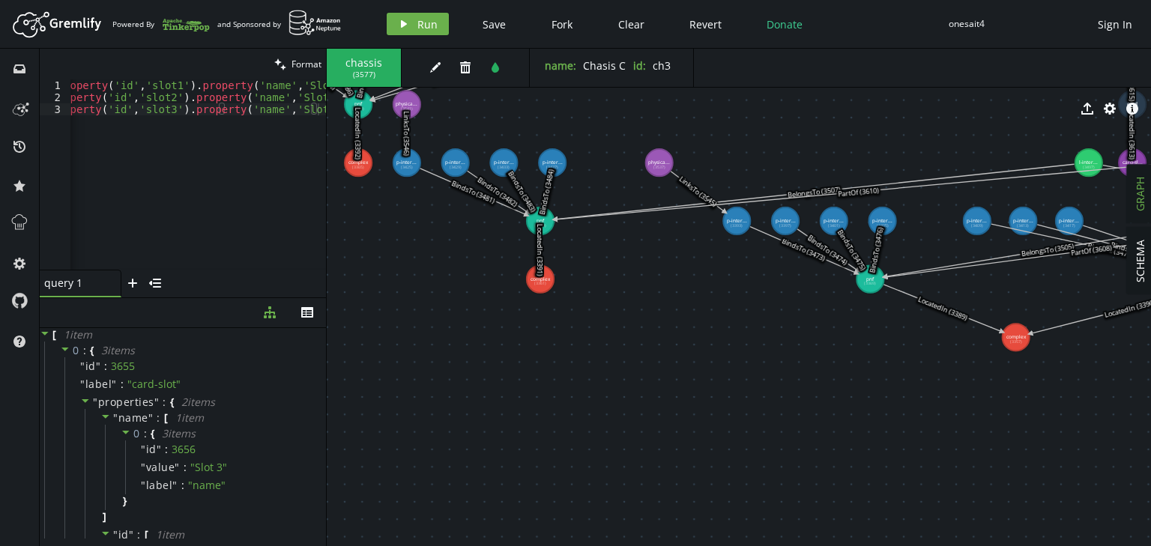
drag, startPoint x: 736, startPoint y: 341, endPoint x: 754, endPoint y: 360, distance: 26.0
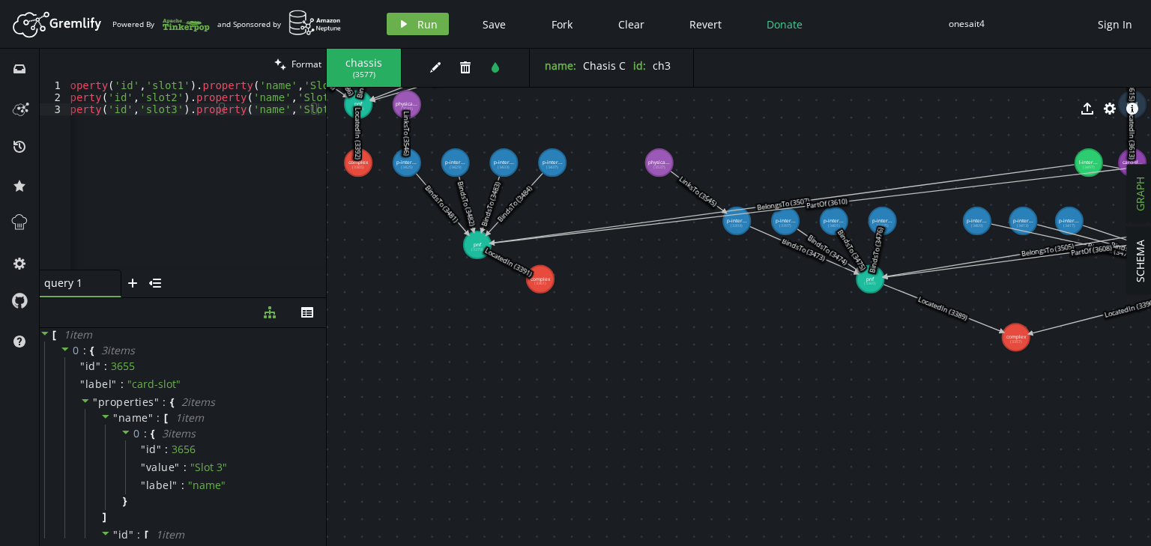
drag, startPoint x: 537, startPoint y: 219, endPoint x: 479, endPoint y: 246, distance: 63.4
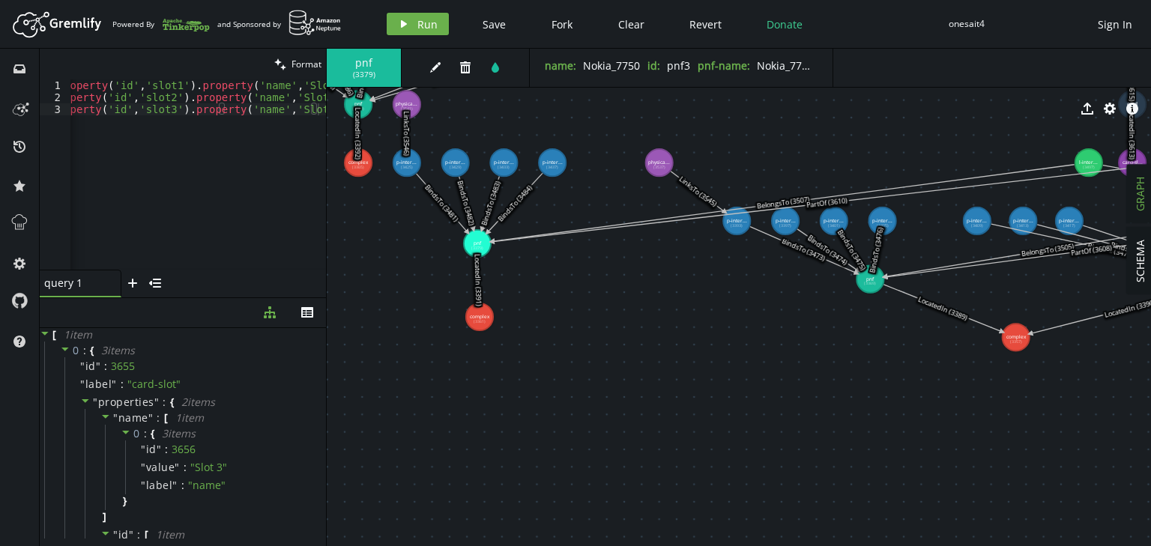
drag, startPoint x: 542, startPoint y: 280, endPoint x: 479, endPoint y: 318, distance: 73.9
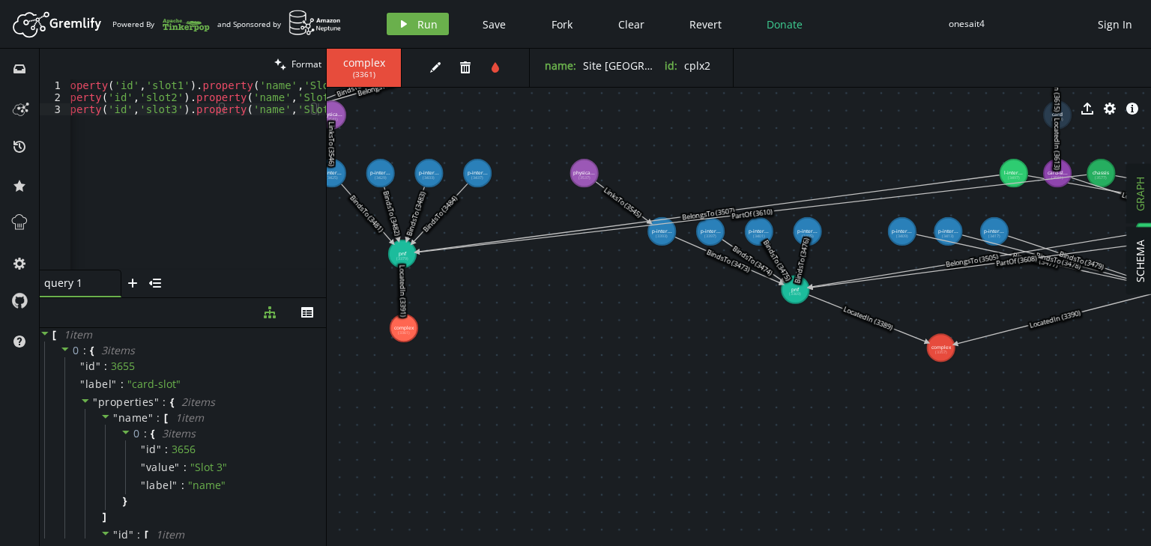
drag, startPoint x: 728, startPoint y: 346, endPoint x: 715, endPoint y: 356, distance: 16.6
drag, startPoint x: 1057, startPoint y: 171, endPoint x: 1058, endPoint y: 145, distance: 25.5
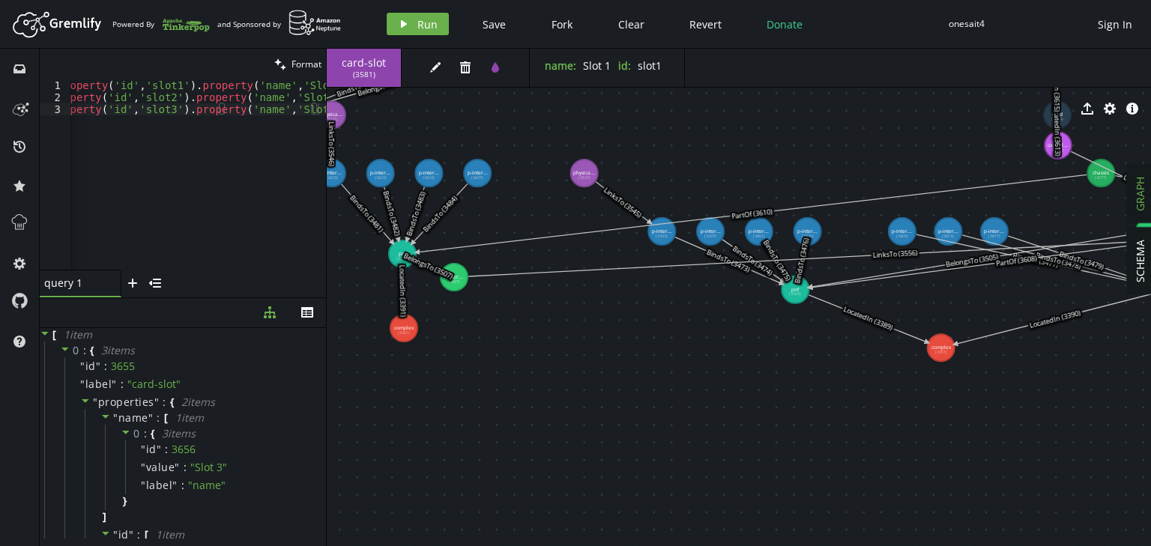
drag, startPoint x: 833, startPoint y: 165, endPoint x: 455, endPoint y: 279, distance: 394.3
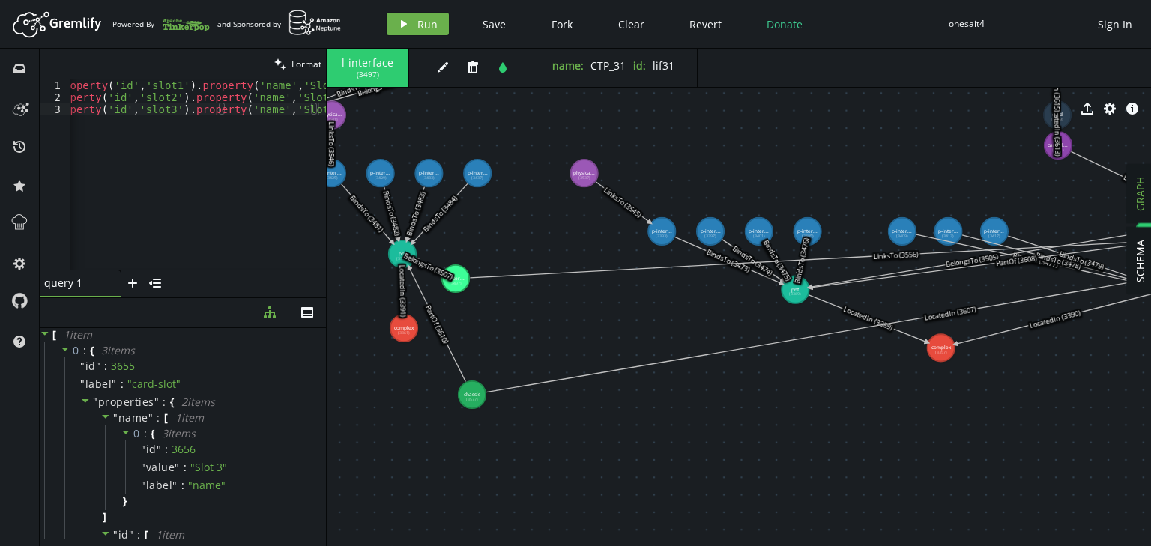
drag, startPoint x: 1091, startPoint y: 174, endPoint x: 473, endPoint y: 394, distance: 656.1
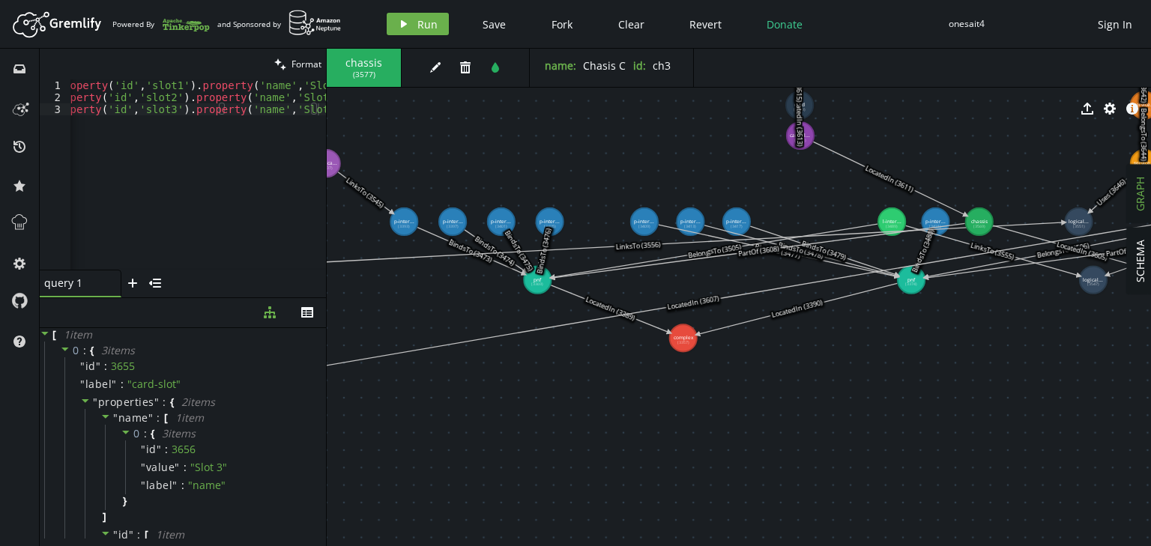
drag, startPoint x: 745, startPoint y: 422, endPoint x: 464, endPoint y: 413, distance: 280.3
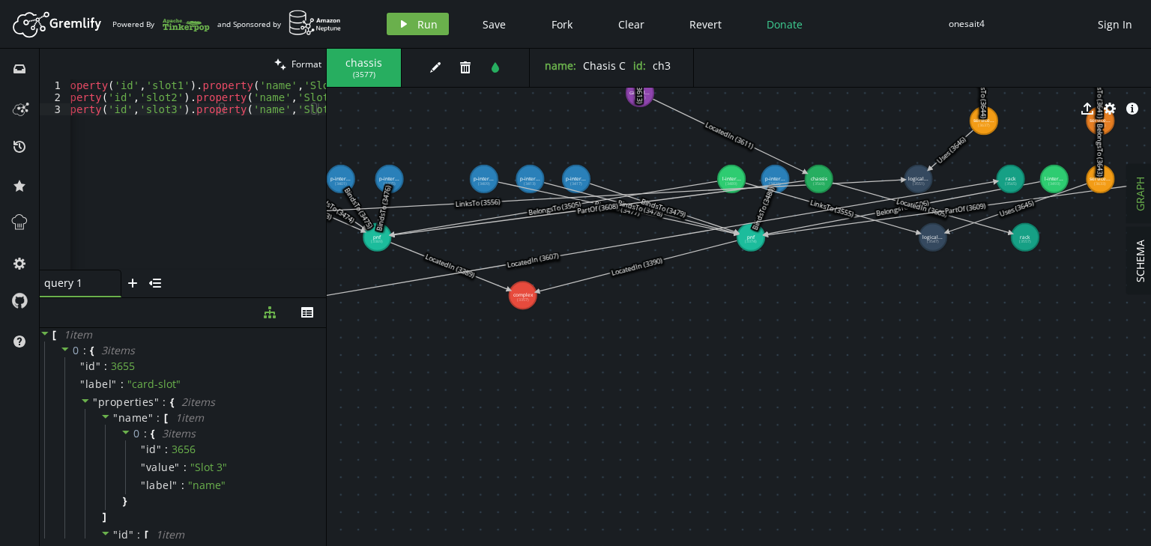
drag, startPoint x: 819, startPoint y: 378, endPoint x: 750, endPoint y: 281, distance: 118.7
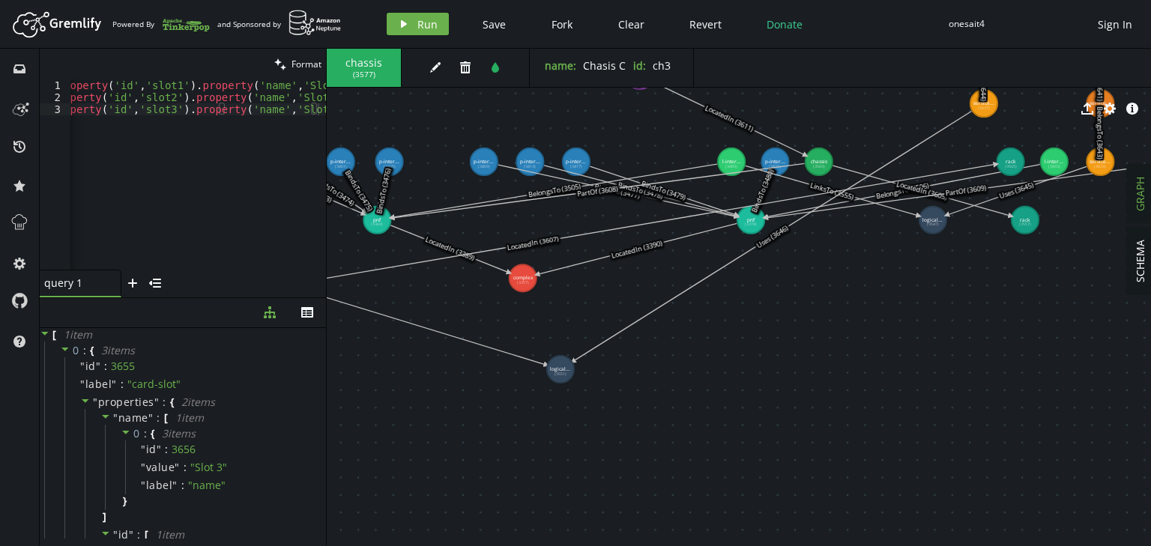
drag, startPoint x: 917, startPoint y: 158, endPoint x: 590, endPoint y: 367, distance: 387.7
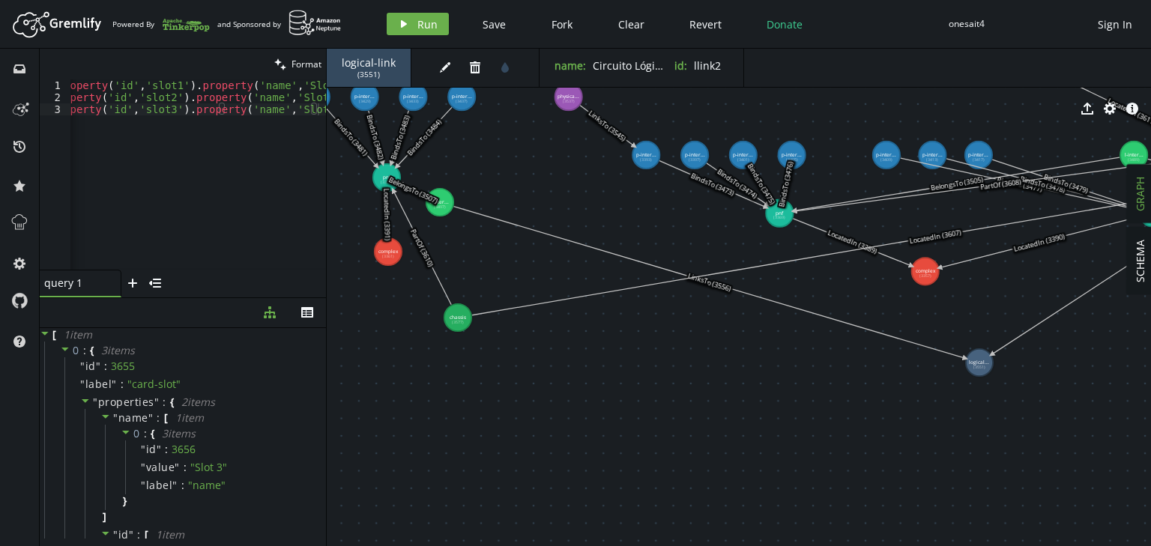
drag, startPoint x: 455, startPoint y: 411, endPoint x: 858, endPoint y: 405, distance: 403.1
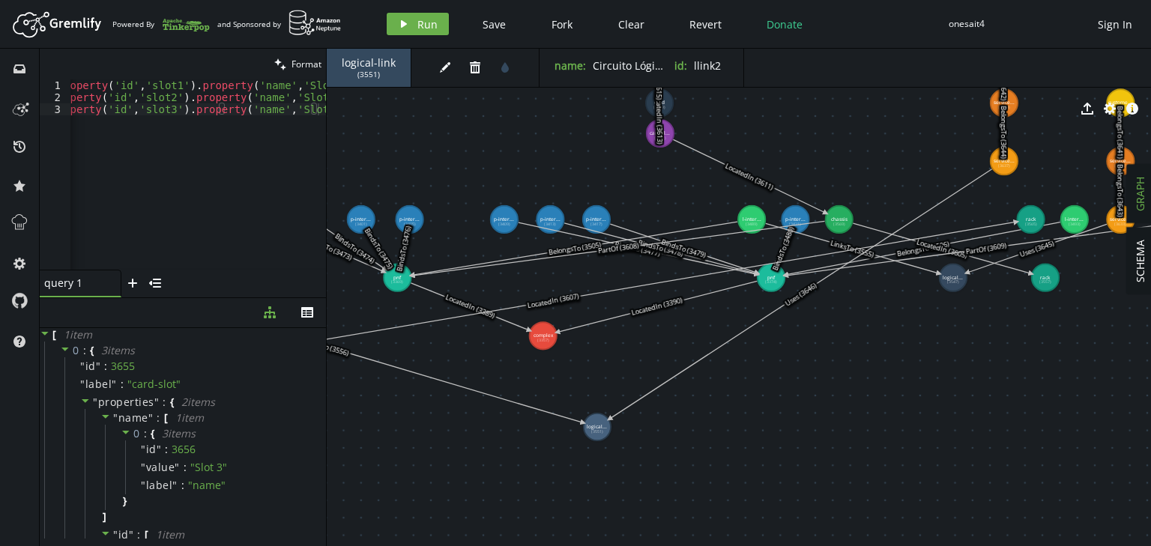
drag, startPoint x: 853, startPoint y: 452, endPoint x: 616, endPoint y: 479, distance: 239.1
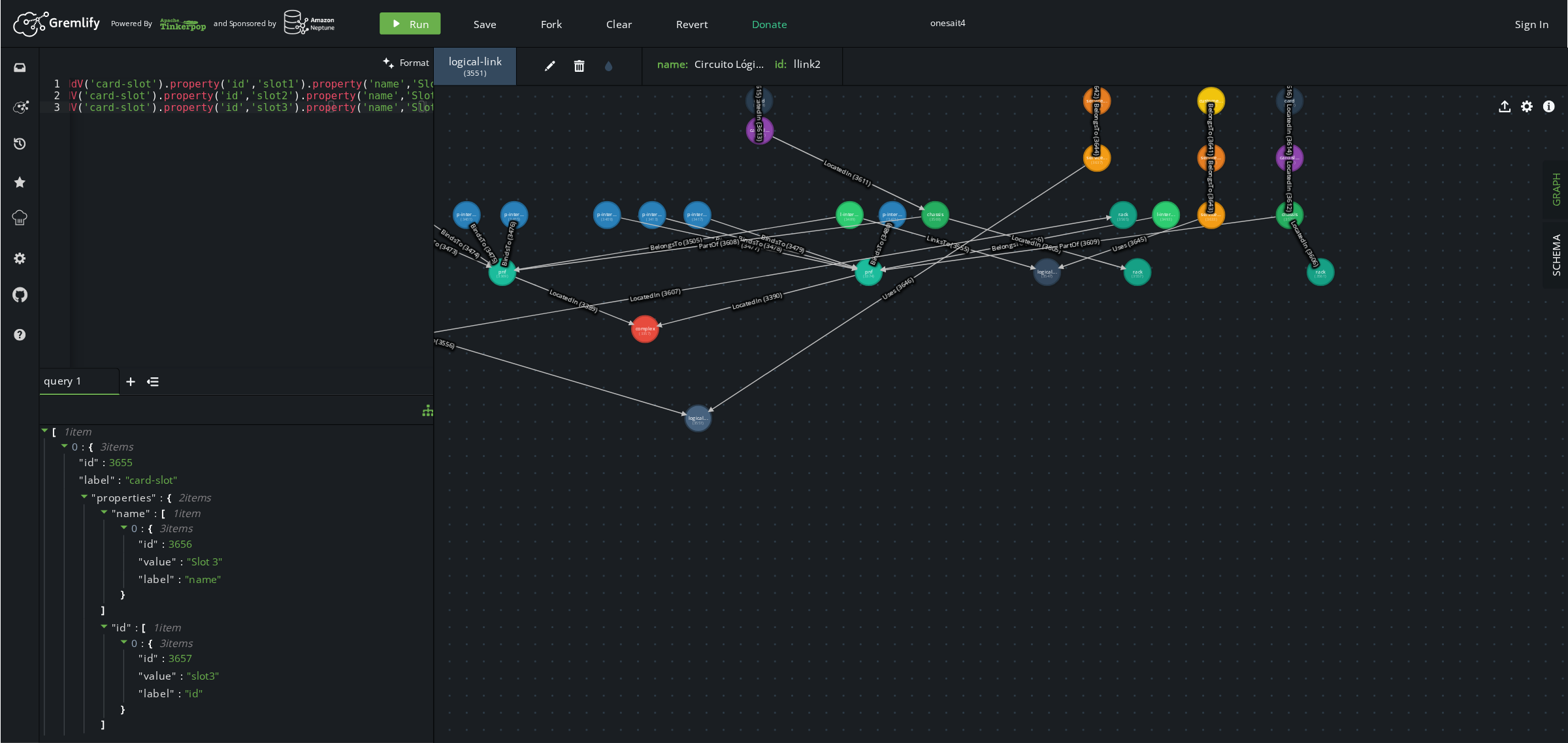
scroll to position [0, 0]
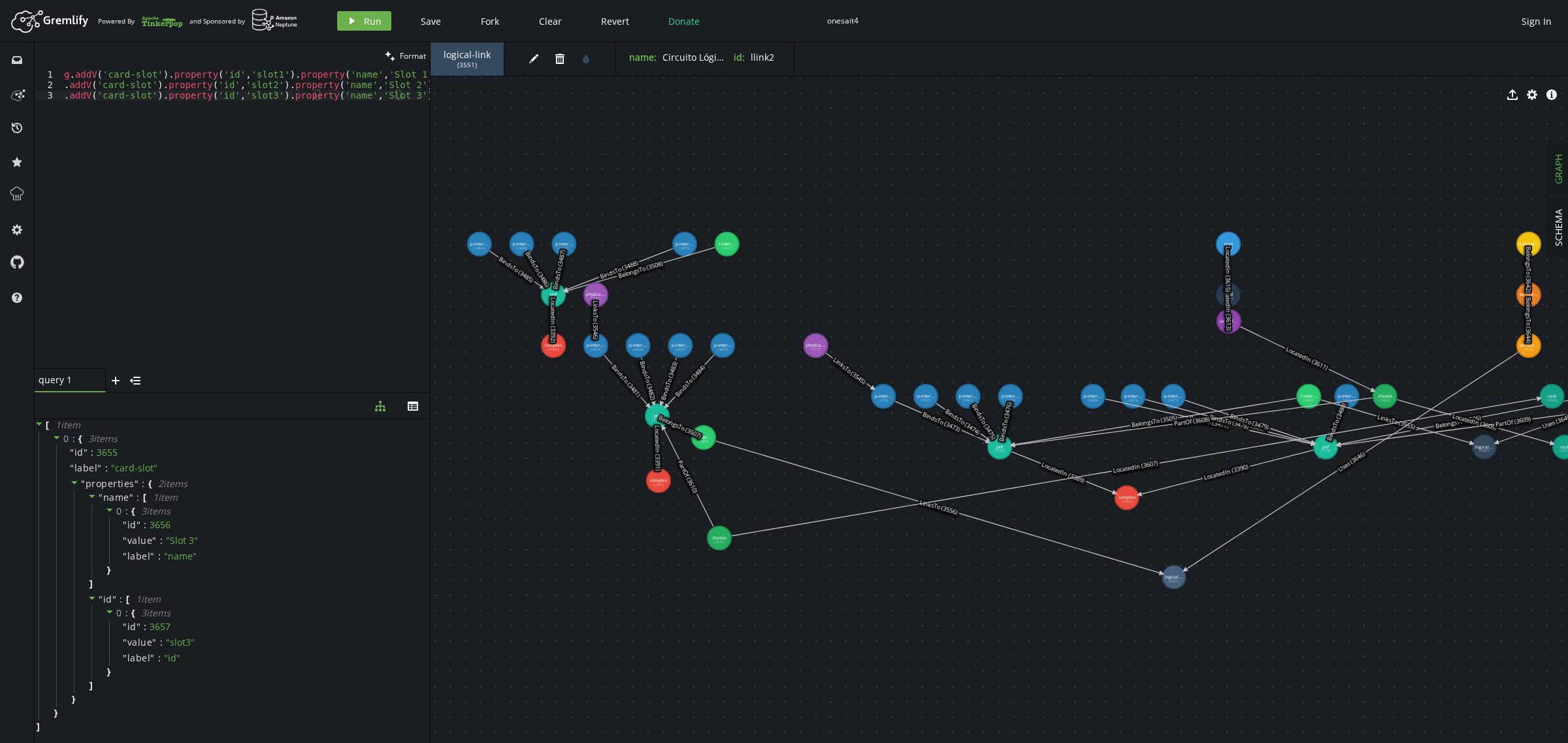
drag, startPoint x: 678, startPoint y: 466, endPoint x: 1199, endPoint y: 675, distance: 561.4
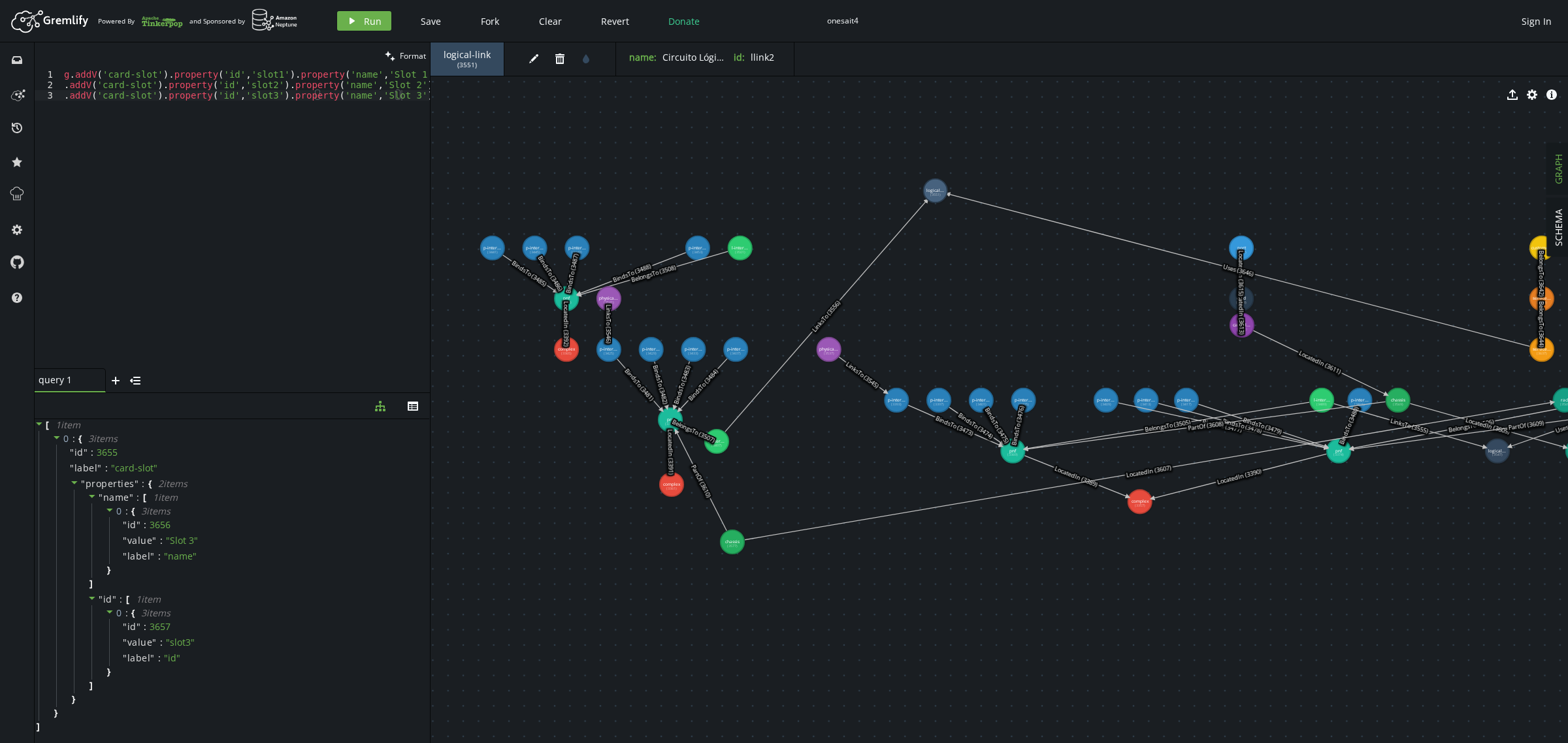
drag, startPoint x: 1190, startPoint y: 583, endPoint x: 931, endPoint y: 191, distance: 469.8
drag, startPoint x: 1540, startPoint y: 351, endPoint x: 969, endPoint y: 145, distance: 607.0
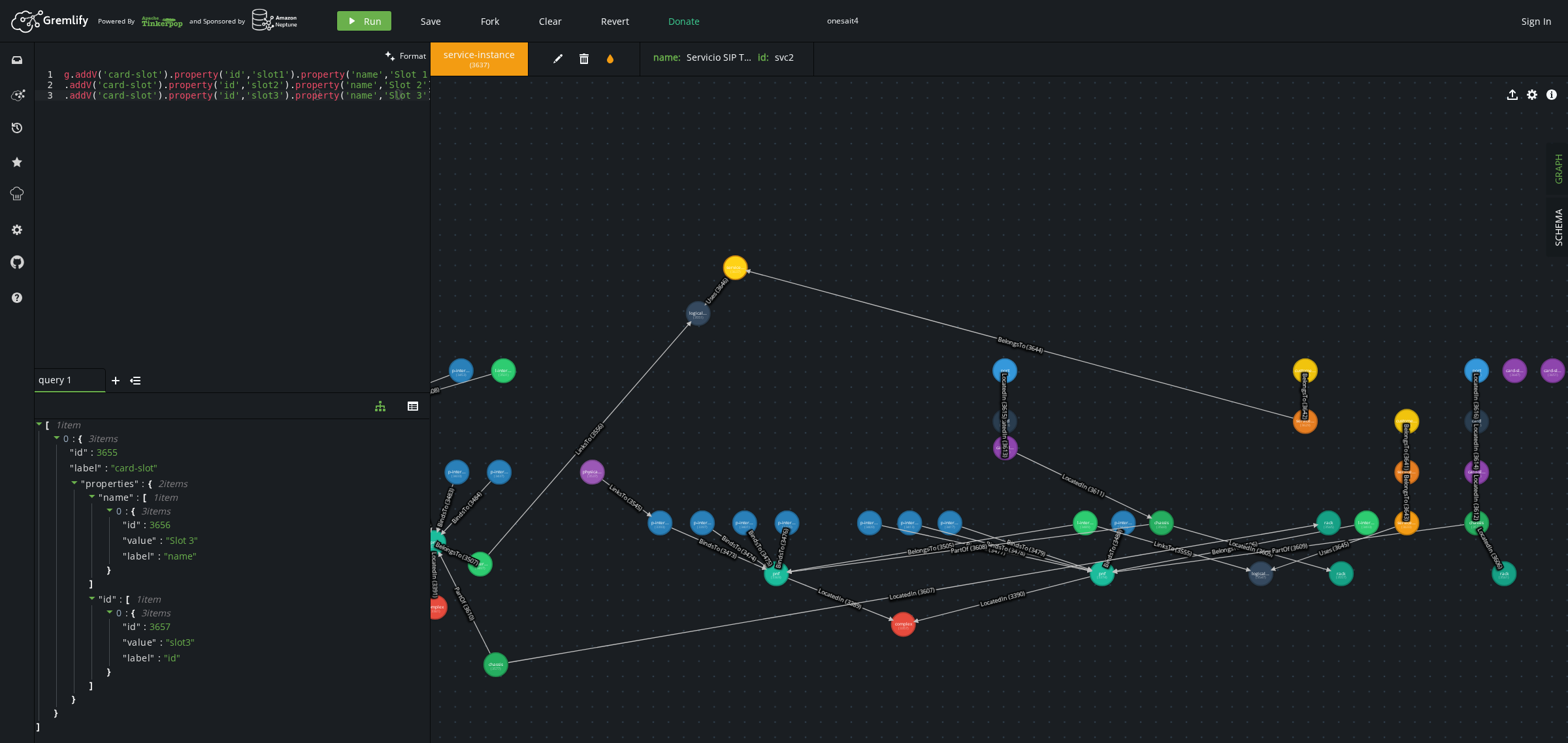
drag, startPoint x: 1379, startPoint y: 582, endPoint x: 1154, endPoint y: 696, distance: 252.2
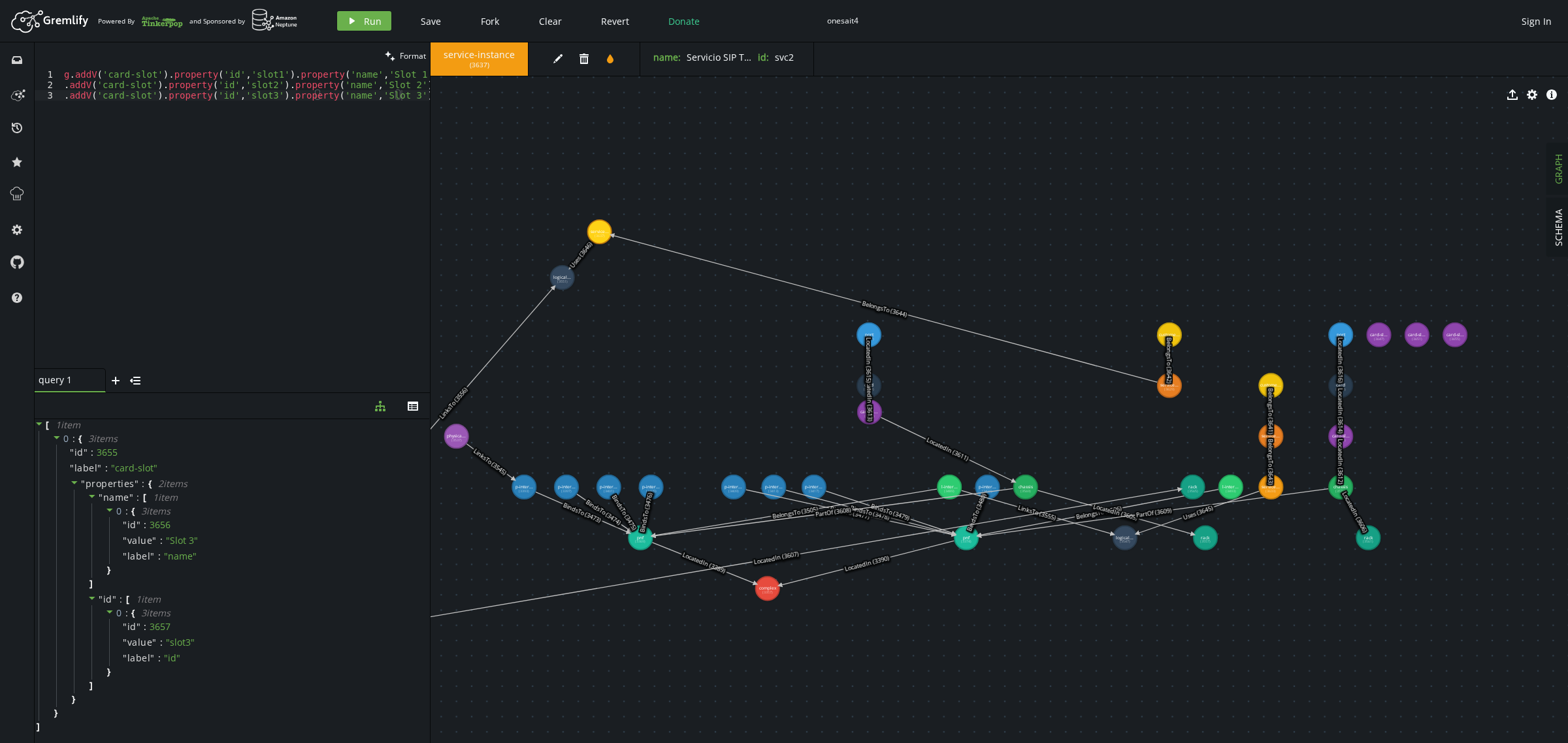
drag, startPoint x: 1317, startPoint y: 412, endPoint x: 1319, endPoint y: 444, distance: 32.1
click at [1173, 384] on text "BelongsTo (3642)" at bounding box center [1169, 360] width 9 height 46
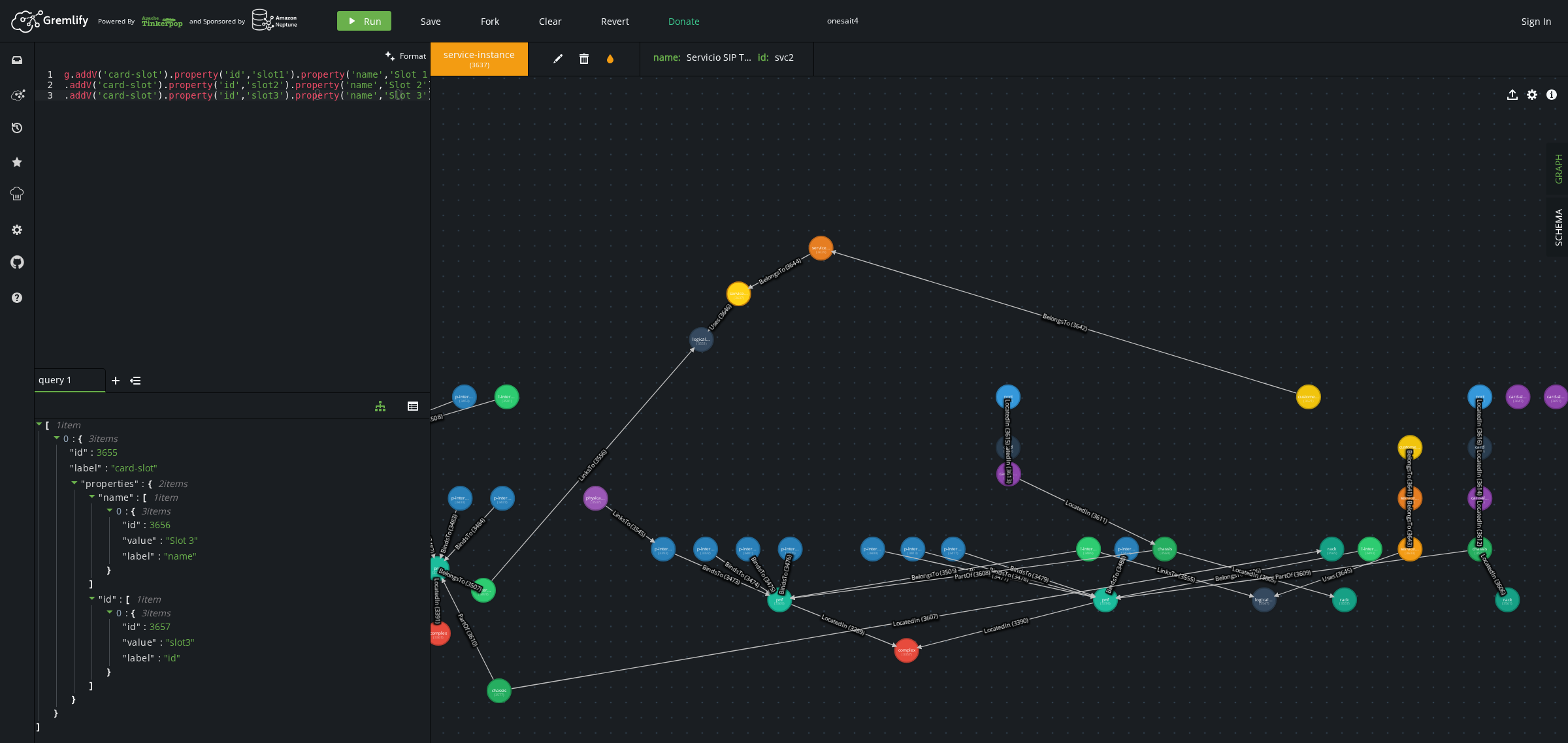
drag, startPoint x: 1311, startPoint y: 454, endPoint x: 892, endPoint y: 275, distance: 455.6
drag, startPoint x: 1305, startPoint y: 395, endPoint x: 887, endPoint y: 203, distance: 460.0
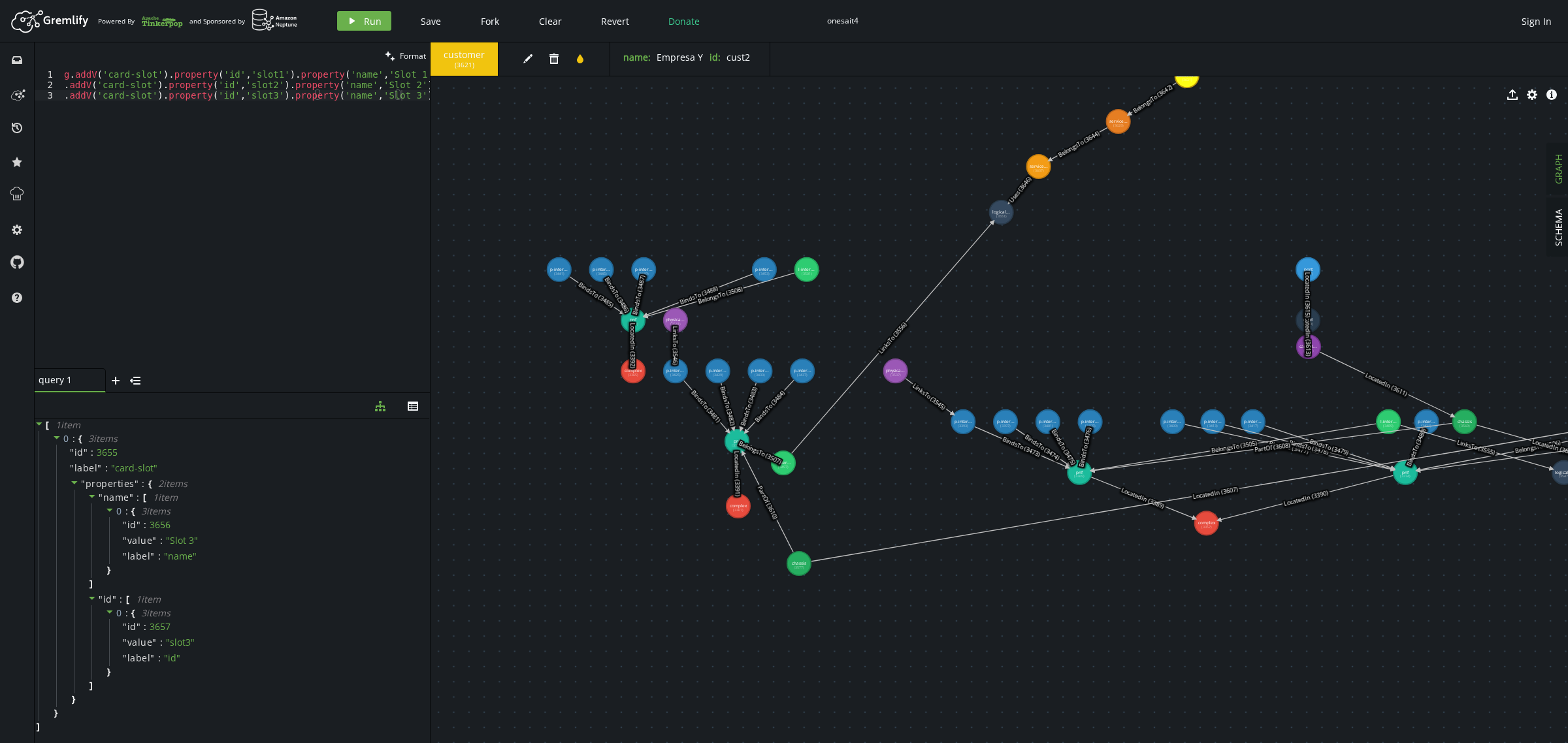
drag, startPoint x: 726, startPoint y: 446, endPoint x: 1026, endPoint y: 318, distance: 326.2
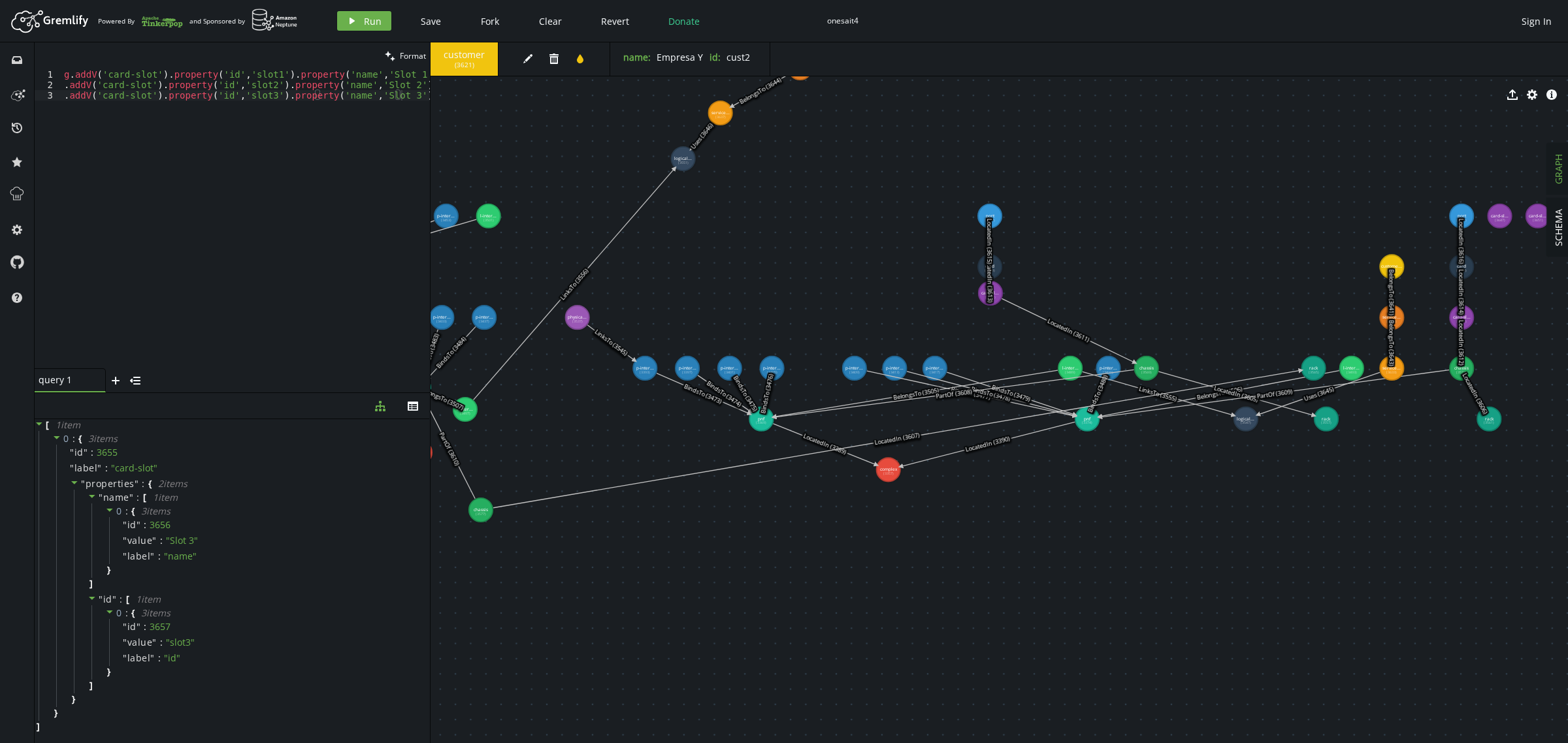
drag, startPoint x: 1297, startPoint y: 632, endPoint x: 978, endPoint y: 578, distance: 323.5
drag, startPoint x: 1311, startPoint y: 368, endPoint x: 583, endPoint y: 508, distance: 741.3
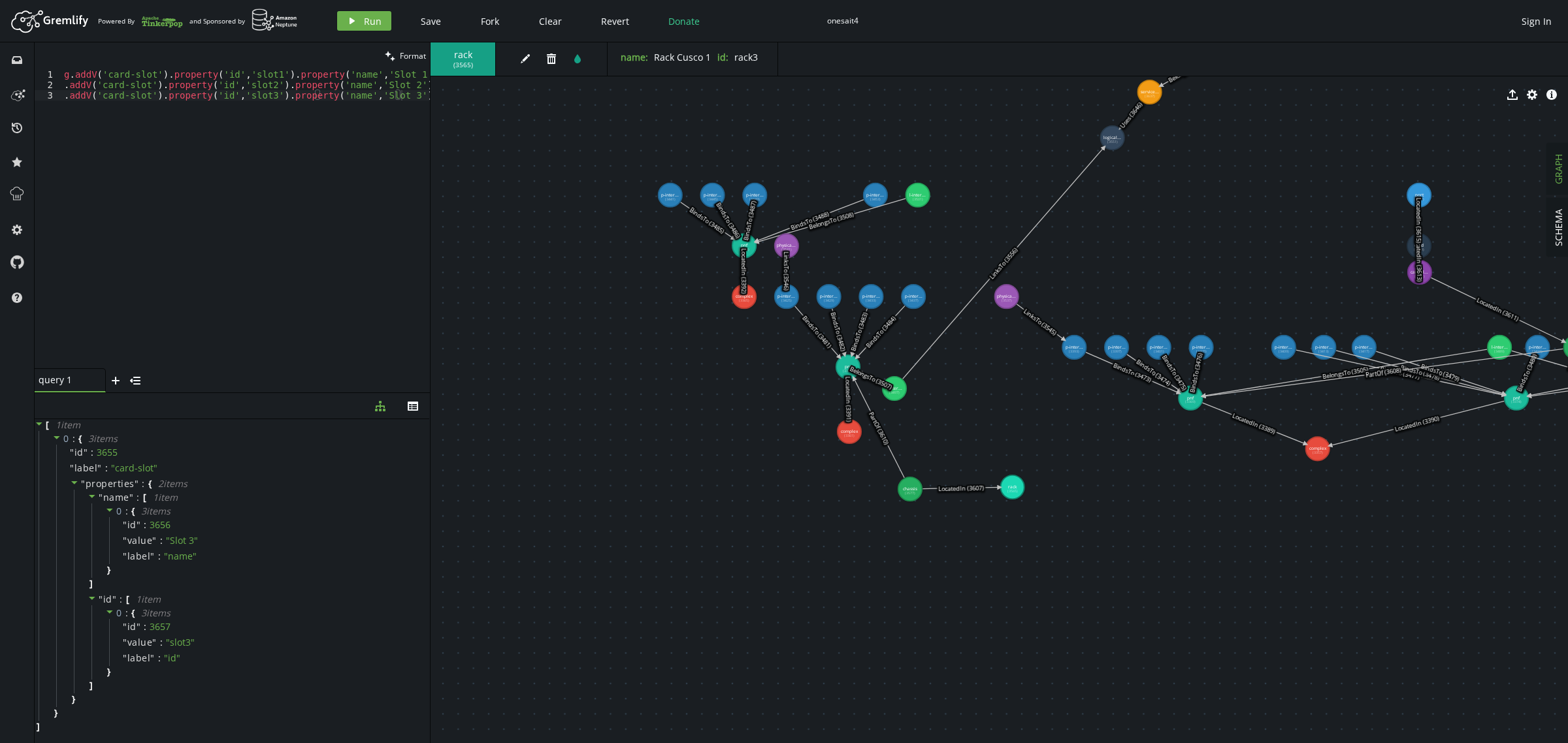
drag, startPoint x: 712, startPoint y: 593, endPoint x: 1142, endPoint y: 573, distance: 430.5
click at [64, 101] on div "g . addV ( 'card-slot' ) . property ( 'id' , 'slot1' ) . property ( 'name' , 'S…" at bounding box center [245, 227] width 368 height 316
click at [549, 17] on span "Clear" at bounding box center [550, 21] width 23 height 12
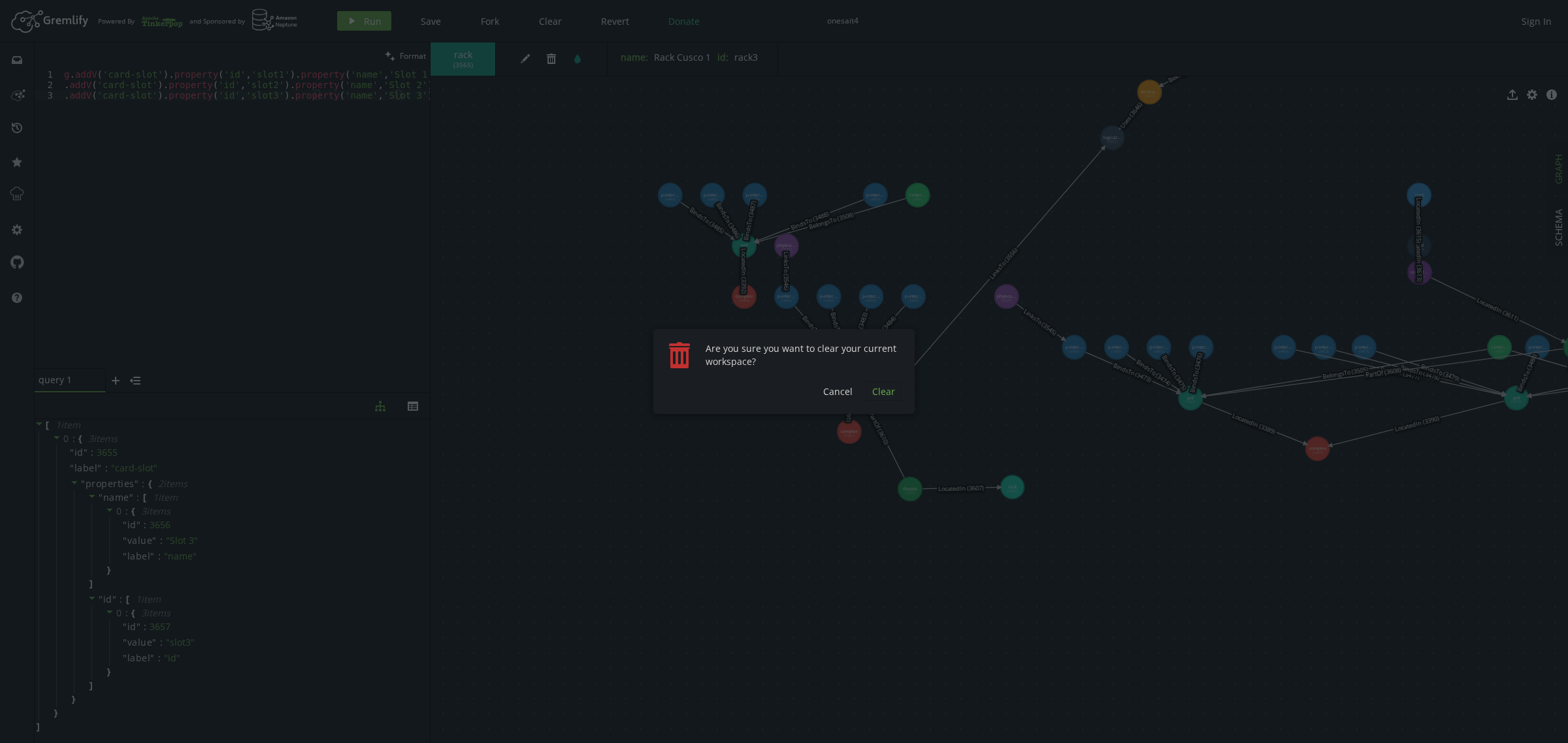
click at [879, 392] on span "Clear" at bounding box center [883, 392] width 23 height 12
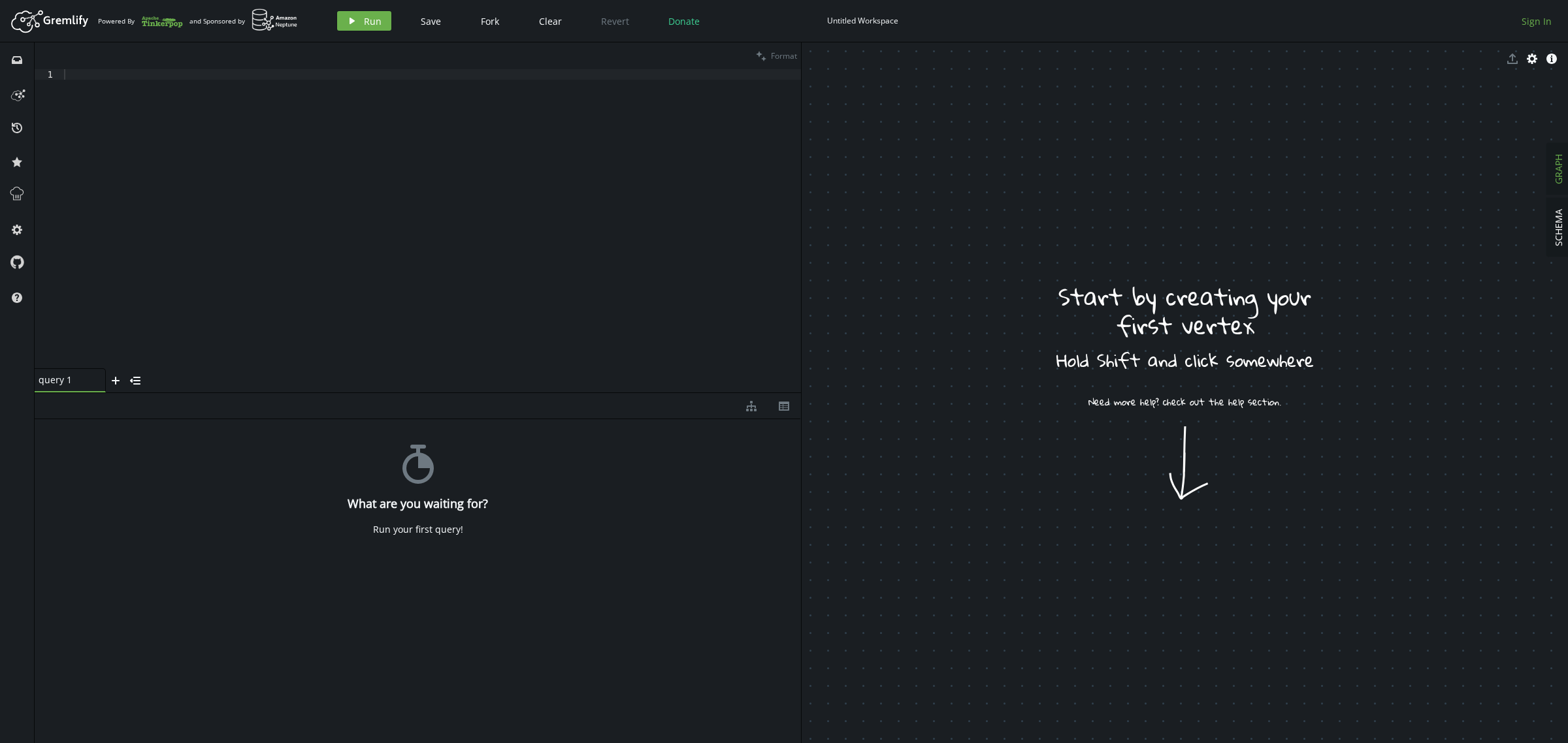
click at [1534, 20] on span "Sign In" at bounding box center [1537, 21] width 30 height 12
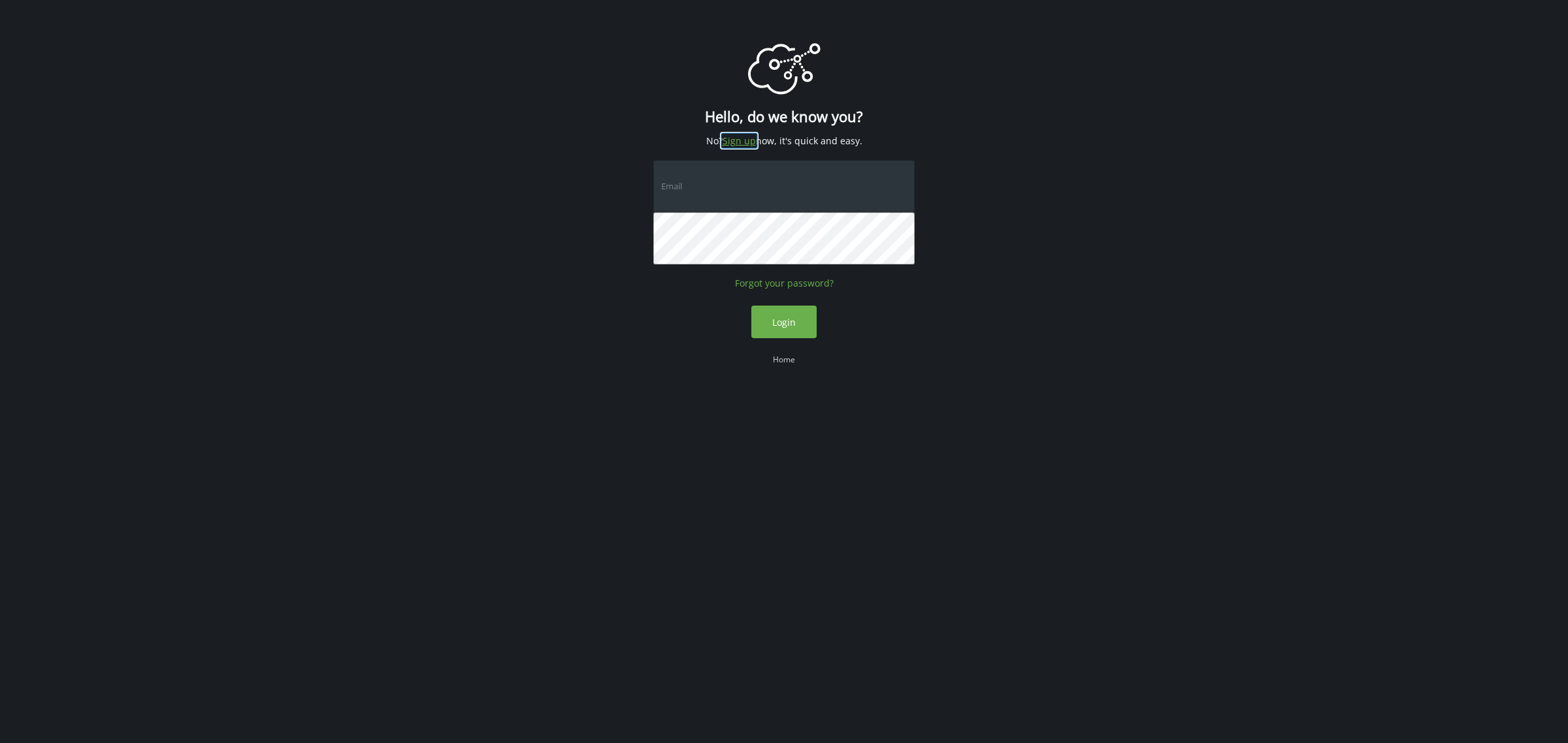
click at [739, 140] on link "Sign up" at bounding box center [739, 140] width 33 height 12
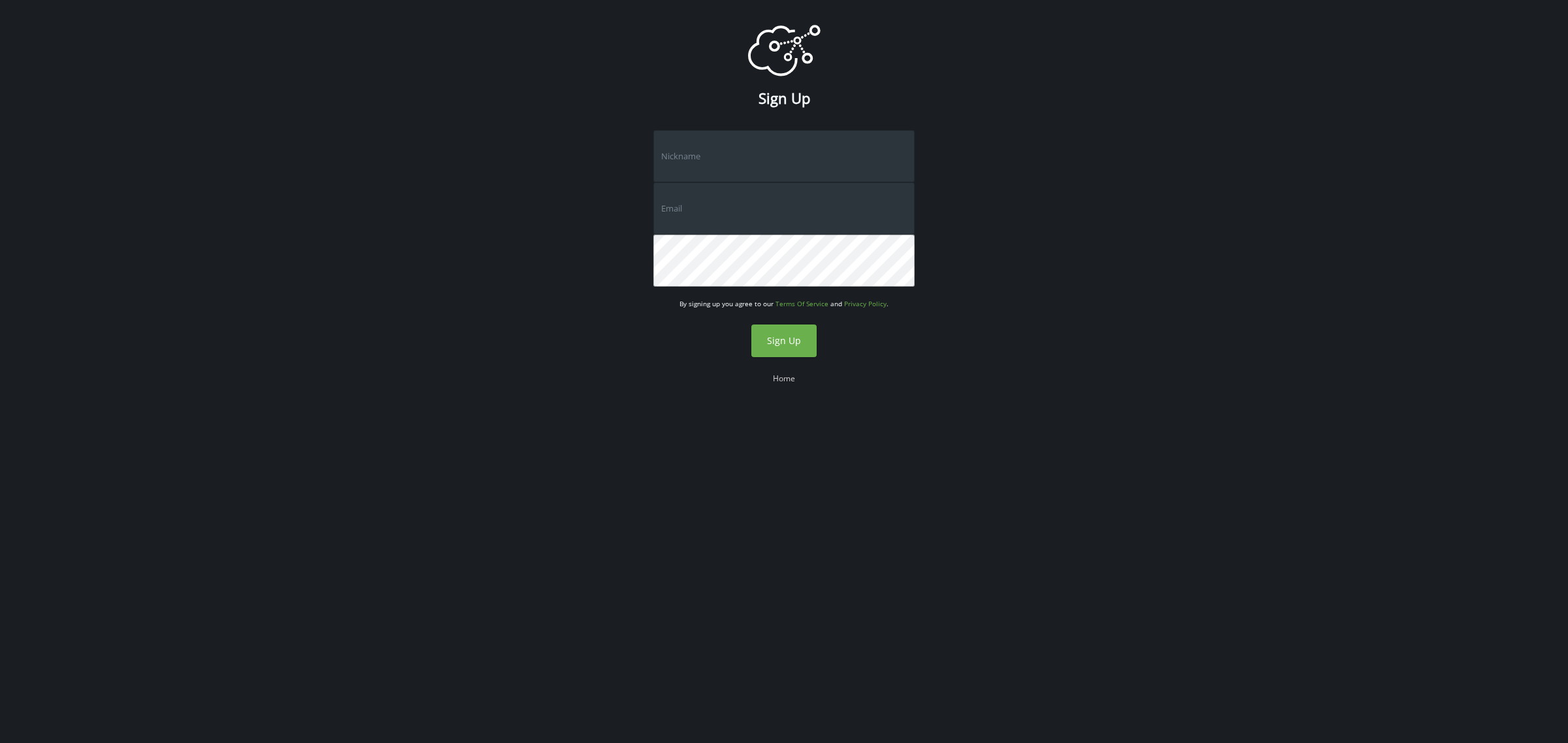
click at [697, 151] on input "text" at bounding box center [784, 156] width 262 height 52
type input "msabastizagal"
click at [720, 210] on input "text" at bounding box center [784, 208] width 262 height 52
type input "martin.sabastizagal@gmail.com"
click at [779, 335] on span "Sign Up" at bounding box center [783, 341] width 34 height 12
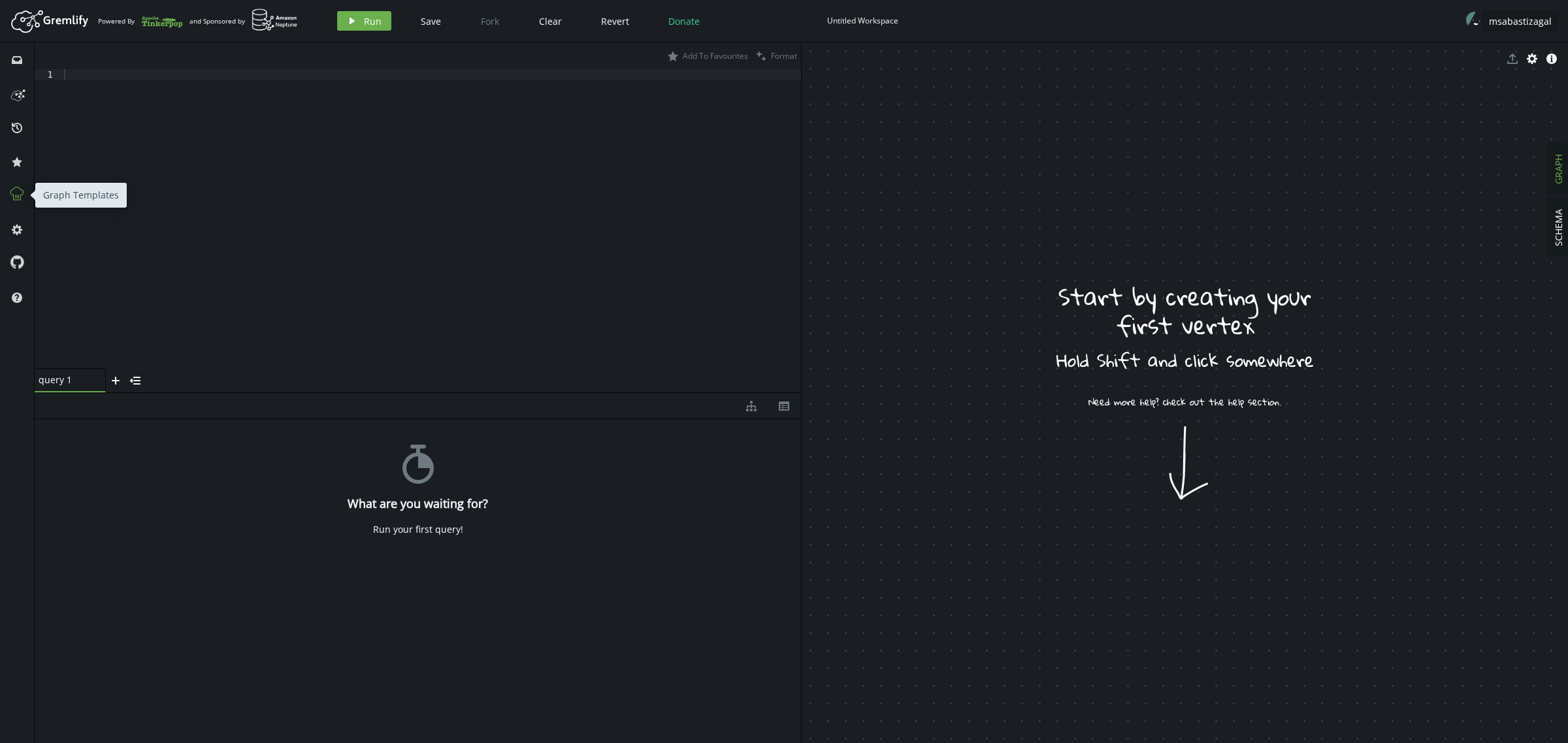
click at [19, 190] on icon at bounding box center [17, 194] width 17 height 17
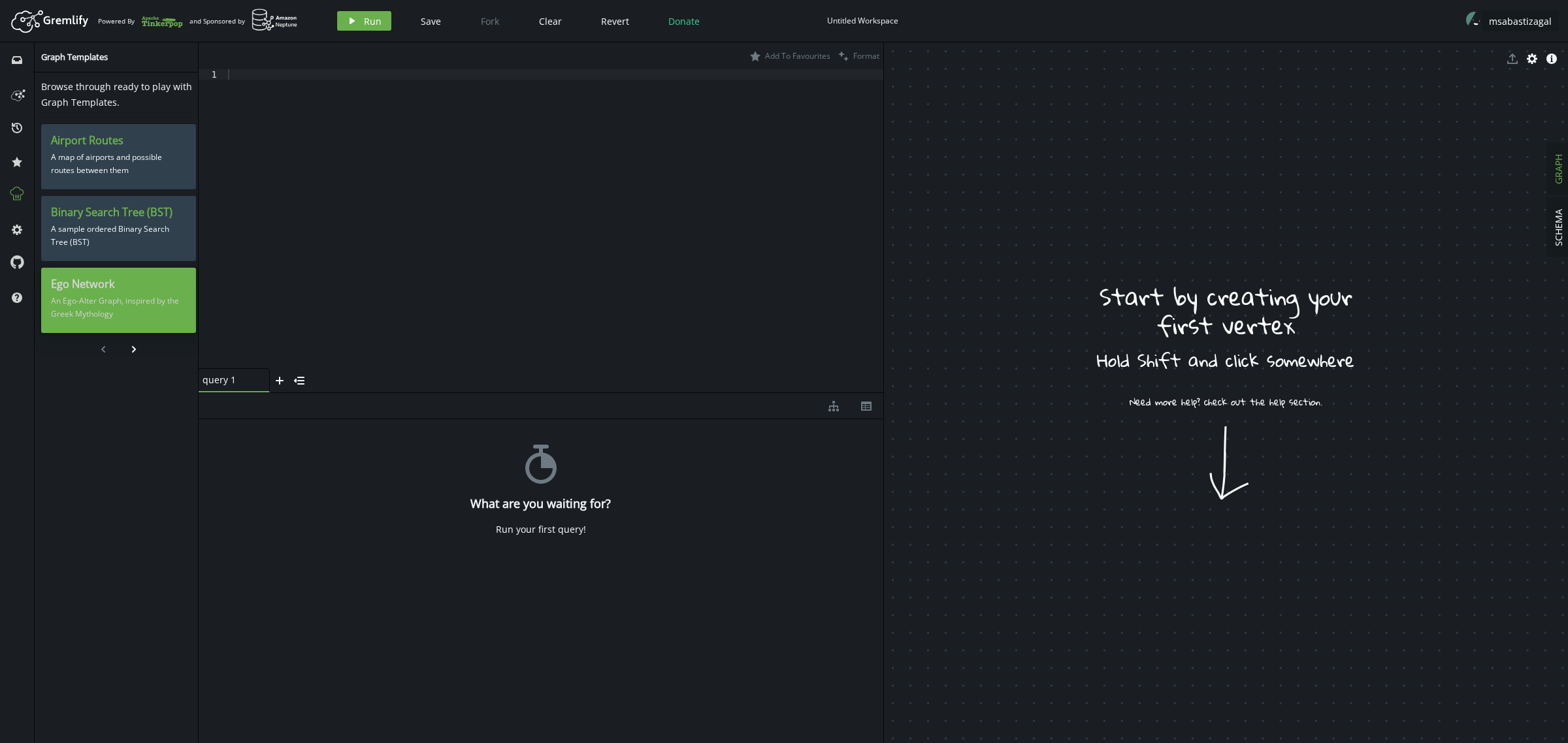
click at [85, 288] on h3 "Ego Network" at bounding box center [118, 284] width 135 height 14
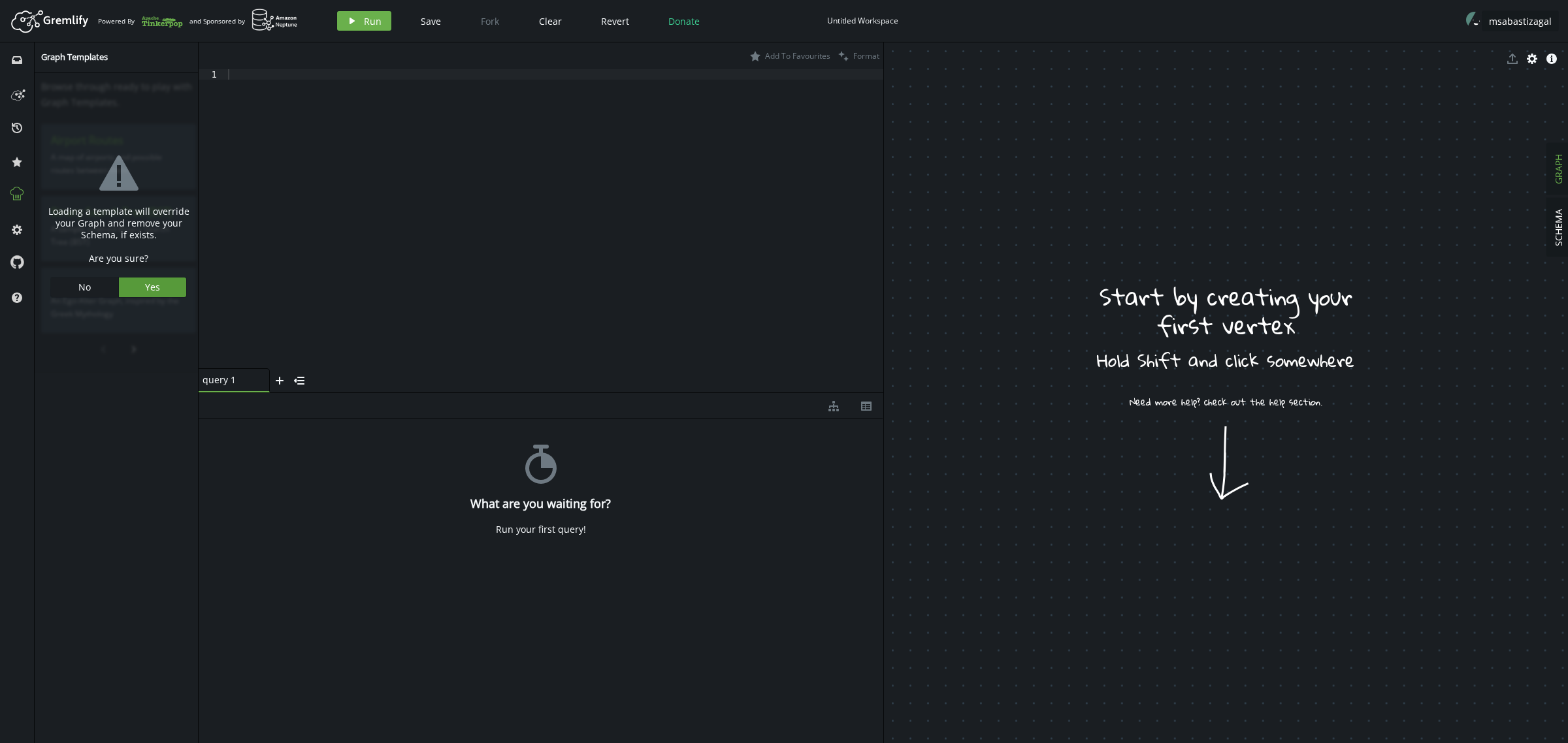
click at [157, 285] on button "Yes" at bounding box center [152, 287] width 67 height 19
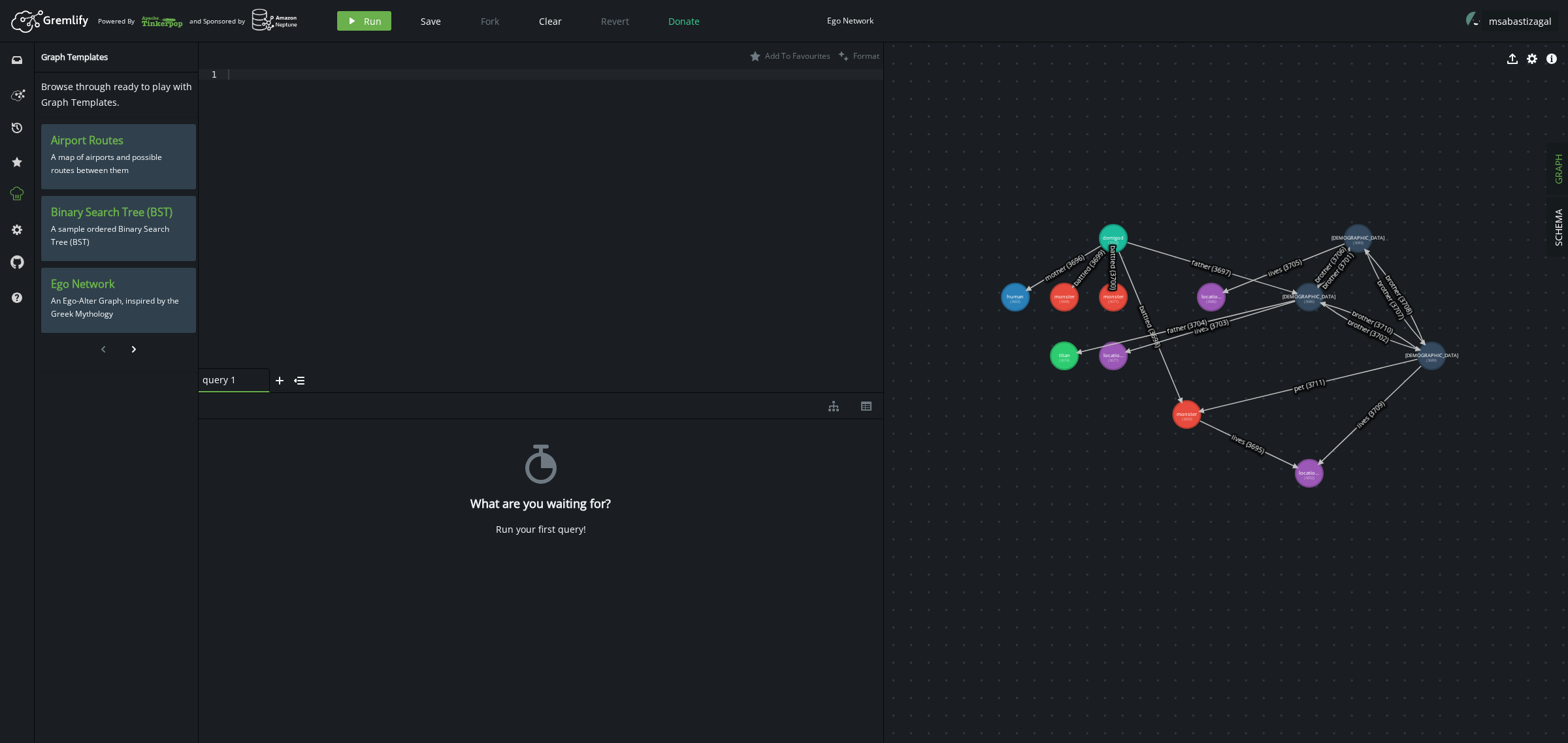
drag, startPoint x: 1019, startPoint y: 332, endPoint x: 1143, endPoint y: 521, distance: 226.0
click at [119, 221] on p "A sample ordered Binary Search Tree (BST)" at bounding box center [118, 235] width 135 height 32
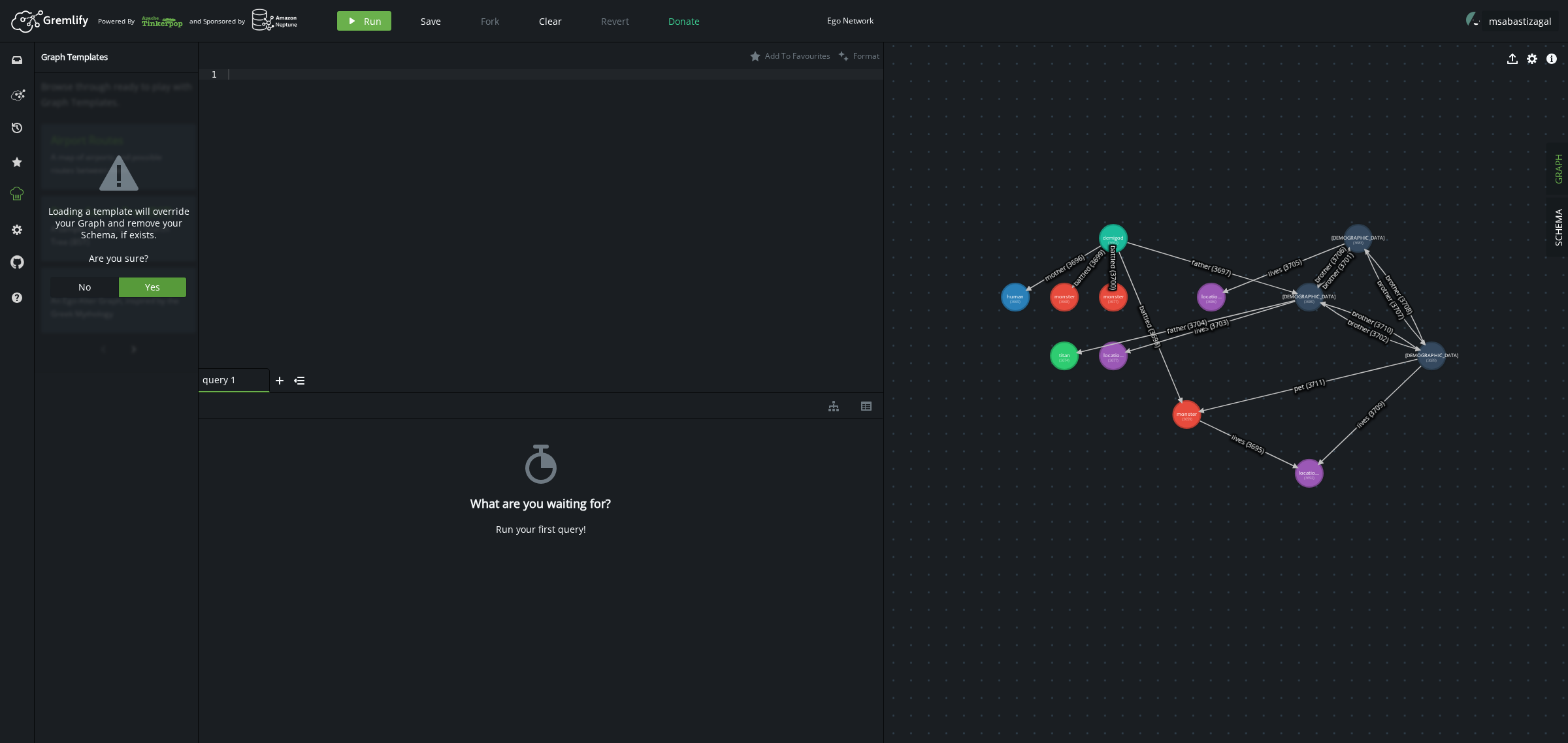
click at [138, 285] on button "Yes" at bounding box center [152, 287] width 67 height 19
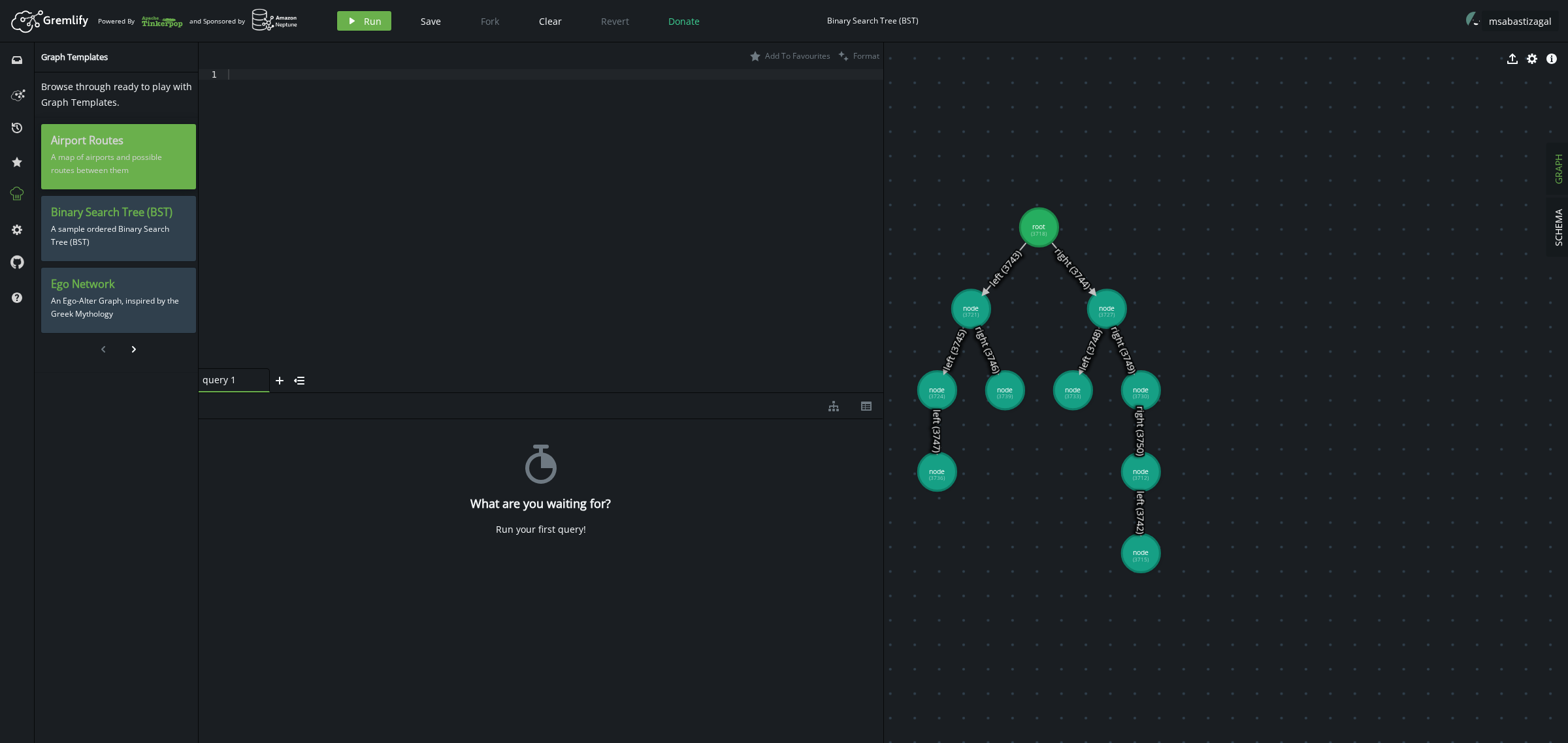
click at [112, 155] on p "A map of airports and possible routes between them" at bounding box center [118, 163] width 135 height 32
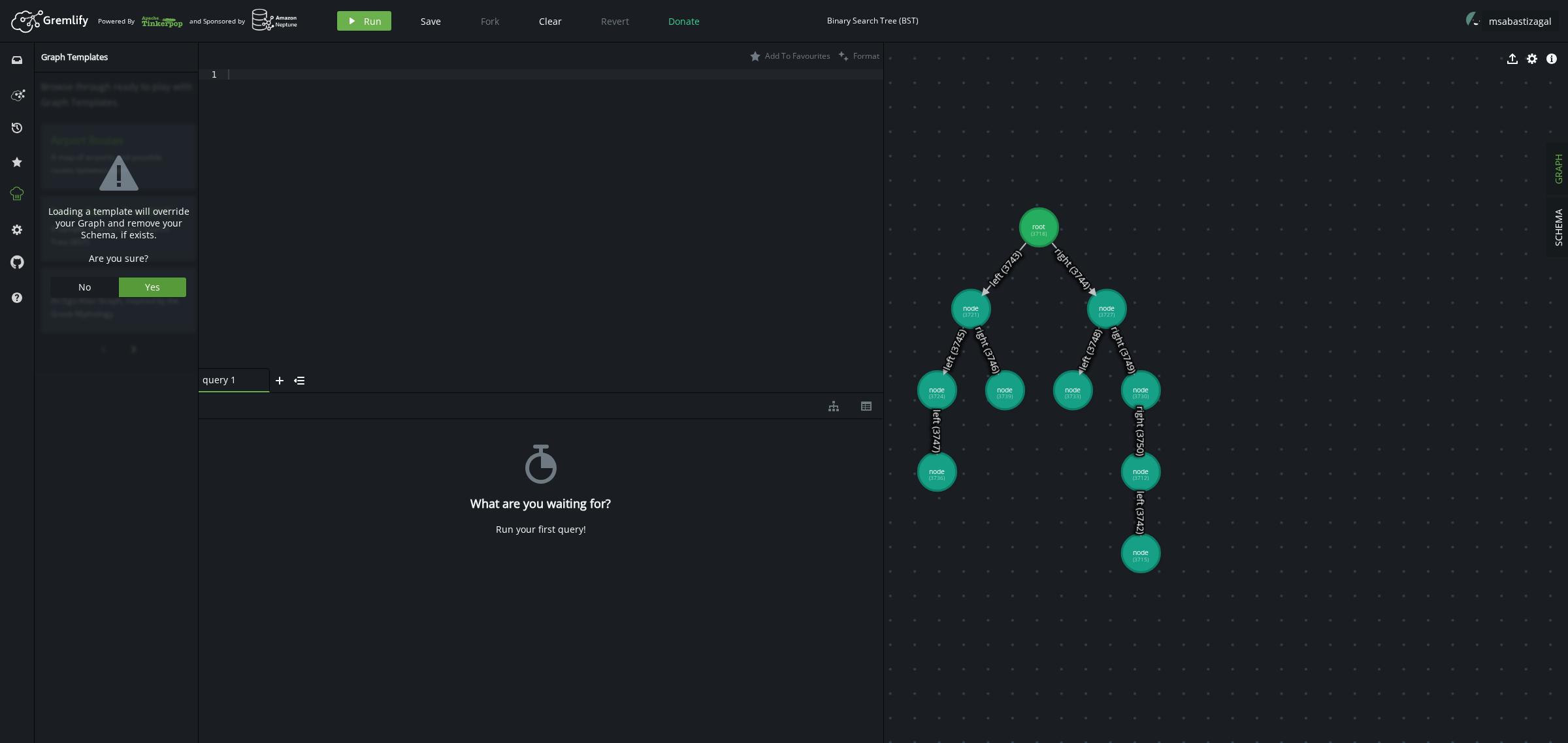
click at [145, 288] on span "Yes" at bounding box center [152, 287] width 15 height 12
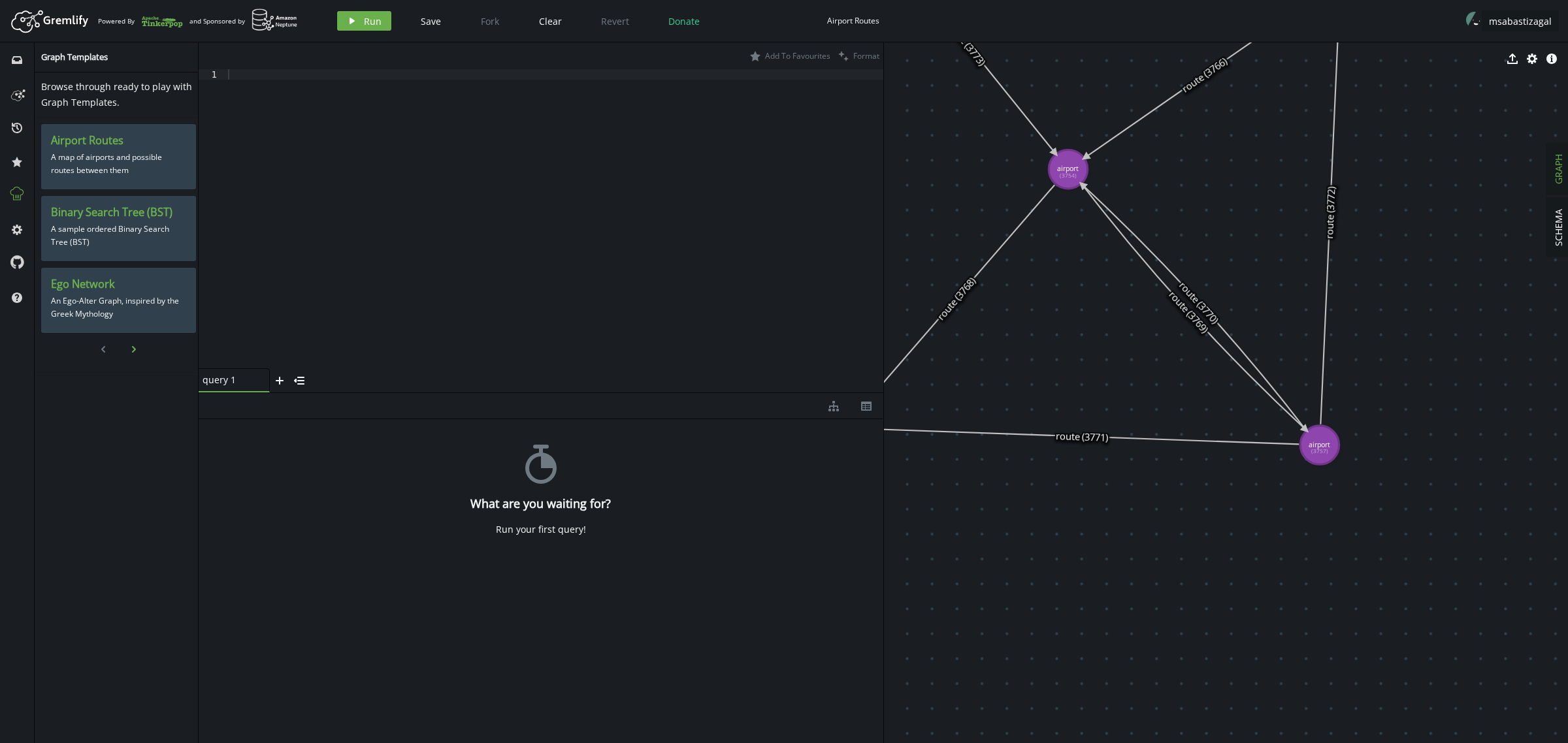
click at [132, 347] on icon "button" at bounding box center [133, 349] width 3 height 6
click at [111, 153] on p "A basic flow network." at bounding box center [118, 157] width 135 height 19
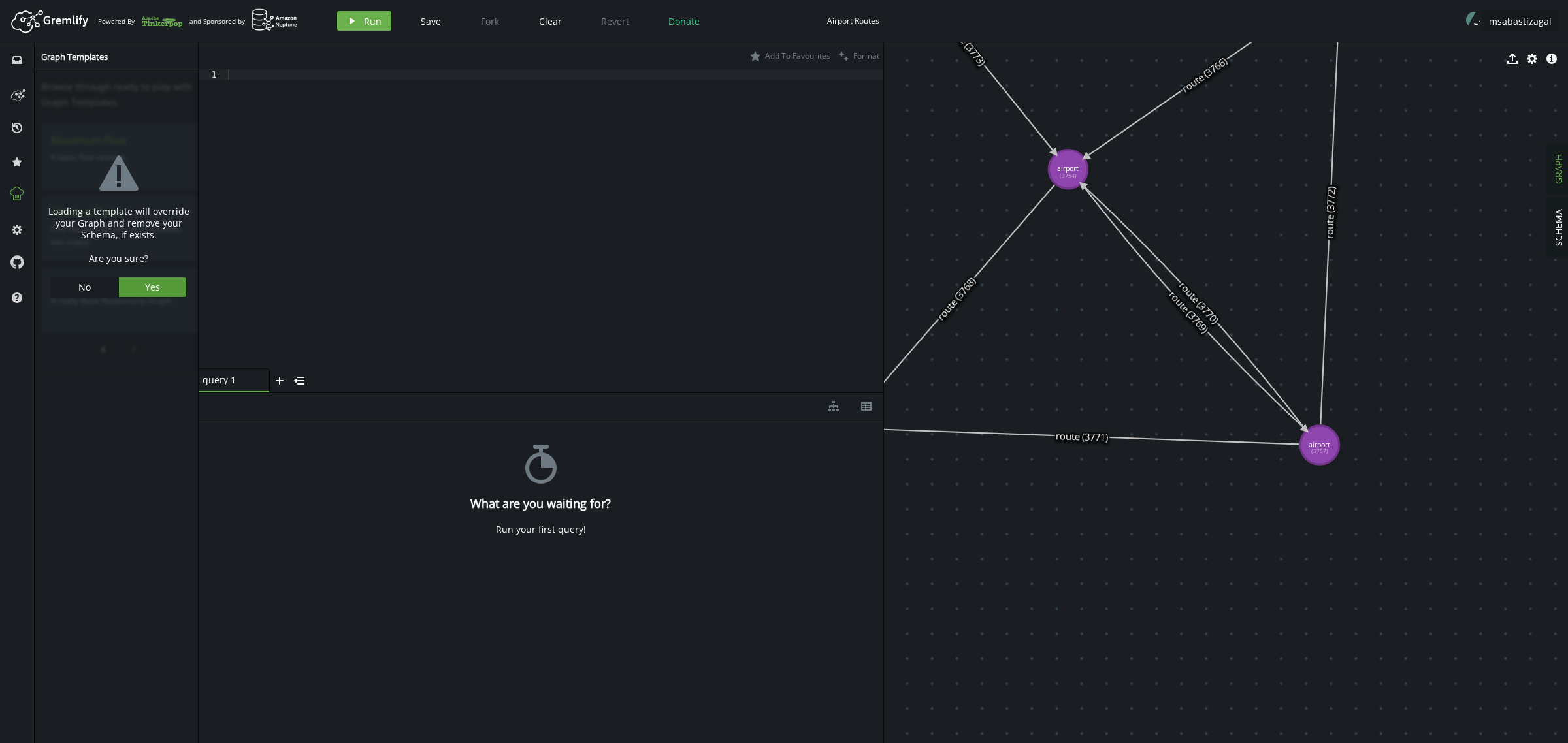
click at [154, 286] on span "Yes" at bounding box center [152, 287] width 15 height 12
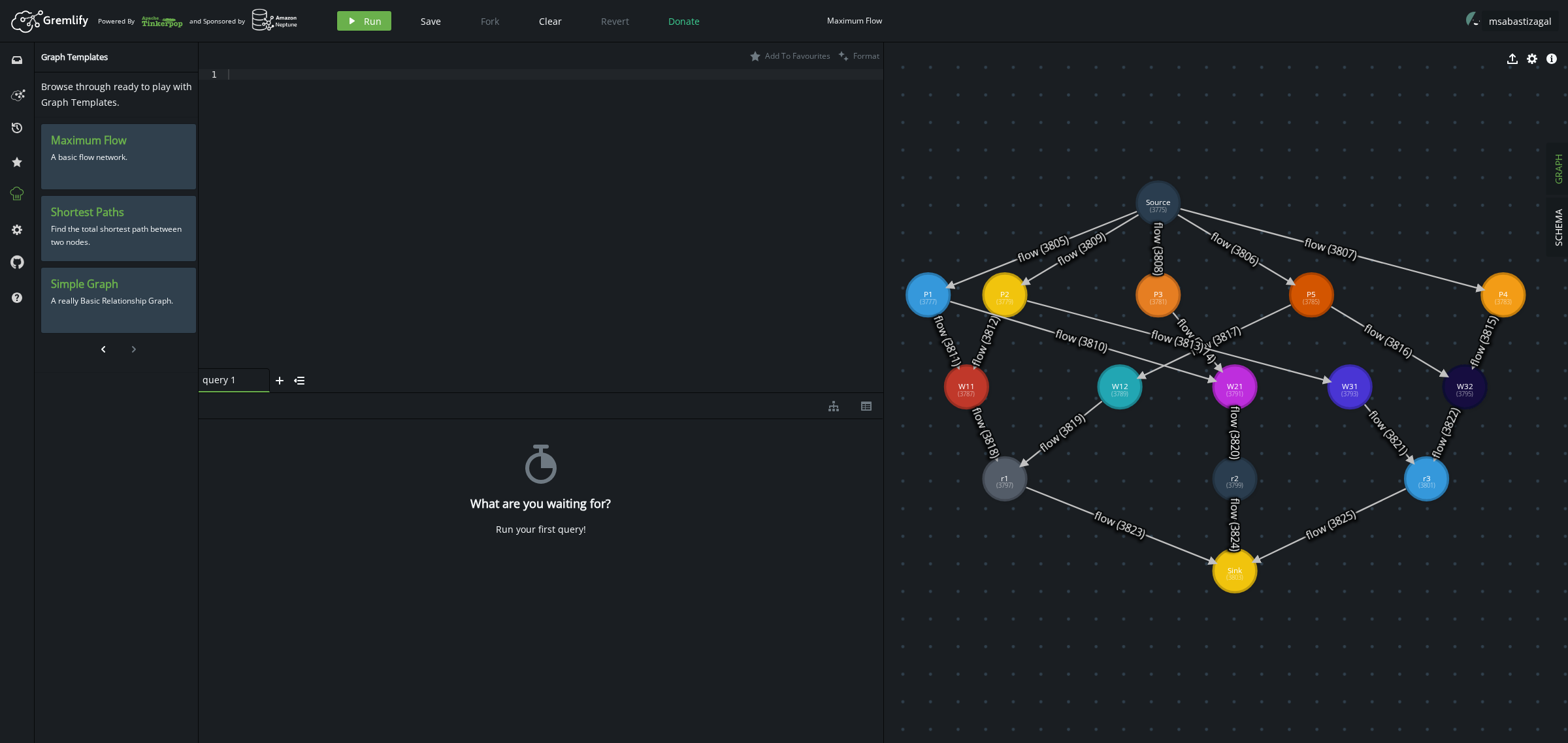
drag, startPoint x: 1147, startPoint y: 399, endPoint x: 771, endPoint y: 134, distance: 460.0
click at [771, 134] on div "star Add To Favourites clean Format 1 XXXXXXXXXXXXXXXXXXXXXXXXXXXXXXXXXXXXXXXXX…" at bounding box center [883, 393] width 1369 height 701
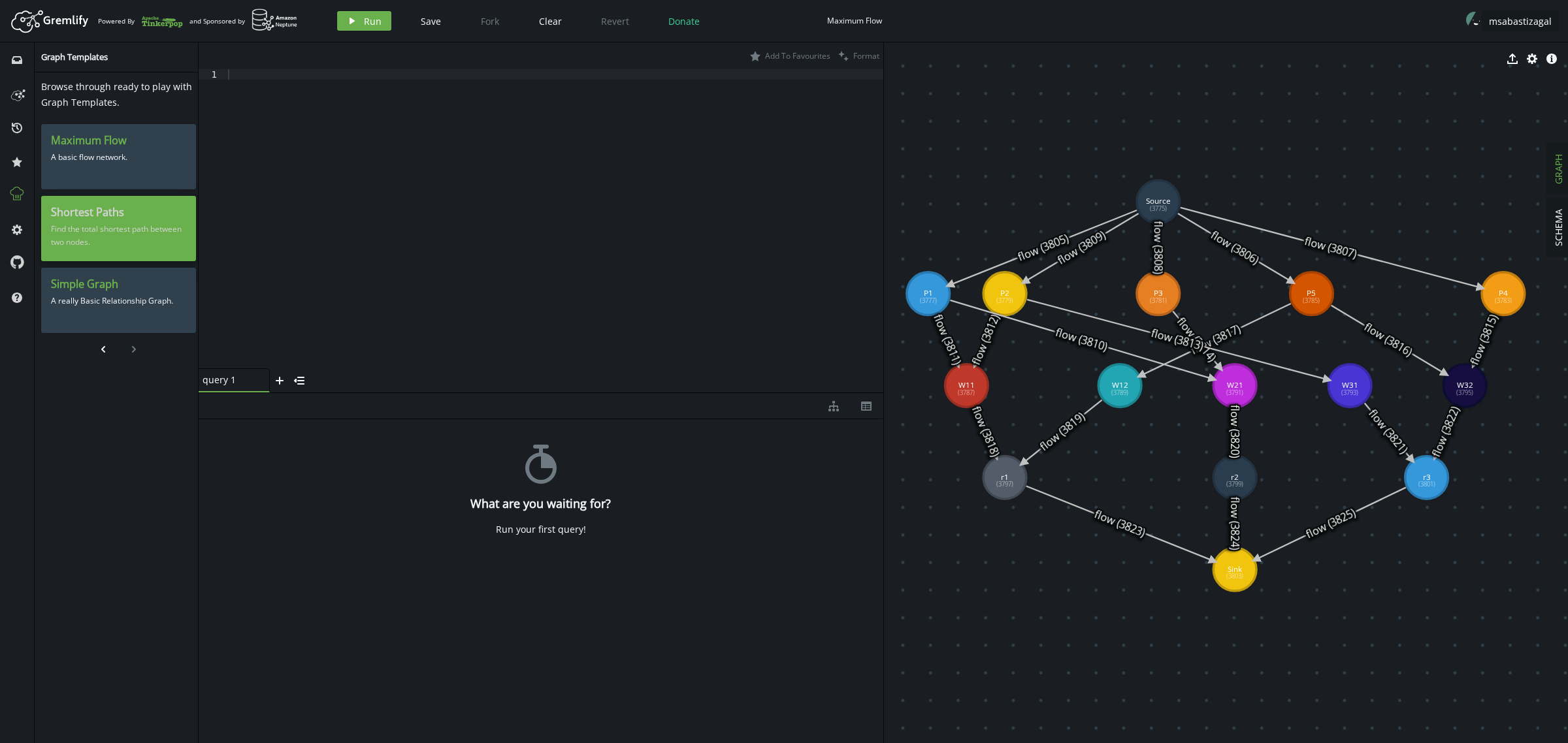
click at [116, 227] on p "Find the total shortest path between two nodes." at bounding box center [118, 235] width 135 height 32
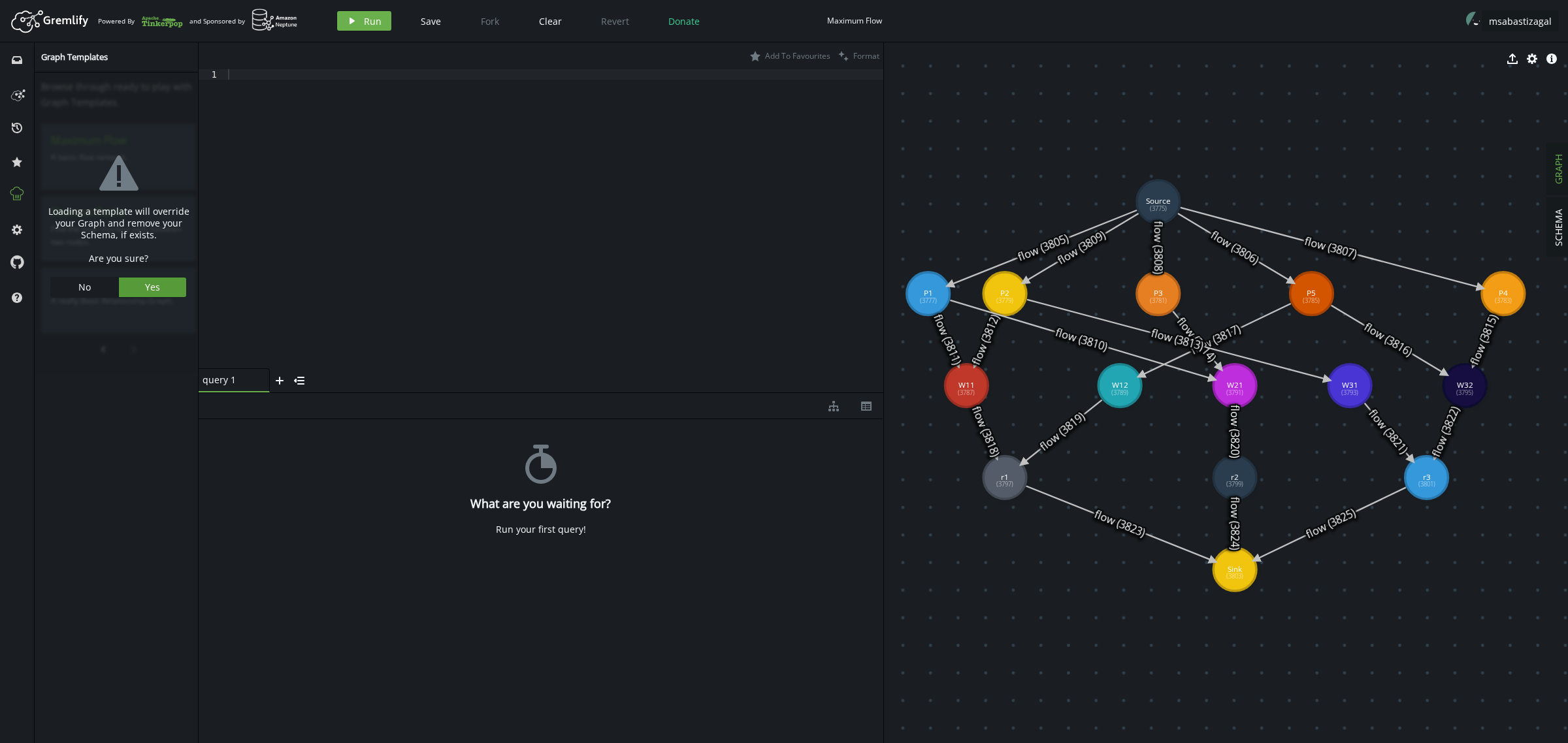
click at [163, 288] on button "Yes" at bounding box center [152, 287] width 67 height 19
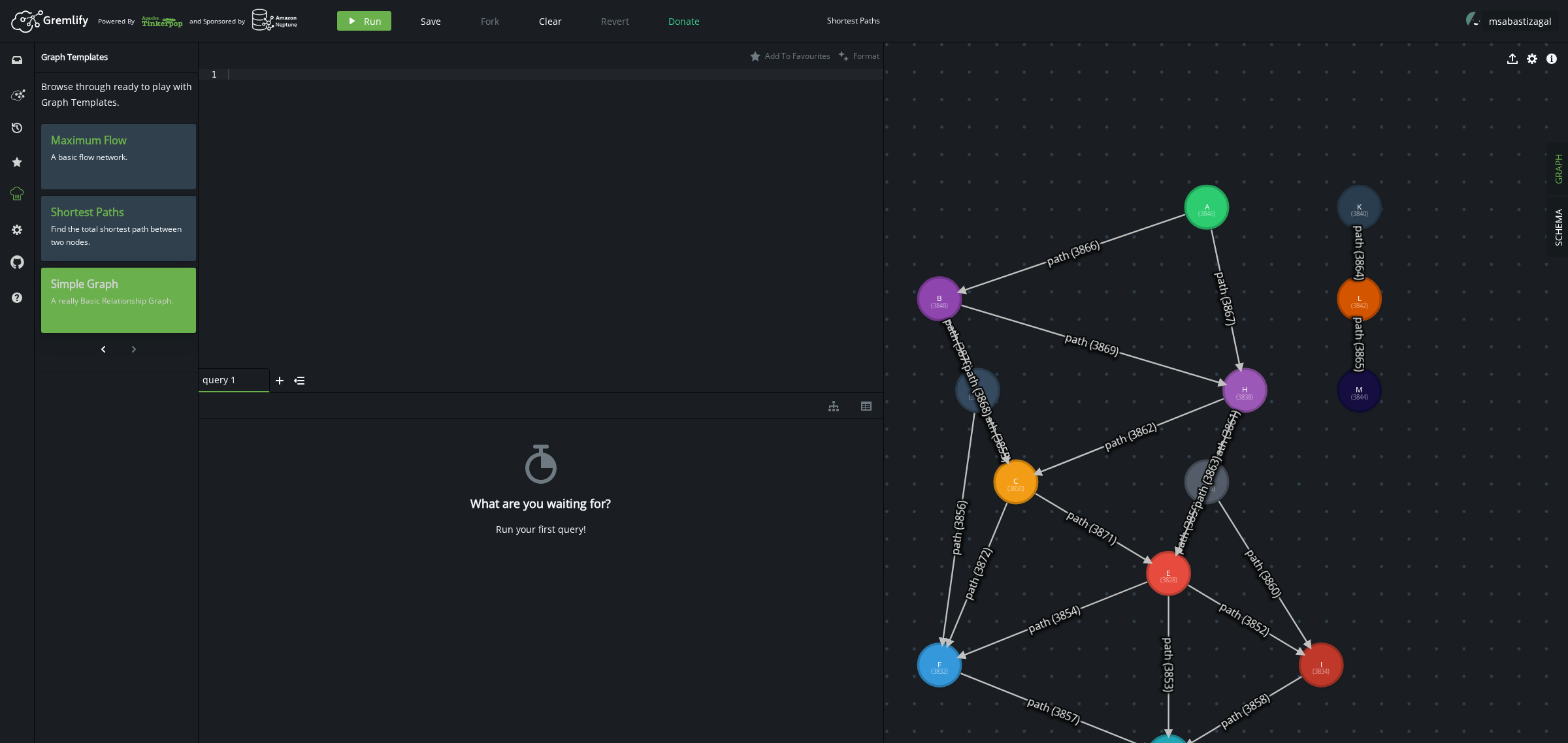
click at [103, 309] on p "A really Basic Relationship Graph." at bounding box center [118, 301] width 135 height 19
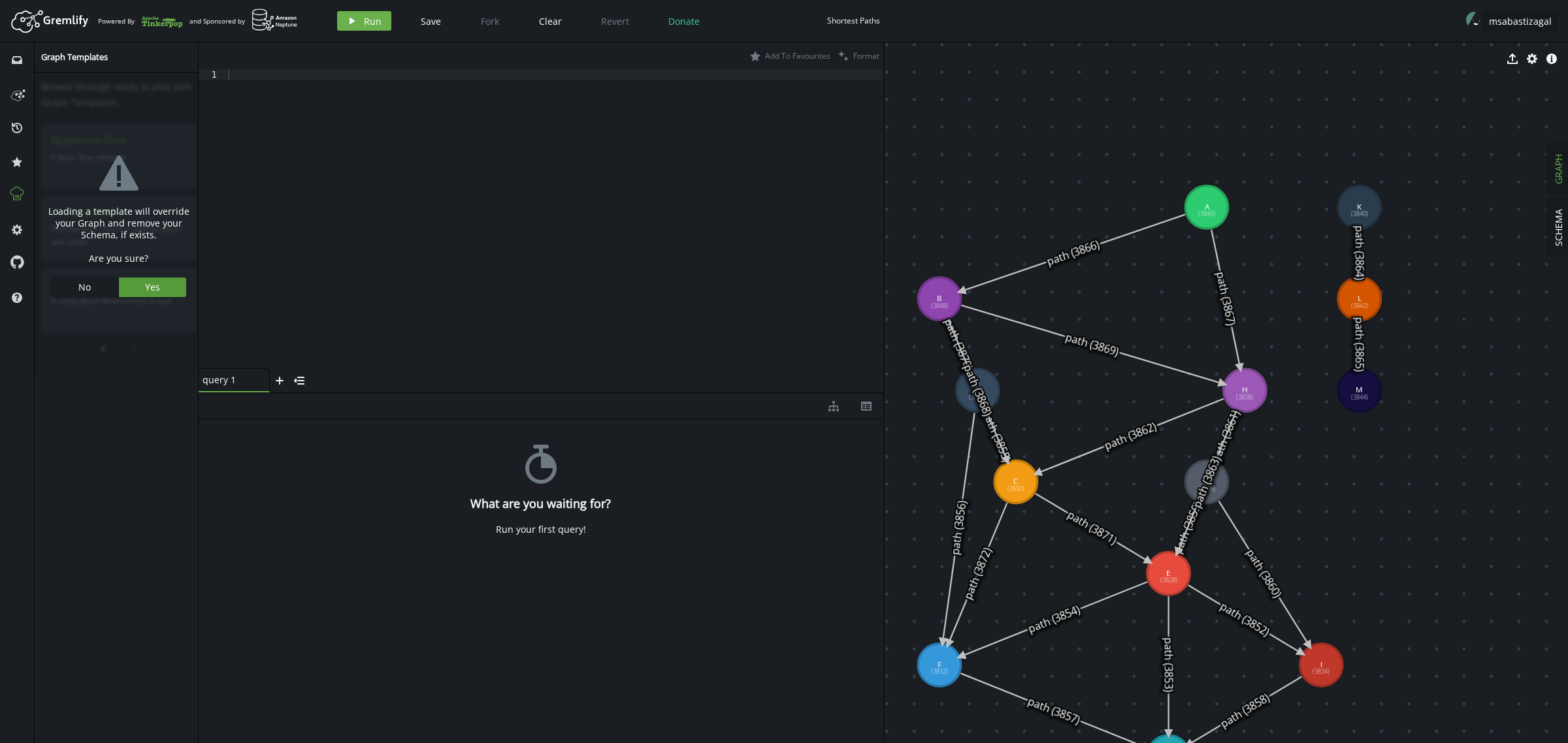
click at [168, 290] on button "Yes" at bounding box center [152, 287] width 67 height 19
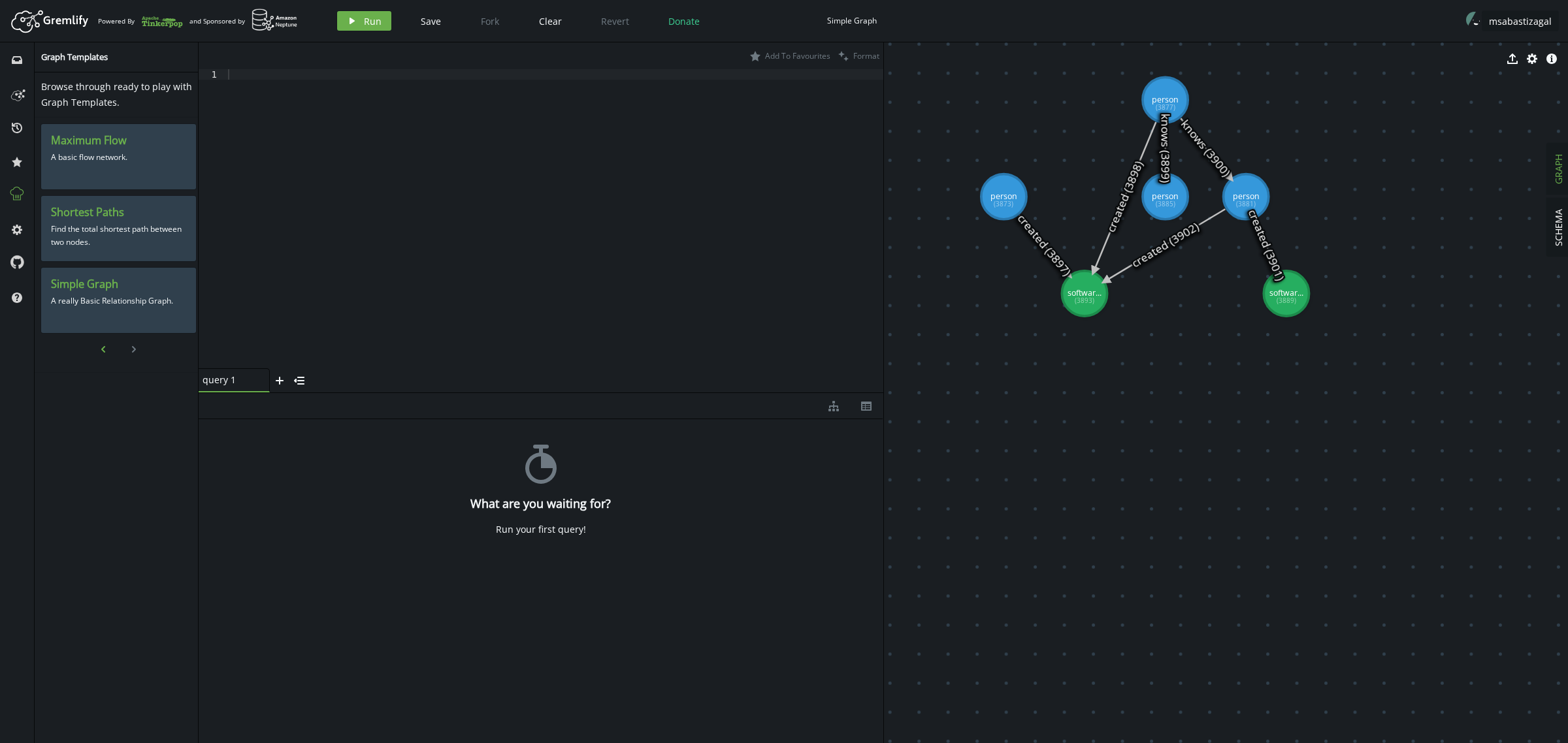
click at [100, 346] on icon "chevron-left" at bounding box center [103, 350] width 10 height 10
click at [101, 305] on p "An Ego-Alter Graph, inspired by the Greek Mythology" at bounding box center [118, 307] width 135 height 32
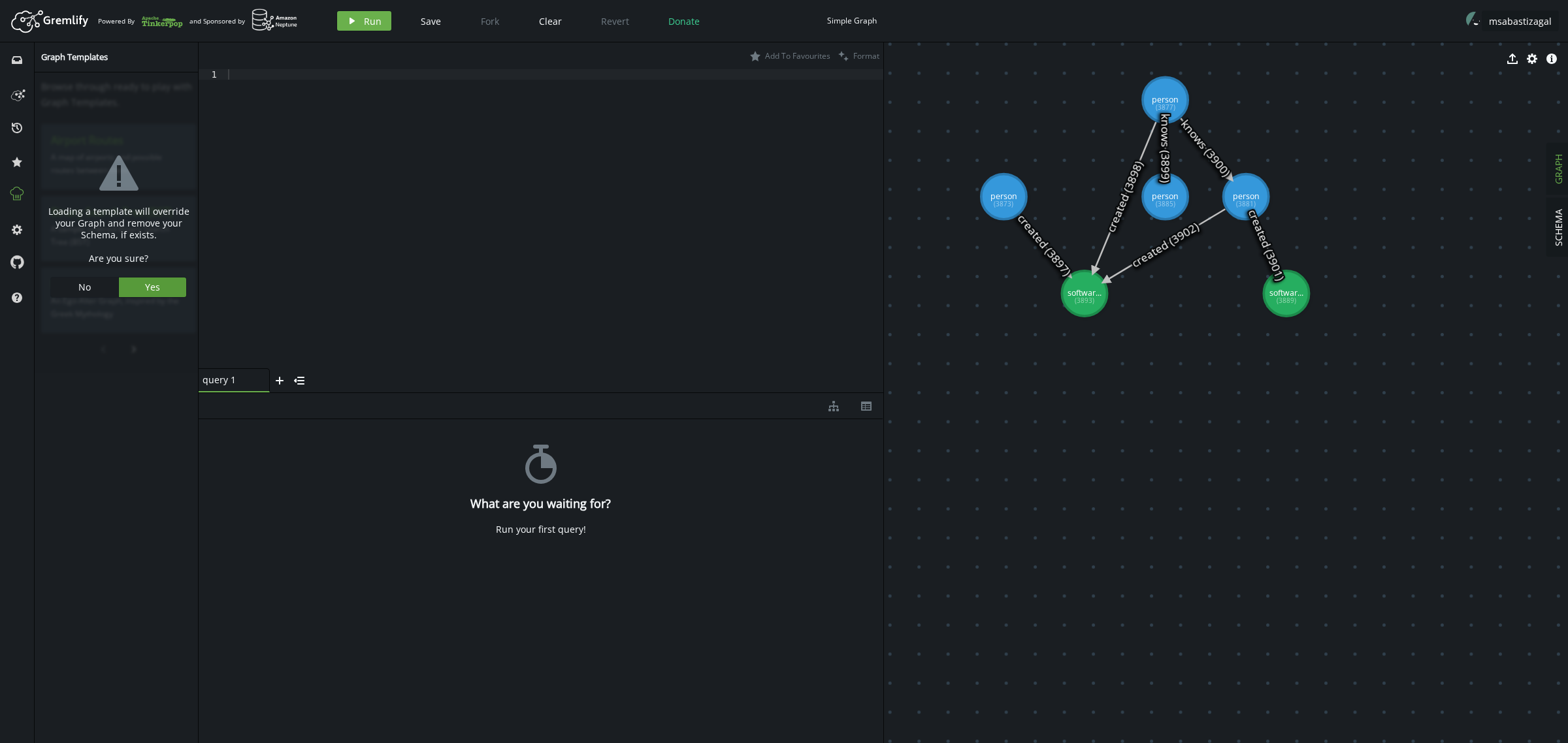
click at [152, 289] on span "Yes" at bounding box center [152, 287] width 15 height 12
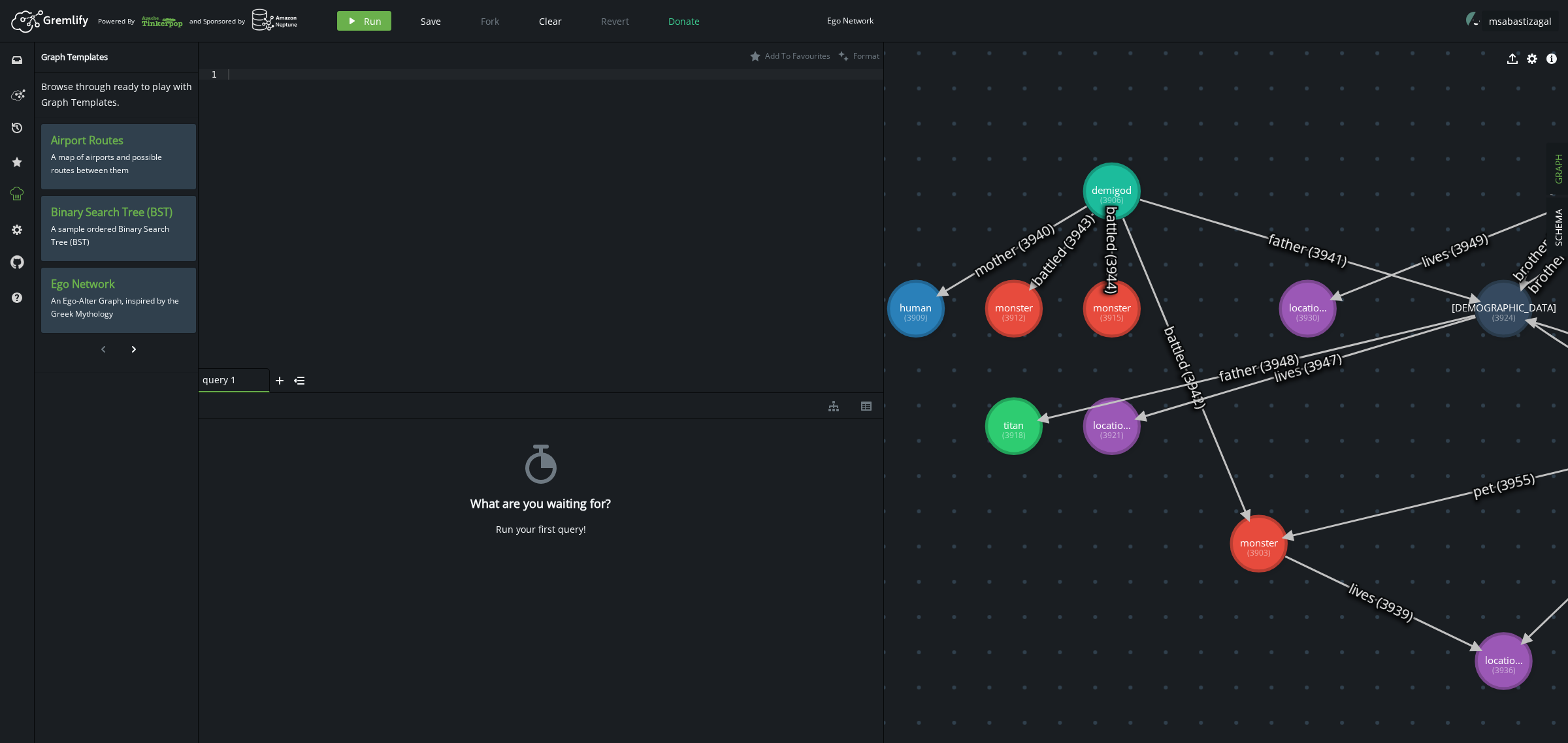
drag, startPoint x: 1244, startPoint y: 605, endPoint x: 1105, endPoint y: 524, distance: 160.9
click at [98, 153] on p "A map of airports and possible routes between them" at bounding box center [118, 163] width 135 height 32
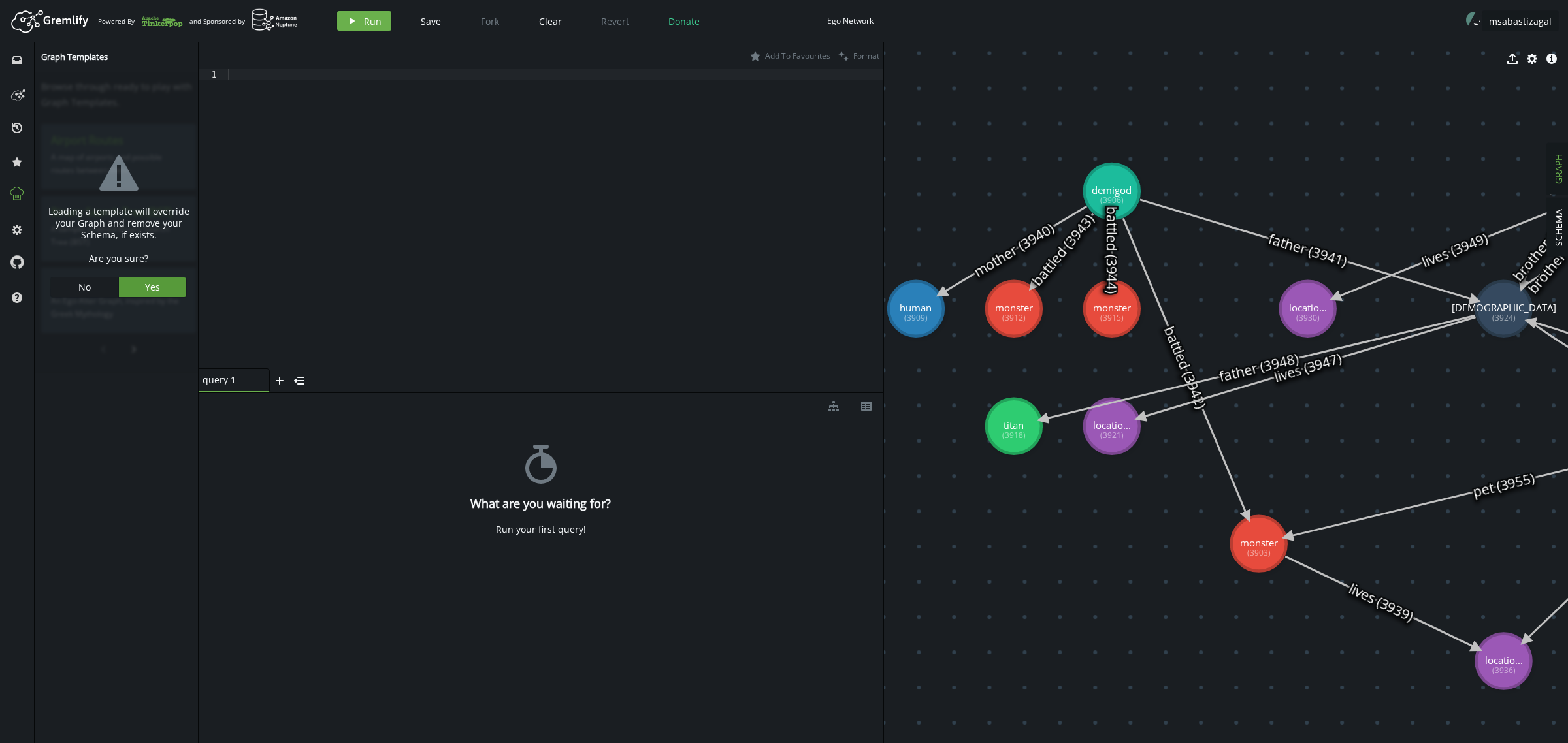
click at [150, 291] on span "Yes" at bounding box center [152, 287] width 15 height 12
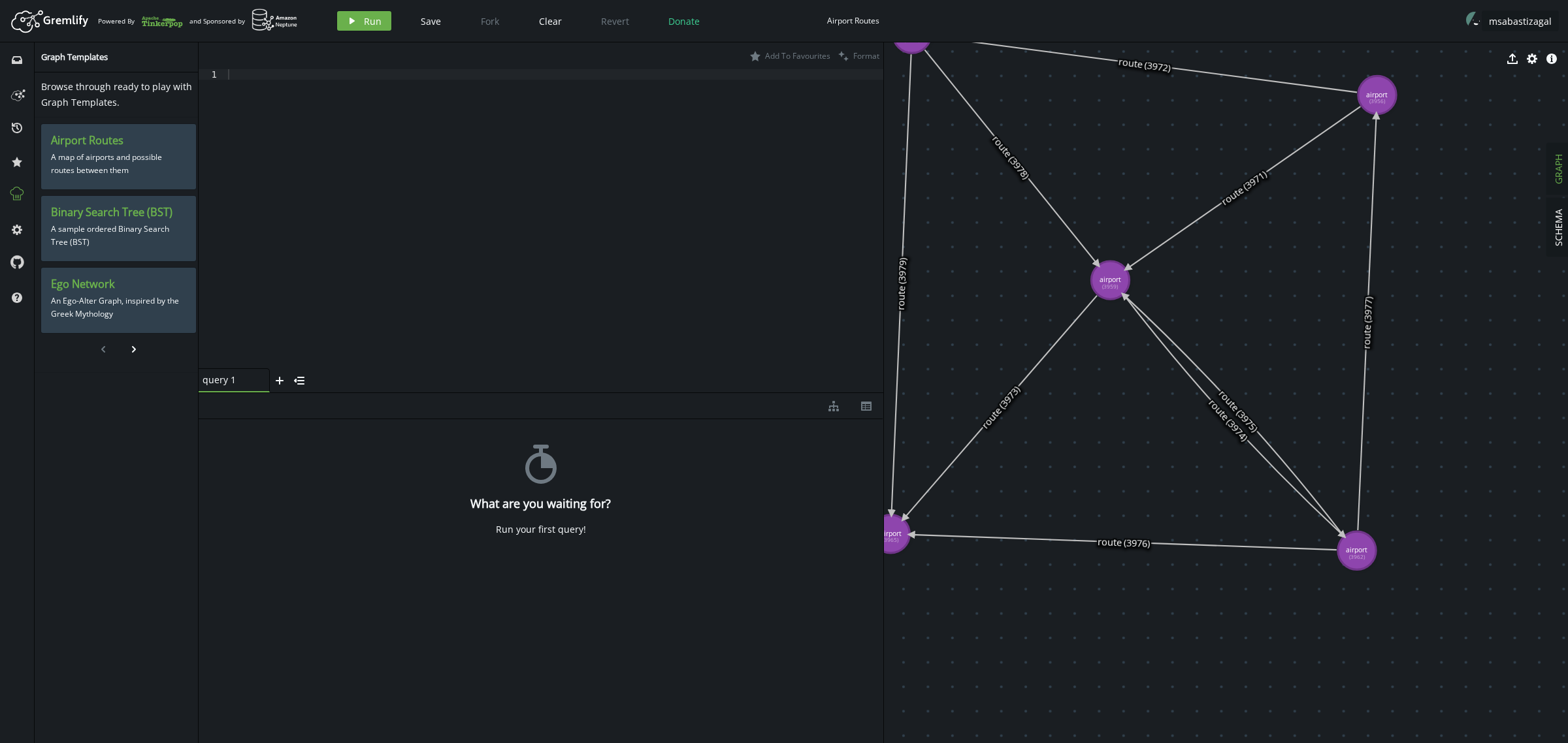
drag, startPoint x: 1042, startPoint y: 467, endPoint x: 1374, endPoint y: 658, distance: 383.0
click at [112, 239] on p "A sample ordered Binary Search Tree (BST)" at bounding box center [118, 235] width 135 height 32
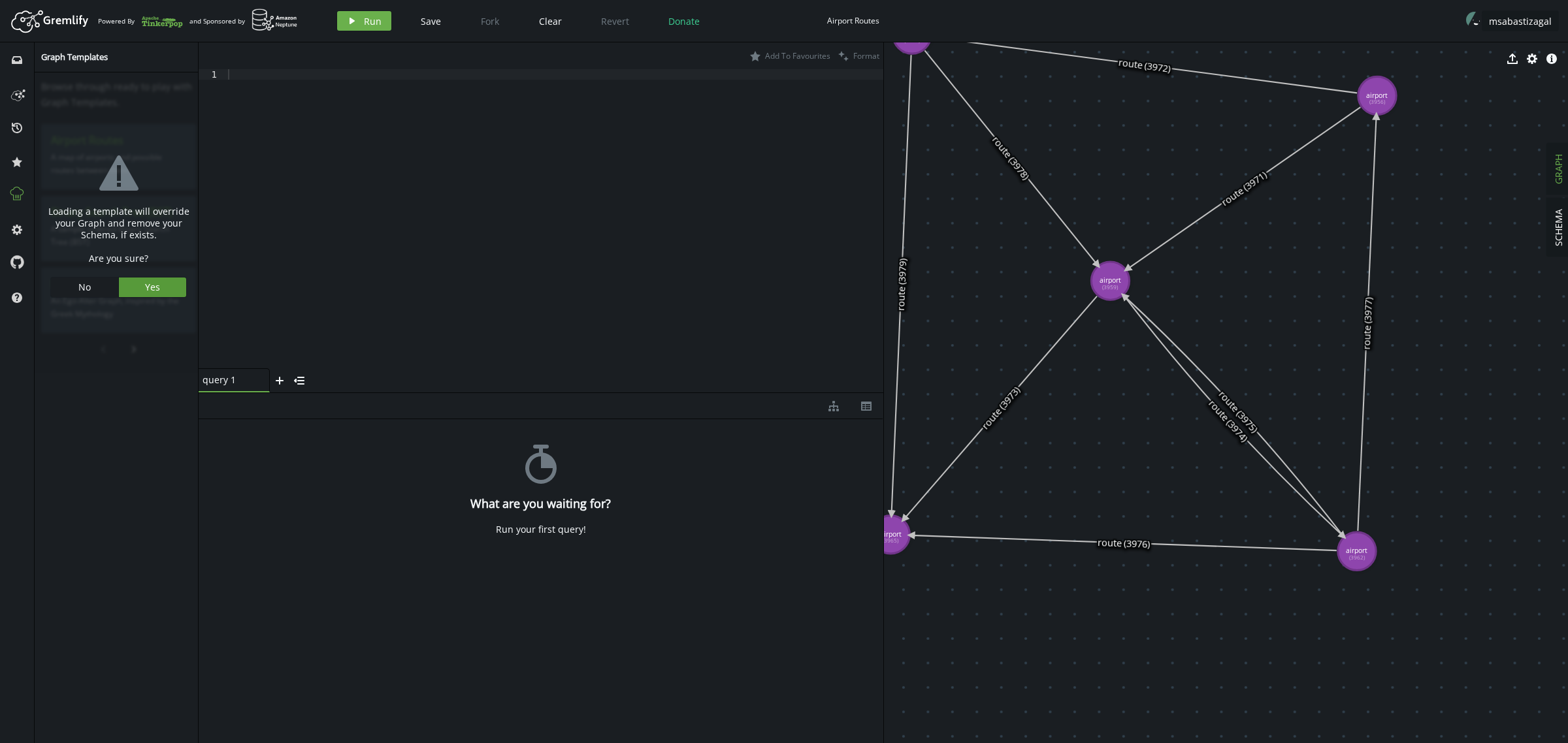
click at [154, 285] on span "Yes" at bounding box center [152, 287] width 15 height 12
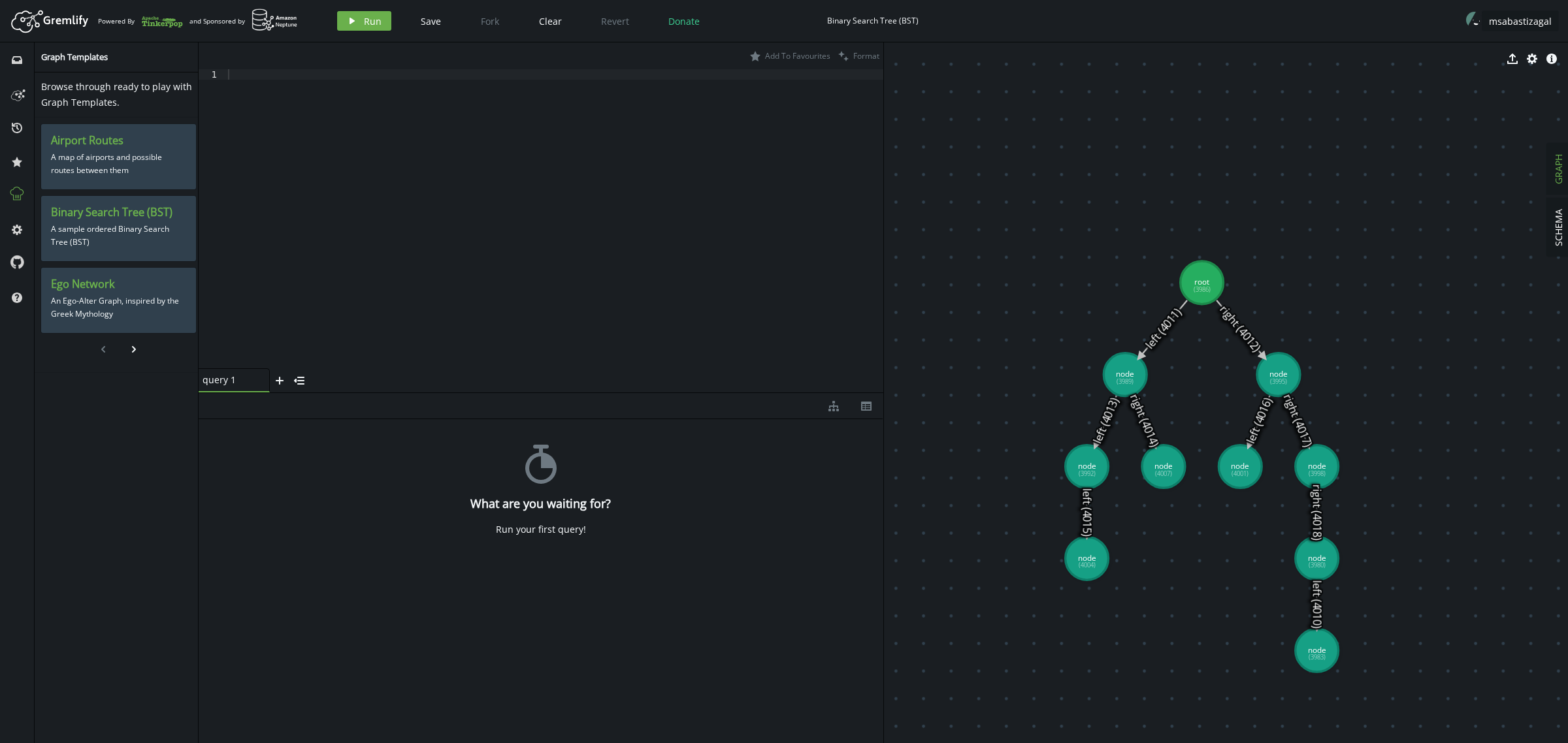
drag, startPoint x: 1201, startPoint y: 553, endPoint x: 910, endPoint y: 305, distance: 382.3
click at [93, 296] on p "An Ego-Alter Graph, inspired by the Greek Mythology" at bounding box center [118, 307] width 135 height 32
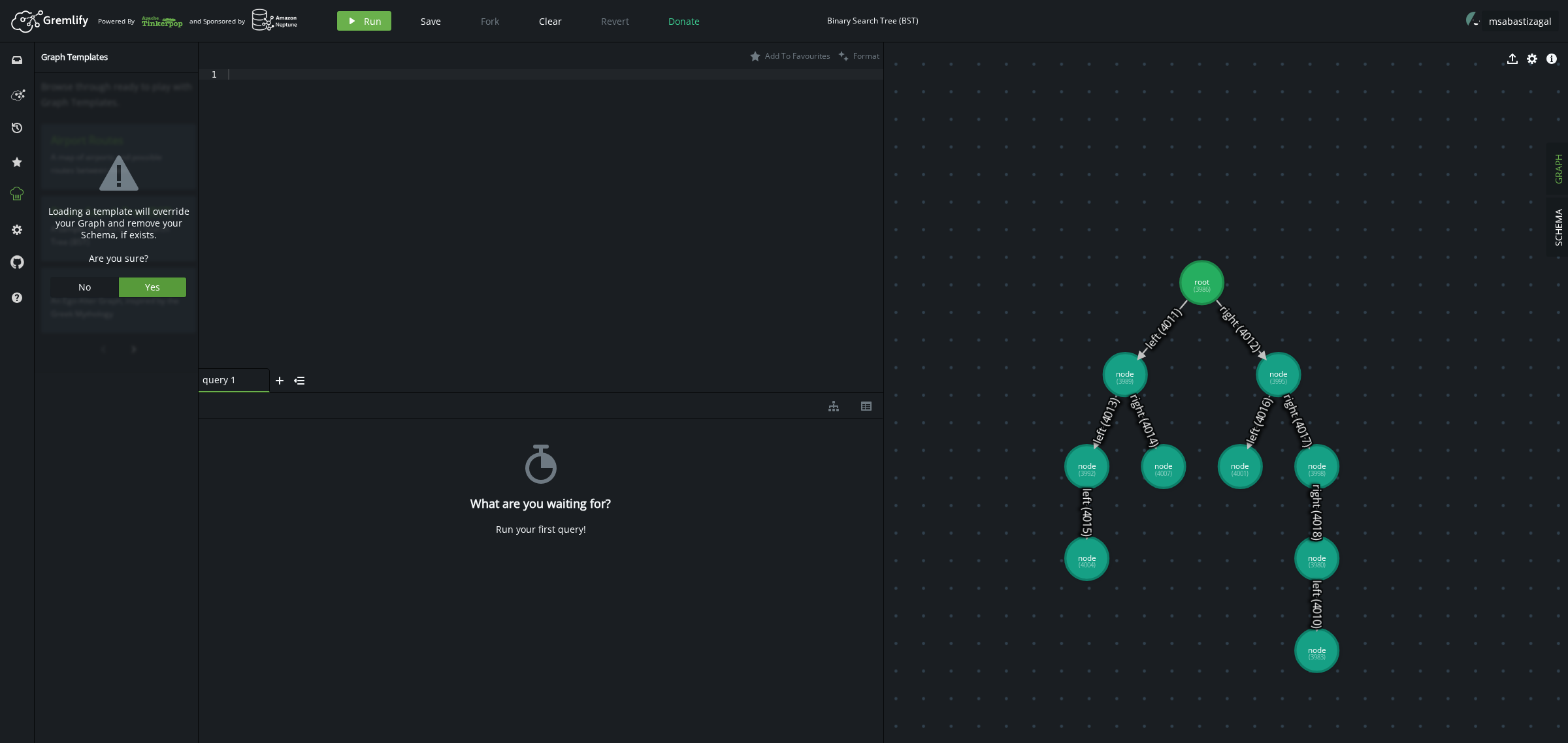
click at [155, 288] on span "Yes" at bounding box center [152, 287] width 15 height 12
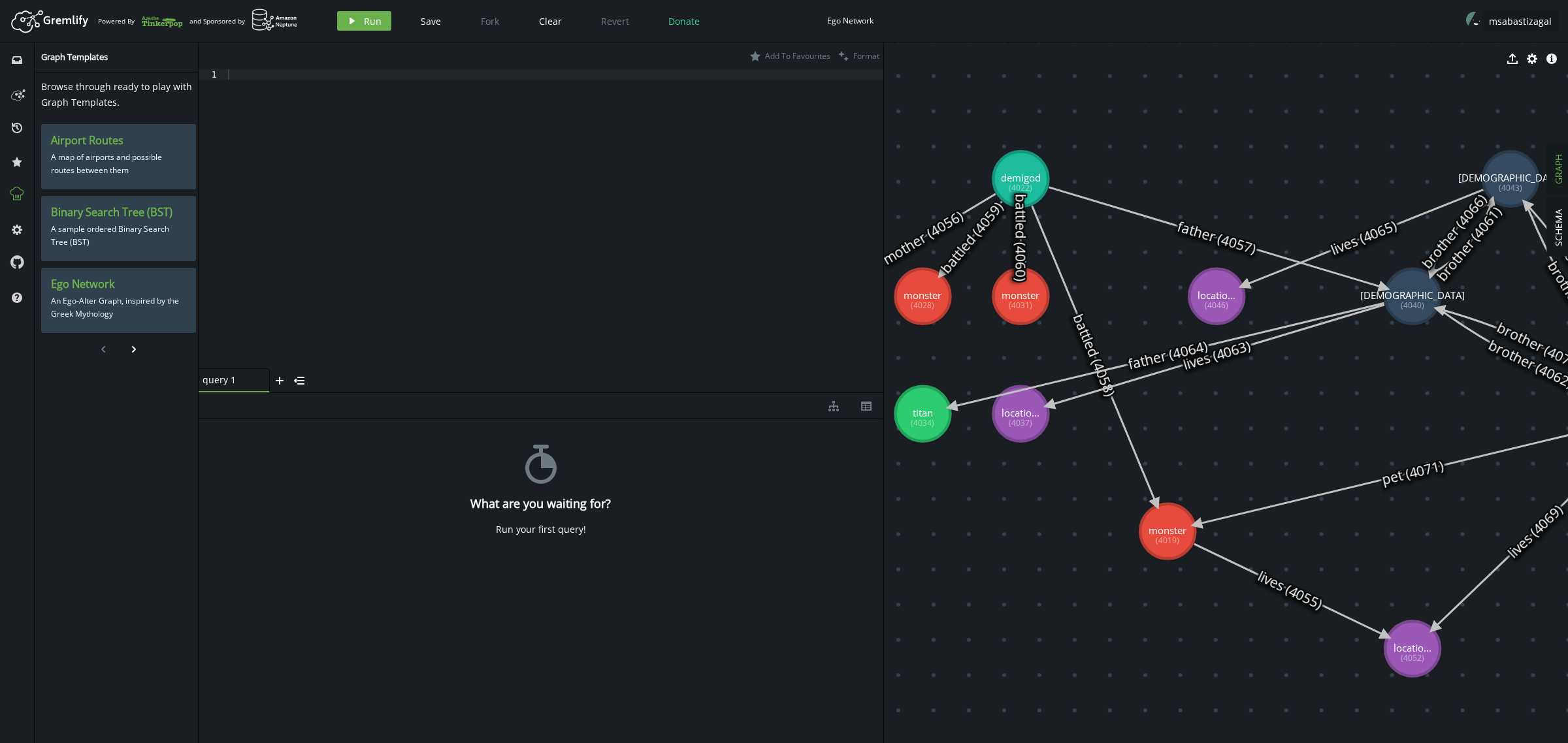
drag, startPoint x: 971, startPoint y: 593, endPoint x: 981, endPoint y: 612, distance: 21.5
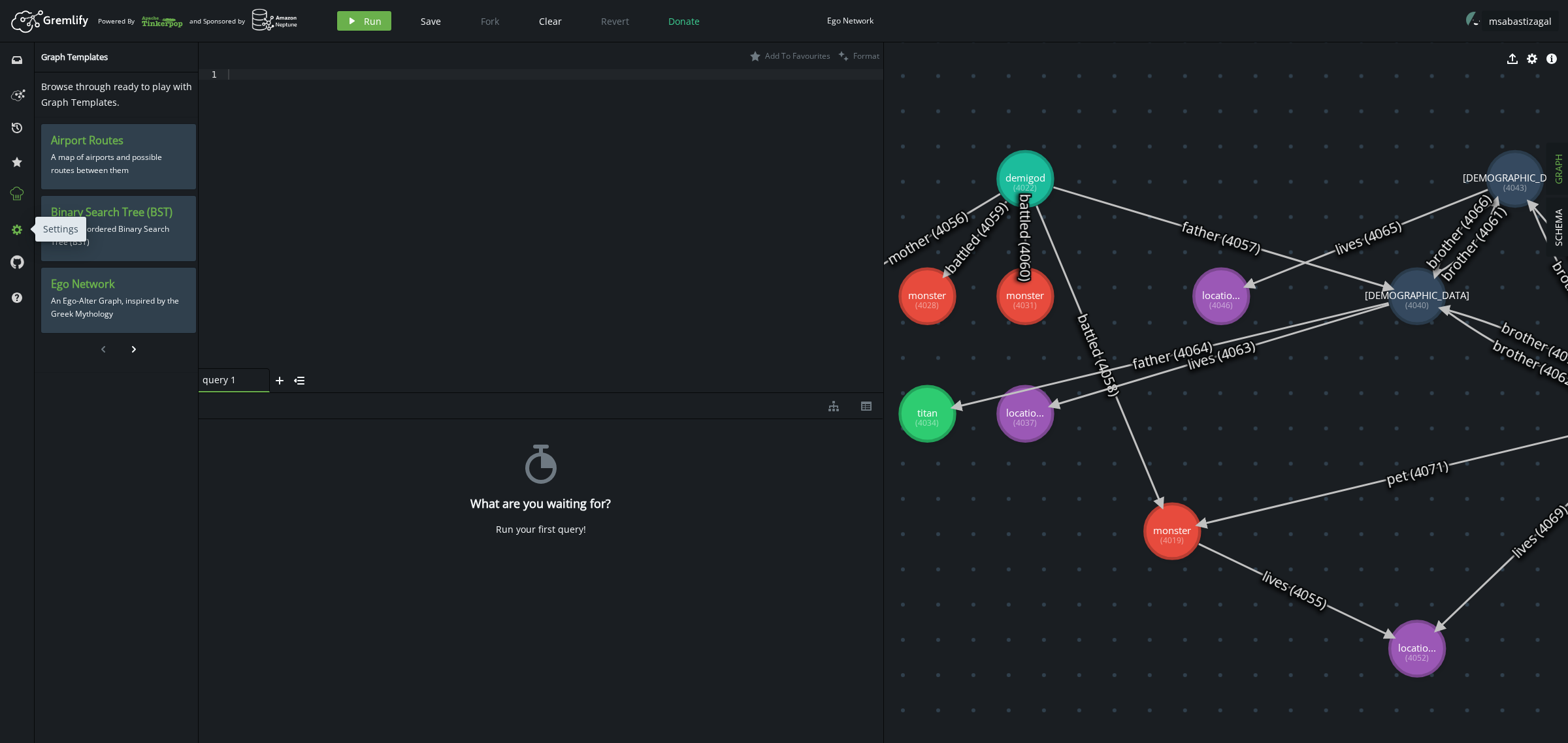
click at [9, 225] on button "cog" at bounding box center [17, 229] width 21 height 21
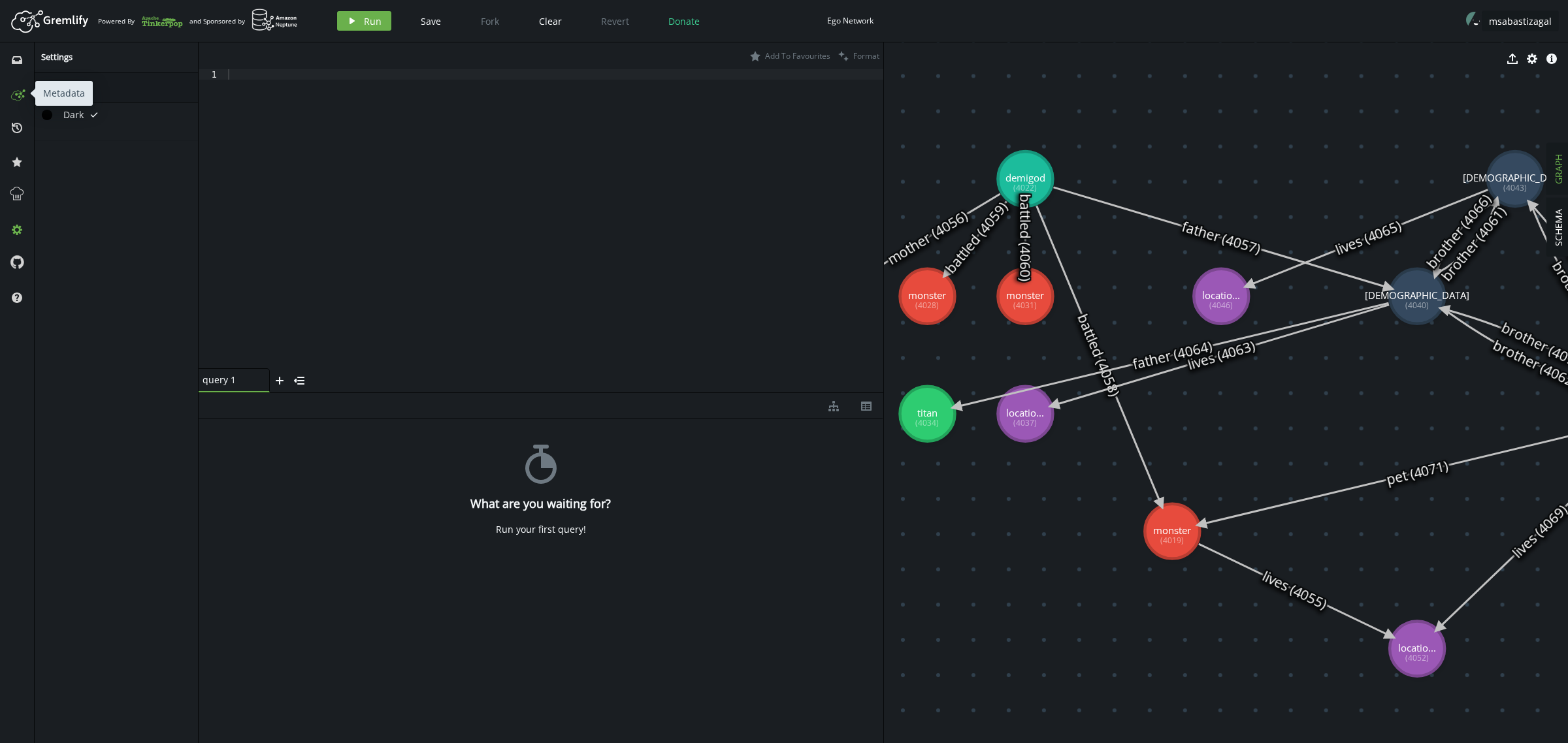
click at [17, 93] on circle at bounding box center [17, 94] width 2 height 2
click at [17, 56] on icon at bounding box center [17, 59] width 10 height 8
click at [857, 18] on div "Ego Network" at bounding box center [849, 20] width 46 height 10
drag, startPoint x: 879, startPoint y: 19, endPoint x: 748, endPoint y: 10, distance: 131.3
click at [748, 10] on div "play Run Save Fork Clear Revert Donate Ego Network msabastizagal" at bounding box center [944, 20] width 1228 height 27
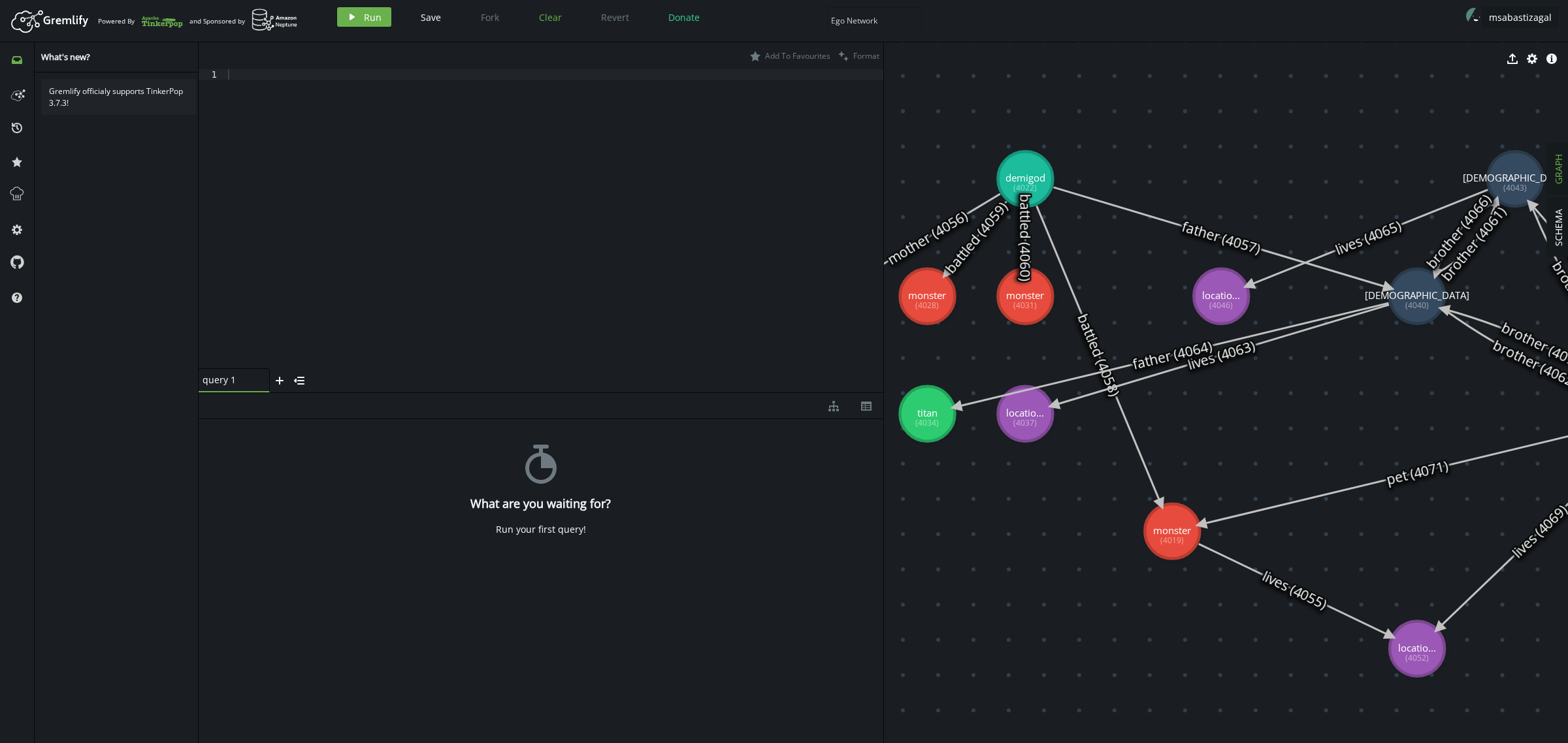
click at [543, 23] on span "Clear" at bounding box center [550, 17] width 23 height 12
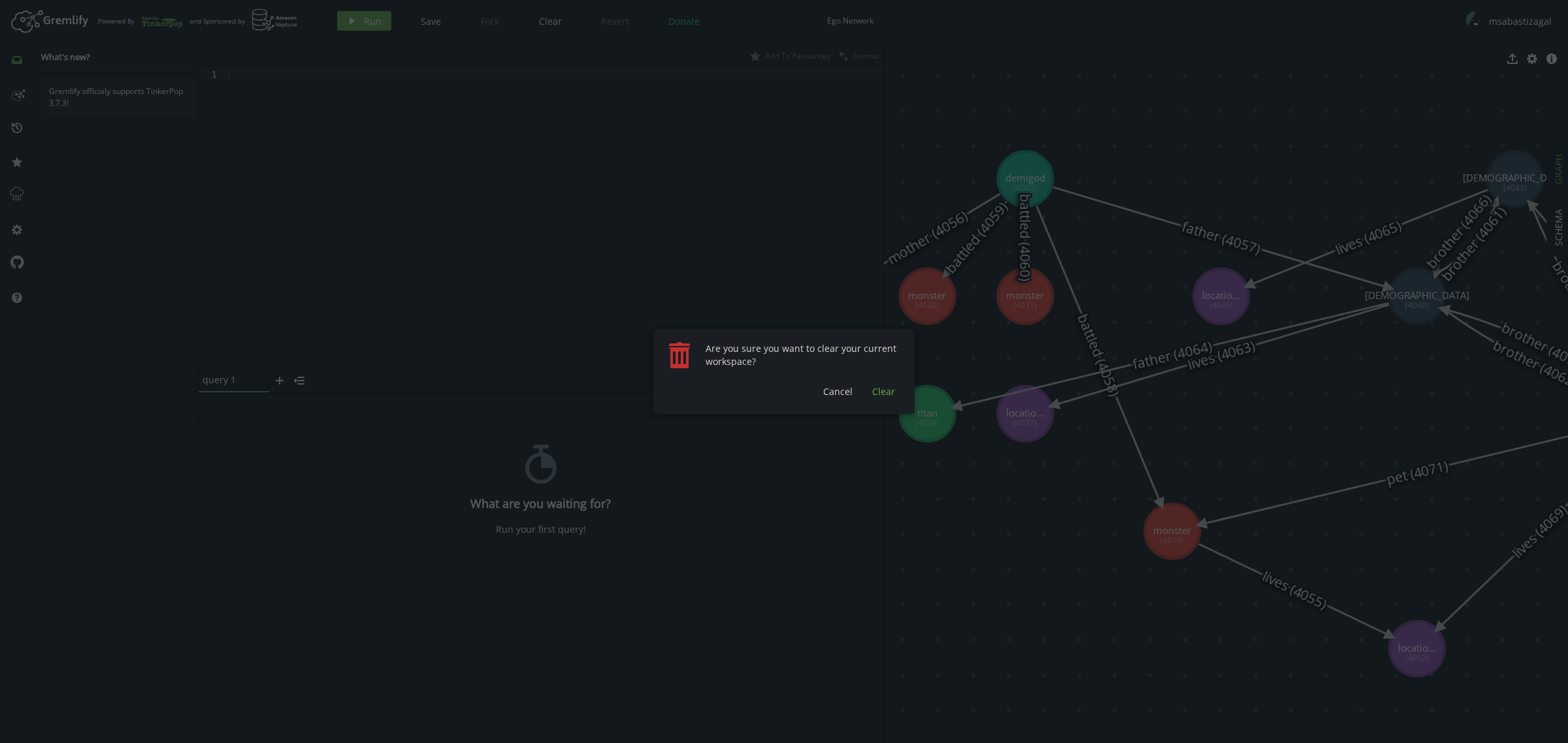
click at [883, 389] on span "Clear" at bounding box center [883, 392] width 23 height 12
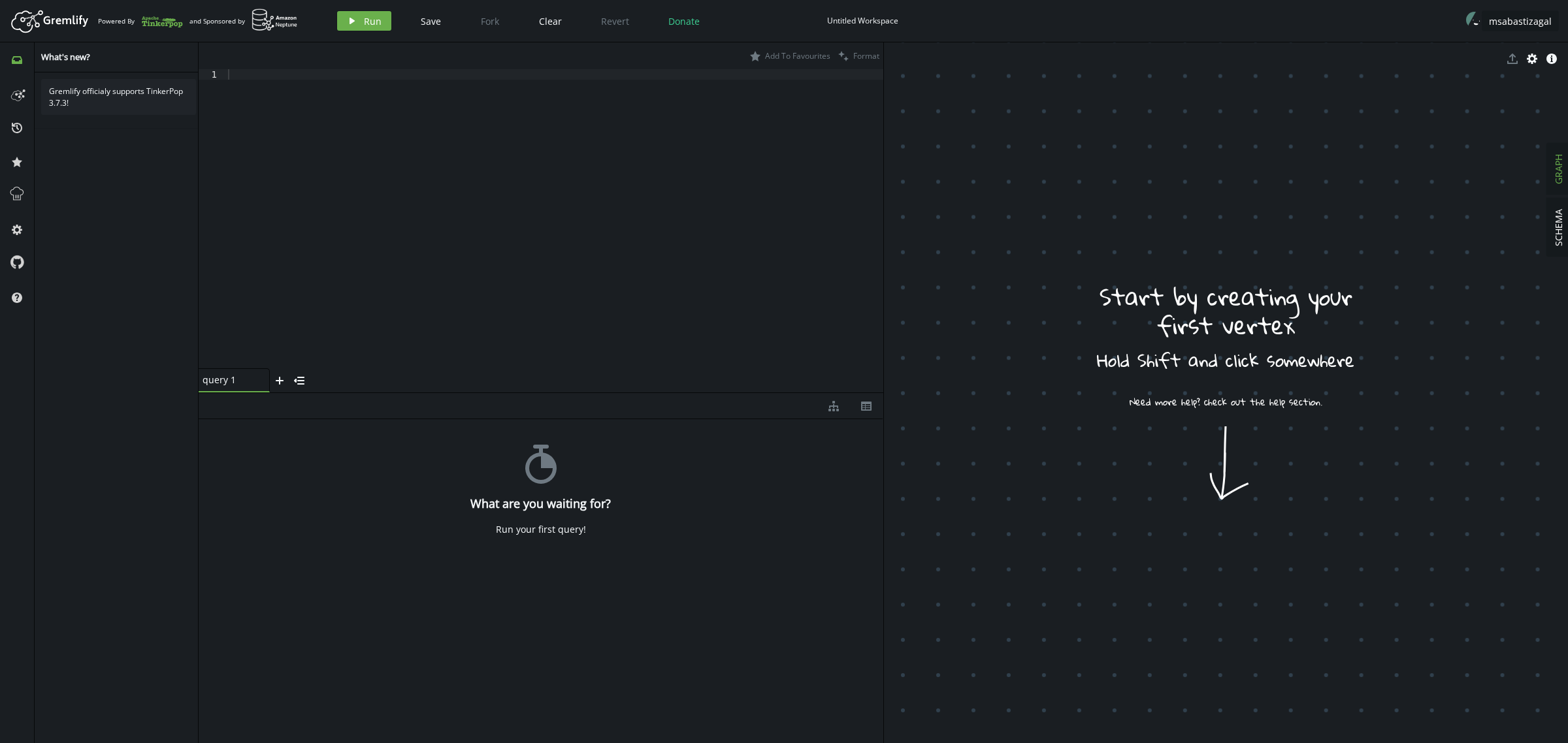
click at [861, 22] on div "Untitled Workspace" at bounding box center [862, 20] width 72 height 10
type input "test1"
click at [754, 121] on div at bounding box center [554, 229] width 658 height 321
